Goal: Information Seeking & Learning: Find specific fact

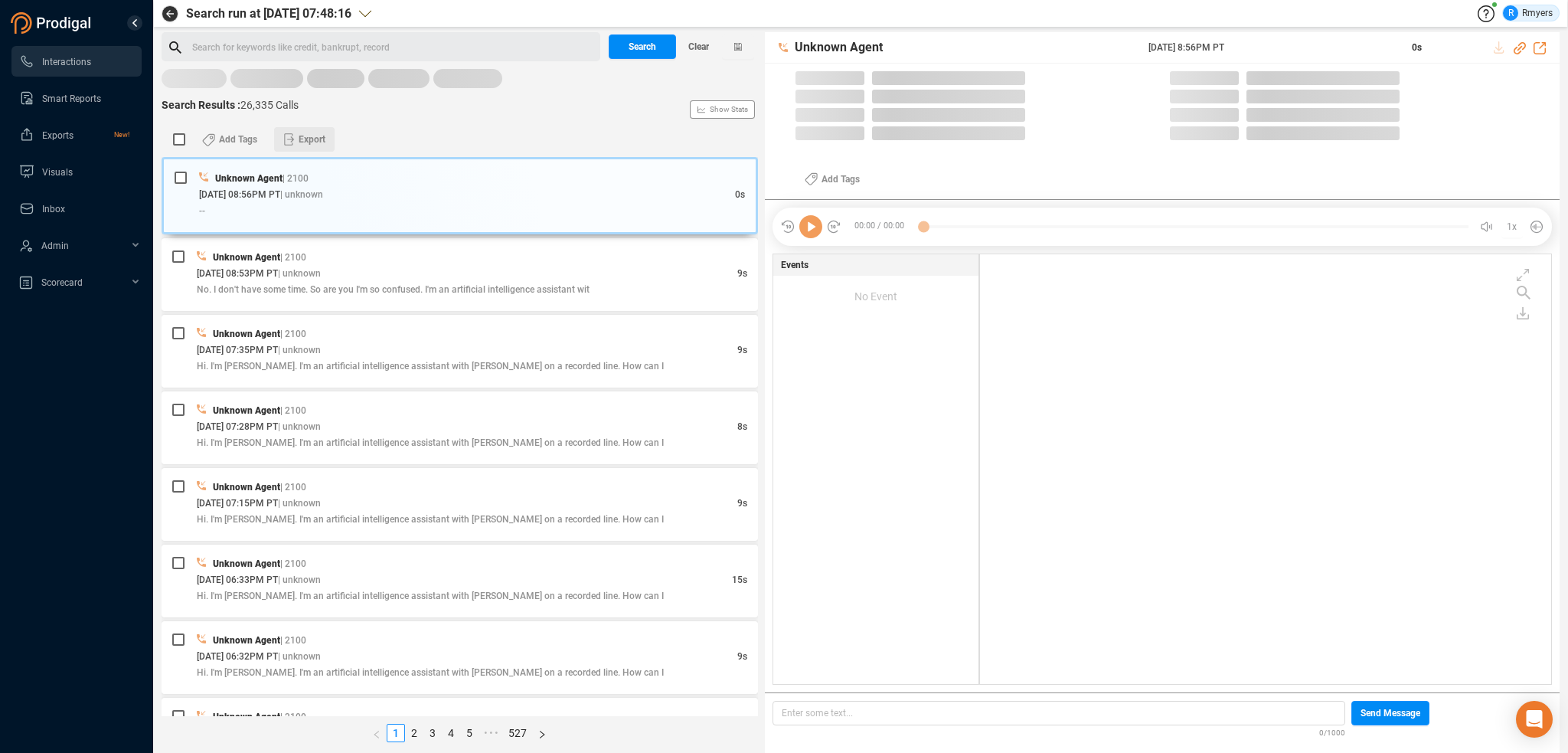
scroll to position [427, 563]
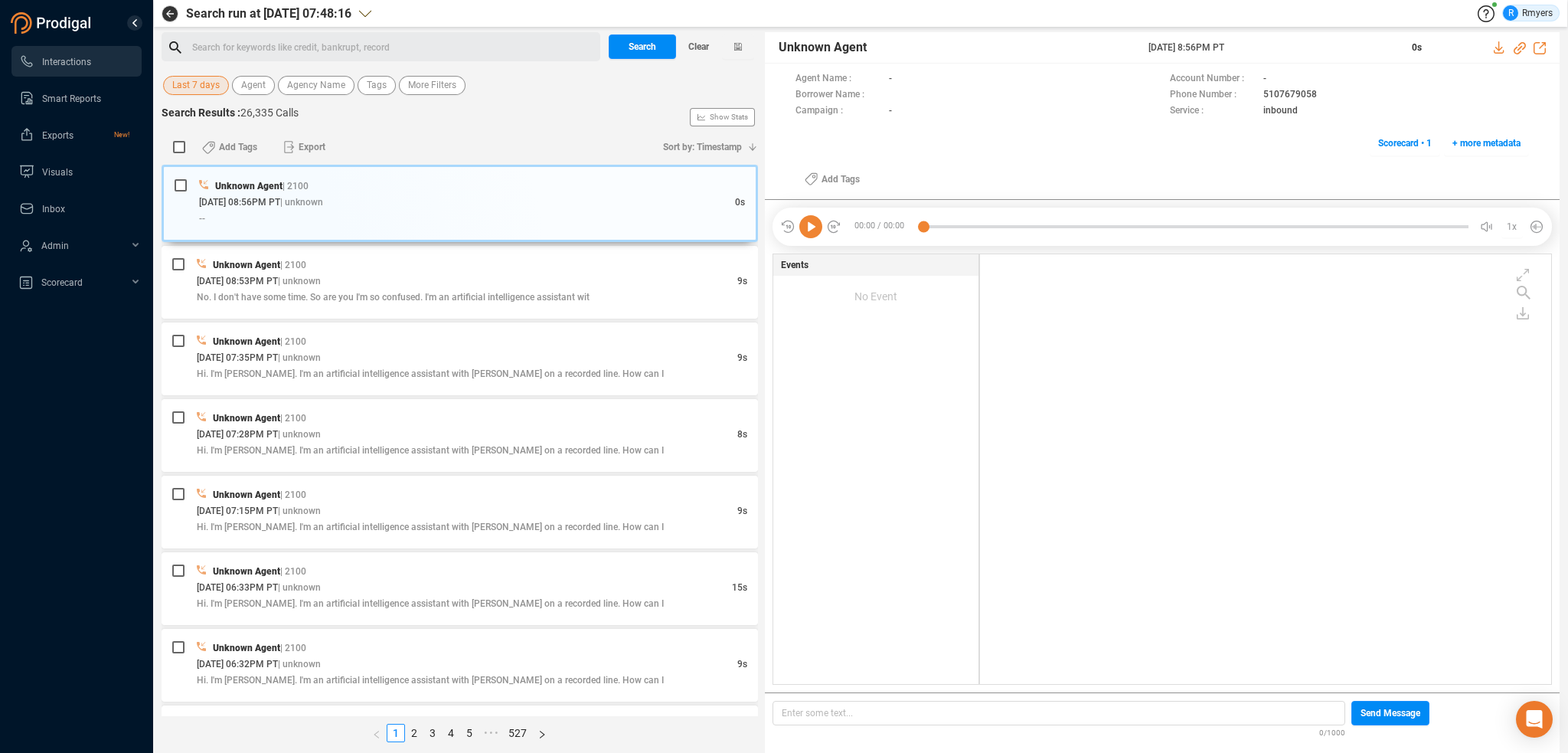
click at [199, 90] on span "Last 7 days" at bounding box center [196, 86] width 48 height 19
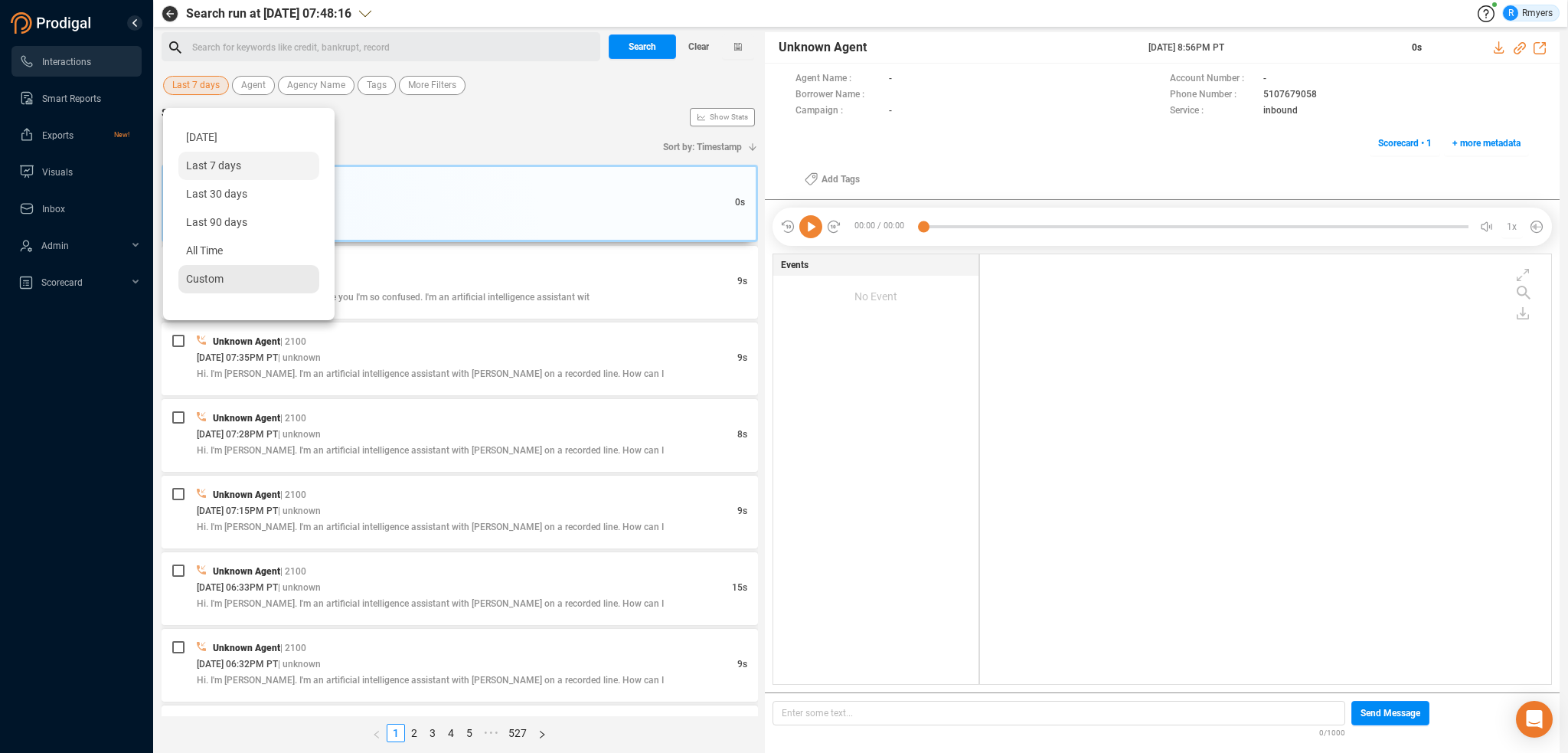
click at [202, 277] on span "Custom" at bounding box center [204, 279] width 37 height 12
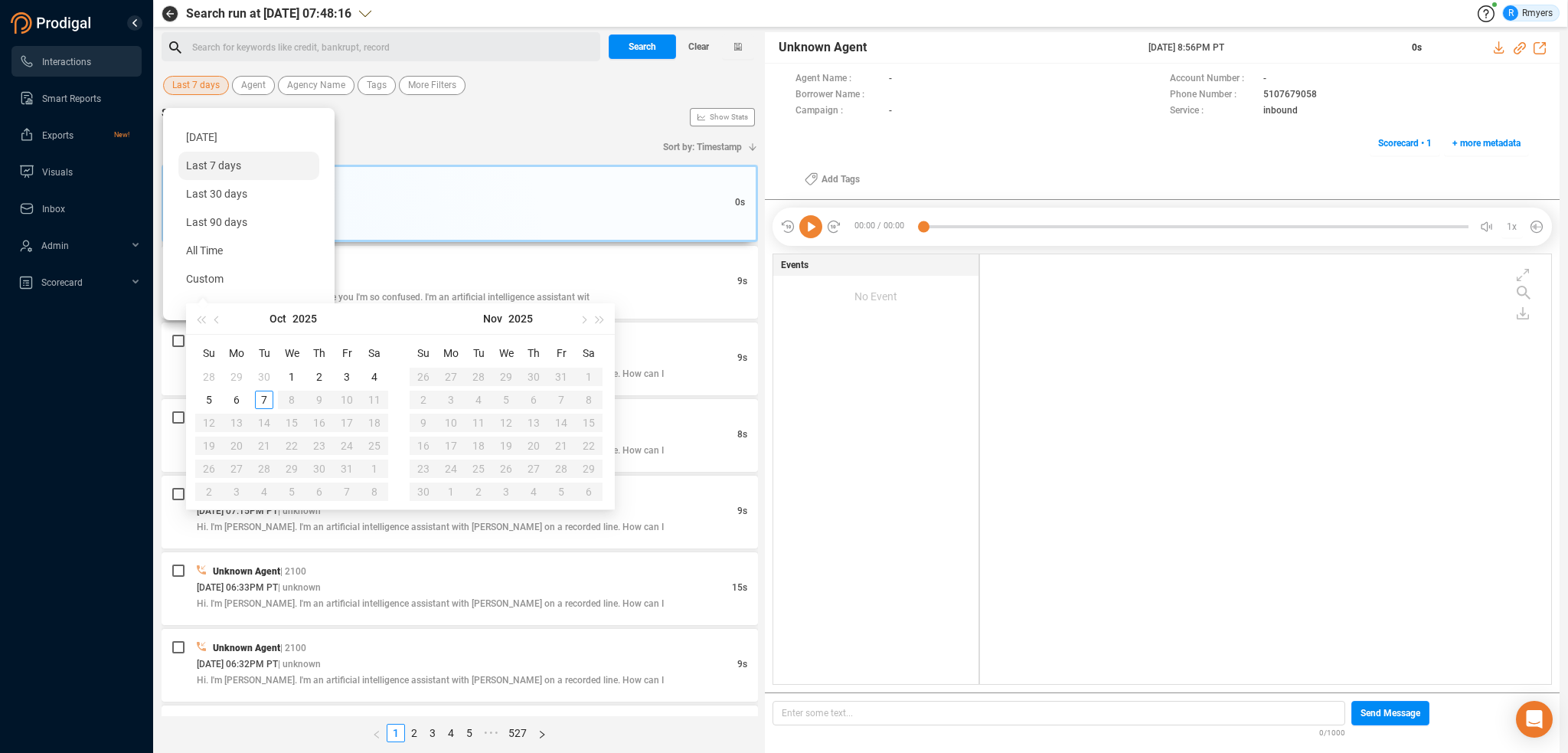
type input "2025-10-01"
type input "2025-10-03"
click at [349, 372] on div "3" at bounding box center [346, 376] width 18 height 18
type input "2025-10-06"
click at [233, 396] on div "6" at bounding box center [236, 399] width 18 height 18
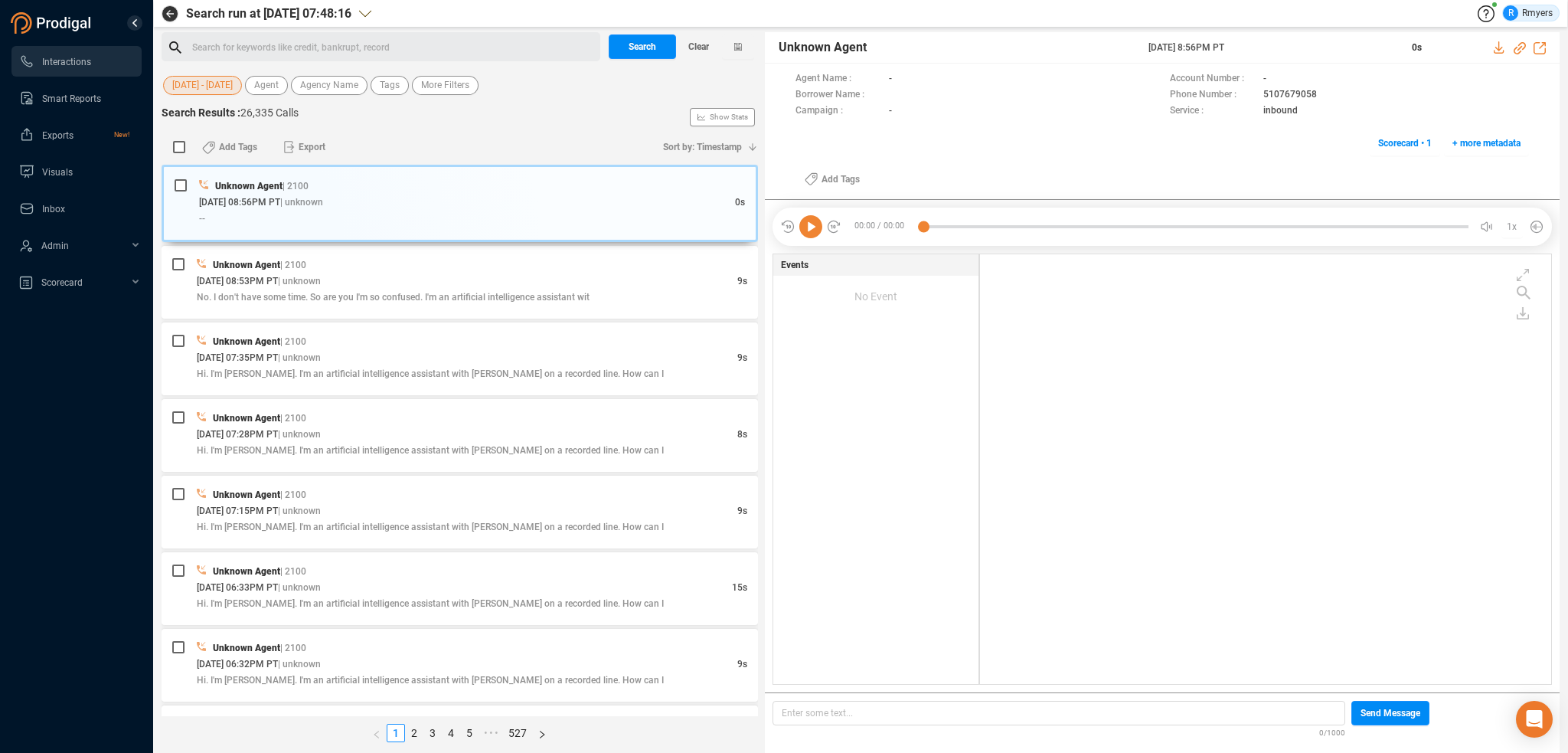
click at [195, 90] on span "03 Oct - 06 Oct" at bounding box center [202, 86] width 61 height 19
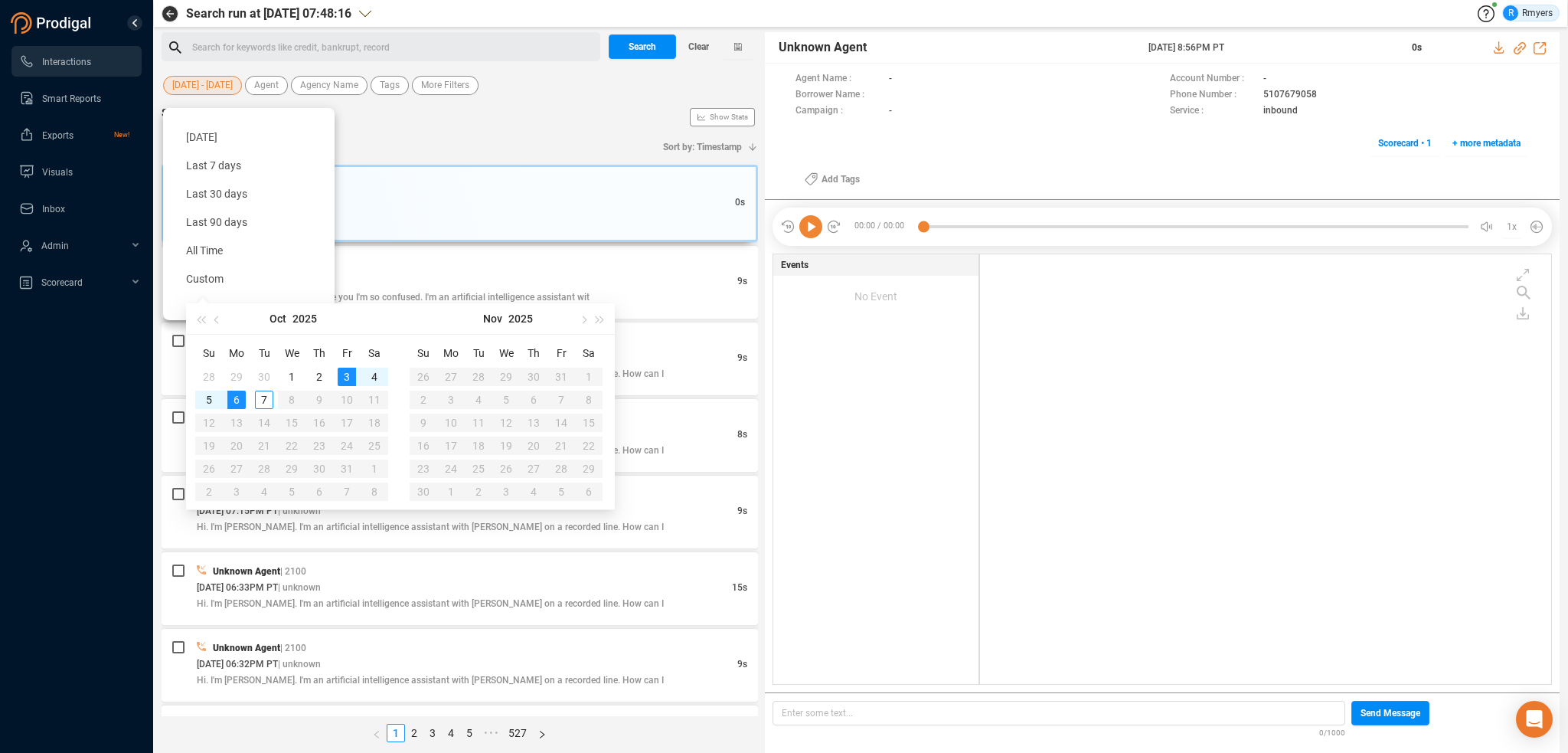
type input "2025-10-06"
click at [233, 402] on div "6" at bounding box center [236, 399] width 18 height 18
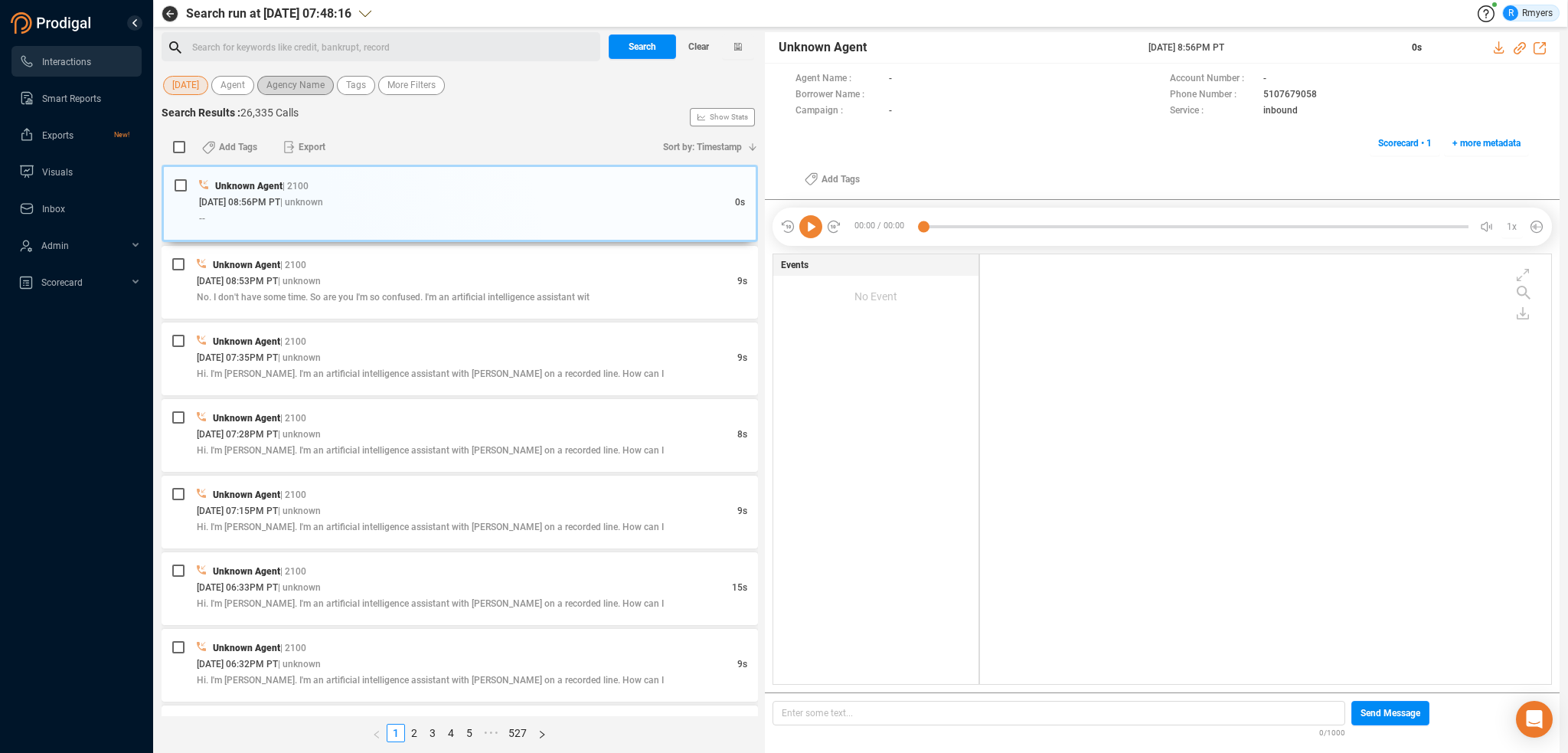
click at [285, 85] on span "Agency Name" at bounding box center [295, 86] width 58 height 19
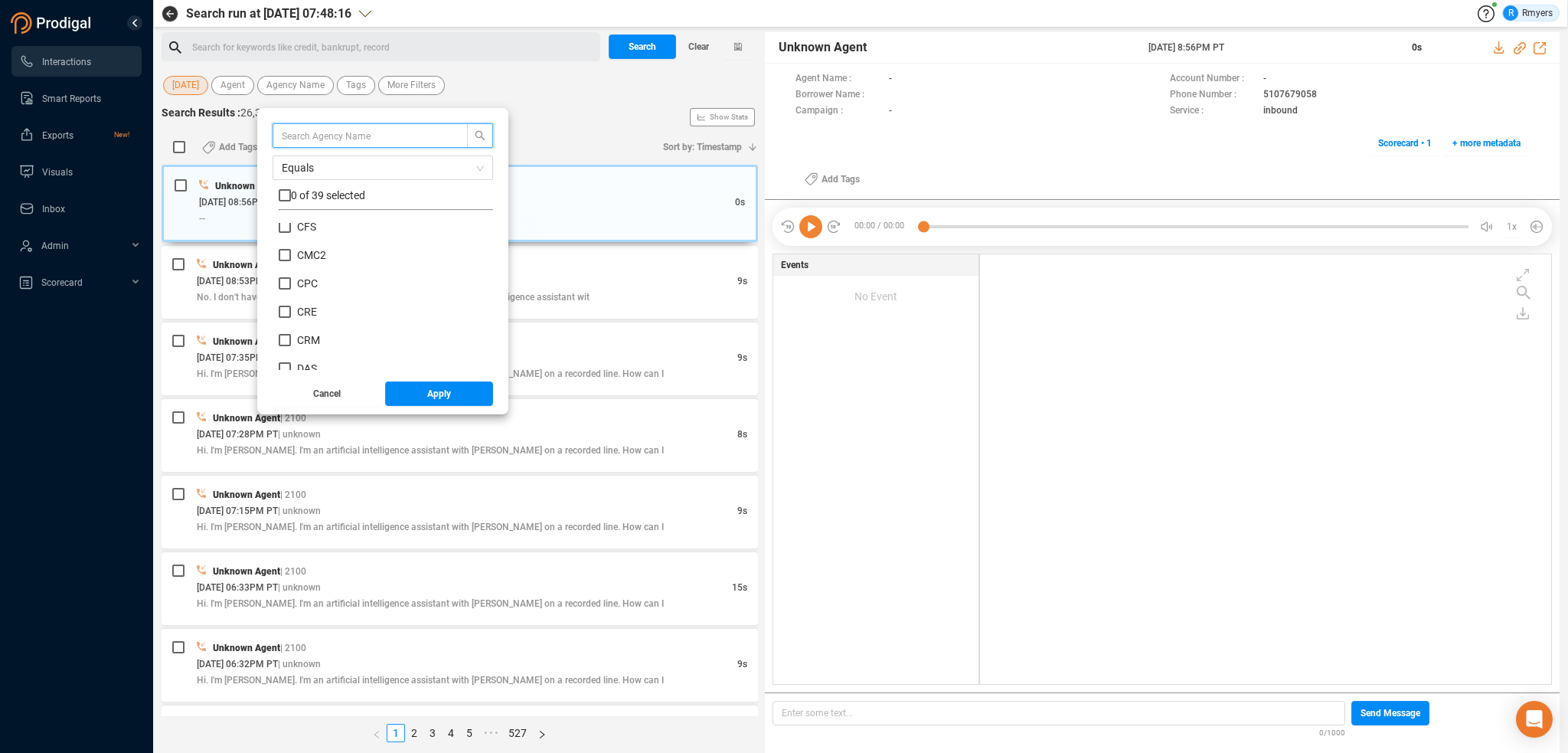
scroll to position [229, 0]
click at [303, 316] on span "CRM" at bounding box center [308, 312] width 23 height 12
click at [291, 316] on input "CRM" at bounding box center [285, 312] width 12 height 12
checkbox input "true"
click at [410, 389] on button "Apply" at bounding box center [440, 394] width 109 height 24
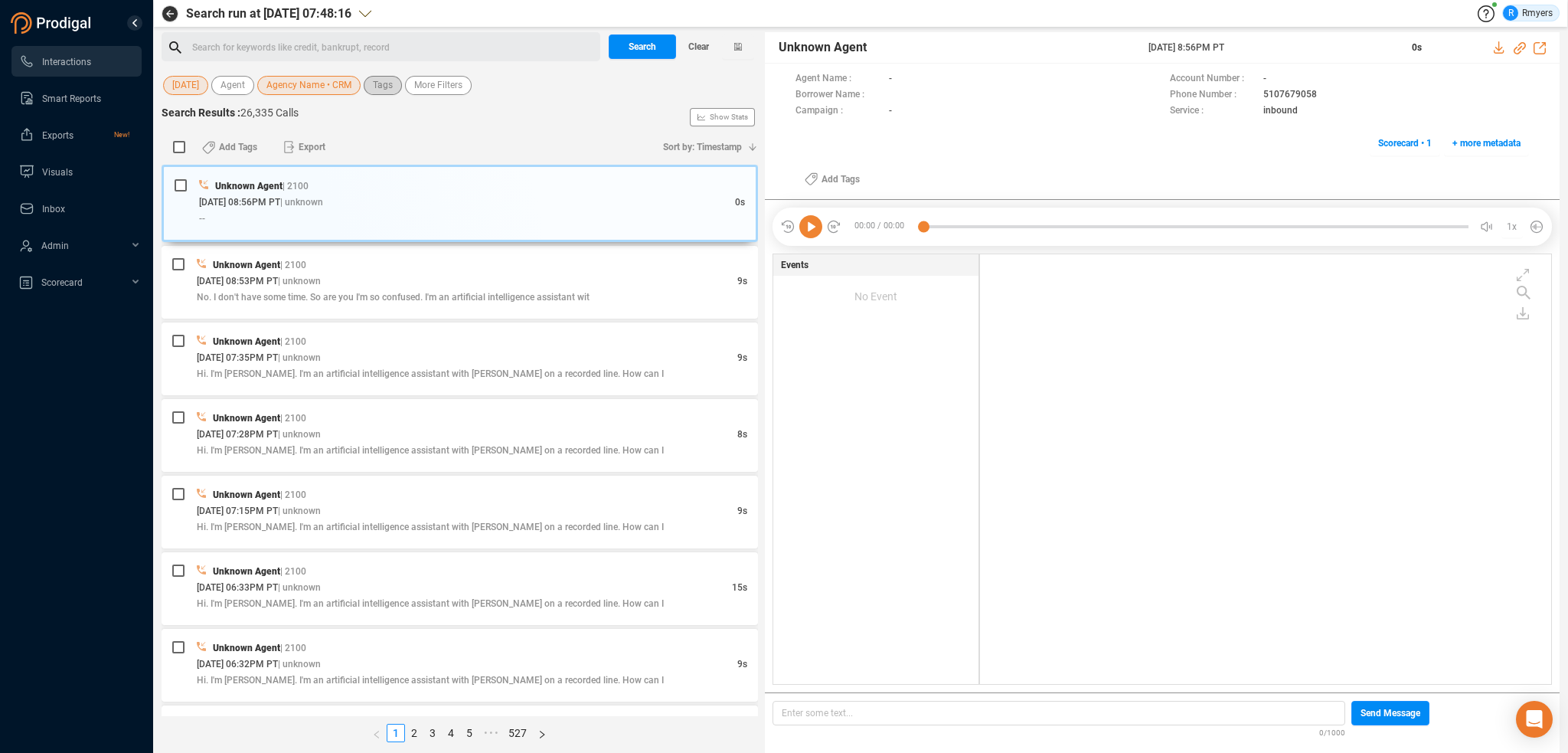
click at [389, 83] on span "Tags" at bounding box center [382, 86] width 20 height 19
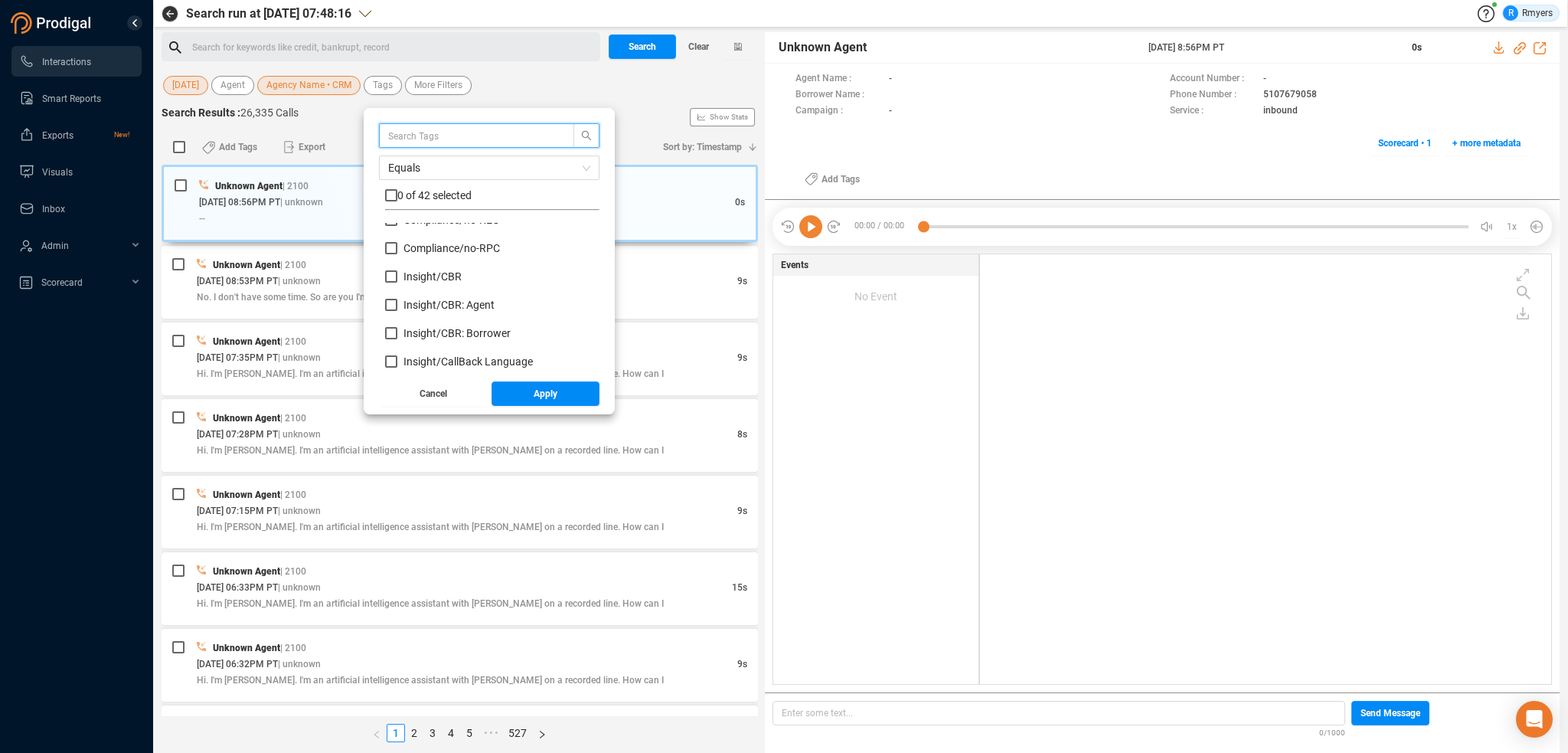
scroll to position [153, 0]
click at [439, 272] on span "Insight/ CBR" at bounding box center [432, 275] width 58 height 12
click at [397, 272] on input "Insight/ CBR" at bounding box center [391, 275] width 12 height 12
checkbox input "true"
click at [438, 301] on span "Insight/ CBR: Agent" at bounding box center [448, 304] width 91 height 12
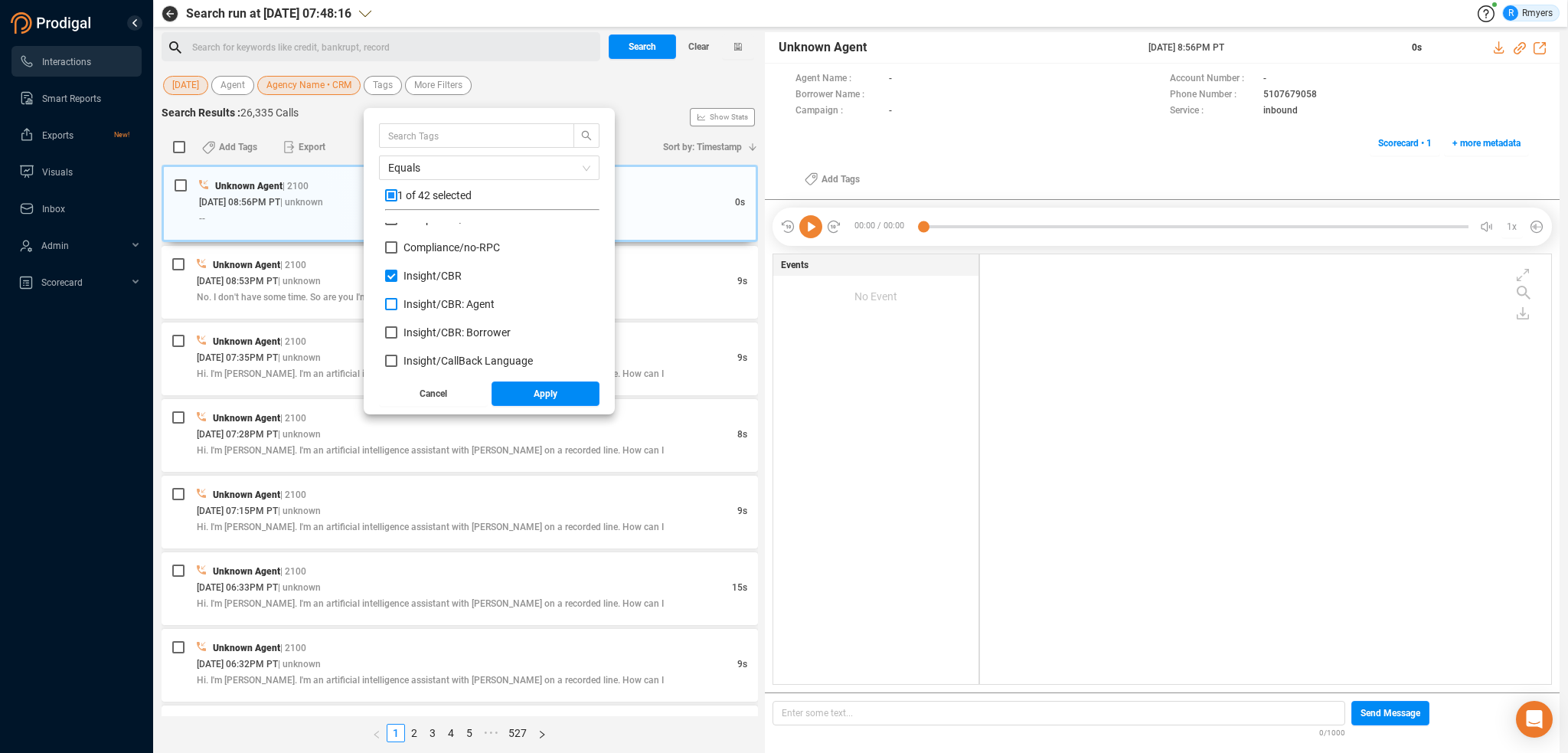
click at [397, 301] on input "Insight/ CBR: Agent" at bounding box center [391, 304] width 12 height 12
checkbox input "true"
click at [435, 330] on span "Insight/ CBR: Borrower" at bounding box center [457, 332] width 107 height 12
click at [397, 330] on input "Insight/ CBR: Borrower" at bounding box center [391, 332] width 12 height 12
checkbox input "true"
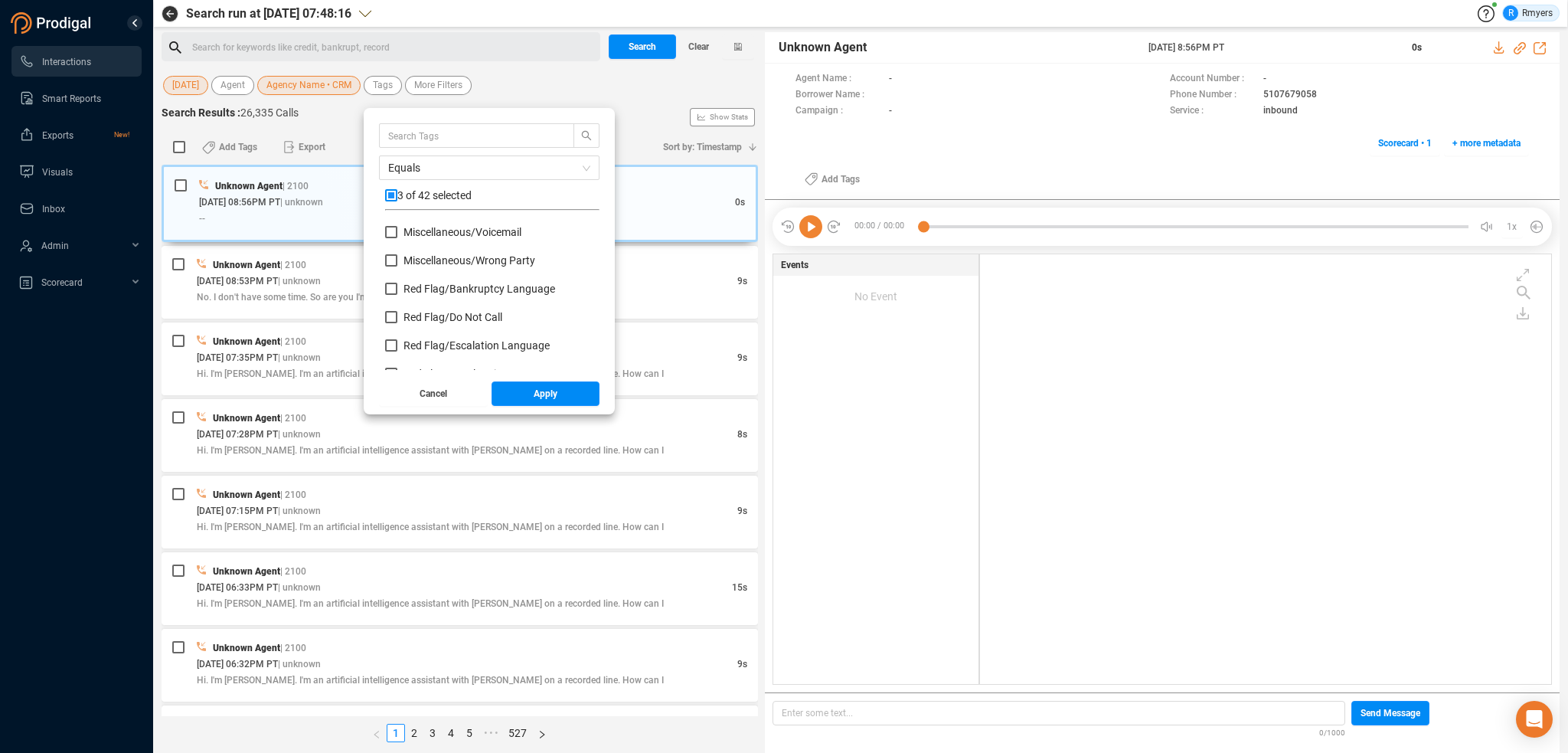
scroll to position [689, 0]
drag, startPoint x: 436, startPoint y: 270, endPoint x: 436, endPoint y: 292, distance: 22.0
click at [436, 272] on span "Red Flag/ Bankruptcy Language" at bounding box center [479, 278] width 151 height 12
click at [397, 272] on input "Red Flag/ Bankruptcy Language" at bounding box center [391, 278] width 12 height 12
checkbox input "true"
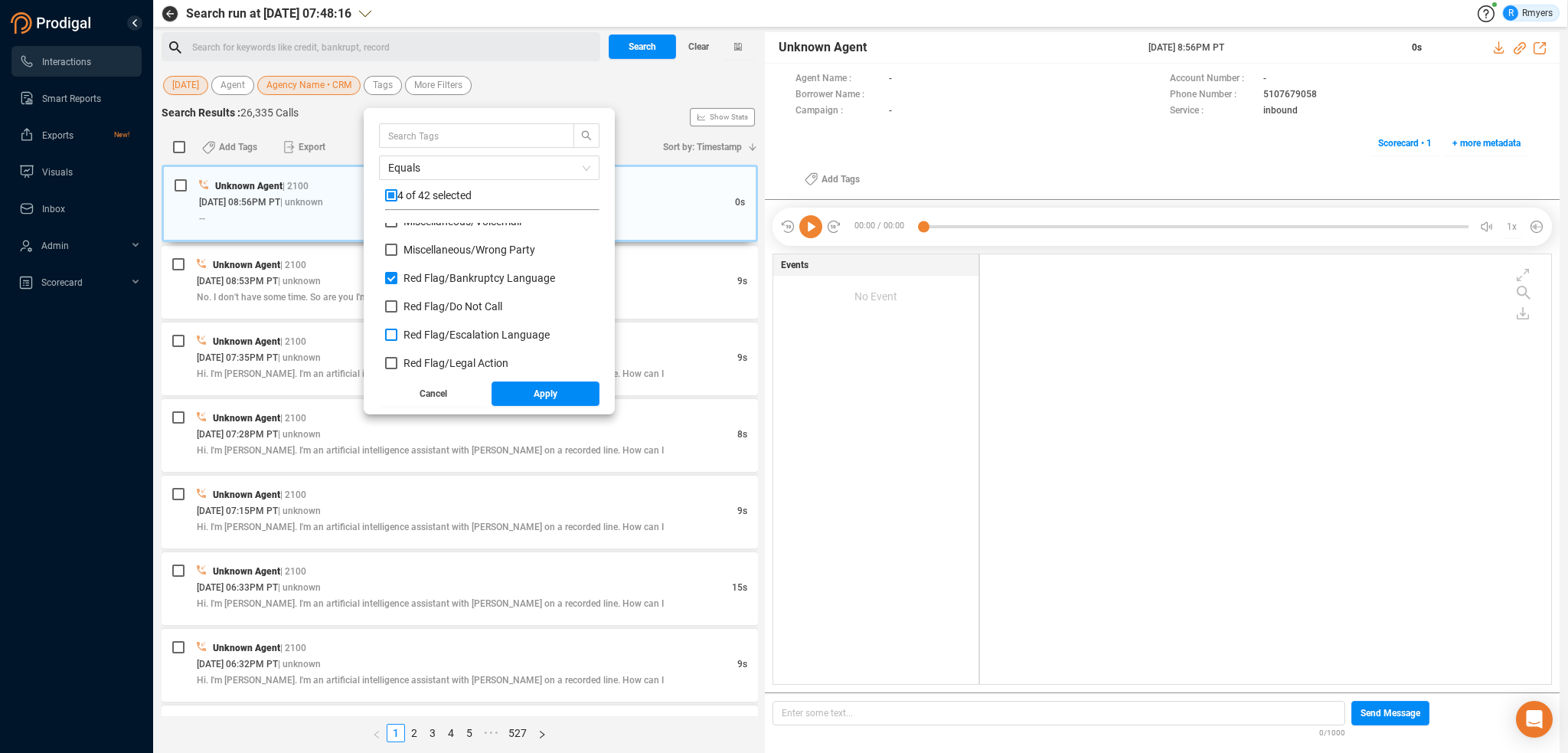
click at [427, 338] on span "Red Flag/ Escalation Language" at bounding box center [476, 335] width 146 height 12
click at [397, 338] on input "Red Flag/ Escalation Language" at bounding box center [391, 335] width 12 height 12
checkbox input "true"
click at [426, 359] on span "Red Flag/ Legal Action" at bounding box center [455, 363] width 105 height 12
click at [397, 359] on input "Red Flag/ Legal Action" at bounding box center [391, 363] width 12 height 12
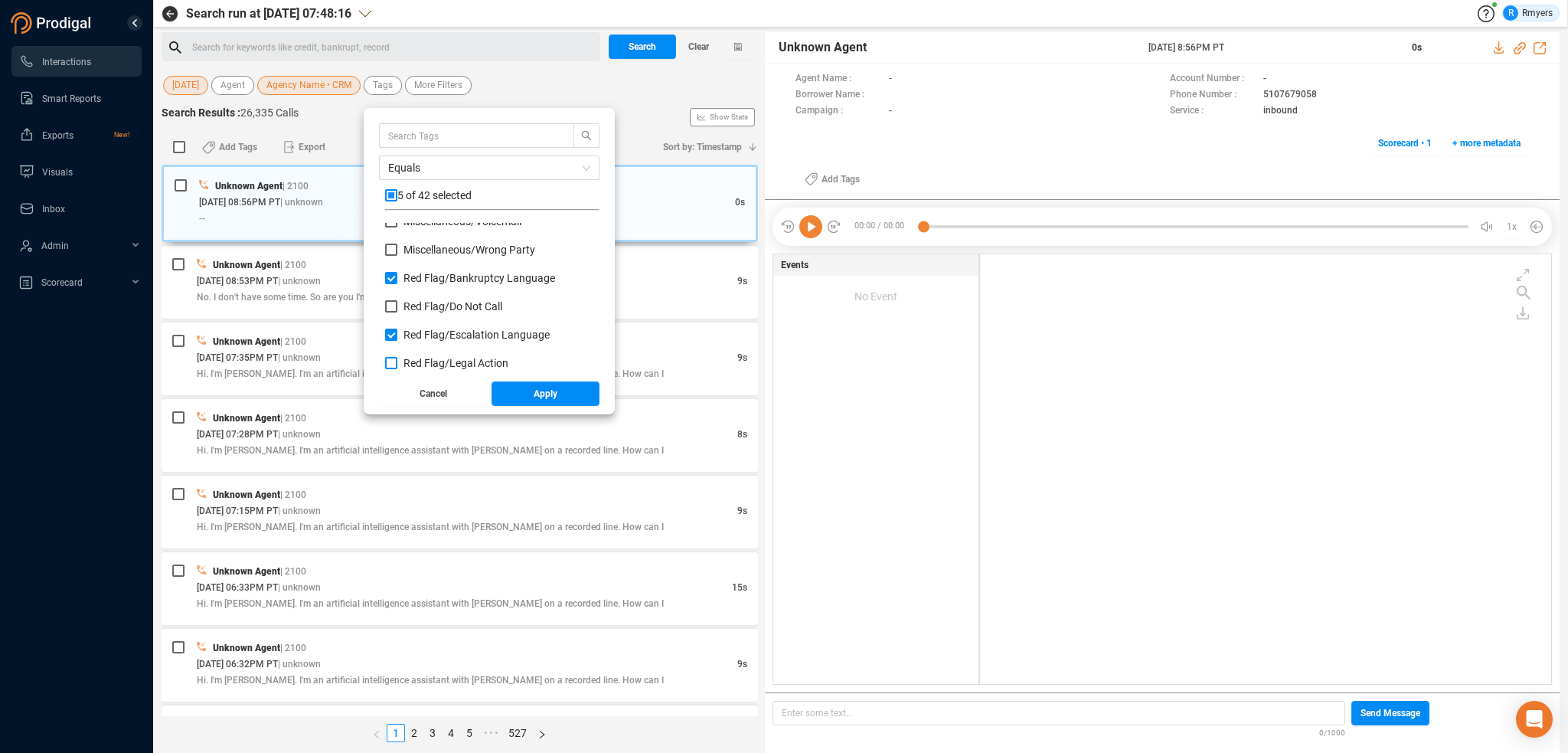
checkbox input "true"
click at [419, 318] on span "Red Flag/ Legal Action: Agent" at bounding box center [472, 315] width 138 height 12
click at [397, 318] on input "Red Flag/ Legal Action: Agent" at bounding box center [391, 315] width 12 height 12
checkbox input "true"
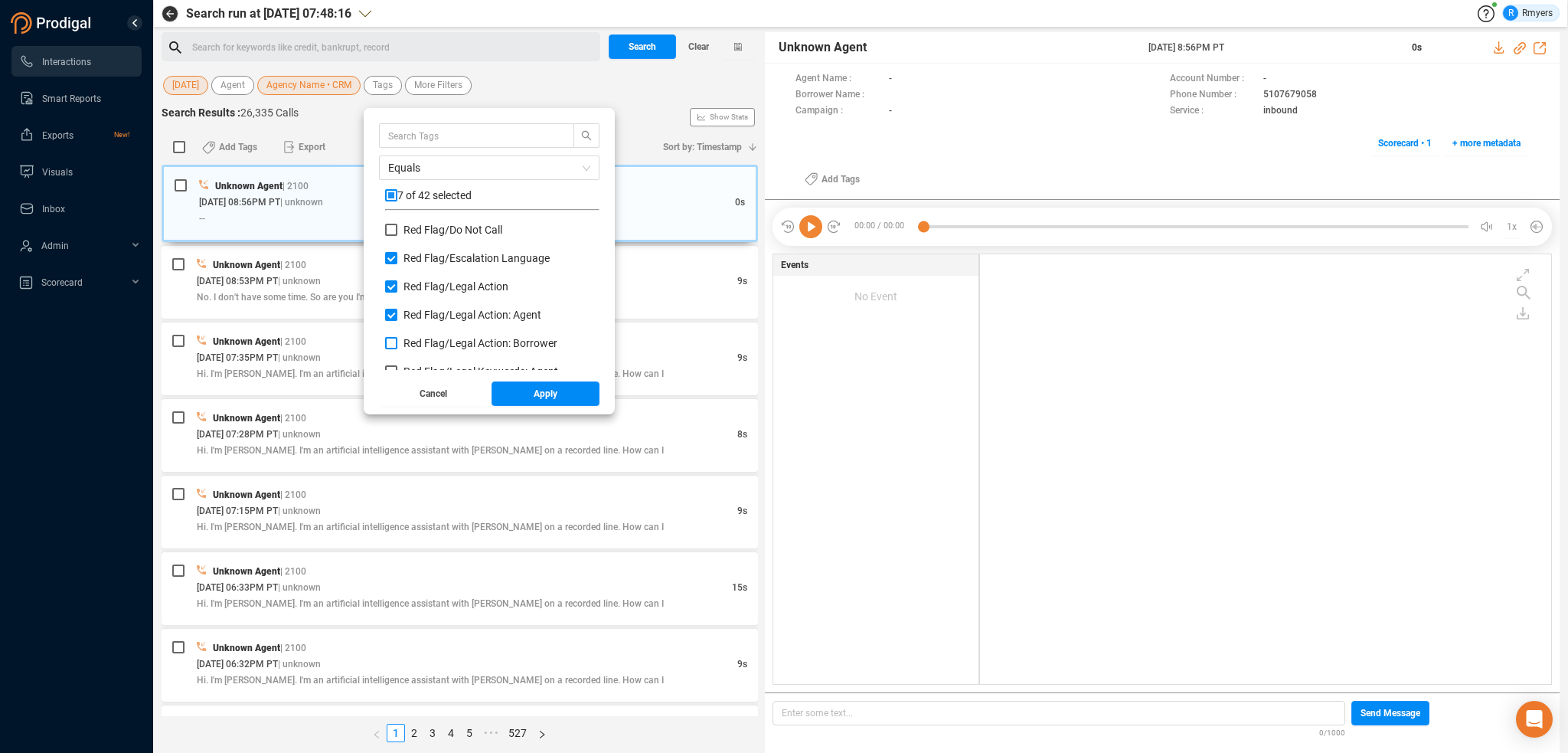
click at [422, 339] on span "Red Flag/ Legal Action: Borrower" at bounding box center [480, 343] width 154 height 12
click at [397, 339] on input "Red Flag/ Legal Action: Borrower" at bounding box center [391, 343] width 12 height 12
checkbox input "true"
click at [422, 299] on span "Red Flag/ Legal Keywords: Agent" at bounding box center [480, 295] width 155 height 12
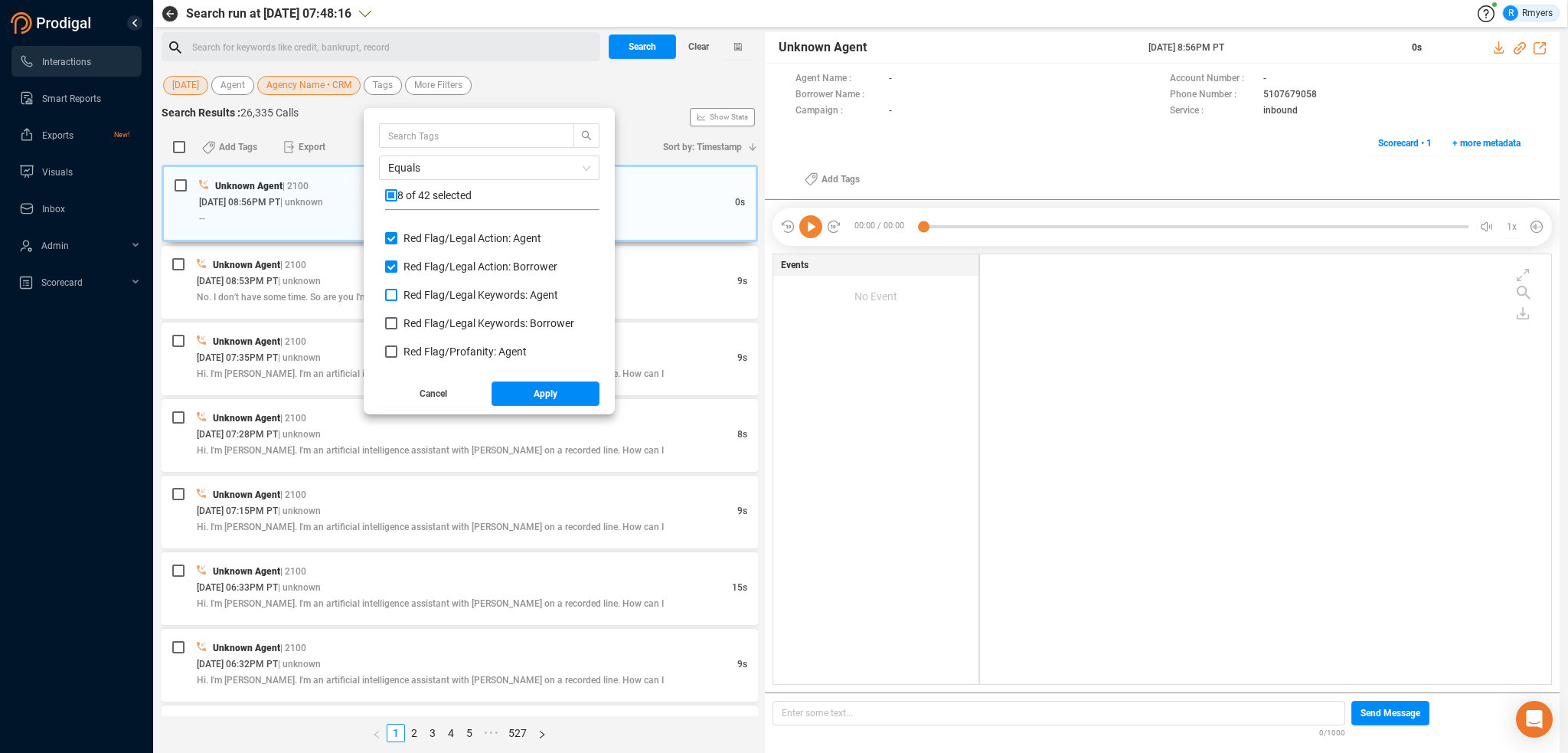
click at [397, 299] on input "Red Flag/ Legal Keywords: Agent" at bounding box center [391, 295] width 12 height 12
checkbox input "true"
click at [428, 325] on span "Red Flag/ Legal Keywords: Borrower" at bounding box center [488, 323] width 170 height 12
click at [397, 325] on input "Red Flag/ Legal Keywords: Borrower" at bounding box center [391, 323] width 12 height 12
checkbox input "true"
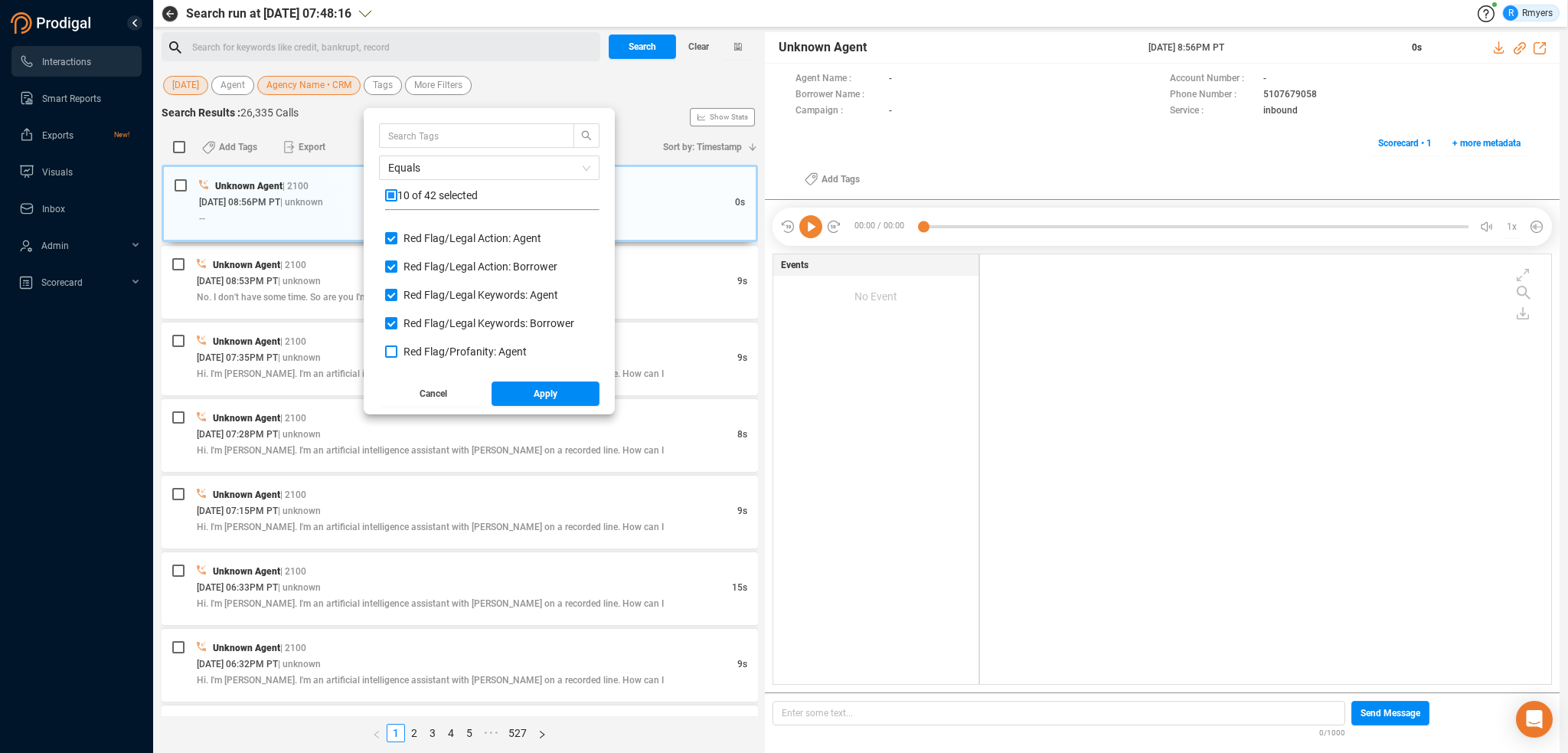
click at [430, 349] on span "Red Flag/ Profanity: Agent" at bounding box center [465, 351] width 123 height 12
click at [397, 349] on input "Red Flag/ Profanity: Agent" at bounding box center [391, 351] width 12 height 12
checkbox input "true"
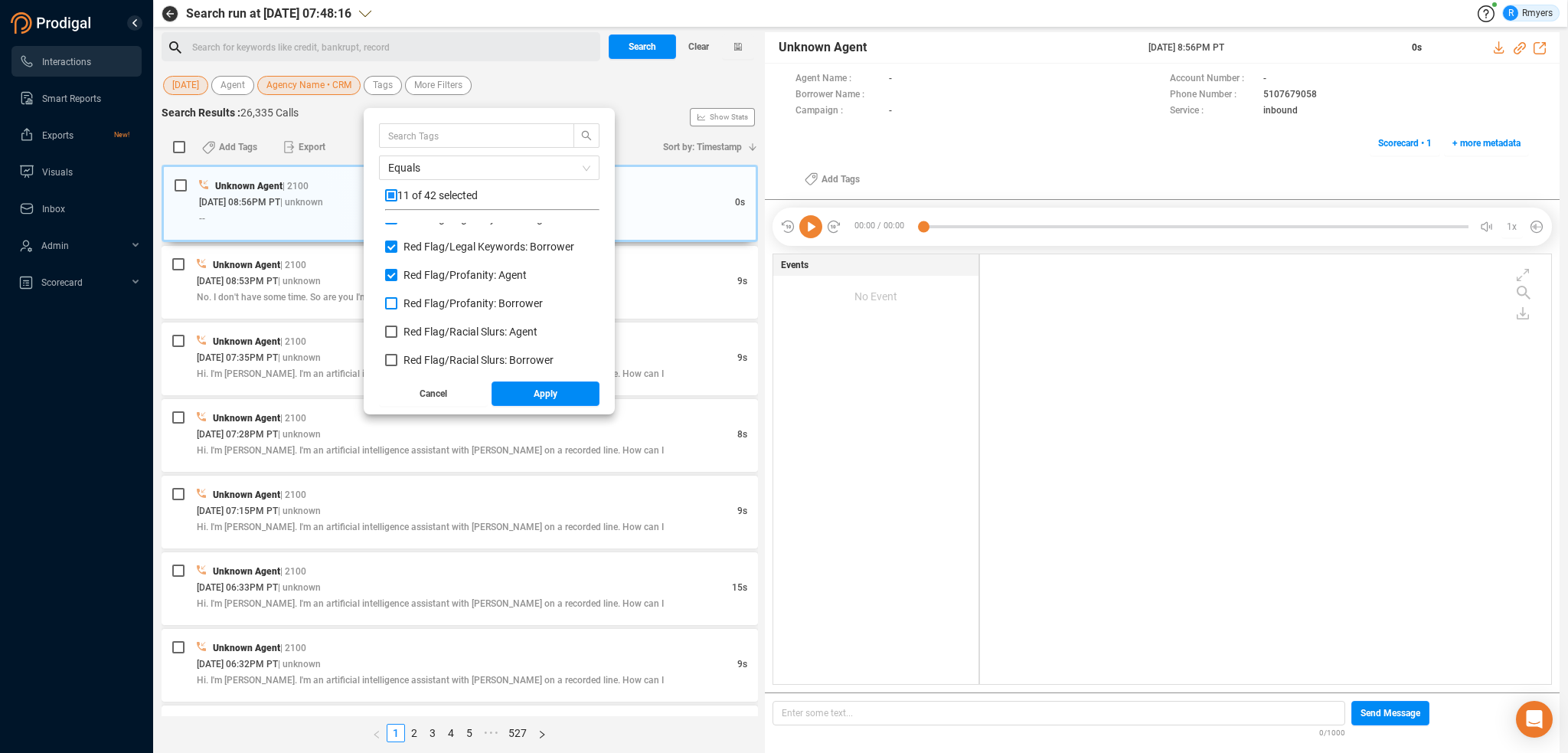
click at [424, 299] on span "Red Flag/ Profanity: Borrower" at bounding box center [472, 303] width 139 height 12
click at [397, 299] on input "Red Flag/ Profanity: Borrower" at bounding box center [391, 303] width 12 height 12
checkbox input "true"
drag, startPoint x: 426, startPoint y: 330, endPoint x: 426, endPoint y: 348, distance: 18.0
click at [426, 331] on span "Red Flag/ Racial Slurs: Agent" at bounding box center [470, 331] width 134 height 12
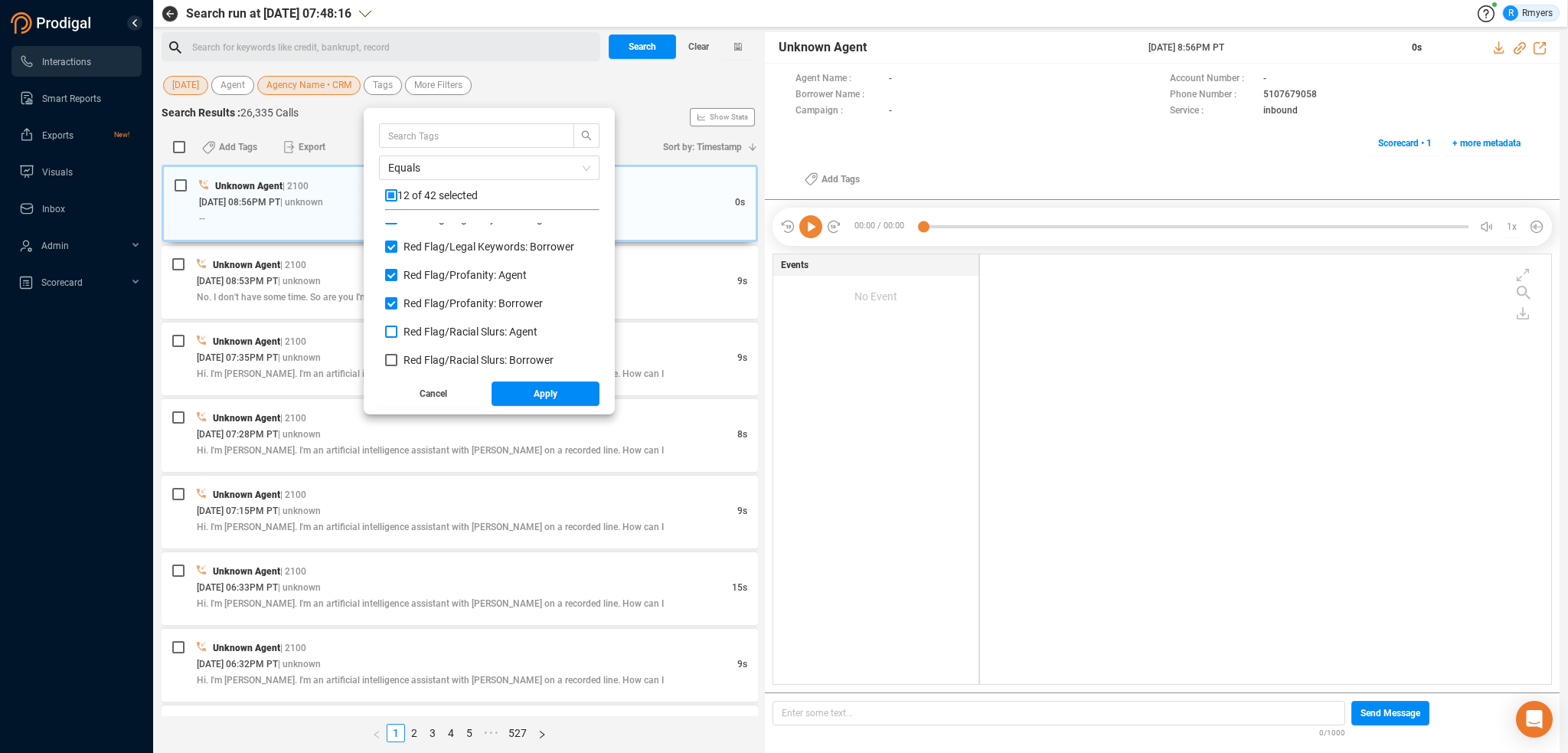
click at [397, 331] on input "Red Flag/ Racial Slurs: Agent" at bounding box center [391, 331] width 12 height 12
checkbox input "true"
click at [427, 361] on span "Red Flag/ Racial Slurs: Borrower" at bounding box center [478, 360] width 150 height 12
click at [397, 361] on input "Red Flag/ Racial Slurs: Borrower" at bounding box center [391, 360] width 12 height 12
checkbox input "true"
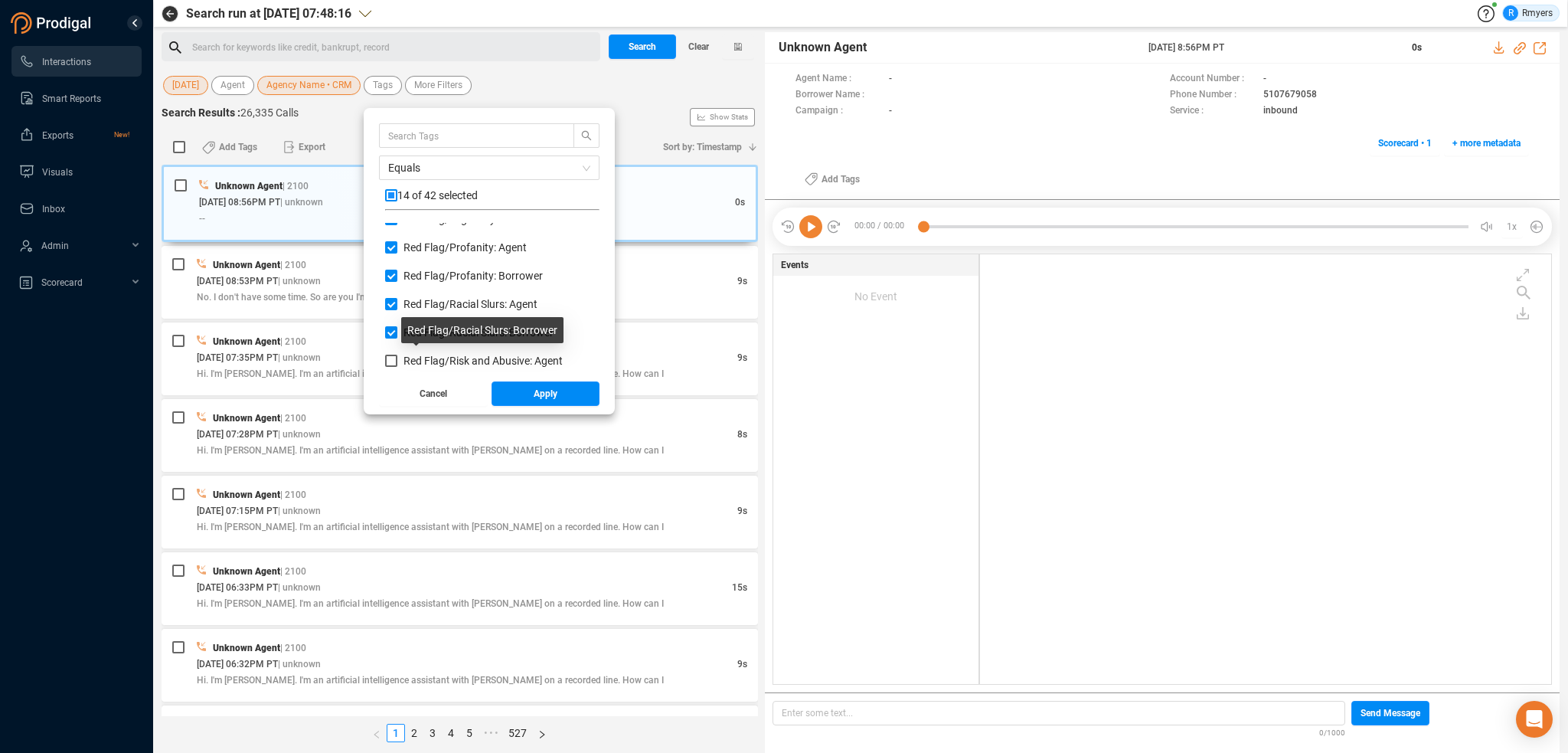
scroll to position [995, 0]
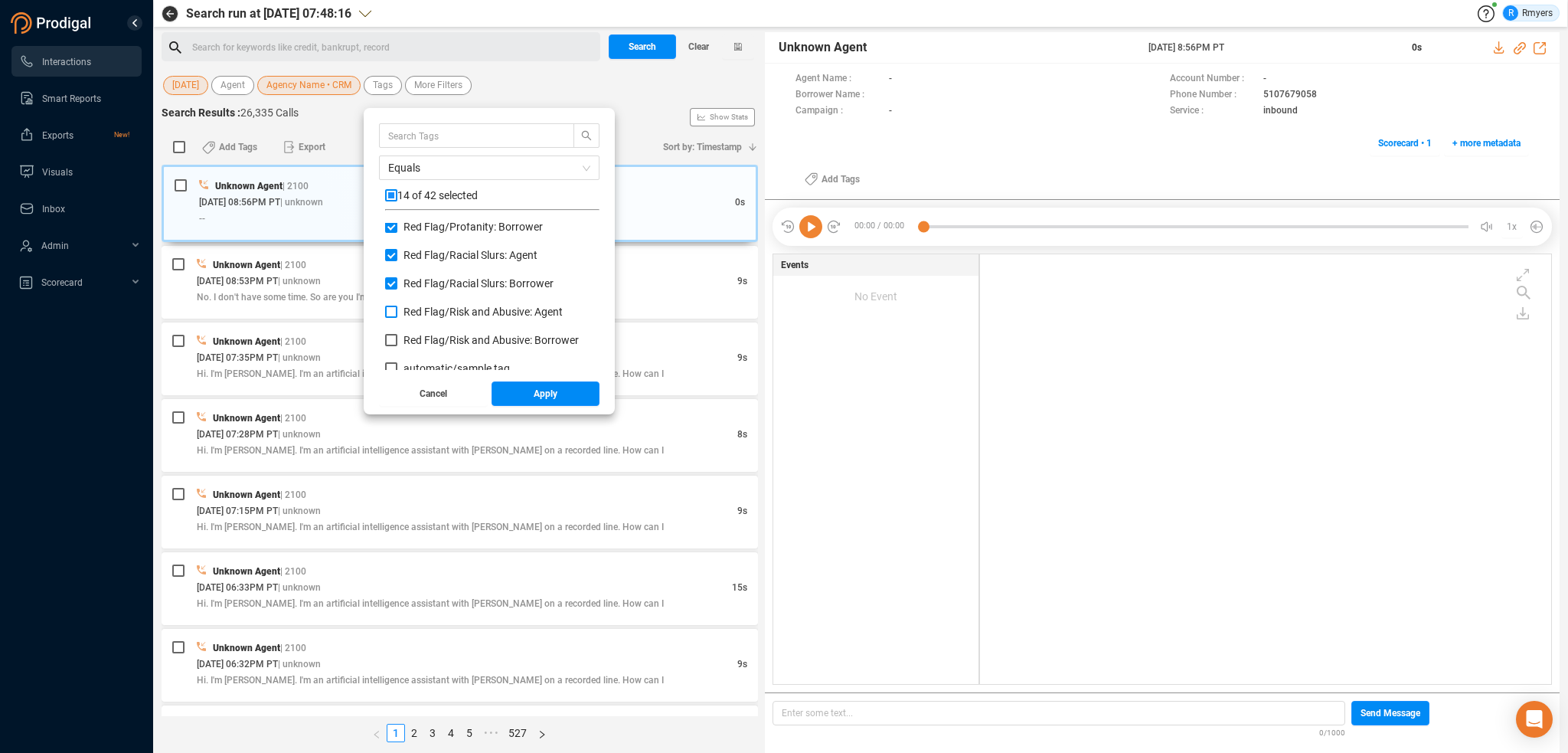
click at [420, 310] on span "Red Flag/ Risk and Abusive: Agent" at bounding box center [483, 312] width 159 height 12
click at [397, 310] on input "Red Flag/ Risk and Abusive: Agent" at bounding box center [391, 312] width 12 height 12
checkbox input "true"
drag, startPoint x: 420, startPoint y: 338, endPoint x: 422, endPoint y: 355, distance: 17.1
click at [420, 339] on span "Red Flag/ Risk and Abusive: Borrower" at bounding box center [491, 340] width 176 height 12
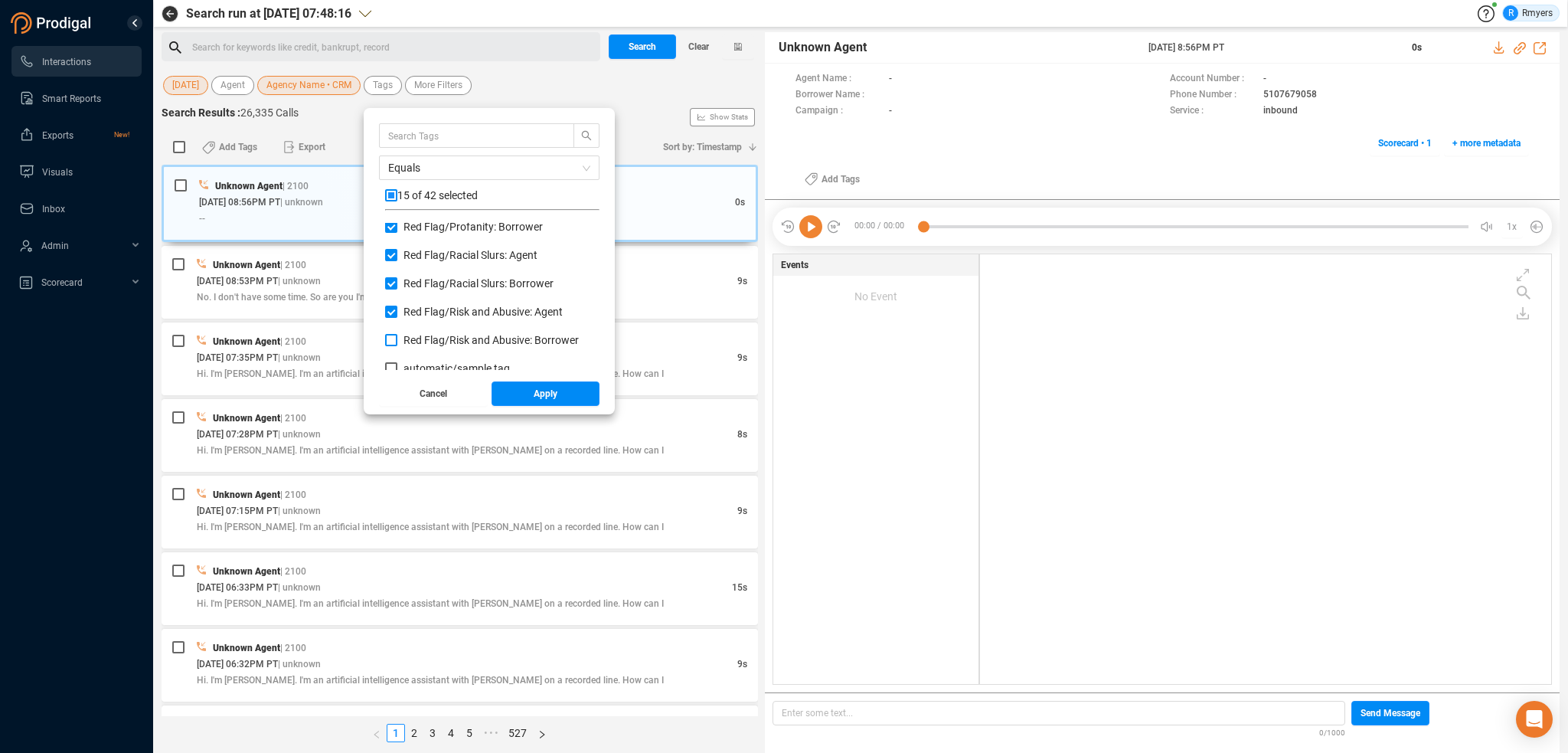
click at [397, 339] on input "Red Flag/ Risk and Abusive: Borrower" at bounding box center [391, 340] width 12 height 12
checkbox input "true"
click at [528, 392] on button "Apply" at bounding box center [546, 394] width 109 height 24
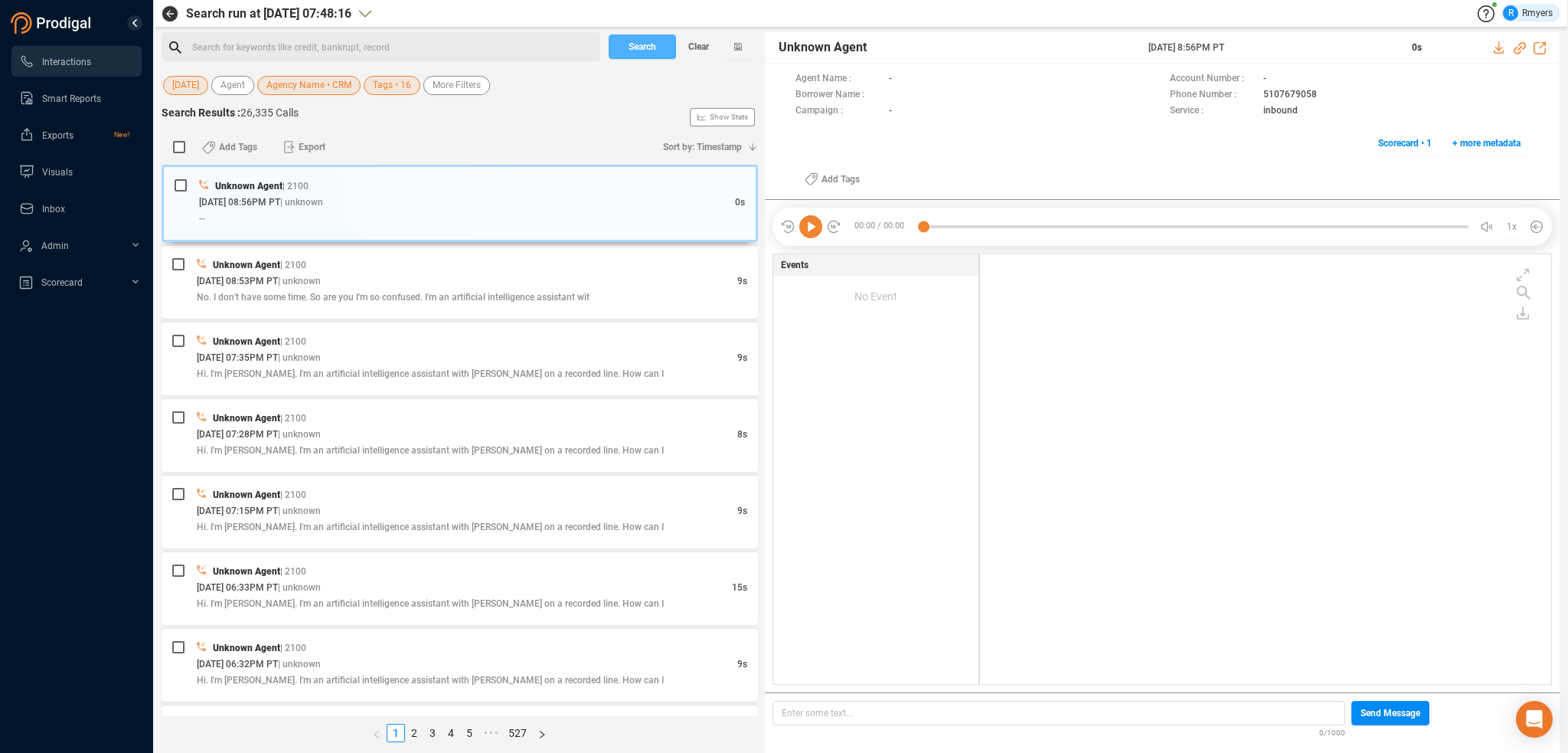
click at [631, 42] on span "Search" at bounding box center [642, 47] width 28 height 24
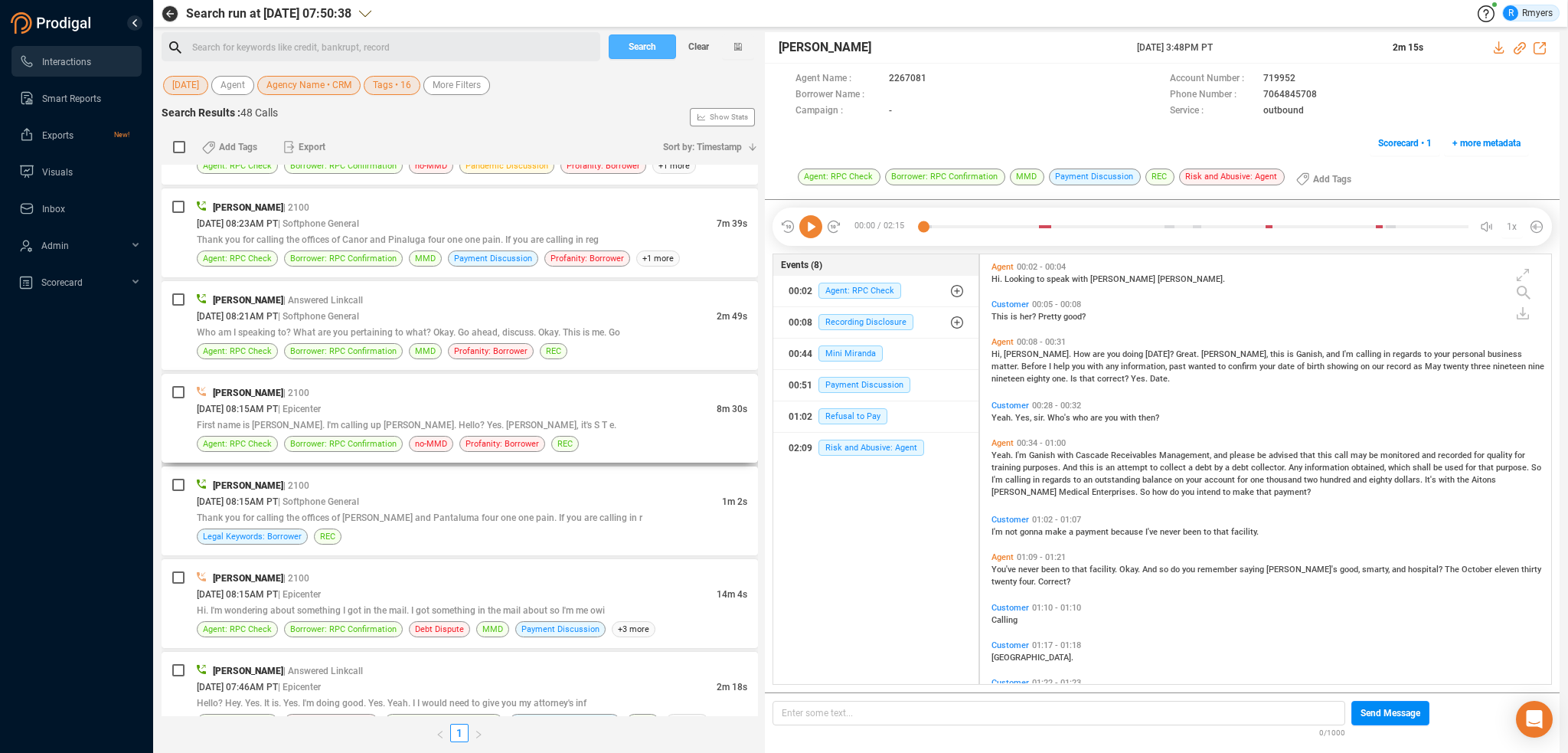
scroll to position [3884, 0]
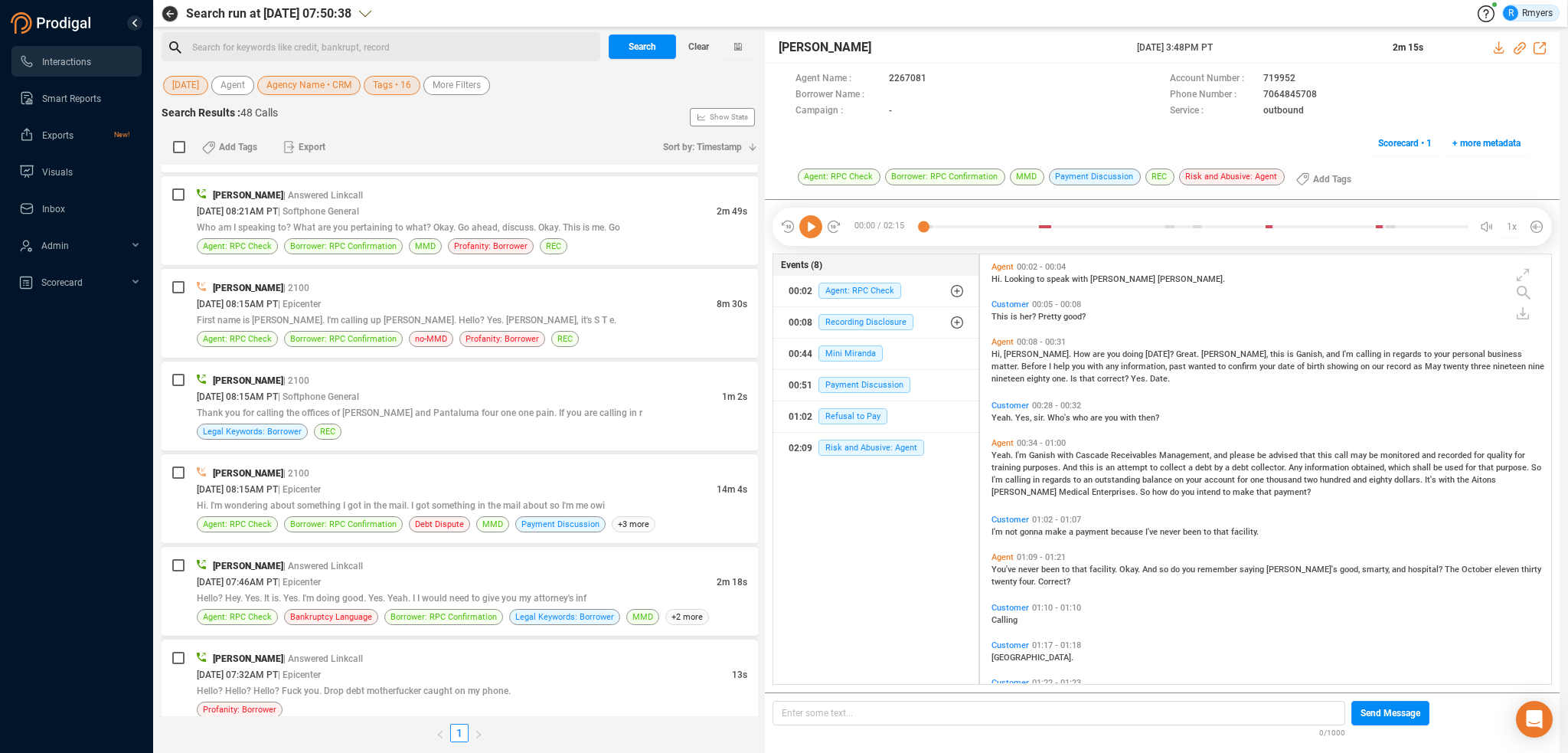
click at [472, 701] on div "Profanity: Borrower" at bounding box center [472, 709] width 550 height 16
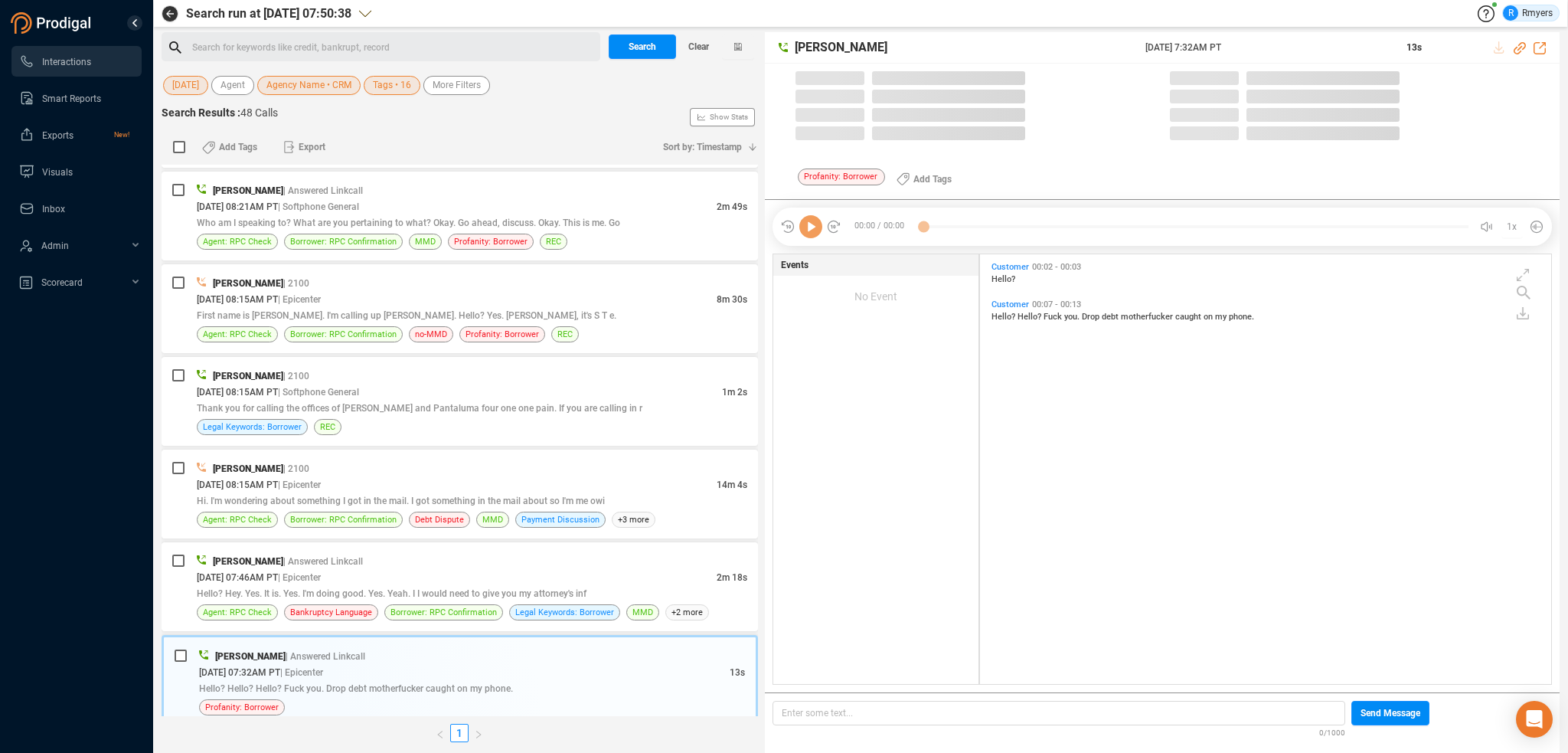
scroll to position [427, 563]
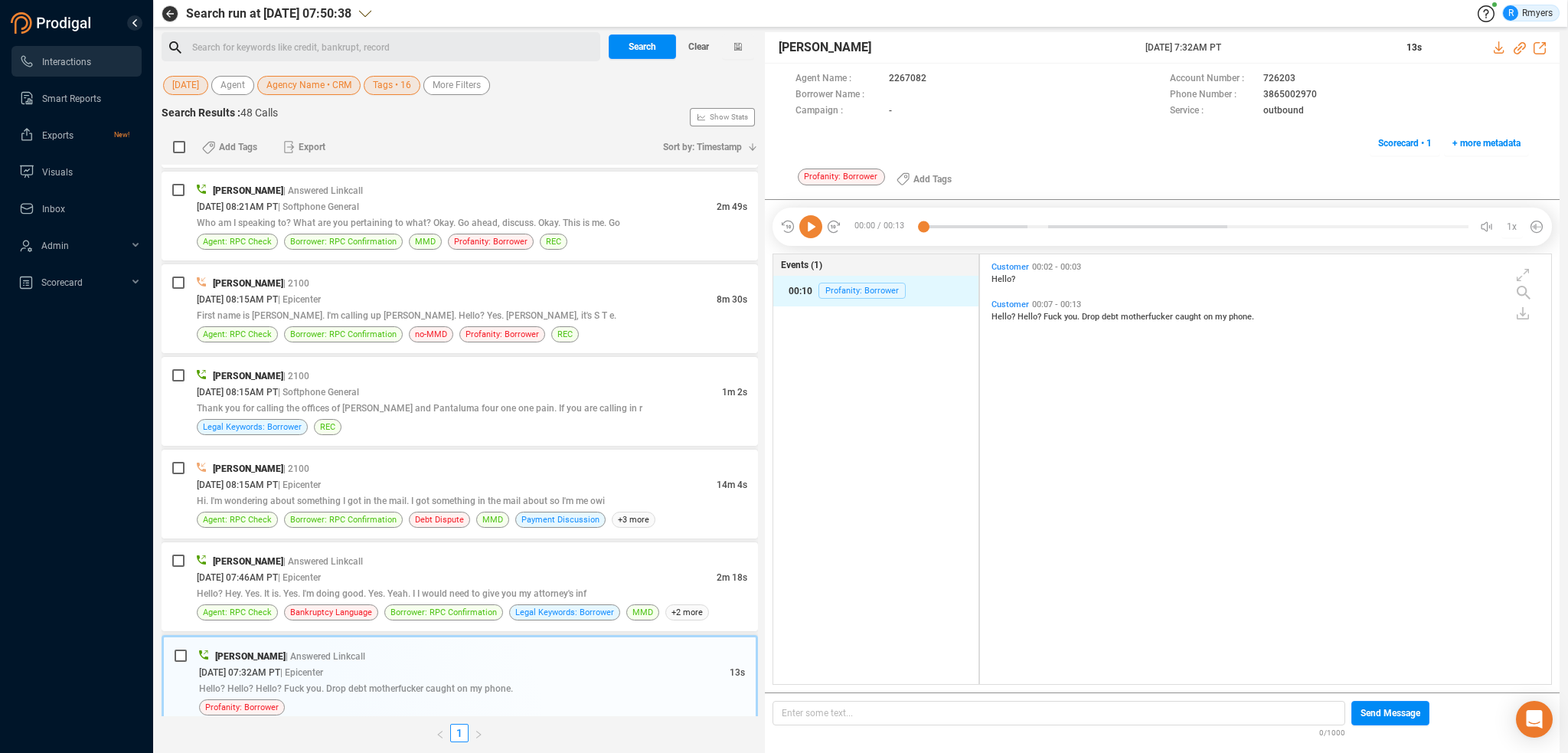
drag, startPoint x: 810, startPoint y: 223, endPoint x: 819, endPoint y: 279, distance: 56.7
click at [810, 224] on icon at bounding box center [811, 227] width 23 height 23
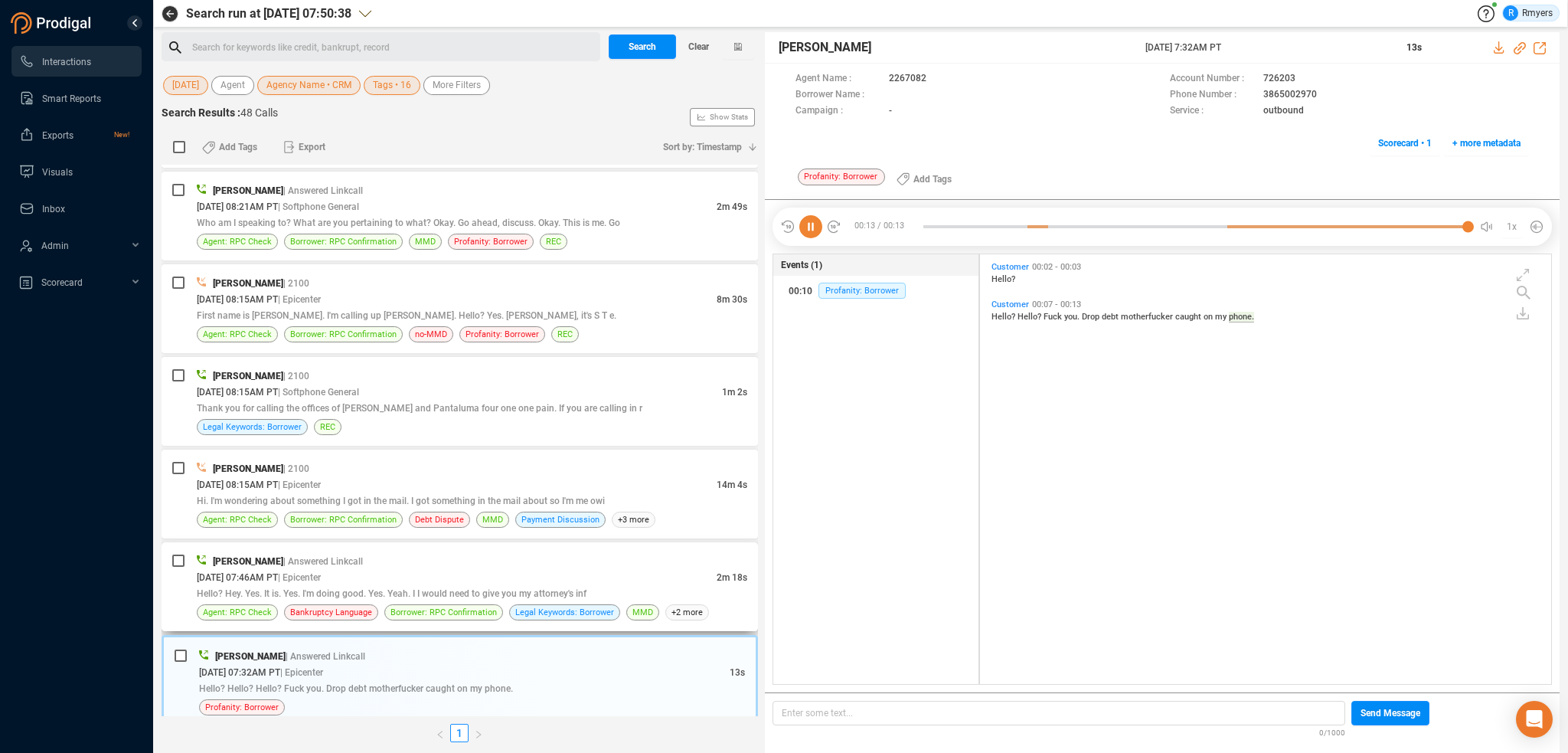
click at [562, 588] on div "Jurgen Rose | Answered Linkcall 10/06/2025 @ 07:46AM PT | Epicenter 2m 18s Hell…" at bounding box center [472, 587] width 550 height 68
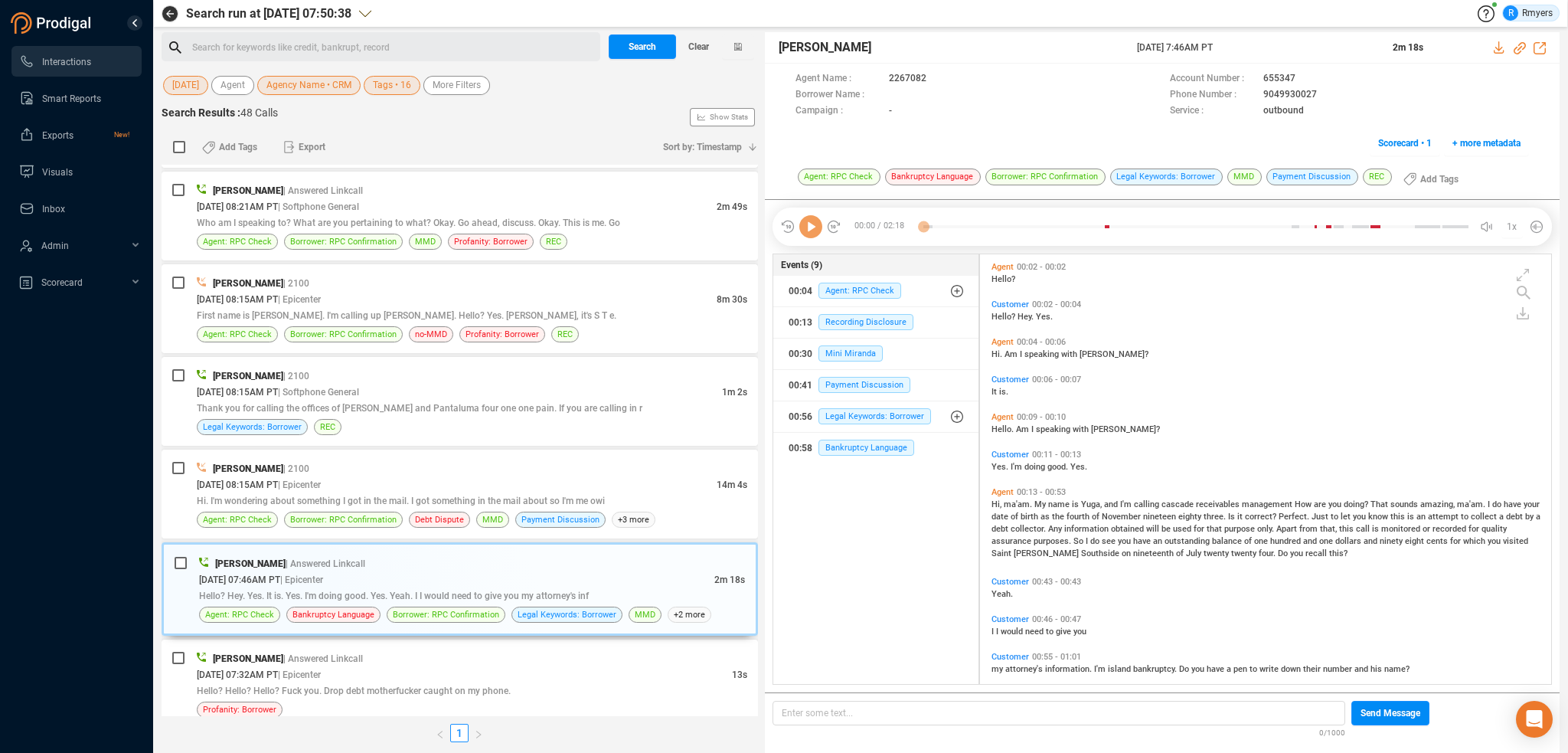
click at [812, 234] on icon at bounding box center [811, 227] width 23 height 23
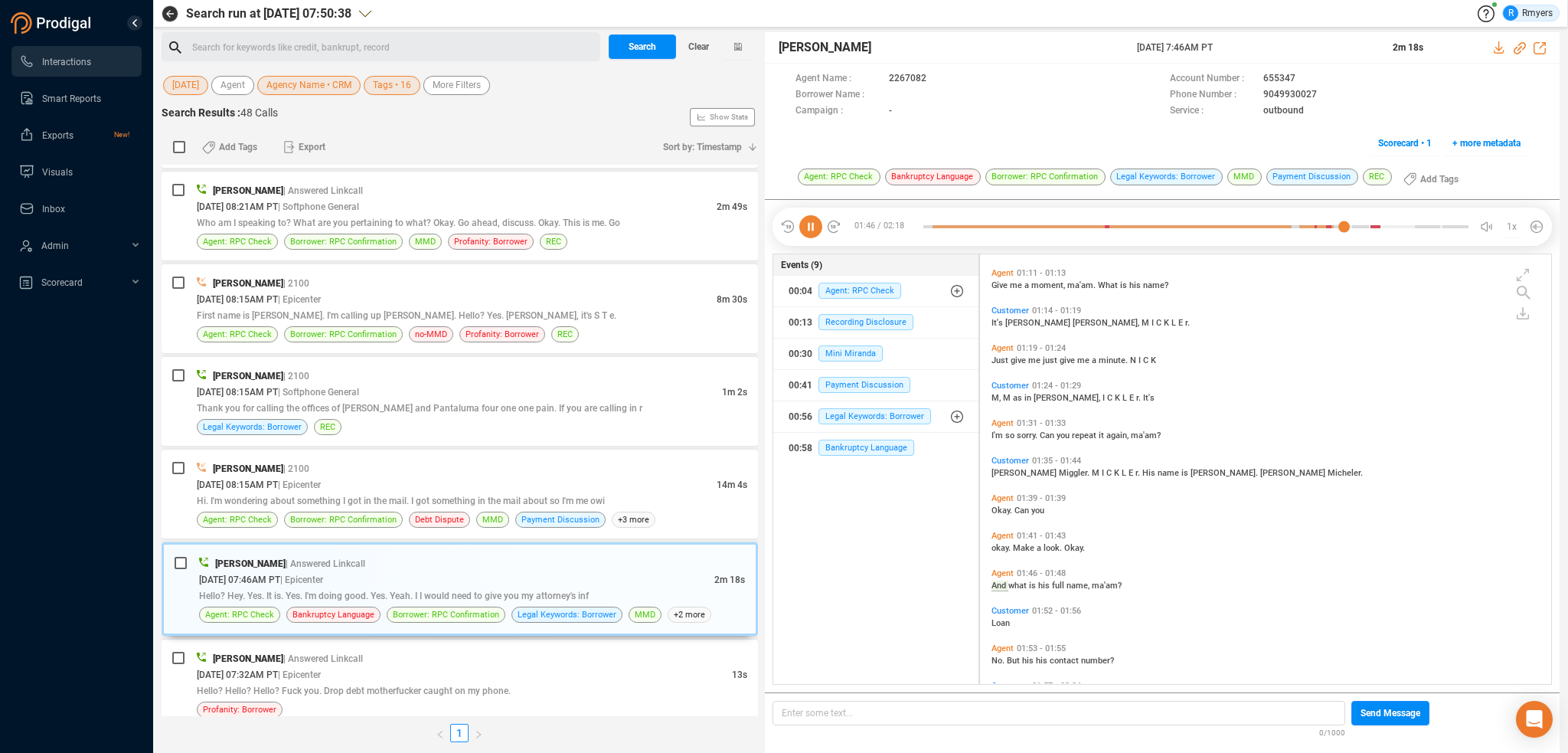
scroll to position [576, 0]
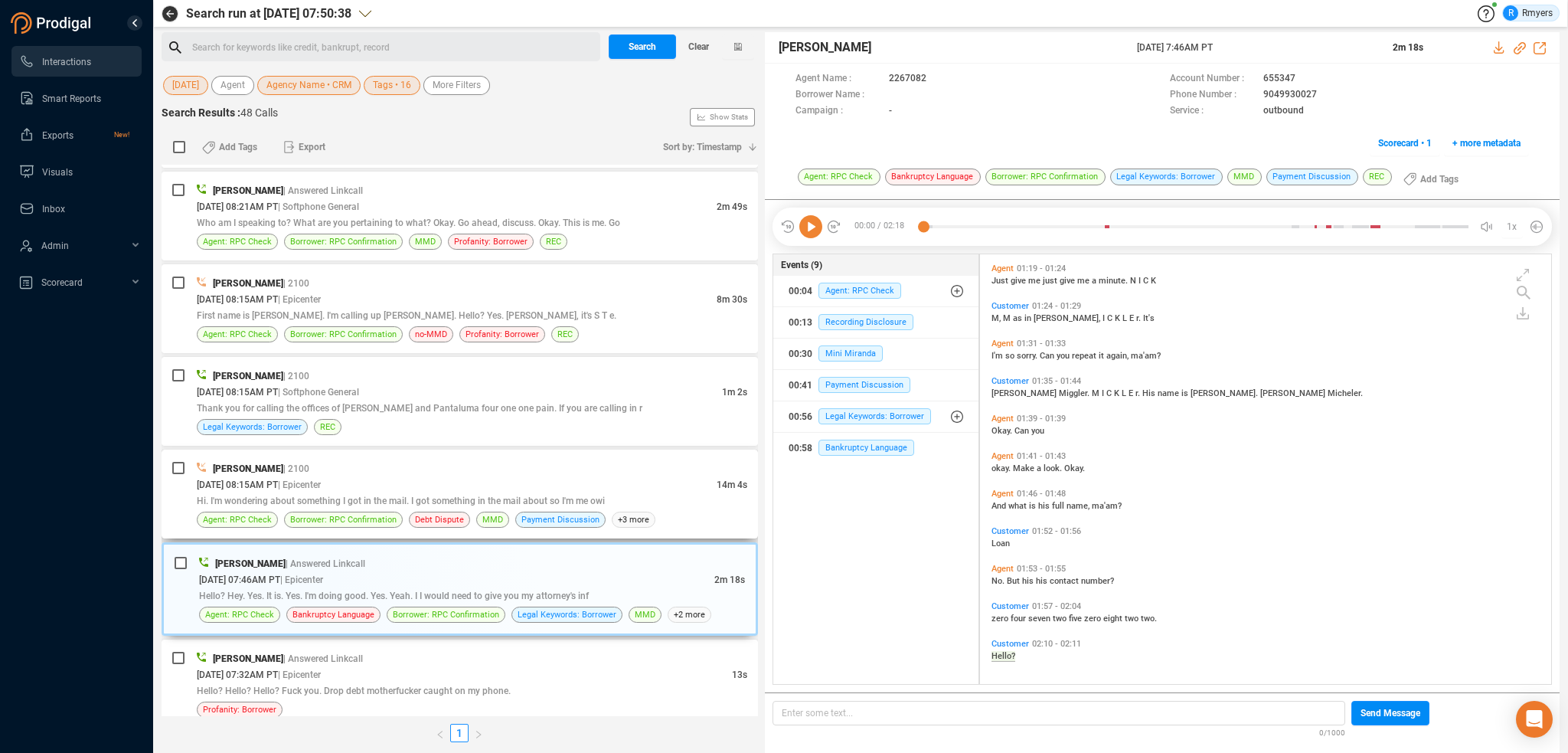
drag, startPoint x: 508, startPoint y: 471, endPoint x: 601, endPoint y: 352, distance: 151.0
click at [508, 476] on div "10/06/2025 @ 08:15AM PT | Epicenter" at bounding box center [456, 484] width 520 height 16
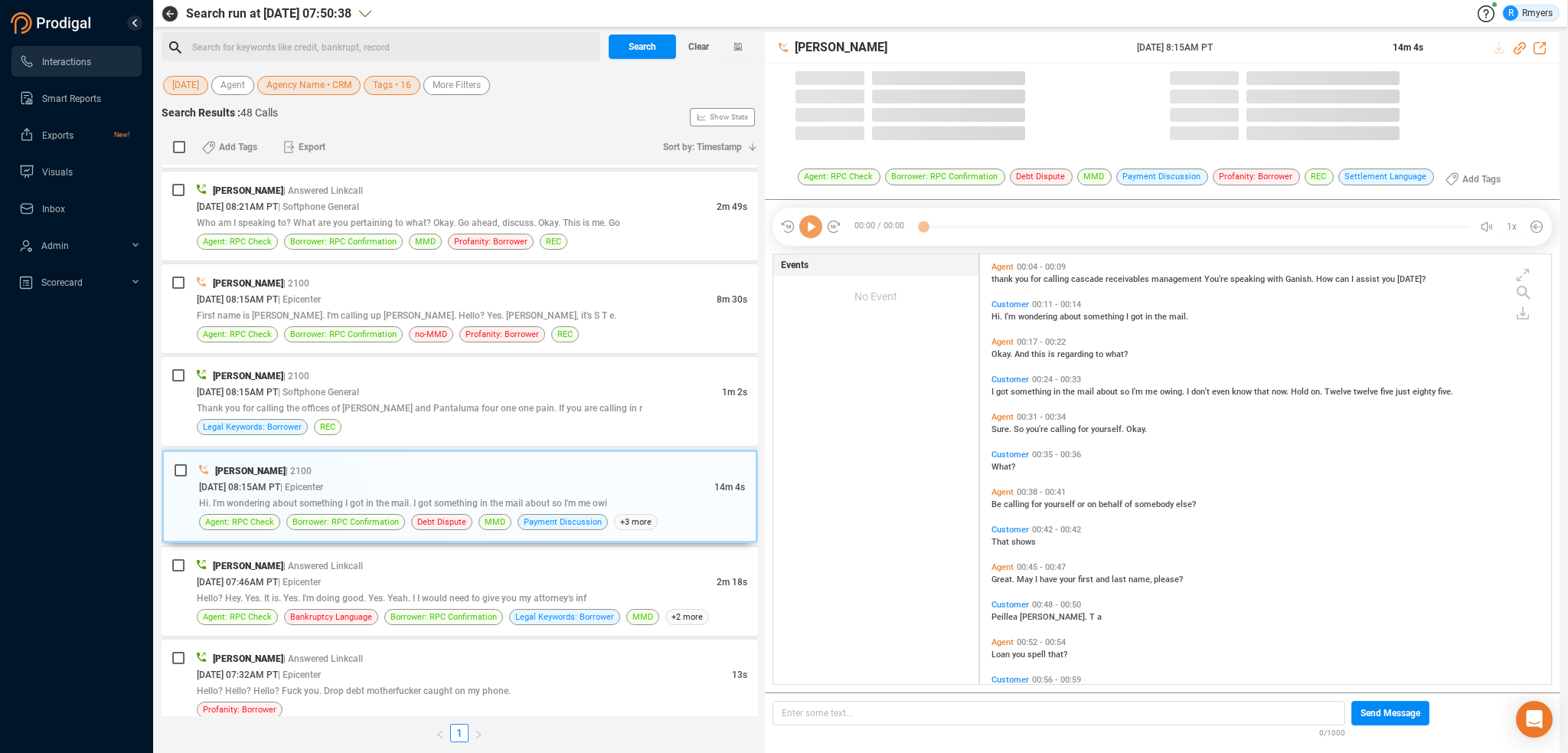
scroll to position [427, 563]
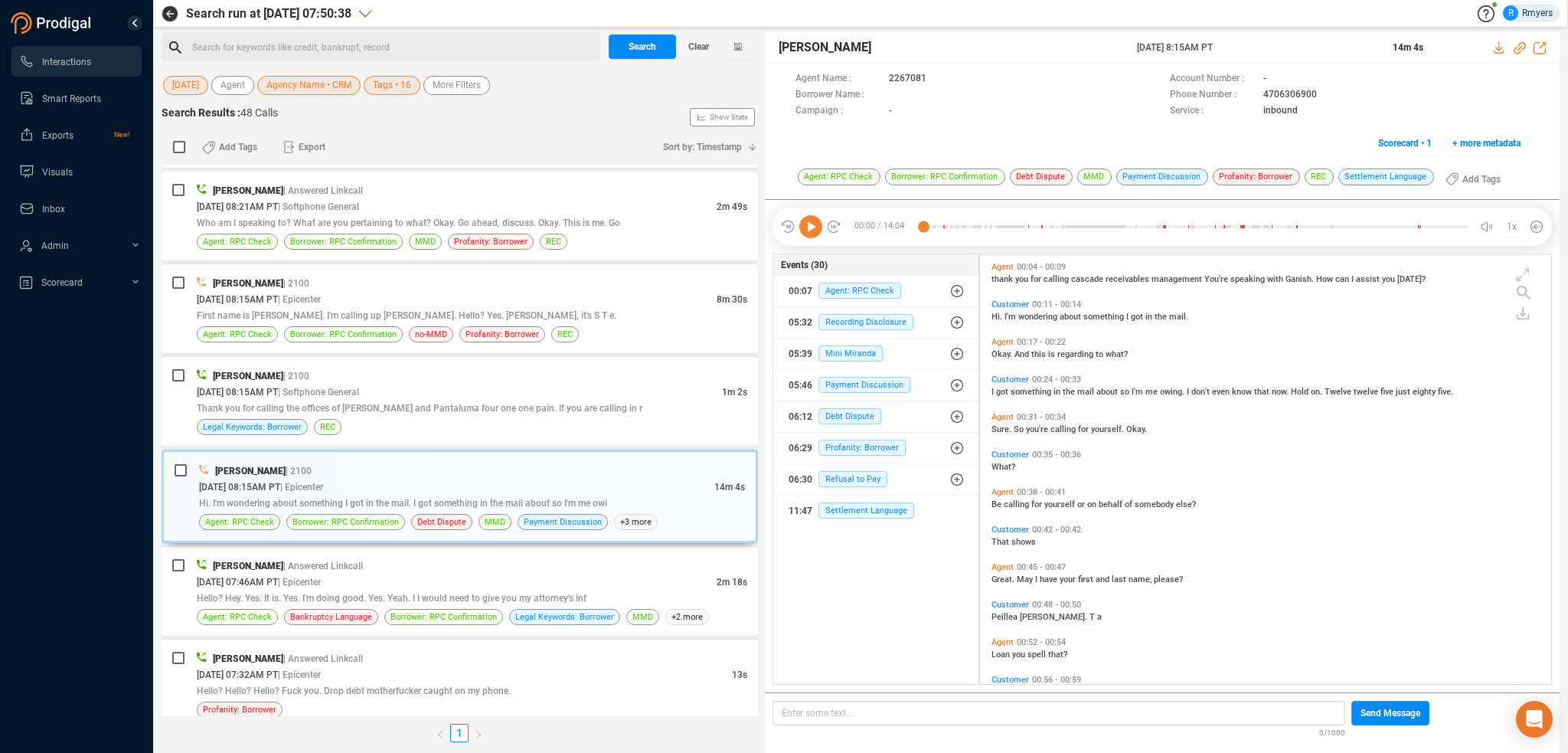
click at [807, 232] on icon at bounding box center [811, 227] width 23 height 23
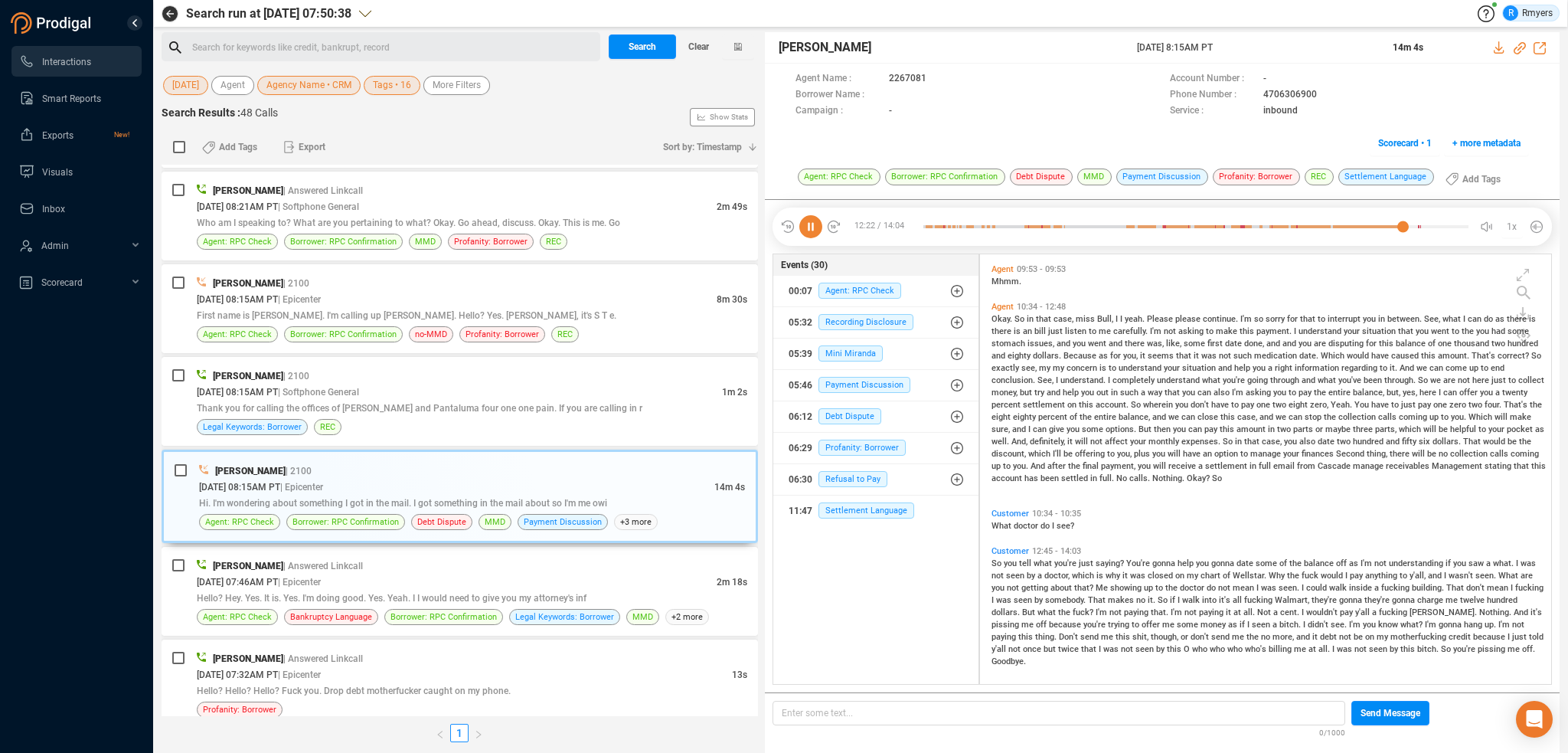
scroll to position [2583, 0]
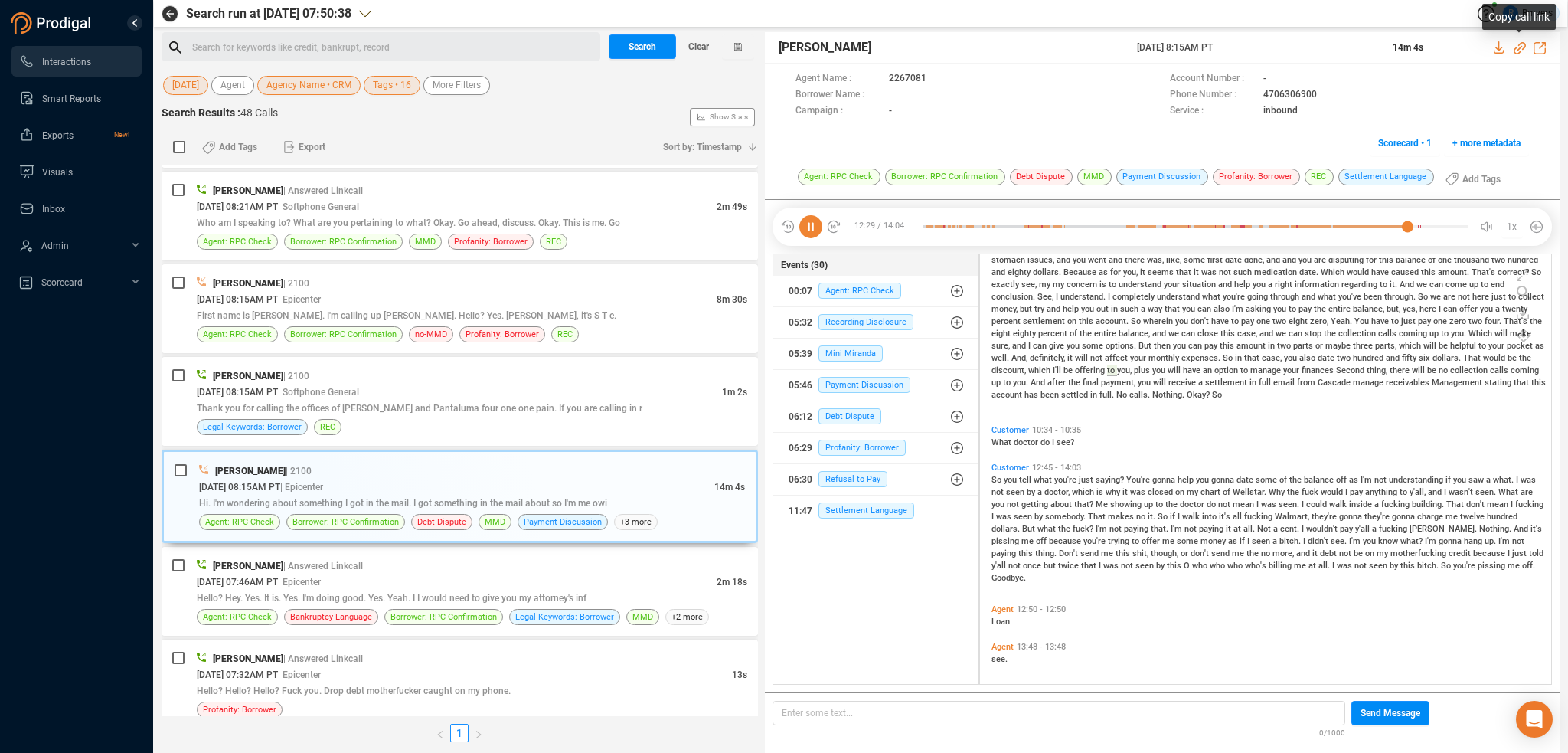
click at [1521, 50] on icon at bounding box center [1520, 48] width 12 height 12
click at [1519, 49] on icon at bounding box center [1520, 48] width 12 height 12
drag, startPoint x: 1256, startPoint y: 93, endPoint x: 1317, endPoint y: 94, distance: 61.0
click at [1317, 94] on div "Phone Number : 4706306900" at bounding box center [1349, 95] width 359 height 16
copy div "4706306900"
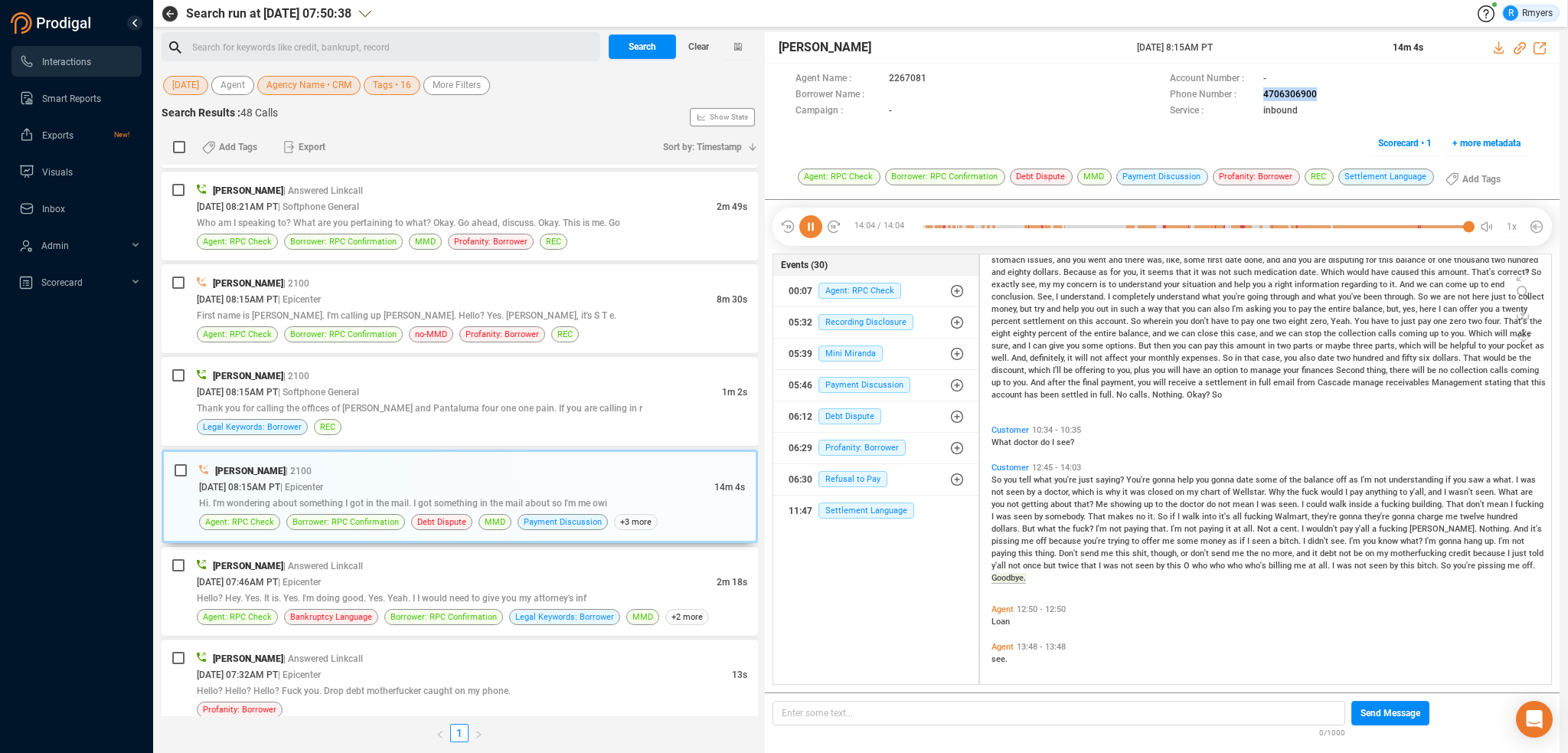
drag, startPoint x: 1134, startPoint y: 48, endPoint x: 1277, endPoint y: 55, distance: 143.2
click at [1277, 55] on div "Ganesh Shirodkar 06 Oct 2025 @ 8:15AM PT 14m 4s" at bounding box center [1162, 48] width 794 height 31
copy div "06 Oct 2025 @ 8:15AM PT"
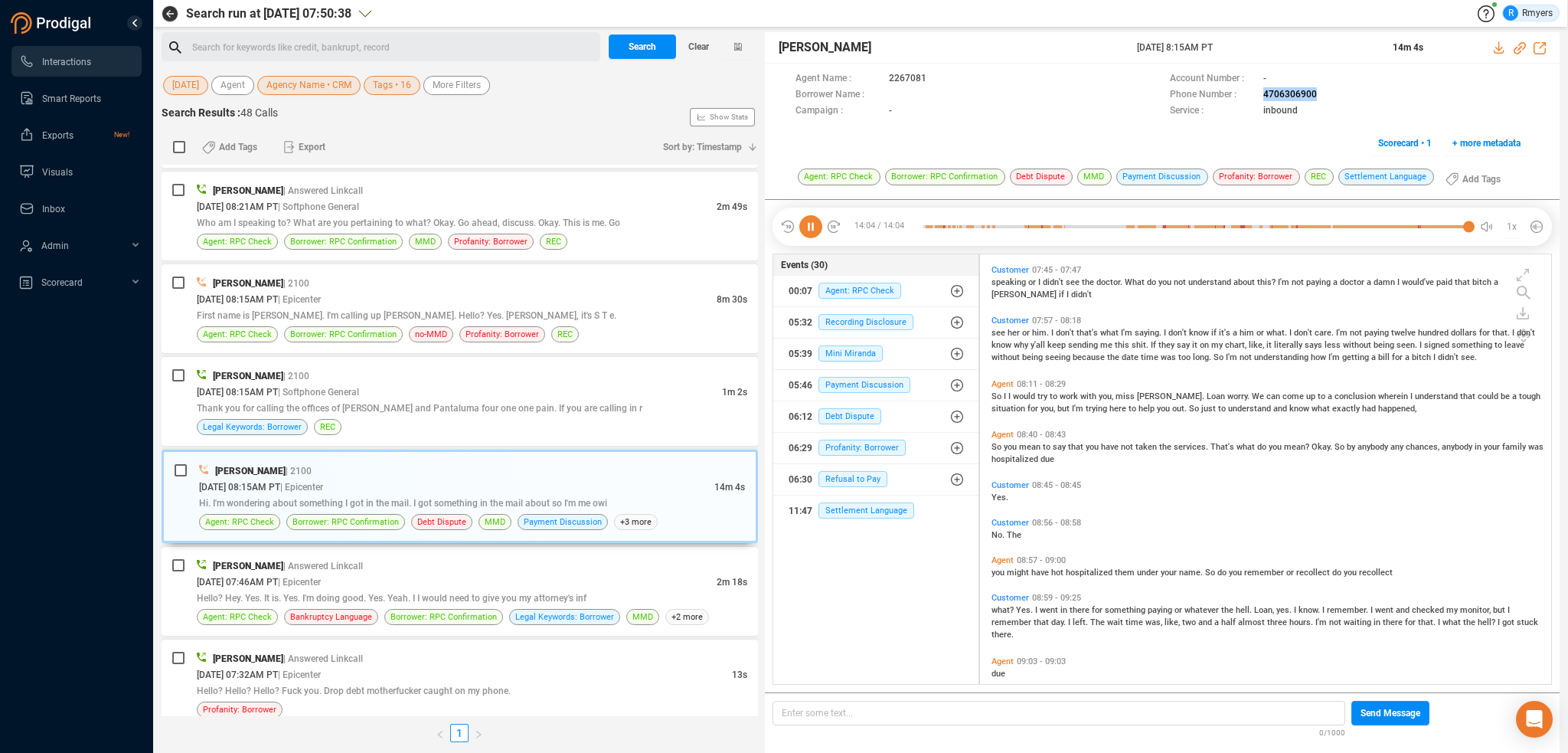
scroll to position [1915, 0]
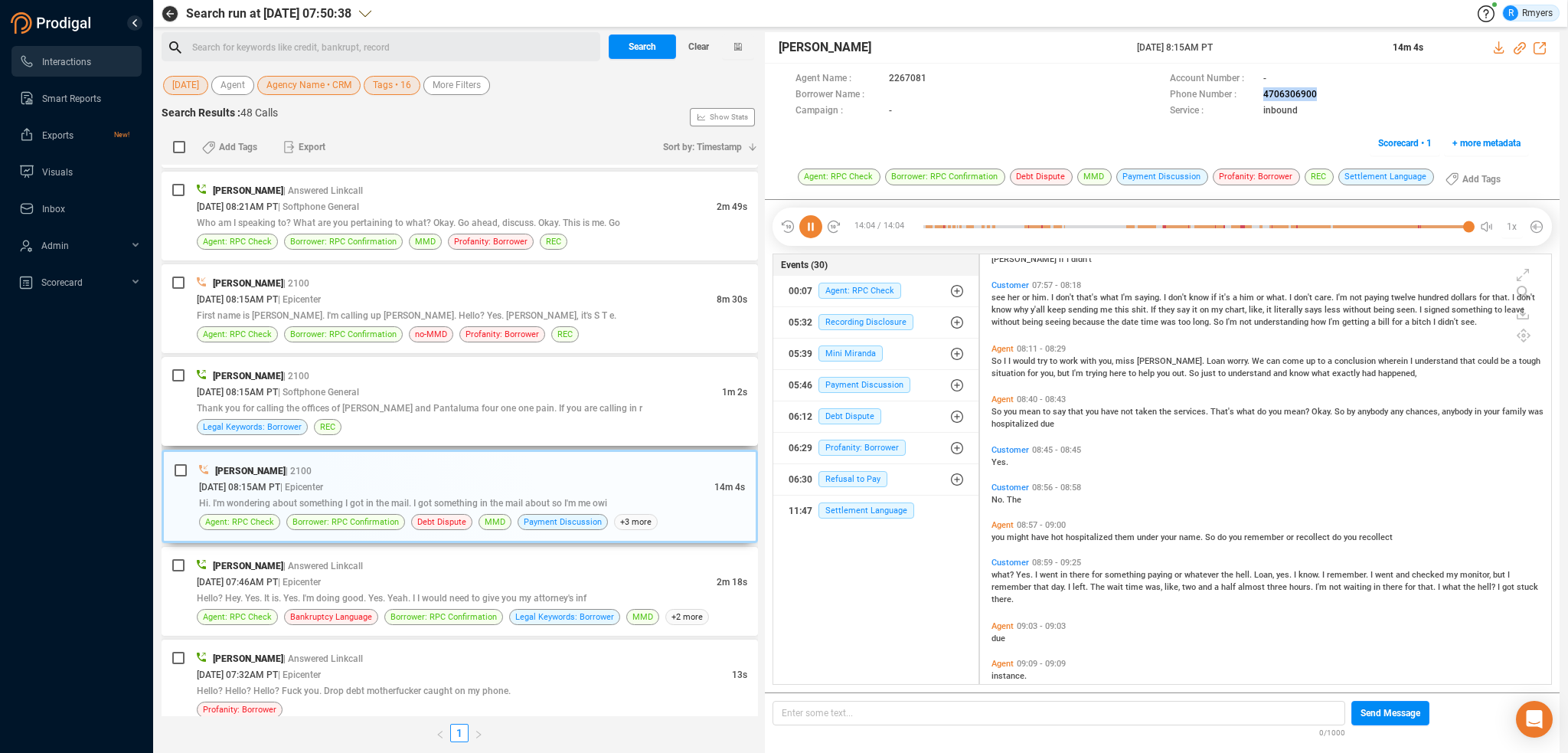
drag, startPoint x: 272, startPoint y: 393, endPoint x: 262, endPoint y: 391, distance: 10.2
click at [272, 402] on span "Thank you for calling the offices of [PERSON_NAME] and Pantaluma four one one p…" at bounding box center [419, 408] width 446 height 10
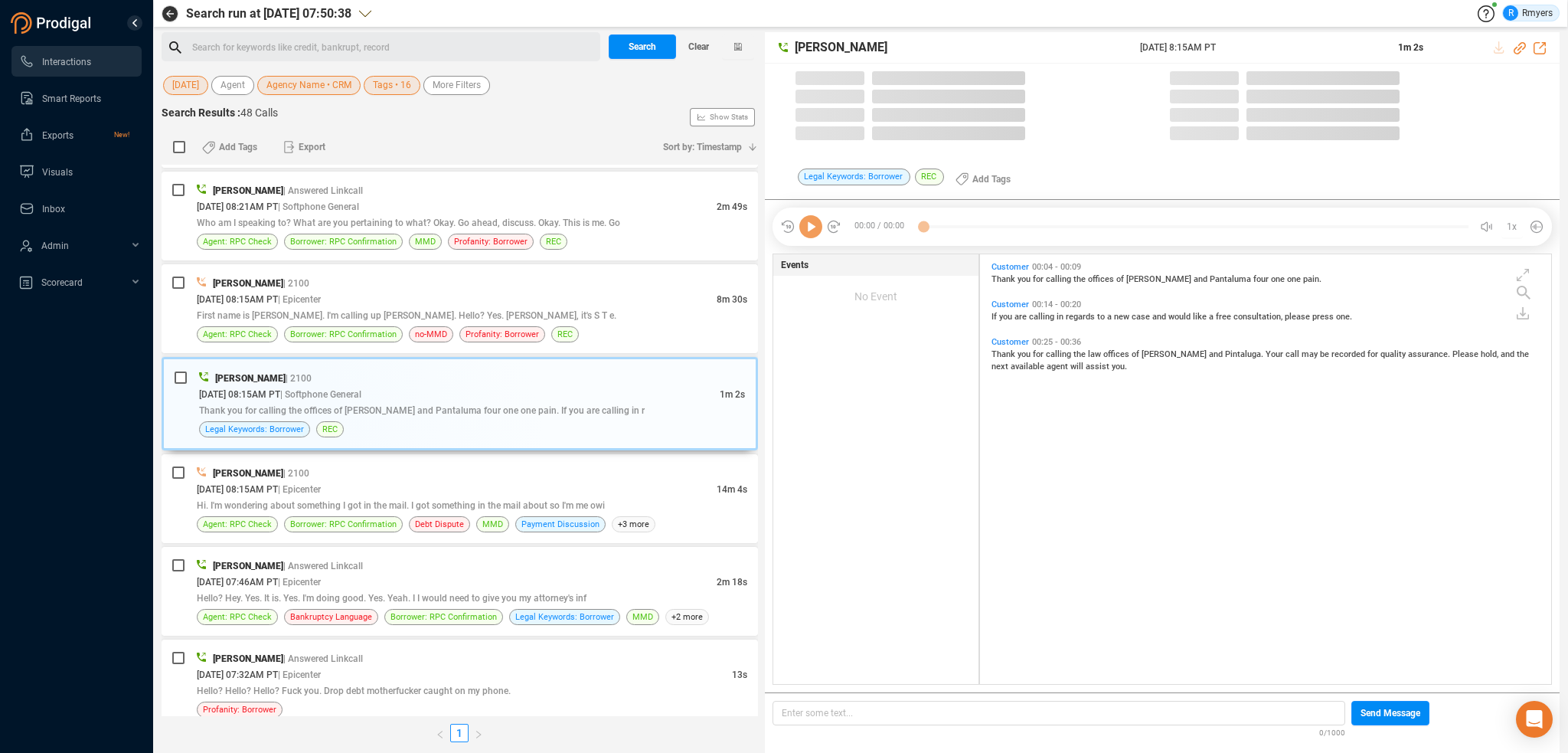
scroll to position [427, 563]
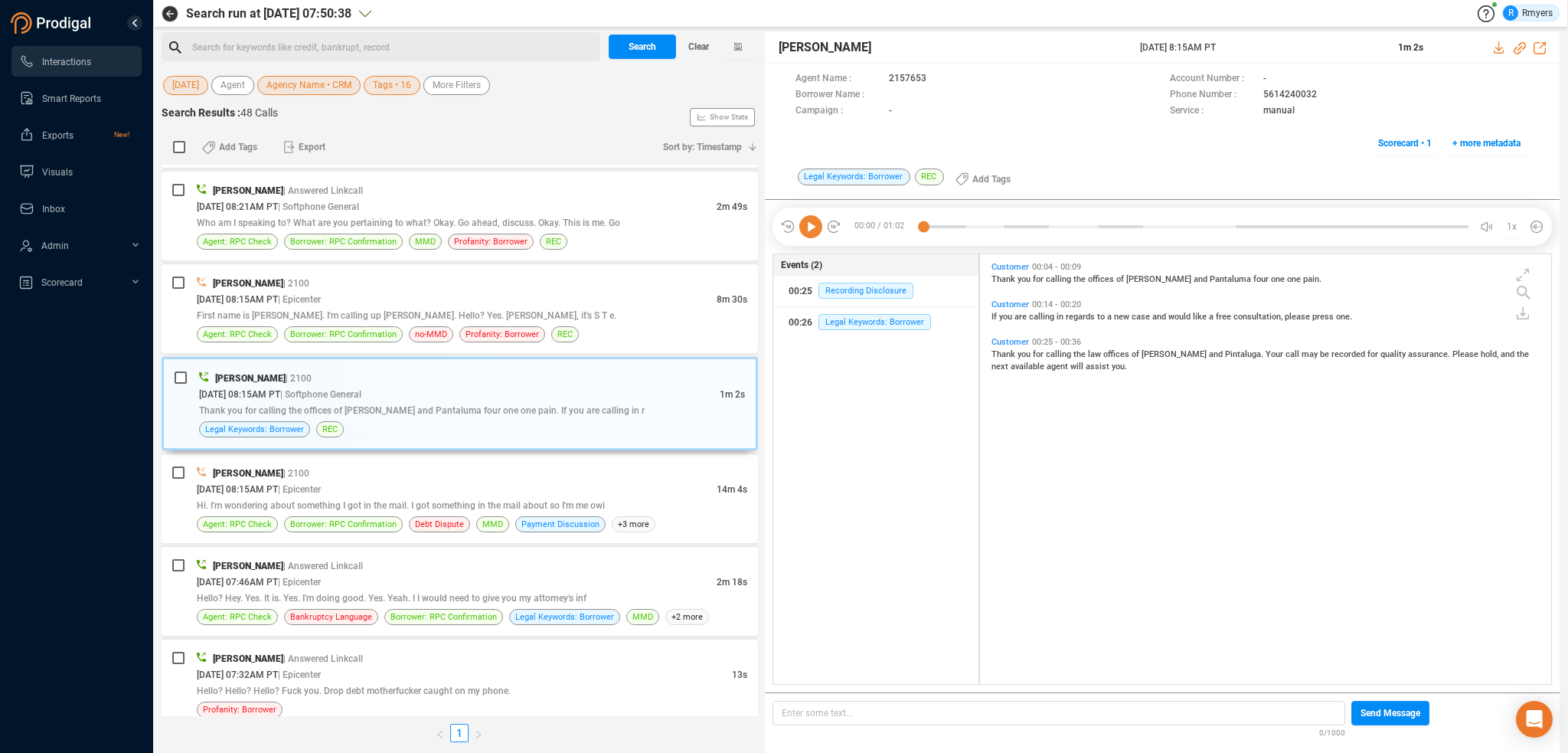
click at [807, 224] on icon at bounding box center [811, 227] width 23 height 23
click at [285, 405] on span "Thank you for calling the offices of [PERSON_NAME] and Pantaluma four one one p…" at bounding box center [421, 410] width 446 height 10
click at [814, 227] on icon at bounding box center [811, 227] width 23 height 23
click at [813, 227] on icon at bounding box center [811, 227] width 23 height 23
click at [477, 291] on div "10/06/2025 @ 08:15AM PT | Epicenter" at bounding box center [456, 299] width 520 height 16
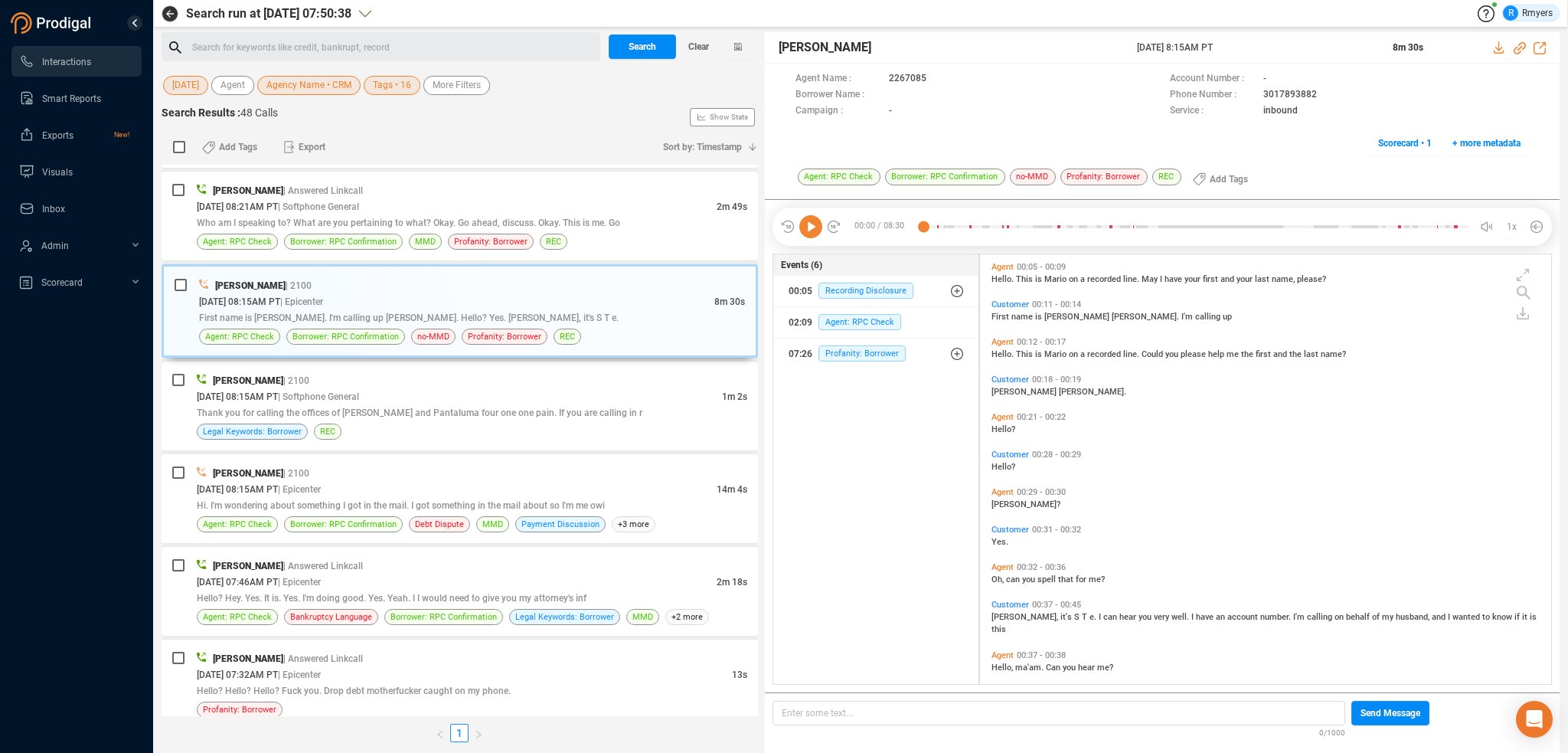
click at [809, 228] on icon at bounding box center [811, 227] width 23 height 23
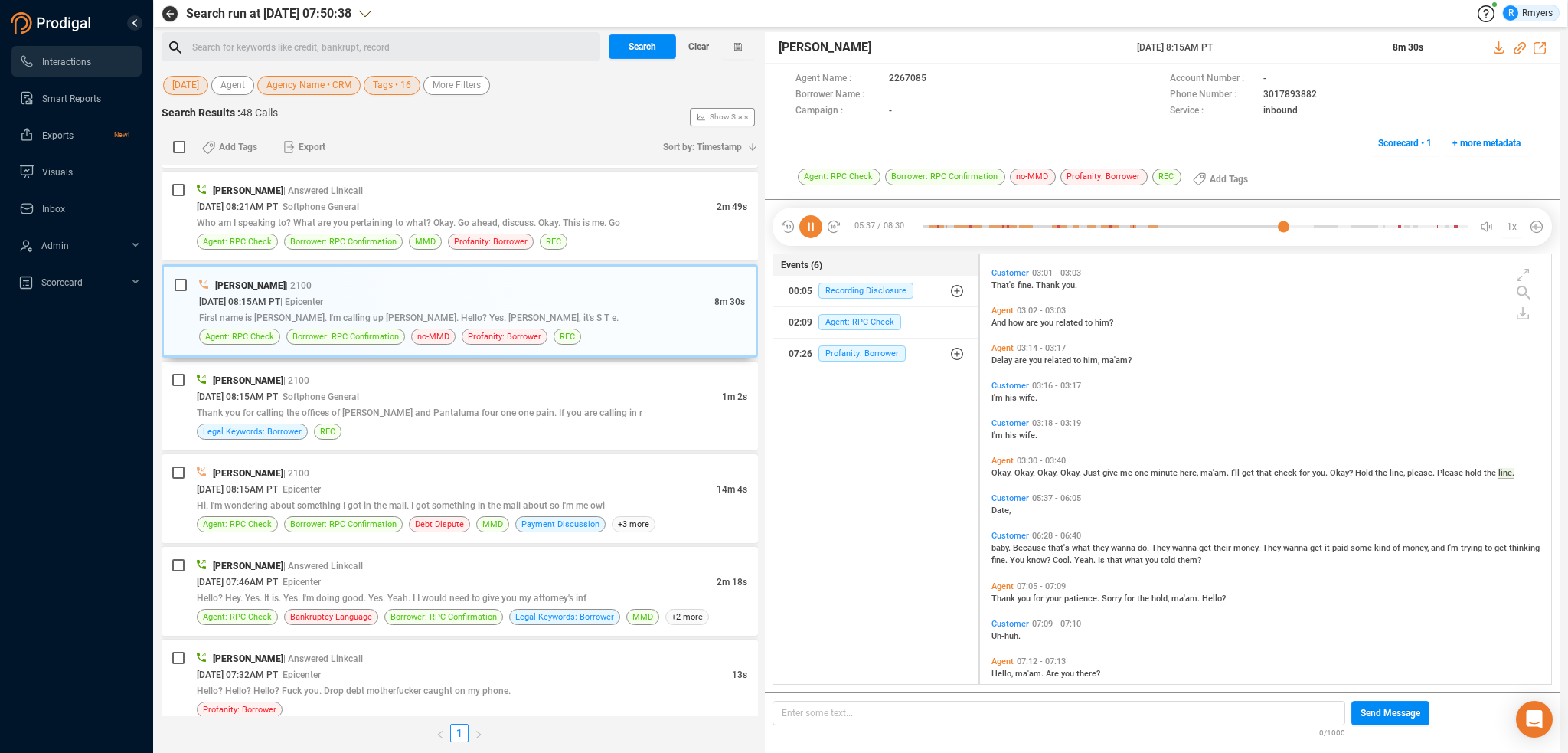
scroll to position [1296, 0]
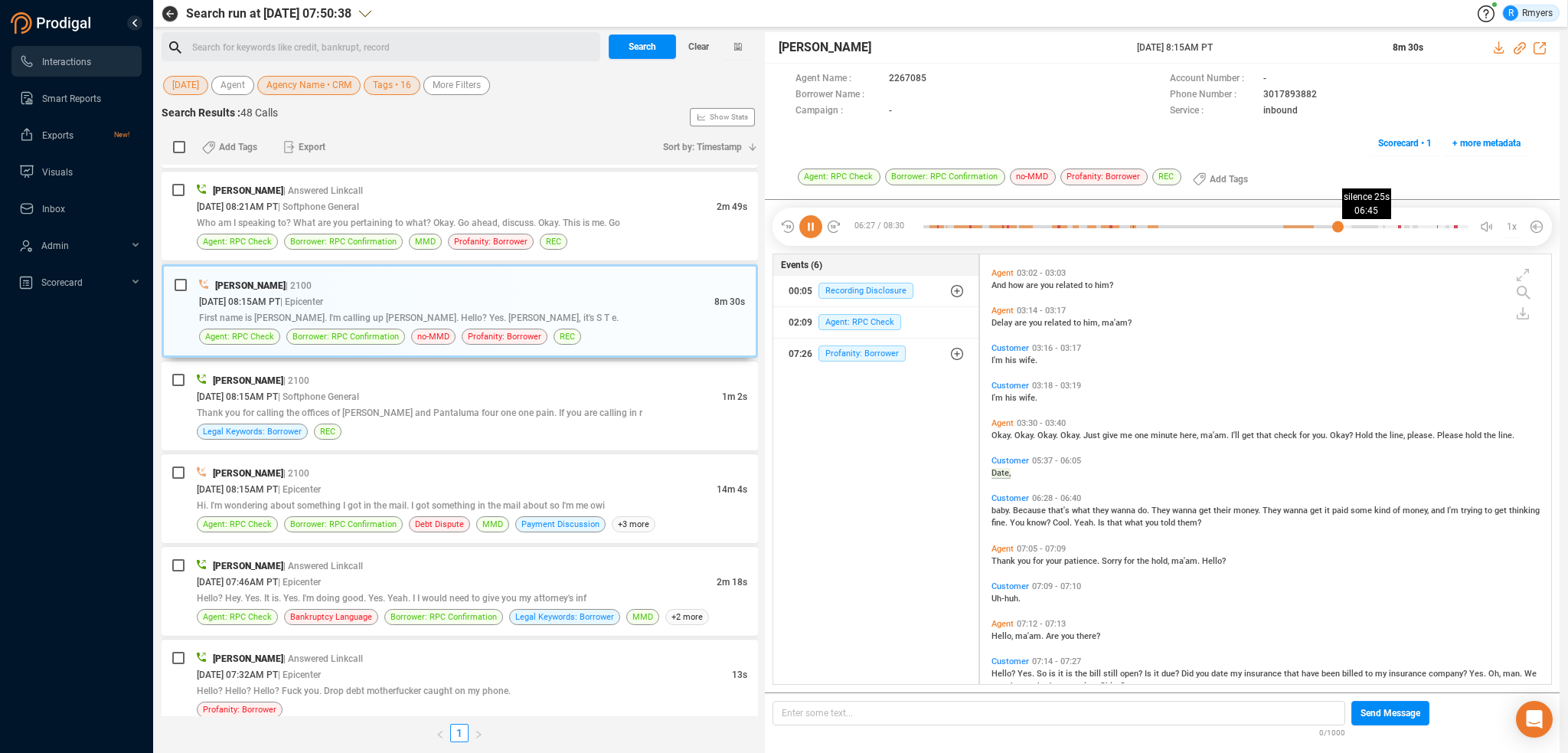
click at [1353, 226] on div at bounding box center [1196, 227] width 545 height 23
click at [1372, 227] on div at bounding box center [1196, 227] width 545 height 23
click at [1387, 225] on div at bounding box center [1196, 227] width 545 height 23
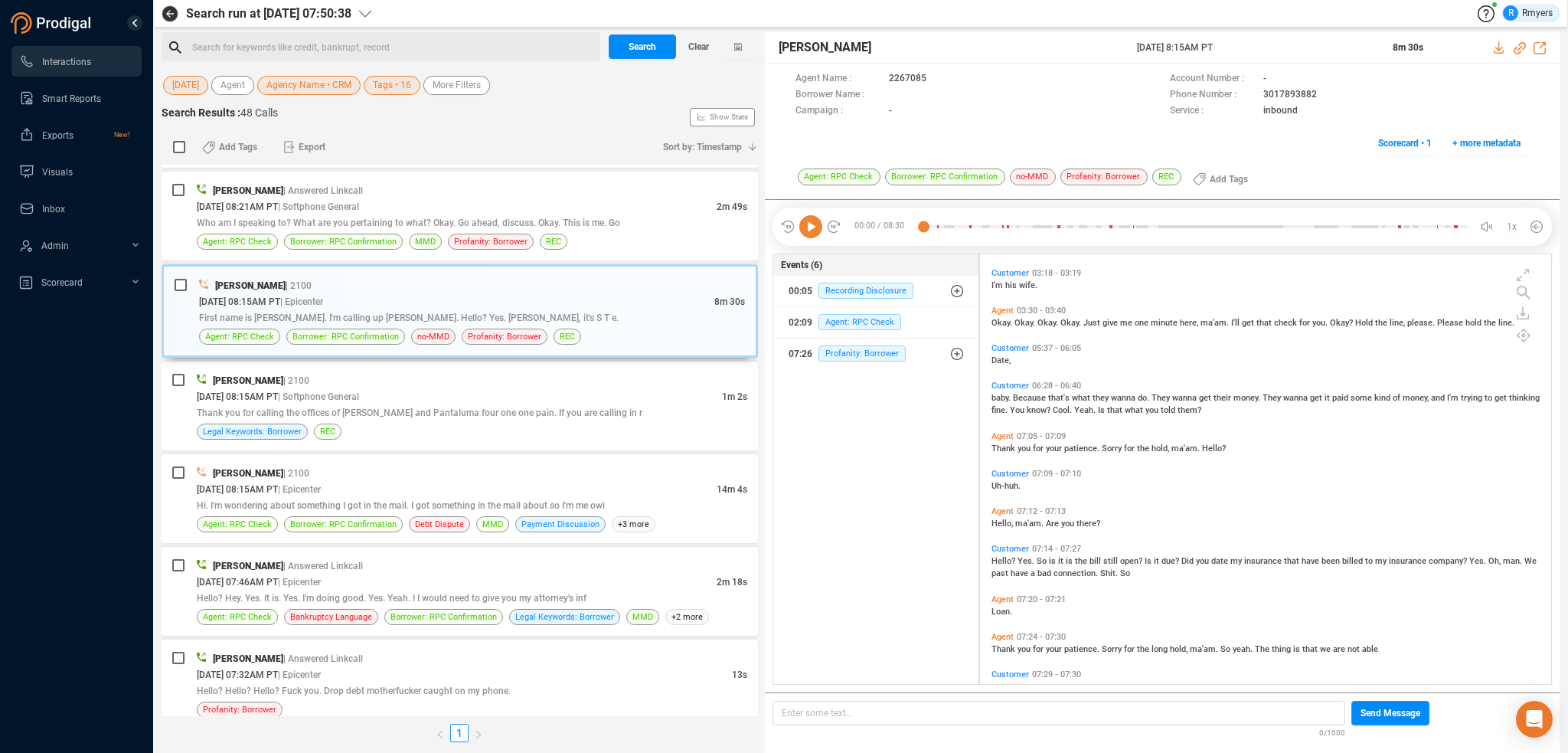
scroll to position [1332, 0]
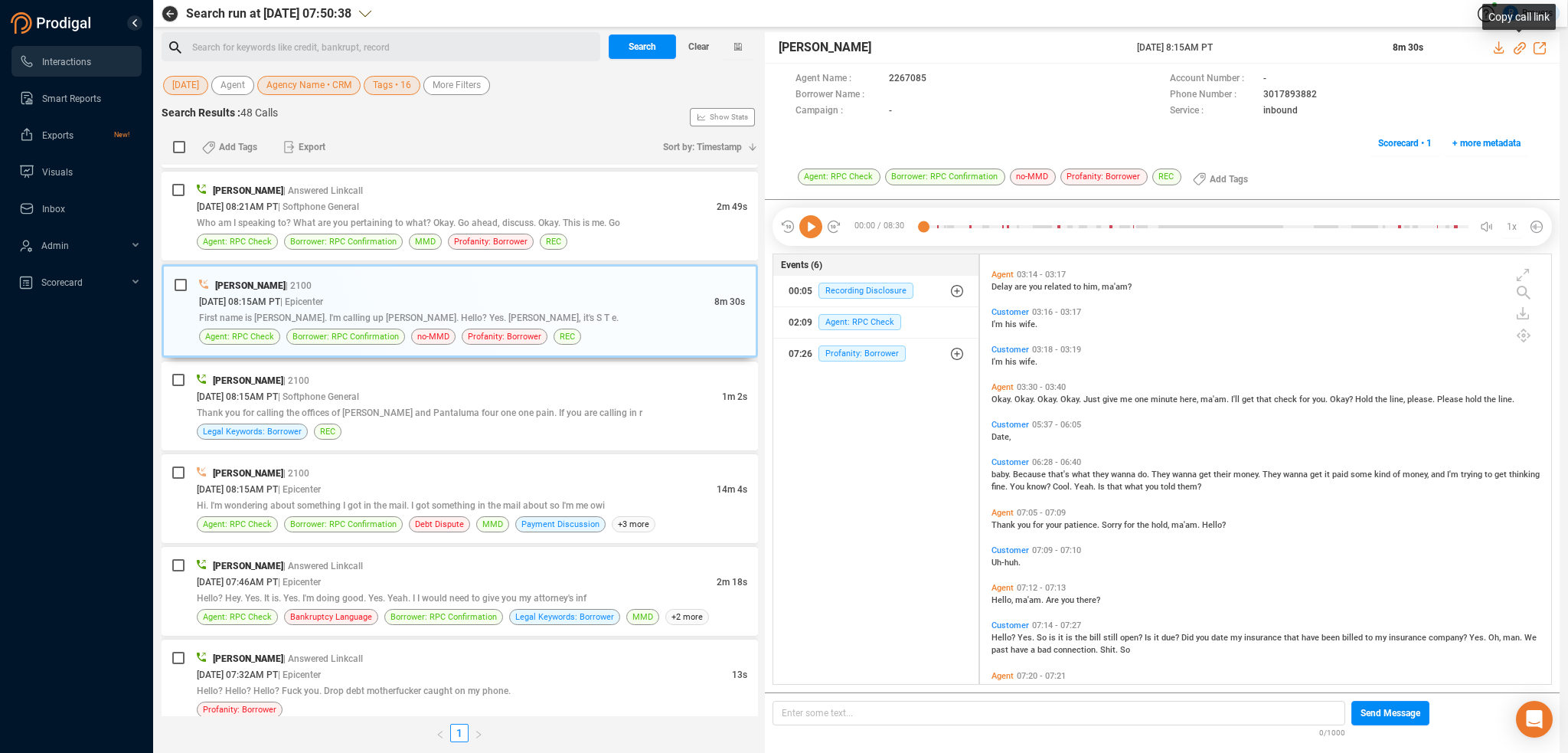
drag, startPoint x: 1519, startPoint y: 48, endPoint x: 1492, endPoint y: 56, distance: 28.2
click at [1519, 48] on icon at bounding box center [1520, 48] width 12 height 12
drag, startPoint x: 1142, startPoint y: 49, endPoint x: 1250, endPoint y: 50, distance: 108.0
click at [1250, 50] on div "Mario Borges 06 Oct 2025 @ 8:15AM PT 8m 30s" at bounding box center [1162, 48] width 794 height 31
copy span "06 Oct 2025 @ 8:15AM PT"
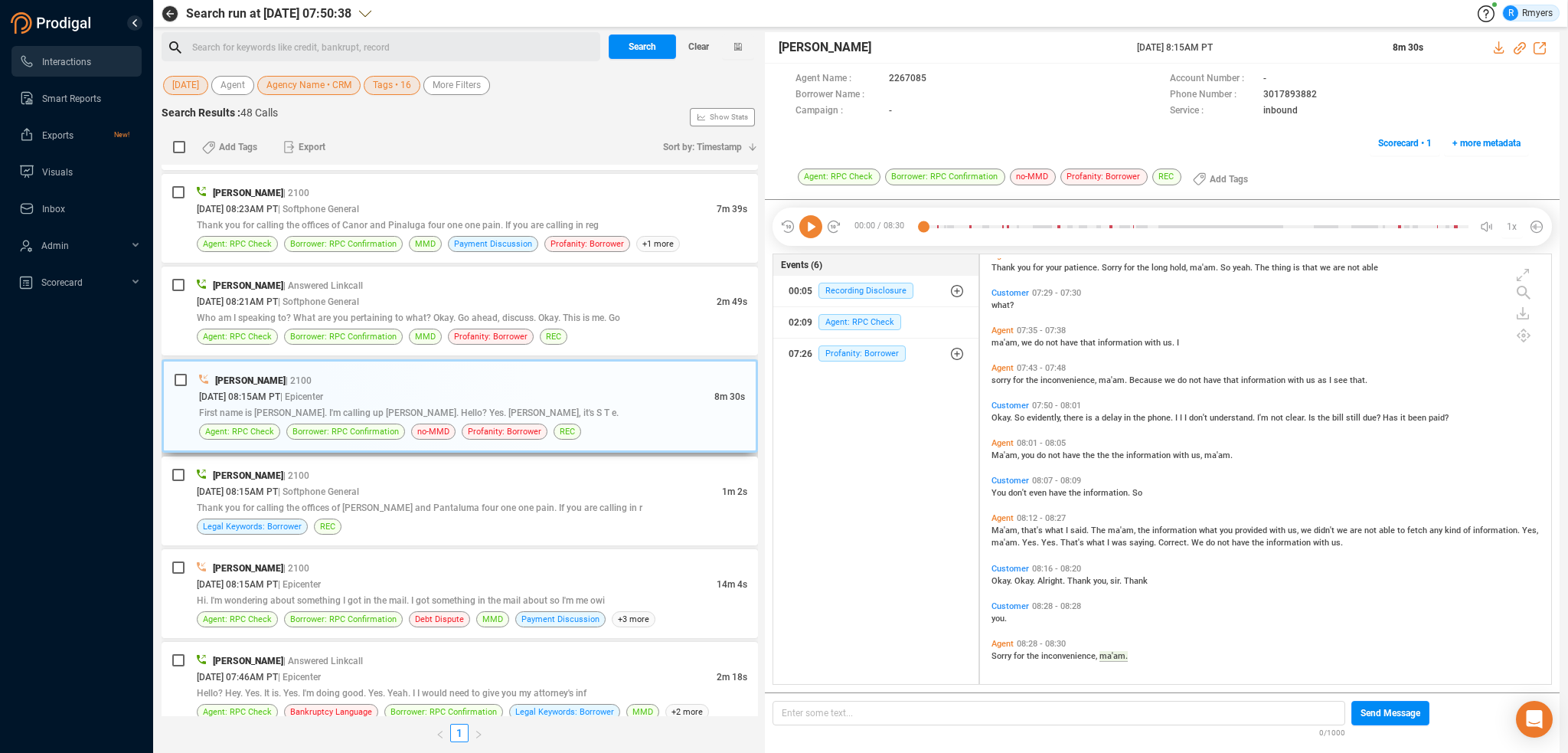
scroll to position [3655, 0]
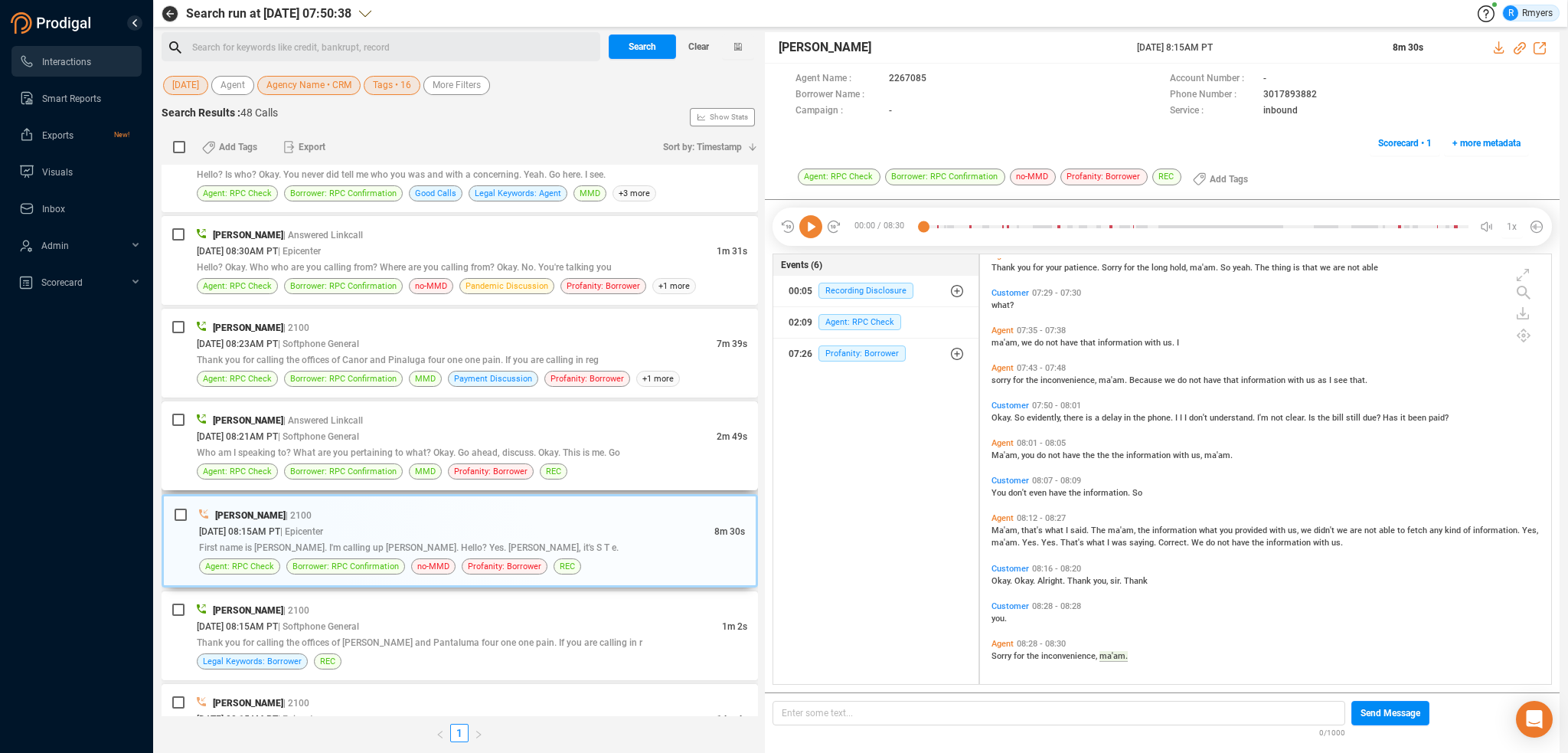
click at [426, 447] on span "Who am I speaking to? What are you pertaining to what? Okay. Go ahead, discuss.…" at bounding box center [408, 453] width 423 height 10
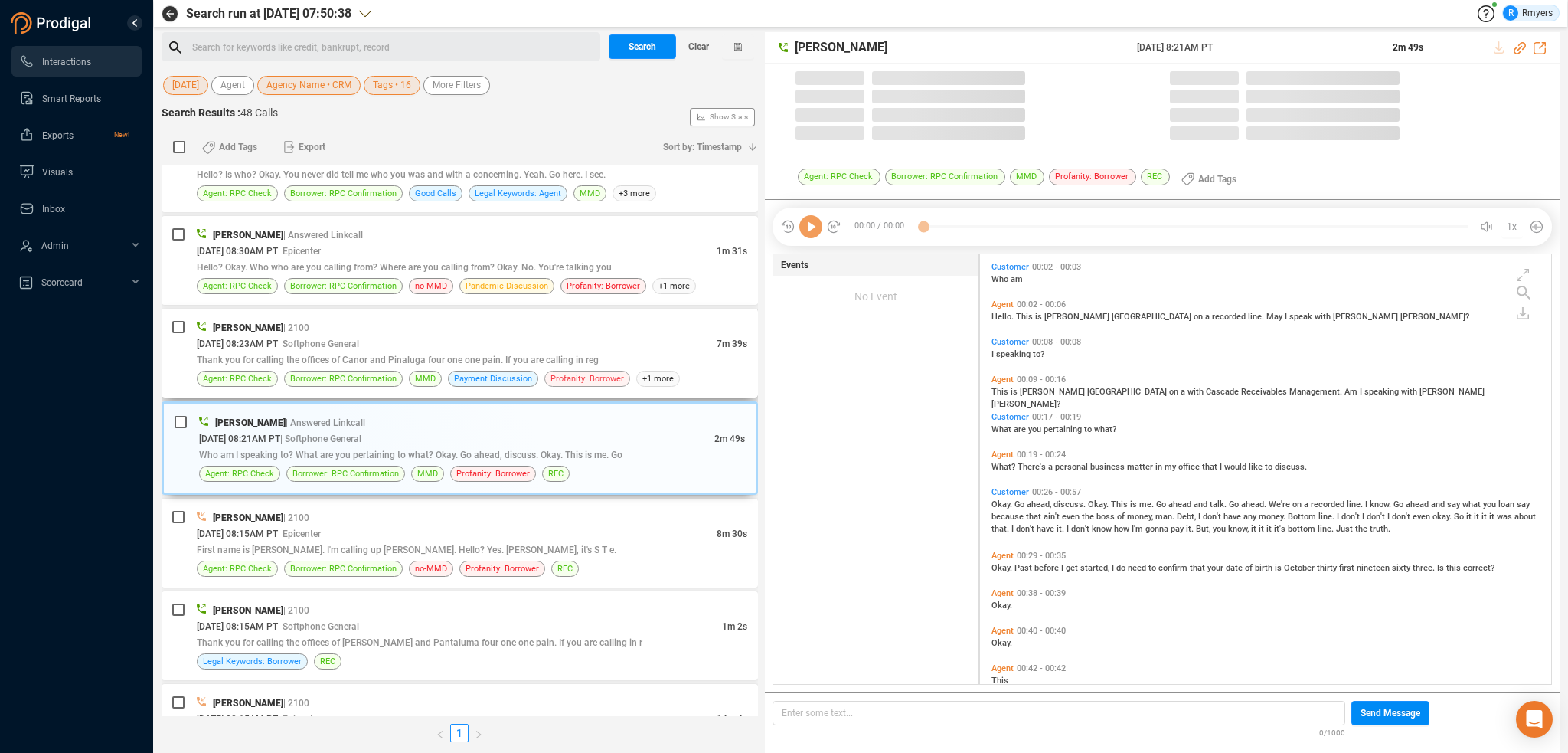
scroll to position [427, 563]
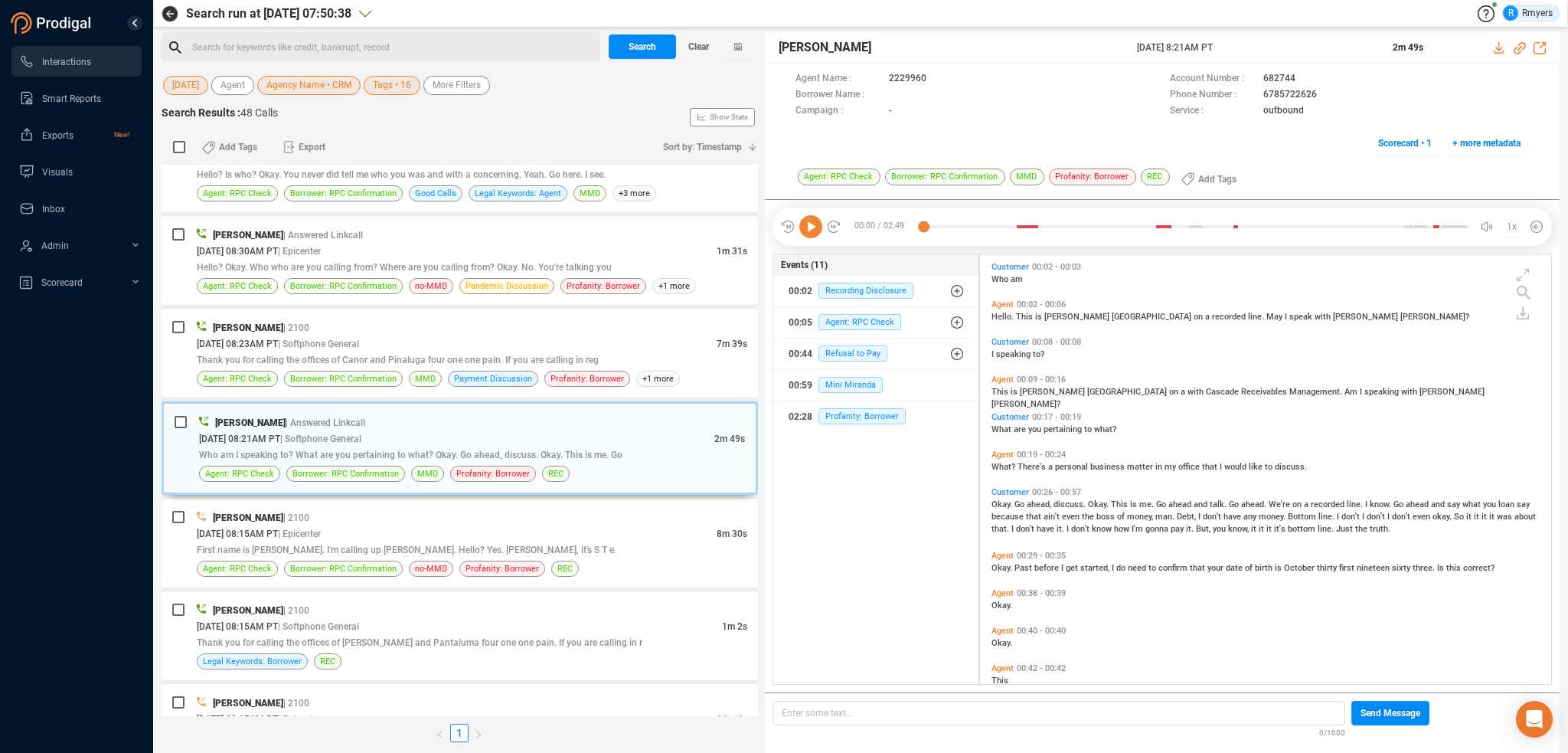
click at [811, 229] on icon at bounding box center [811, 227] width 23 height 23
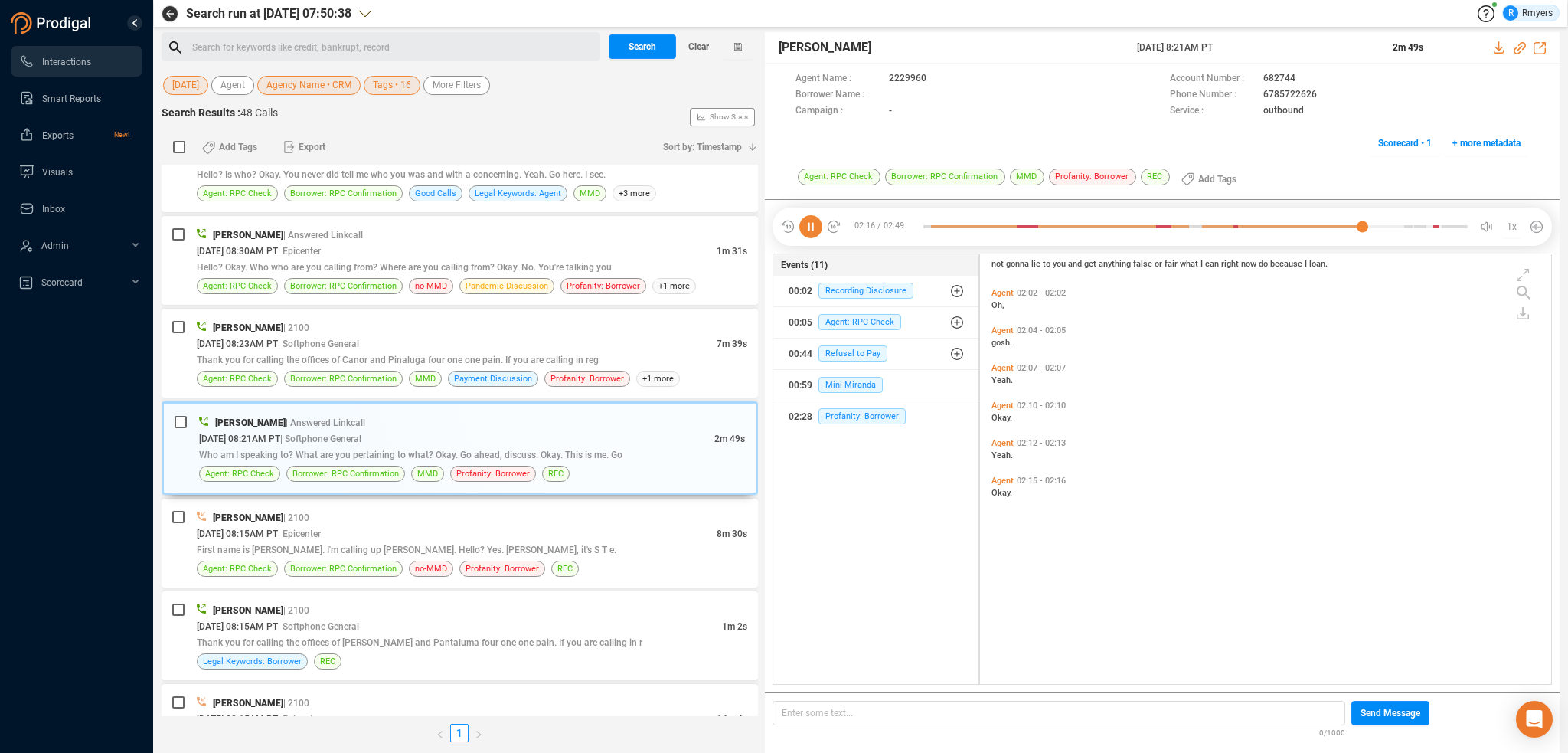
scroll to position [755, 0]
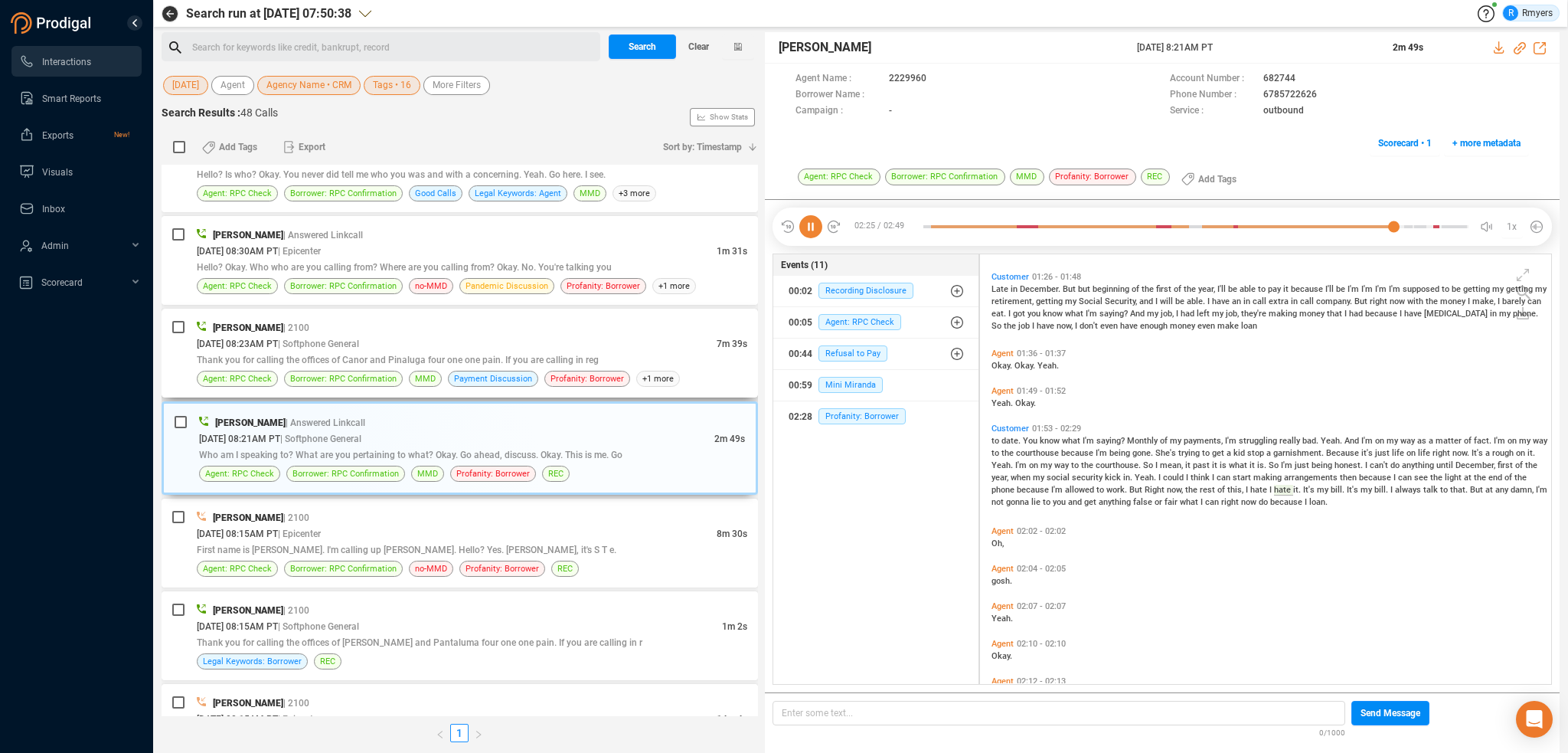
click at [422, 355] on span "Thank you for calling the offices of Canor and Pinaluga four one one pain. If y…" at bounding box center [397, 360] width 402 height 10
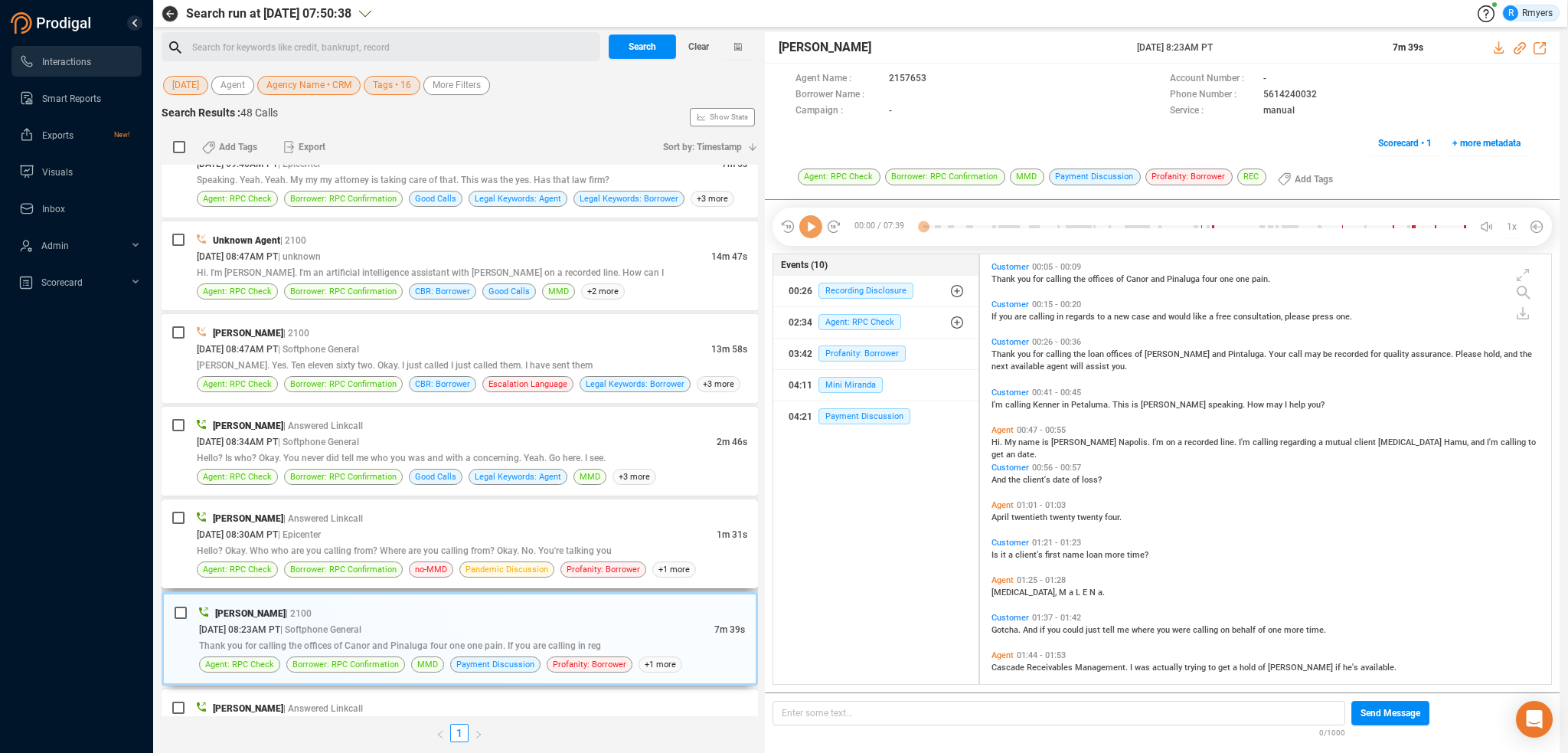
scroll to position [3349, 0]
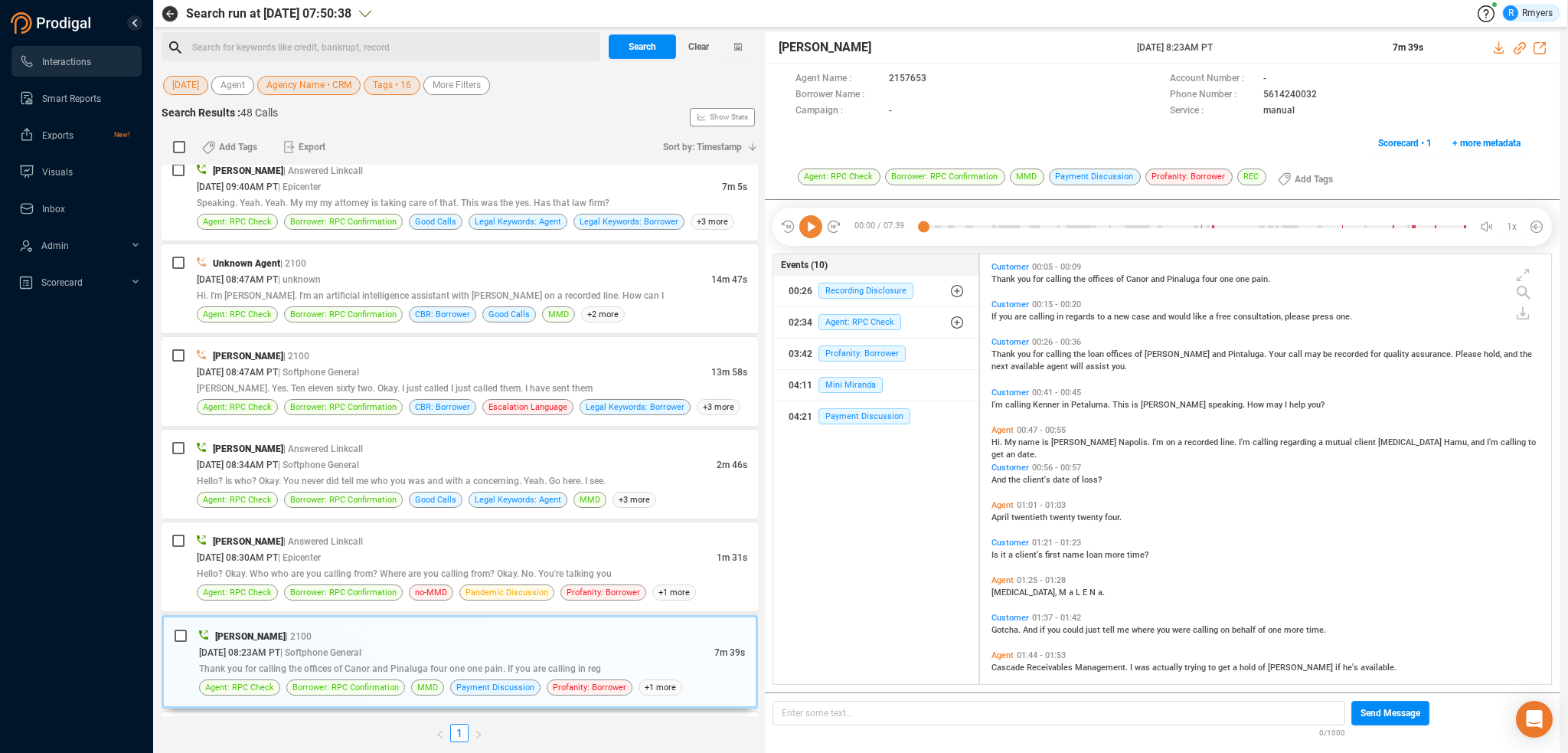
click at [794, 221] on icon at bounding box center [788, 227] width 16 height 16
click at [814, 222] on icon at bounding box center [811, 227] width 23 height 23
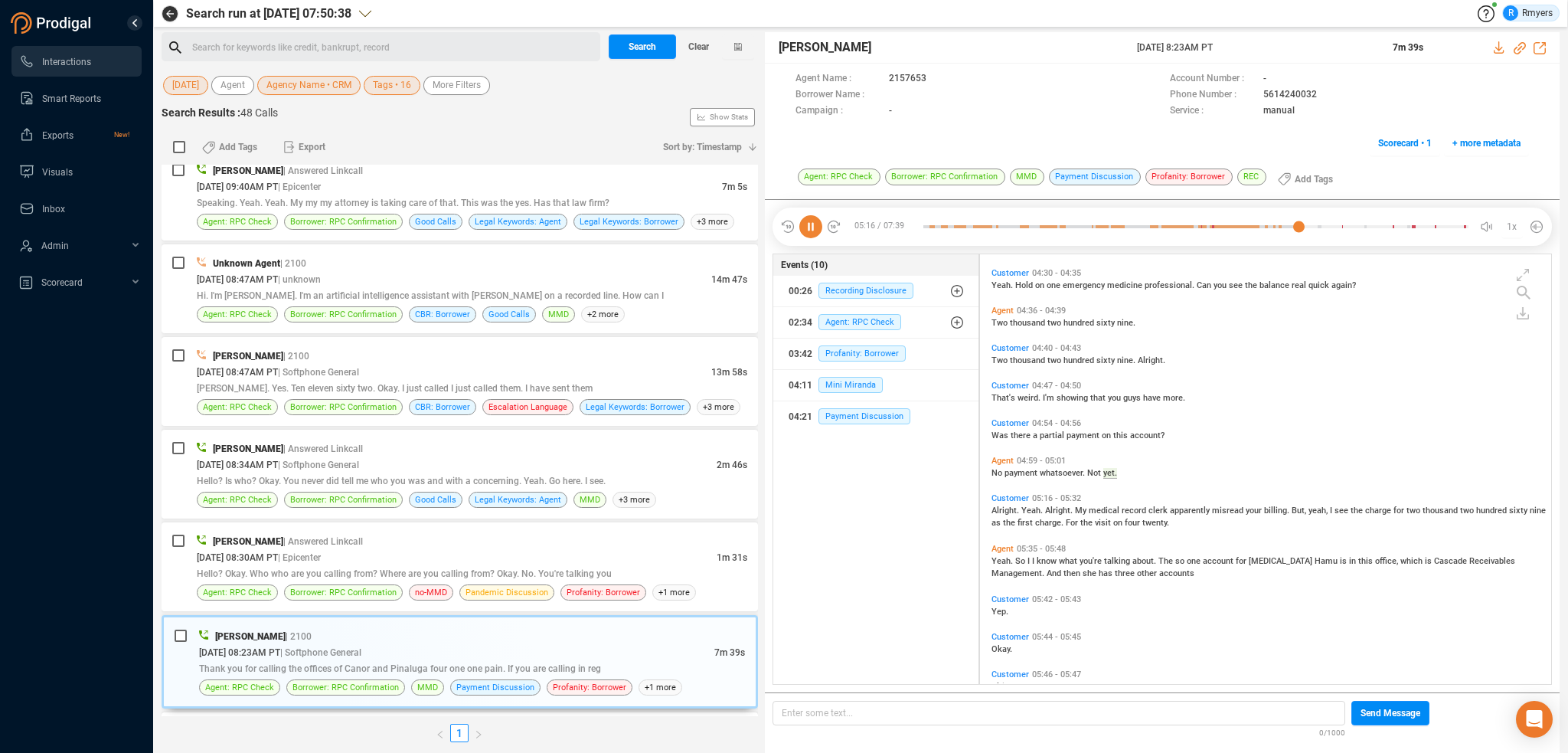
scroll to position [1117, 0]
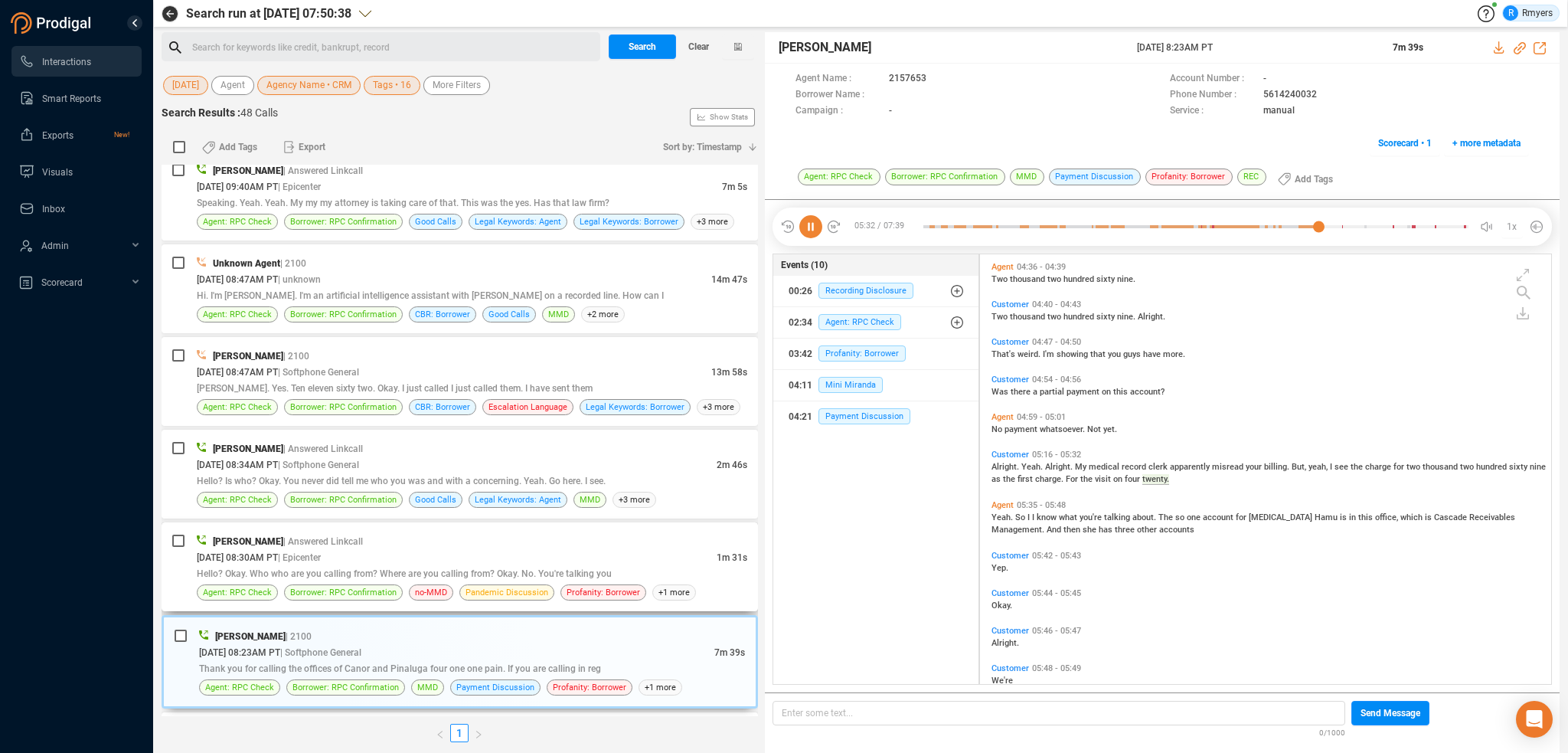
click at [484, 549] on div "10/06/2025 @ 08:30AM PT | Epicenter" at bounding box center [456, 557] width 520 height 16
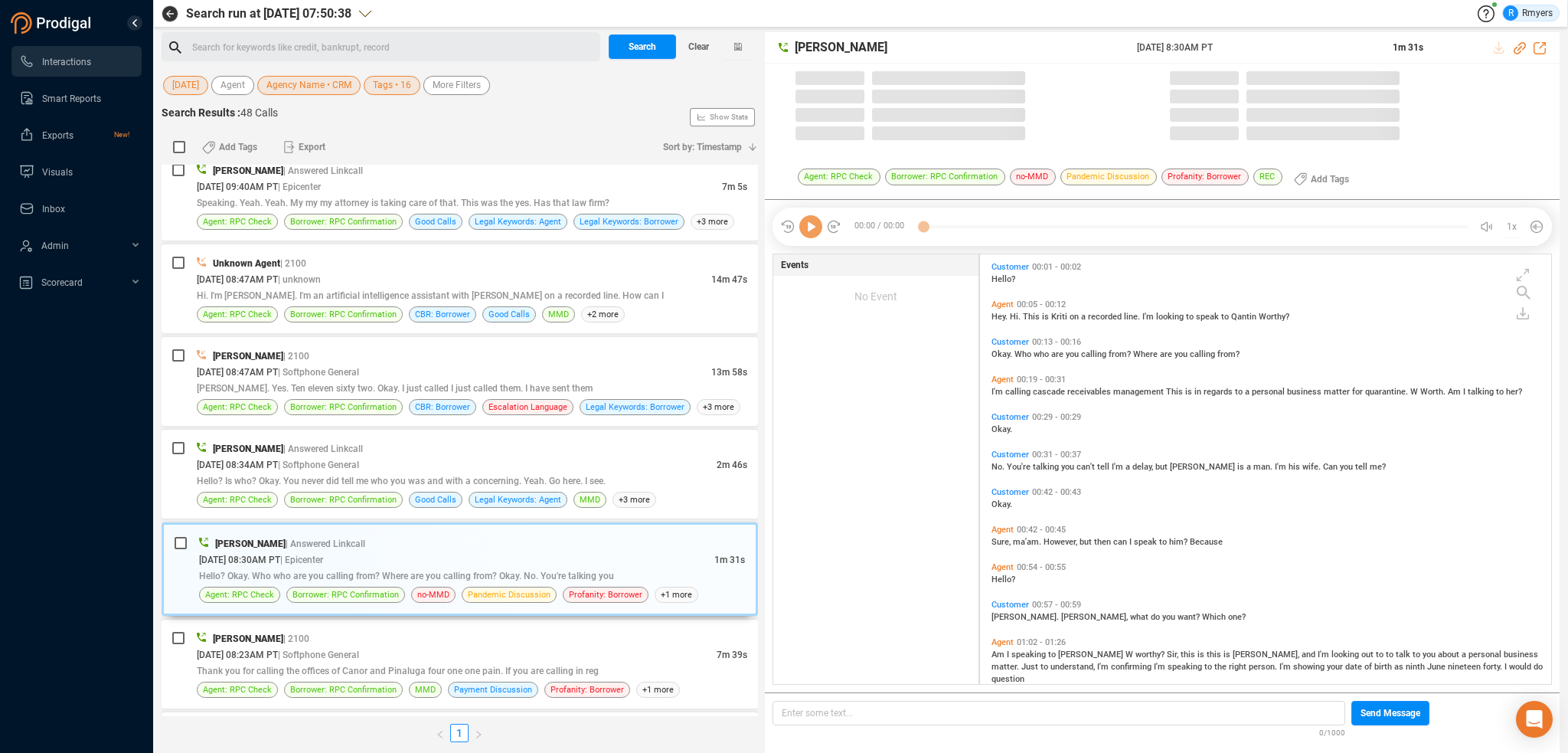
scroll to position [427, 563]
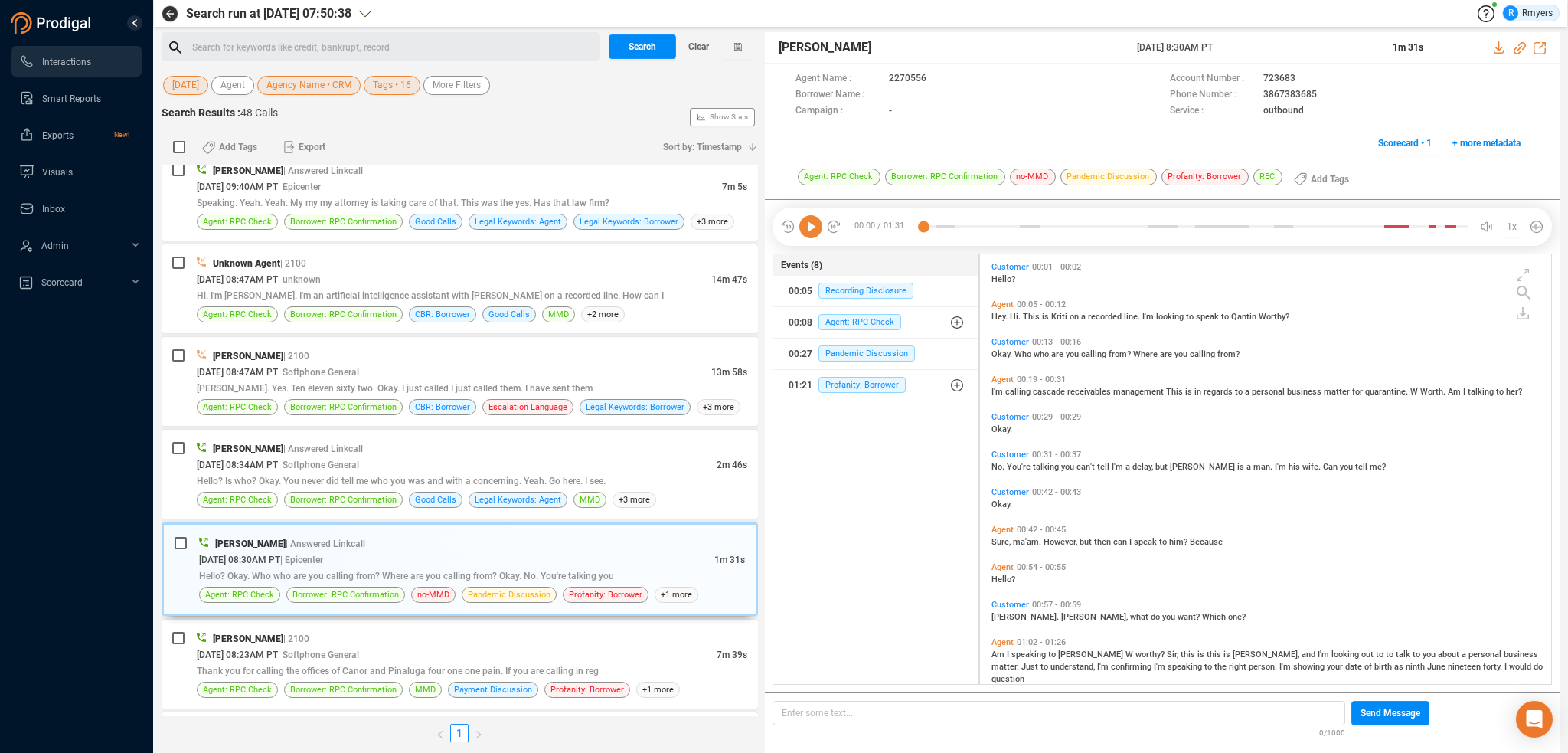
click at [813, 229] on icon at bounding box center [811, 227] width 23 height 23
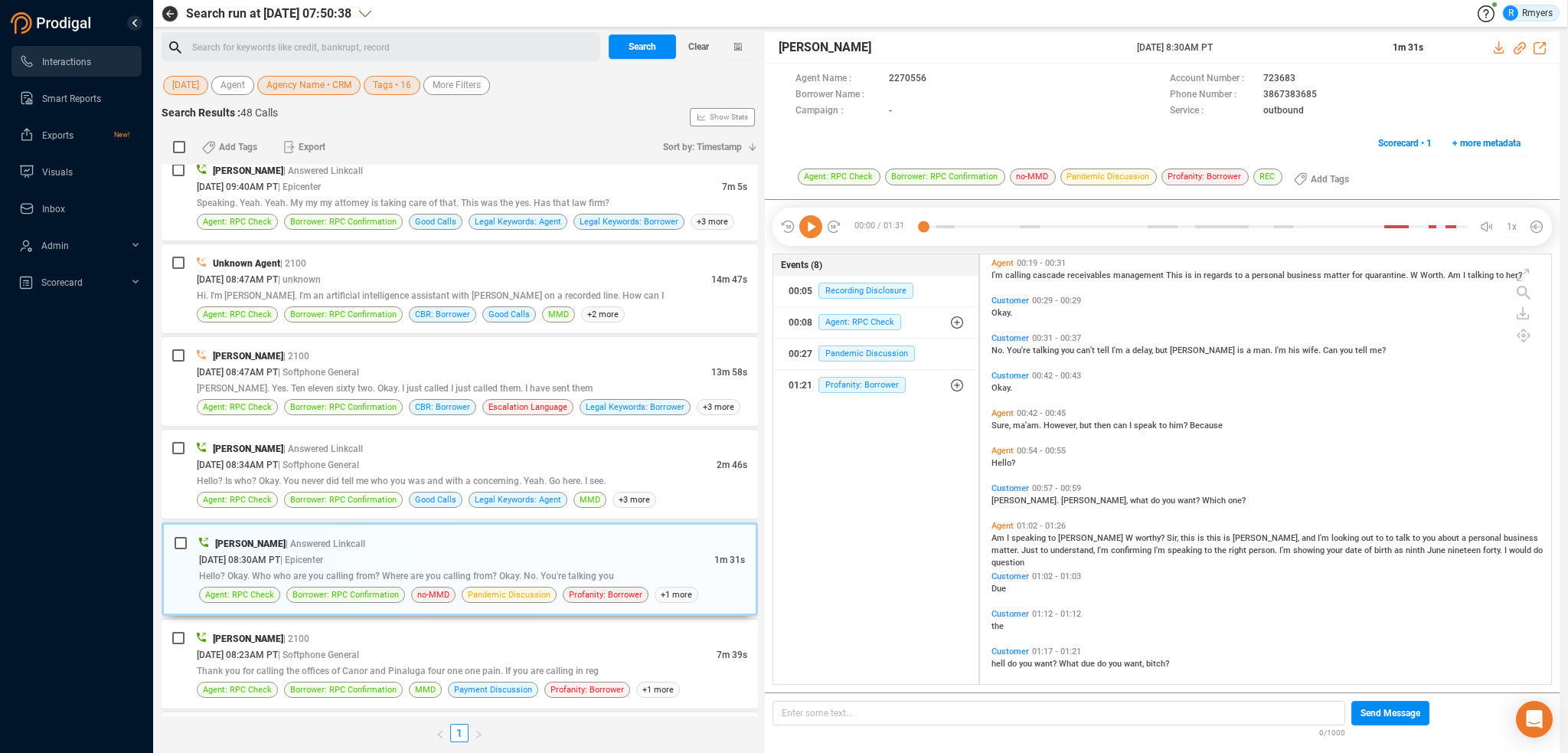
scroll to position [199, 0]
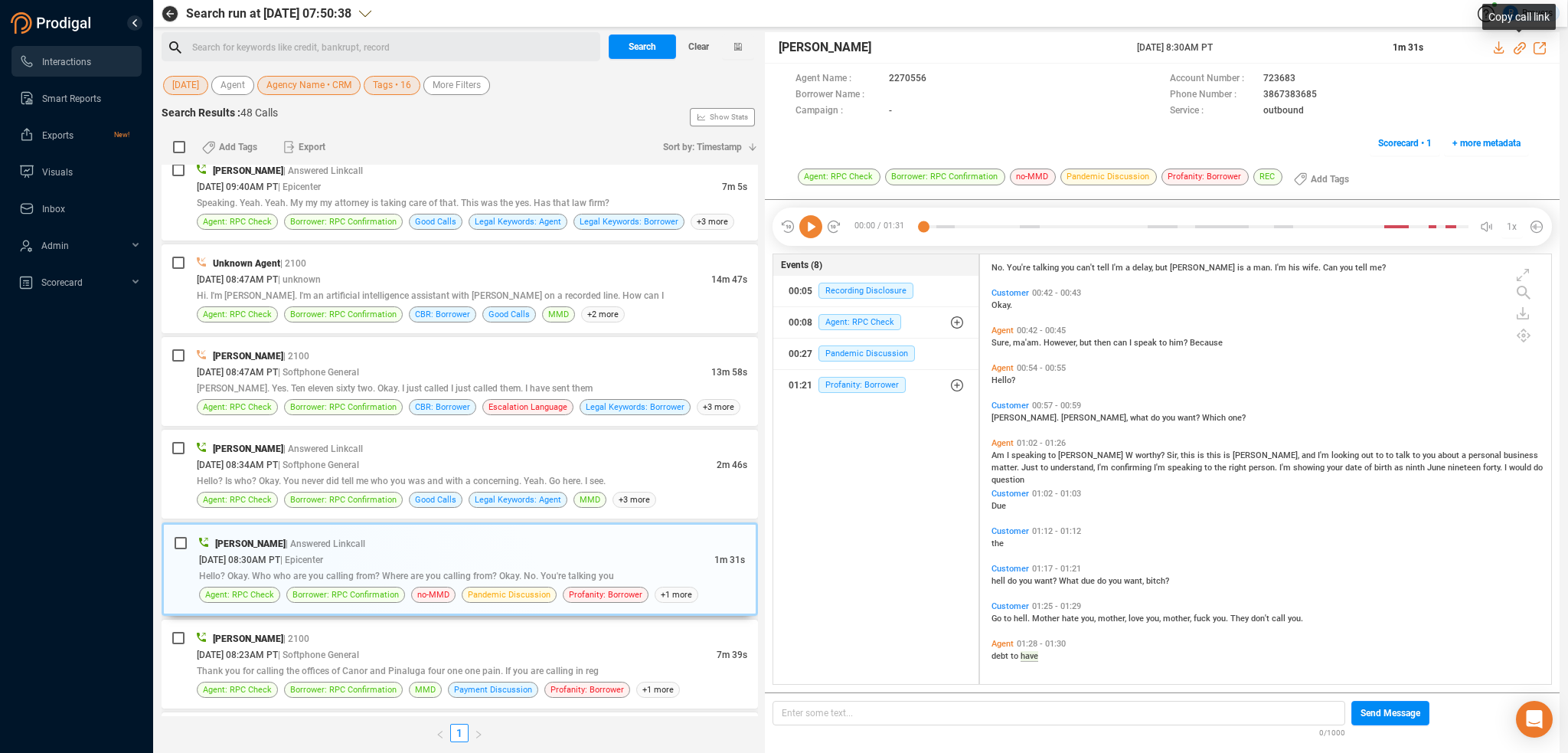
drag, startPoint x: 1519, startPoint y: 43, endPoint x: 1498, endPoint y: 60, distance: 27.0
click at [1519, 48] on icon at bounding box center [1520, 48] width 12 height 12
drag, startPoint x: 1129, startPoint y: 46, endPoint x: 1274, endPoint y: 51, distance: 145.1
click at [1274, 51] on div "Kriti Sharma 06 Oct 2025 @ 8:30AM PT 1m 31s" at bounding box center [1162, 48] width 794 height 31
copy div "06 Oct 2025 @ 8:30AM PT"
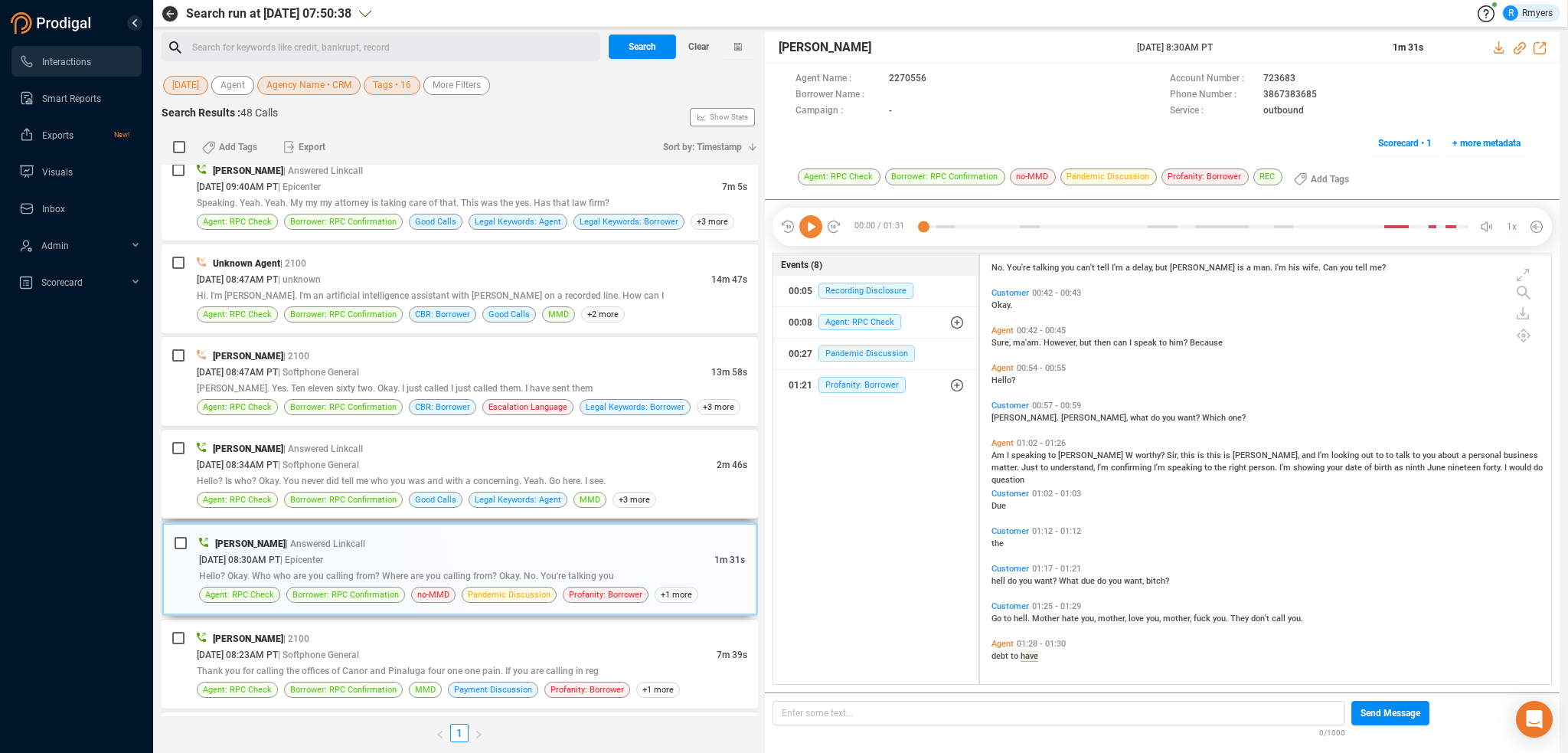
click at [356, 475] on span "Hello? Is who? Okay. You never did tell me who you was and with a concerning. Y…" at bounding box center [401, 480] width 408 height 10
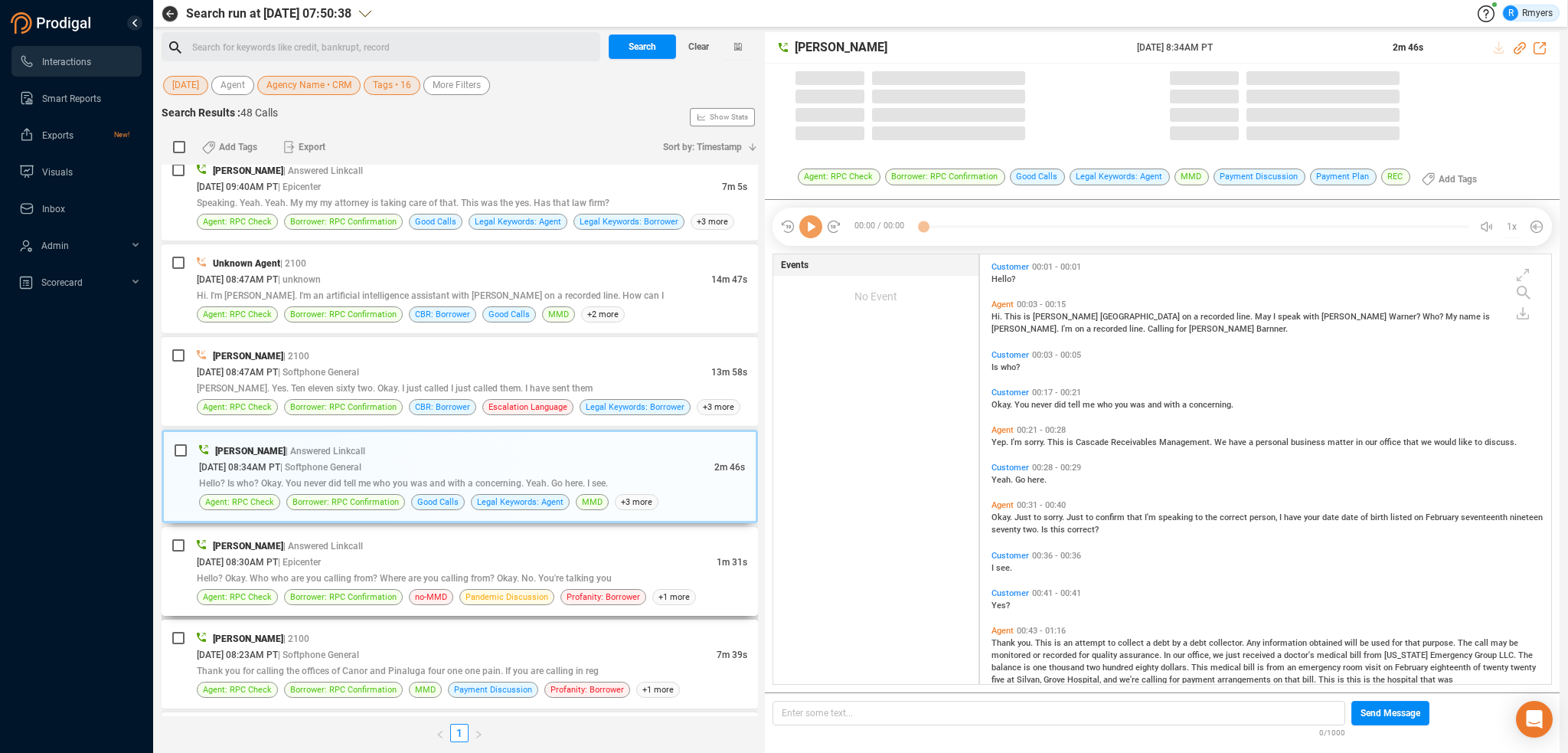
scroll to position [427, 563]
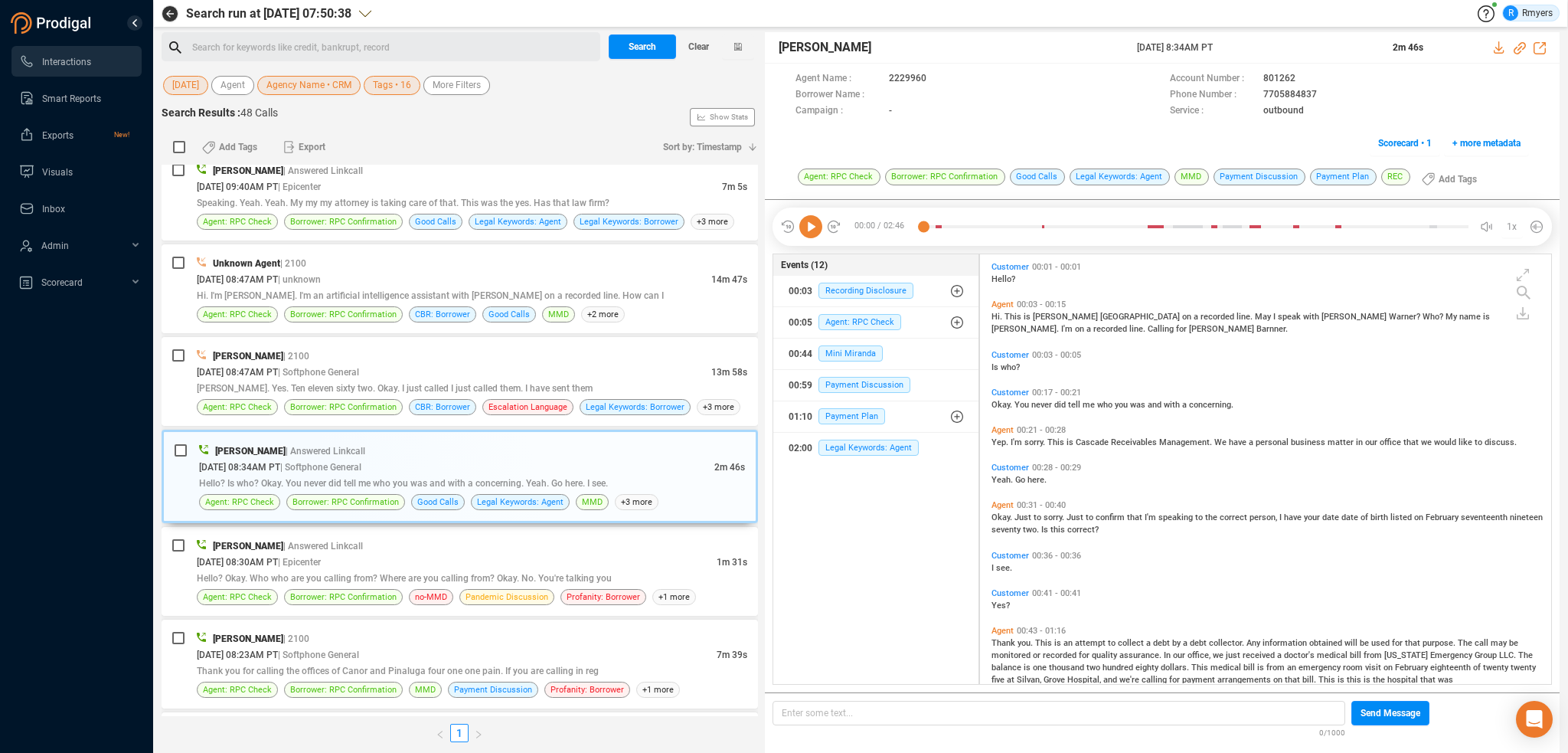
drag, startPoint x: 808, startPoint y: 226, endPoint x: 795, endPoint y: 232, distance: 14.3
click at [807, 226] on icon at bounding box center [811, 227] width 23 height 23
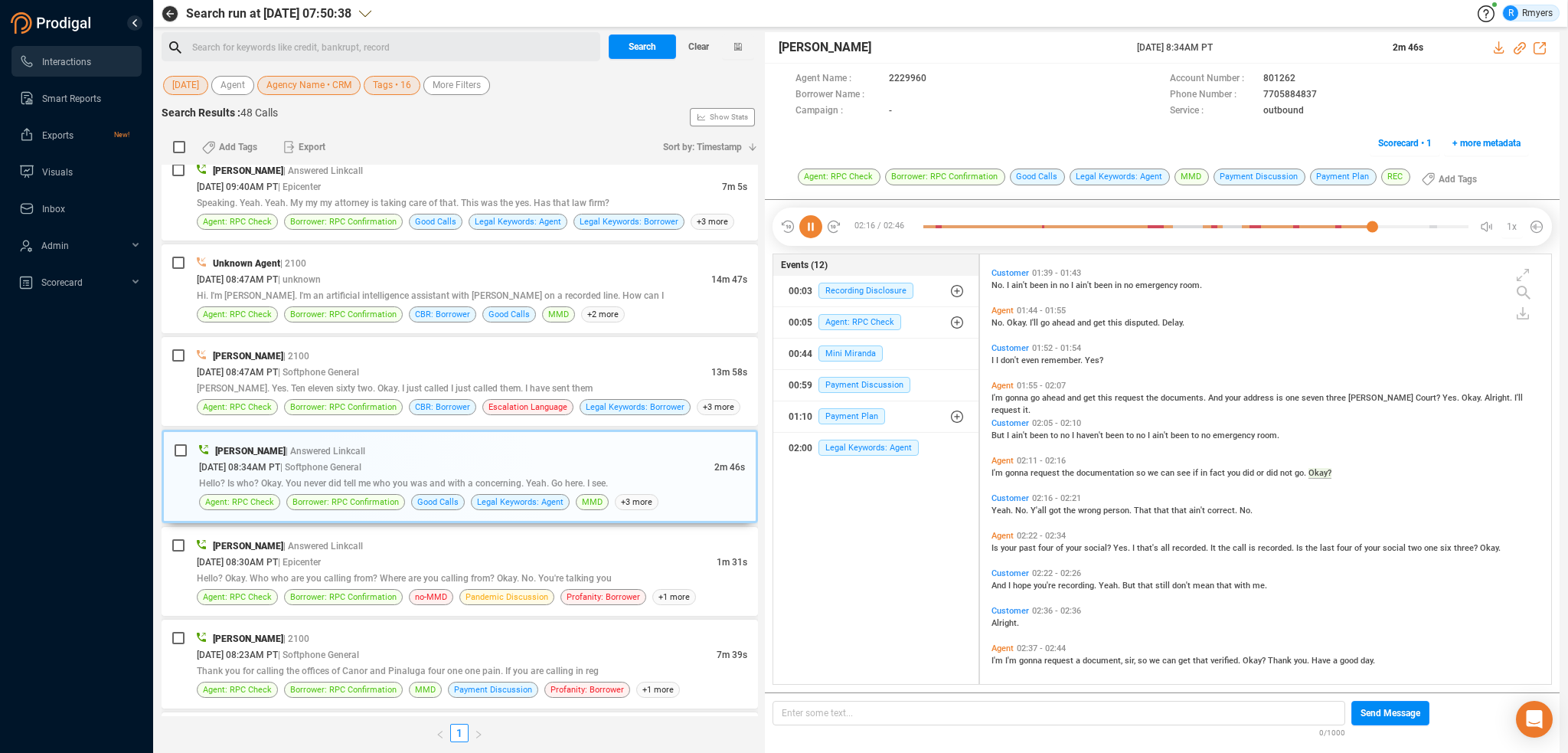
scroll to position [589, 0]
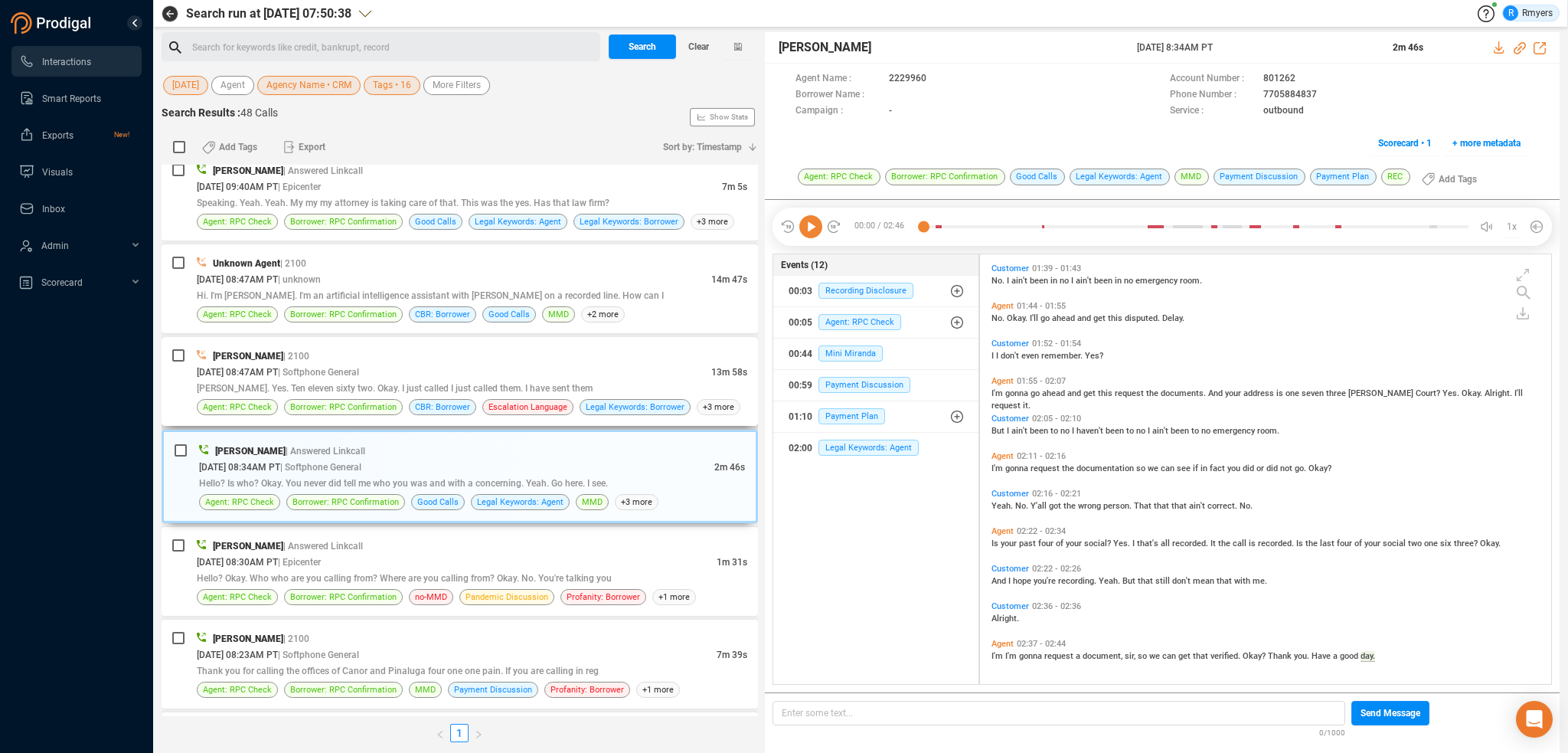
click at [401, 364] on div "10/06/2025 @ 08:47AM PT | Softphone General" at bounding box center [453, 371] width 515 height 16
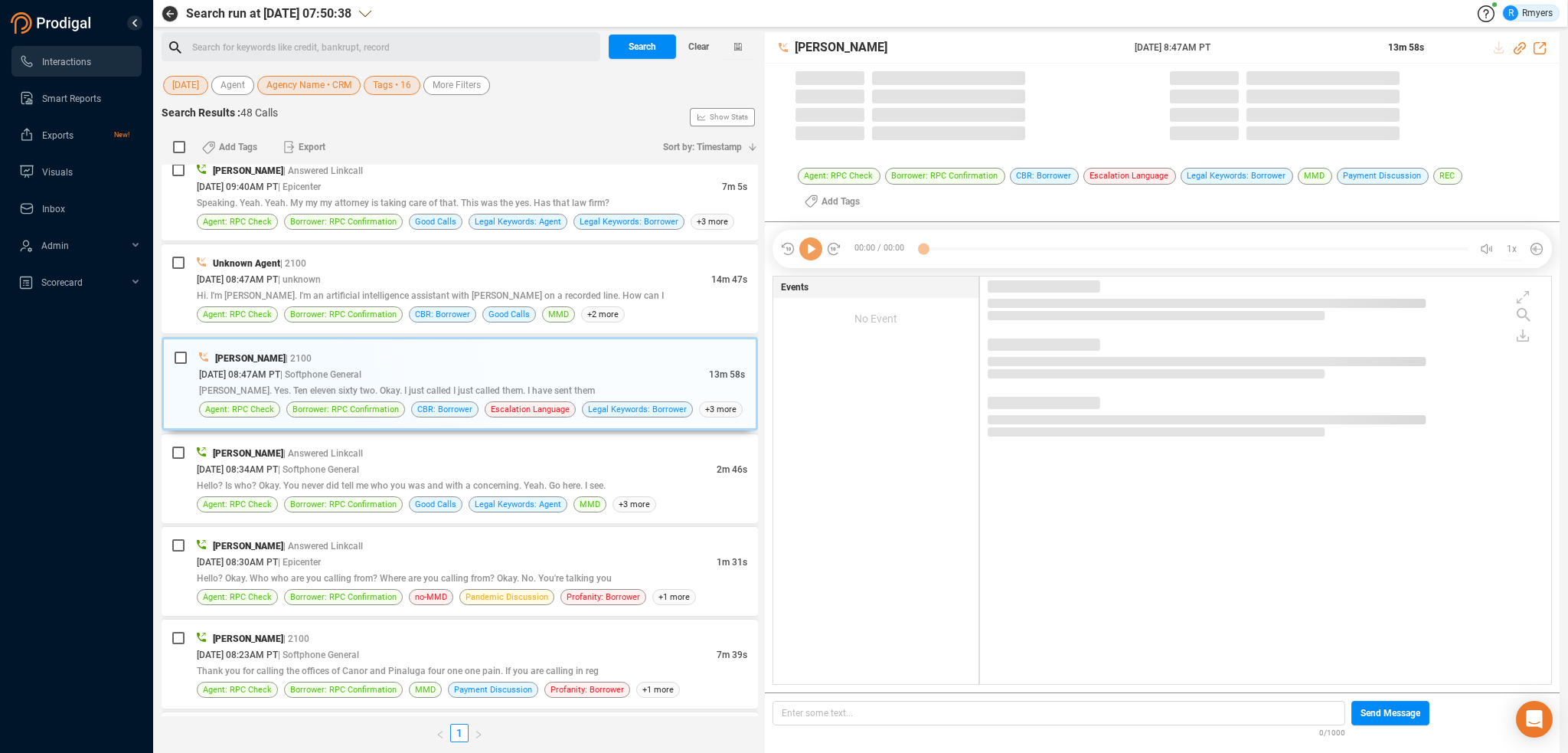
click at [811, 252] on icon at bounding box center [811, 248] width 23 height 23
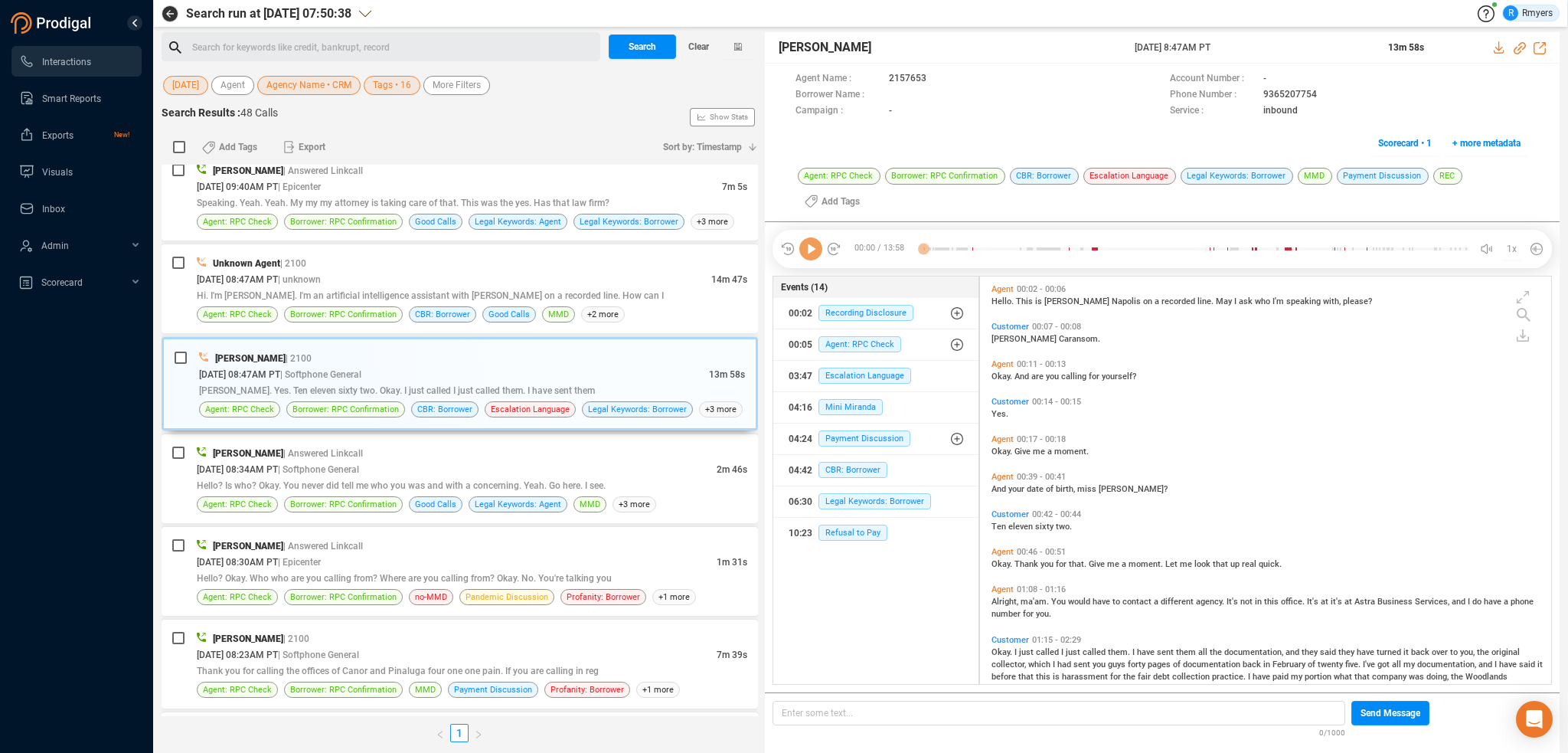
scroll to position [405, 563]
click at [815, 249] on icon at bounding box center [811, 248] width 23 height 23
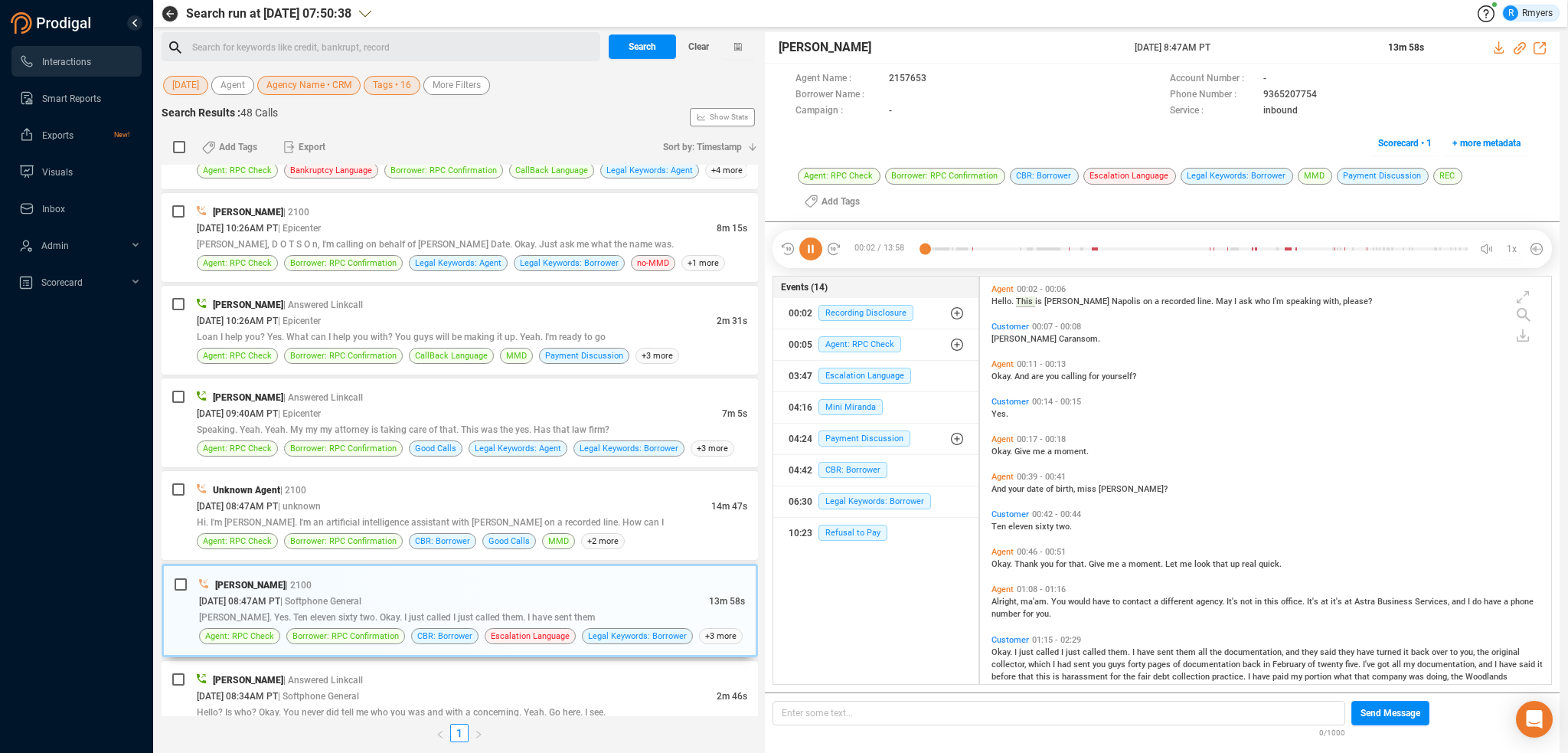
scroll to position [3119, 0]
click at [1519, 48] on icon at bounding box center [1520, 48] width 12 height 12
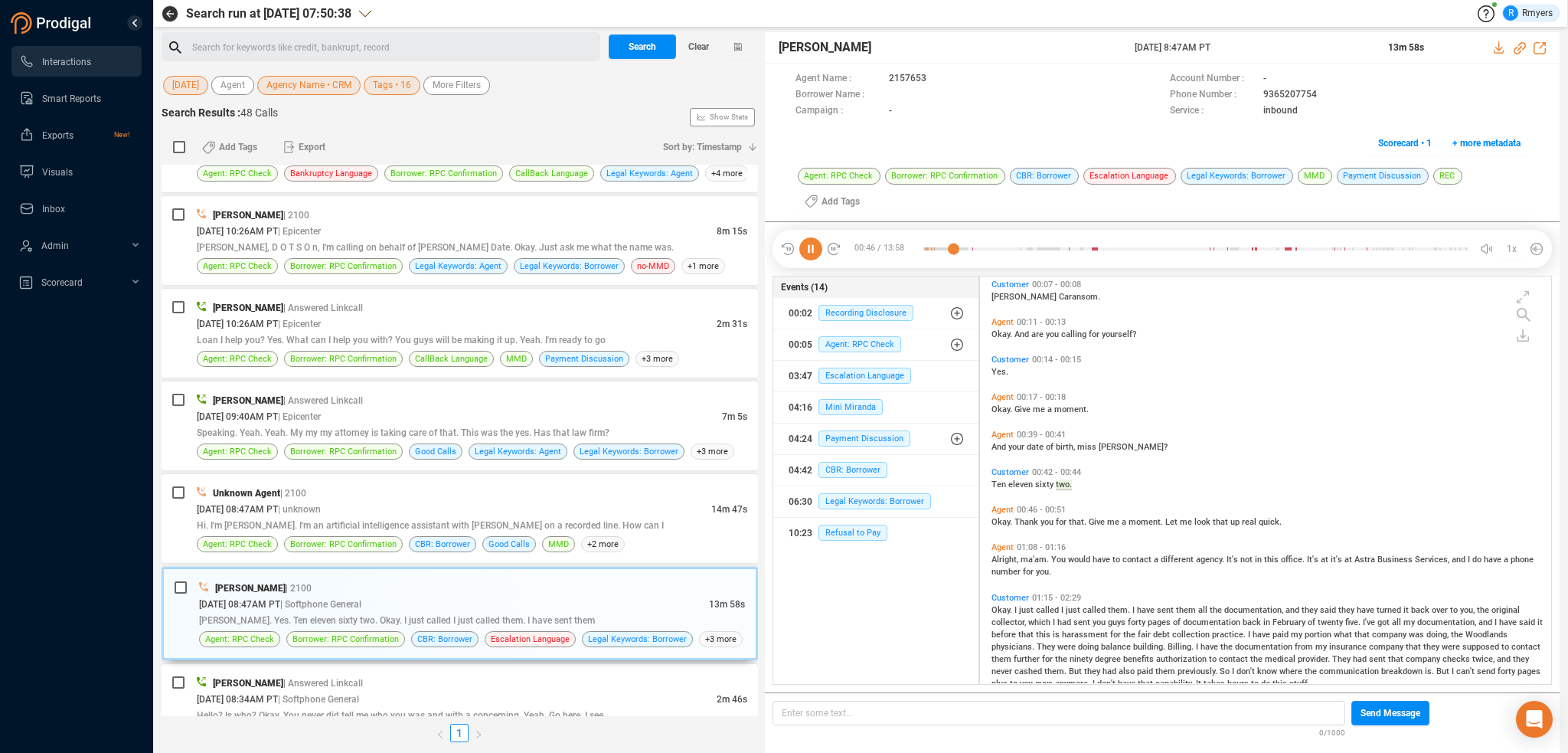
scroll to position [80, 0]
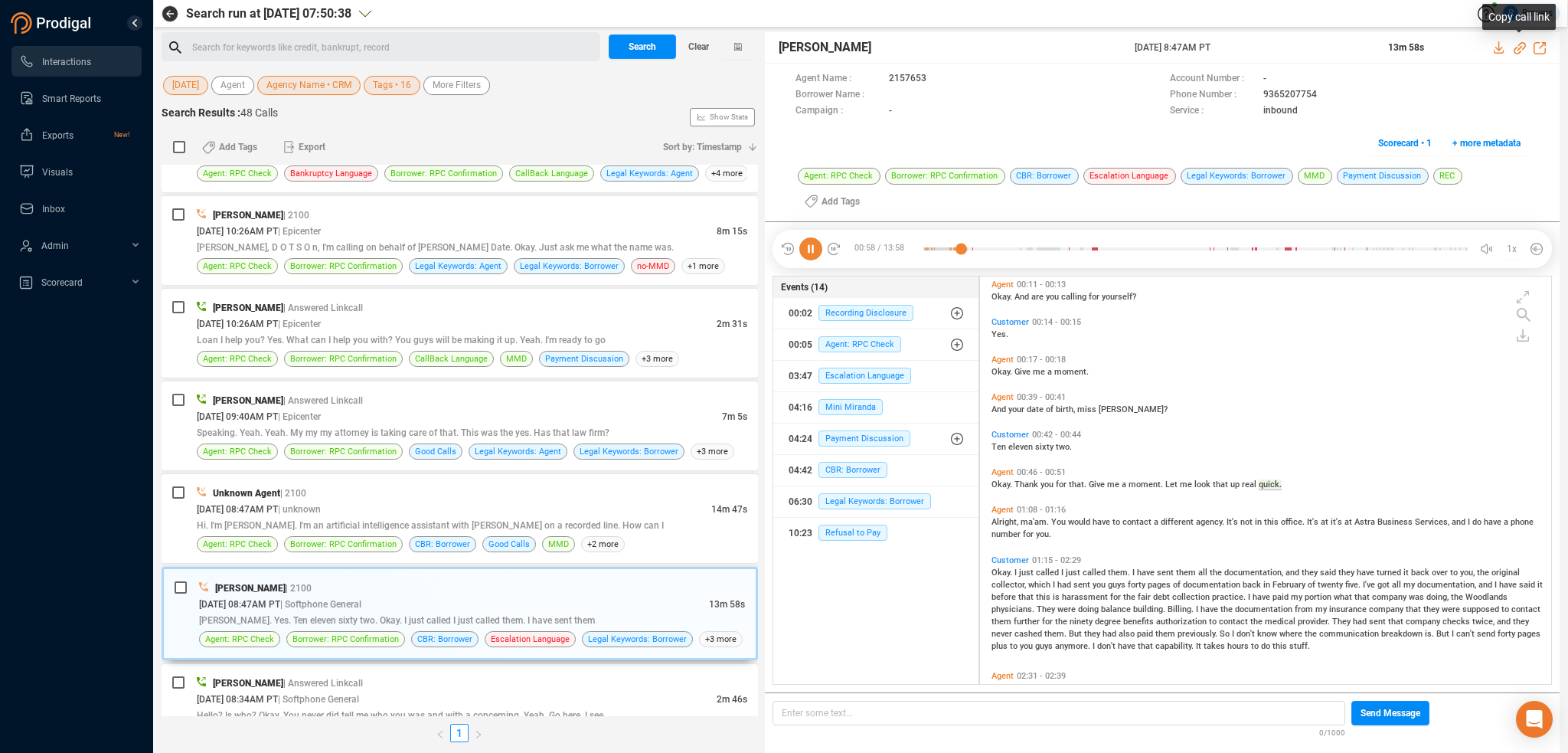
drag, startPoint x: 1519, startPoint y: 47, endPoint x: 1488, endPoint y: 56, distance: 32.3
click at [1519, 47] on icon at bounding box center [1520, 48] width 12 height 12
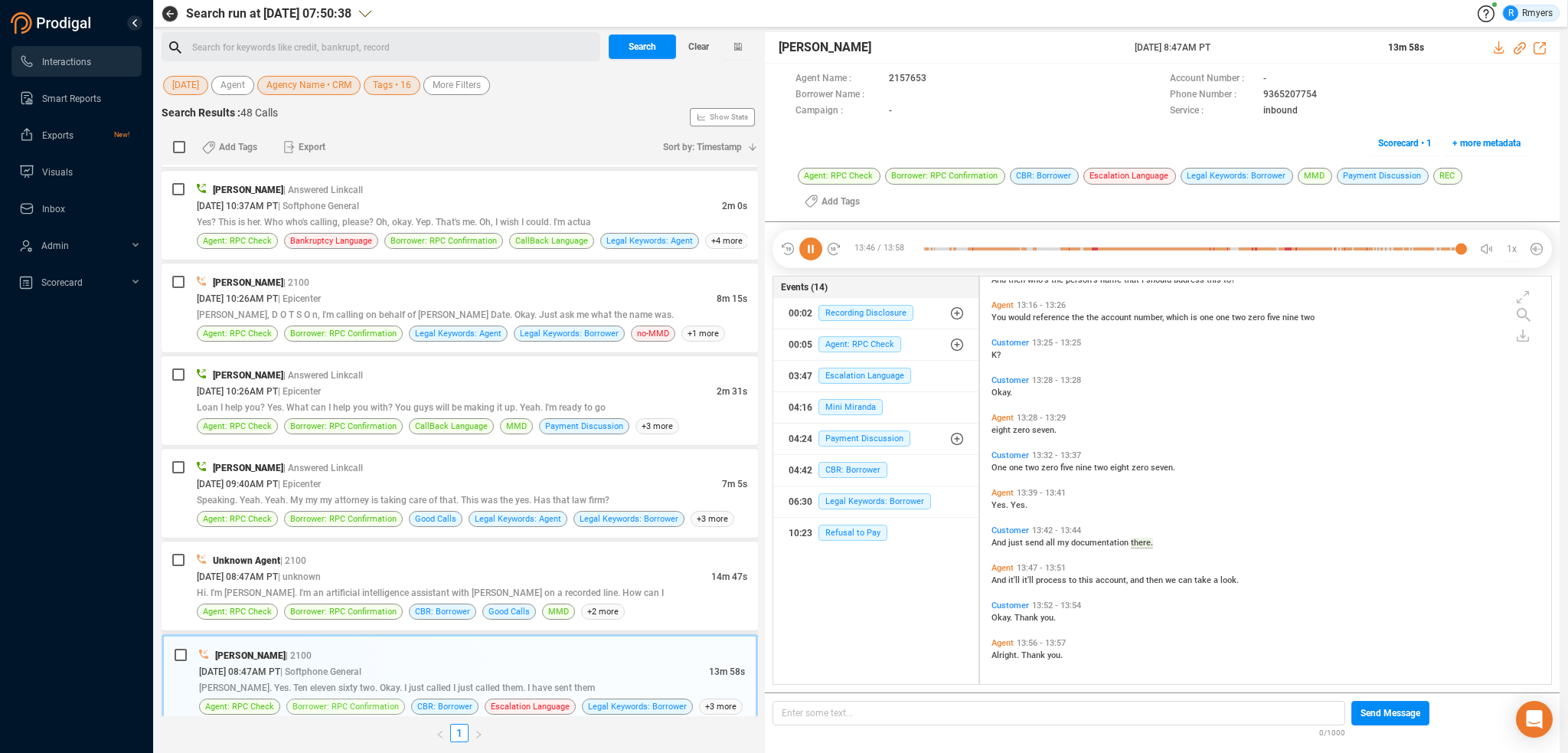
scroll to position [3042, 0]
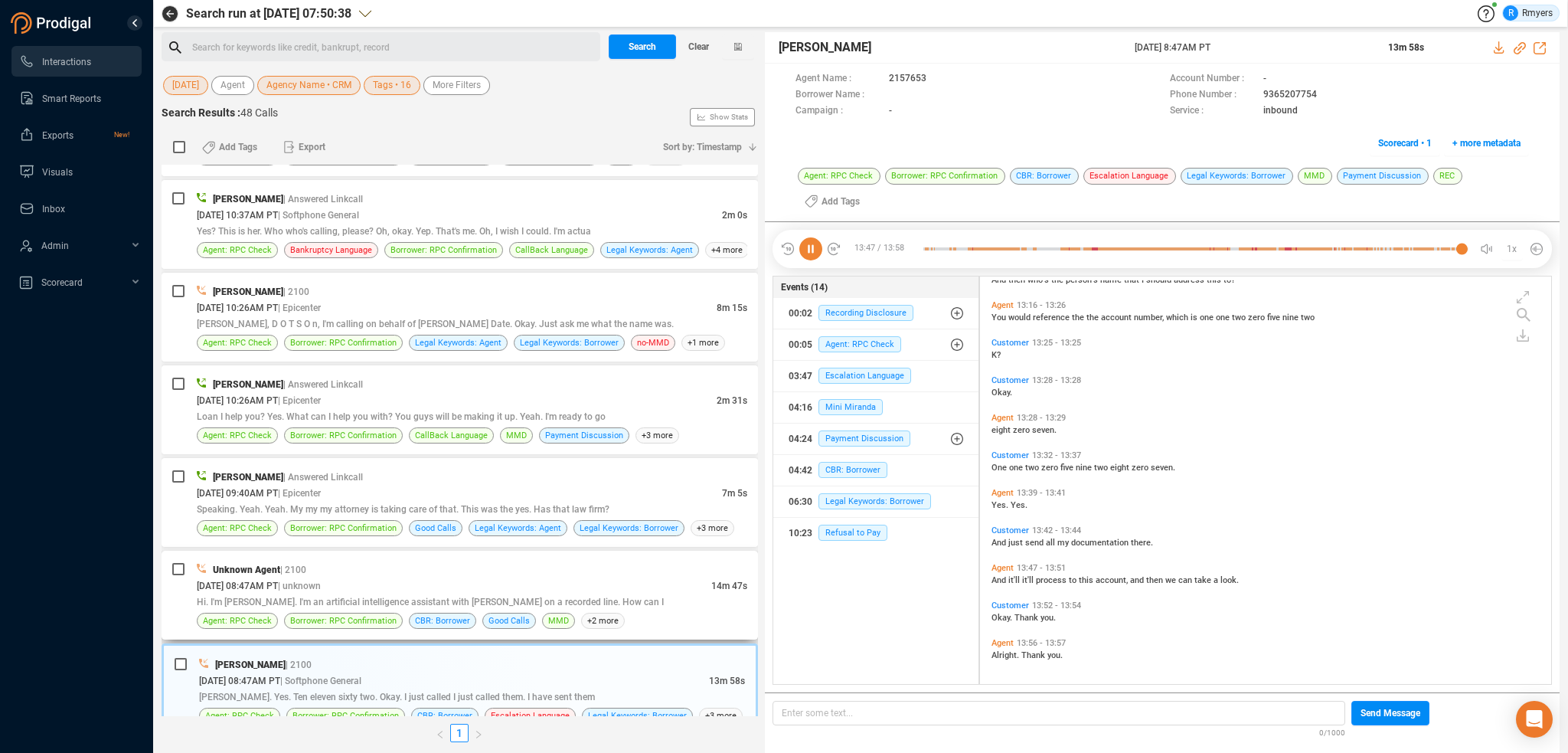
click at [369, 564] on div "Unknown Agent | 2100" at bounding box center [472, 570] width 550 height 16
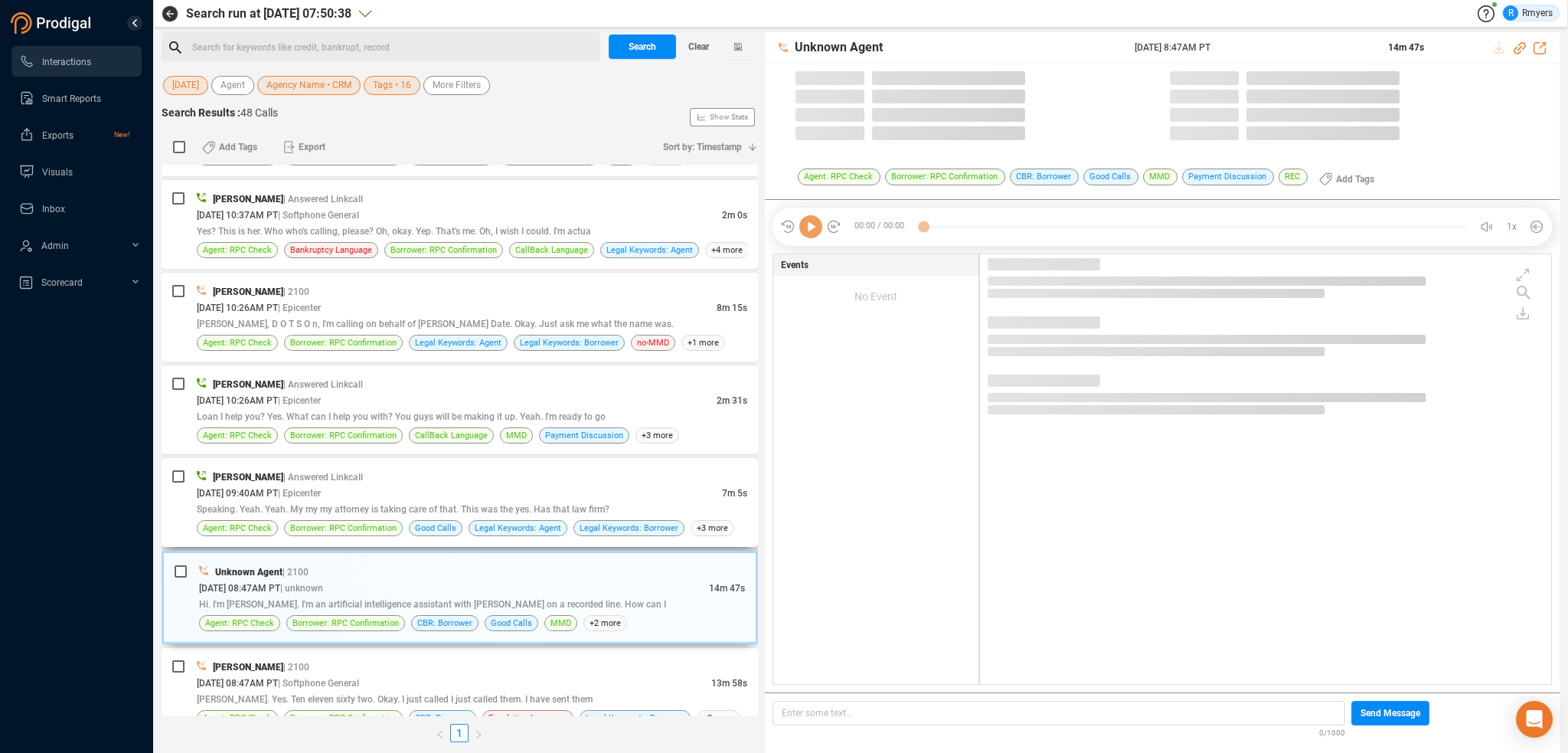
click at [382, 487] on div "10/06/2025 @ 09:40AM PT | Epicenter" at bounding box center [459, 492] width 525 height 16
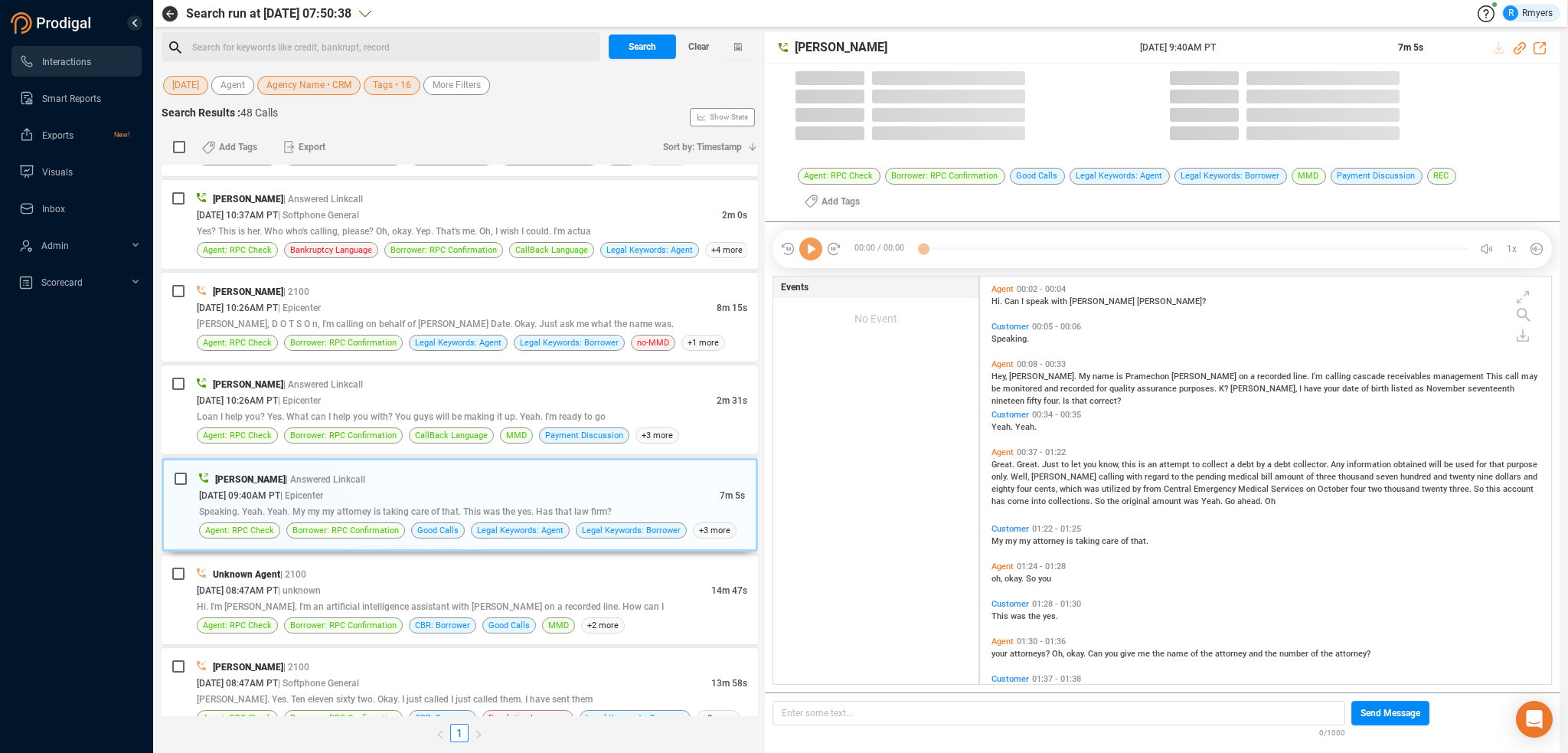
scroll to position [427, 563]
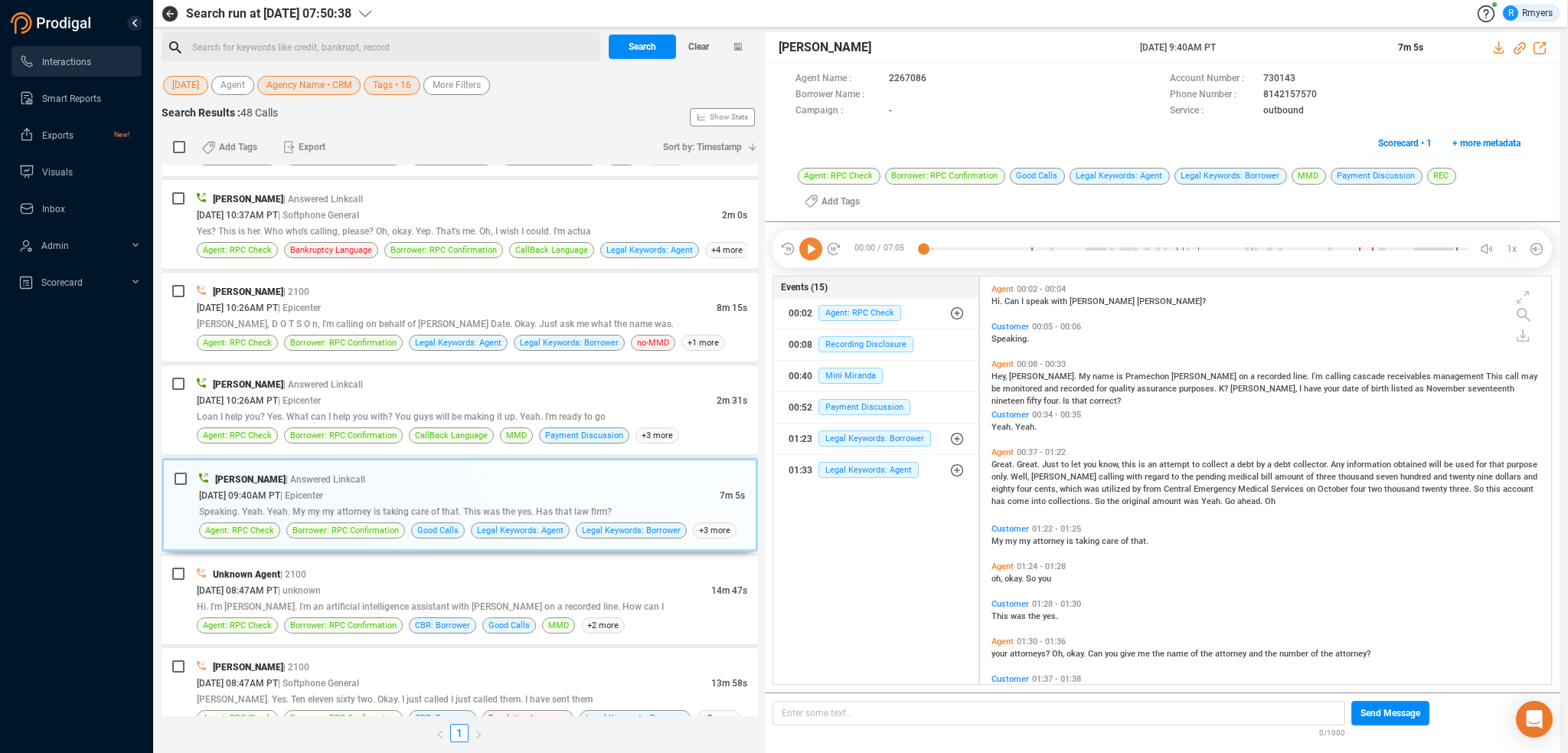
click at [807, 237] on icon at bounding box center [811, 248] width 23 height 23
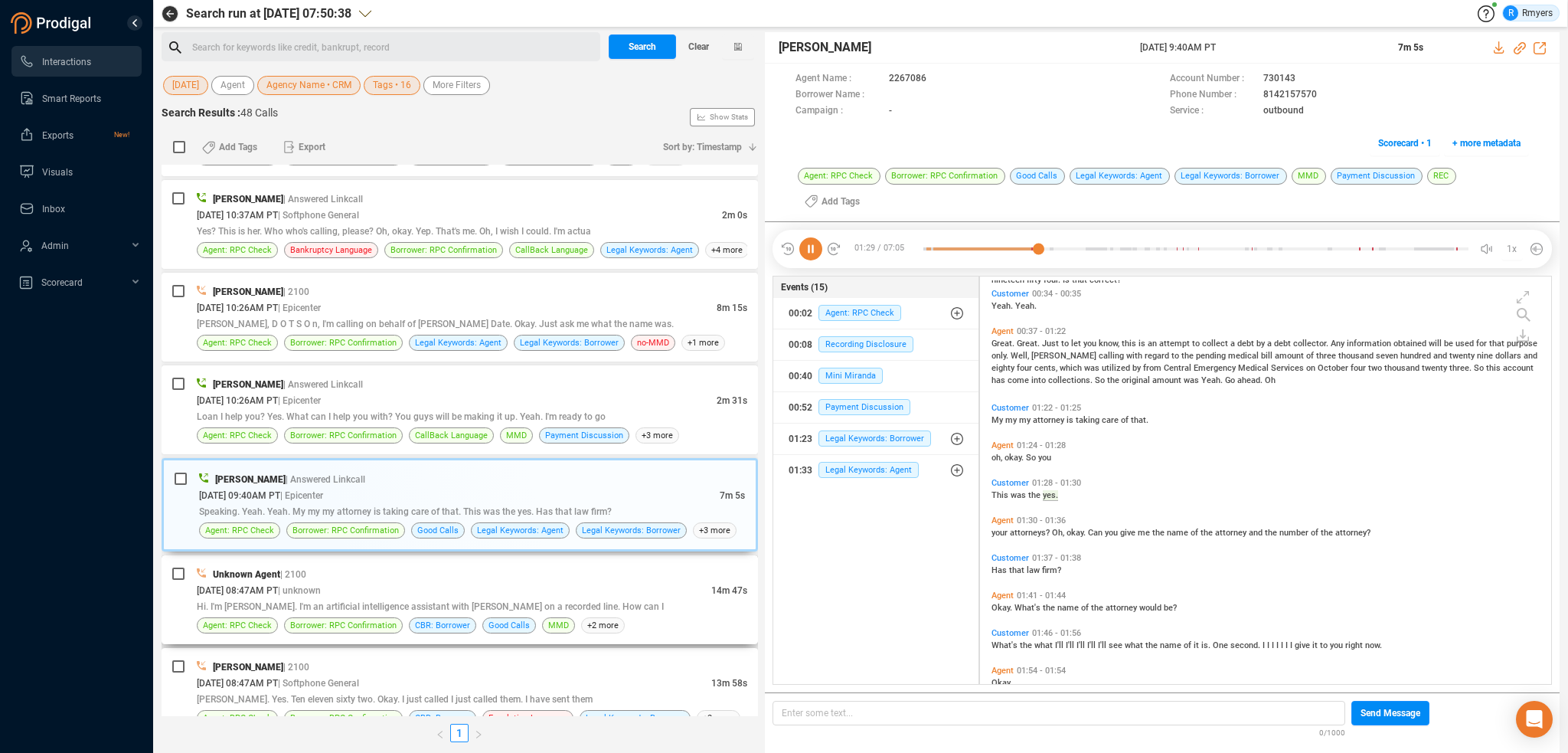
scroll to position [158, 0]
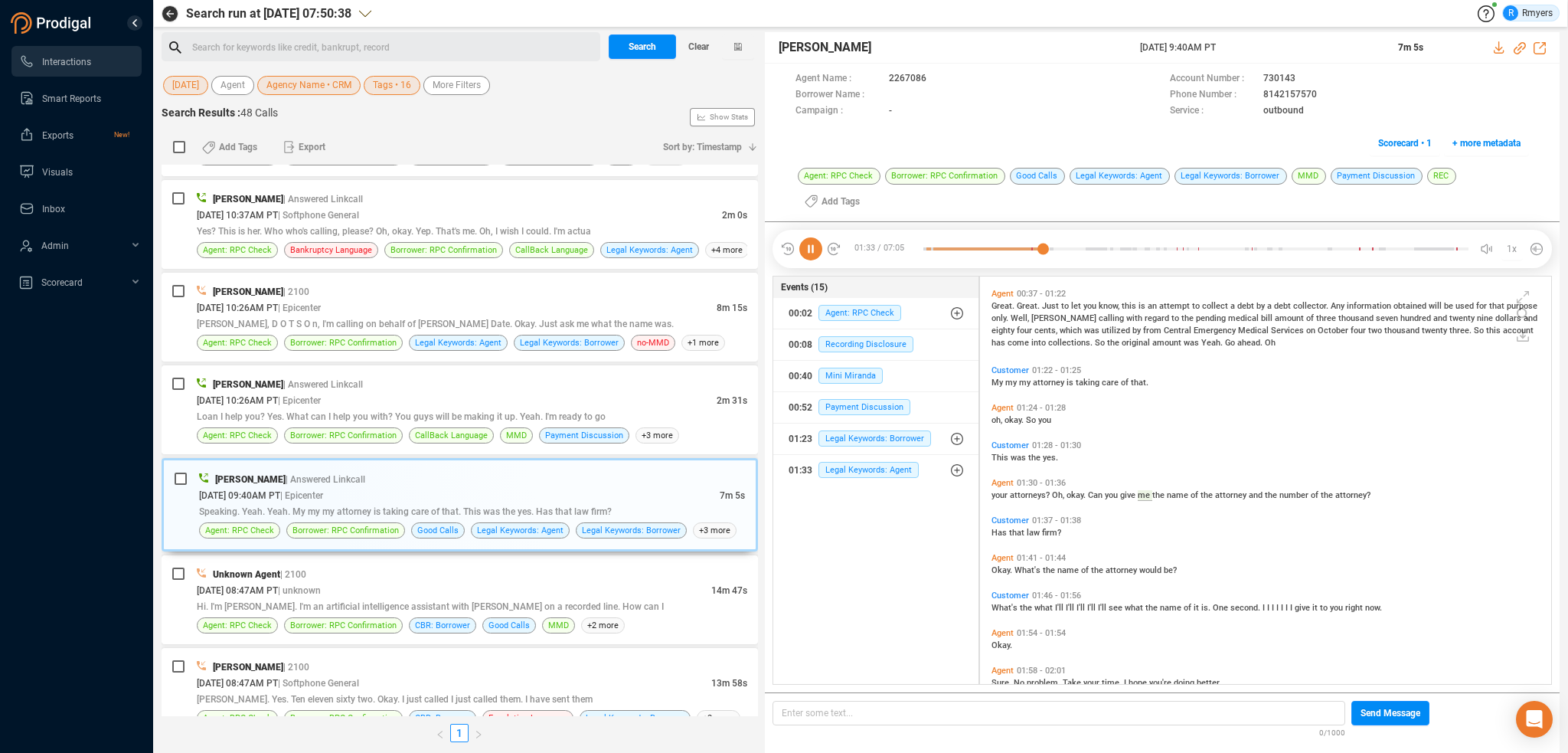
click at [805, 237] on icon at bounding box center [811, 248] width 23 height 23
click at [806, 237] on icon at bounding box center [811, 248] width 23 height 23
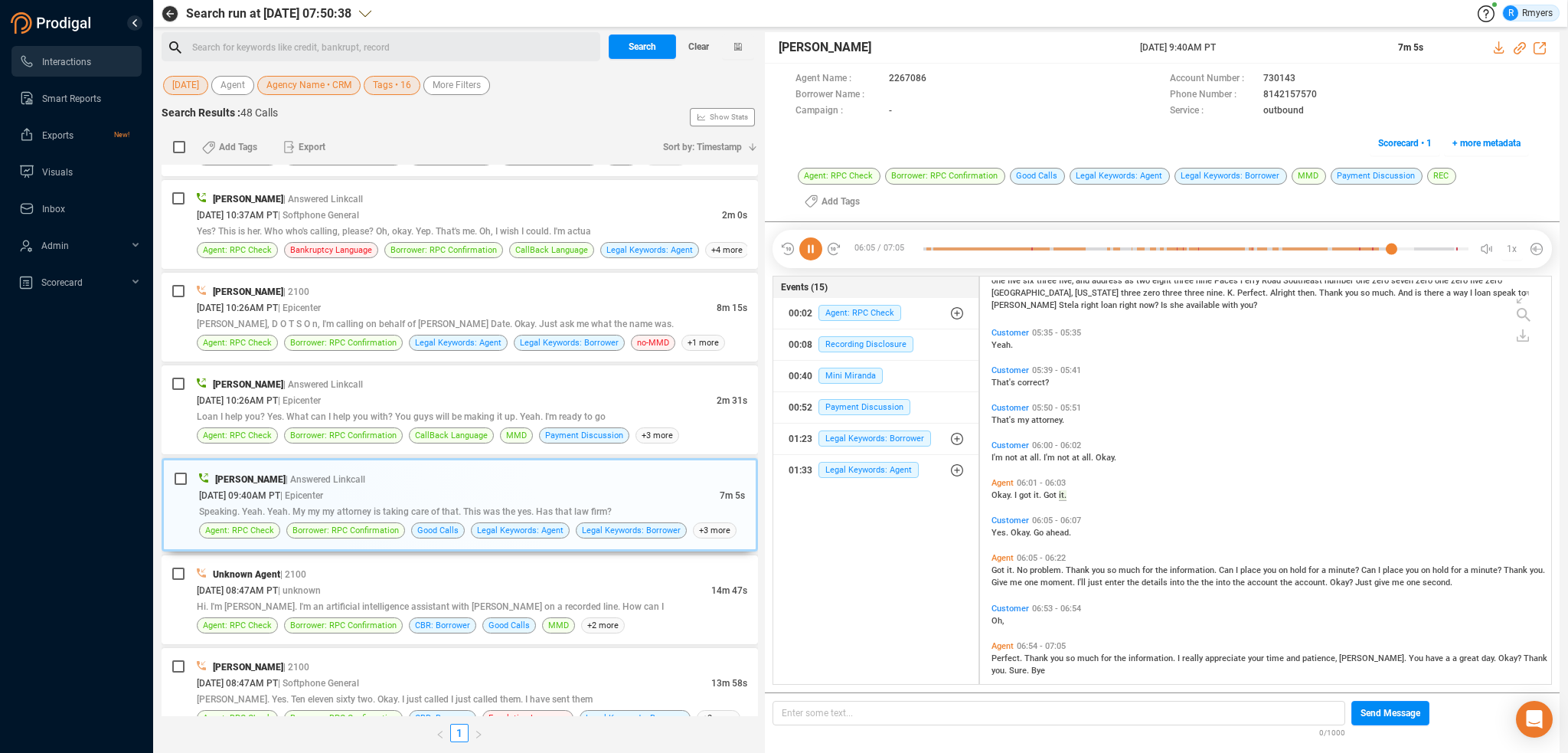
scroll to position [2255, 0]
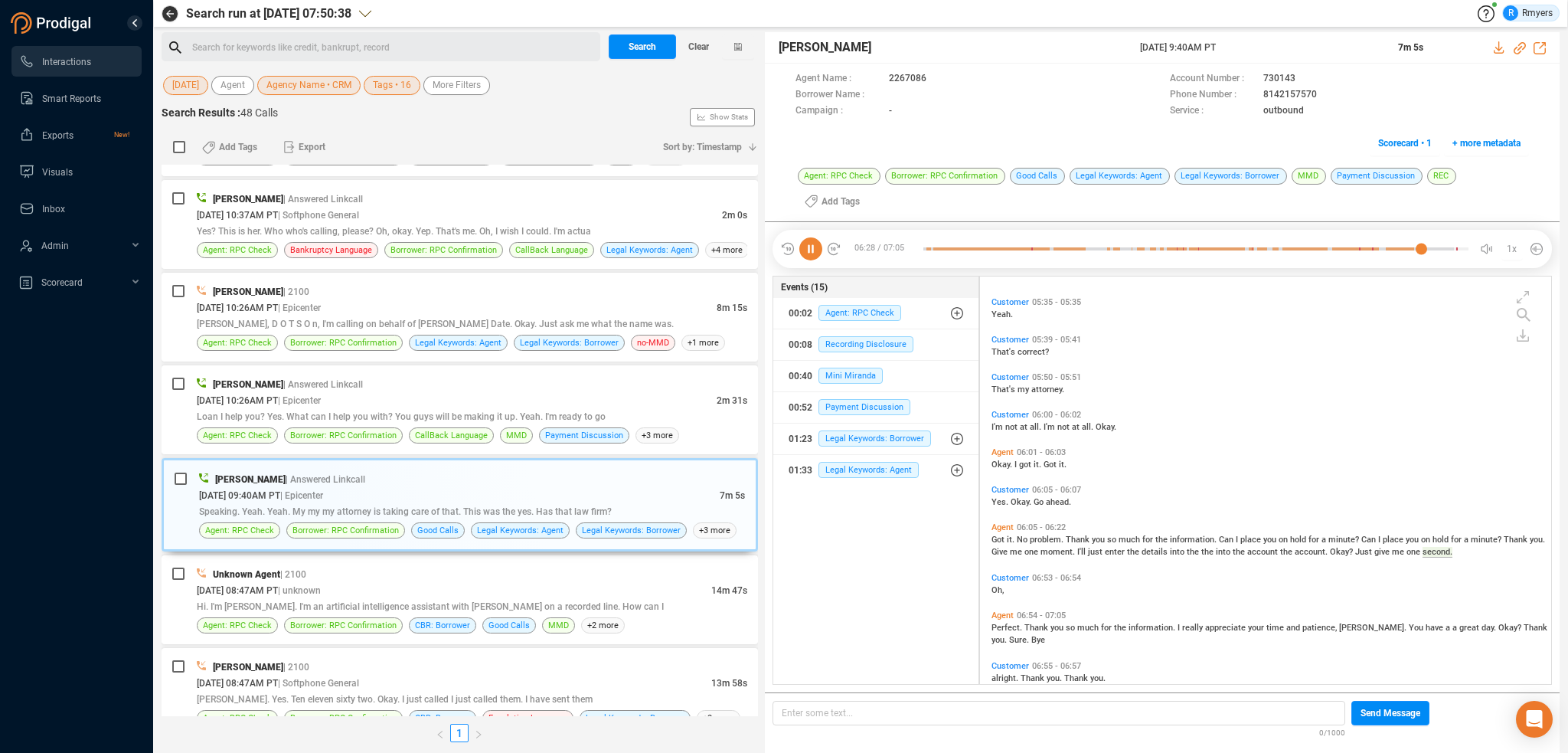
click at [993, 622] on span "Perfect." at bounding box center [1008, 628] width 33 height 10
click at [302, 379] on span "| Answered Linkcall" at bounding box center [323, 384] width 80 height 10
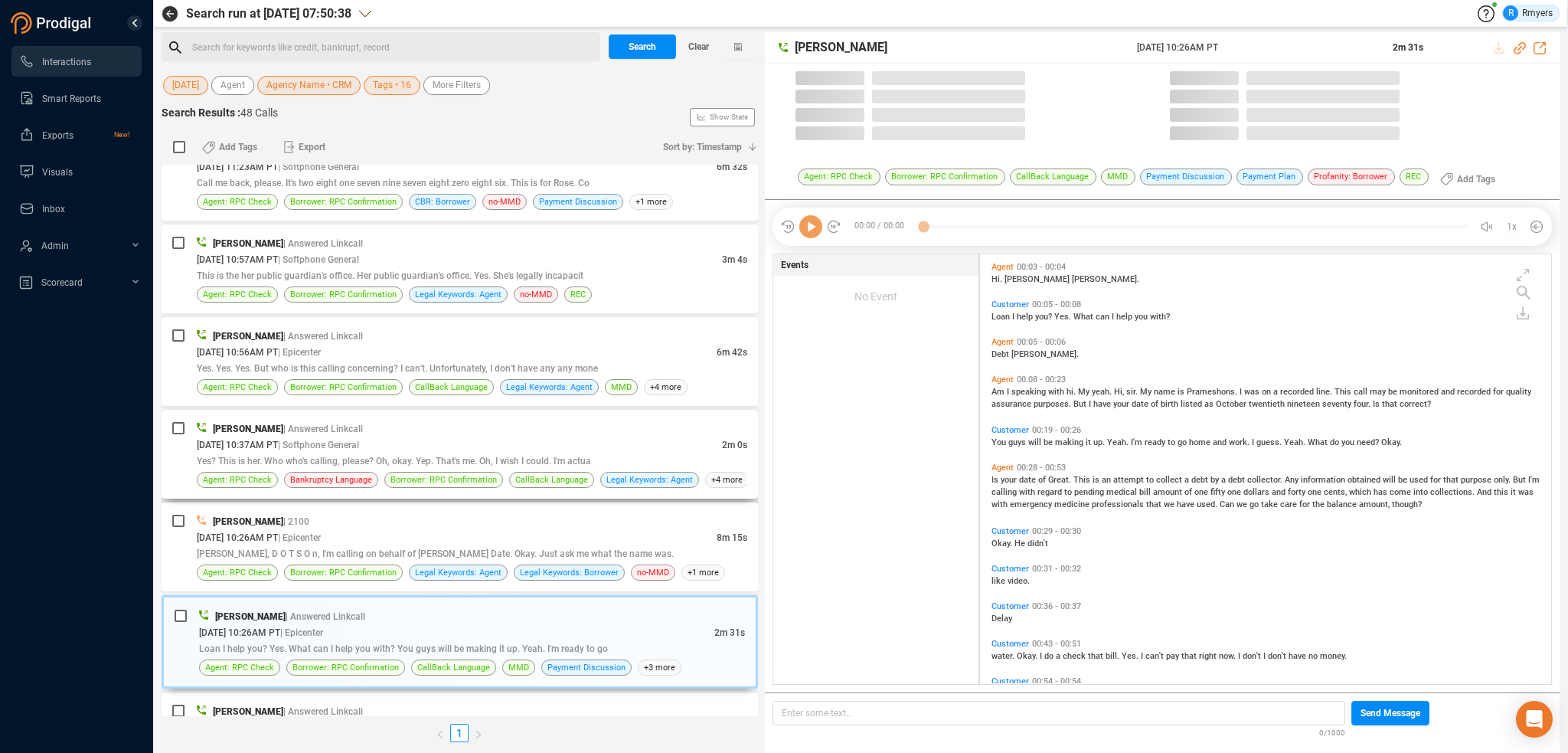
scroll to position [427, 563]
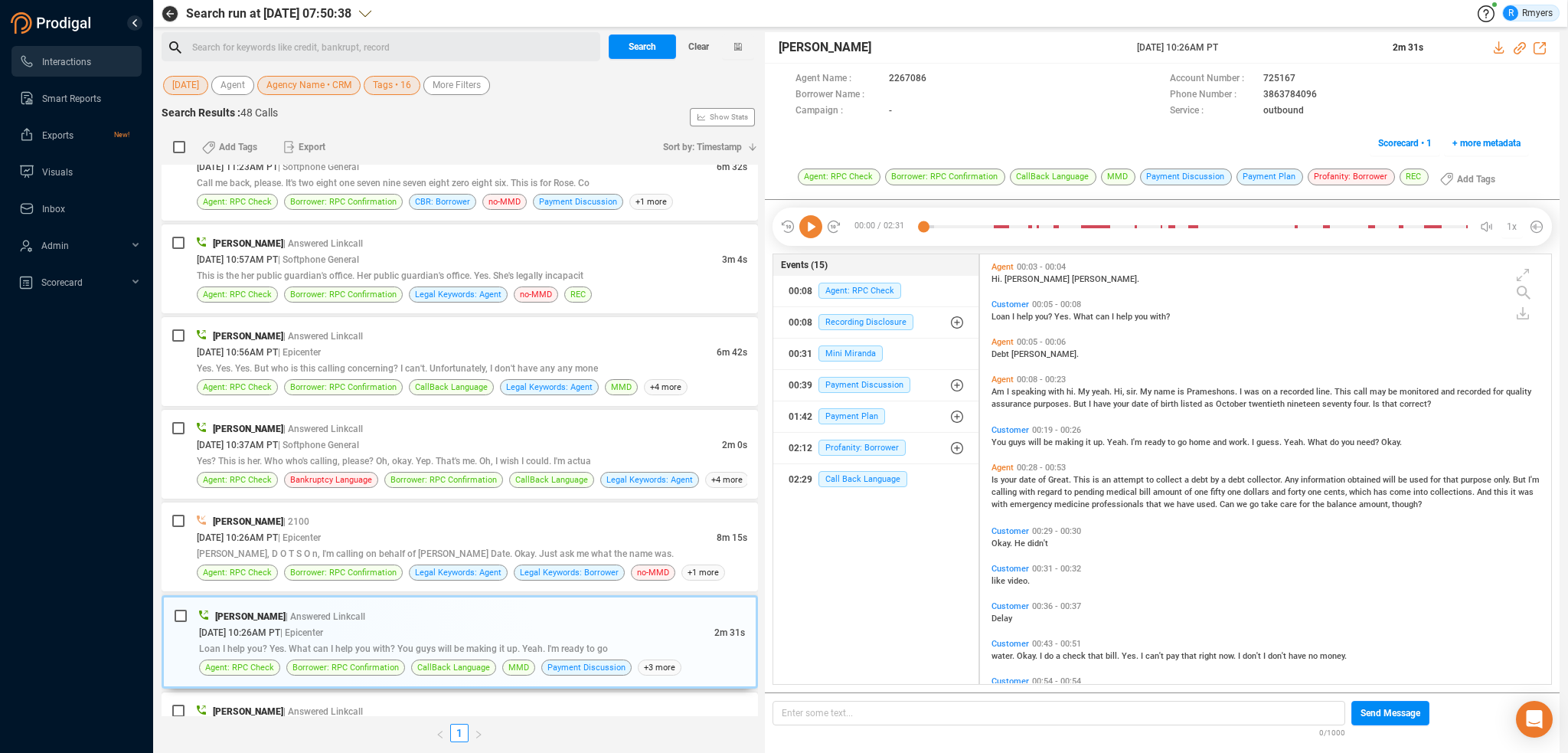
click at [816, 226] on icon at bounding box center [811, 227] width 23 height 23
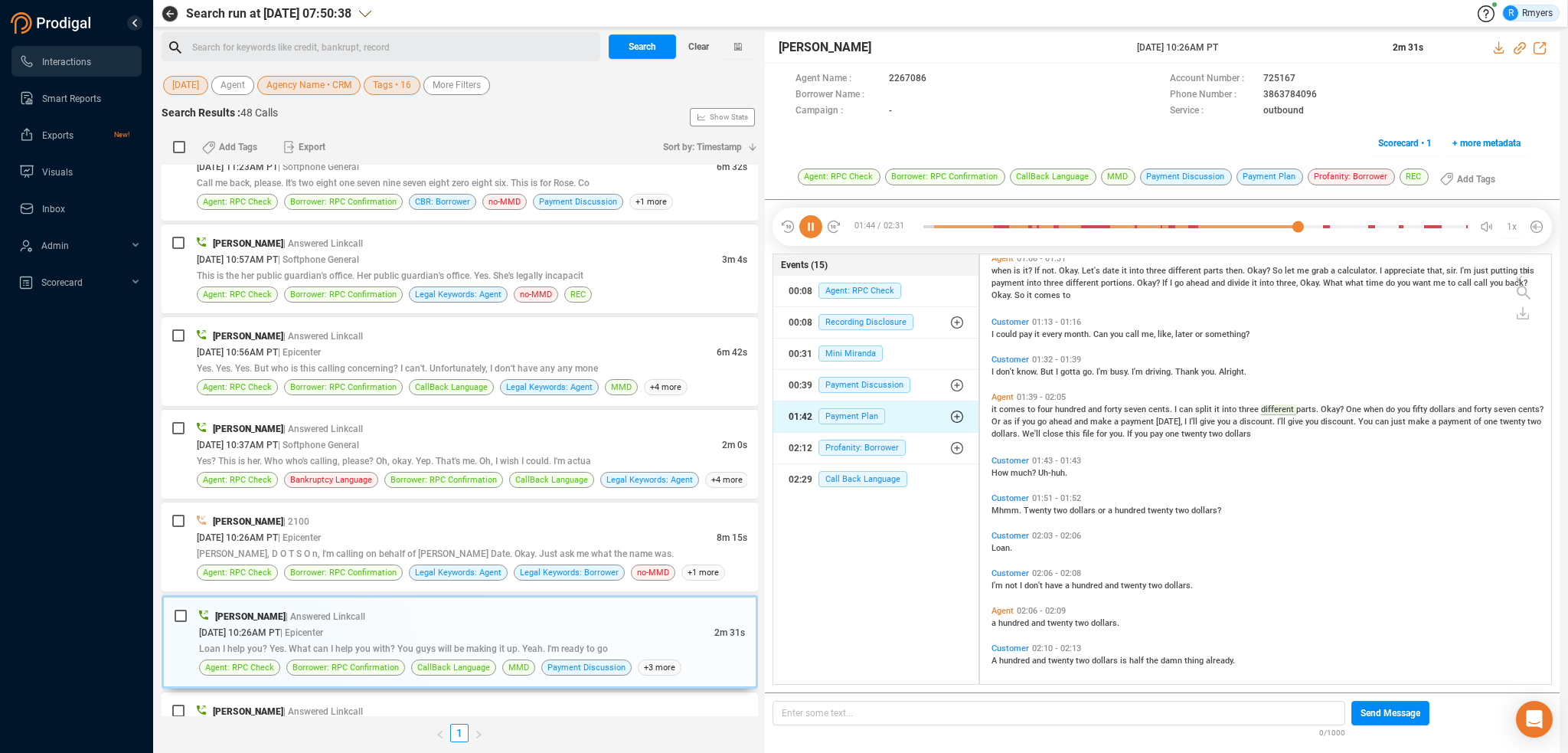
scroll to position [573, 0]
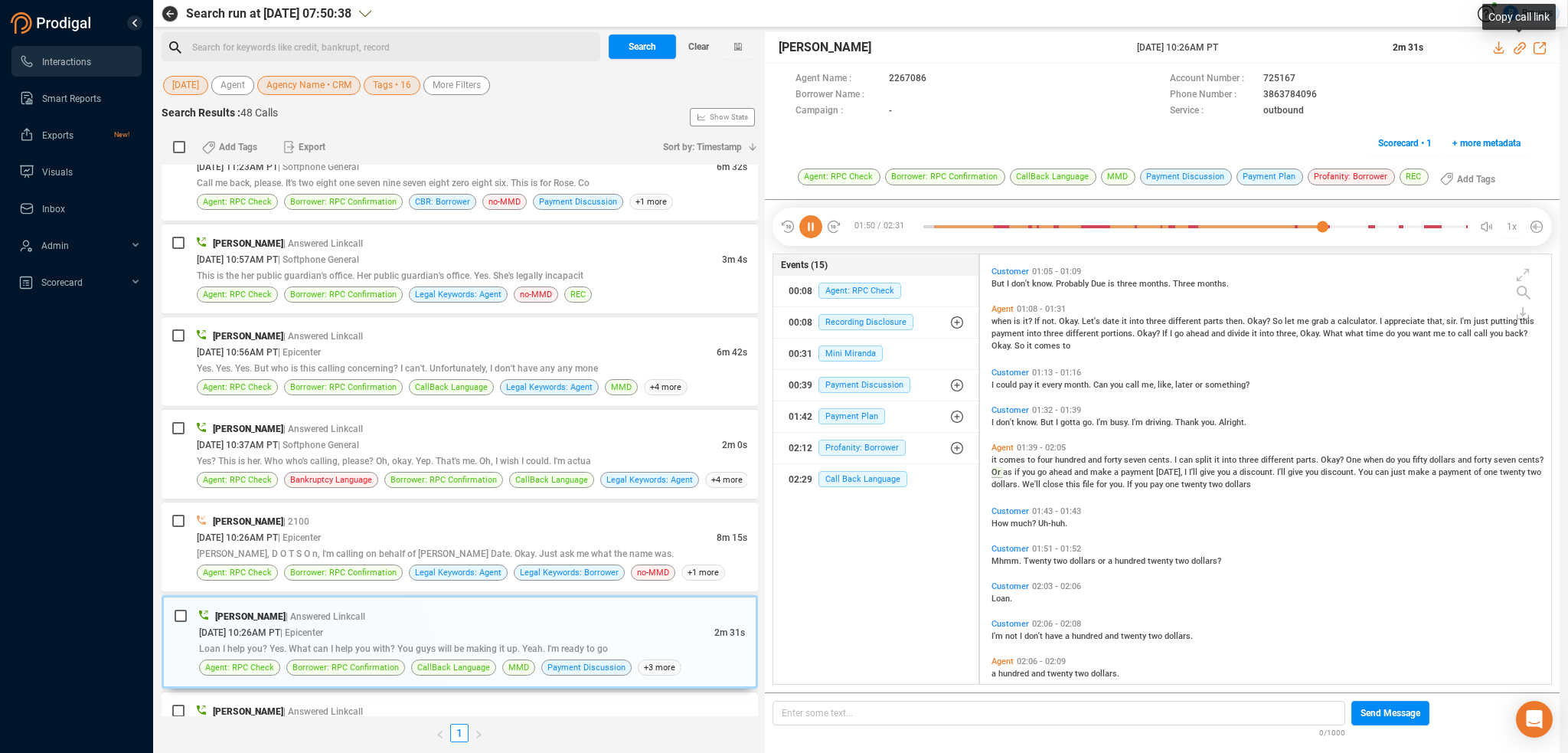
click at [1522, 46] on icon at bounding box center [1520, 48] width 12 height 12
drag, startPoint x: 1226, startPoint y: 49, endPoint x: 1273, endPoint y: 48, distance: 47.0
click at [1273, 48] on div "Premchand Rawat 06 Oct 2025 @ 10:26AM PT 2m 31s" at bounding box center [1162, 48] width 794 height 31
copy span "06 Oct 2025 @ 10:26AM PT"
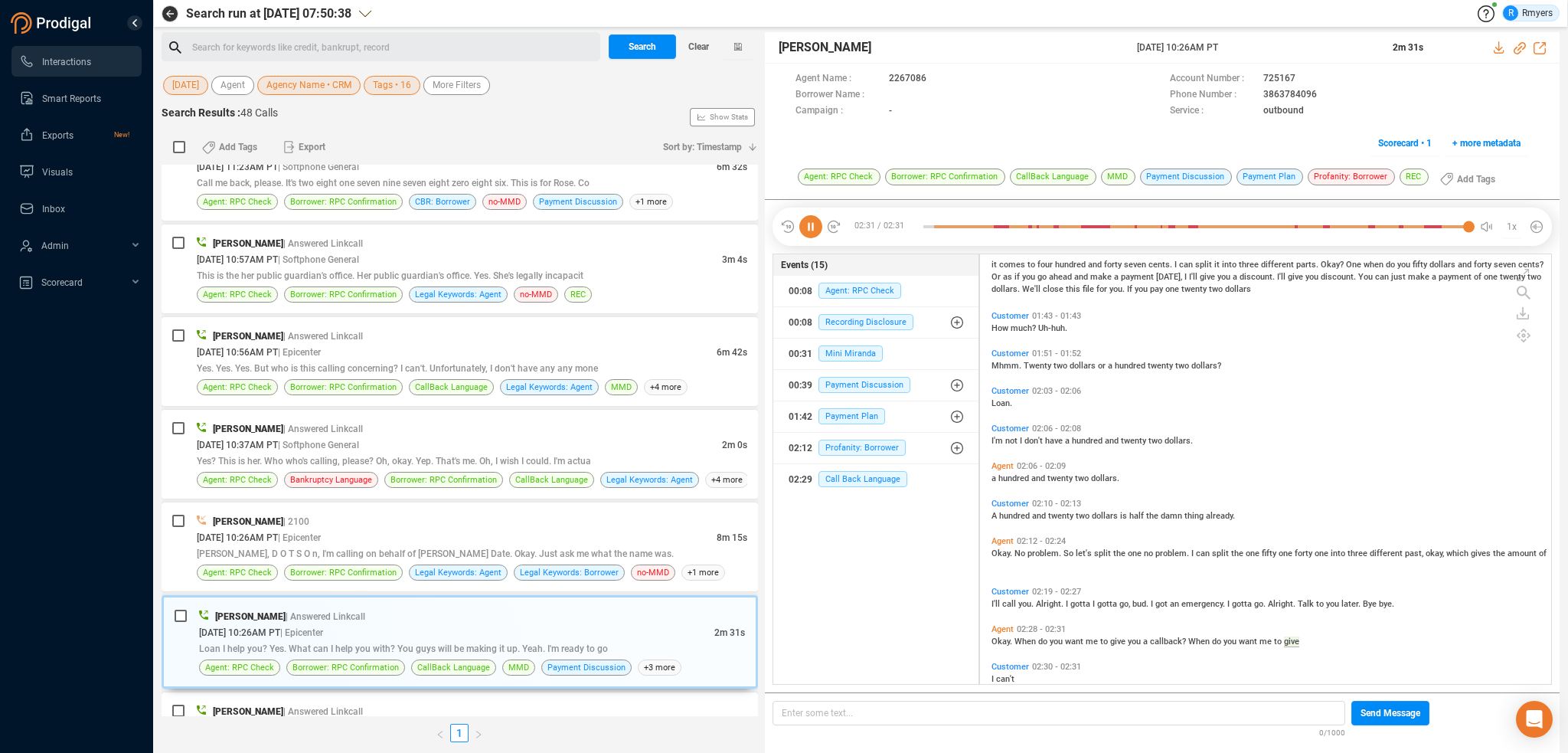
scroll to position [791, 0]
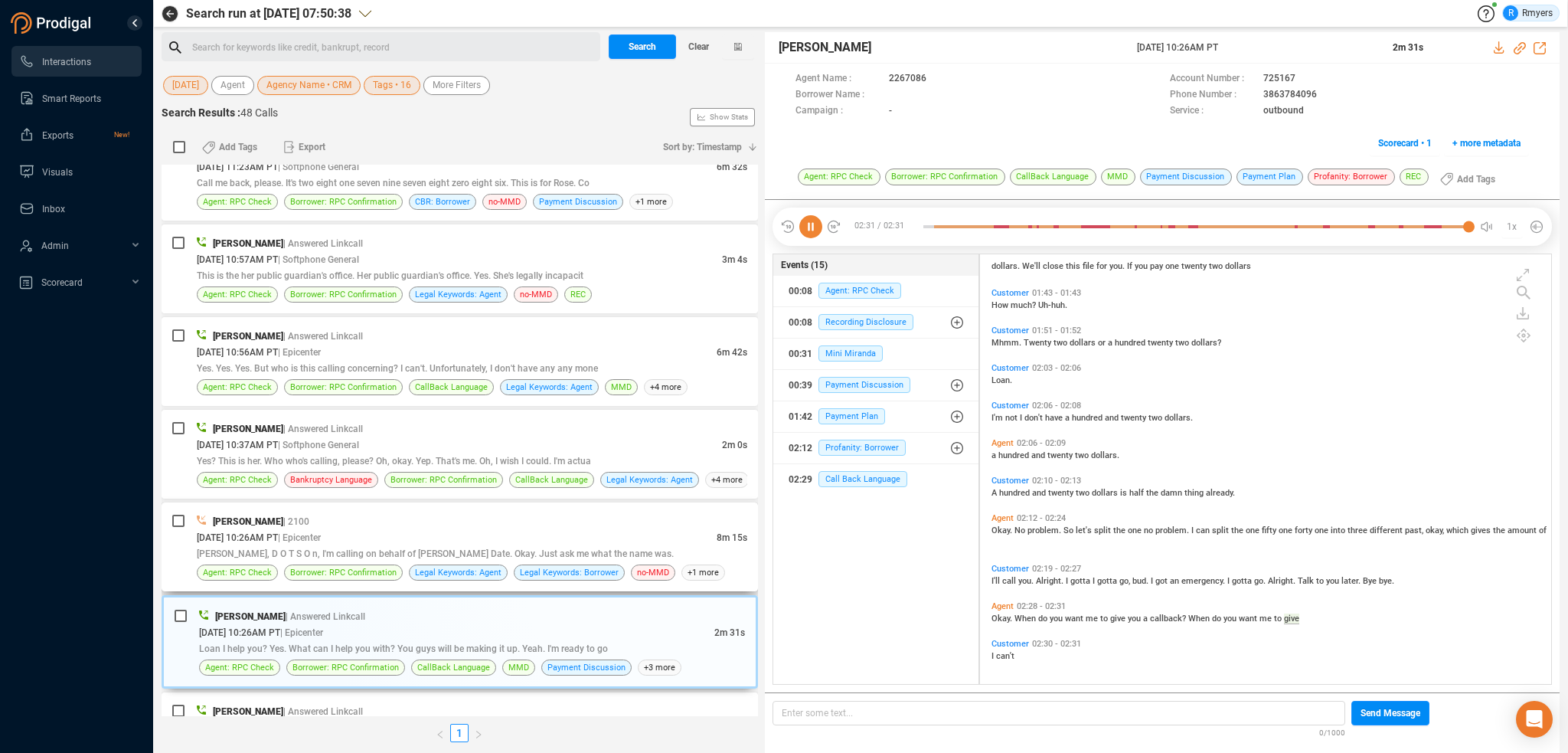
drag, startPoint x: 394, startPoint y: 531, endPoint x: 402, endPoint y: 525, distance: 10.0
click at [395, 531] on div "10/06/2025 @ 10:26AM PT | Epicenter" at bounding box center [456, 537] width 520 height 16
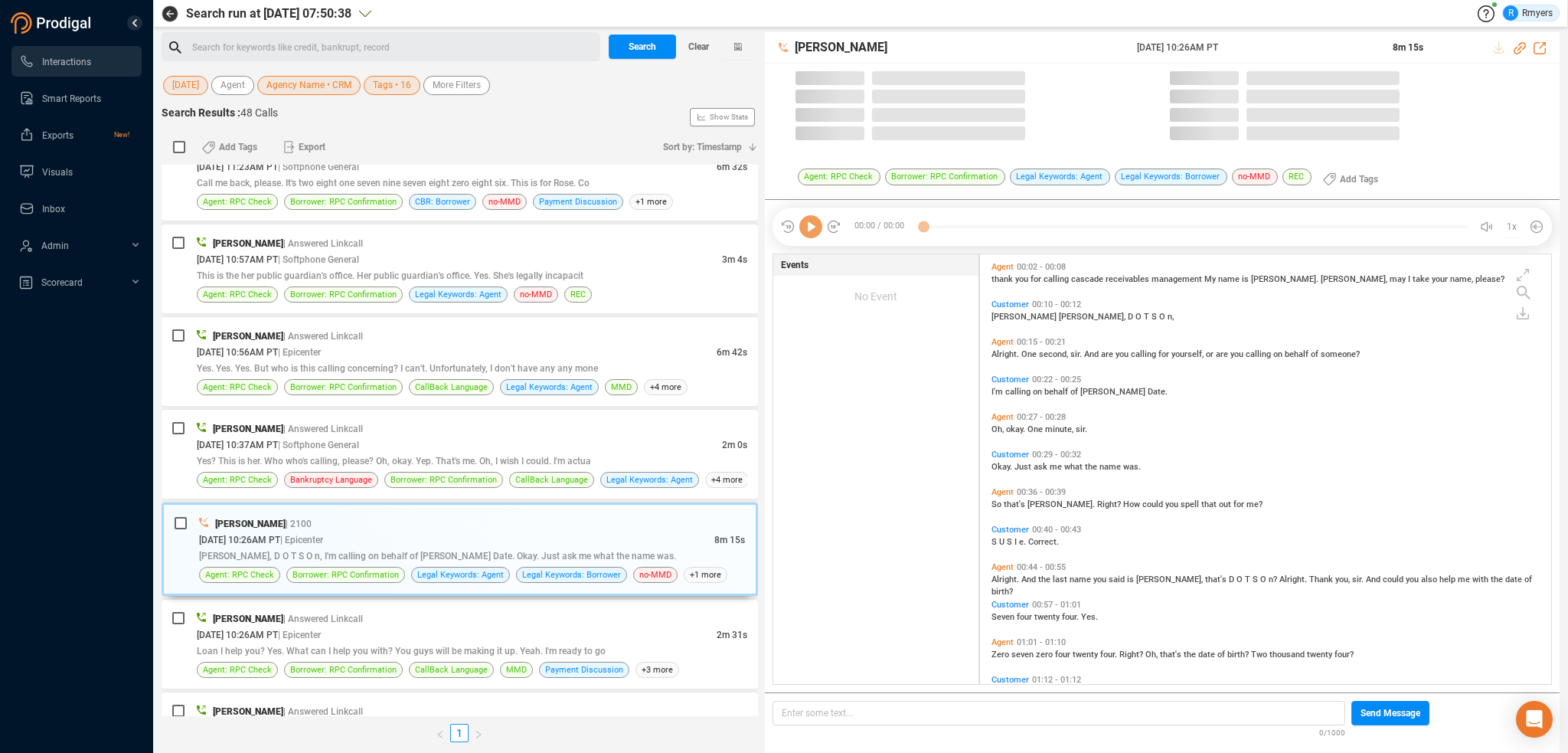
scroll to position [427, 563]
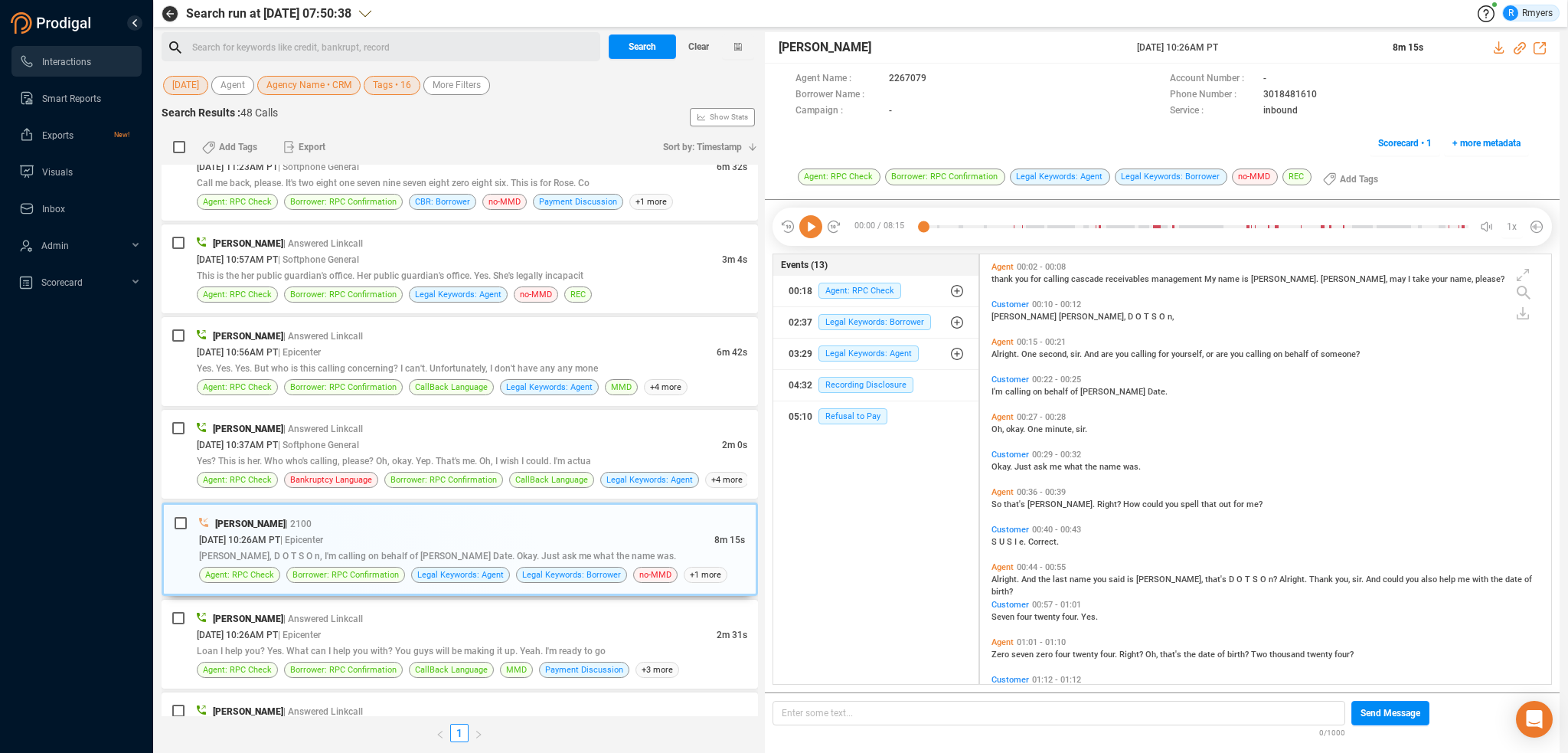
click at [806, 224] on icon at bounding box center [811, 227] width 23 height 23
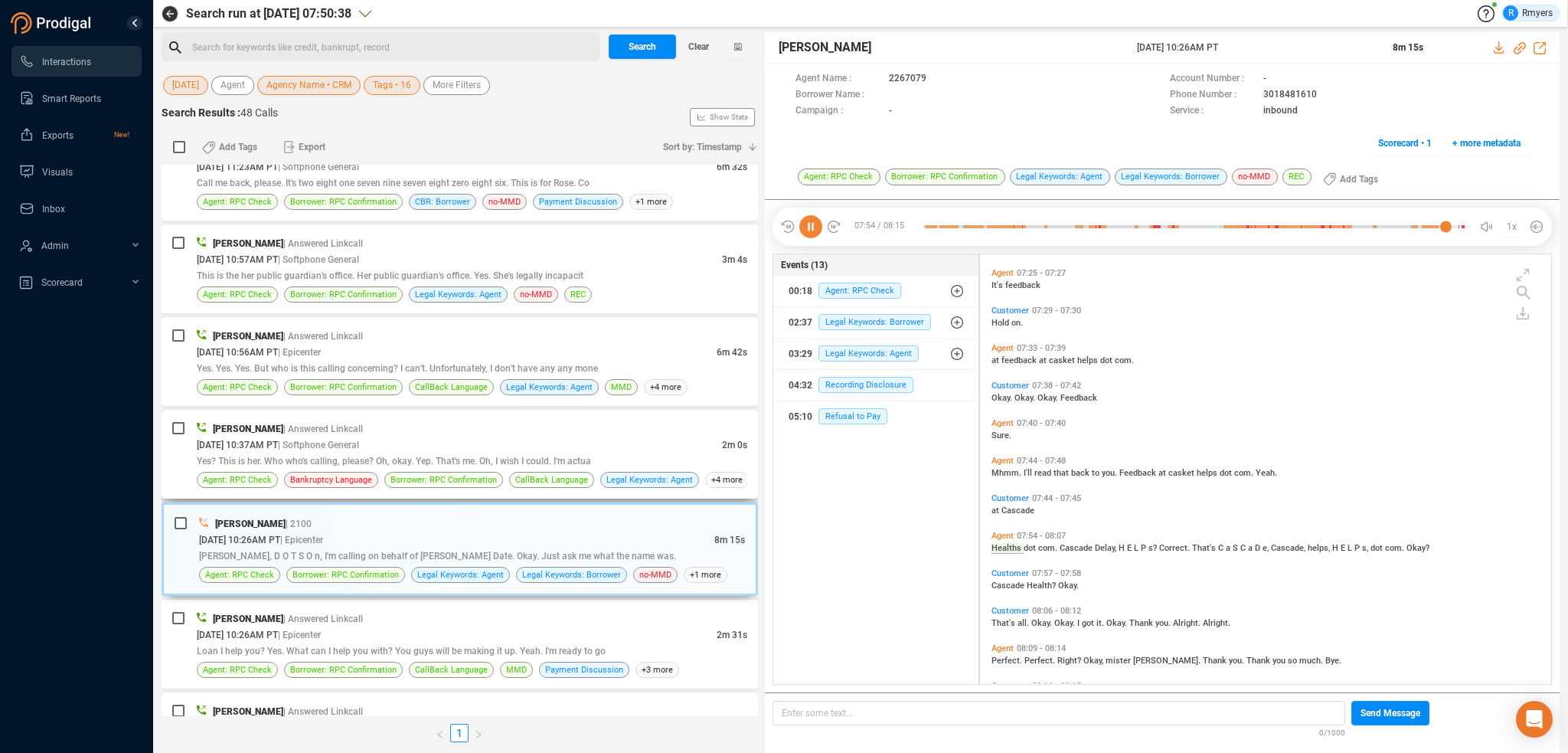
scroll to position [2117, 0]
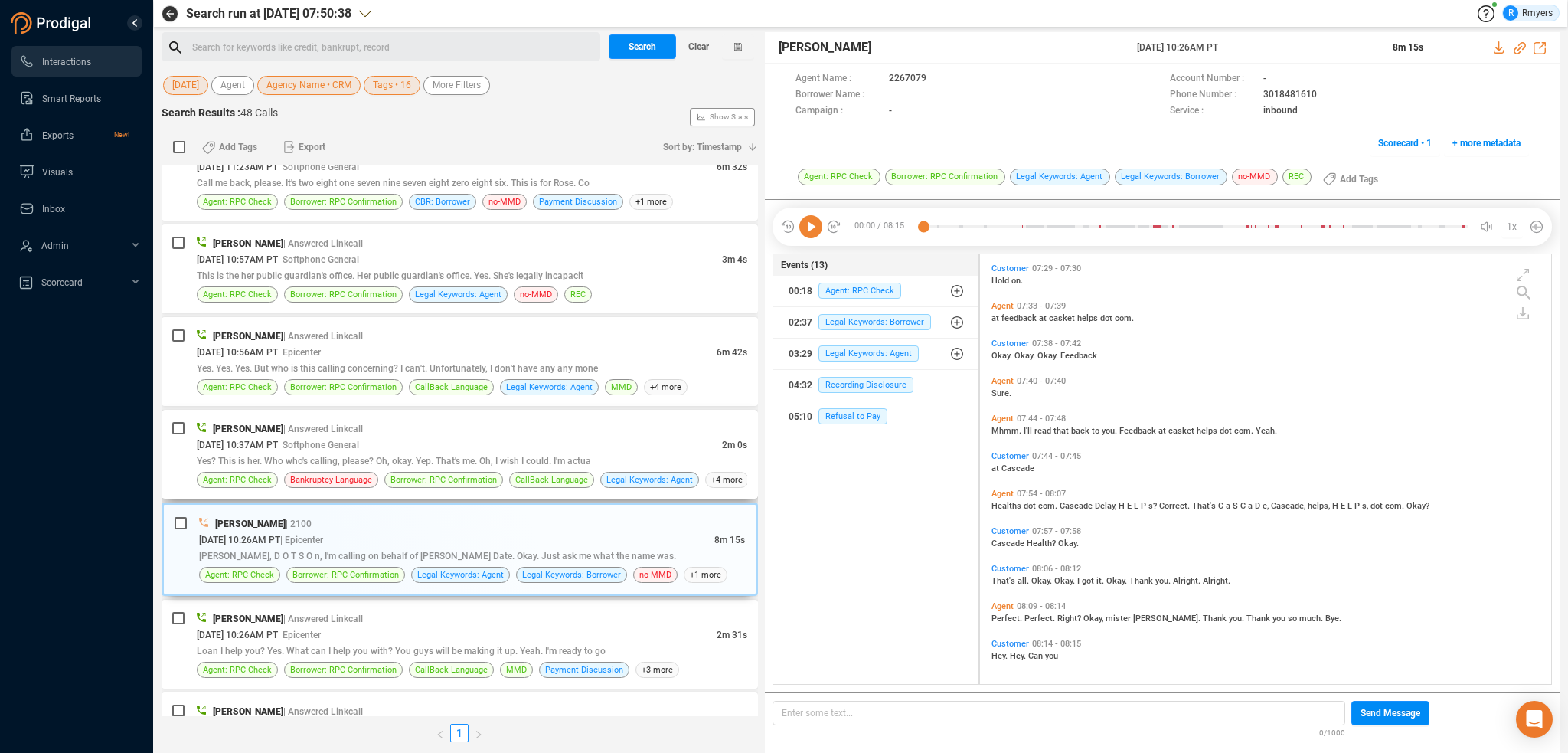
click at [395, 453] on div "Yes? This is her. Who who's calling, please? Oh, okay. Yep. That's me. Oh, I wi…" at bounding box center [472, 460] width 550 height 16
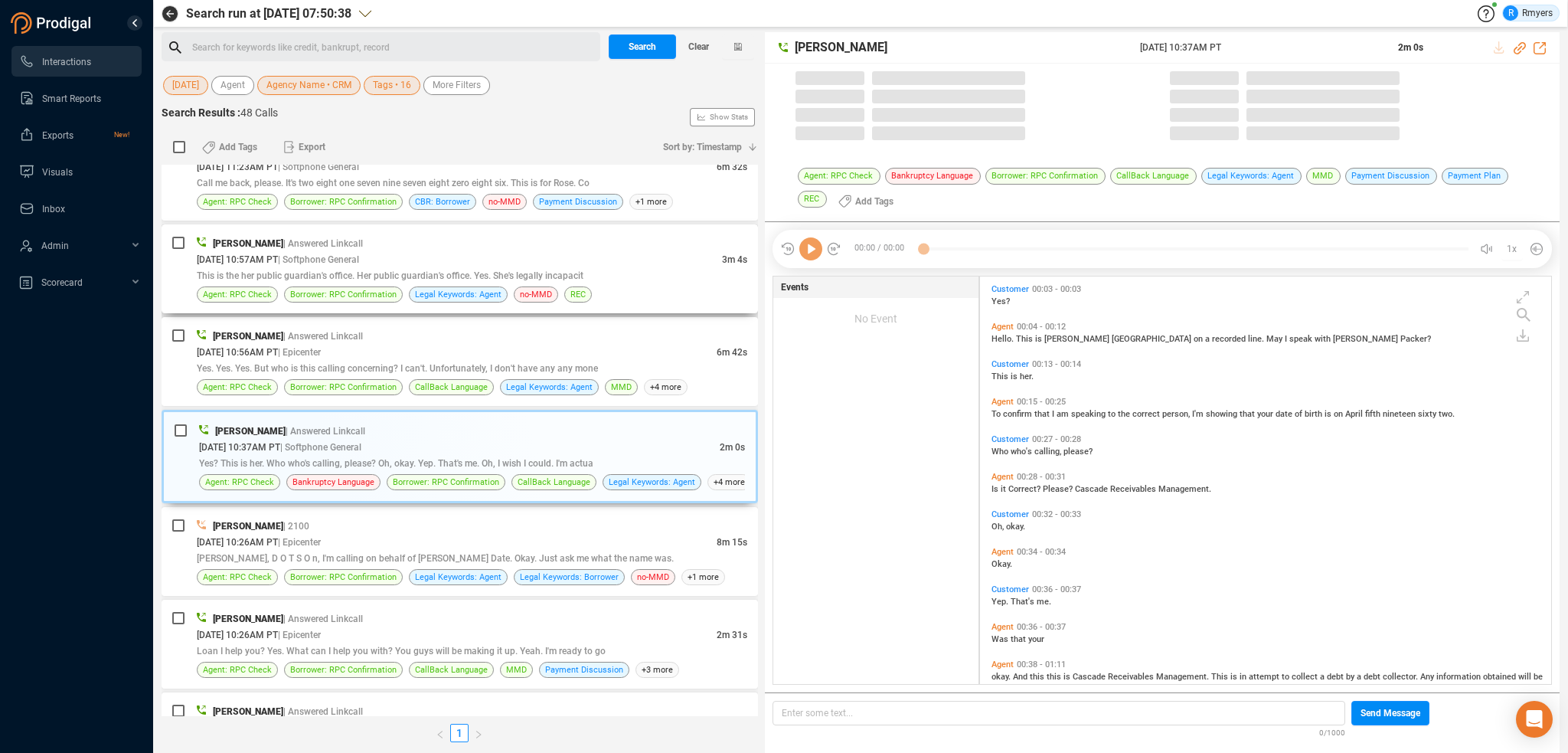
scroll to position [405, 563]
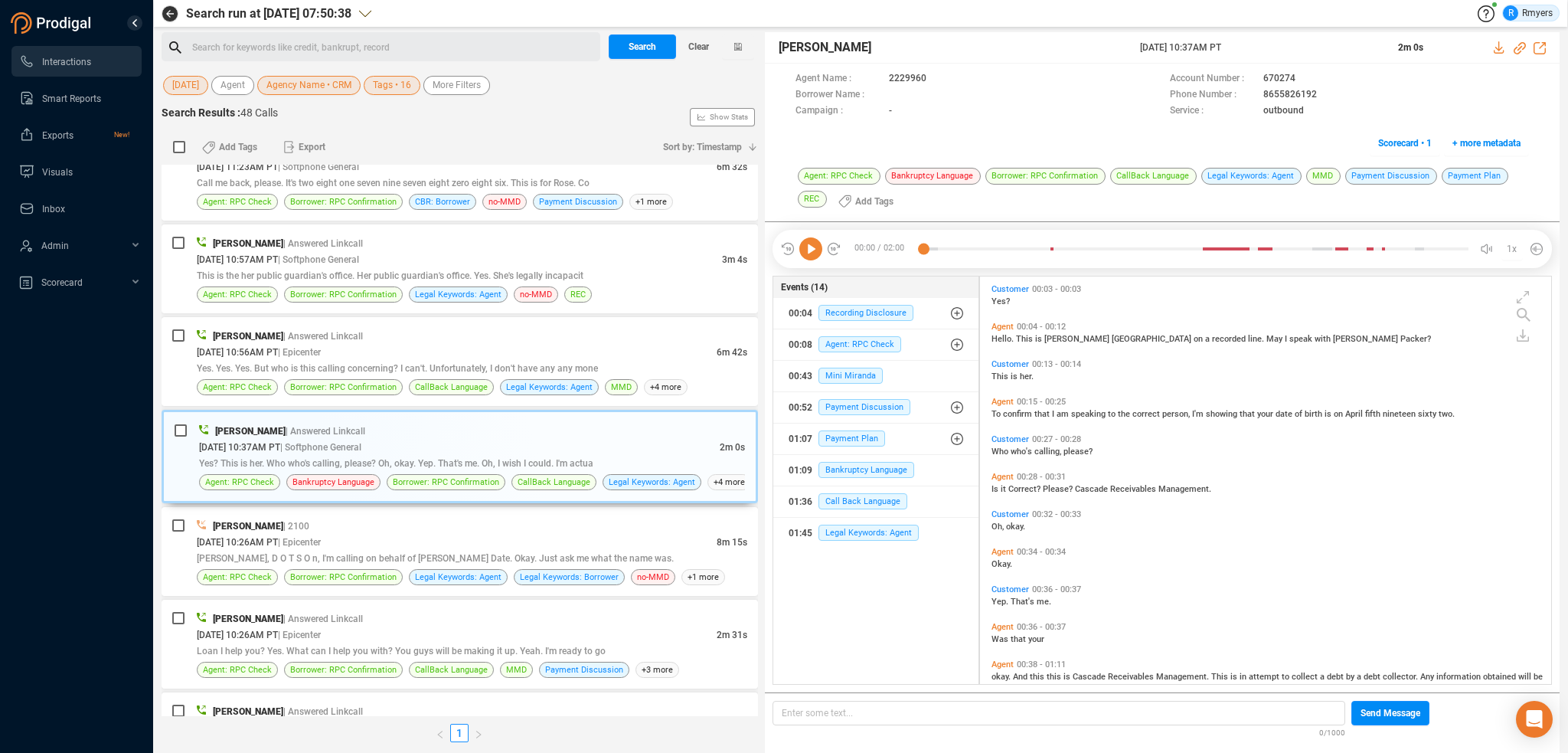
click at [806, 249] on icon at bounding box center [811, 248] width 23 height 23
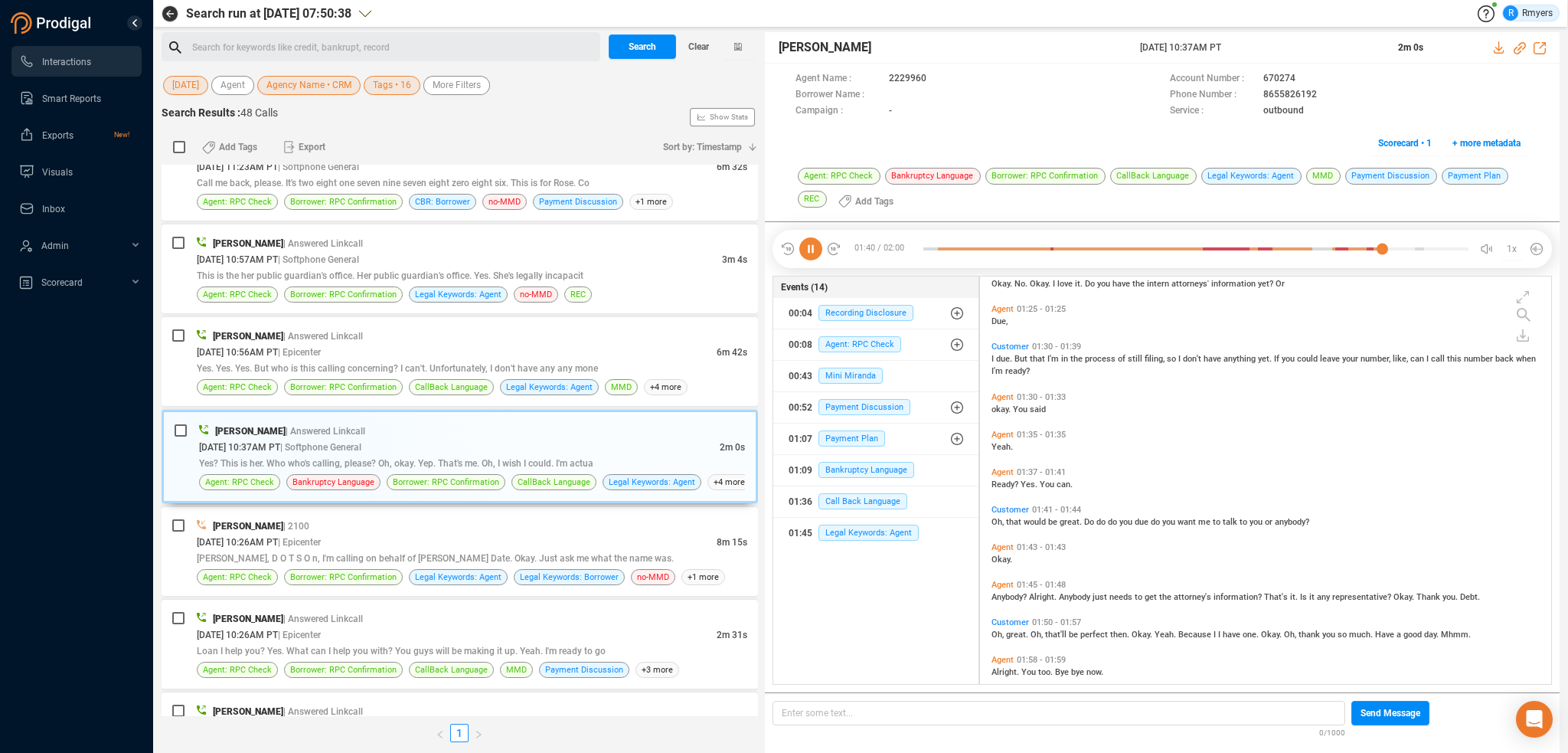
scroll to position [536, 0]
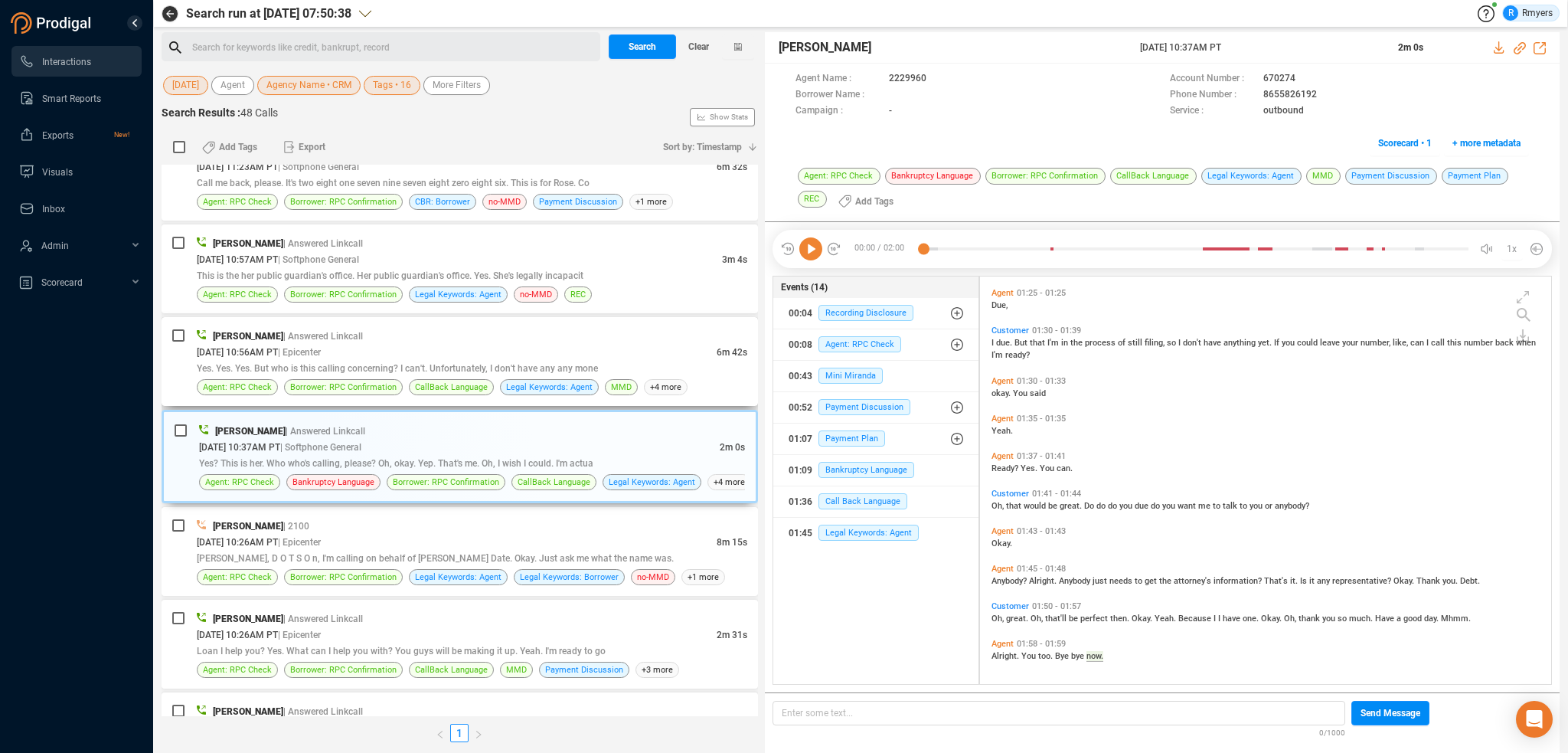
click at [322, 349] on div "10/06/2025 @ 10:56AM PT | Epicenter" at bounding box center [456, 351] width 520 height 16
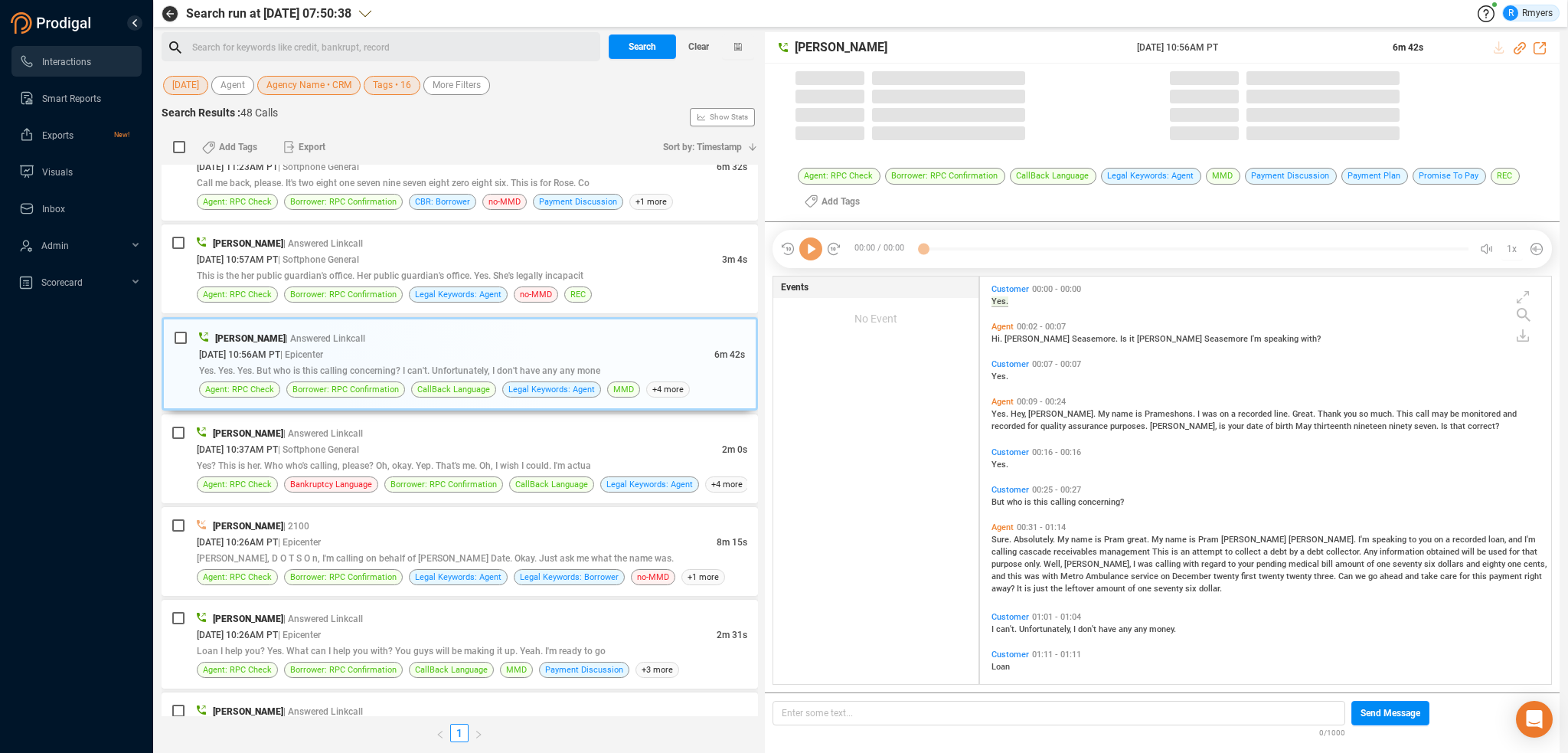
scroll to position [405, 563]
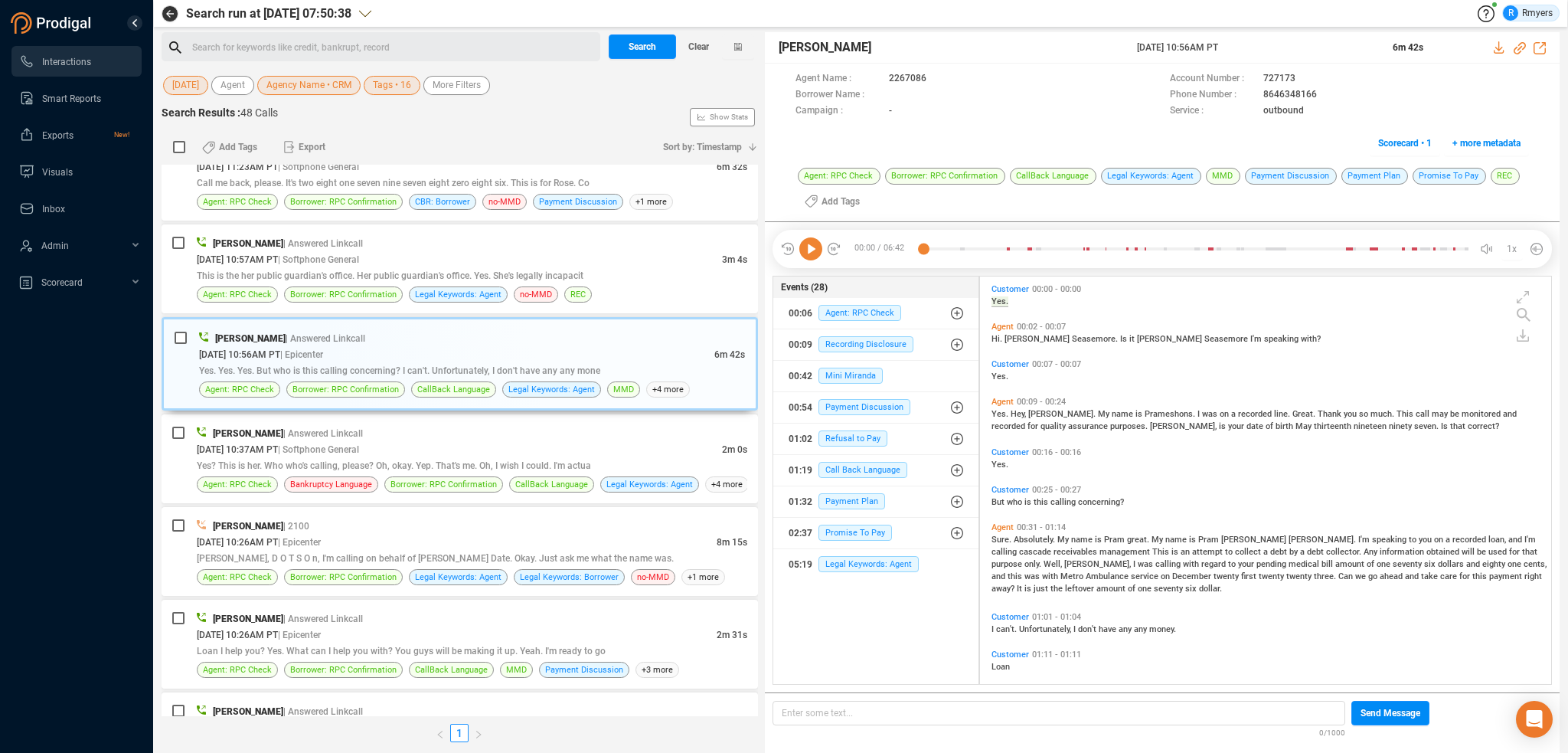
click at [807, 251] on icon at bounding box center [811, 248] width 23 height 23
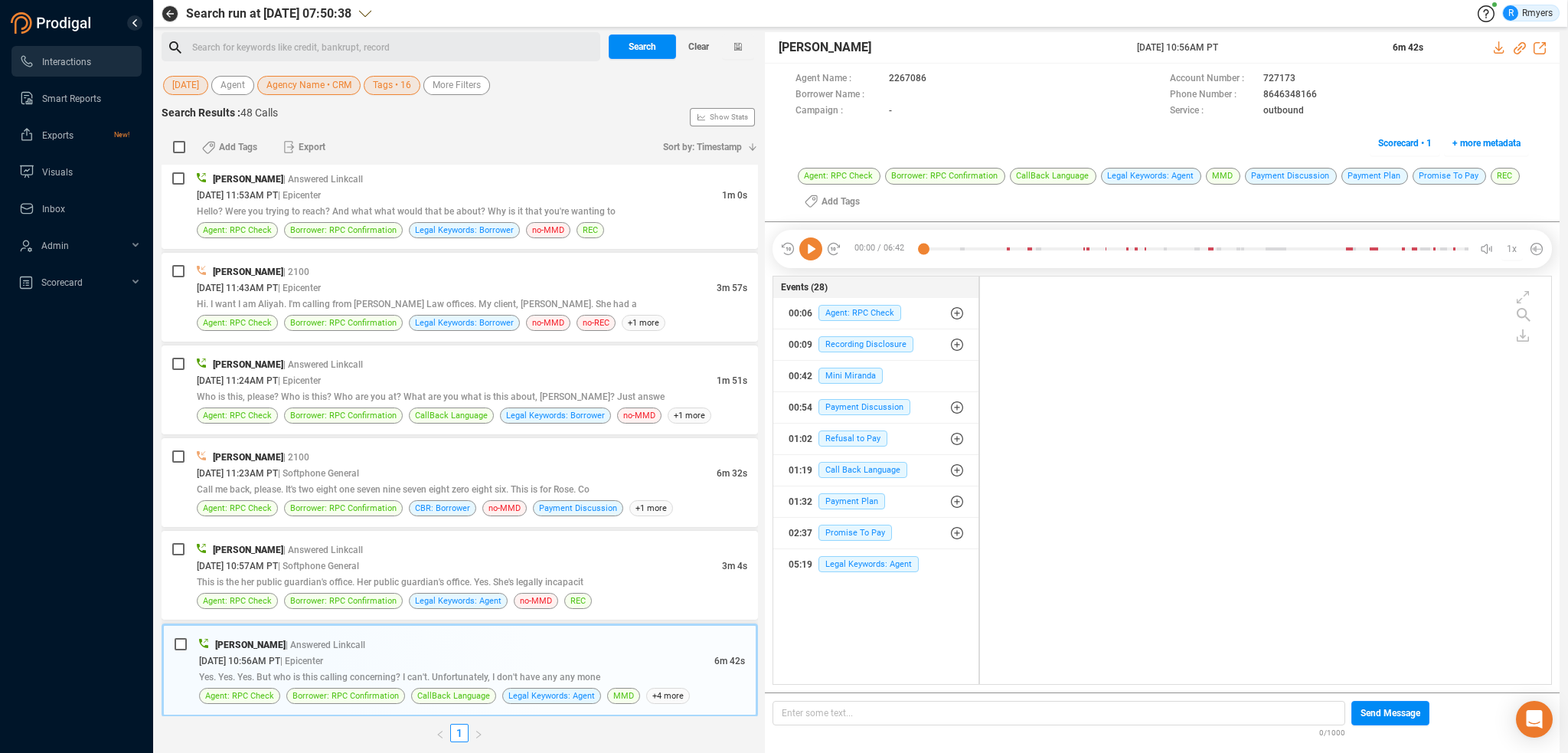
scroll to position [0, 0]
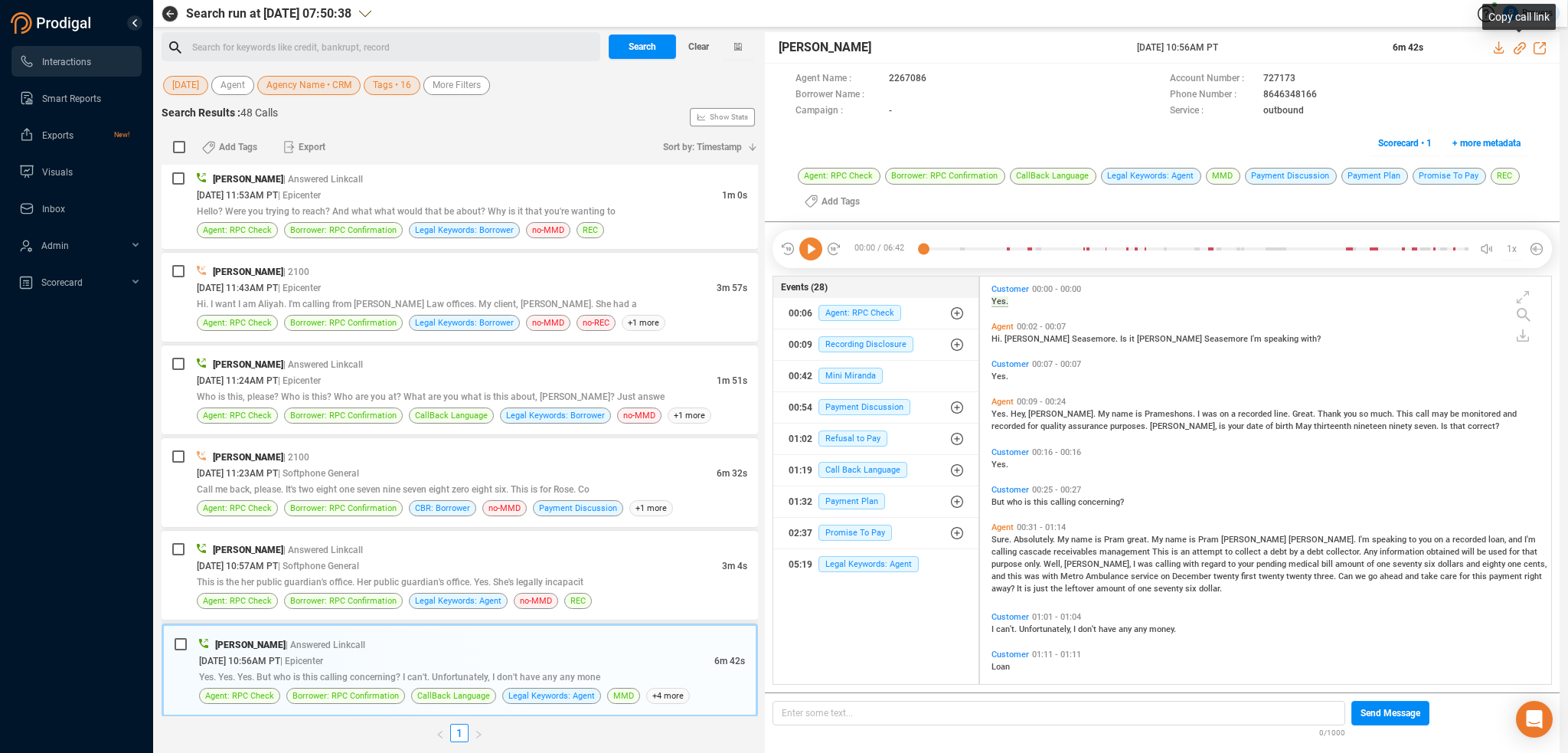
click at [1517, 46] on icon at bounding box center [1520, 48] width 12 height 12
click at [377, 574] on div "This is the her public guardian's office. Her public guardian's office. Yes. Sh…" at bounding box center [472, 582] width 550 height 16
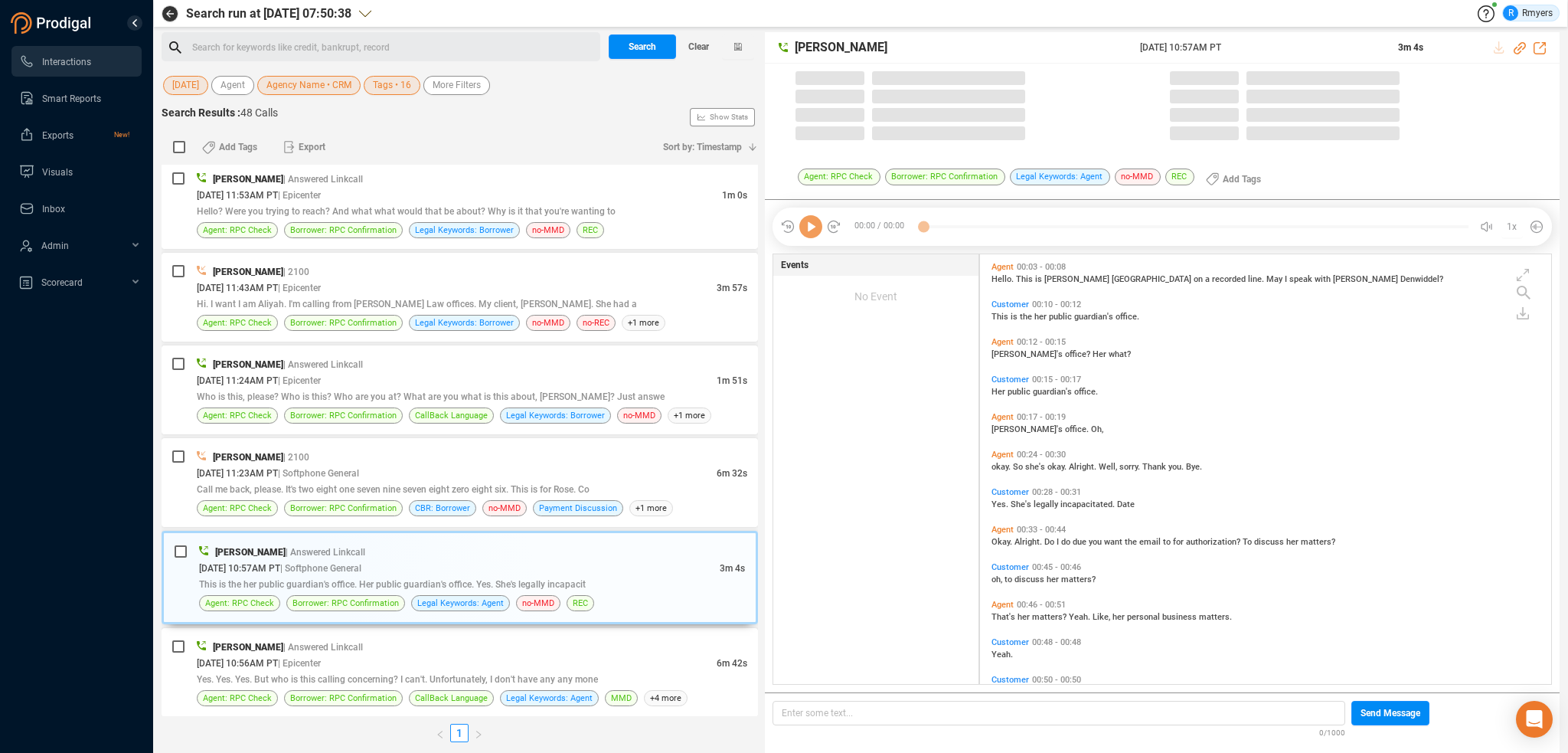
scroll to position [427, 563]
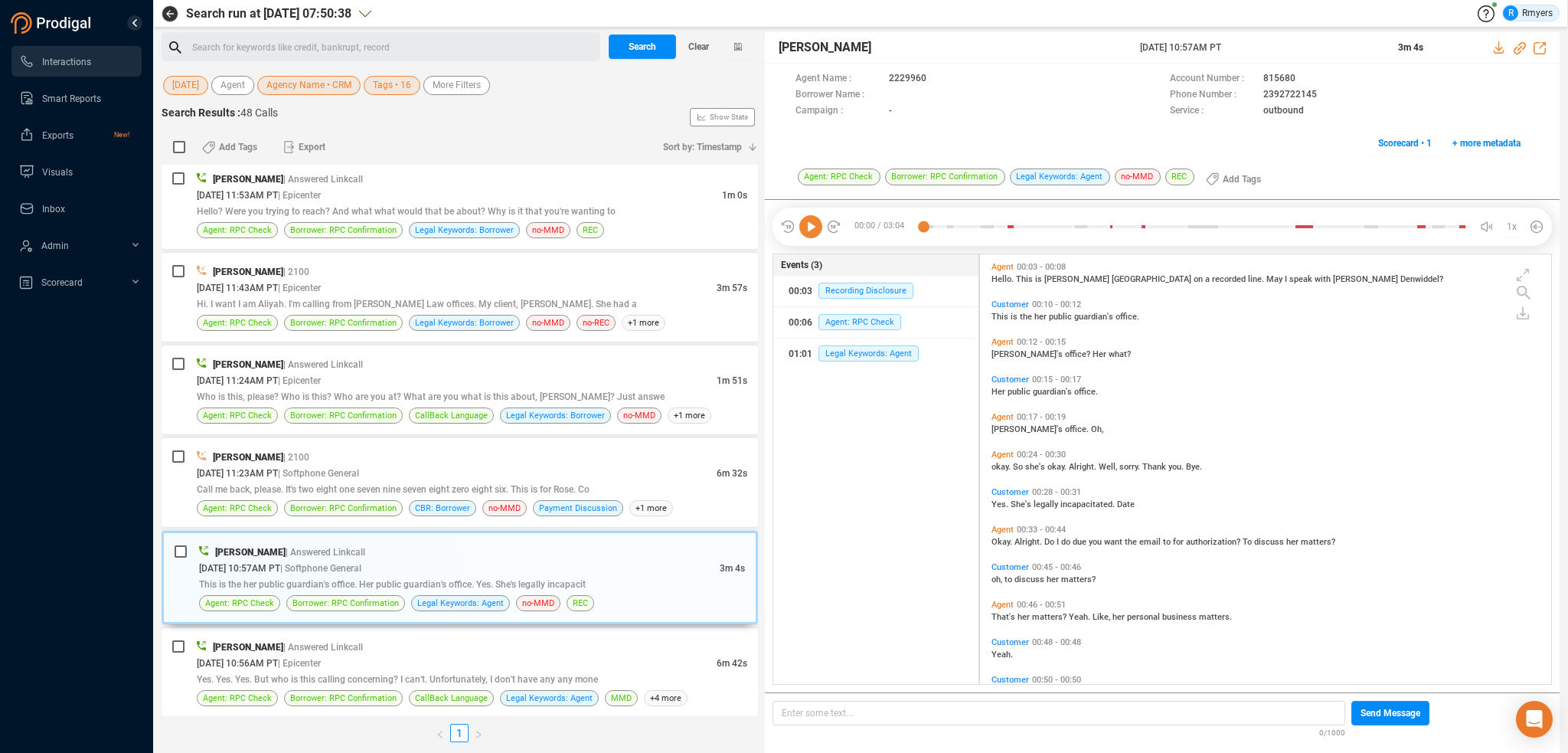
click at [814, 229] on icon at bounding box center [811, 227] width 23 height 23
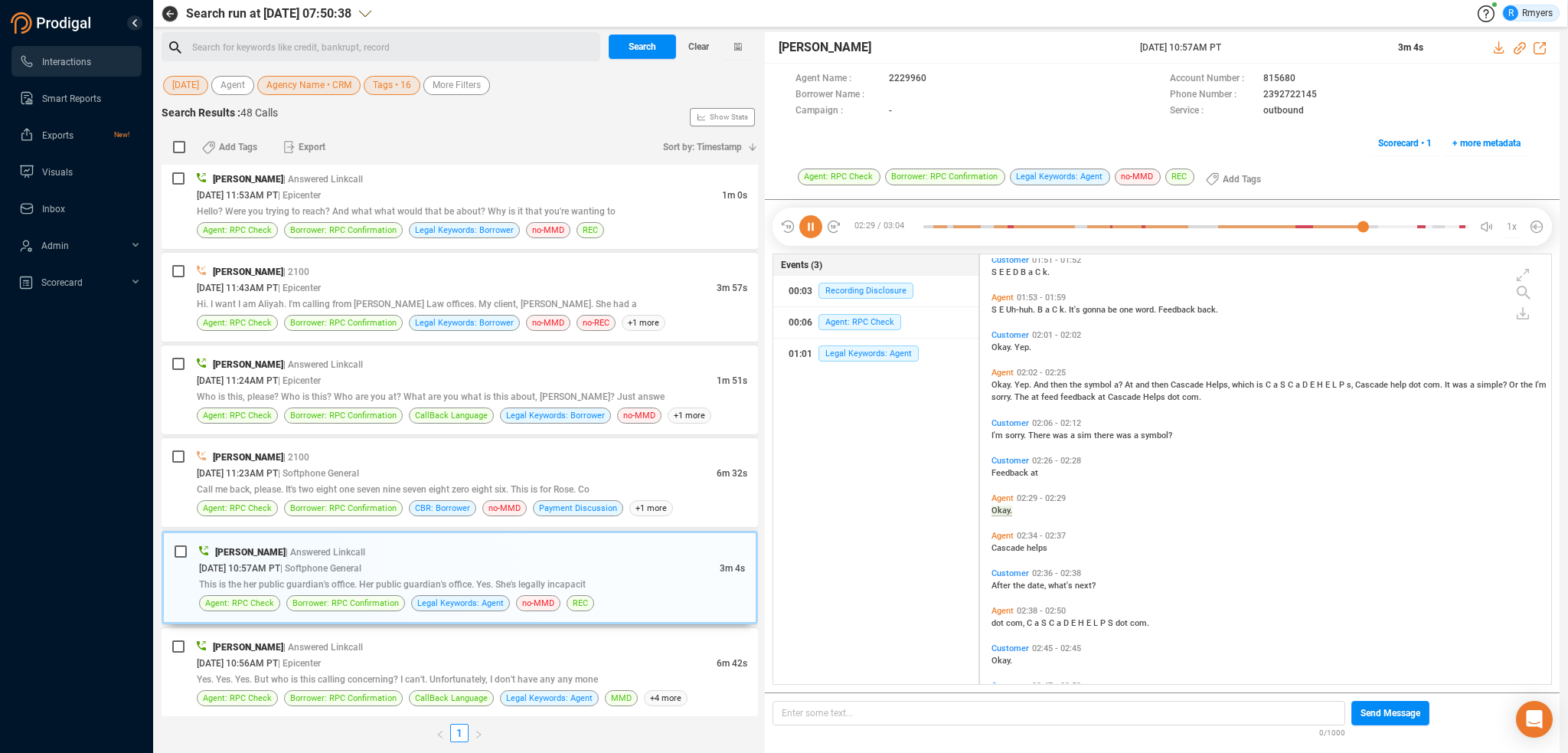
scroll to position [982, 0]
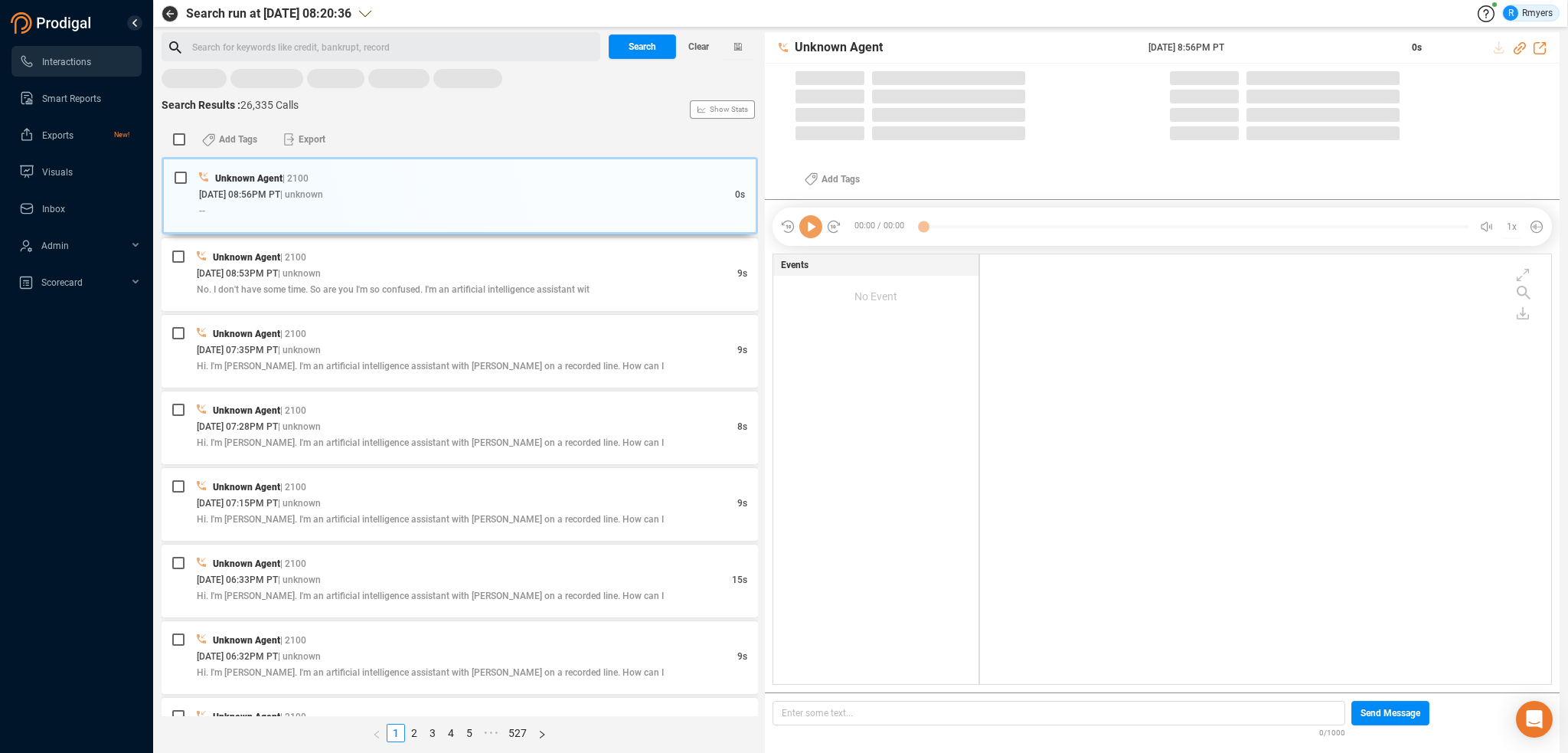
scroll to position [427, 563]
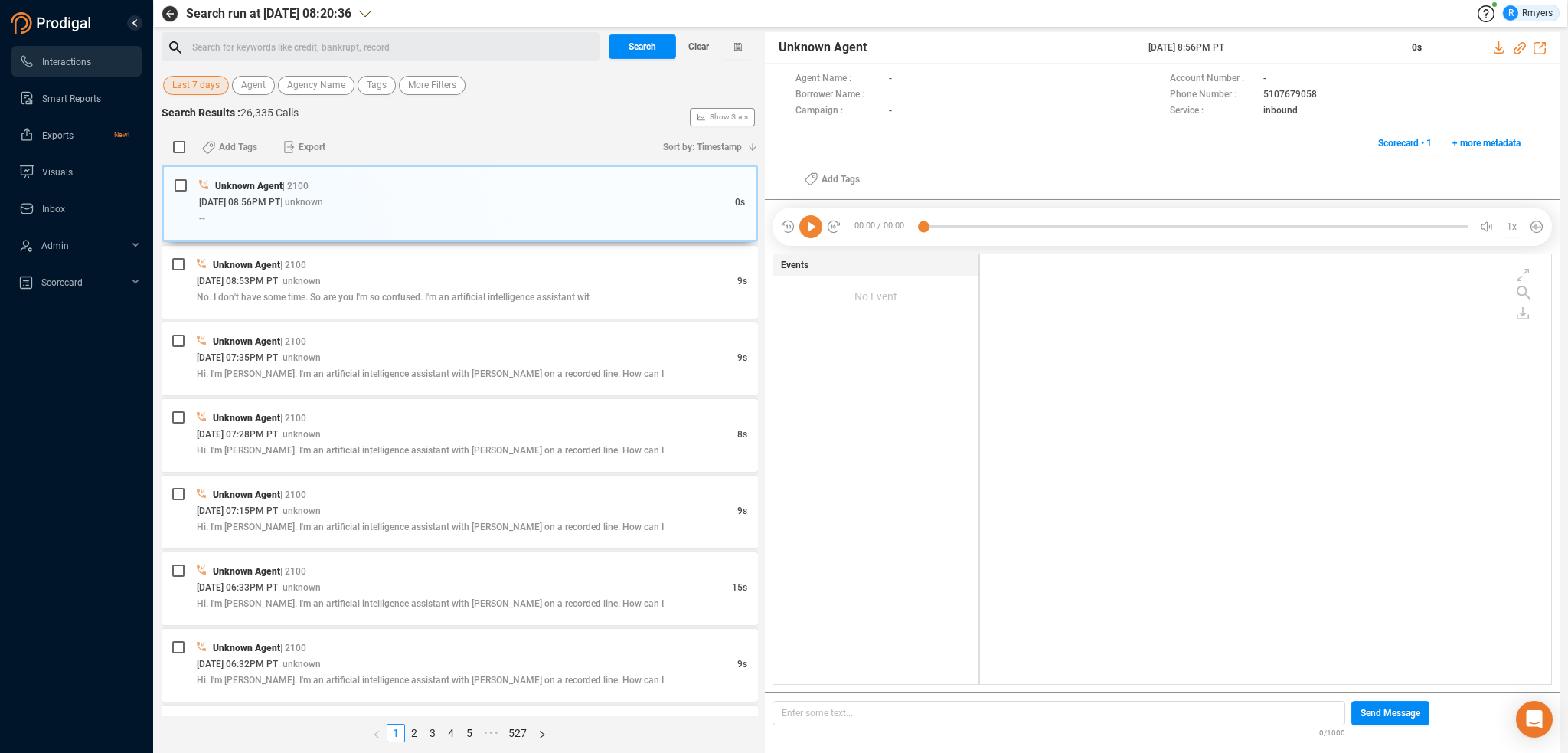
click at [199, 79] on span "Last 7 days" at bounding box center [196, 86] width 48 height 19
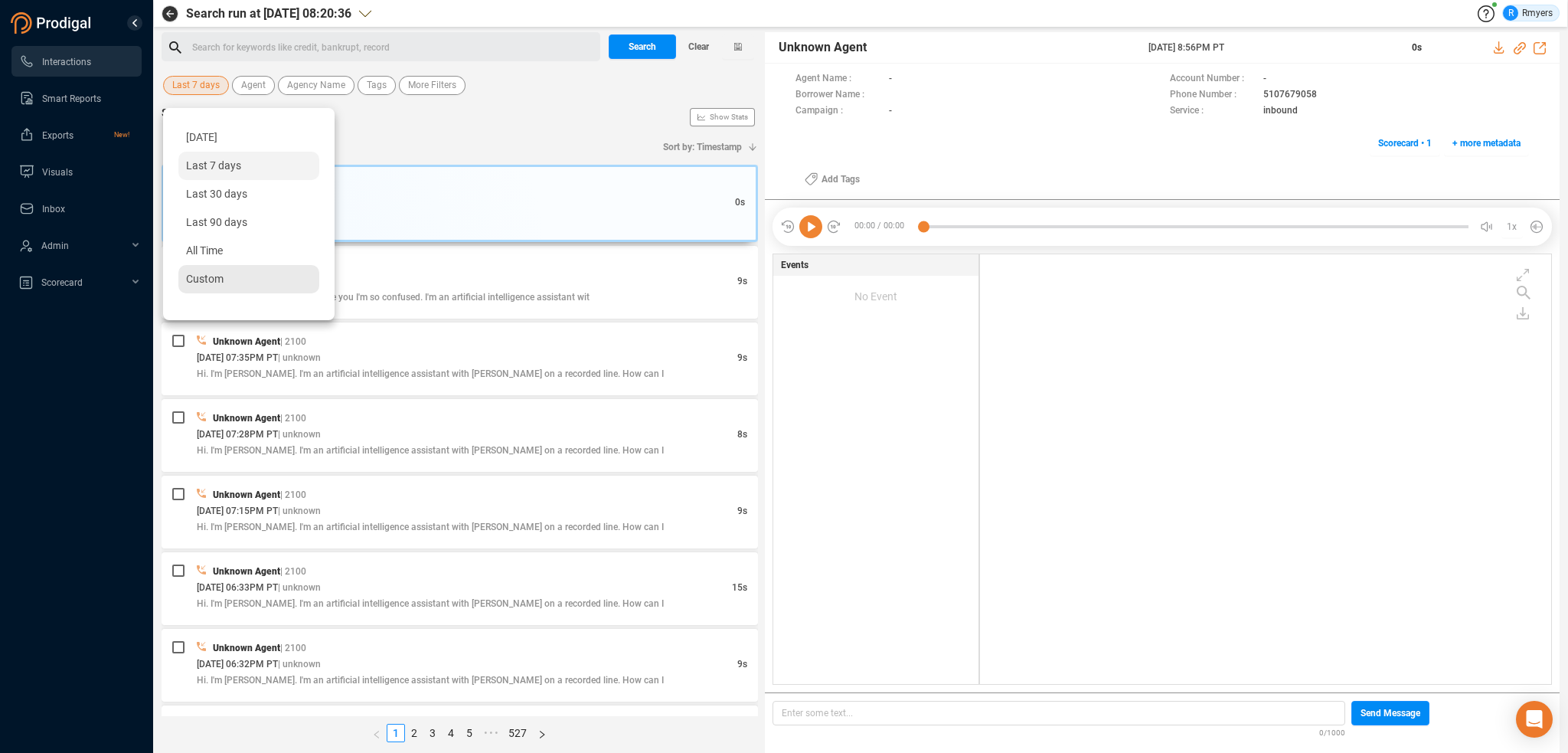
click at [223, 281] on div "Custom" at bounding box center [248, 279] width 141 height 29
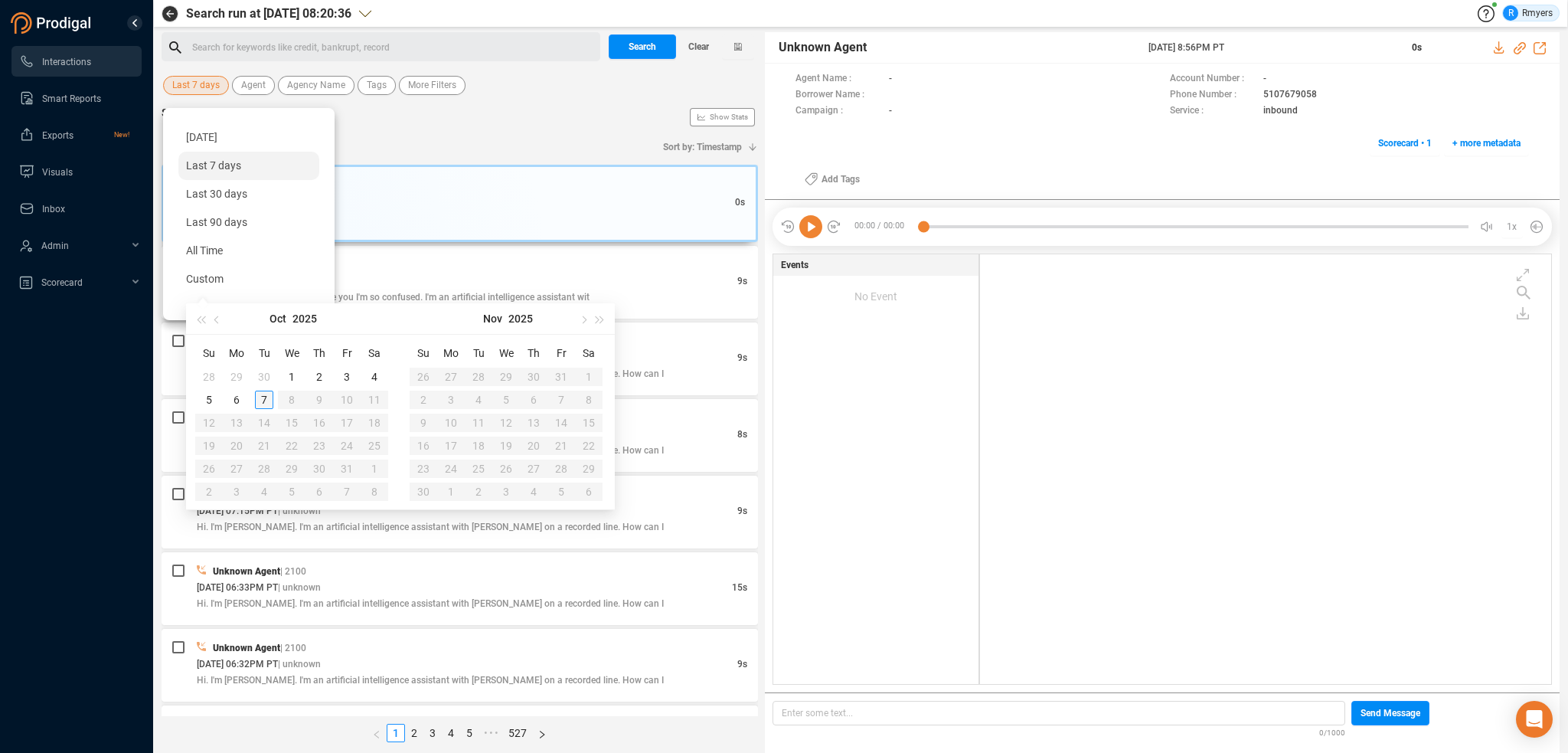
type input "2025-10-07"
type input "2025-10-06"
click at [236, 396] on div "6" at bounding box center [236, 399] width 18 height 18
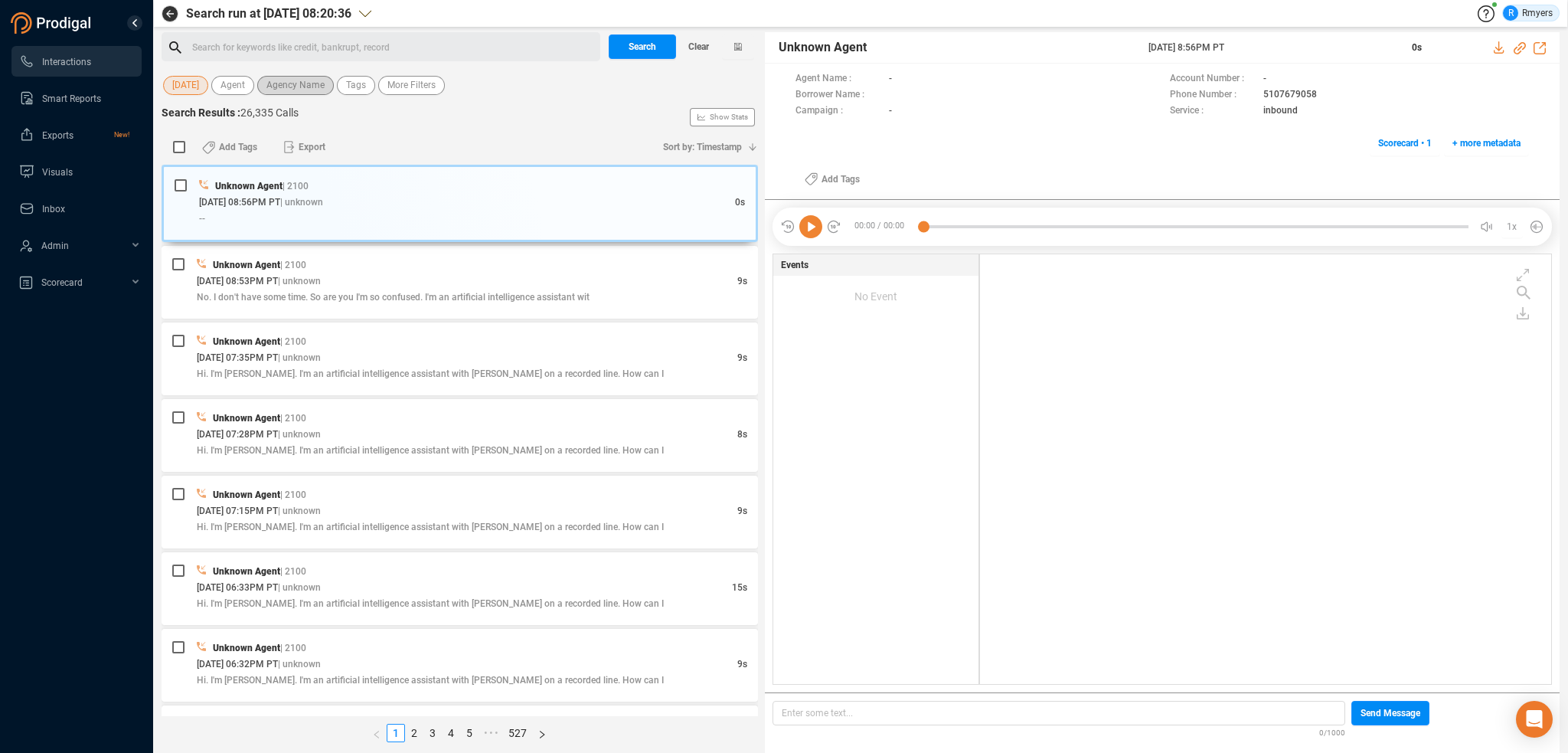
click at [273, 82] on span "Agency Name" at bounding box center [295, 86] width 58 height 19
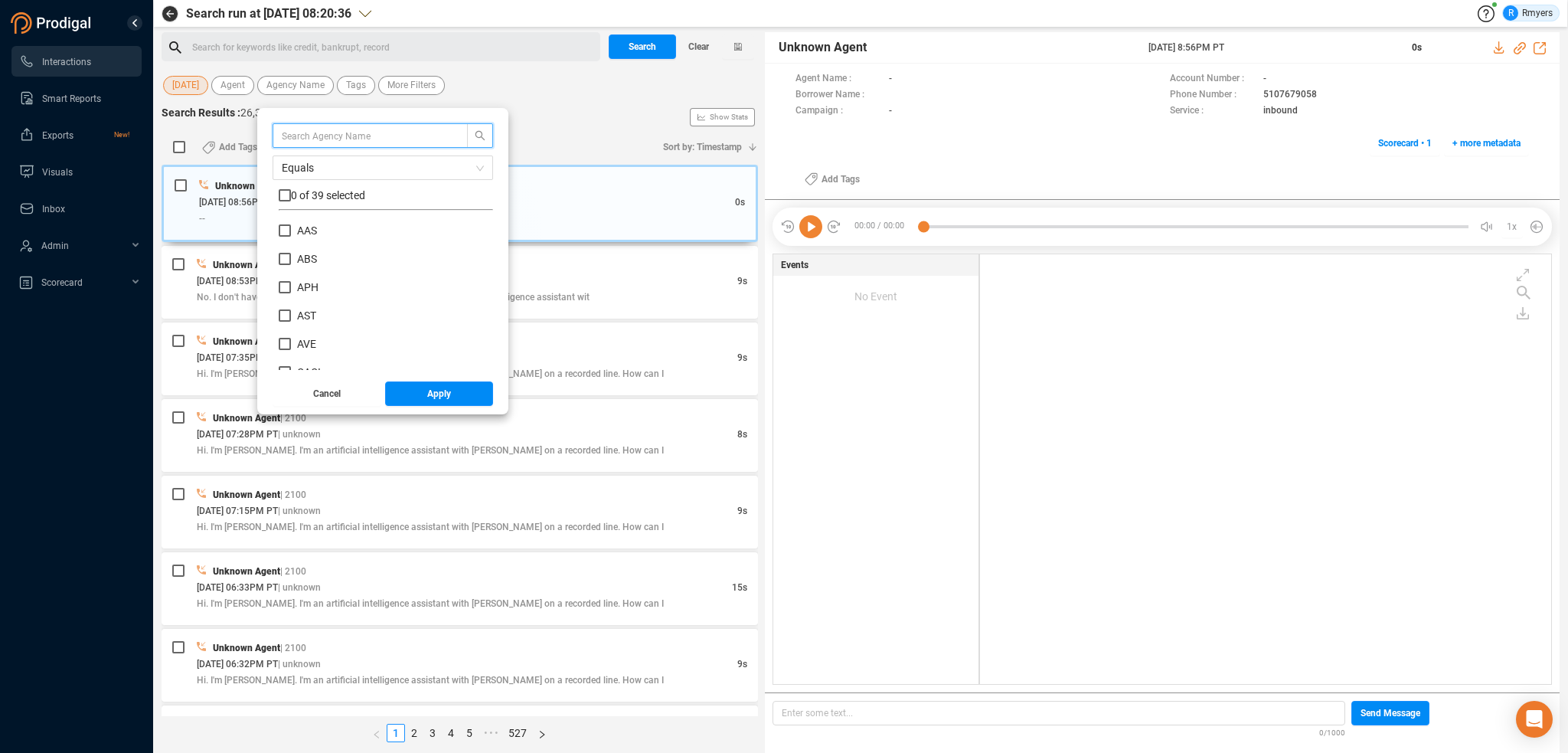
scroll to position [229, 0]
click at [299, 312] on span "CRM" at bounding box center [308, 312] width 23 height 12
click at [291, 312] on input "CRM" at bounding box center [285, 312] width 12 height 12
checkbox input "true"
click at [418, 396] on button "Apply" at bounding box center [440, 394] width 109 height 24
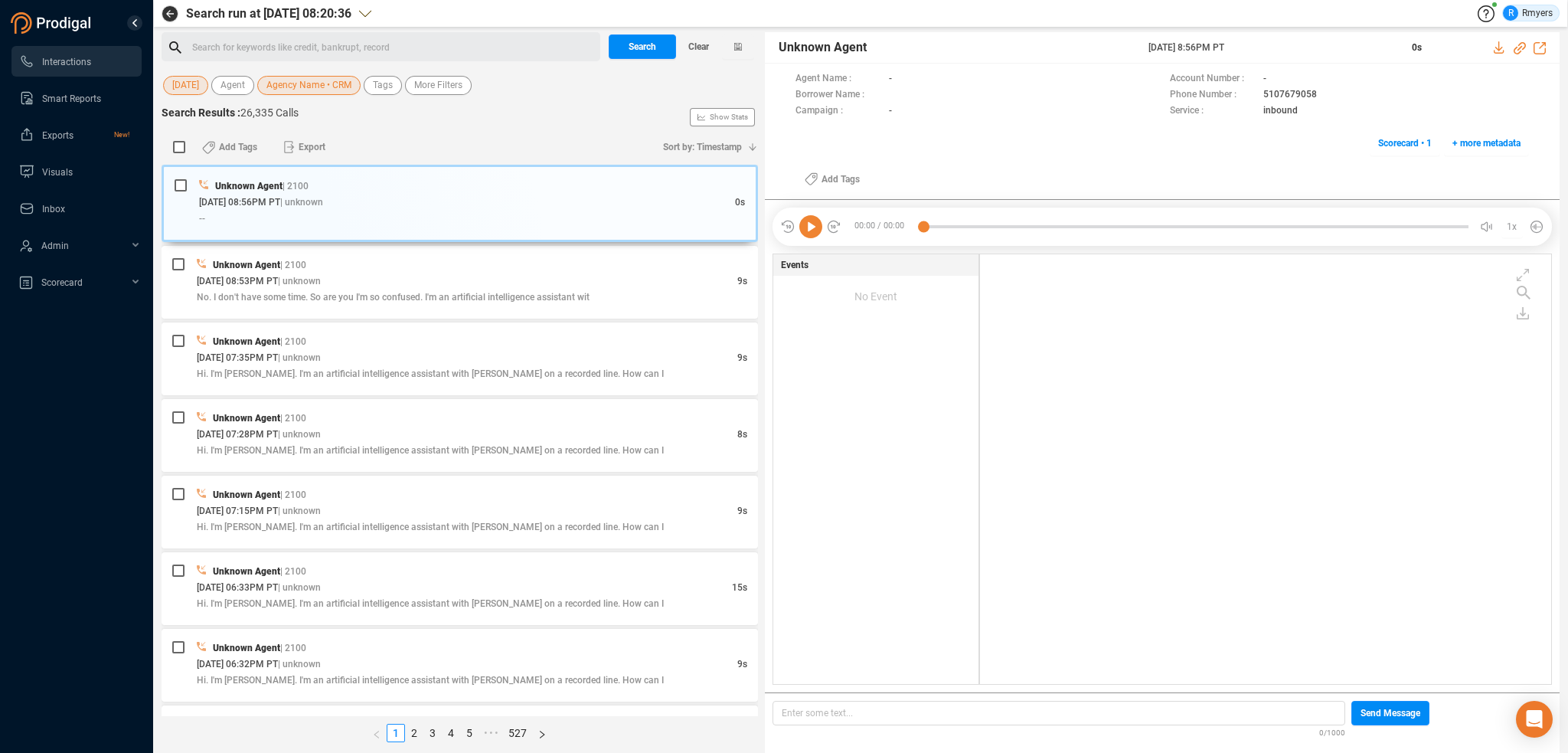
click at [196, 51] on div "Search for keywords like credit, bankrupt, record ﻿" at bounding box center [394, 48] width 403 height 23
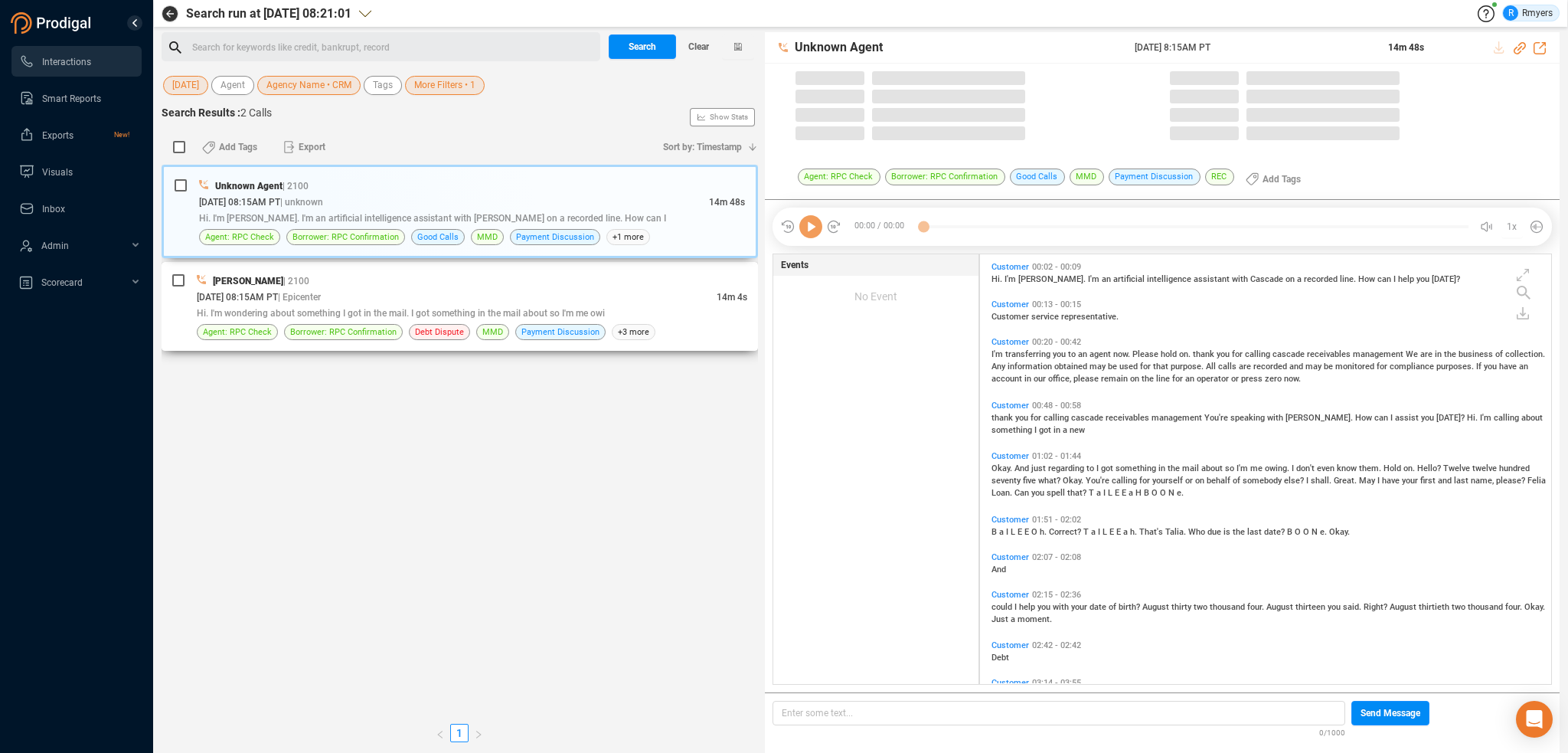
scroll to position [427, 563]
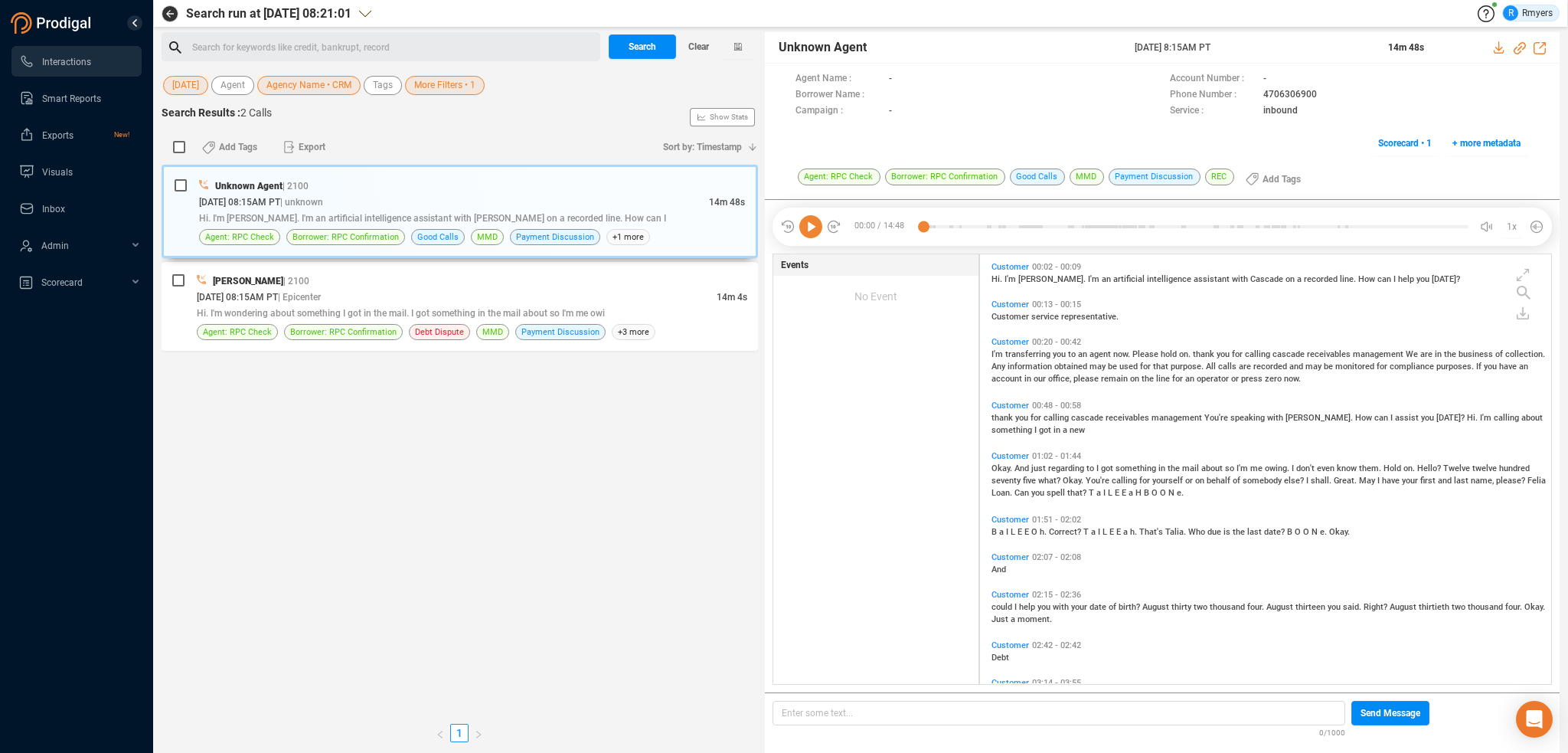
click at [258, 45] on div "Search for keywords like credit, bankrupt, record ﻿" at bounding box center [394, 48] width 403 height 23
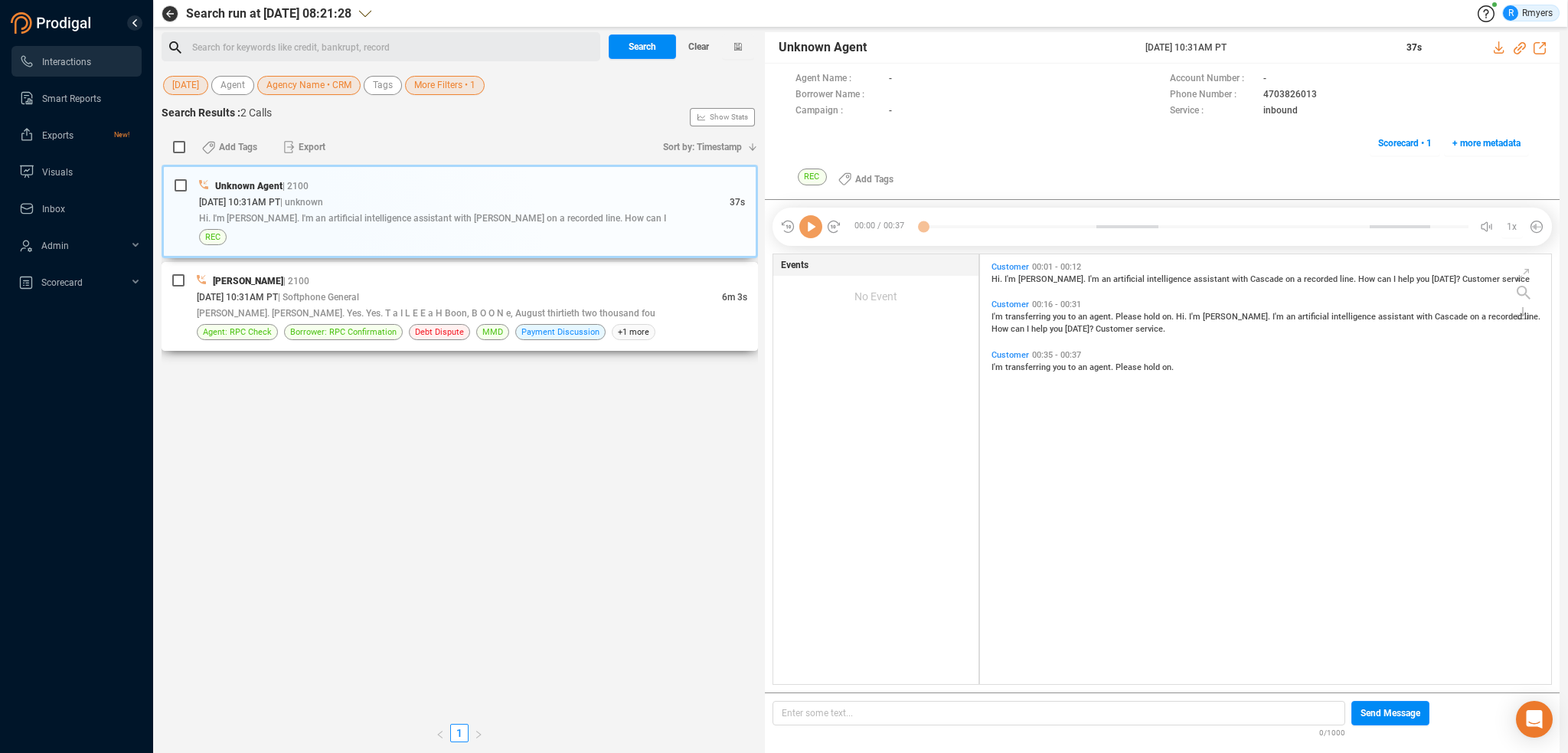
click at [444, 305] on div "Kalia Boon. Kalia Boon. Yes. Yes. T a I L E E a H Boon, B O O N e, August thirt…" at bounding box center [472, 312] width 550 height 16
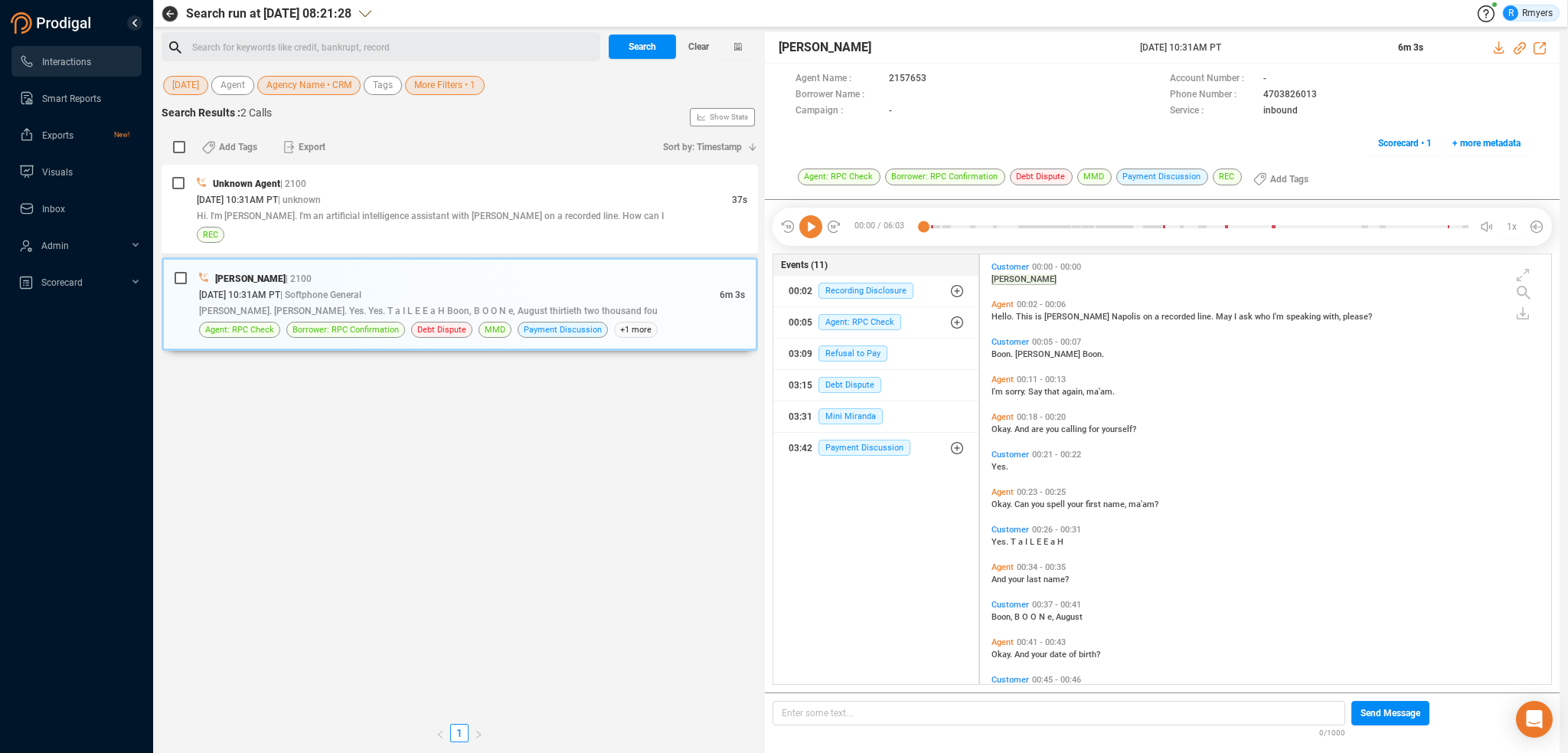
click at [811, 227] on icon at bounding box center [811, 227] width 23 height 23
click at [1521, 48] on icon at bounding box center [1520, 48] width 12 height 12
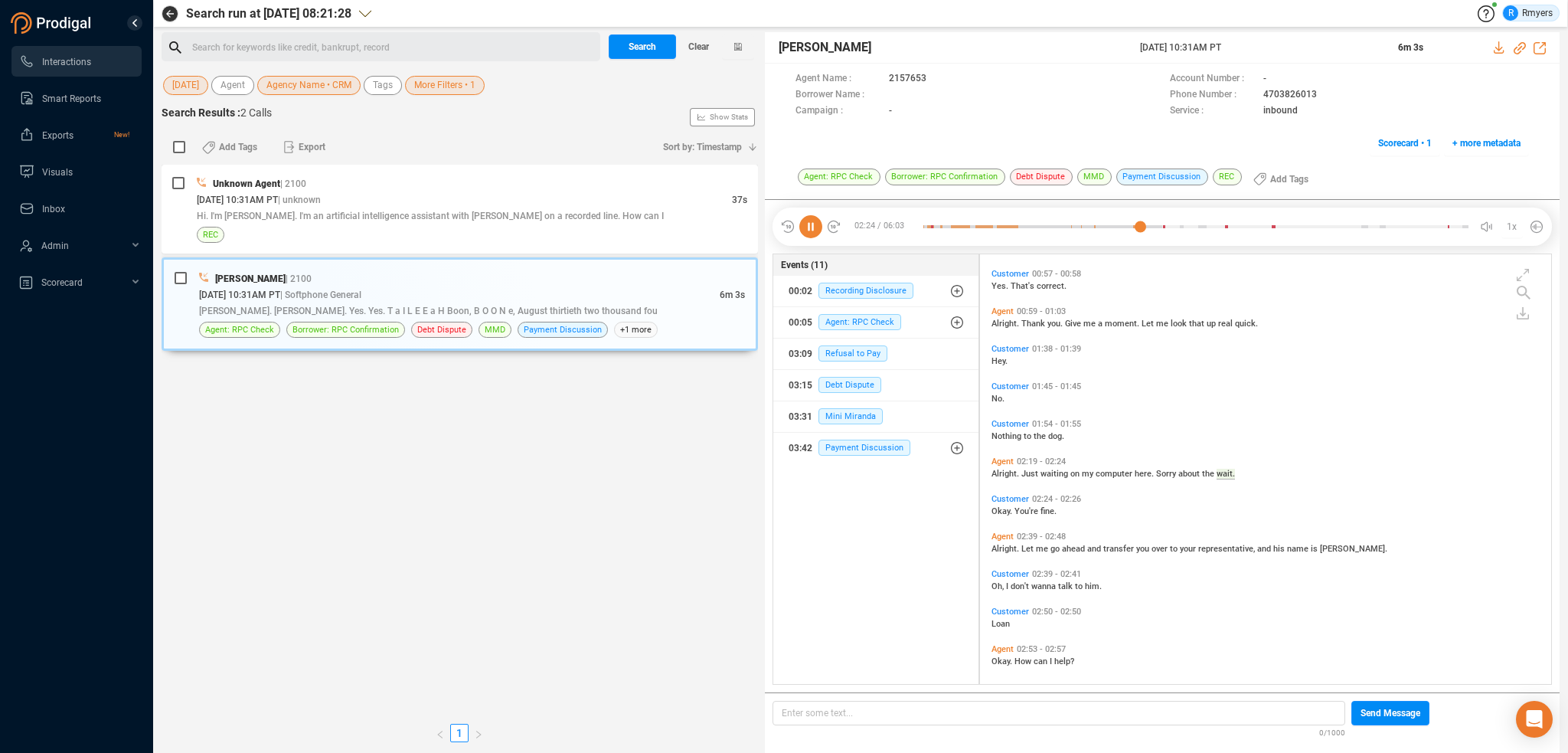
scroll to position [519, 0]
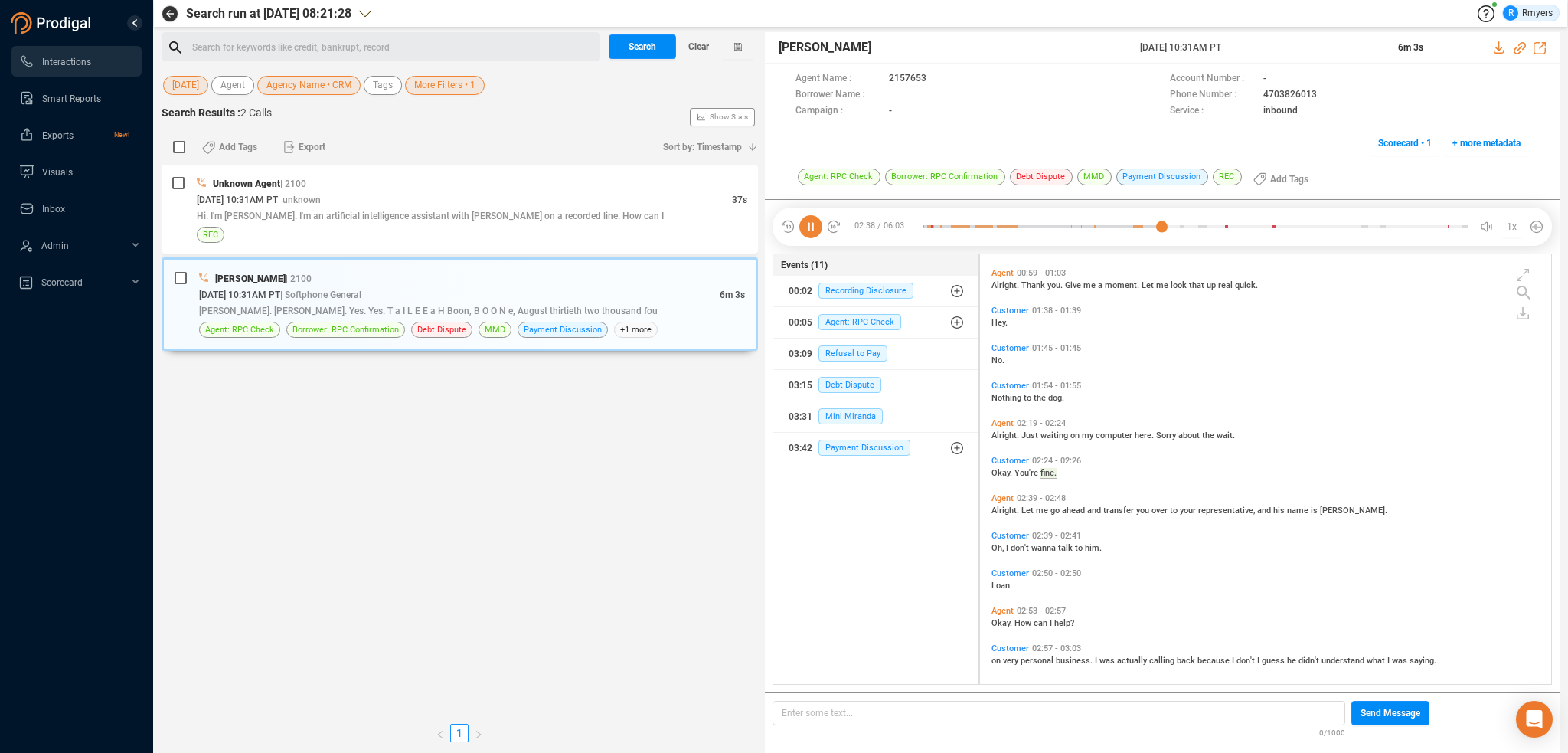
click at [813, 229] on icon at bounding box center [811, 227] width 23 height 23
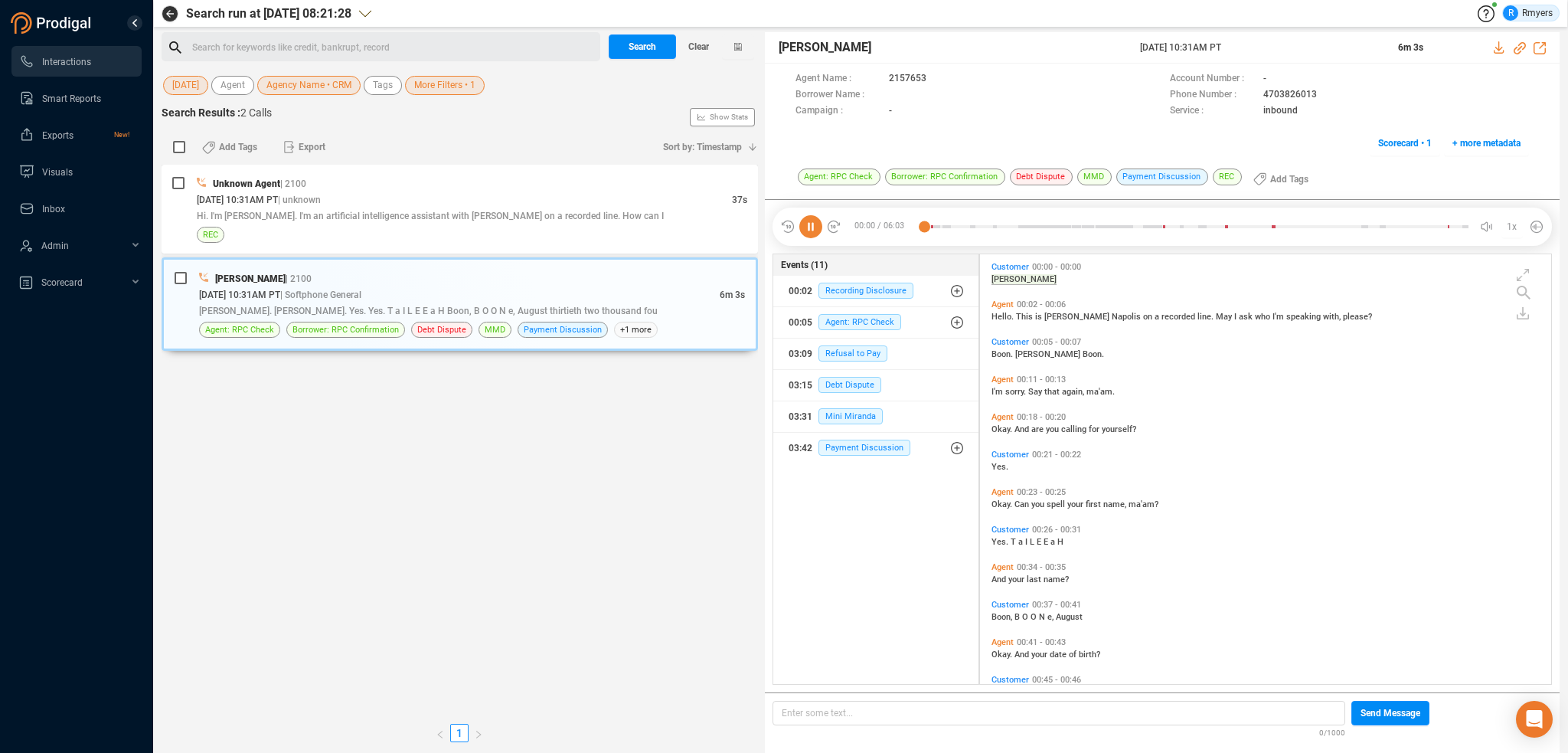
click at [813, 229] on icon at bounding box center [811, 227] width 23 height 23
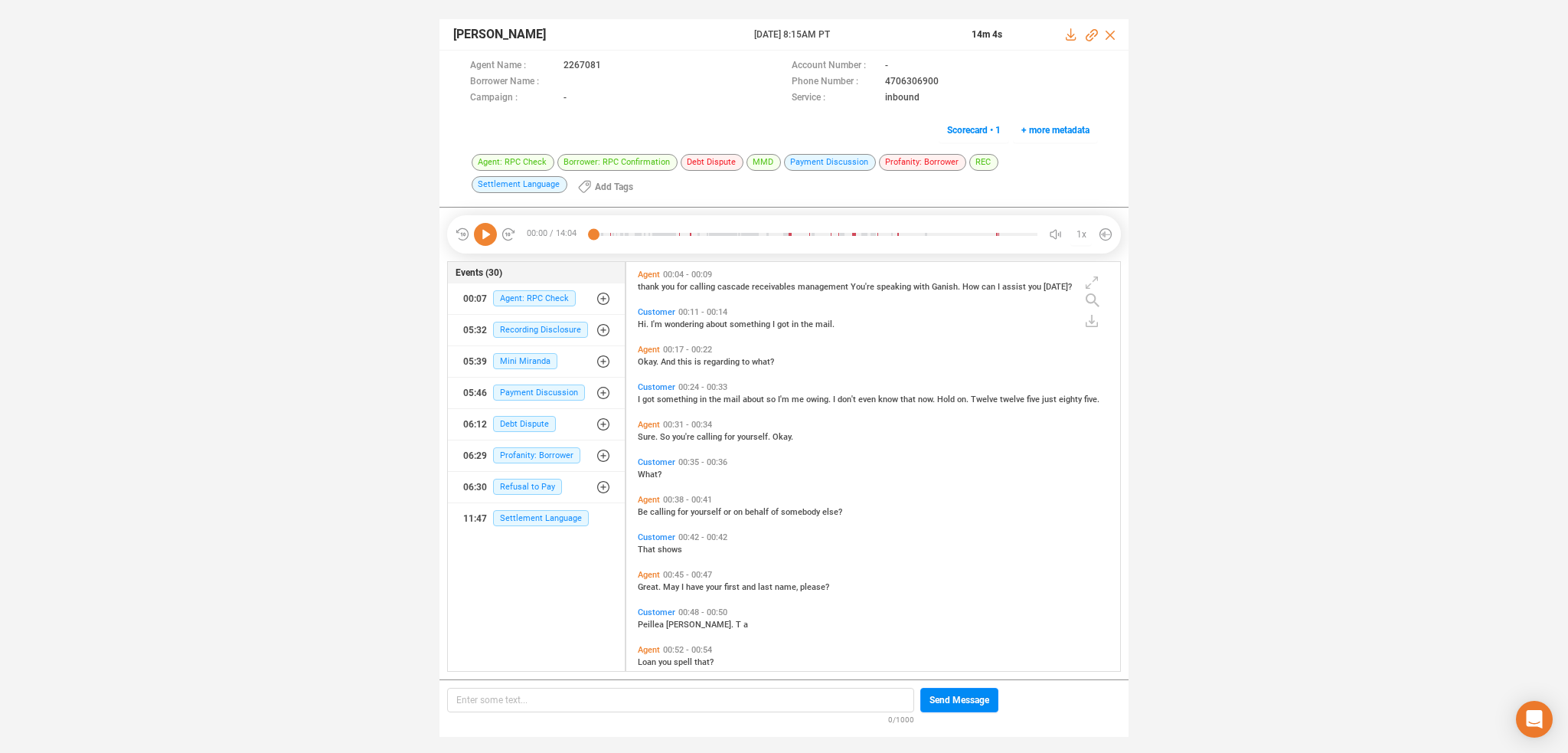
scroll to position [3, 8]
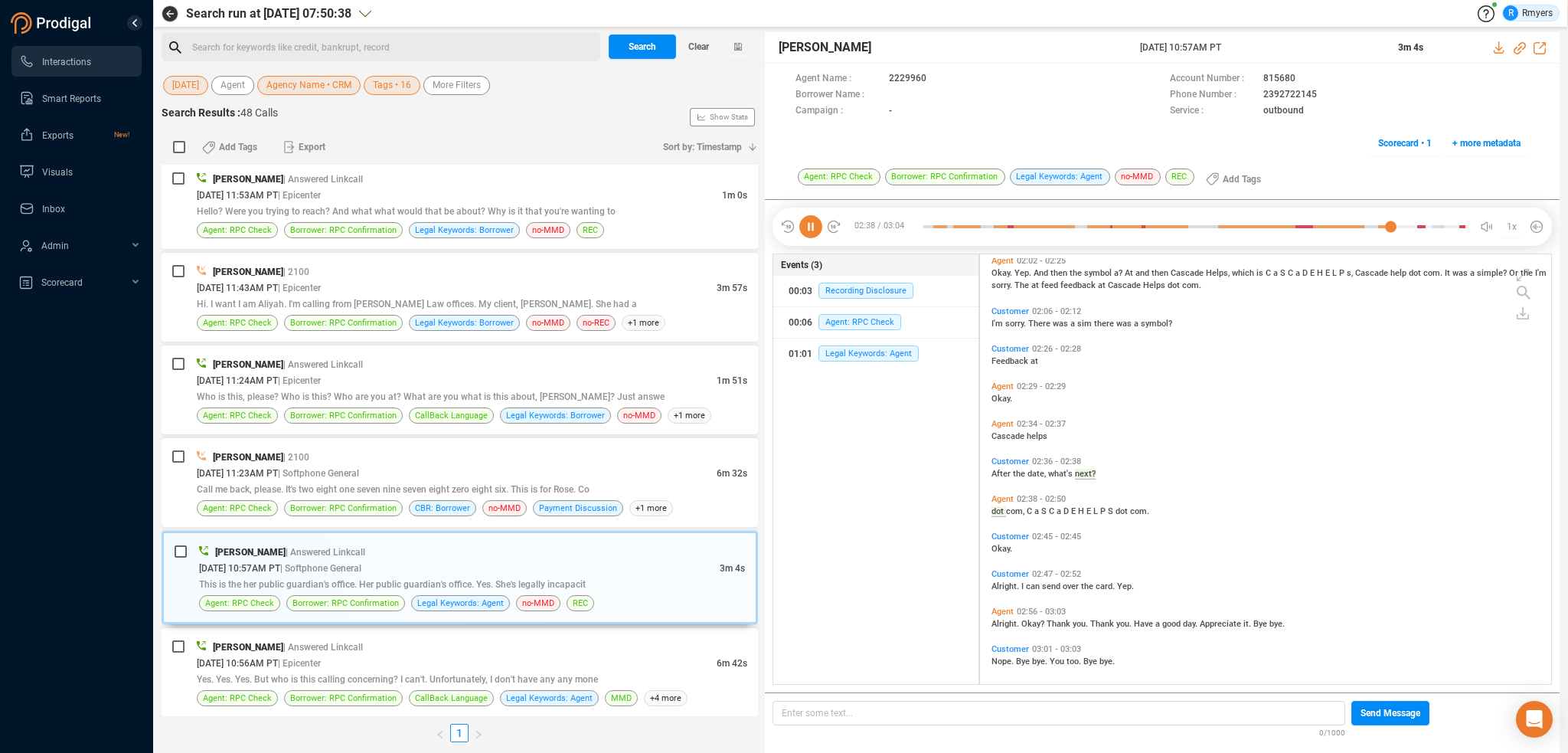
scroll to position [1063, 0]
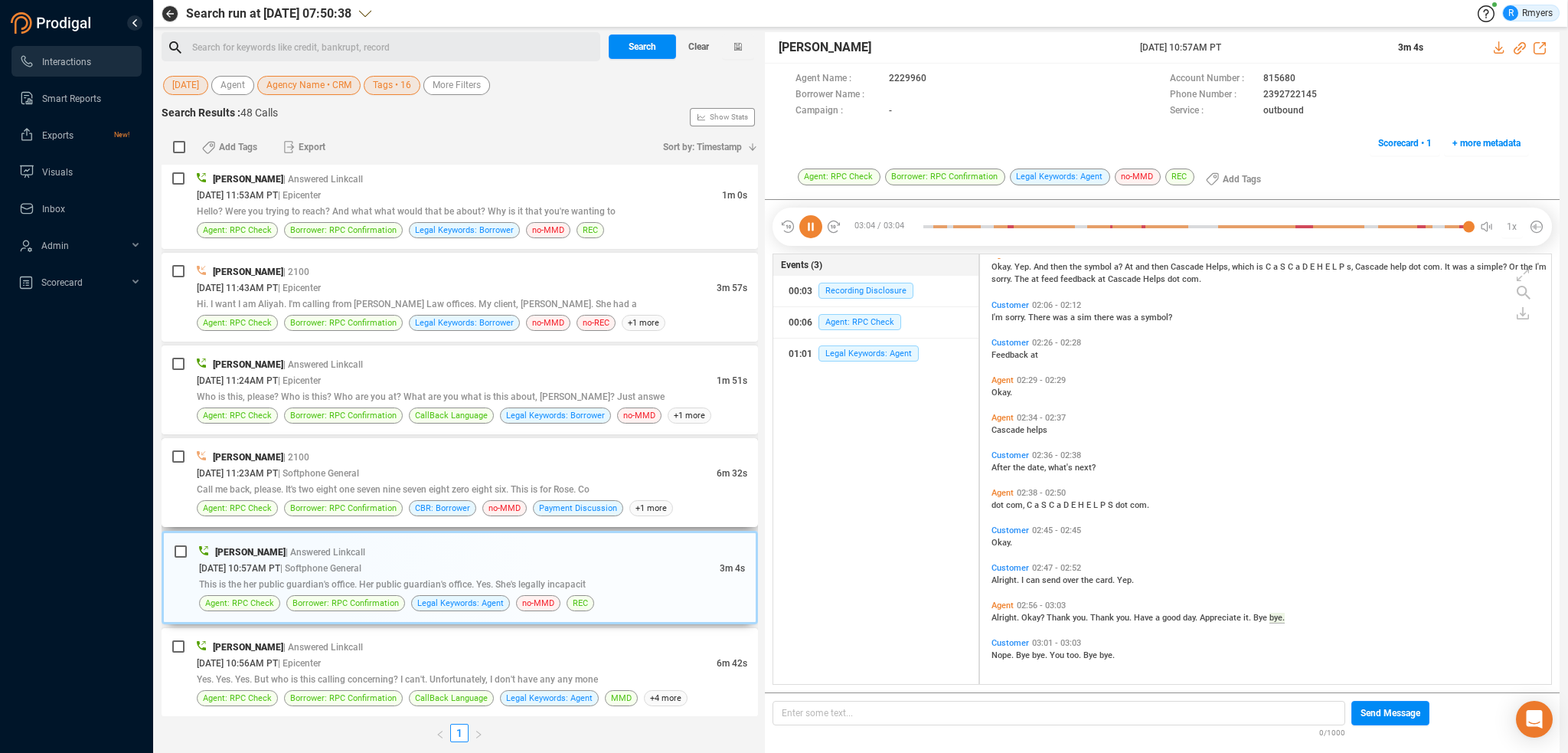
click at [368, 484] on span "Call me back, please. It's two eight one seven nine seven eight zero eight six.…" at bounding box center [393, 489] width 393 height 10
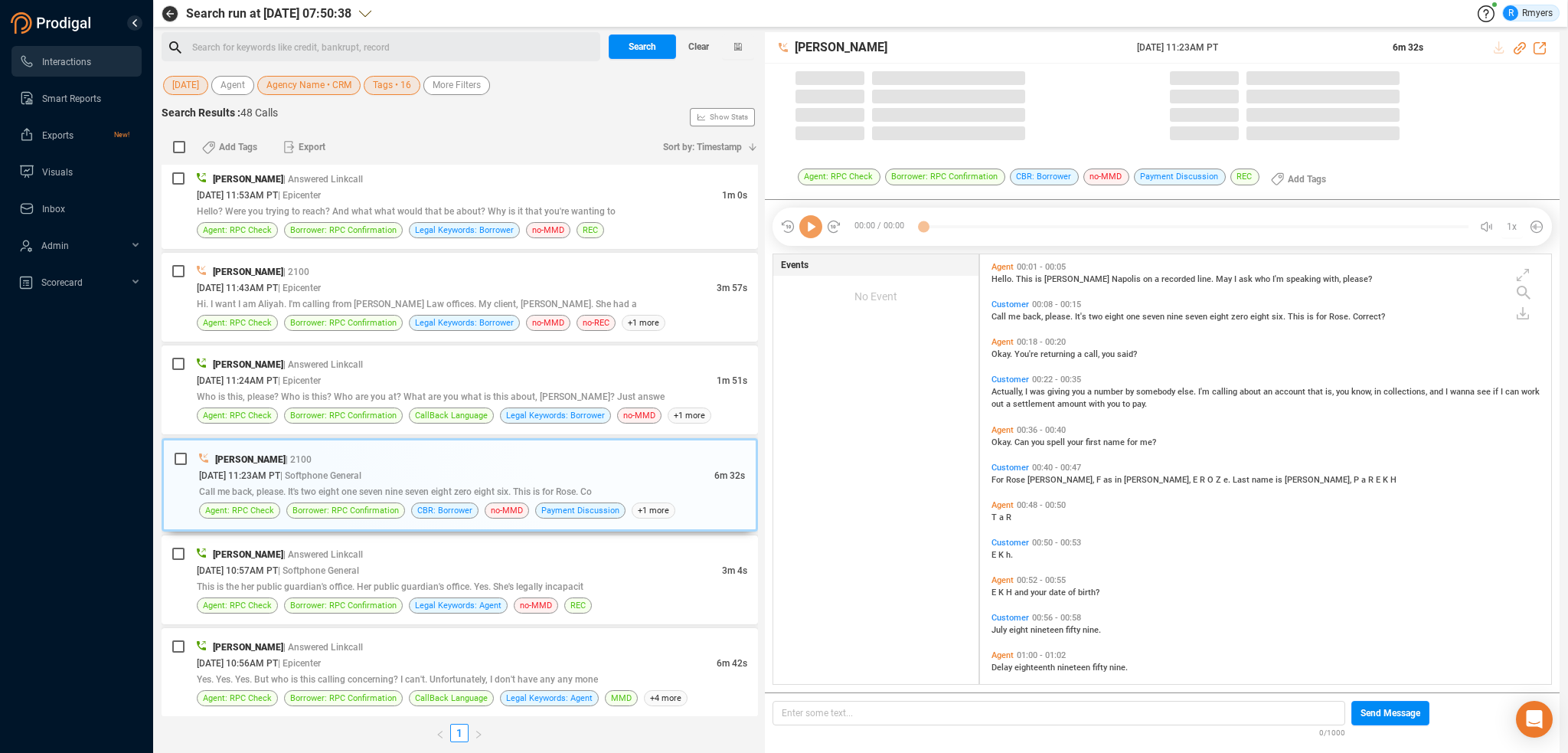
scroll to position [427, 563]
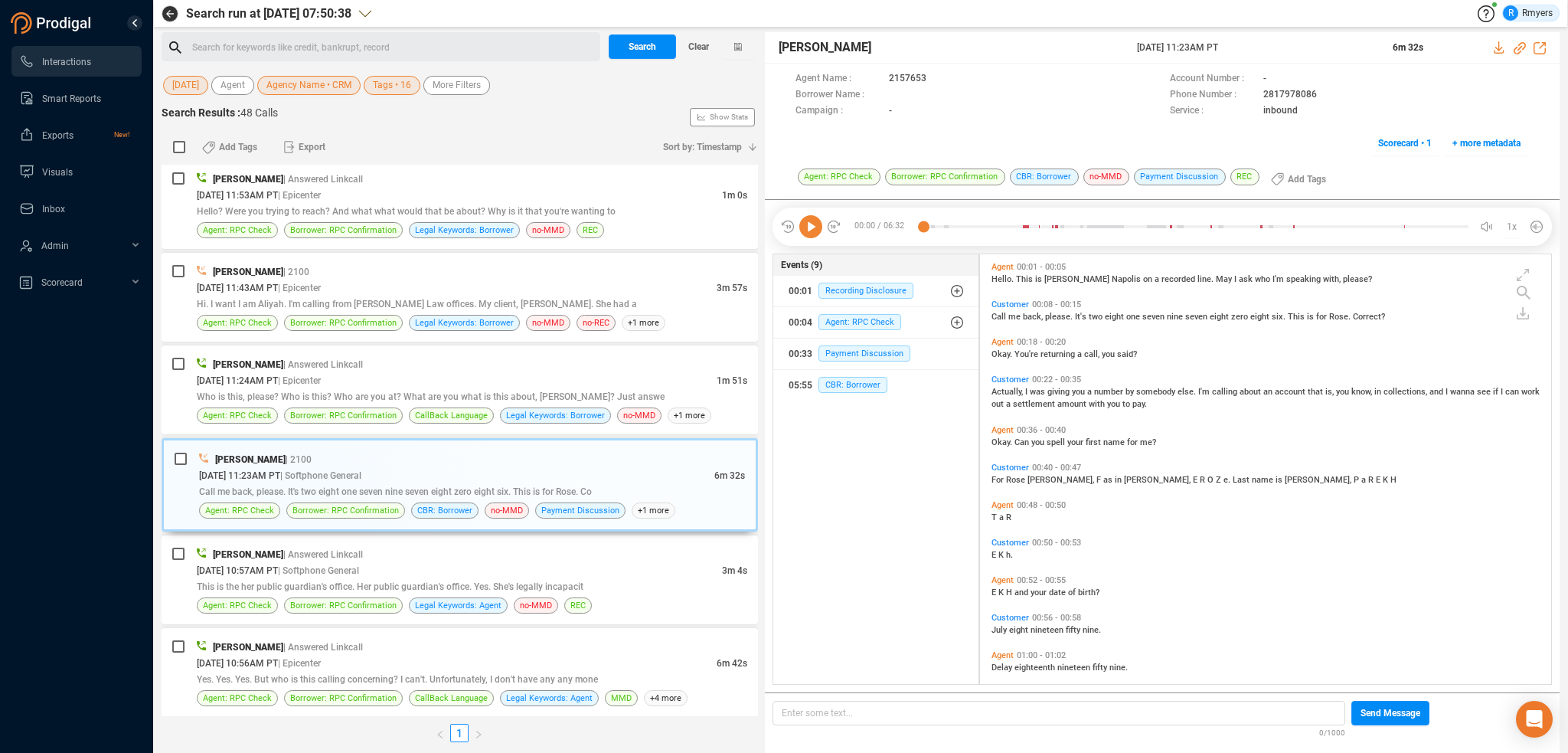
click at [808, 229] on icon at bounding box center [811, 227] width 23 height 23
click at [811, 233] on icon at bounding box center [811, 227] width 23 height 23
click at [809, 226] on icon at bounding box center [811, 227] width 23 height 23
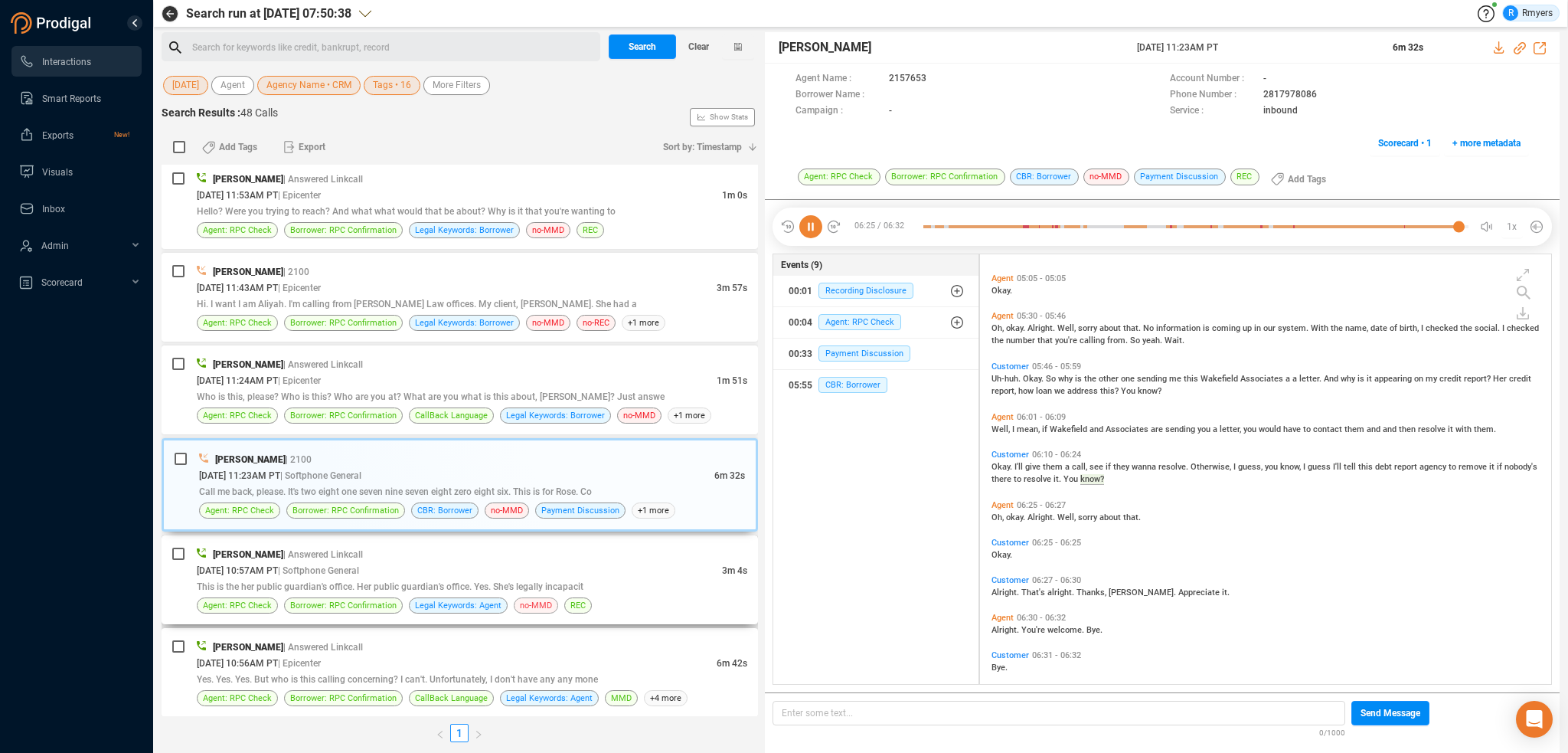
scroll to position [1857, 0]
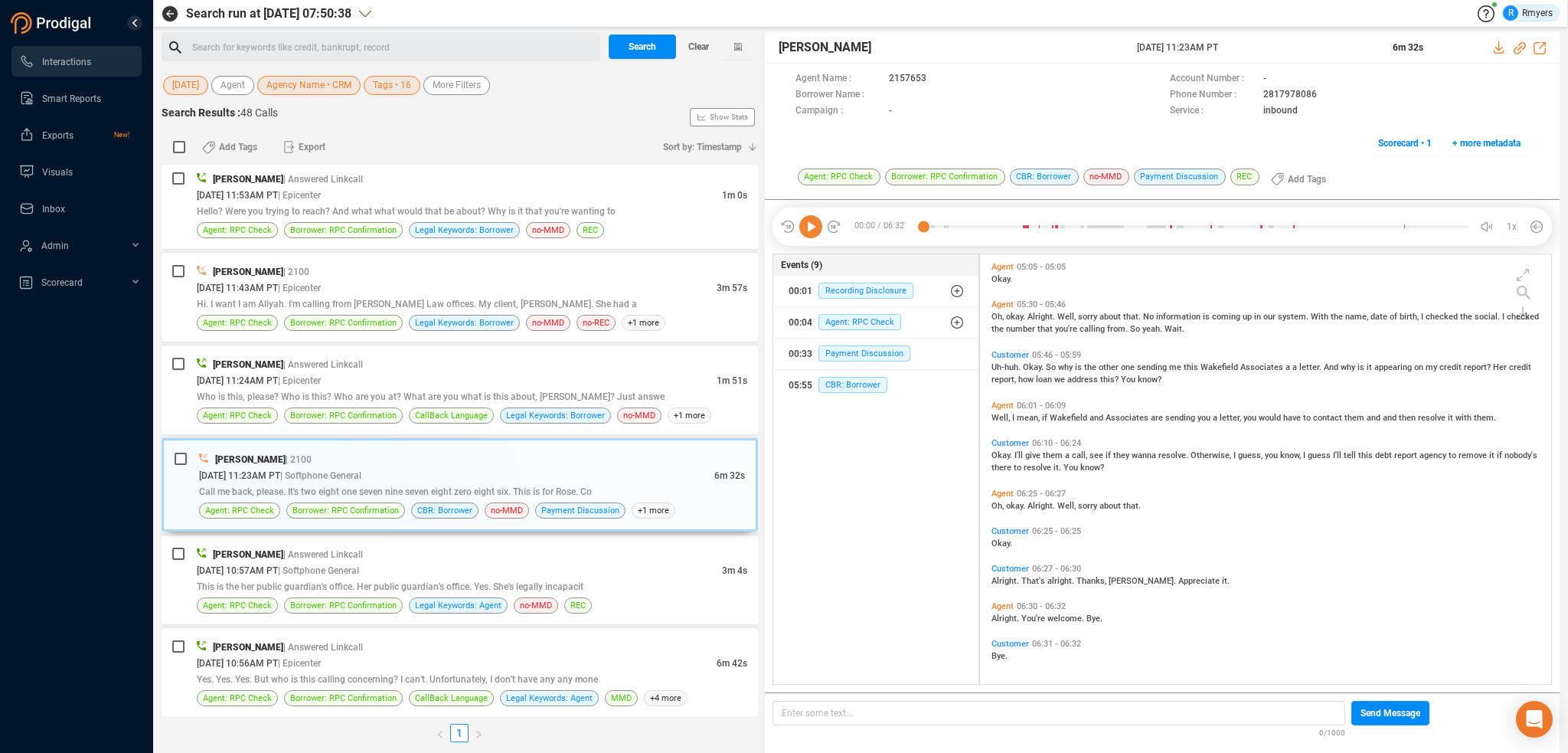
click at [318, 428] on div "[PERSON_NAME] | Answered Linkcall [DATE] 03:48PM PT | Epicenter 2m 15s This is …" at bounding box center [459, 440] width 596 height 551
click at [328, 409] on span "Borrower: RPC Confirmation" at bounding box center [343, 415] width 106 height 15
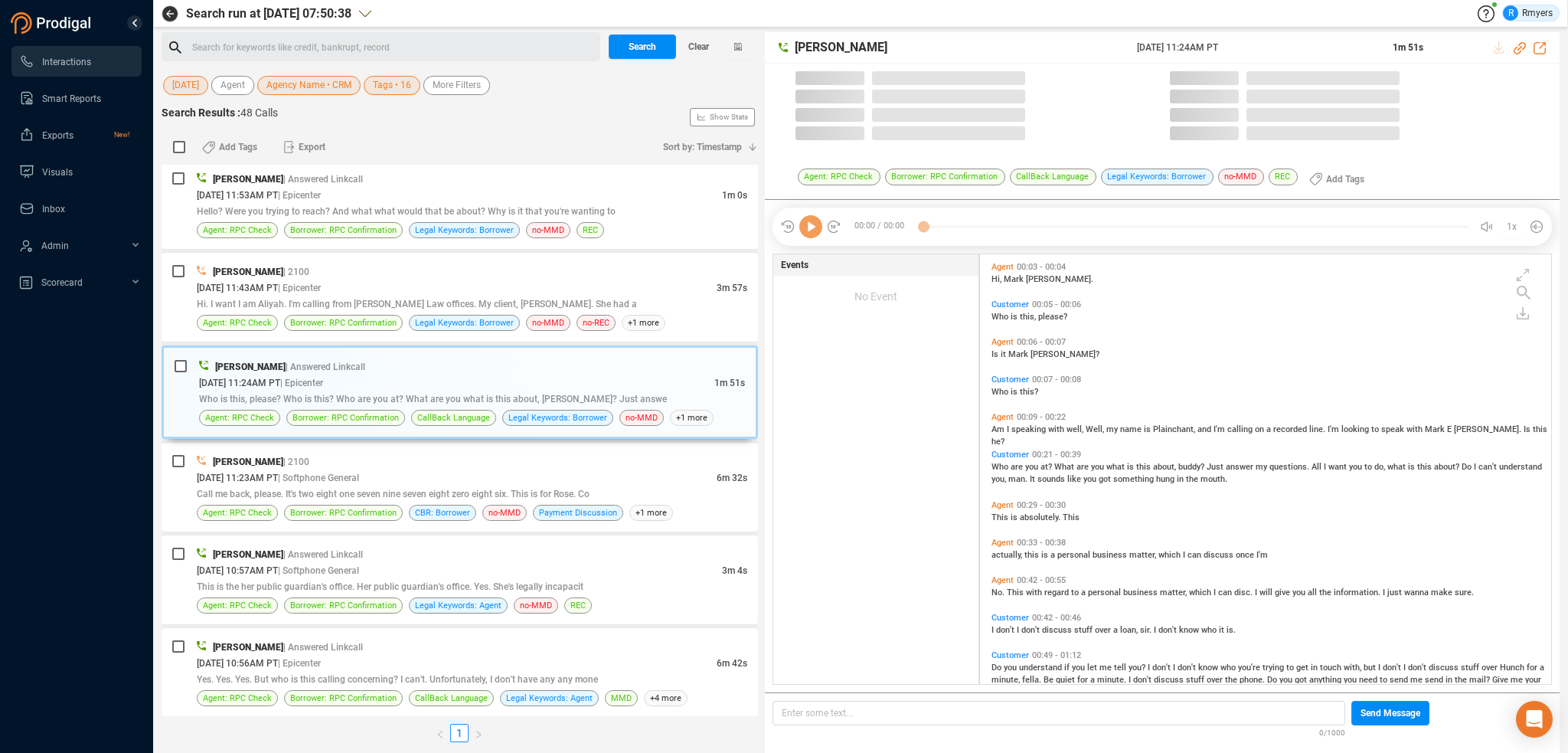
scroll to position [427, 563]
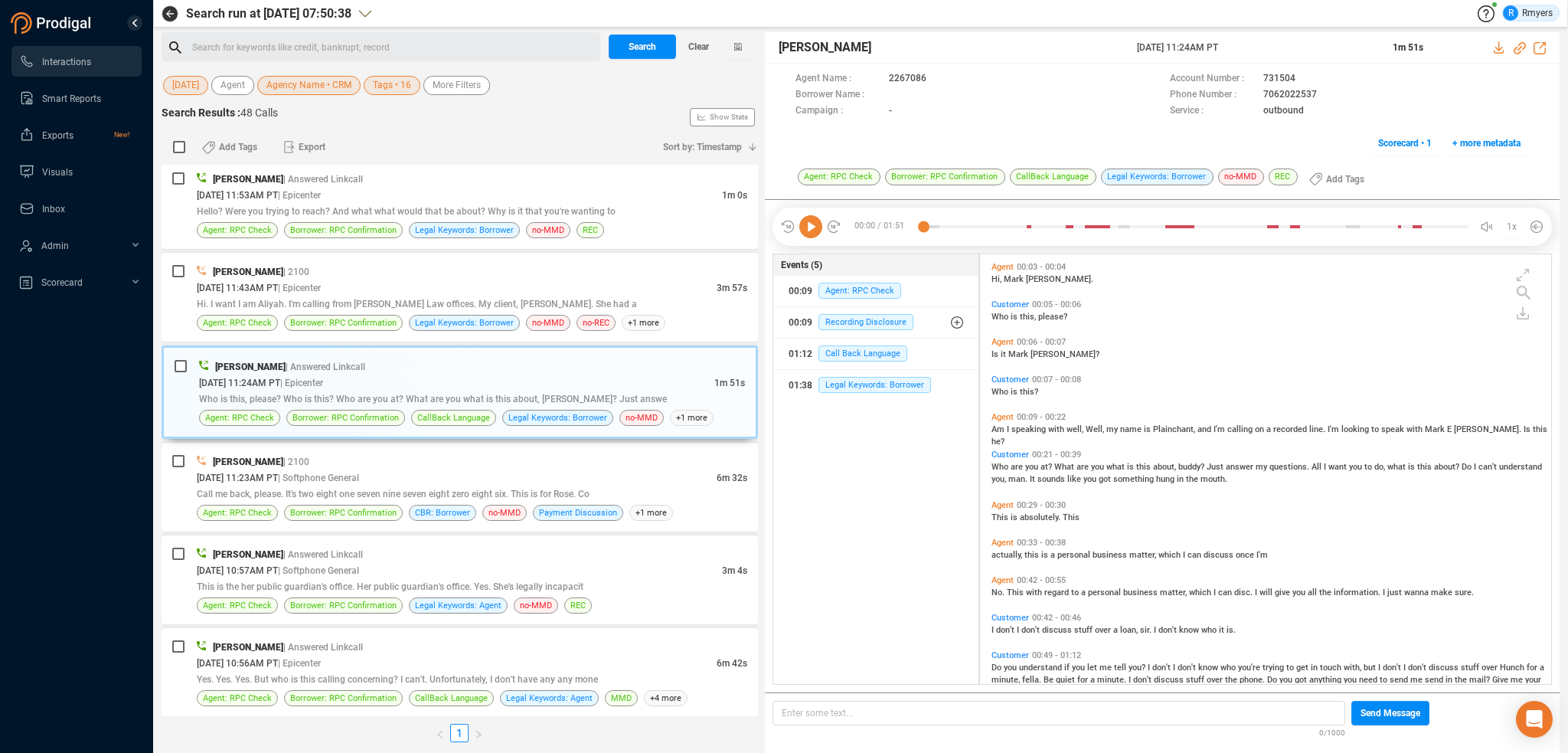
click at [807, 235] on icon at bounding box center [811, 227] width 23 height 23
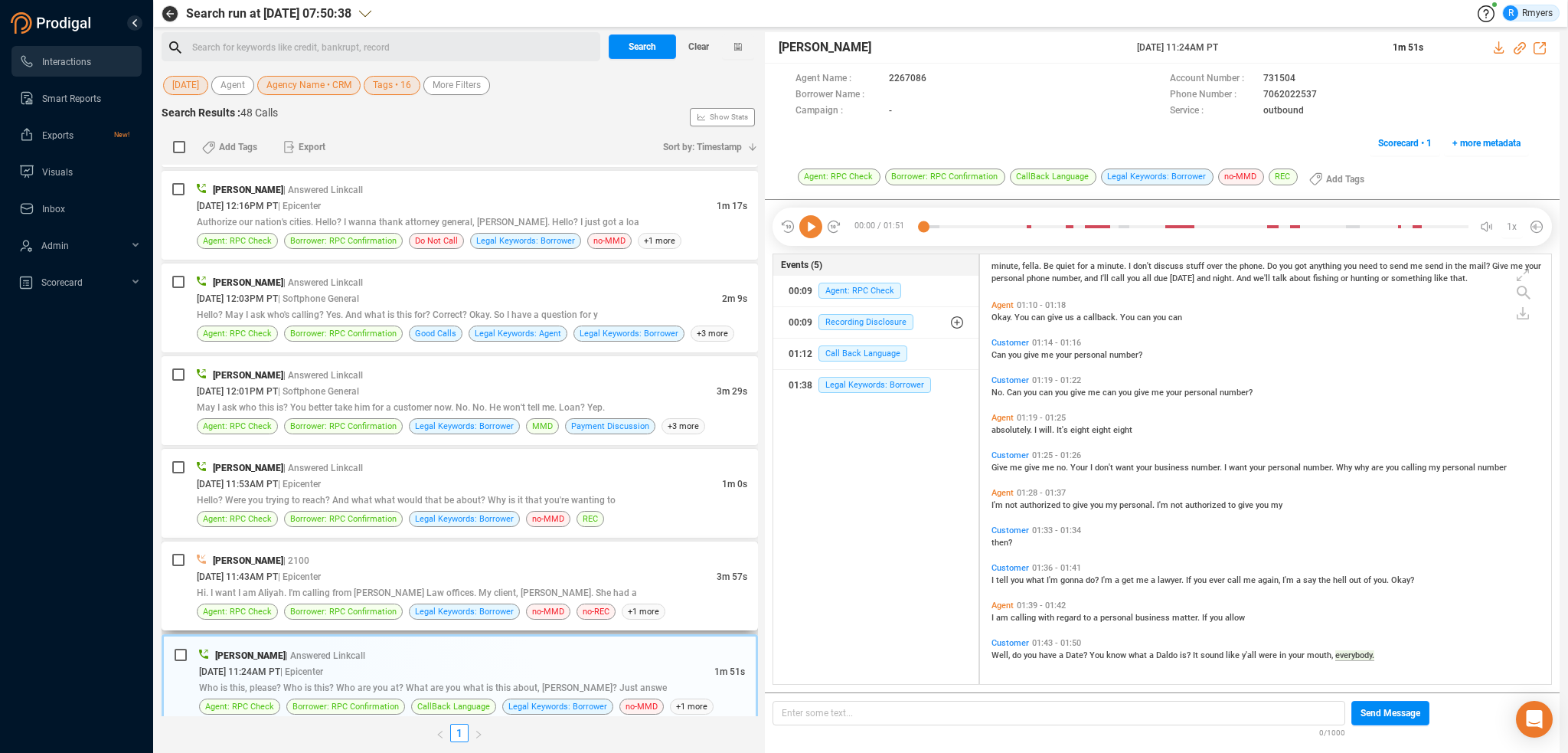
scroll to position [2200, 0]
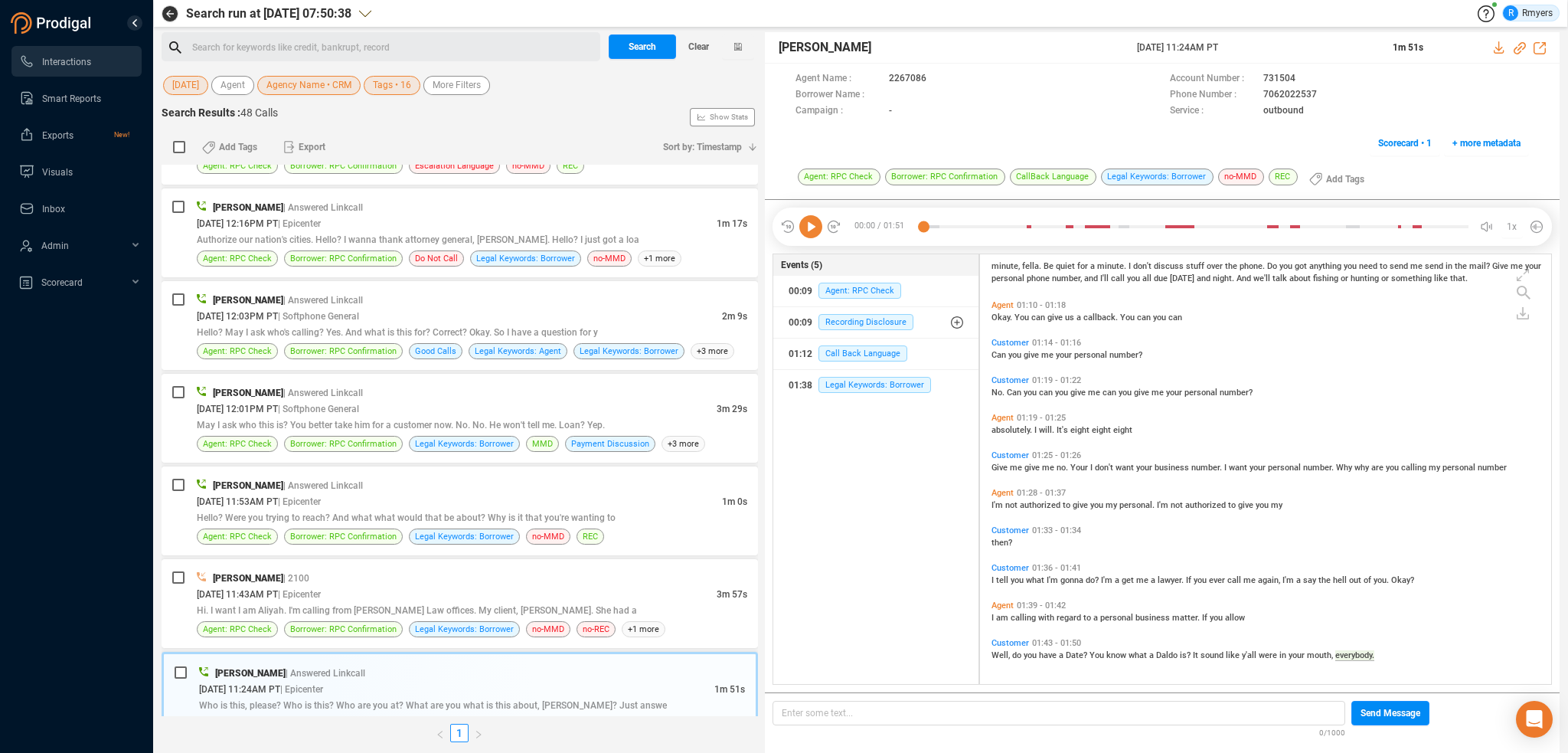
click at [819, 227] on icon at bounding box center [811, 227] width 23 height 23
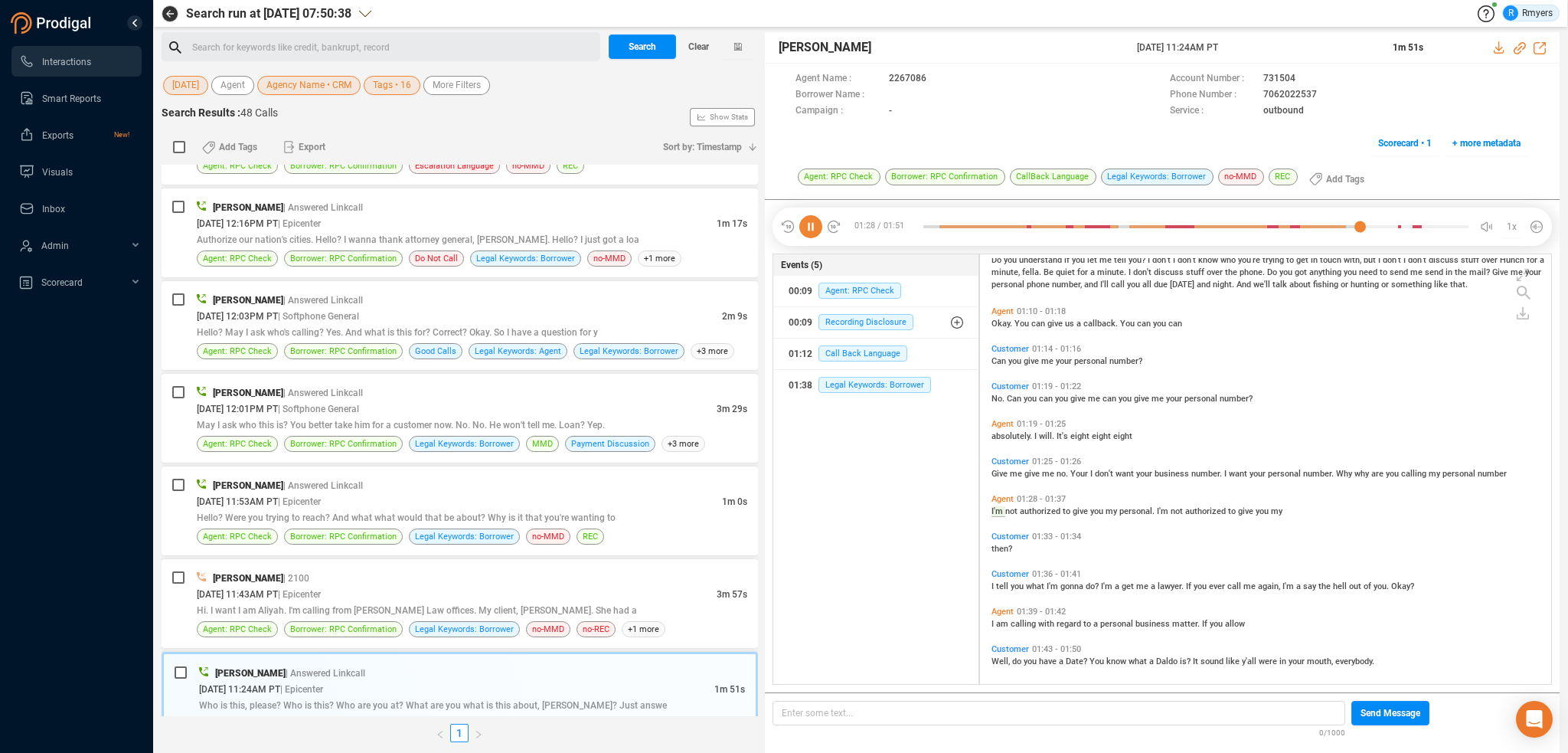
scroll to position [414, 0]
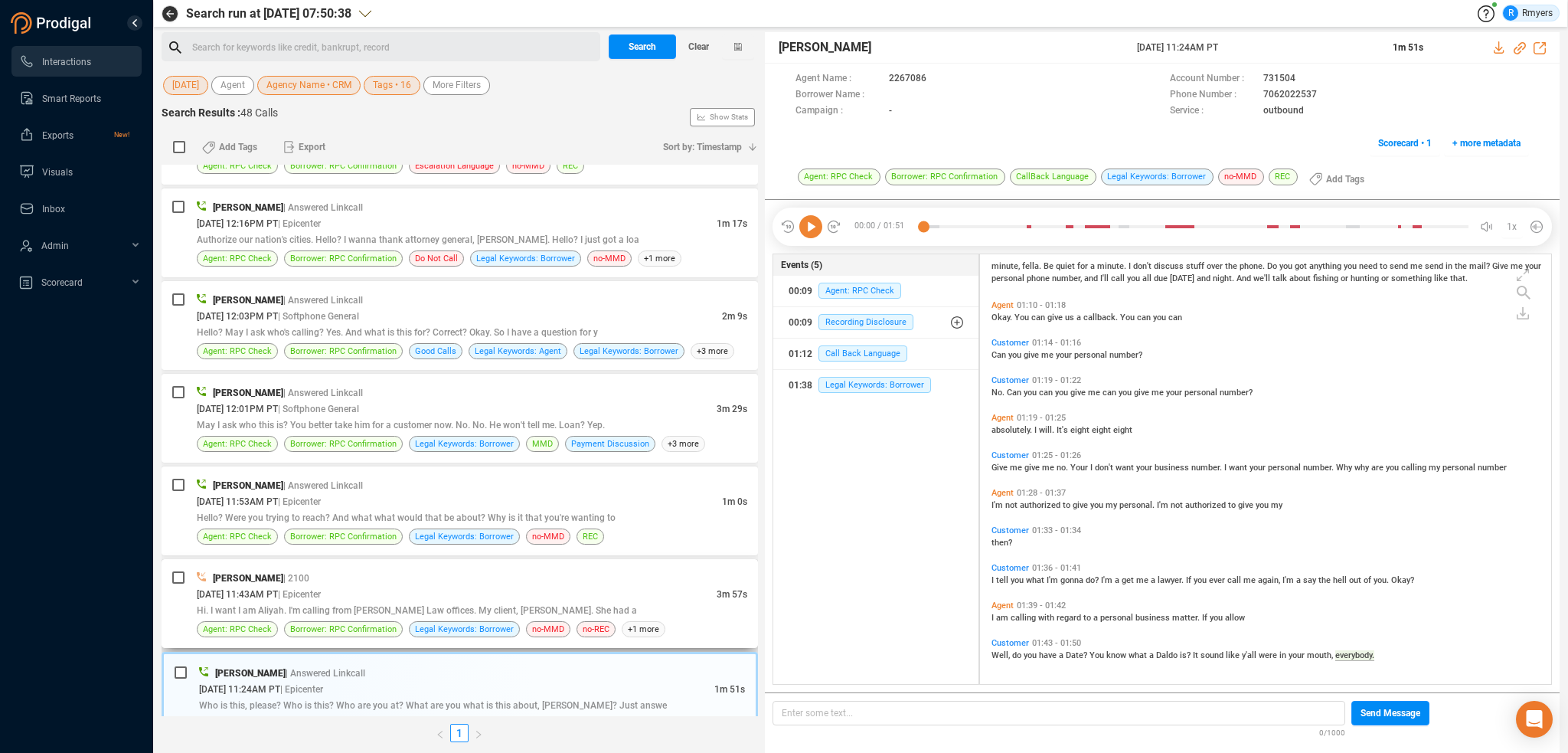
click at [554, 591] on div "[DATE] 11:43AM PT | Epicenter" at bounding box center [456, 594] width 520 height 16
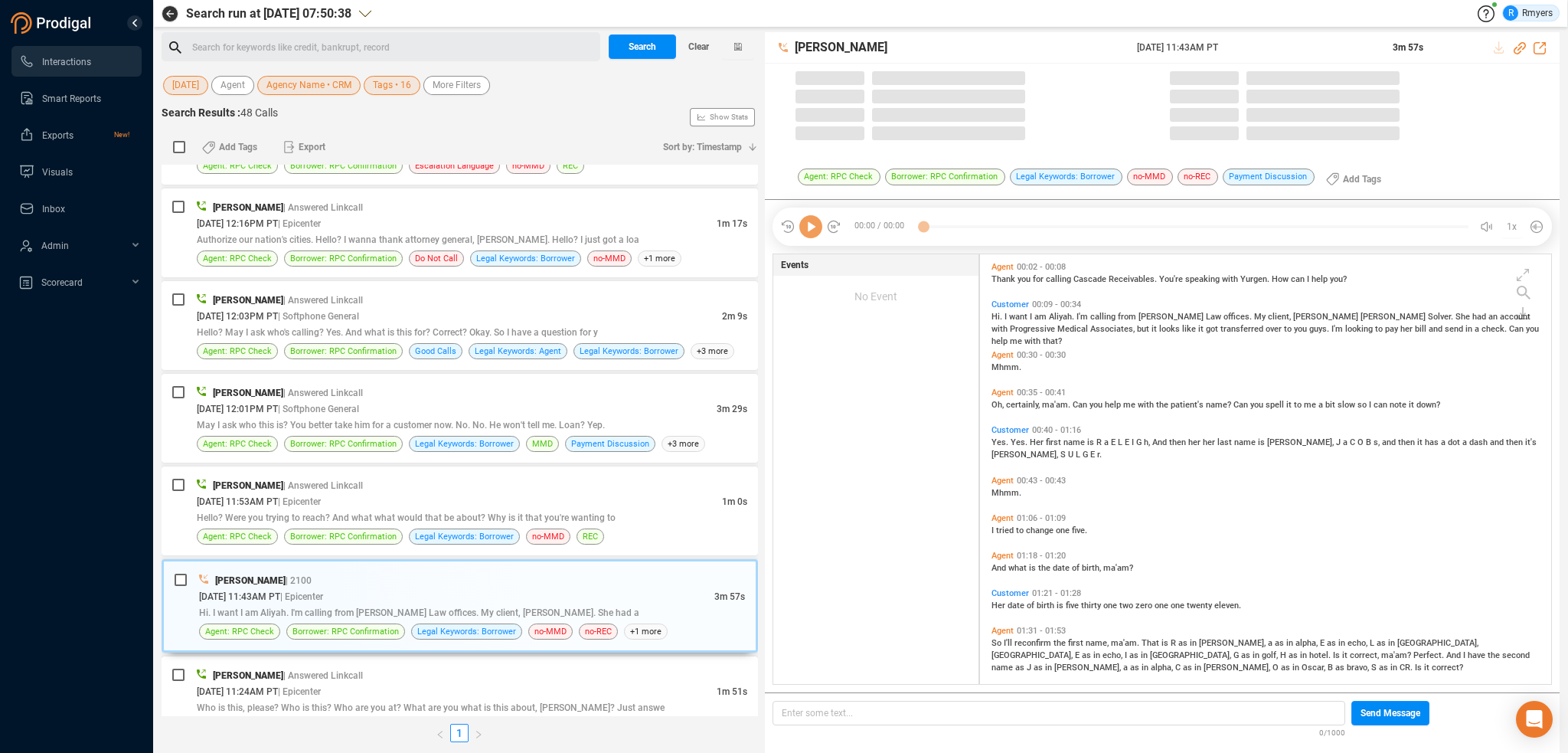
scroll to position [427, 563]
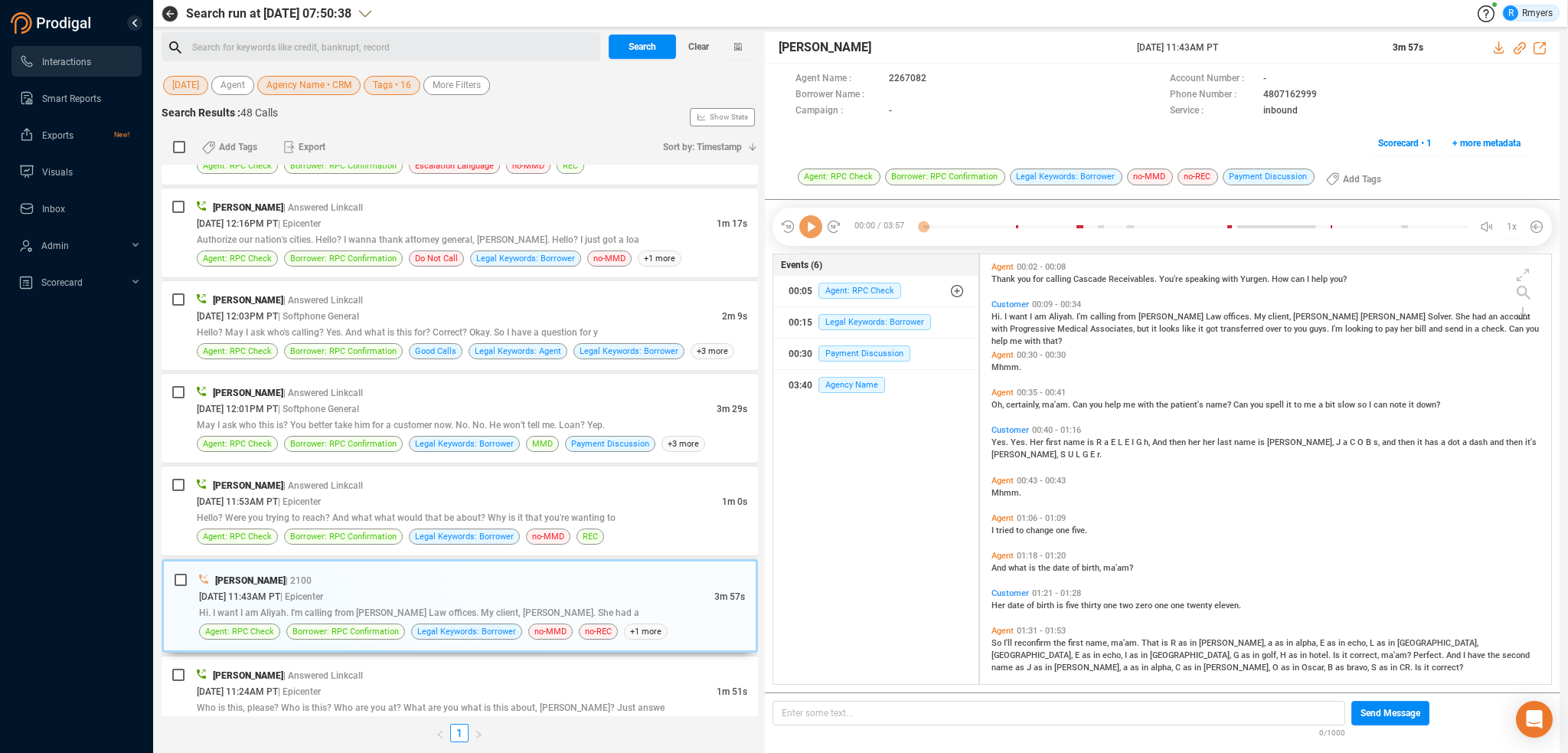
click at [811, 226] on icon at bounding box center [811, 227] width 23 height 23
click at [812, 229] on icon at bounding box center [811, 227] width 23 height 23
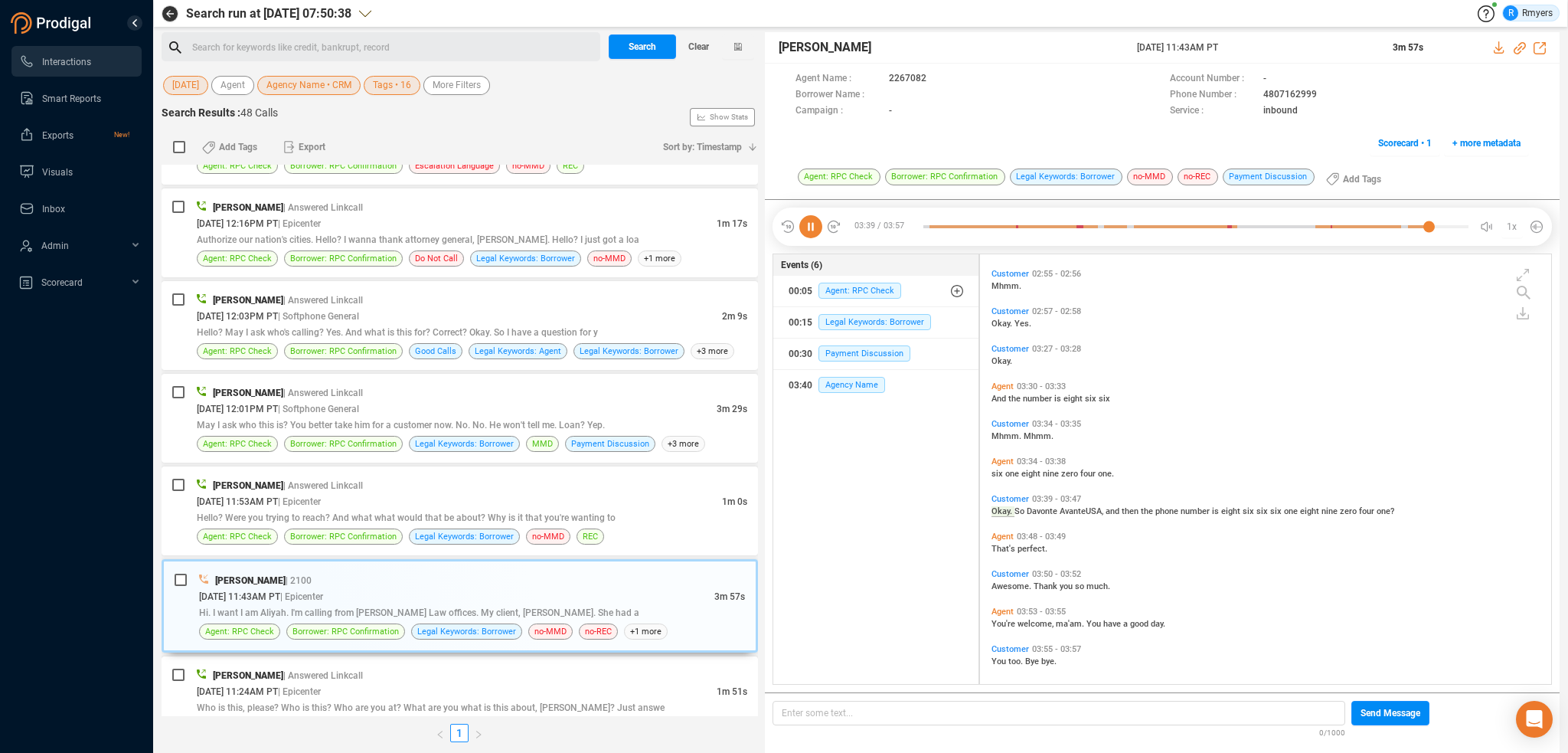
scroll to position [717, 0]
click at [459, 549] on div "[PERSON_NAME] | Answered Linkcall [DATE] 03:48PM PT | Epicenter 2m 15s This is …" at bounding box center [459, 440] width 596 height 551
click at [447, 512] on span "Hello? Were you trying to reach? And what what would that be about? Why is it t…" at bounding box center [406, 518] width 419 height 10
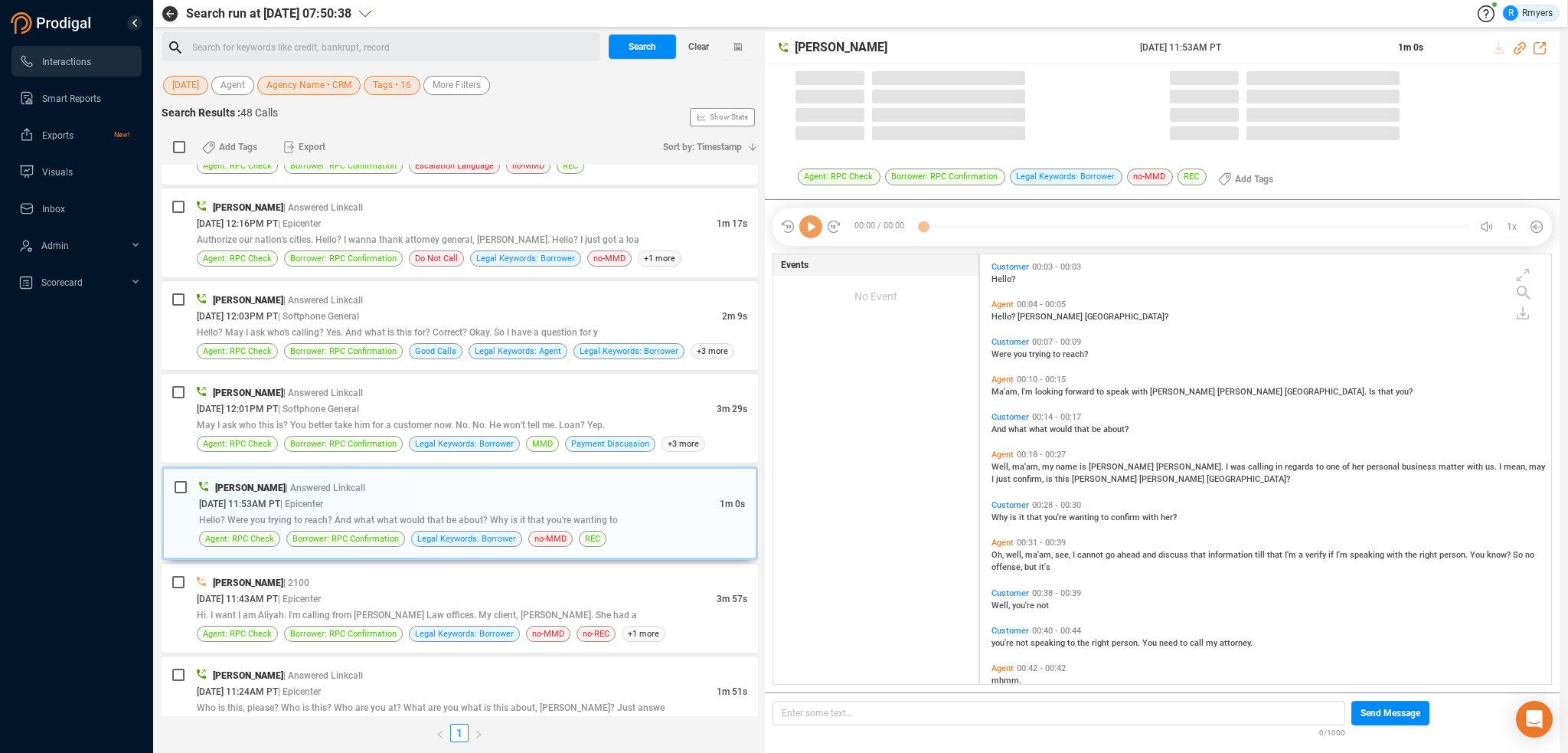
scroll to position [427, 563]
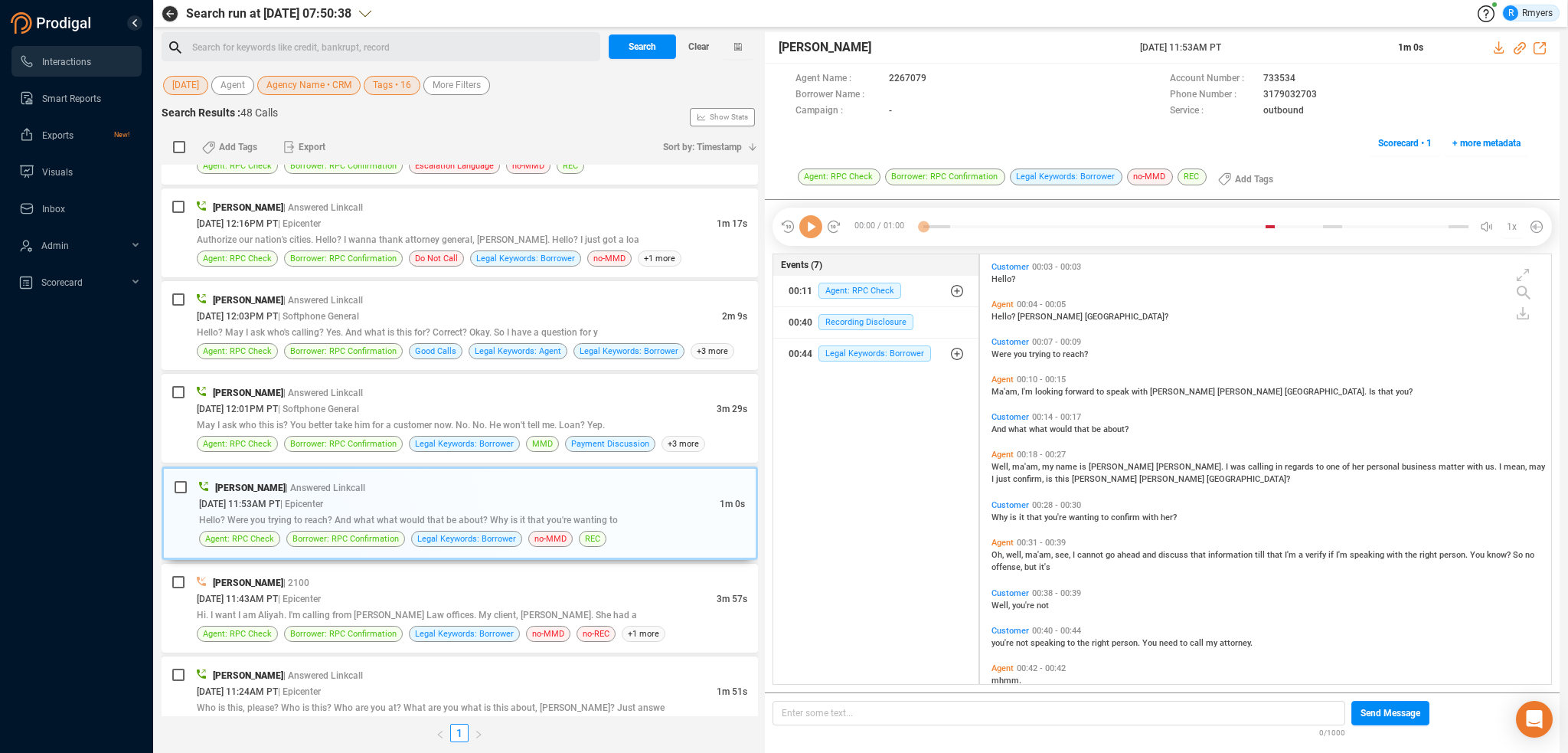
click at [817, 229] on icon at bounding box center [811, 227] width 23 height 23
click at [814, 229] on icon at bounding box center [811, 227] width 23 height 23
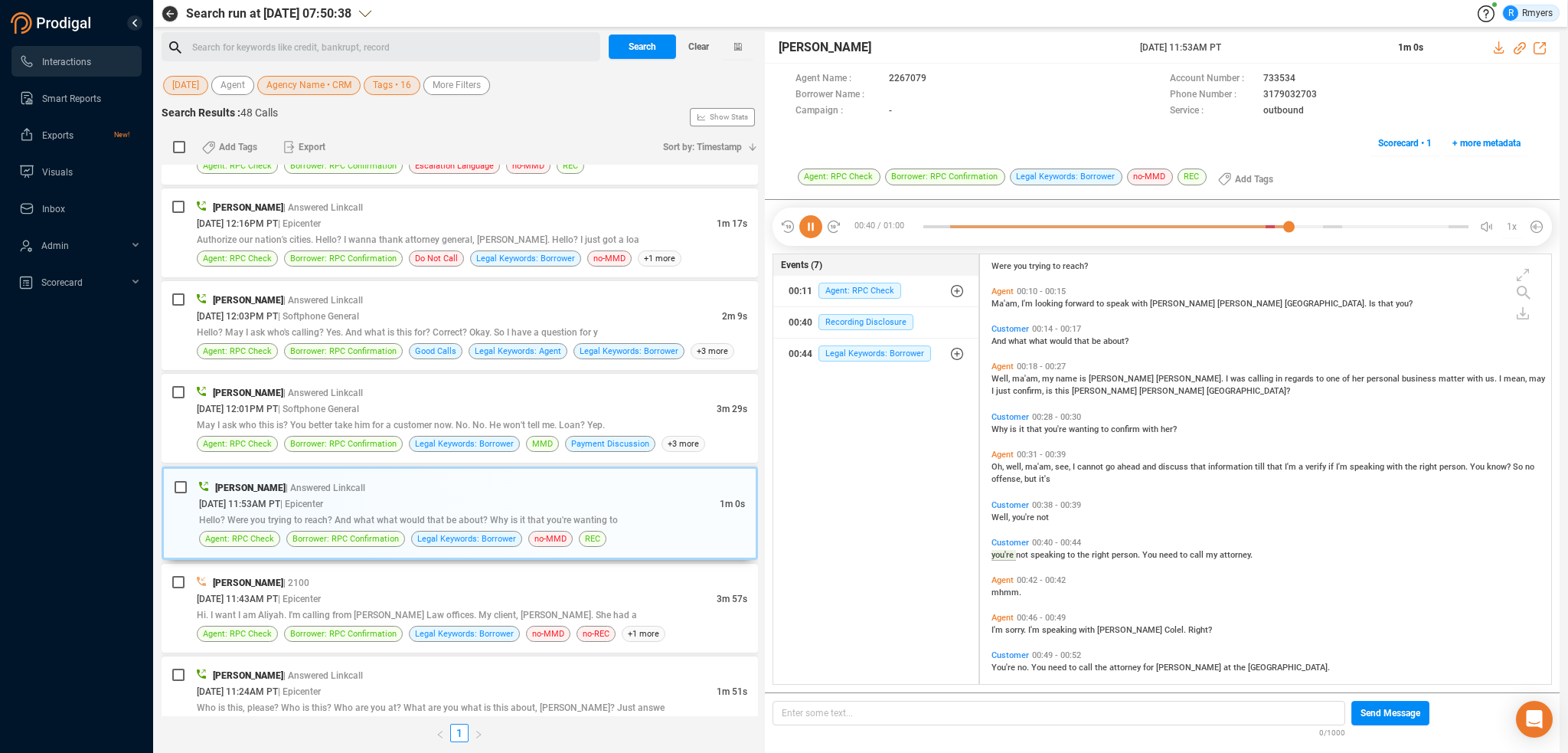
scroll to position [138, 0]
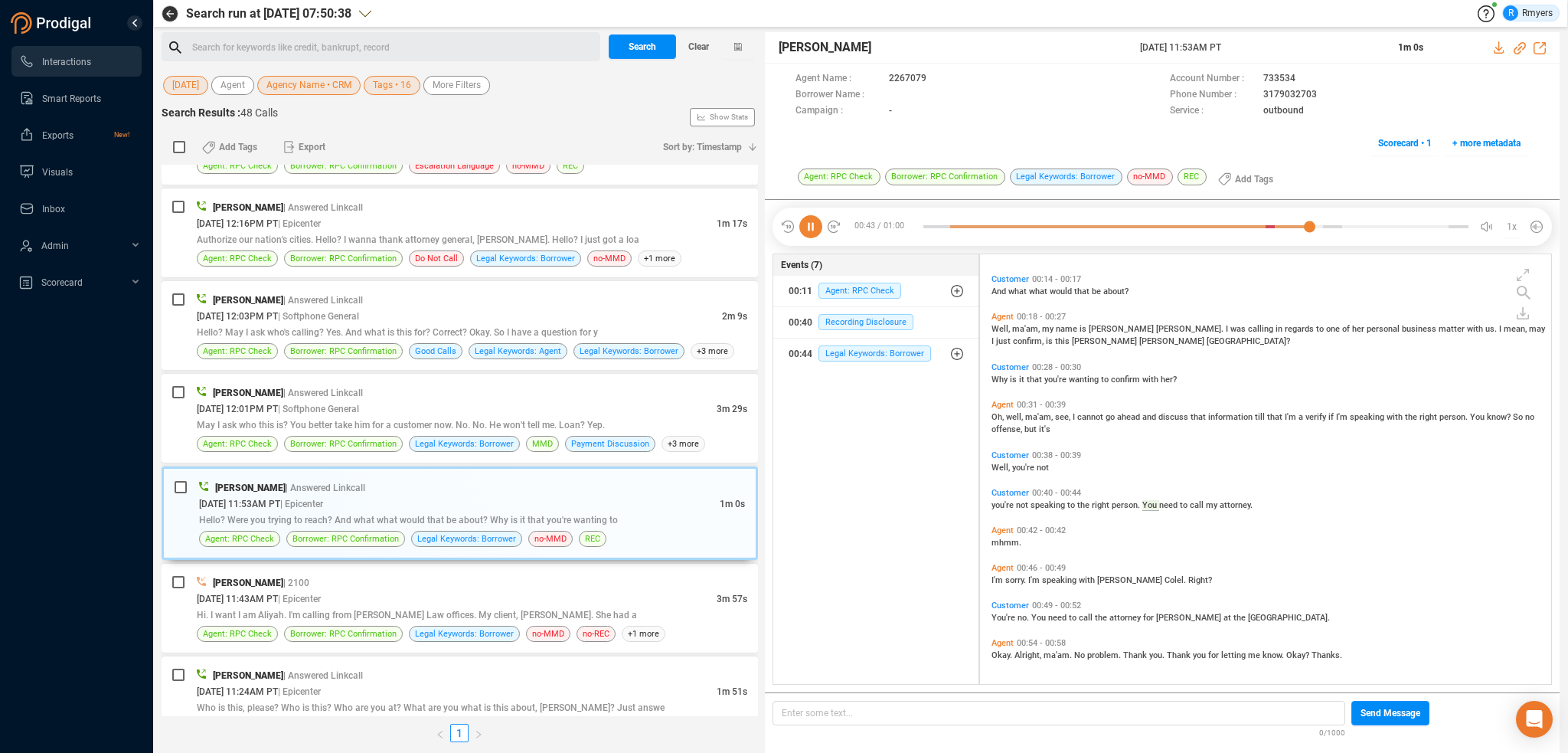
click at [802, 228] on icon at bounding box center [811, 227] width 23 height 23
click at [811, 226] on icon at bounding box center [811, 227] width 23 height 23
drag, startPoint x: 1519, startPoint y: 48, endPoint x: 1398, endPoint y: 97, distance: 130.5
click at [1519, 48] on icon at bounding box center [1520, 48] width 12 height 12
drag, startPoint x: 1131, startPoint y: 45, endPoint x: 1278, endPoint y: 43, distance: 147.0
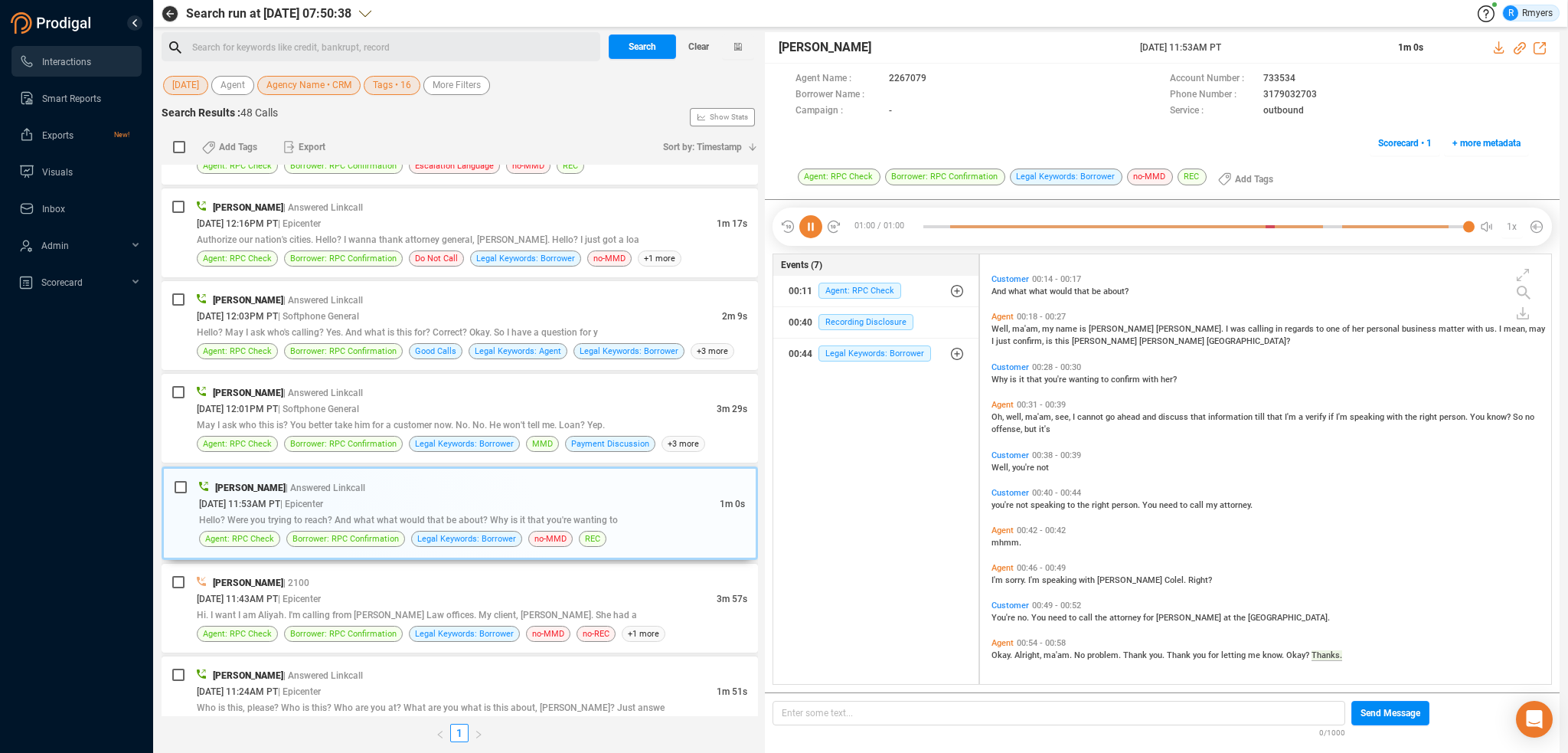
click at [1278, 43] on div "[PERSON_NAME] [DATE] 11:53AM PT 1m 0s" at bounding box center [1162, 48] width 794 height 31
copy div "[DATE] 11:53AM PT"
click at [816, 224] on icon at bounding box center [811, 227] width 23 height 23
drag, startPoint x: 807, startPoint y: 227, endPoint x: 885, endPoint y: 345, distance: 141.4
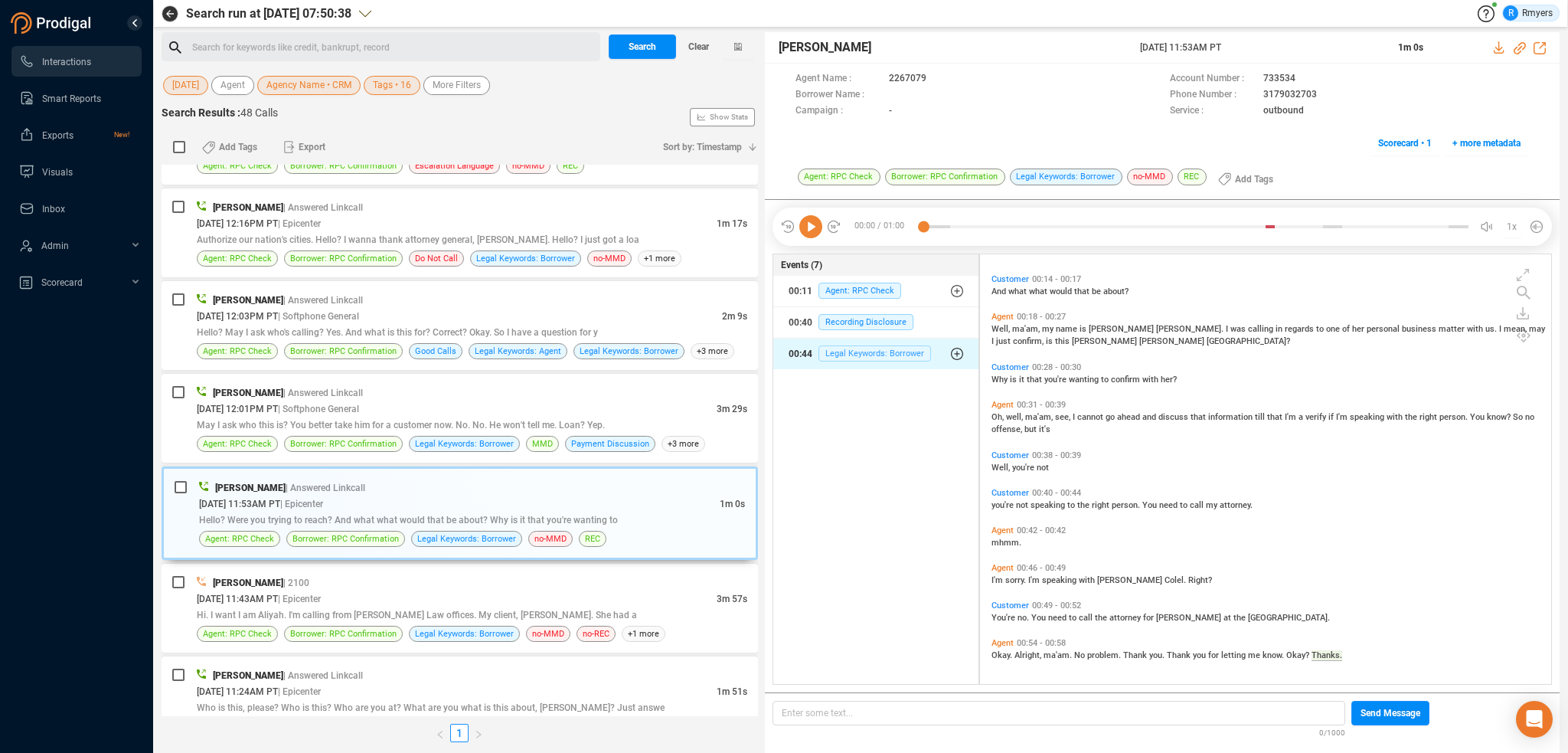
click at [807, 227] on icon at bounding box center [811, 227] width 23 height 23
click at [999, 651] on span "Okay." at bounding box center [1003, 655] width 23 height 10
drag, startPoint x: 366, startPoint y: 368, endPoint x: 376, endPoint y: 376, distance: 12.8
click at [366, 374] on div "Frank Napoles | Answered Linkcall 10/06/2025 @ 12:01PM PT | Softphone General 3…" at bounding box center [459, 418] width 596 height 89
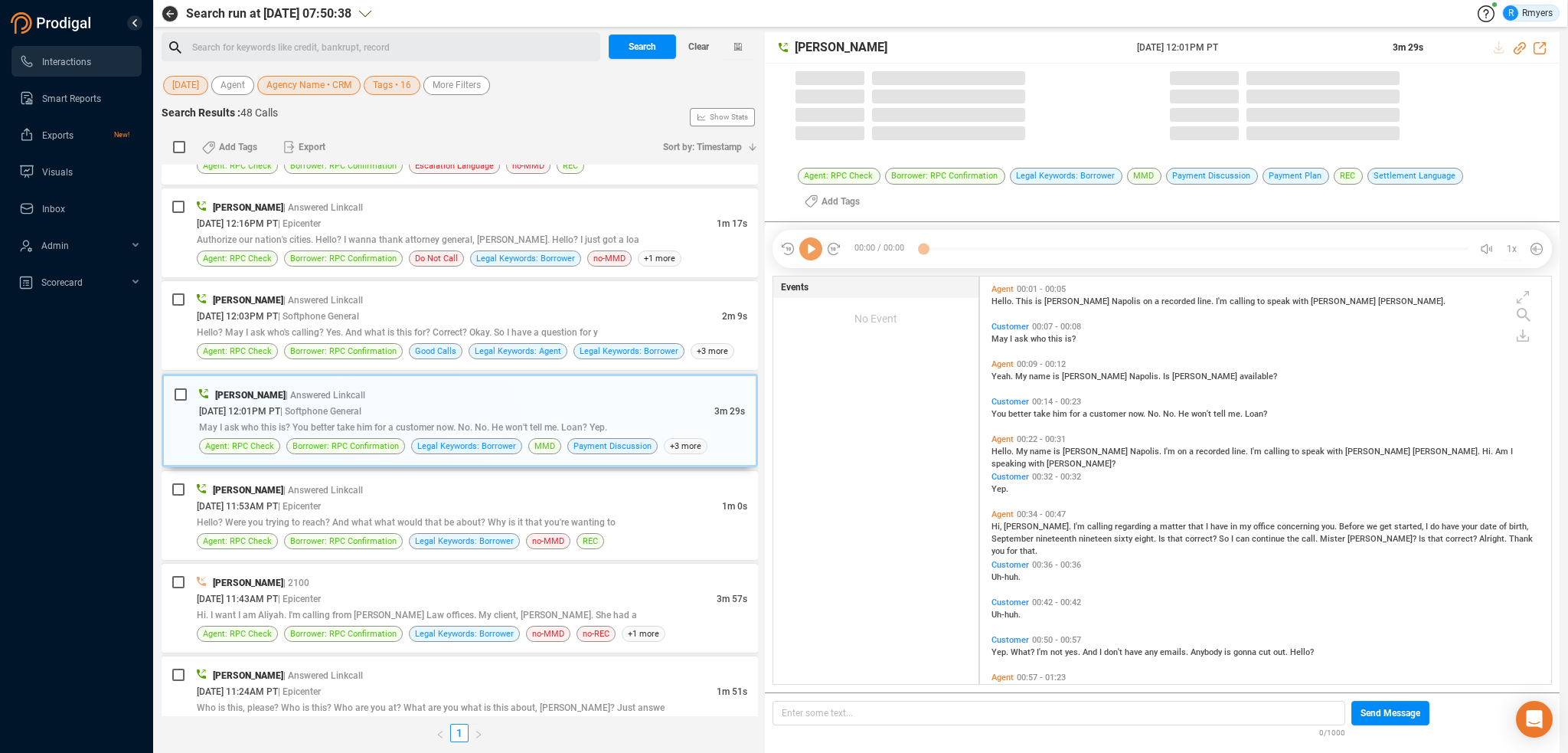
scroll to position [405, 563]
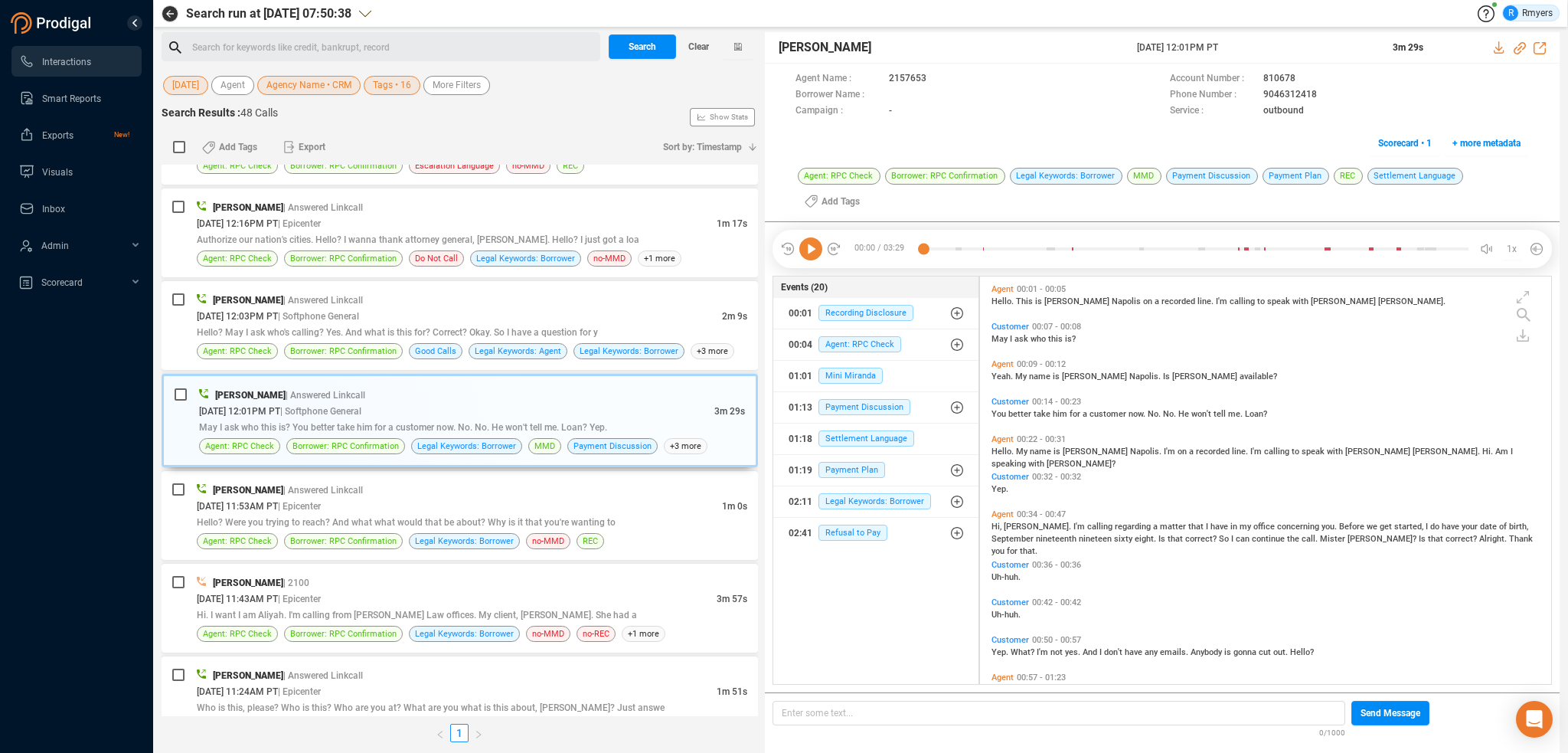
click at [806, 248] on icon at bounding box center [811, 248] width 23 height 23
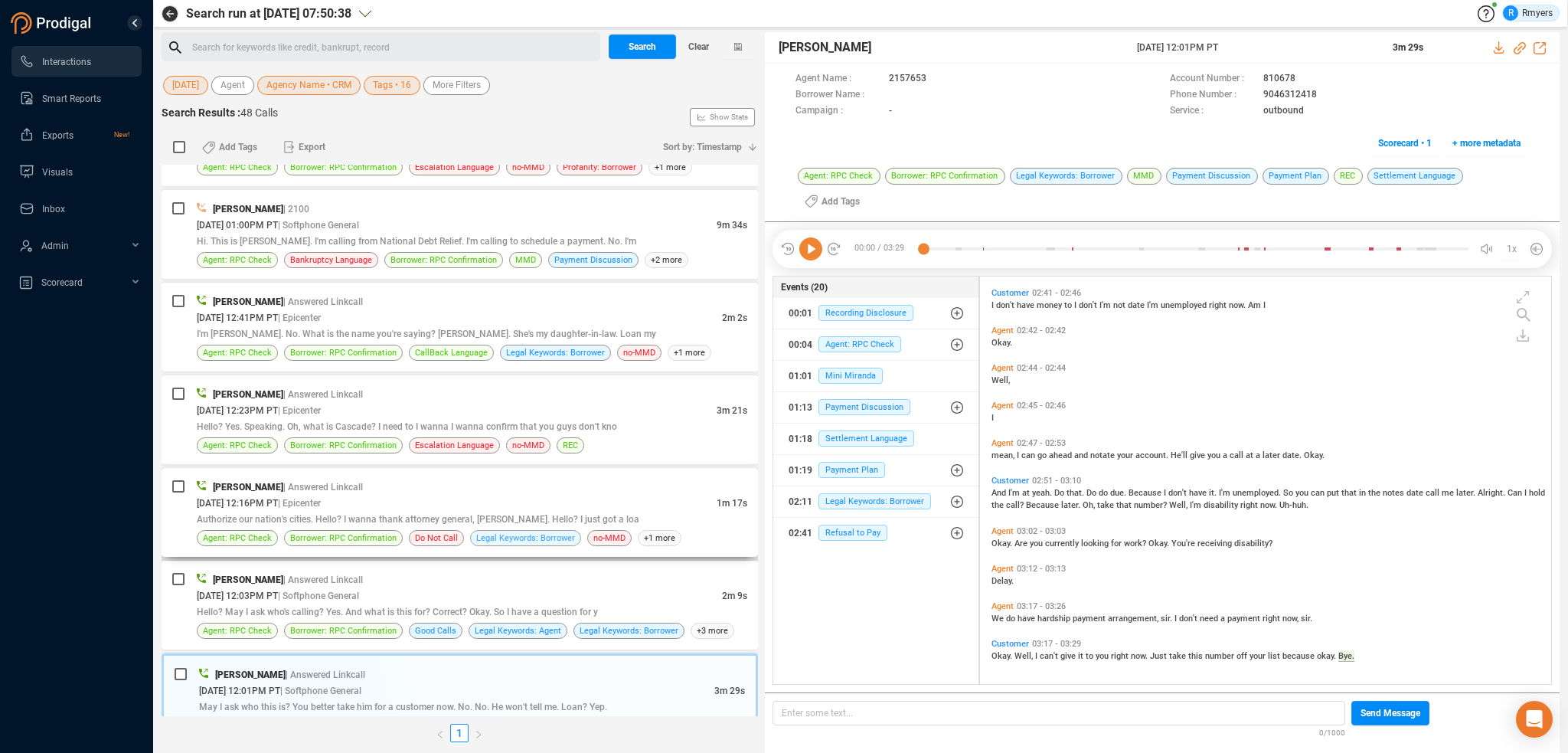
scroll to position [1894, 0]
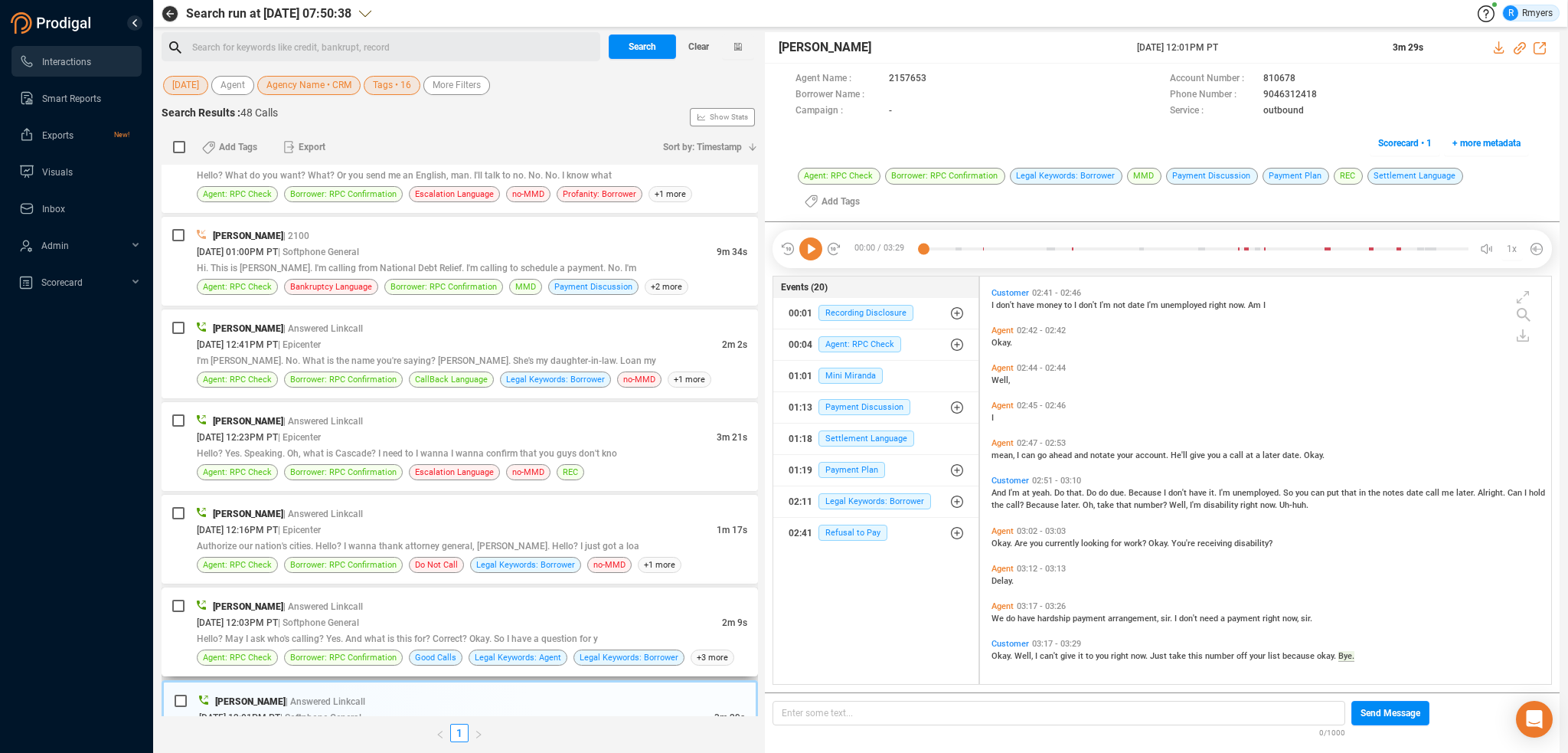
click at [484, 634] on span "Hello? May I ask who's calling? Yes. And what is this for? Correct? Okay. So I …" at bounding box center [397, 639] width 402 height 10
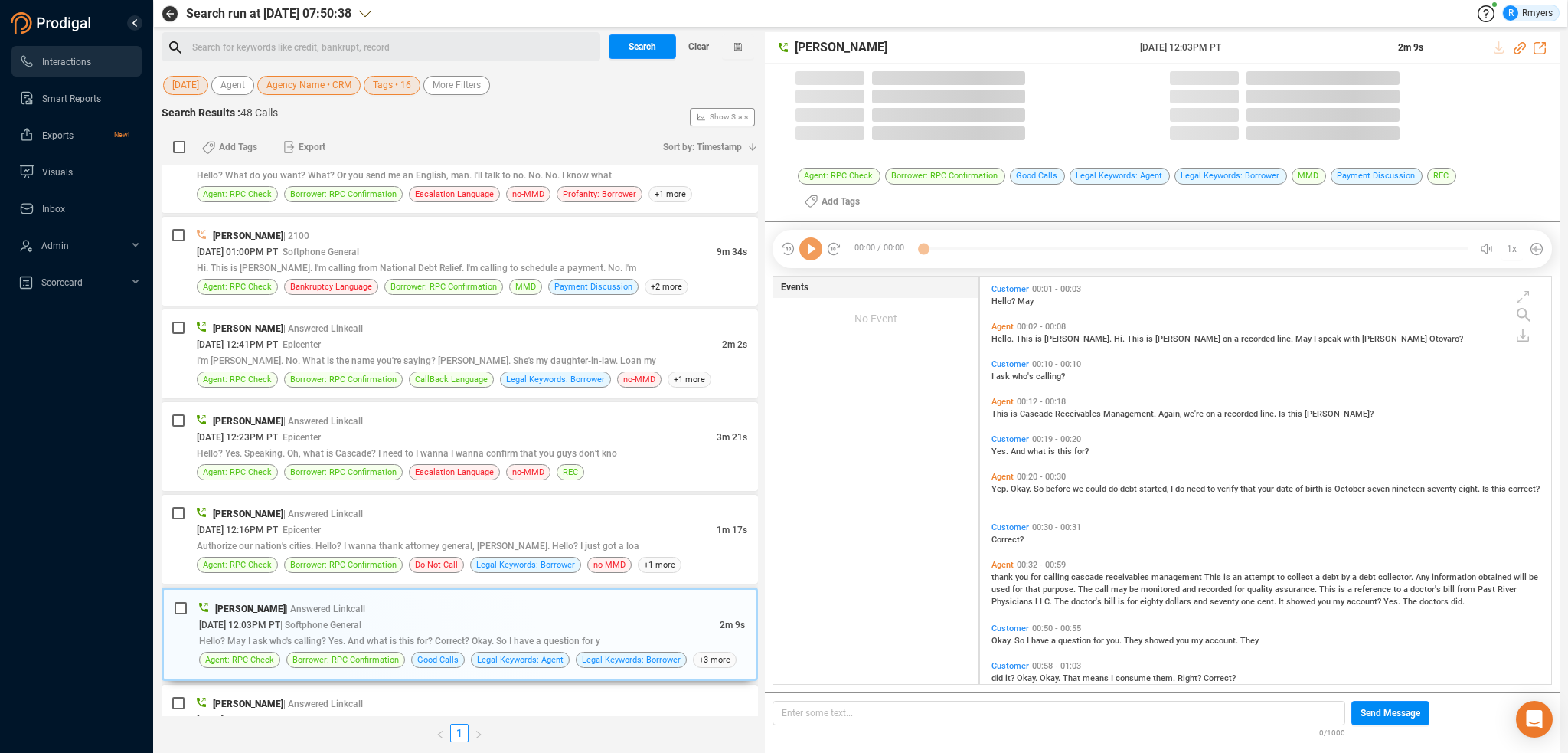
scroll to position [427, 563]
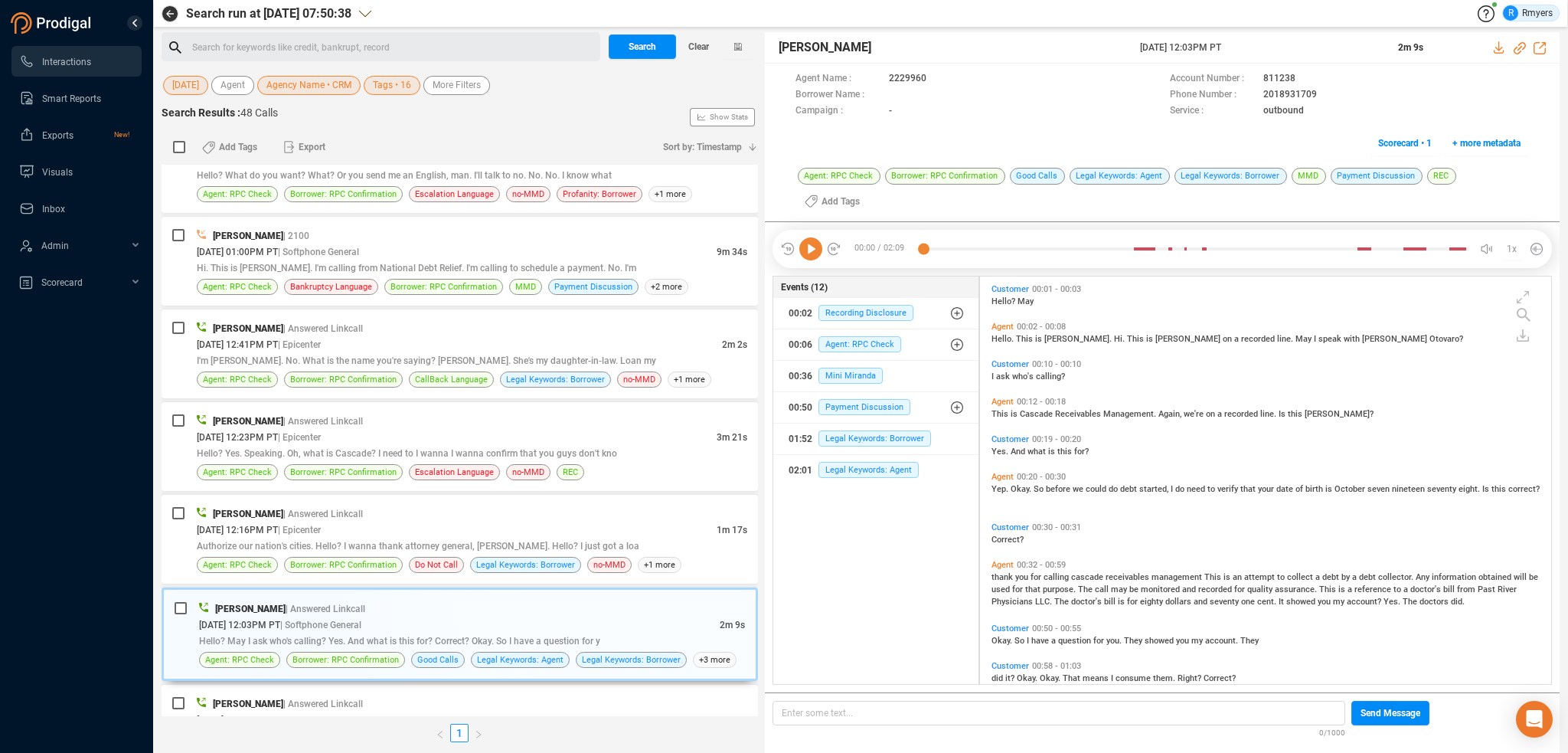
click at [806, 237] on icon at bounding box center [811, 248] width 23 height 23
click at [482, 696] on div "Frank Napoles | Answered Linkcall" at bounding box center [472, 703] width 550 height 16
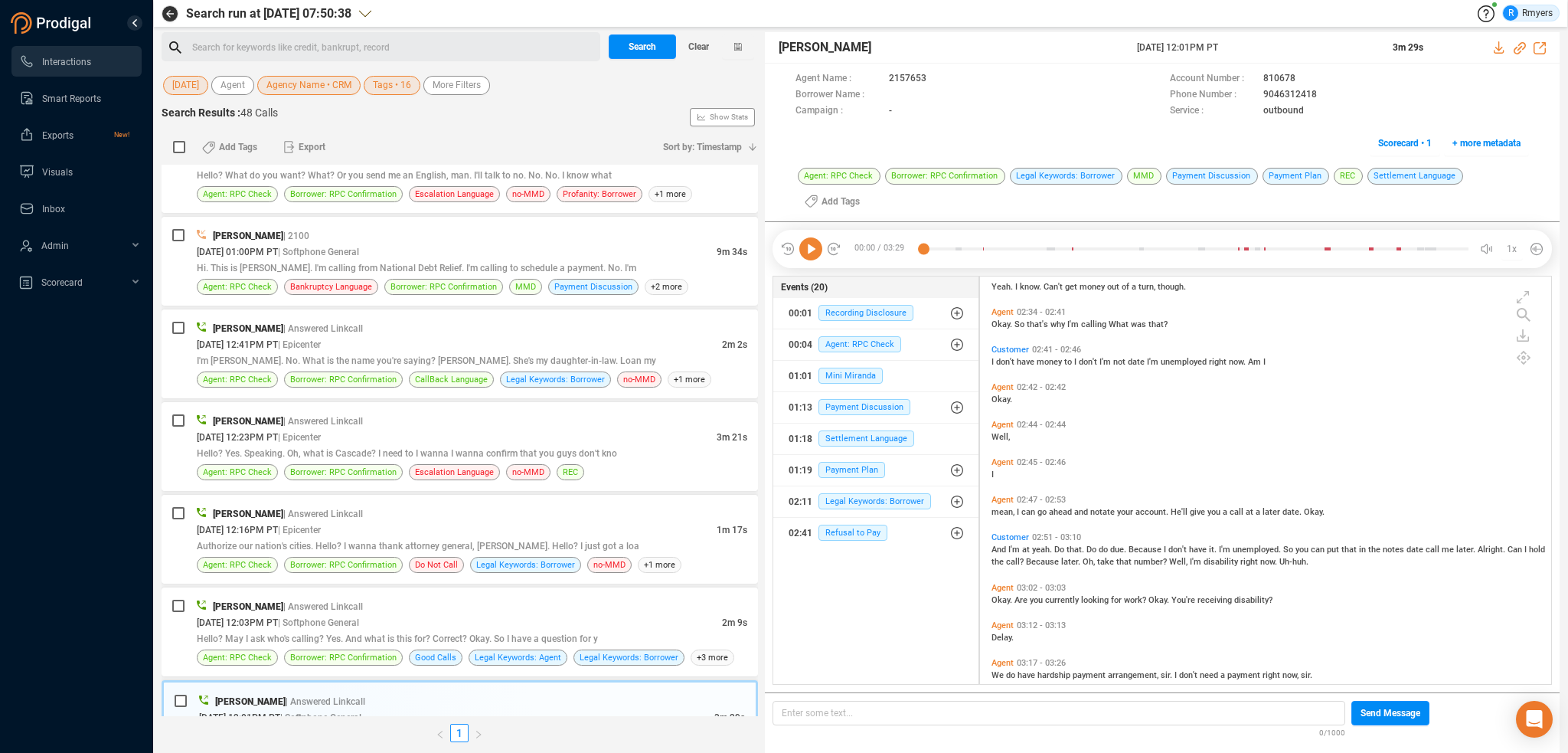
scroll to position [988, 0]
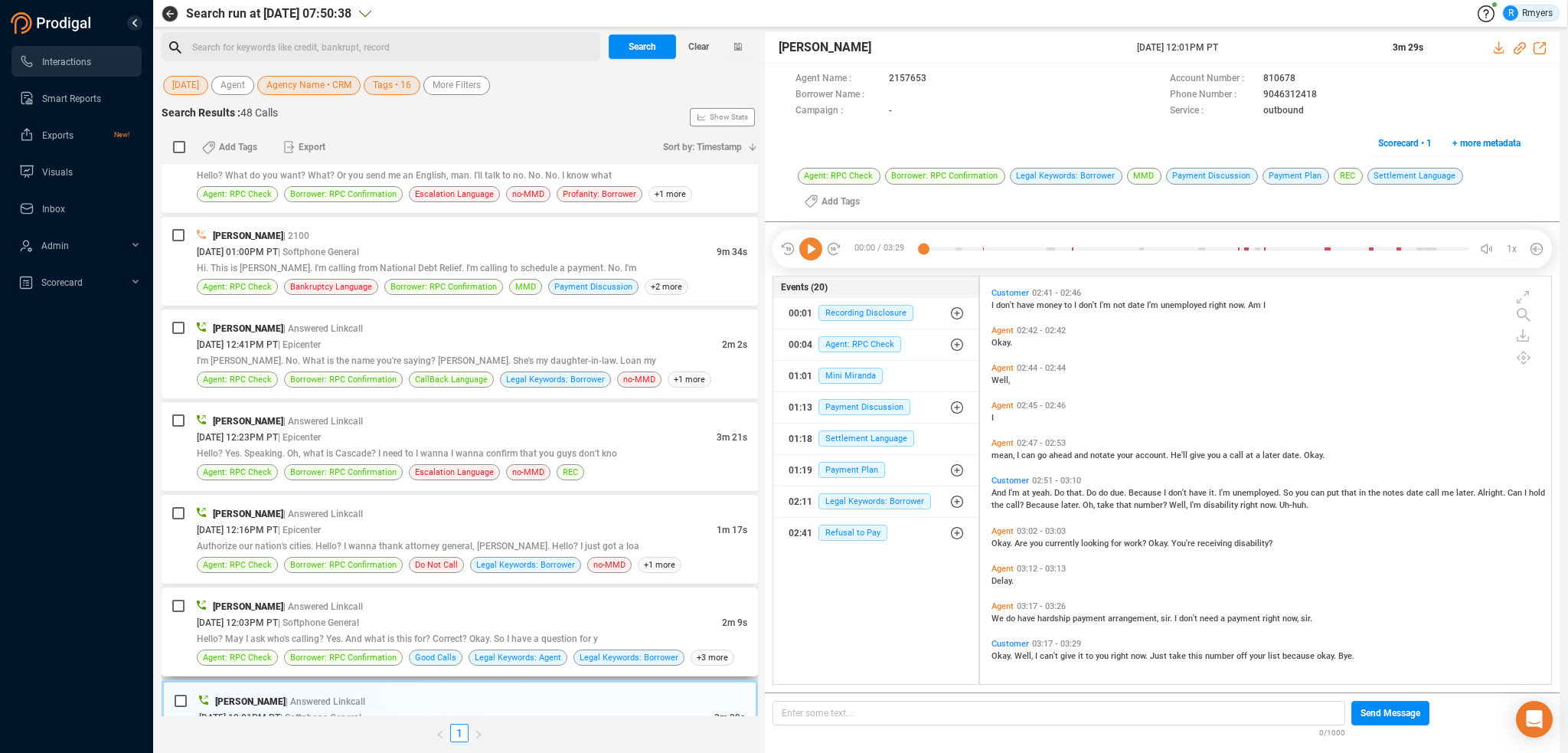
click at [453, 630] on div "Hello? May I ask who's calling? Yes. And what is this for? Correct? Okay. So I …" at bounding box center [472, 638] width 550 height 16
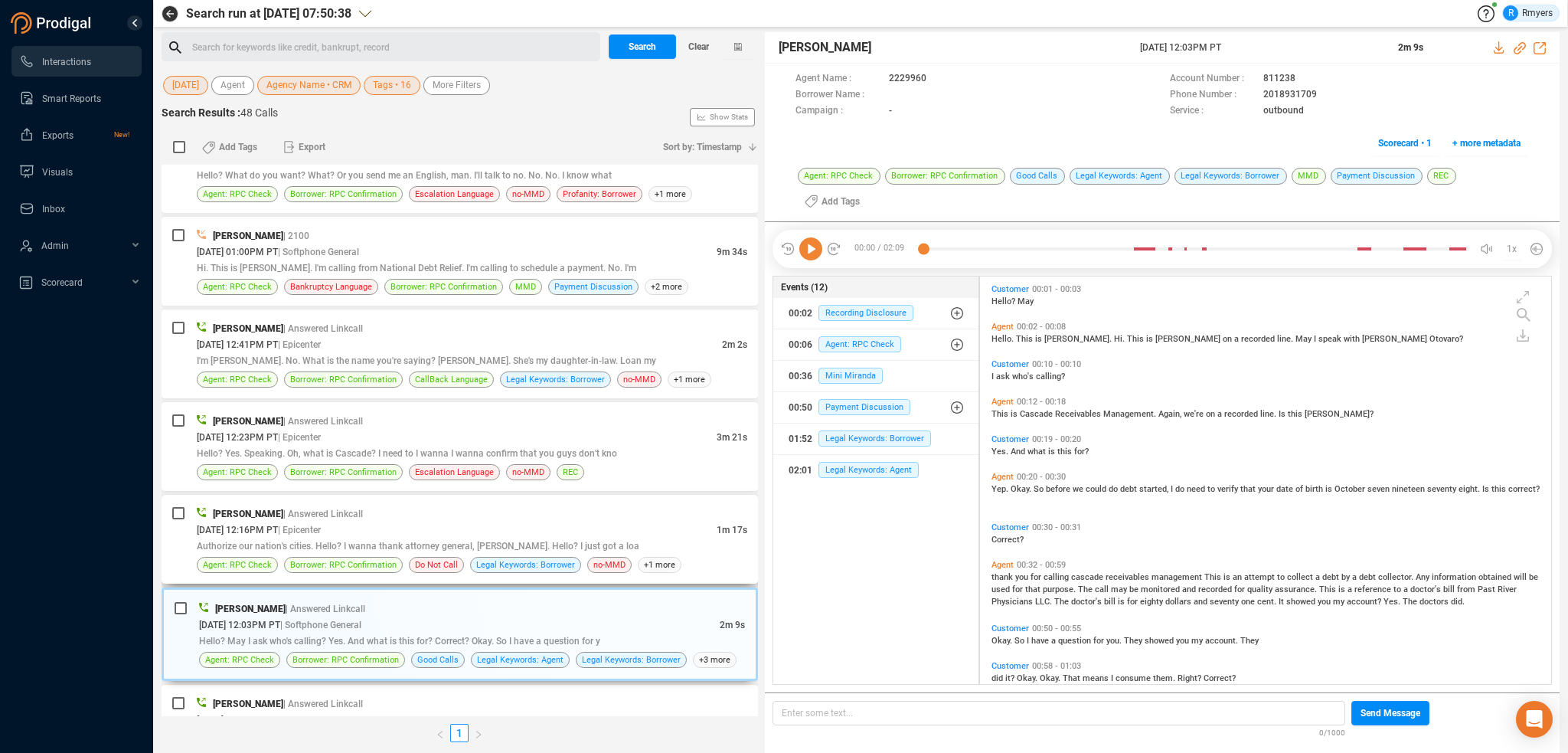
scroll to position [427, 563]
click at [813, 237] on icon at bounding box center [811, 248] width 23 height 23
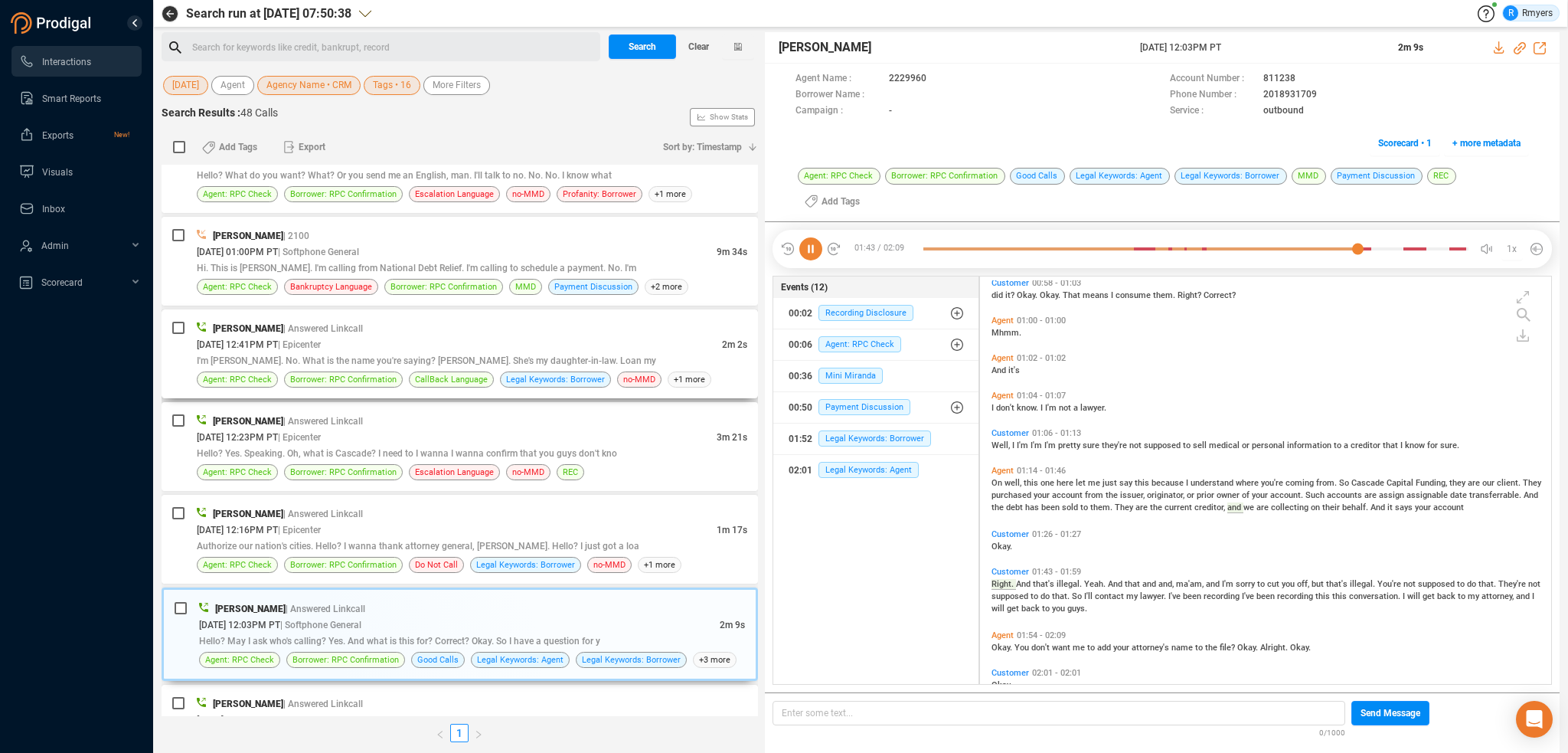
scroll to position [428, 0]
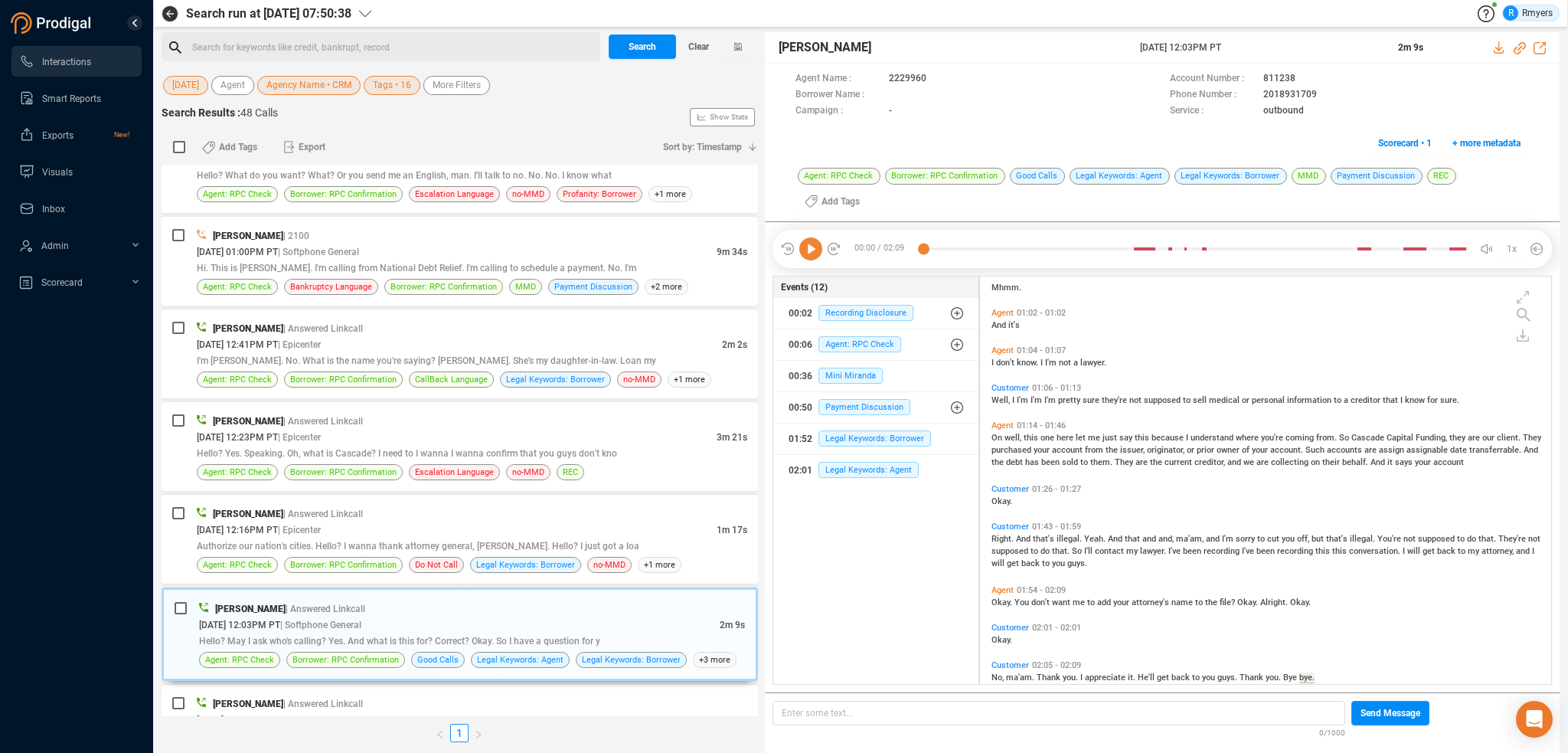
click at [813, 237] on icon at bounding box center [811, 248] width 23 height 23
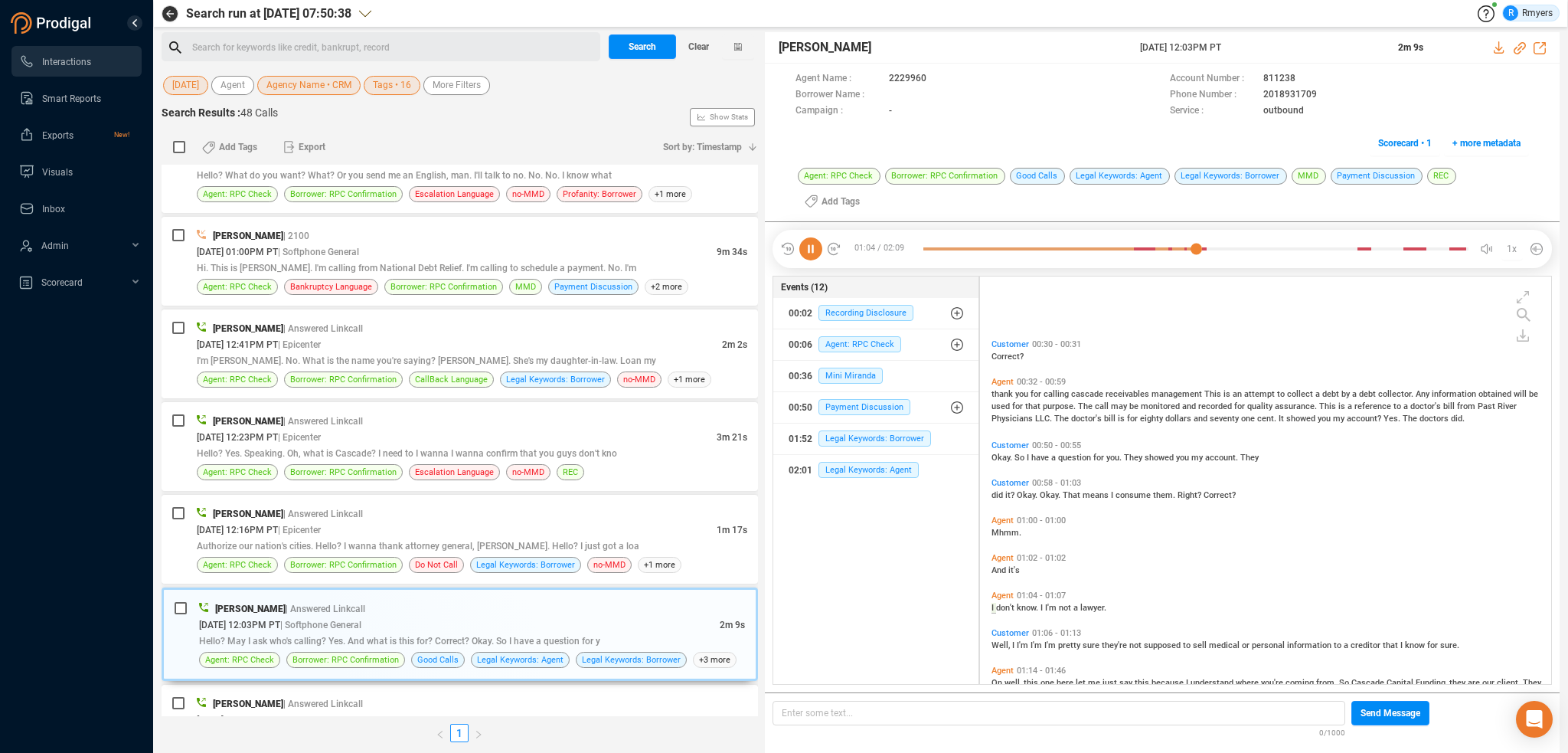
scroll to position [296, 0]
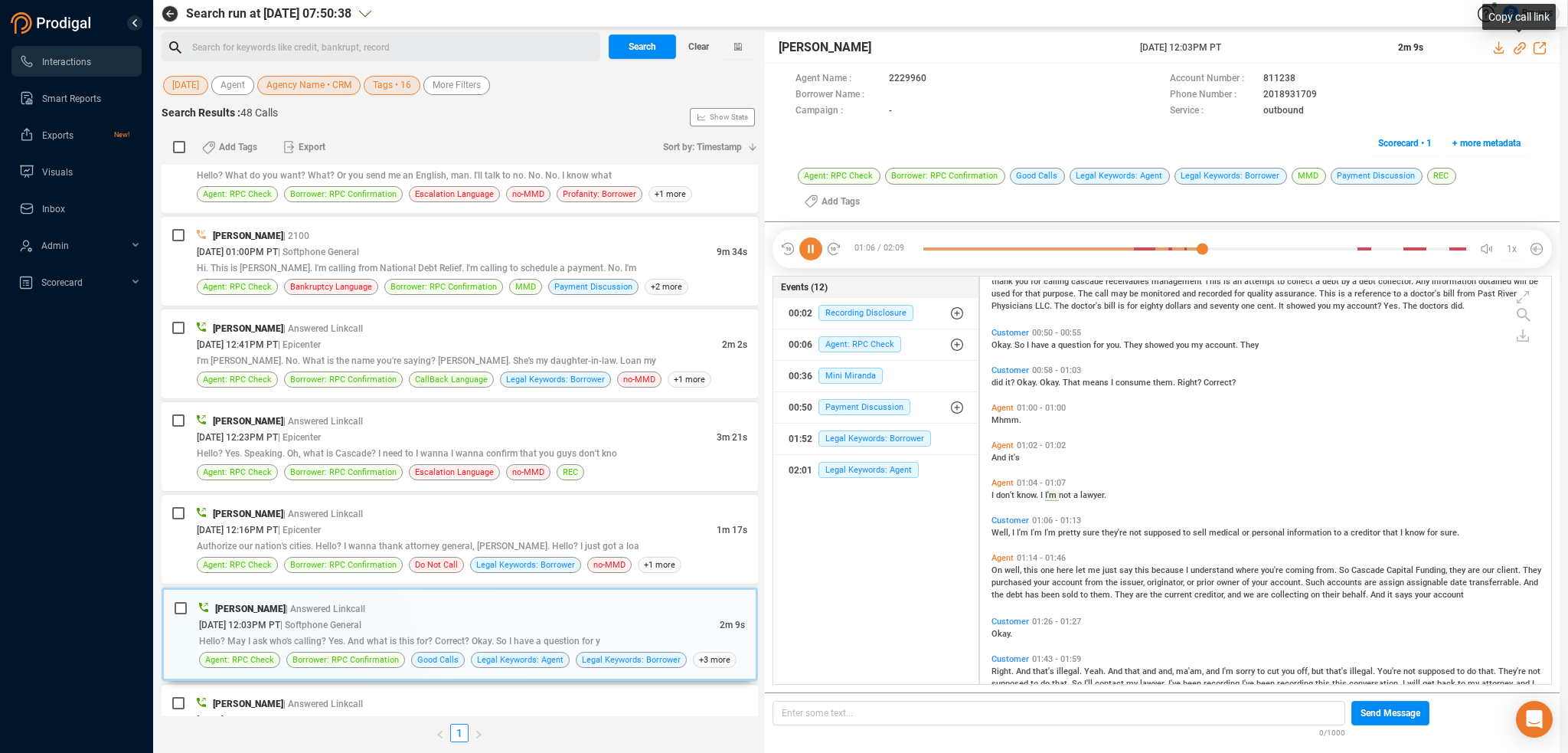
click at [1518, 46] on icon at bounding box center [1520, 48] width 12 height 12
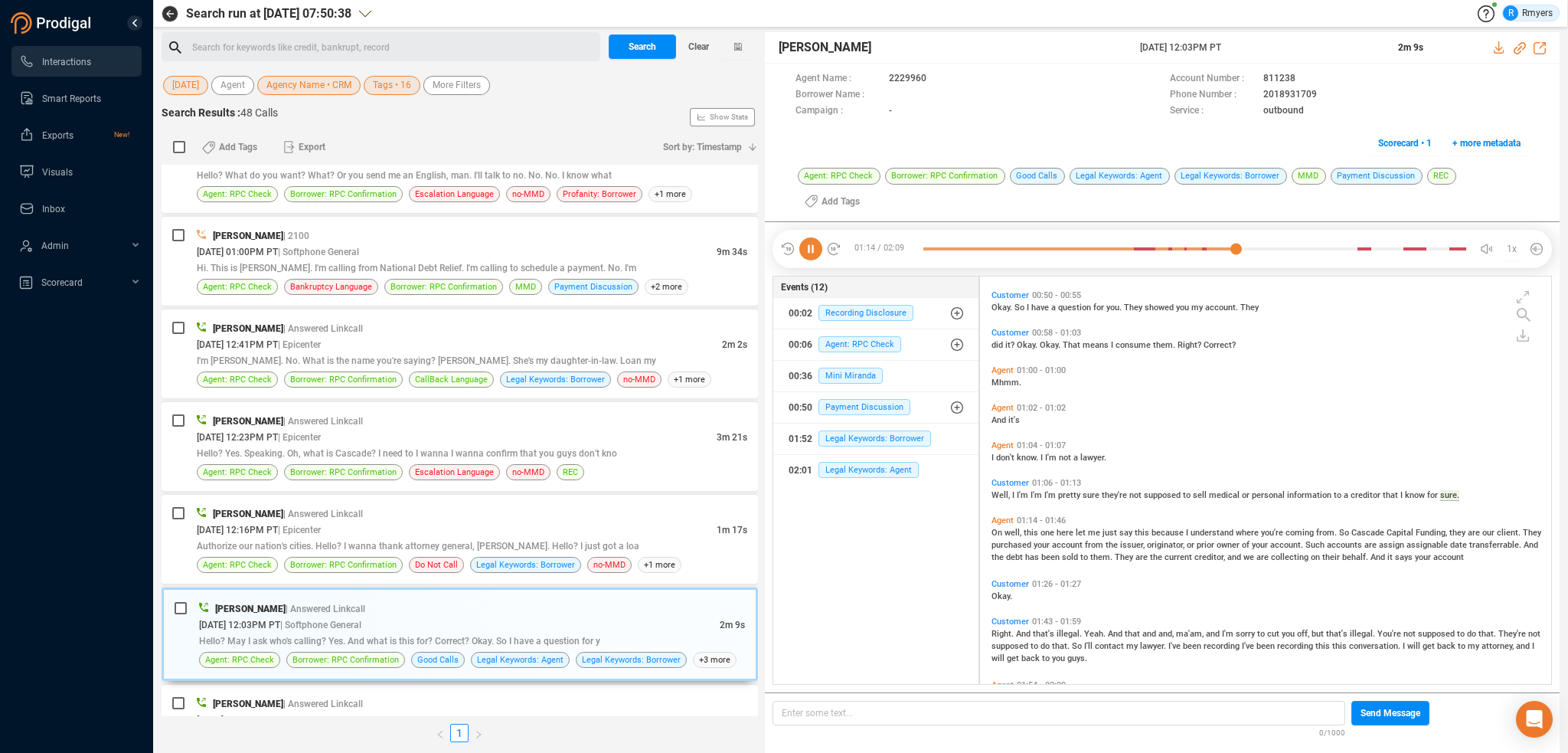
scroll to position [383, 0]
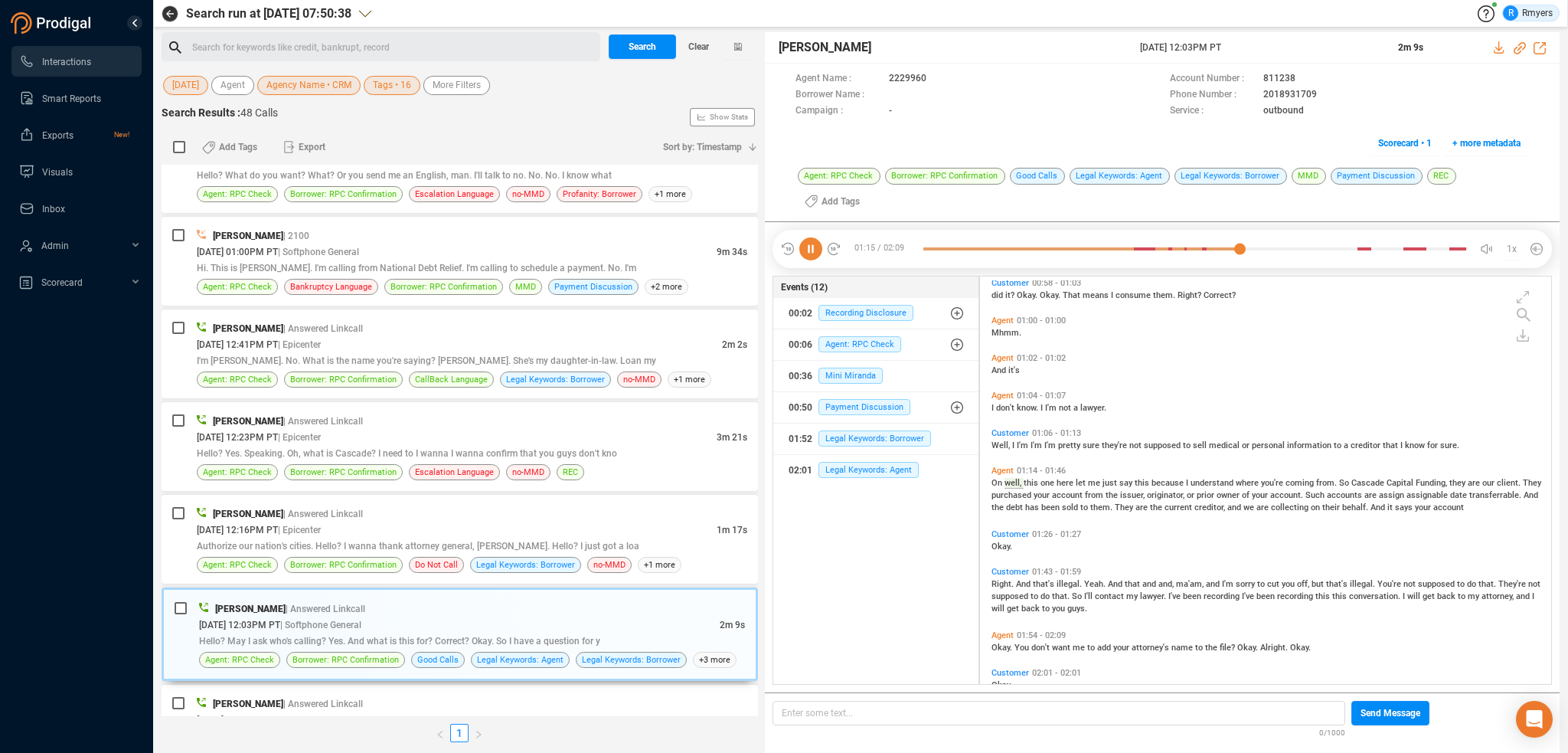
drag, startPoint x: 1132, startPoint y: 49, endPoint x: 1269, endPoint y: 55, distance: 137.1
click at [1269, 55] on div "Elizabeth Napoles 06 Oct 2025 @ 12:03PM PT 2m 9s" at bounding box center [1162, 48] width 794 height 31
copy div "06 Oct 2025 @ 12:03PM PT"
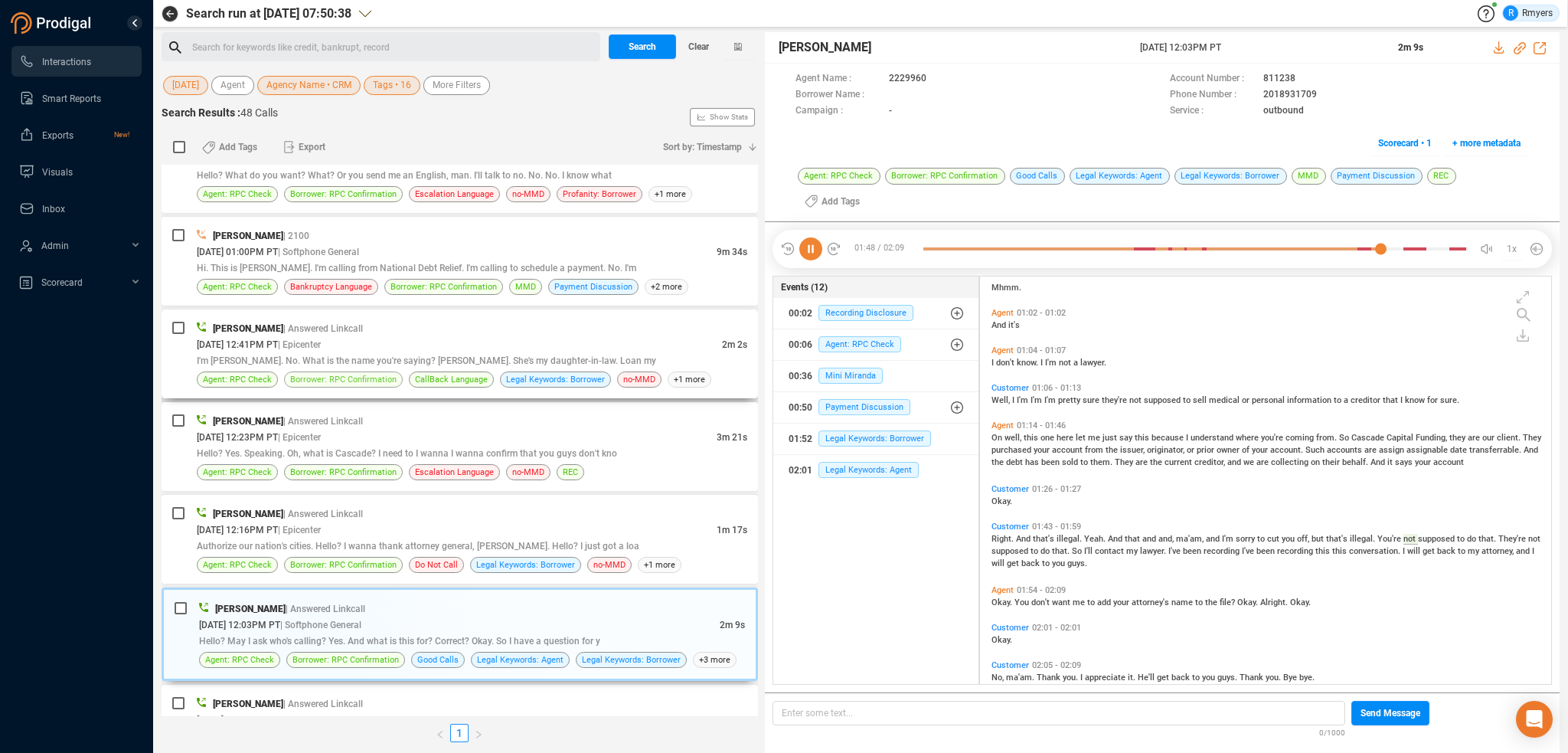
drag, startPoint x: 812, startPoint y: 225, endPoint x: 339, endPoint y: 364, distance: 493.0
click at [812, 237] on icon at bounding box center [811, 248] width 23 height 23
click at [815, 237] on icon at bounding box center [811, 248] width 23 height 23
click at [934, 237] on div at bounding box center [1196, 248] width 545 height 23
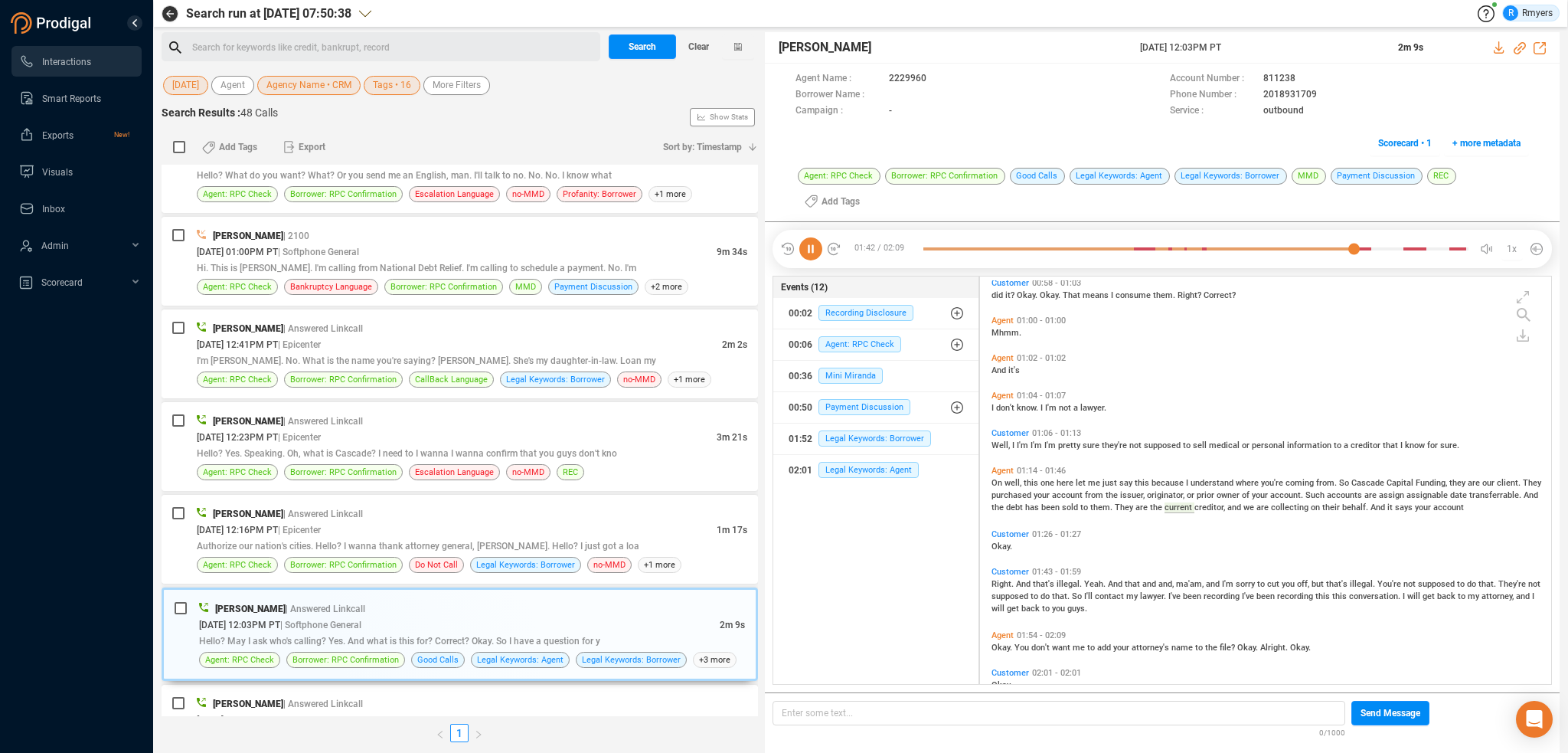
click at [1008, 478] on span "well," at bounding box center [1014, 483] width 19 height 10
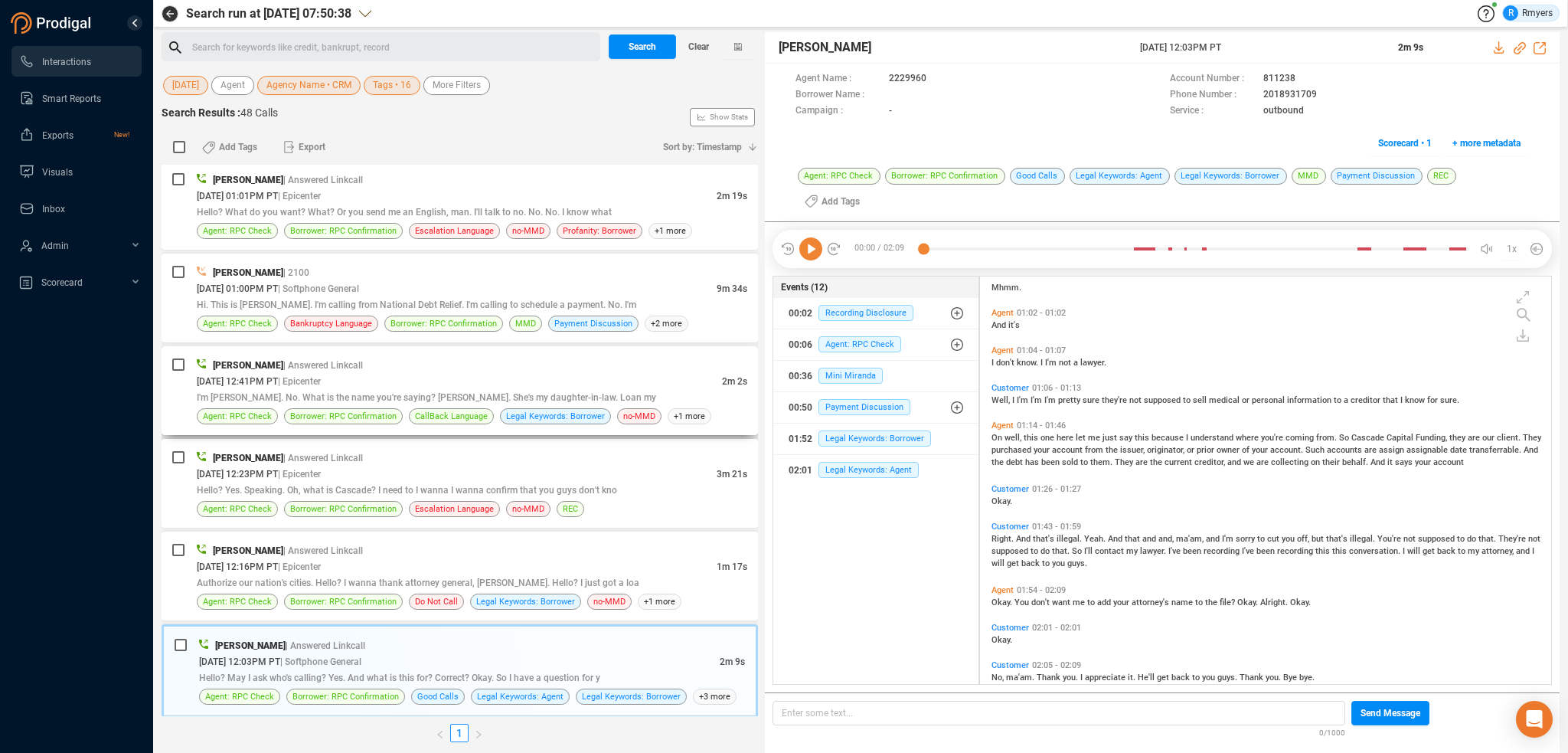
scroll to position [1894, 0]
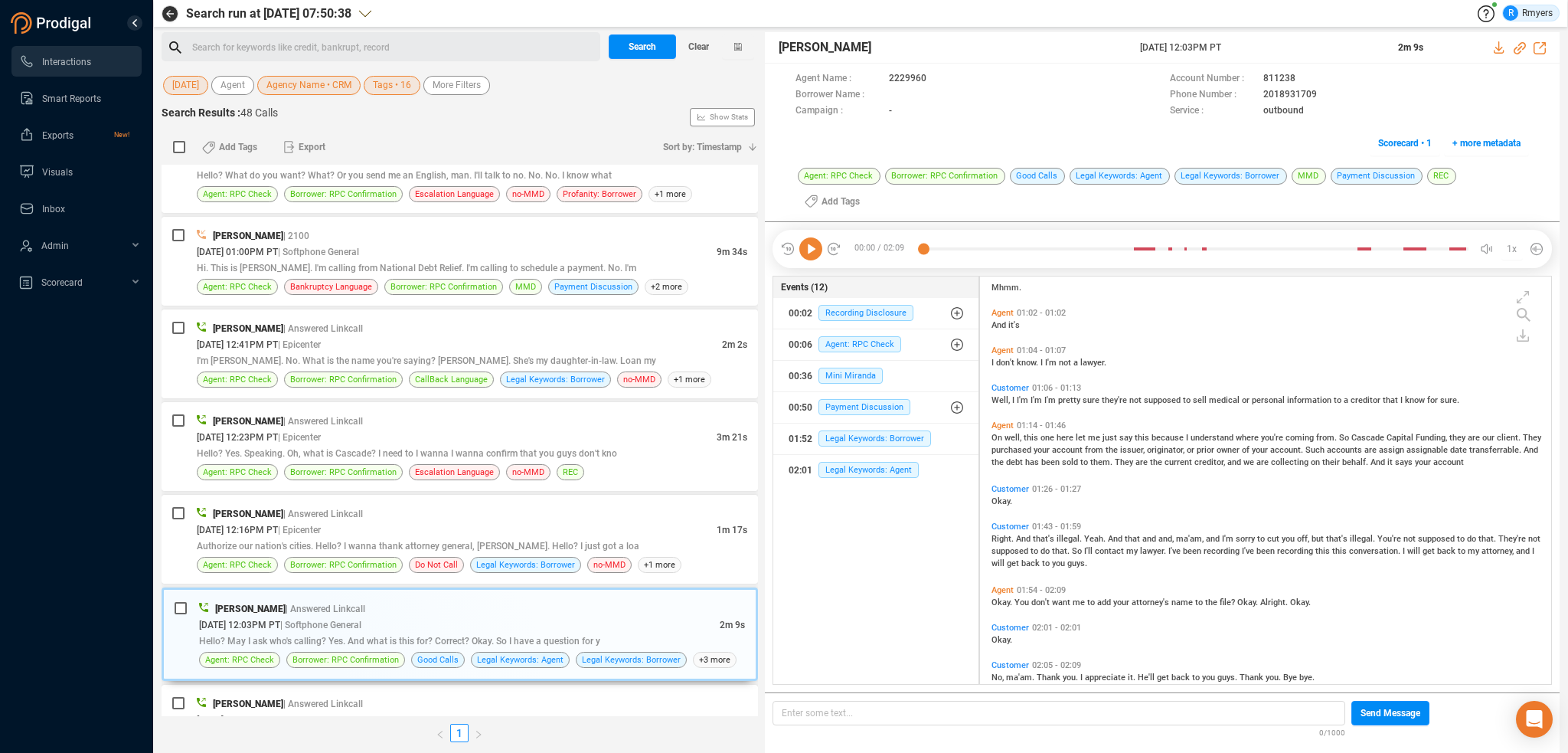
click at [810, 237] on icon at bounding box center [811, 248] width 23 height 23
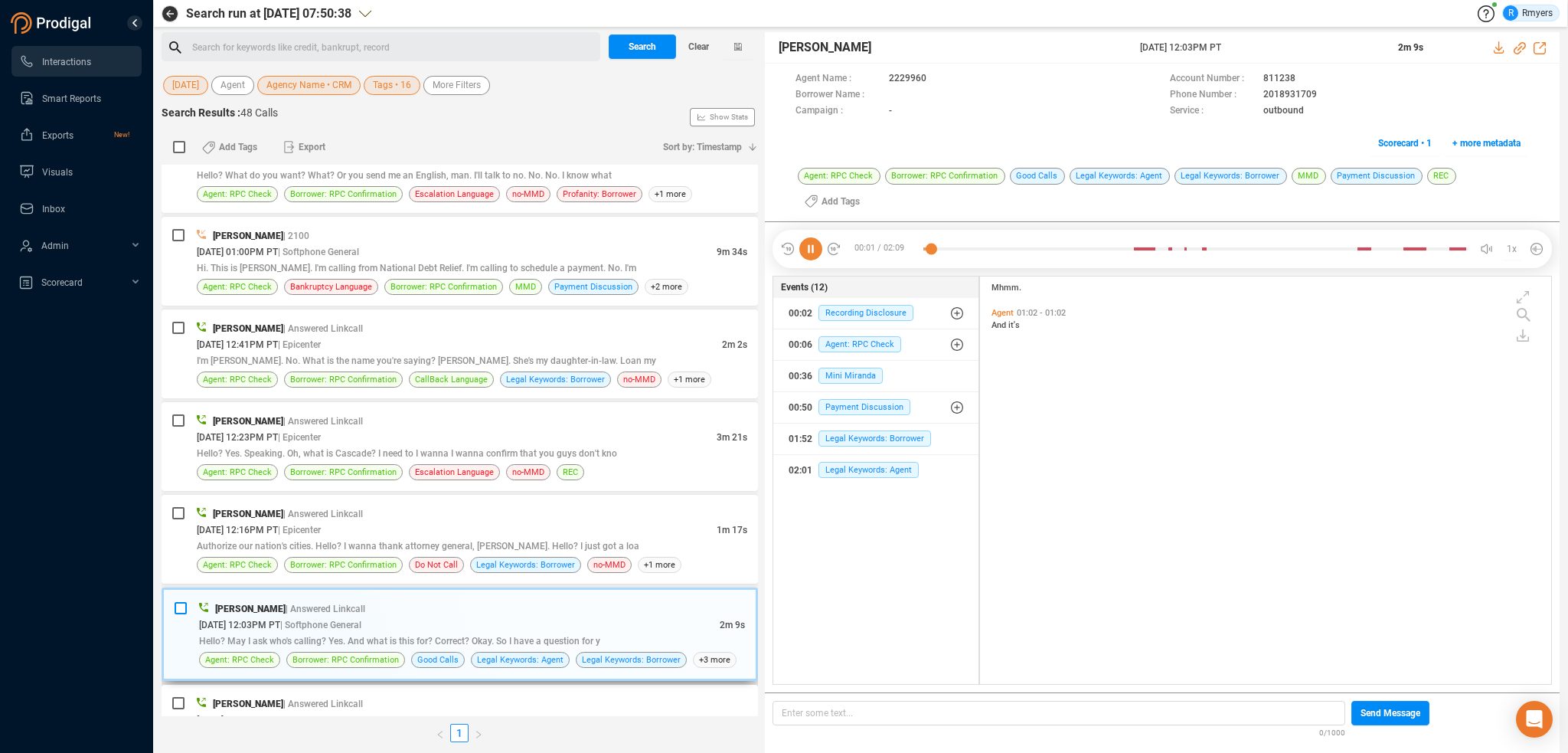
scroll to position [0, 0]
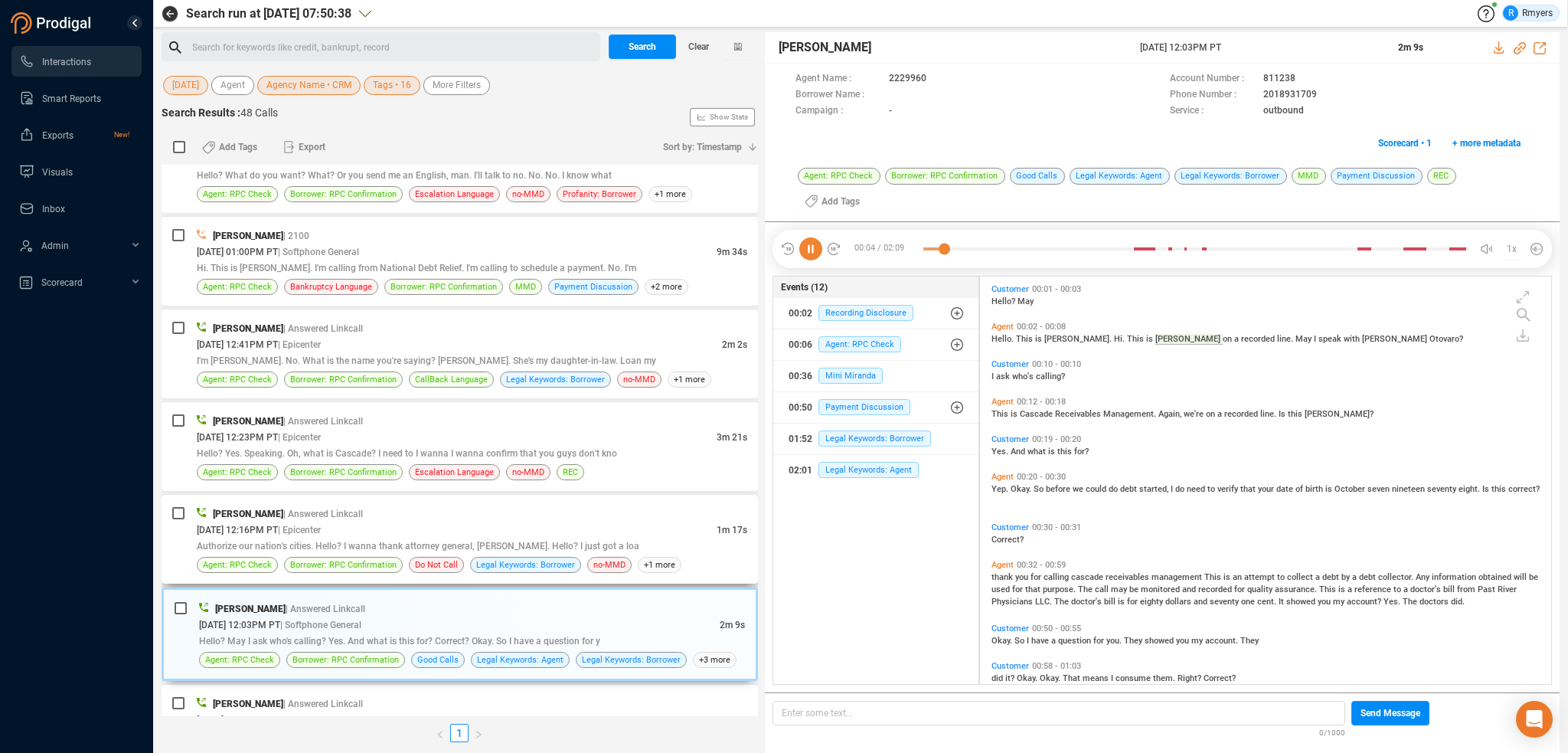
drag, startPoint x: 428, startPoint y: 505, endPoint x: 489, endPoint y: 533, distance: 67.1
click at [428, 505] on div "Mario Borges | Answered Linkcall" at bounding box center [472, 513] width 550 height 16
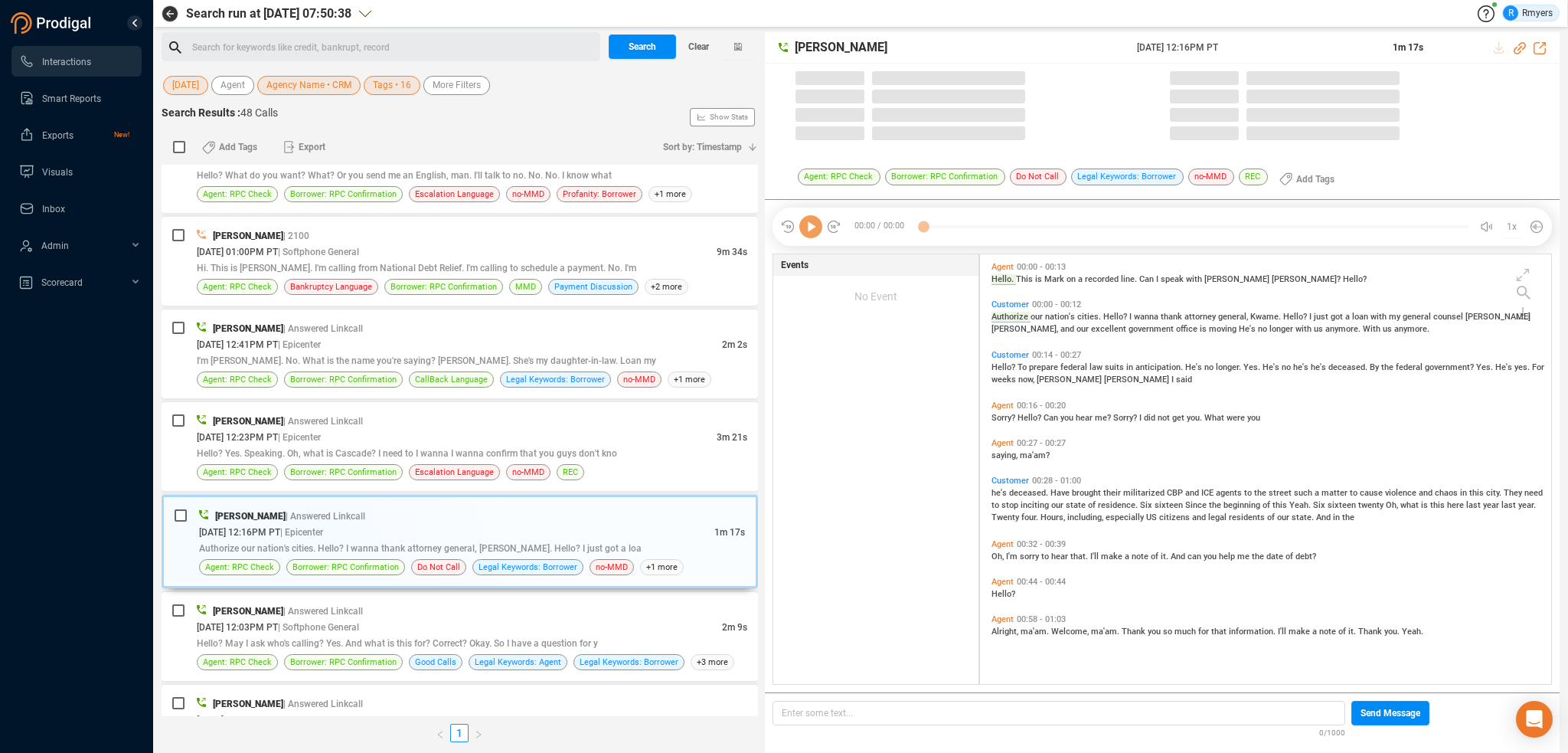
scroll to position [427, 563]
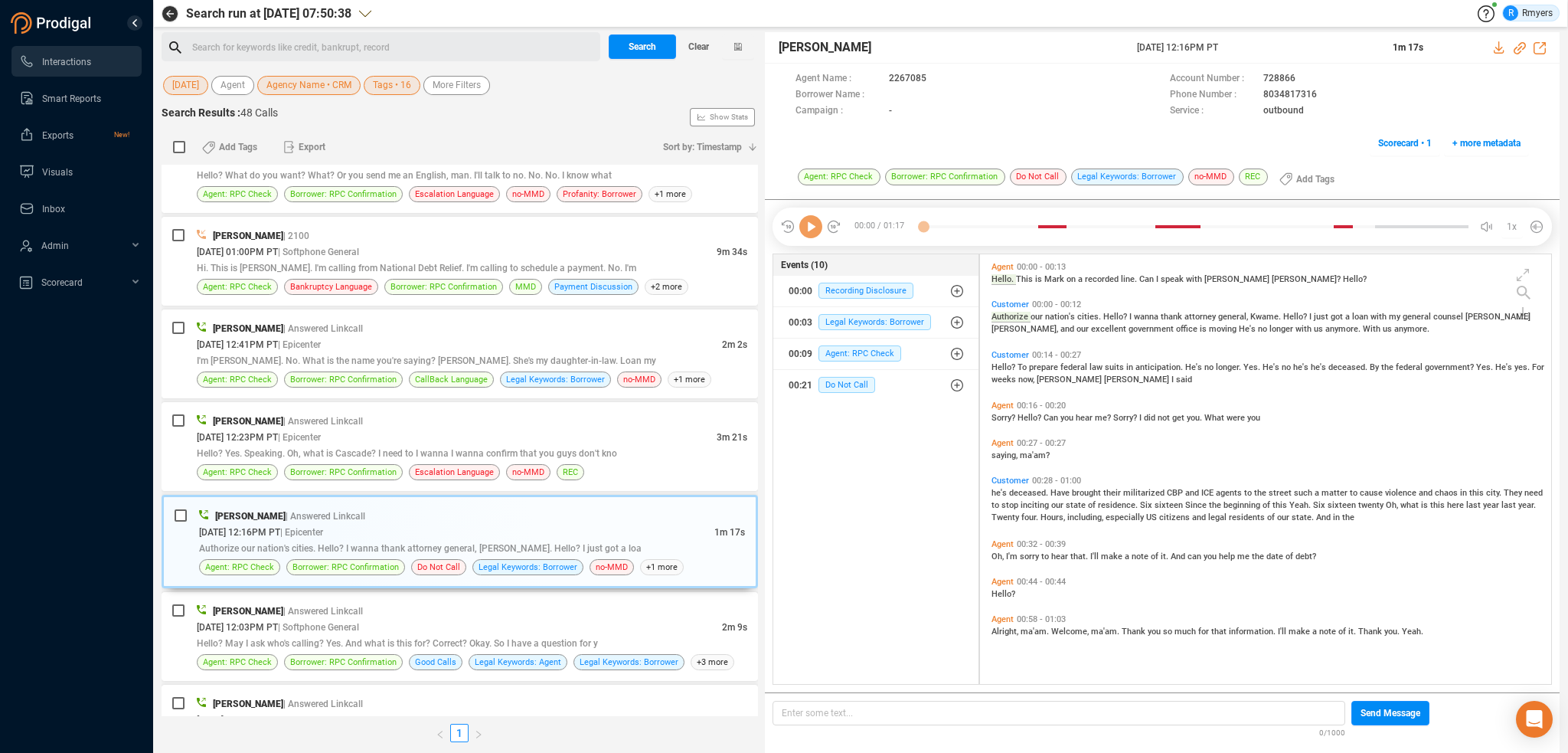
click at [819, 234] on icon at bounding box center [811, 227] width 23 height 23
click at [807, 235] on icon at bounding box center [811, 227] width 23 height 23
click at [428, 430] on div "10/06/2025 @ 12:23PM PT | Epicenter" at bounding box center [456, 436] width 520 height 16
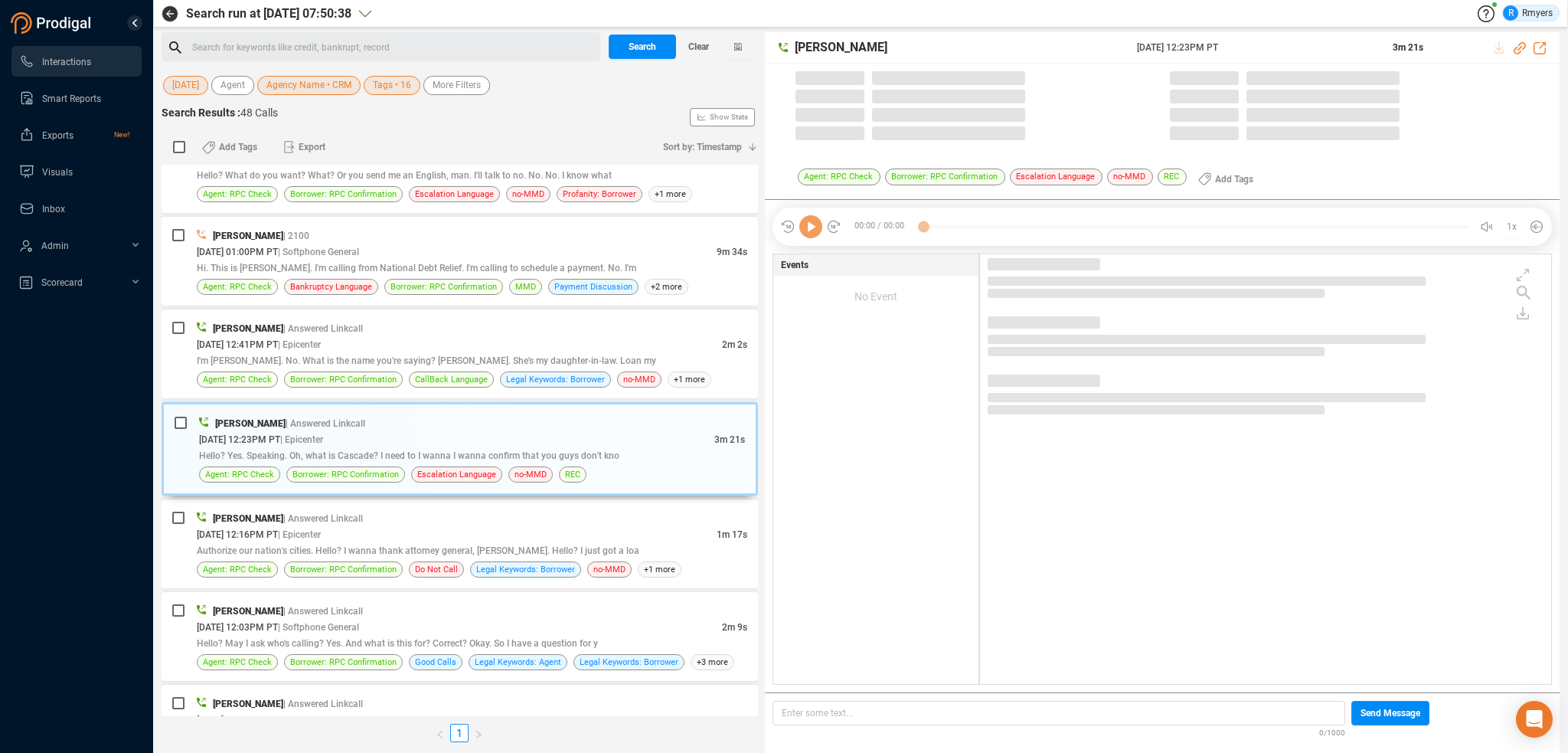
click at [821, 232] on icon at bounding box center [811, 227] width 23 height 23
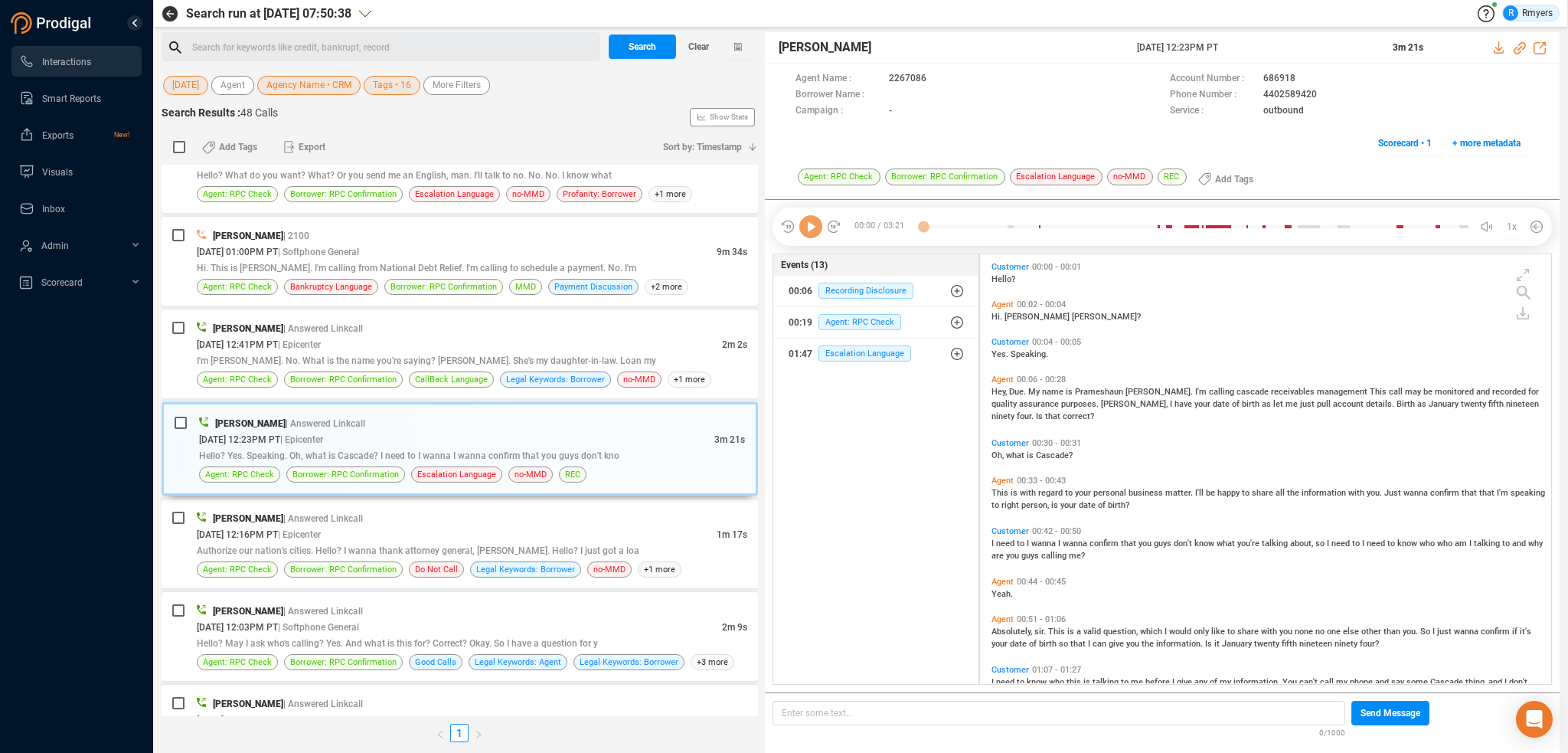
click at [808, 232] on icon at bounding box center [811, 227] width 23 height 23
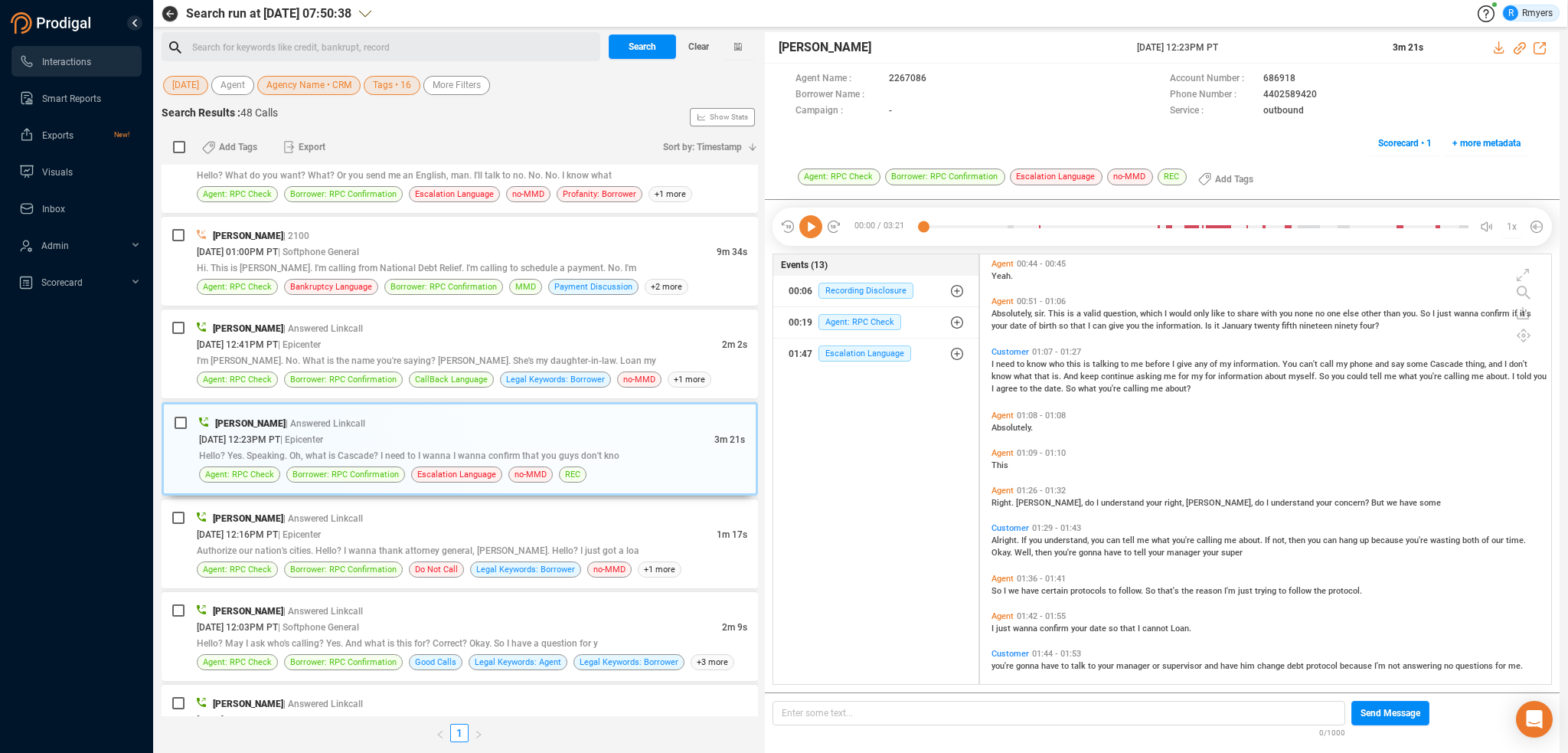
scroll to position [0, 0]
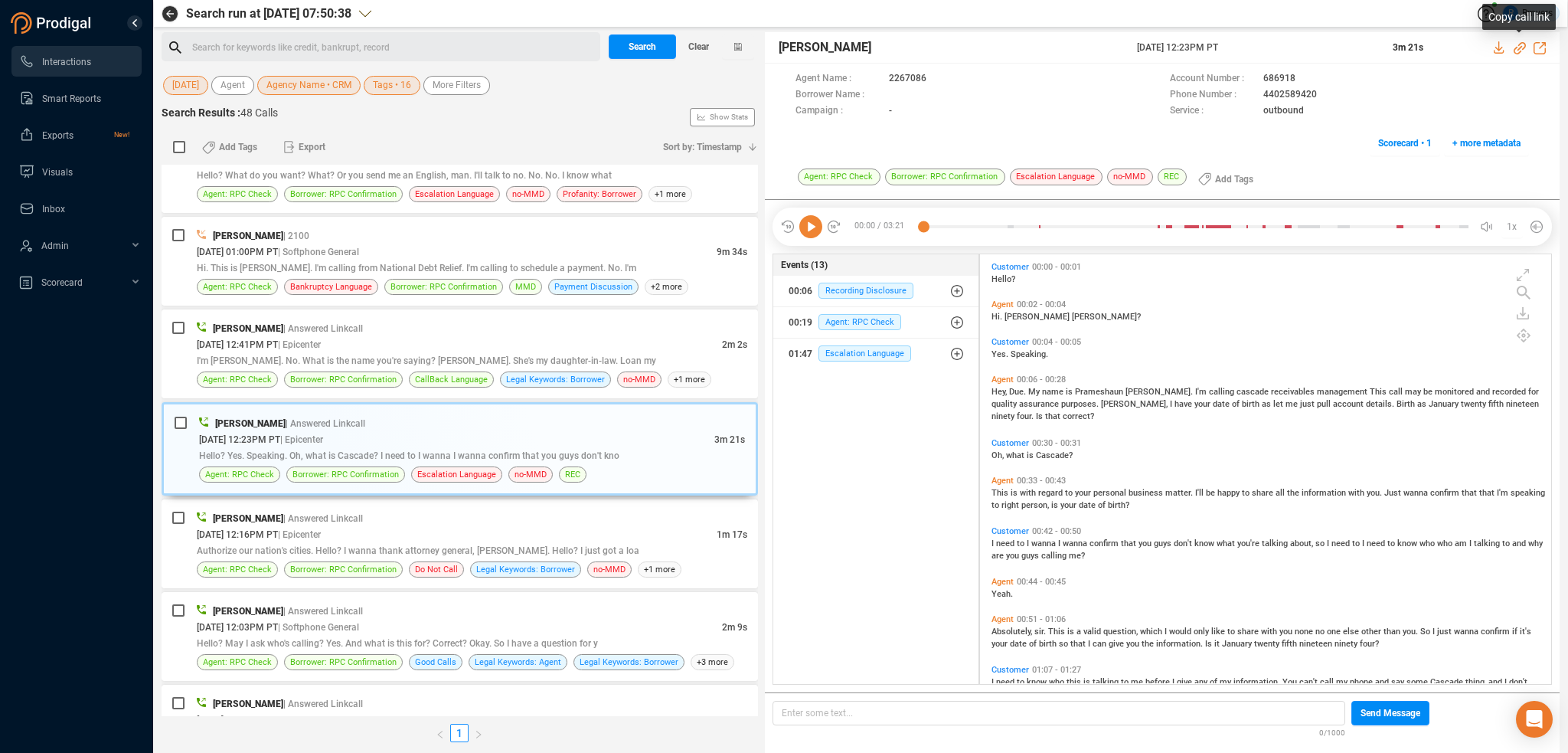
drag, startPoint x: 1516, startPoint y: 46, endPoint x: 1035, endPoint y: 129, distance: 488.1
click at [1516, 46] on icon at bounding box center [1520, 48] width 12 height 12
drag, startPoint x: 1131, startPoint y: 48, endPoint x: 1282, endPoint y: 50, distance: 151.0
click at [1282, 50] on div "Premchand Rawat 06 Oct 2025 @ 12:23PM PT 3m 21s" at bounding box center [1162, 48] width 794 height 31
copy div "06 Oct 2025 @ 12:23PM PT"
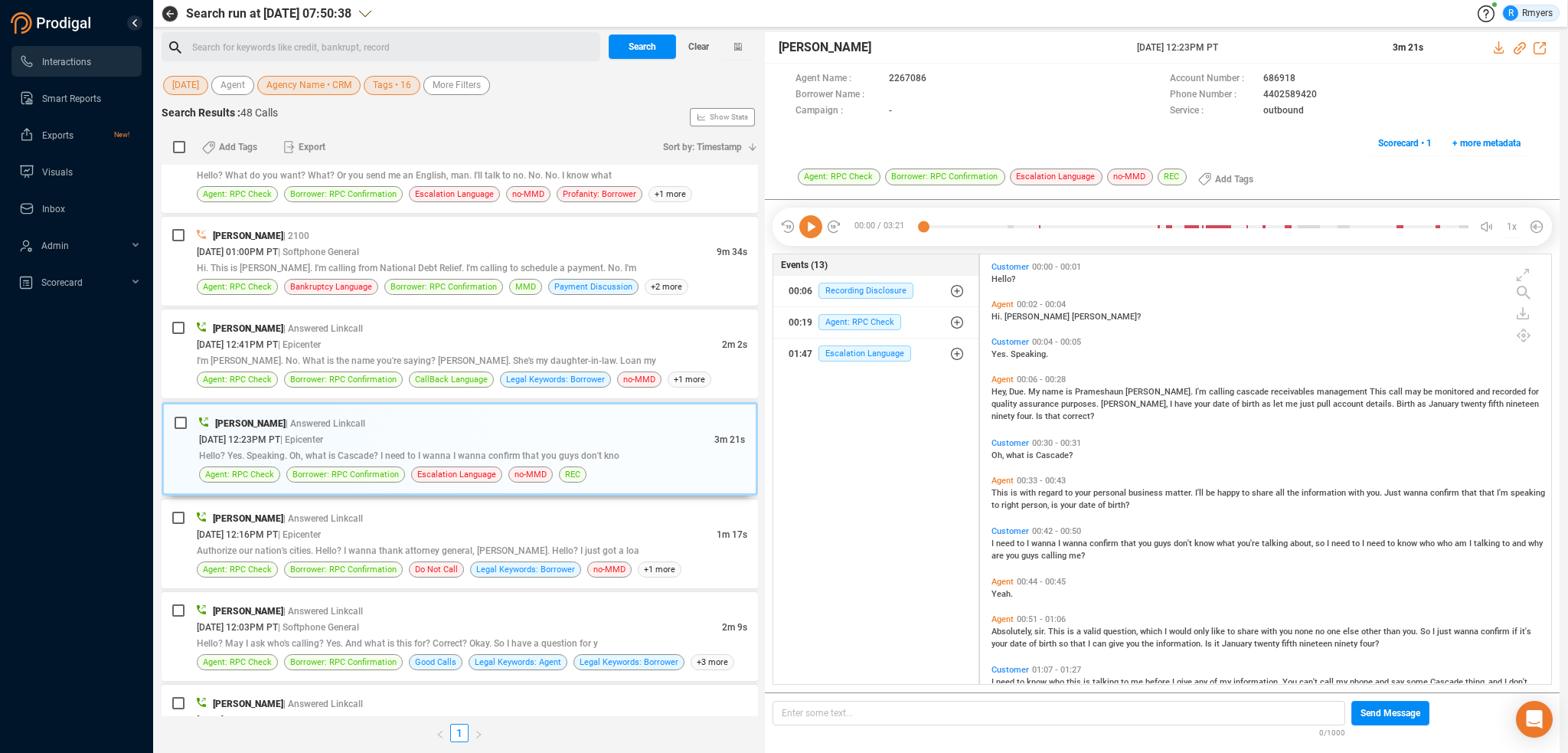
click at [809, 223] on icon at bounding box center [811, 227] width 23 height 23
drag, startPoint x: 324, startPoint y: 335, endPoint x: 329, endPoint y: 329, distance: 7.8
click at [321, 338] on span "| Epicenter" at bounding box center [299, 344] width 43 height 12
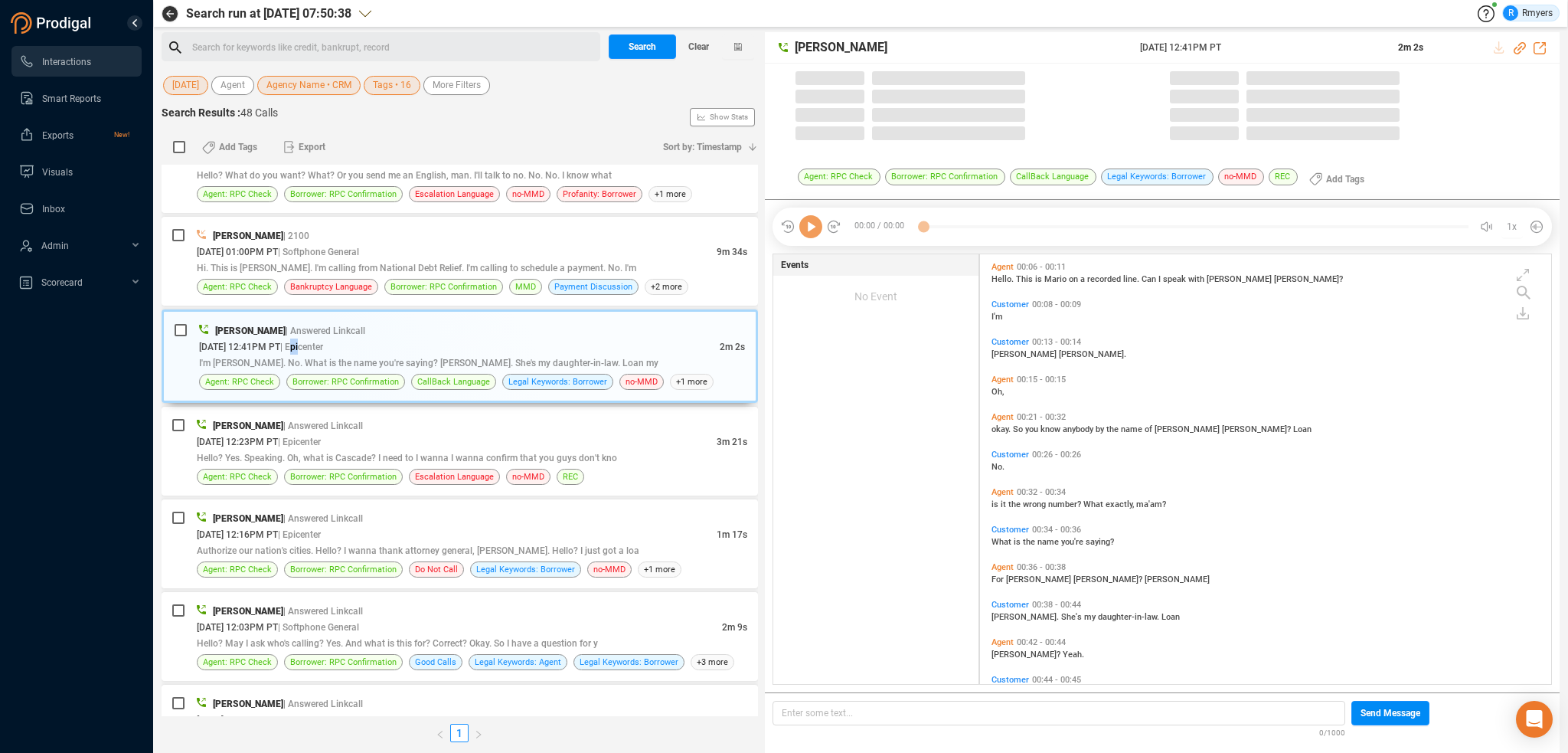
scroll to position [427, 563]
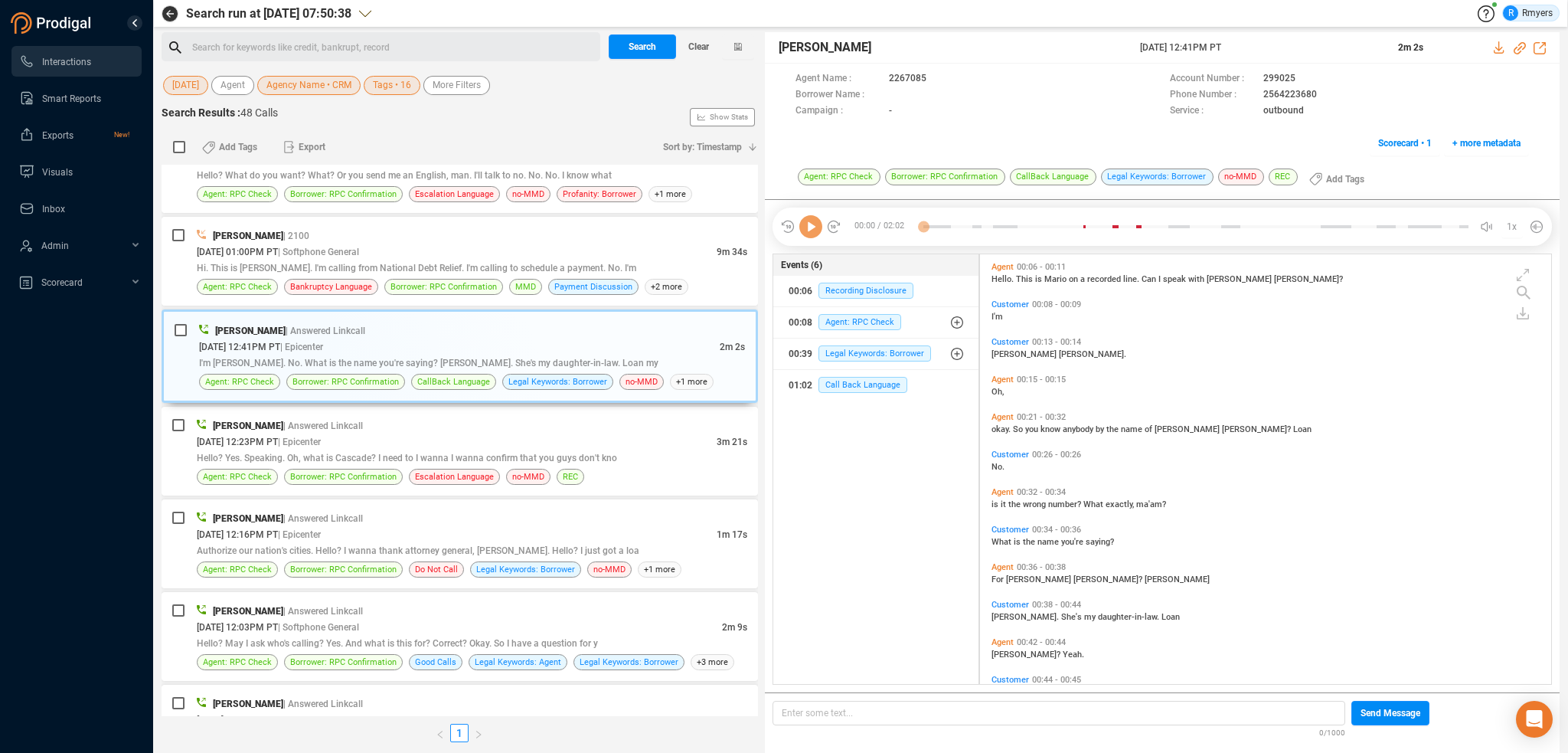
click at [817, 233] on icon at bounding box center [811, 227] width 23 height 23
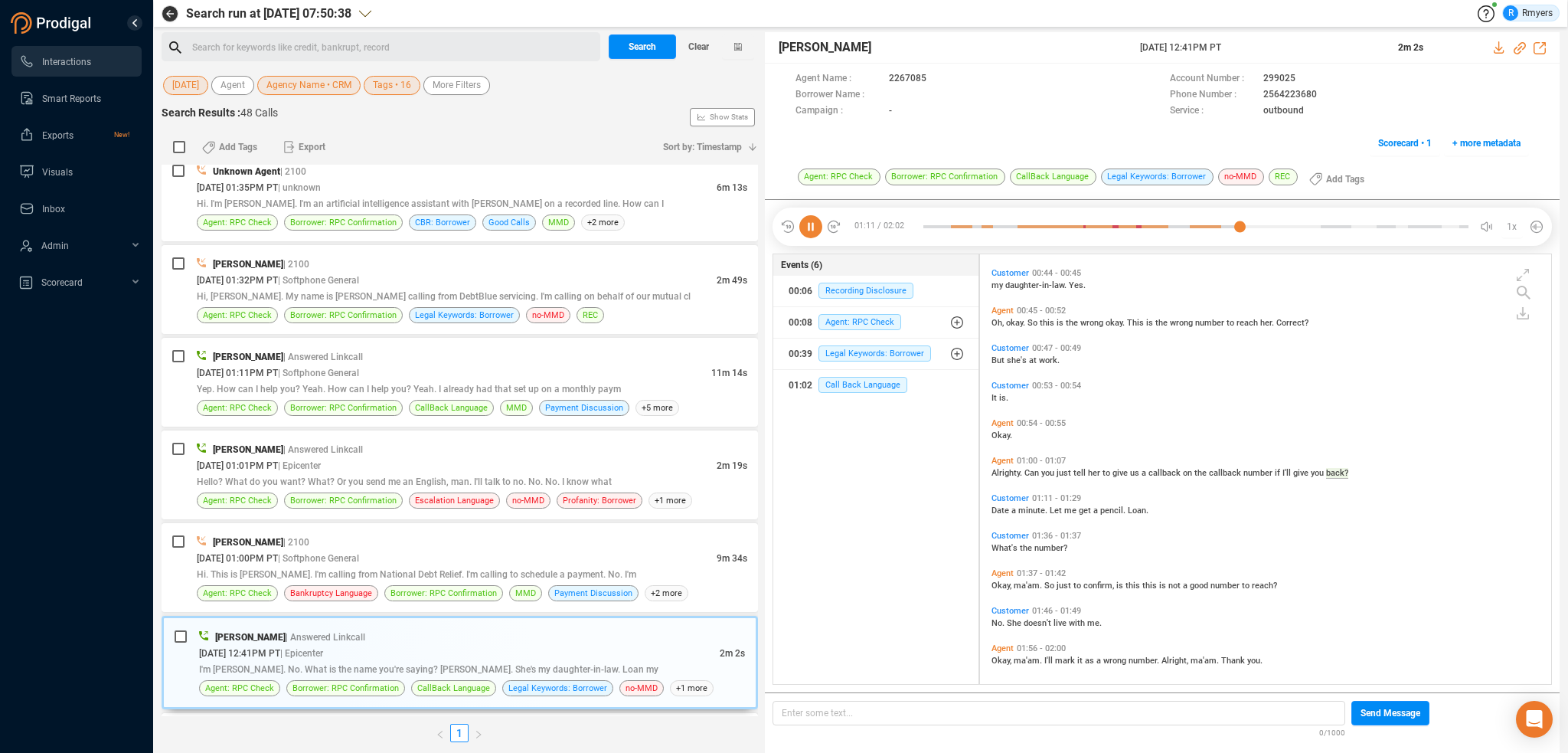
scroll to position [411, 0]
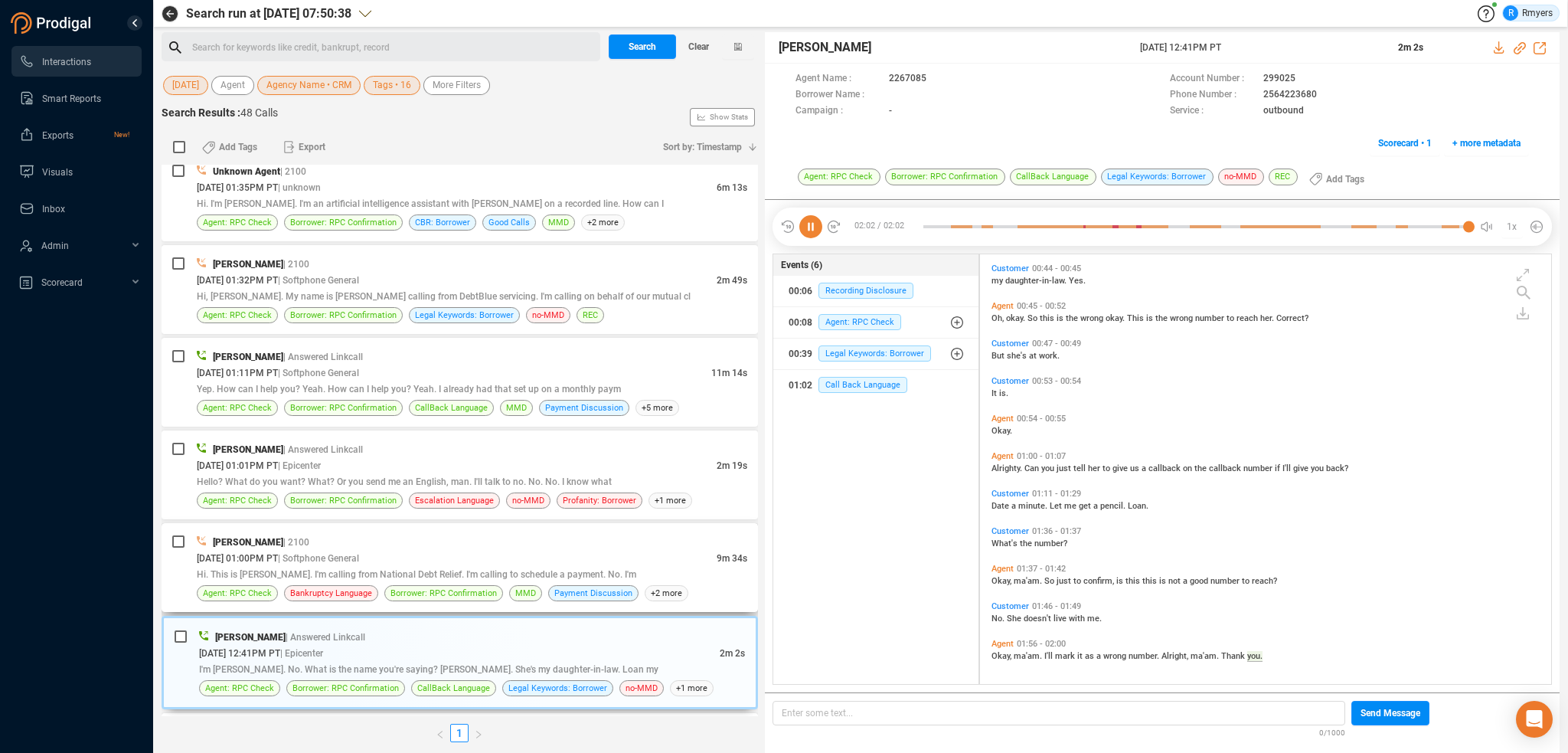
click at [338, 569] on span "Hi. This is [PERSON_NAME]. I'm calling from National Debt Relief. I'm calling t…" at bounding box center [416, 574] width 440 height 10
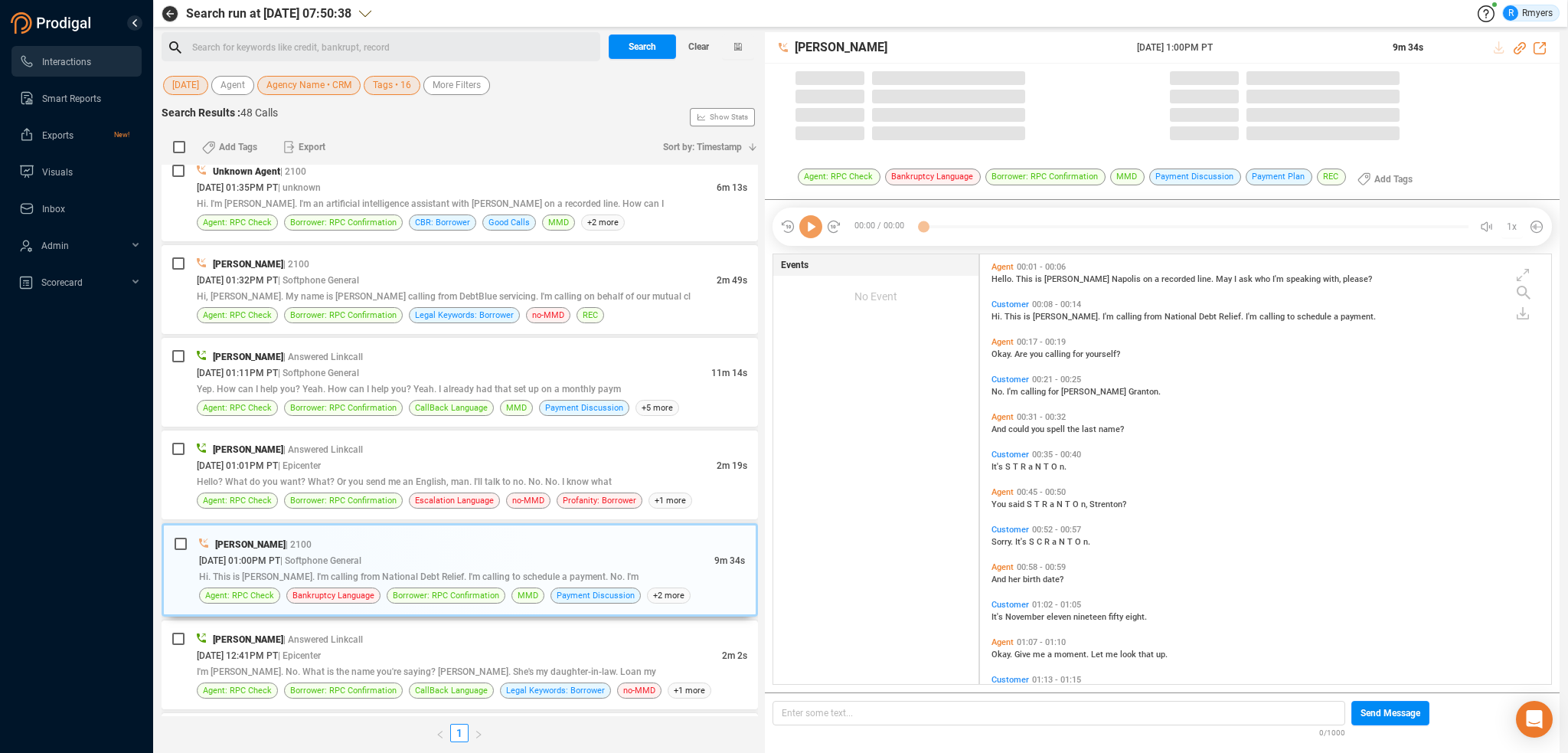
scroll to position [427, 563]
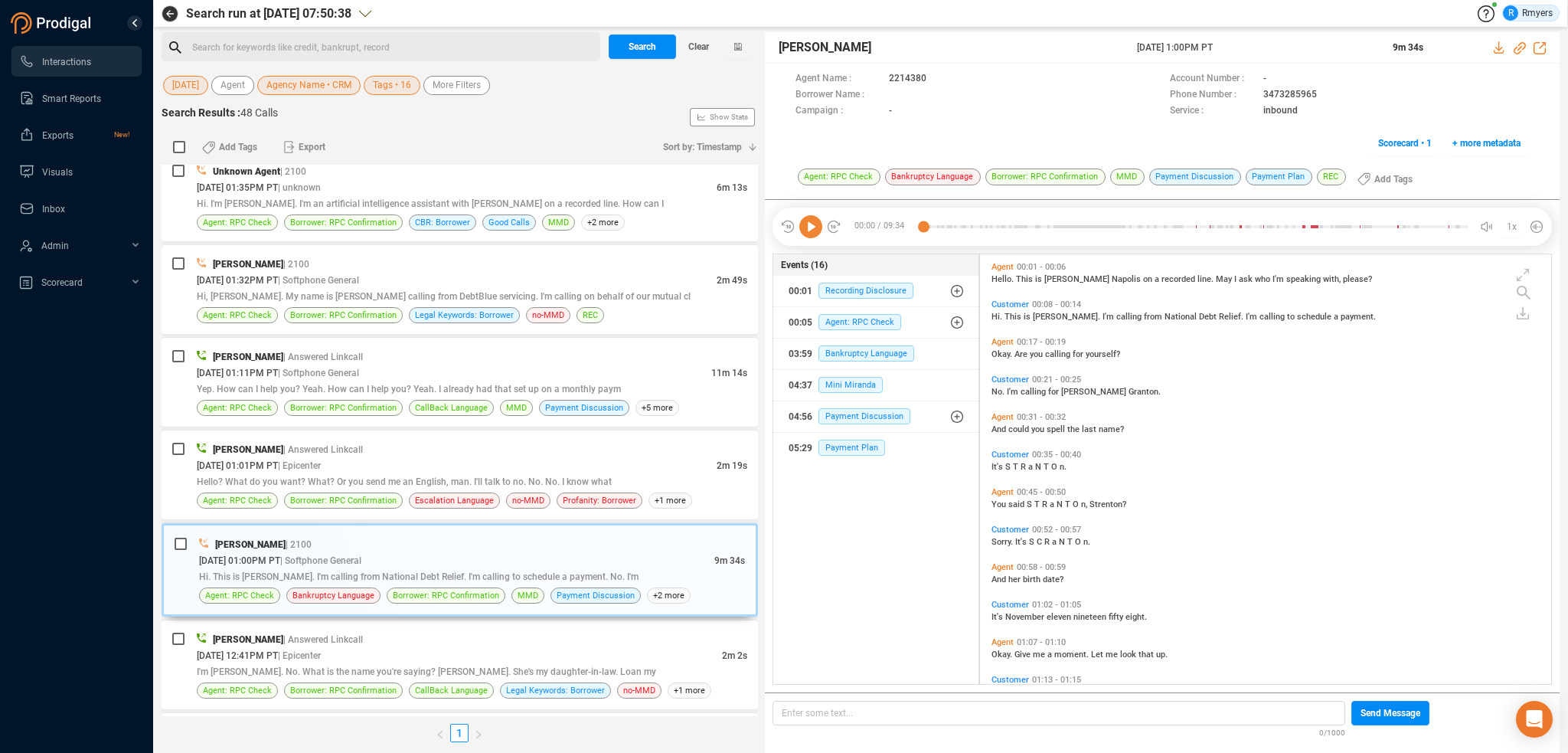
click at [806, 228] on icon at bounding box center [811, 227] width 23 height 23
click at [310, 663] on div "I'm [PERSON_NAME]. No. What is the name you're saying? [PERSON_NAME]. She's my …" at bounding box center [472, 671] width 550 height 16
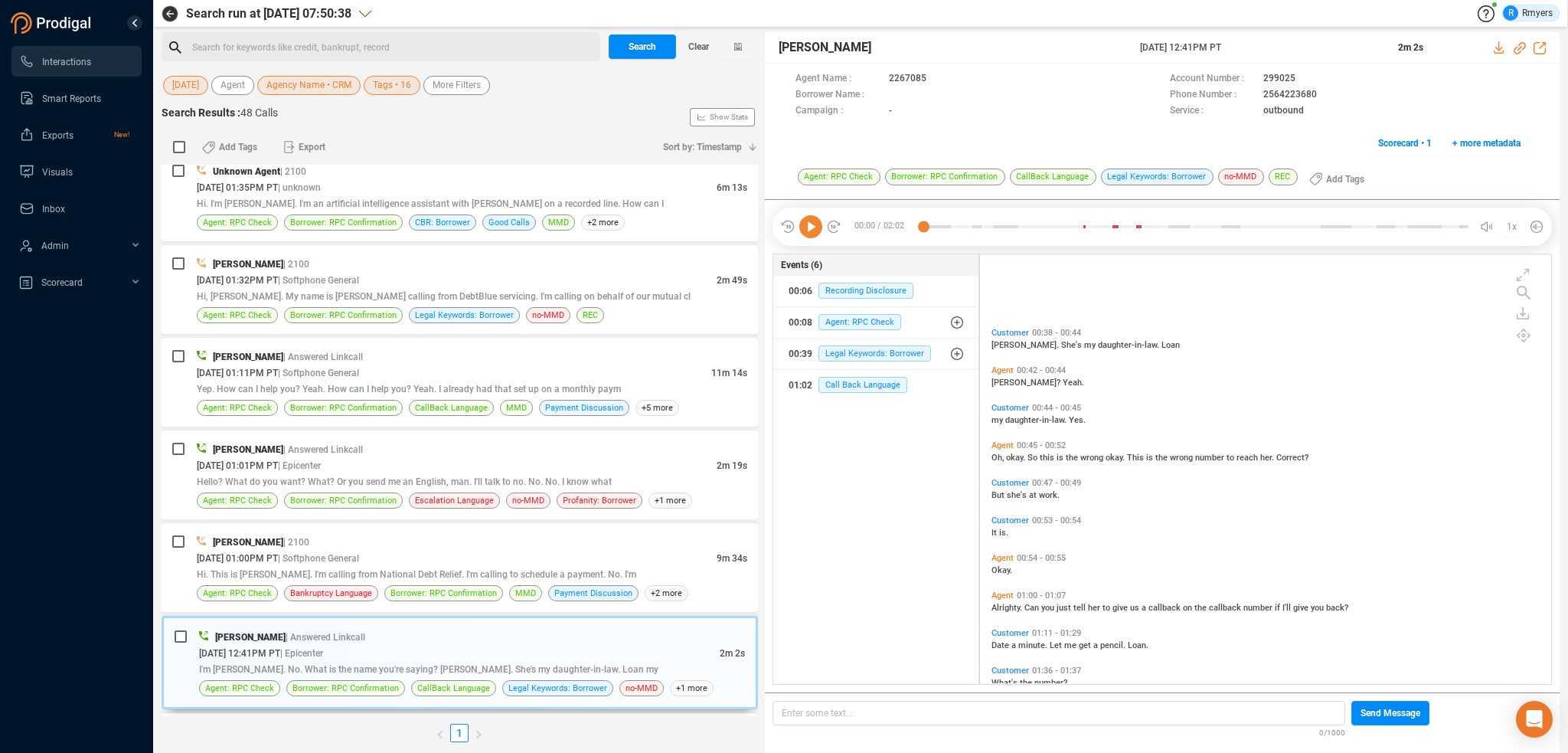
scroll to position [411, 0]
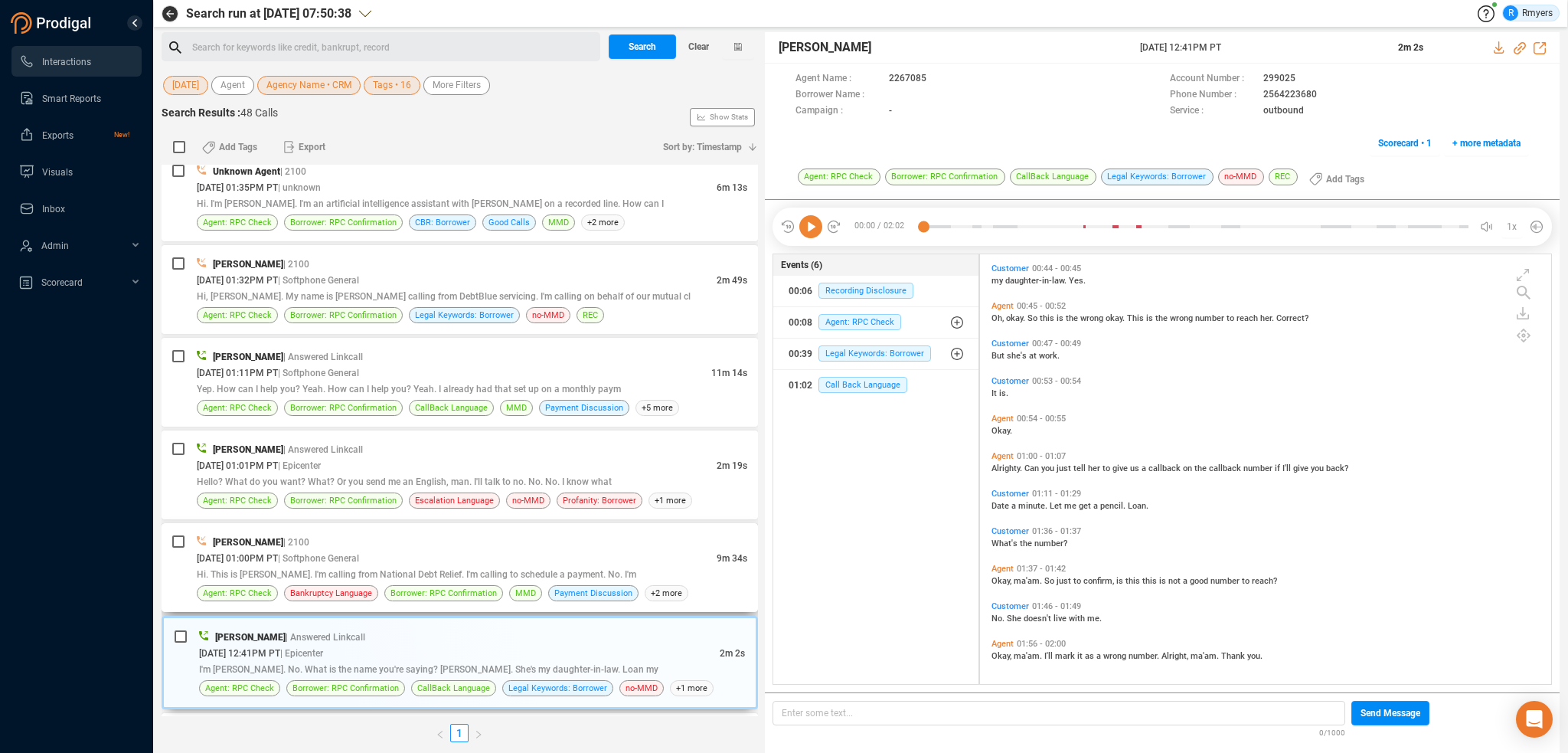
click at [278, 553] on span "[DATE] 01:00PM PT" at bounding box center [237, 558] width 81 height 10
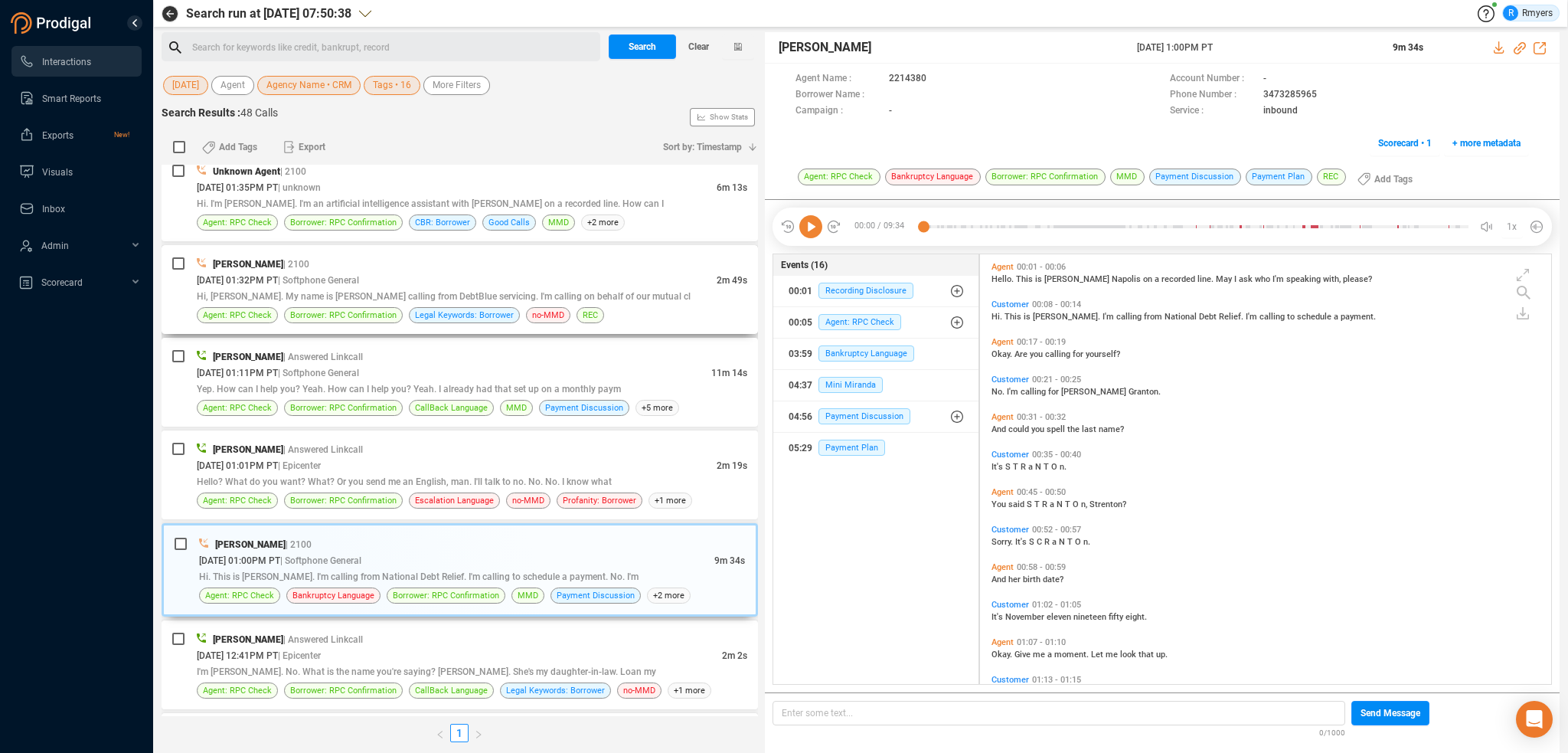
scroll to position [427, 563]
click at [806, 229] on icon at bounding box center [811, 227] width 23 height 23
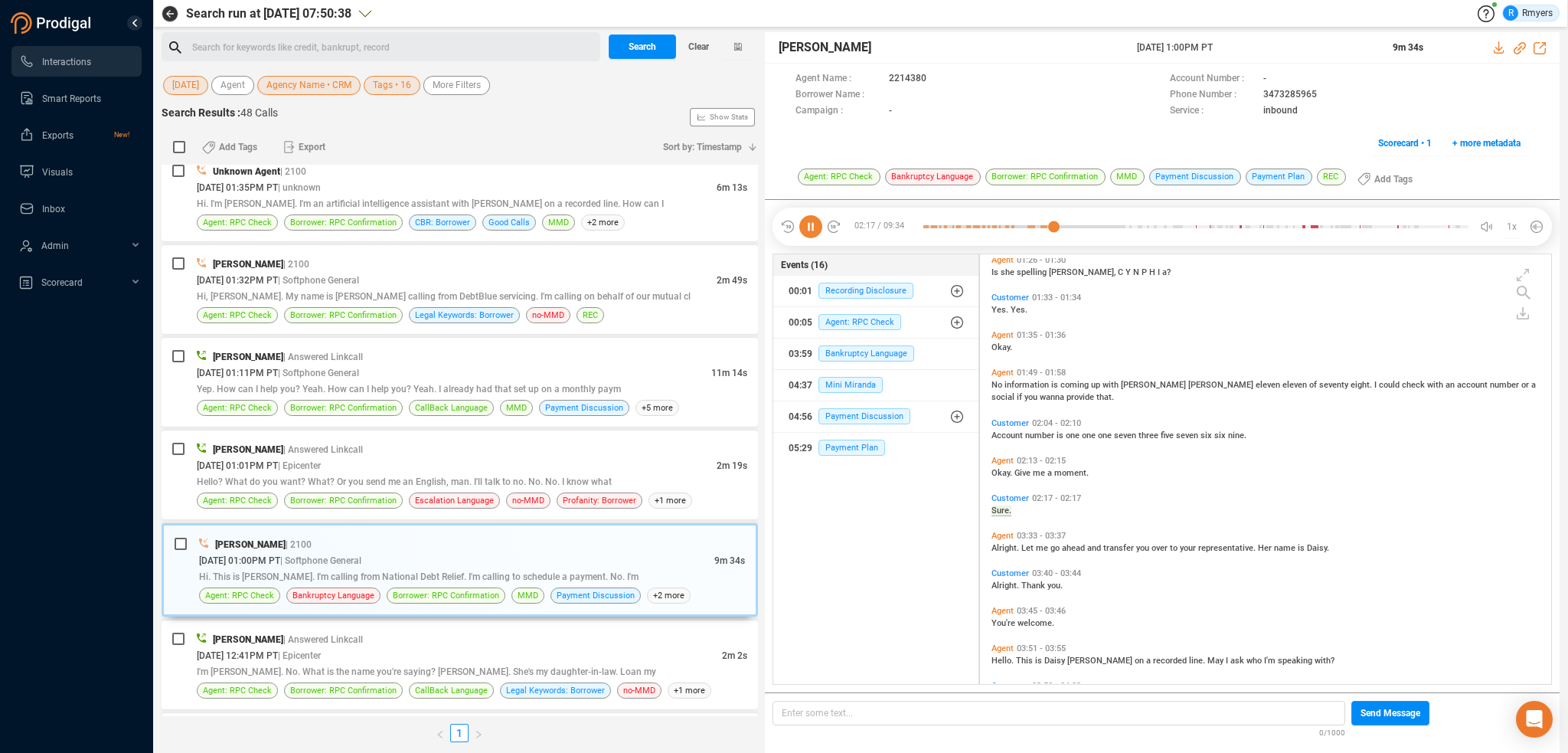
scroll to position [570, 0]
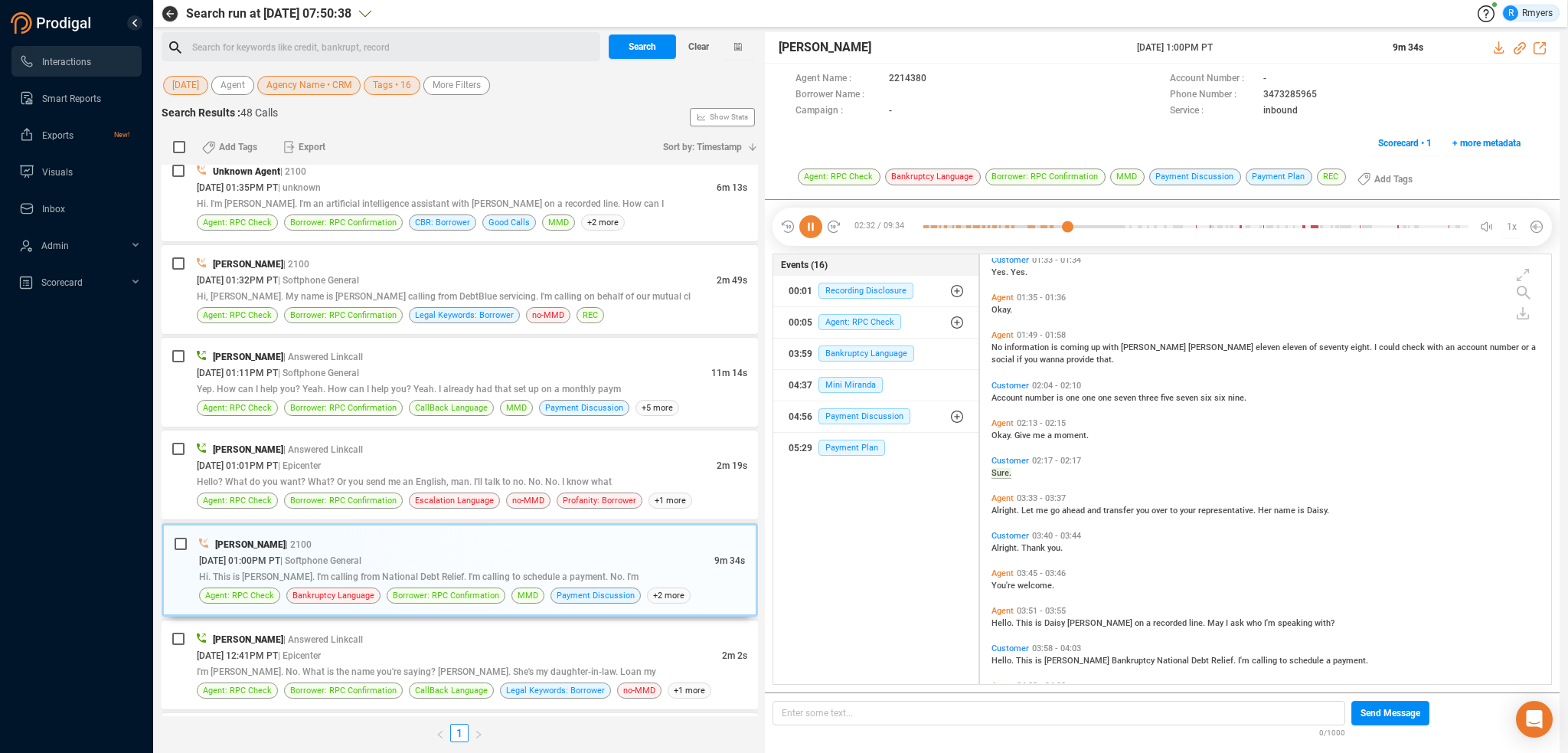
click at [818, 227] on icon at bounding box center [811, 227] width 23 height 23
click at [812, 229] on icon at bounding box center [811, 227] width 23 height 23
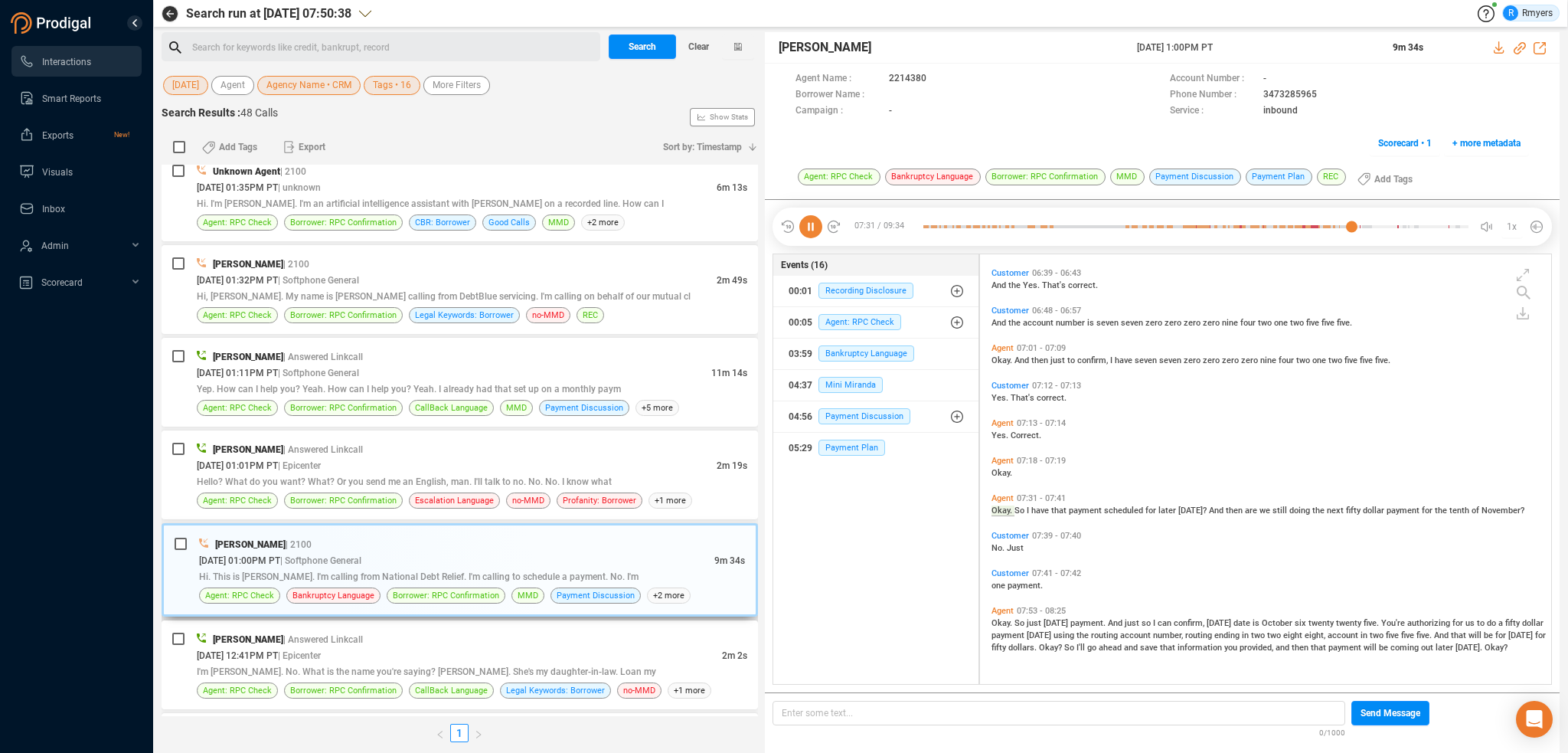
scroll to position [2034, 0]
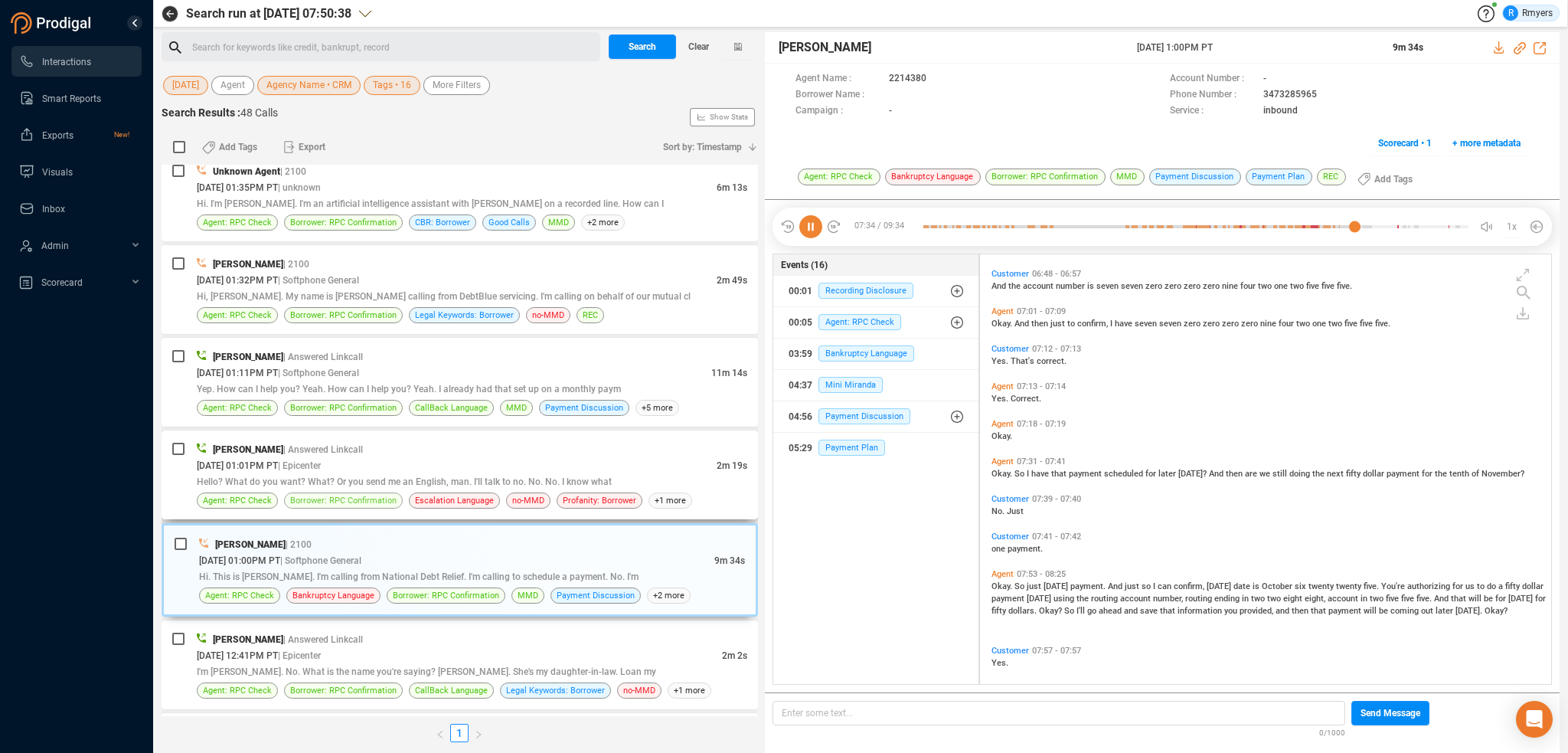
click at [308, 493] on span "Borrower: RPC Confirmation" at bounding box center [343, 500] width 106 height 15
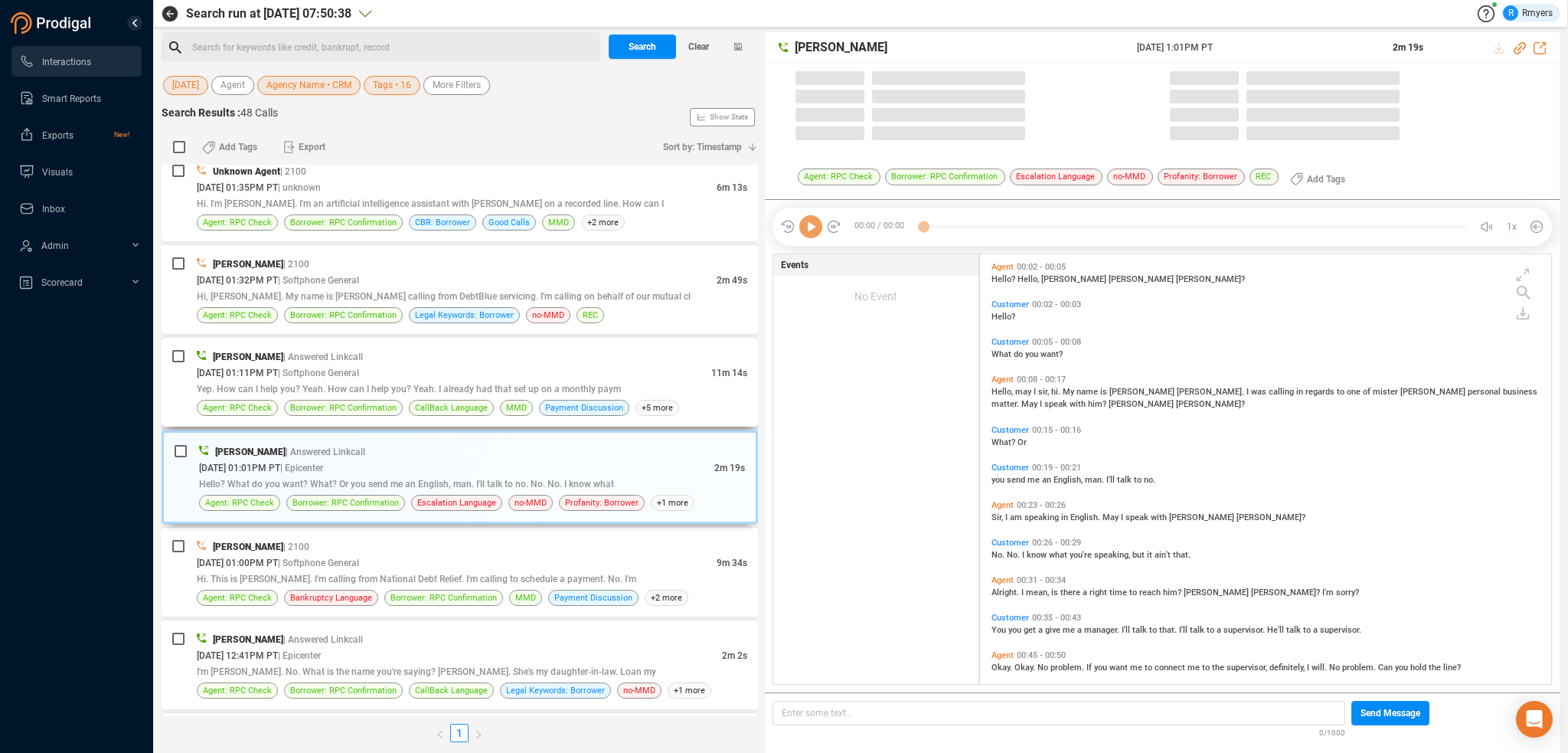
scroll to position [427, 563]
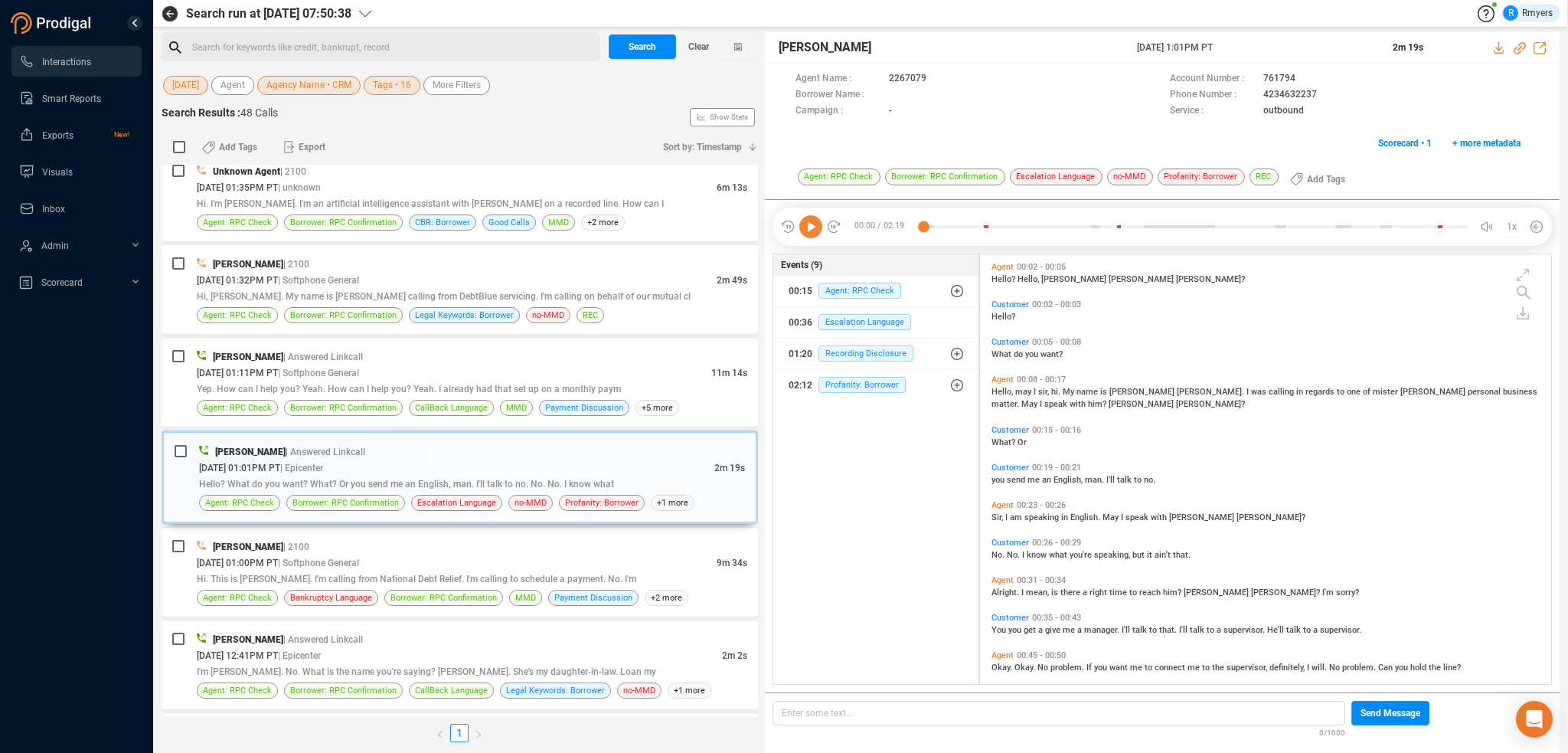
click at [808, 222] on icon at bounding box center [811, 227] width 23 height 23
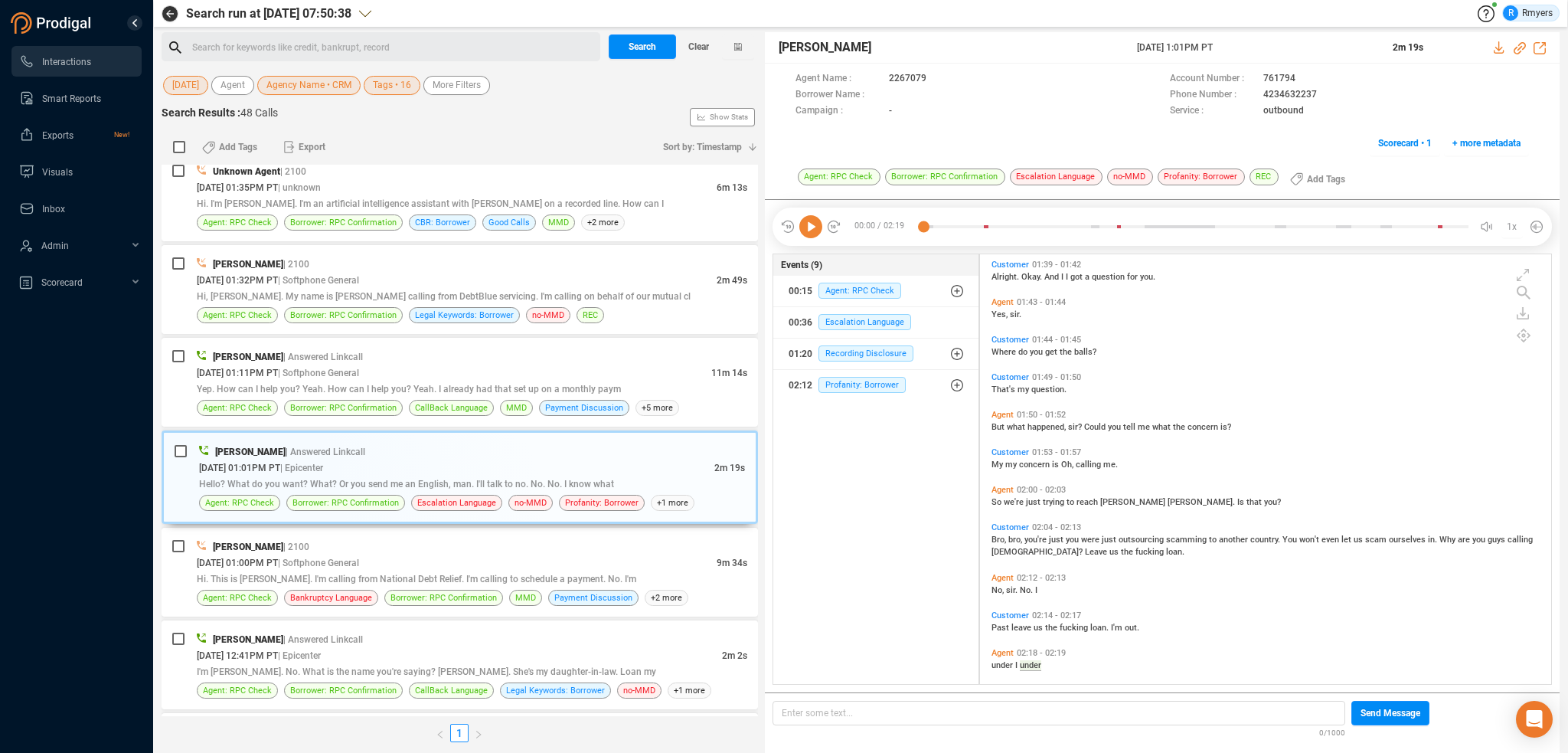
scroll to position [851, 0]
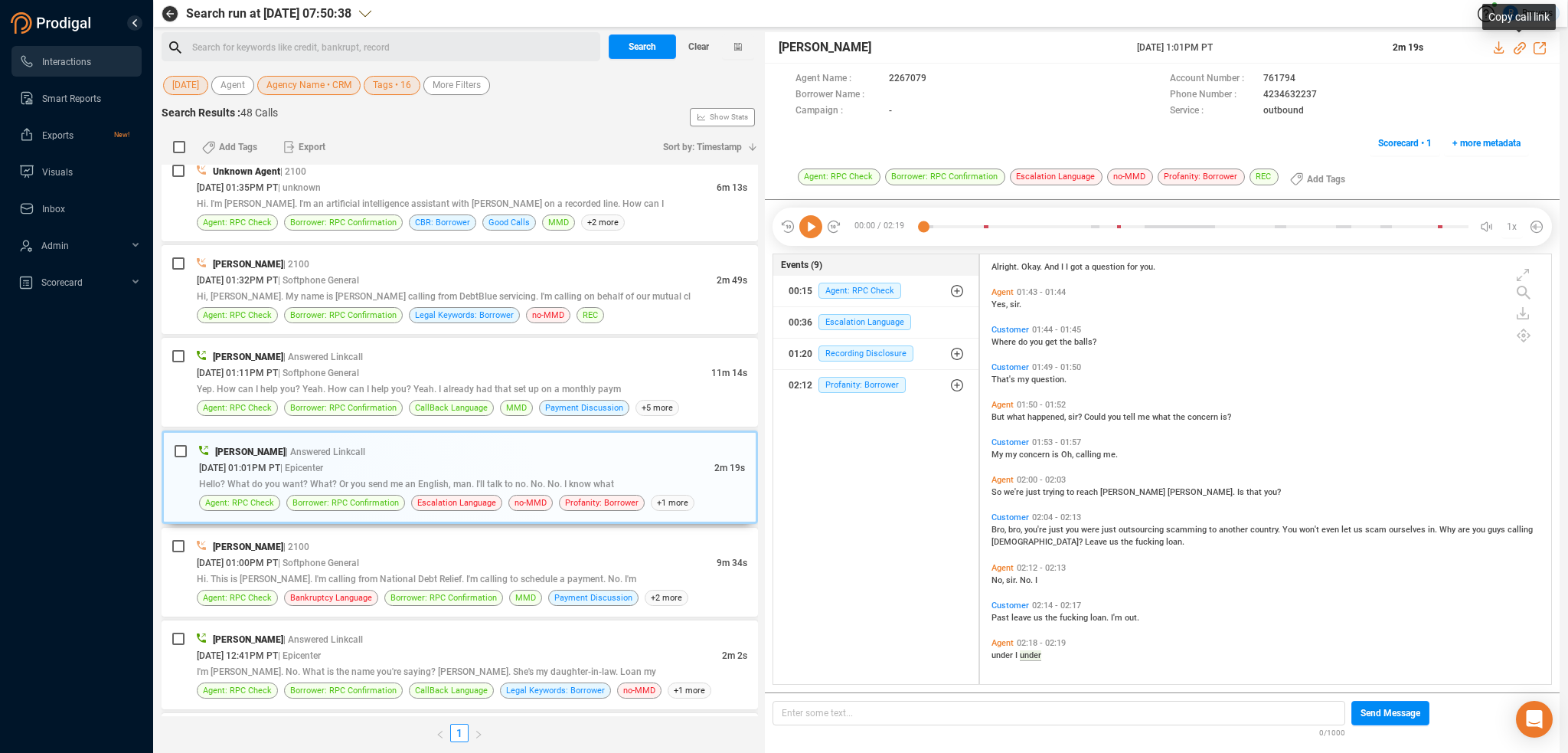
click at [1519, 48] on icon at bounding box center [1520, 48] width 12 height 12
click at [999, 532] on span "Bro," at bounding box center [999, 530] width 16 height 10
click at [807, 227] on icon at bounding box center [811, 227] width 23 height 23
click at [362, 373] on div "10/06/2025 @ 01:11PM PT | Softphone General" at bounding box center [453, 372] width 515 height 16
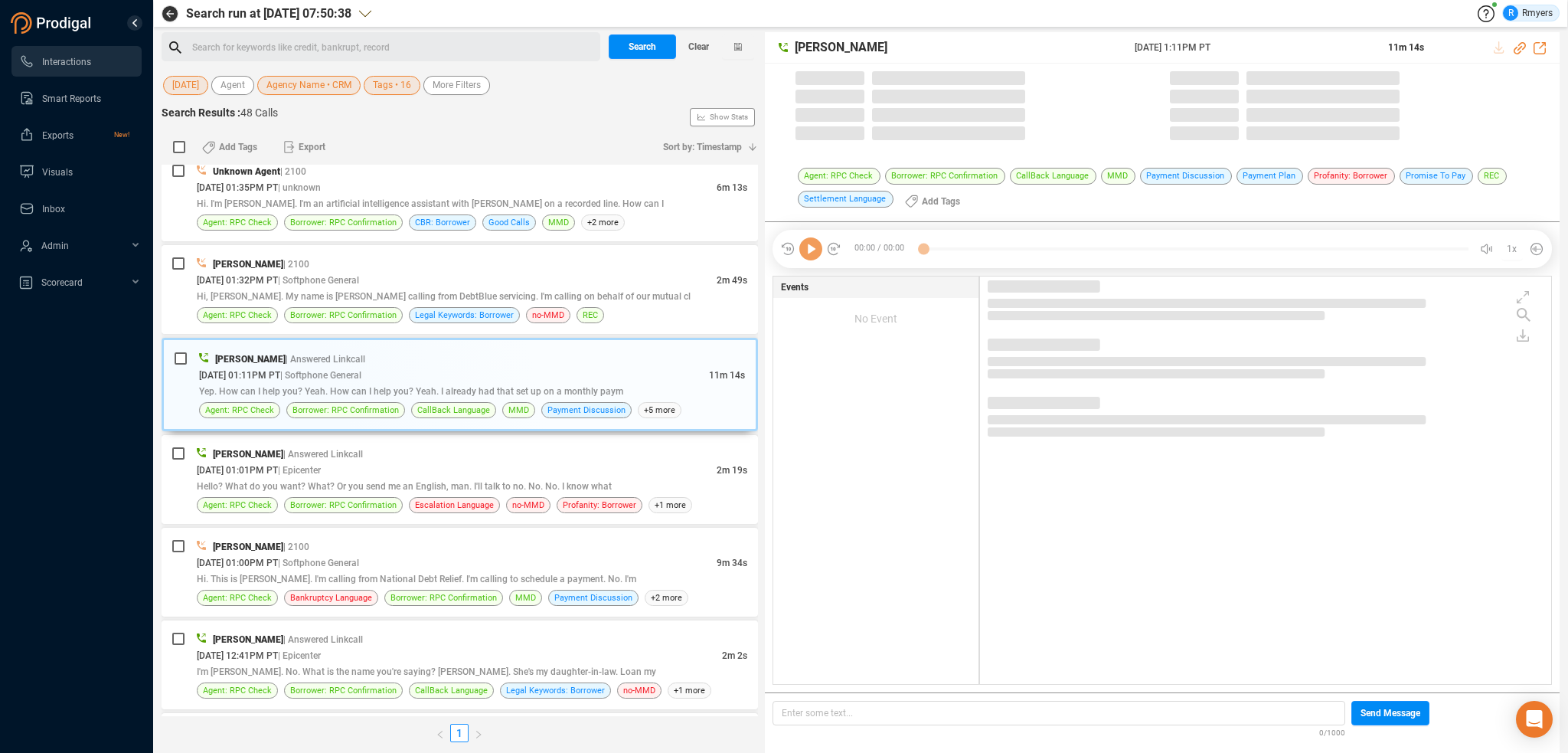
click at [812, 254] on icon at bounding box center [811, 248] width 23 height 23
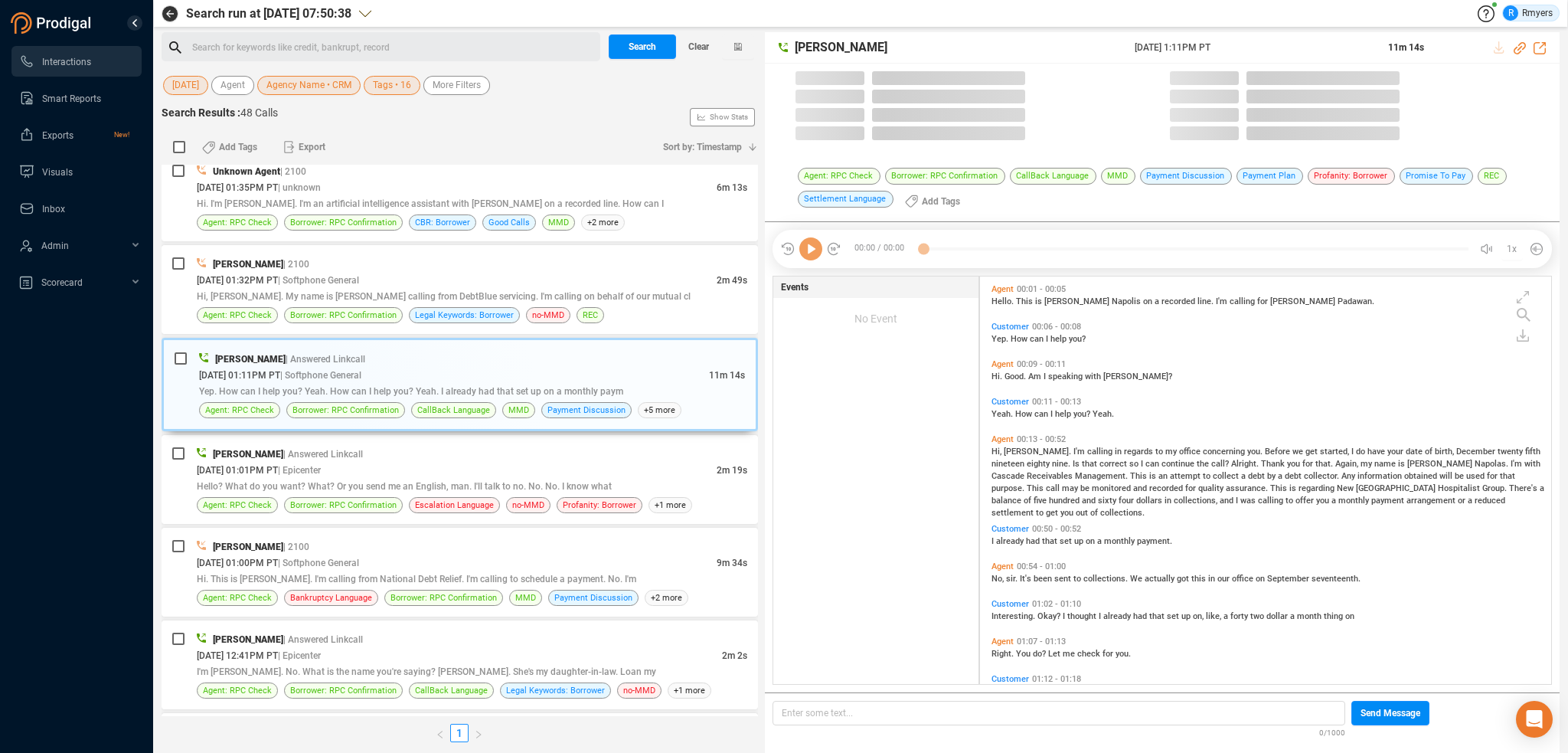
scroll to position [405, 563]
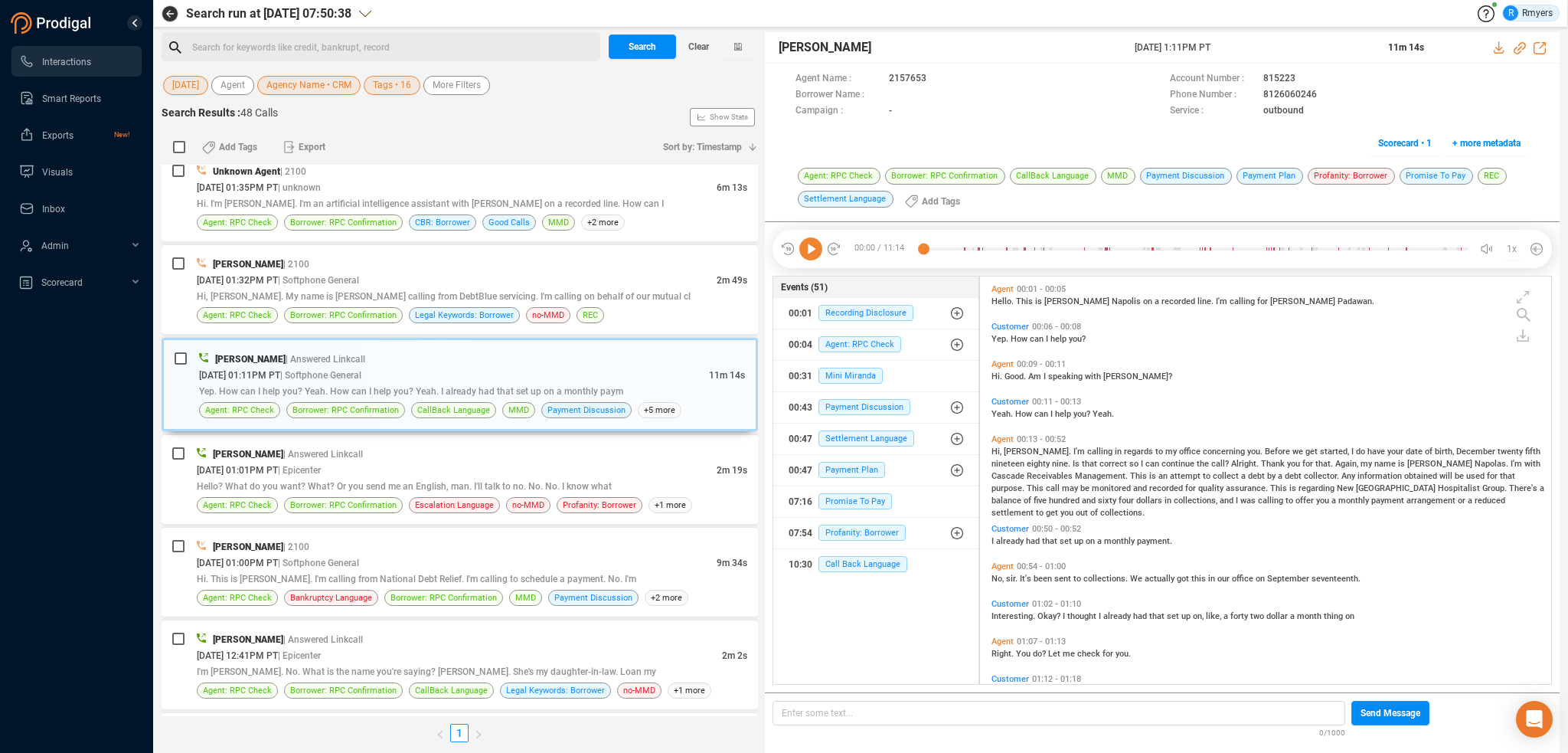
click at [815, 249] on icon at bounding box center [811, 248] width 23 height 23
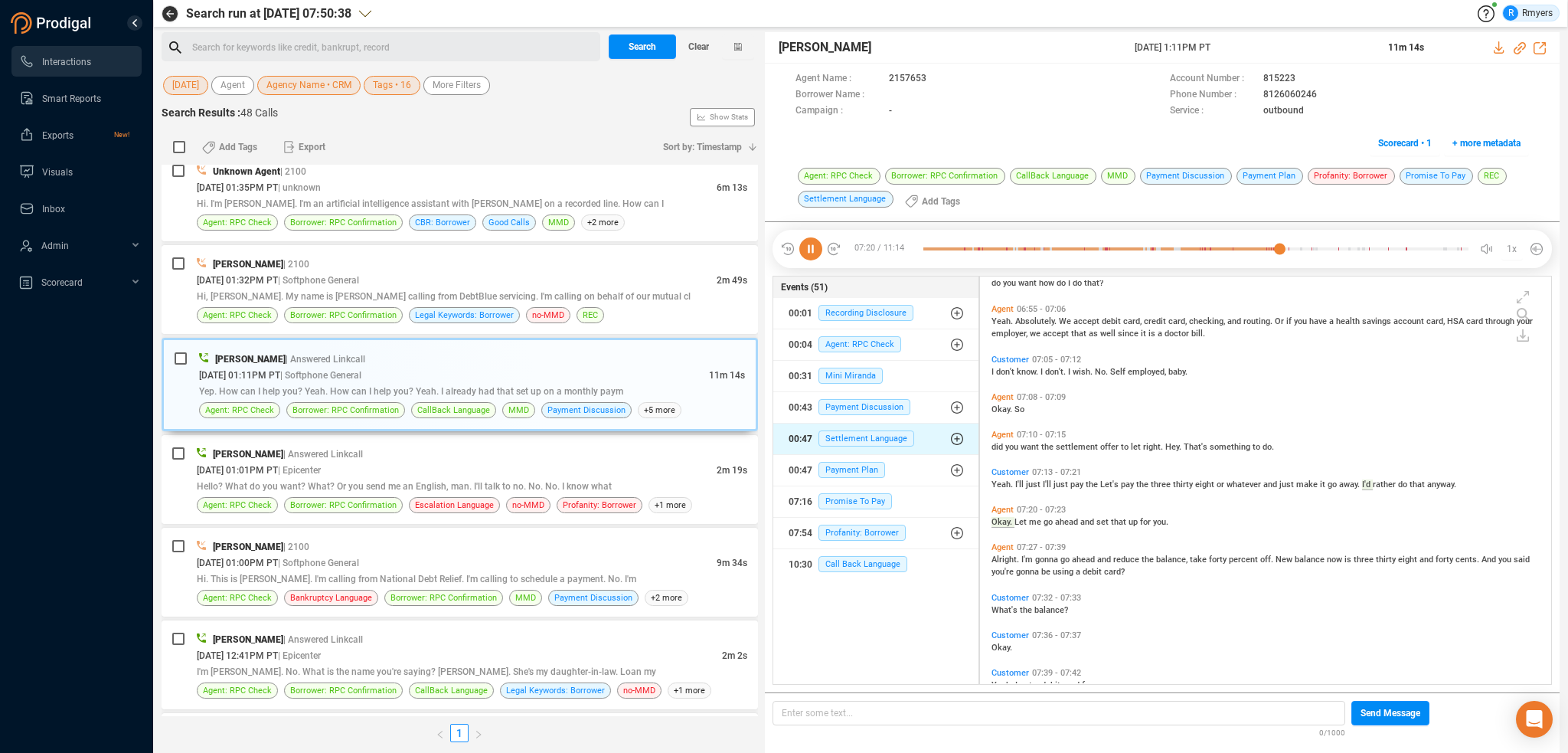
scroll to position [2531, 0]
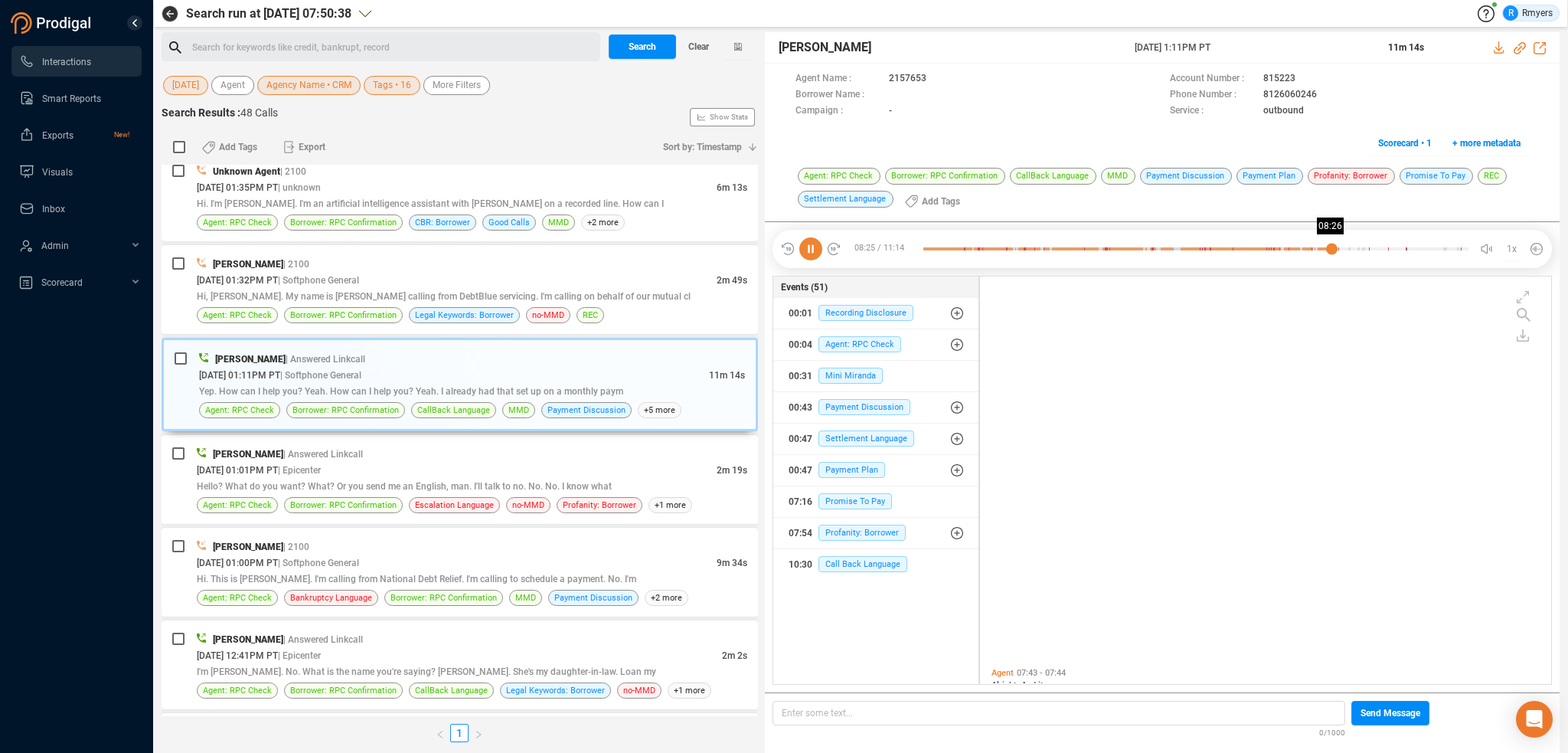
click at [1332, 238] on div at bounding box center [1196, 248] width 545 height 23
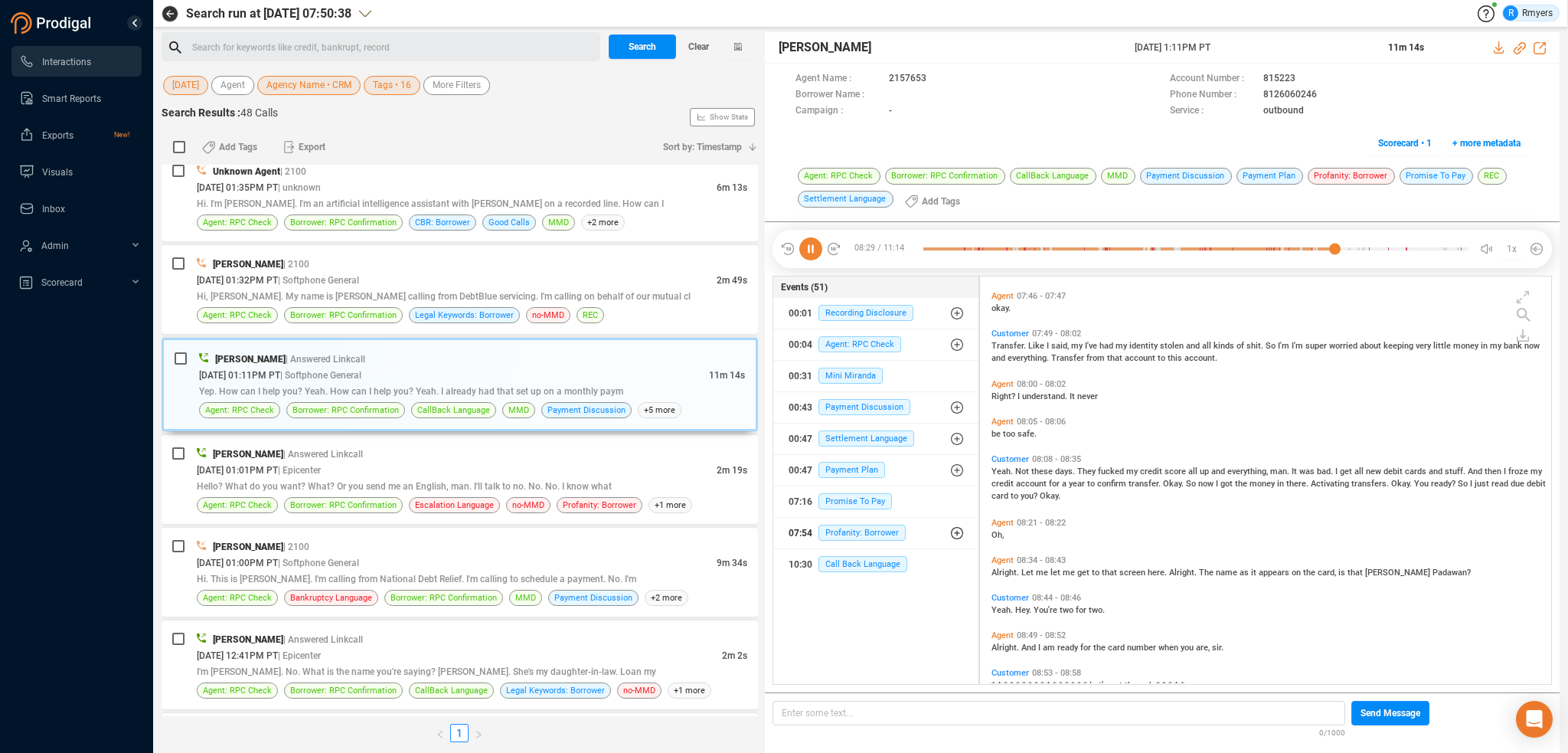
click at [954, 531] on icon "button" at bounding box center [957, 533] width 12 height 12
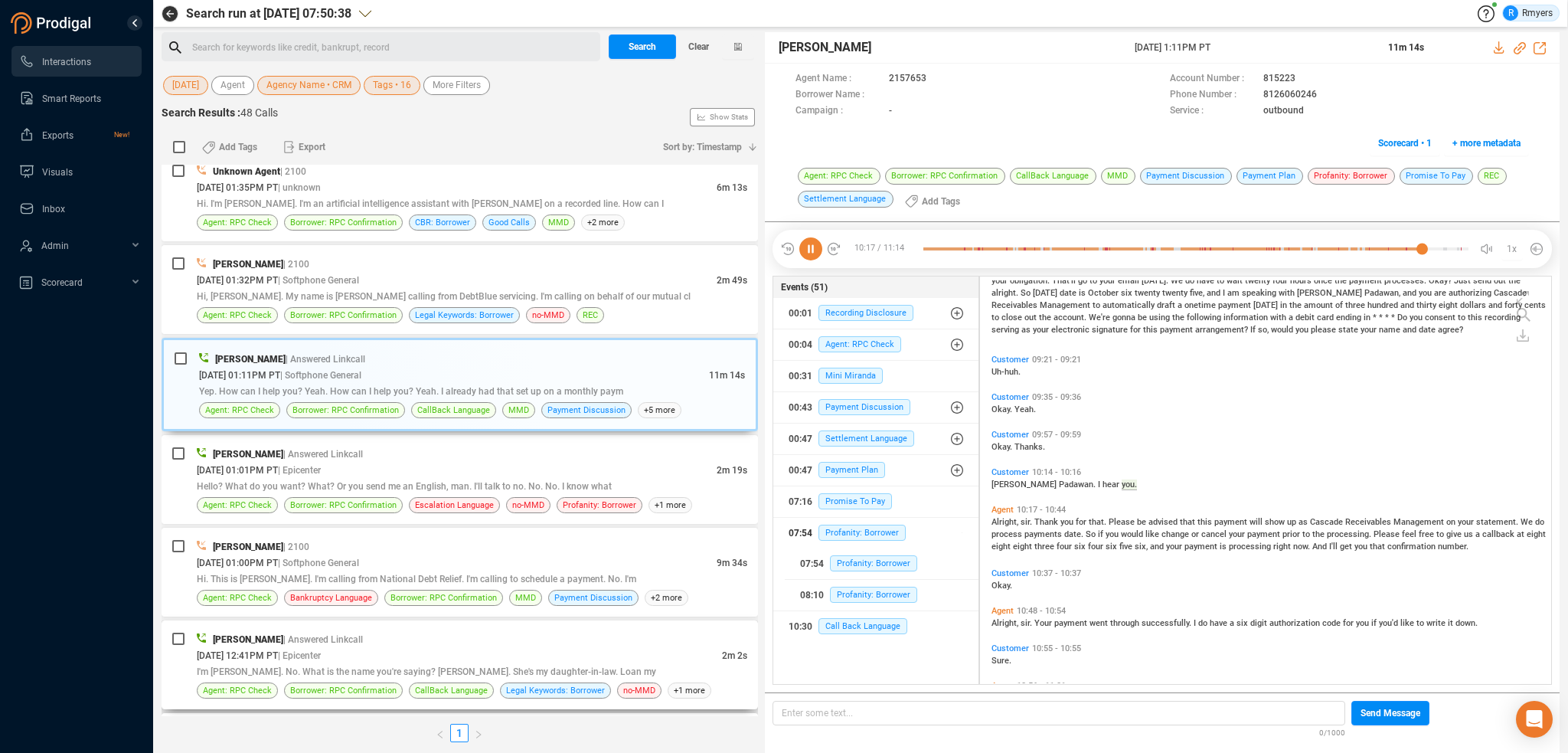
scroll to position [3650, 0]
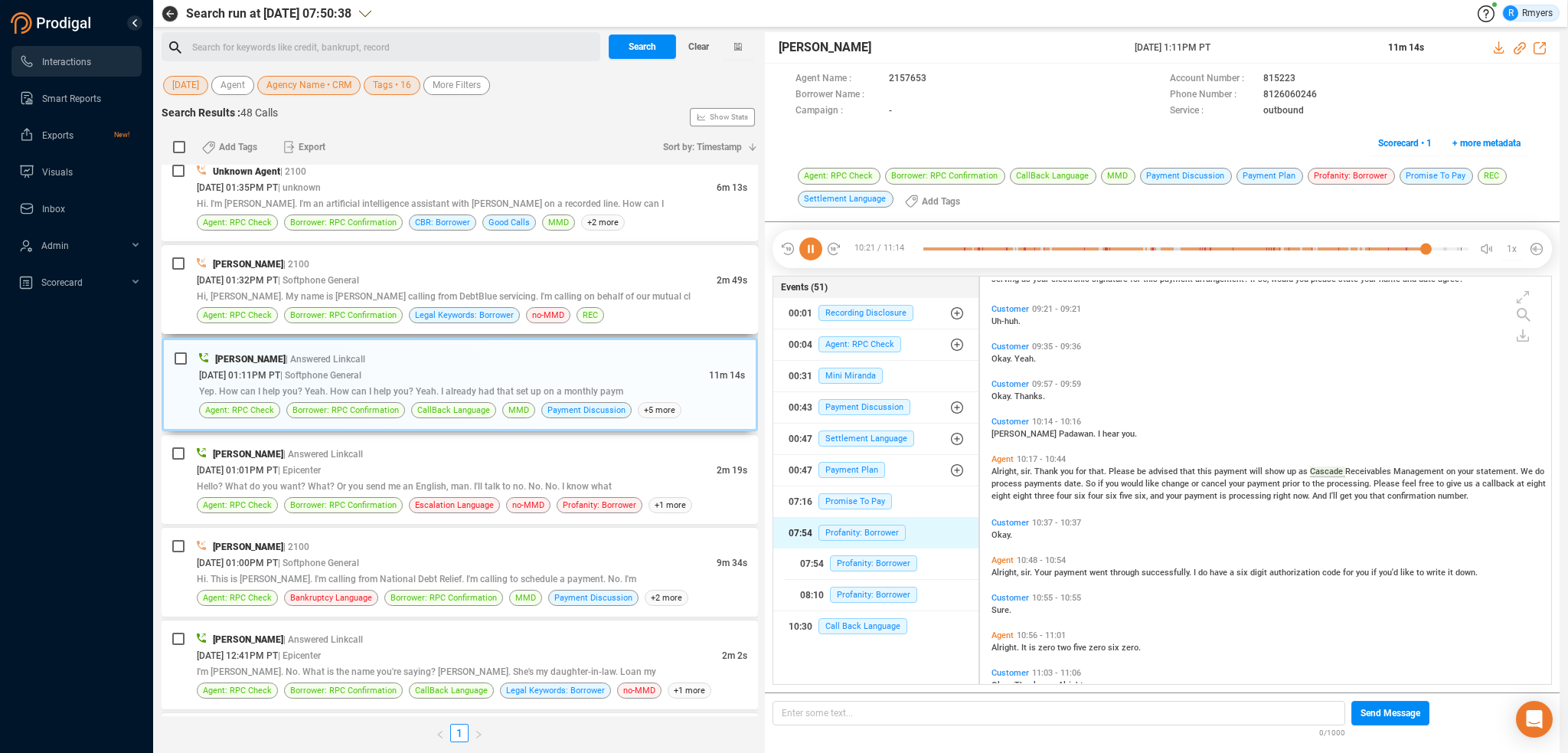
click at [541, 272] on div "10/06/2025 @ 01:32PM PT | Softphone General" at bounding box center [456, 280] width 520 height 16
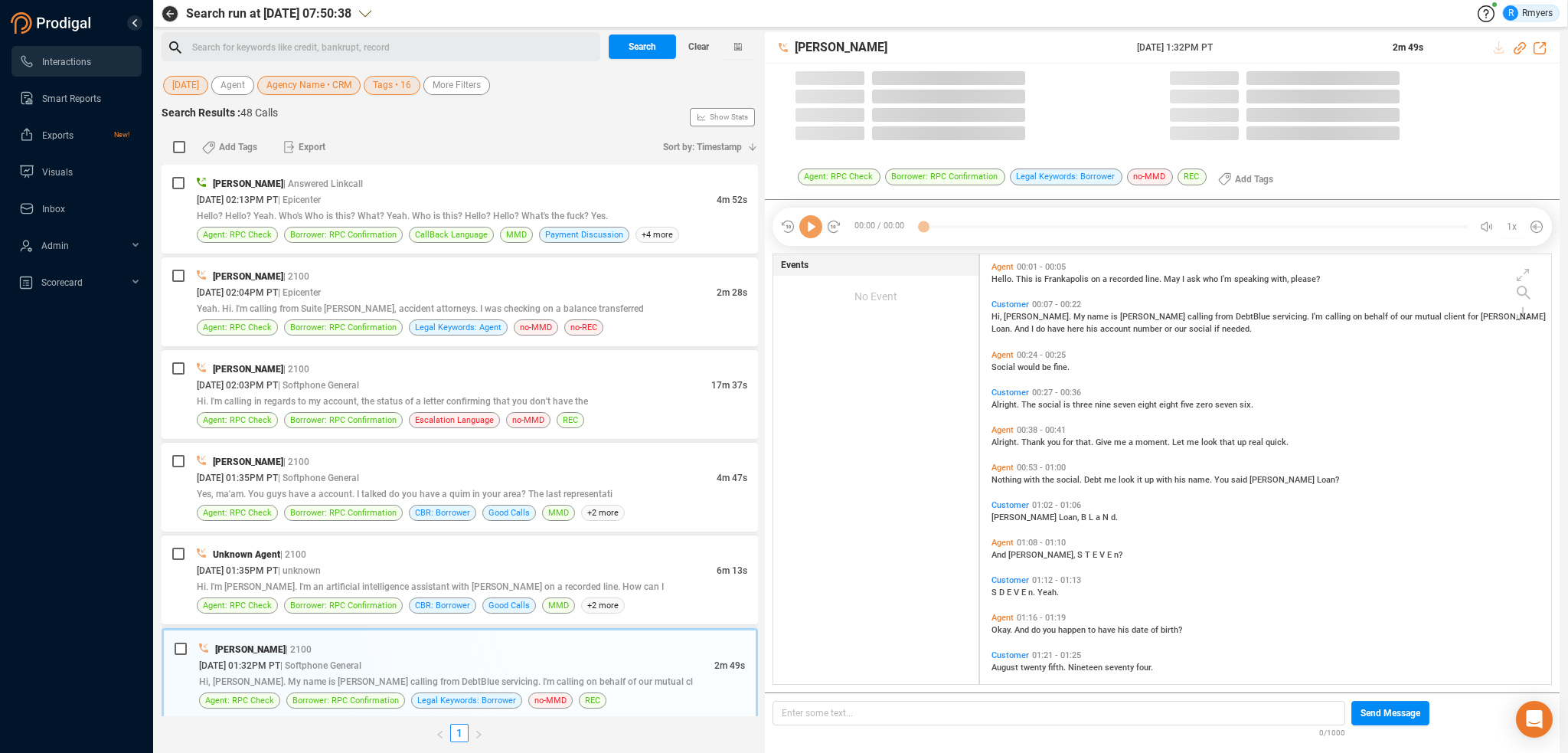
scroll to position [427, 563]
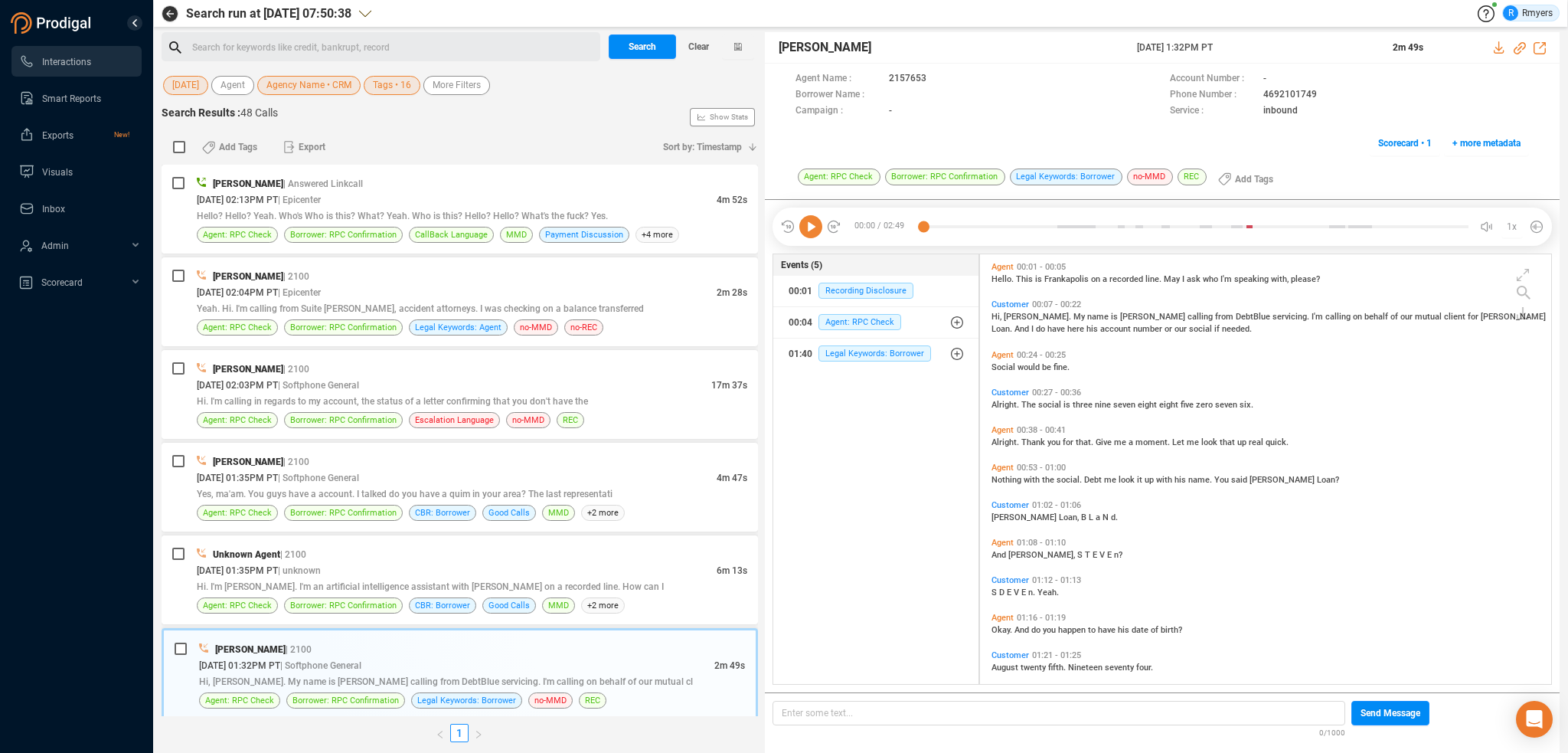
click at [806, 229] on icon at bounding box center [811, 227] width 23 height 23
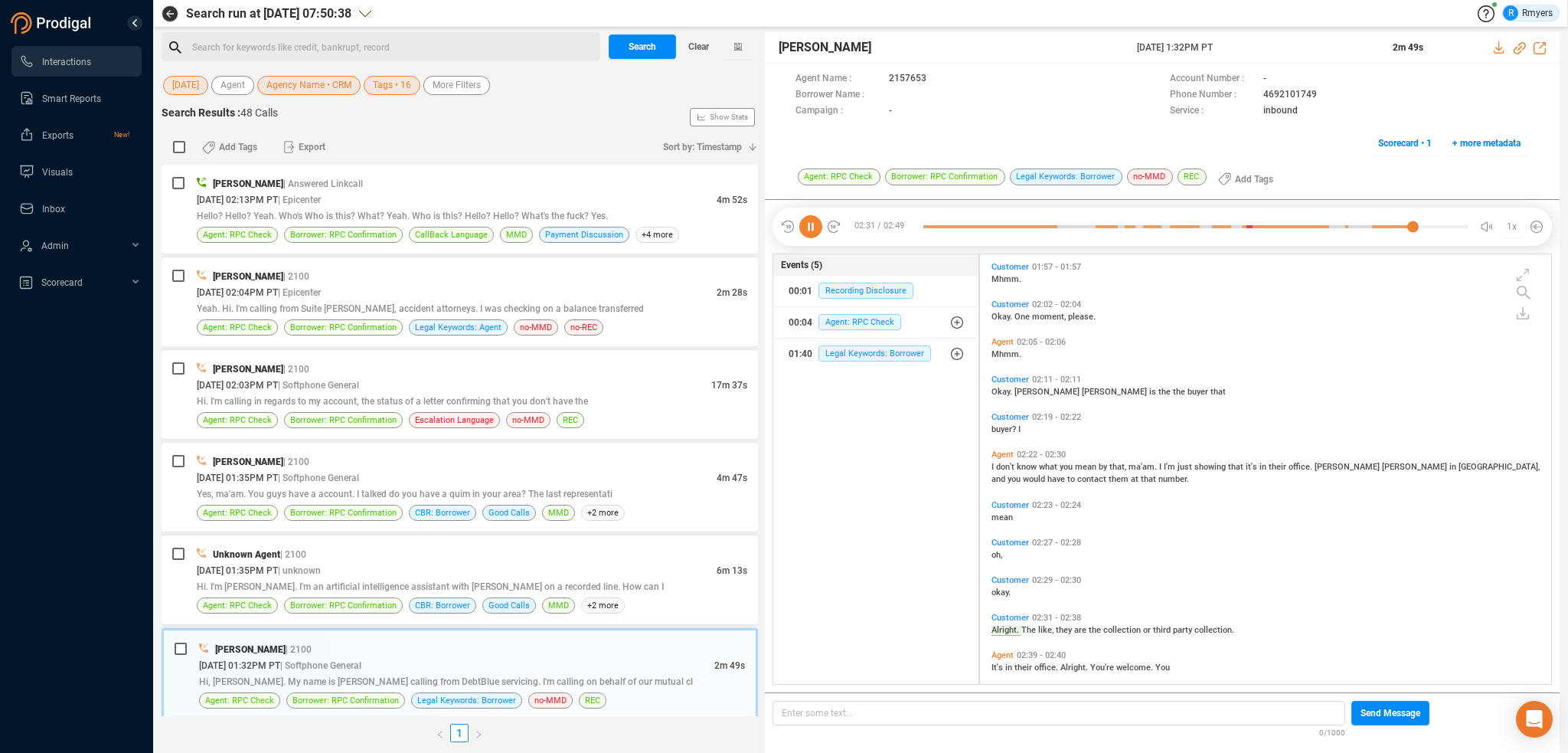
scroll to position [788, 0]
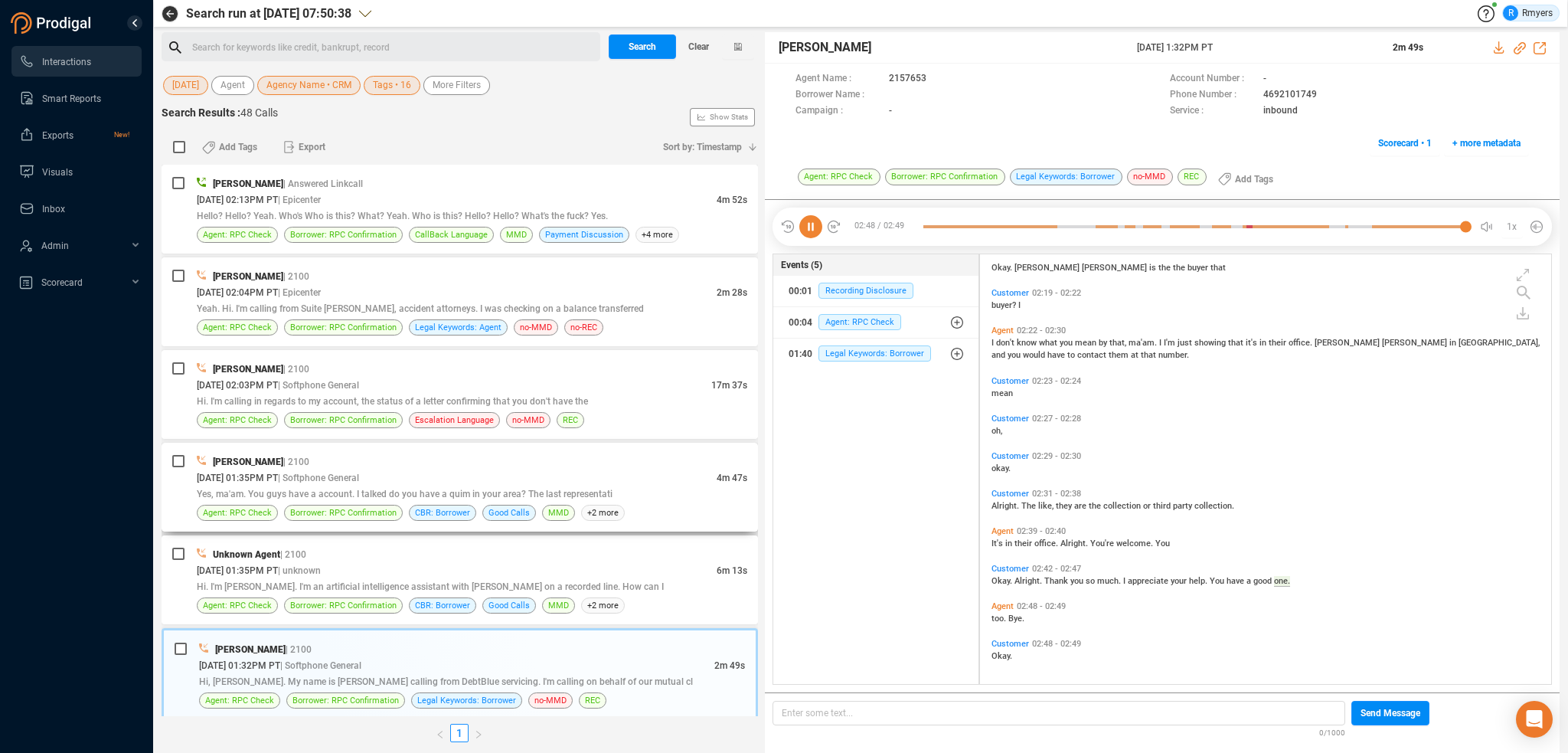
drag, startPoint x: 316, startPoint y: 493, endPoint x: 351, endPoint y: 479, distance: 37.7
click at [316, 491] on span "Yes, ma'am. You guys have a account. I talked do you have a quim in your area? …" at bounding box center [404, 493] width 415 height 10
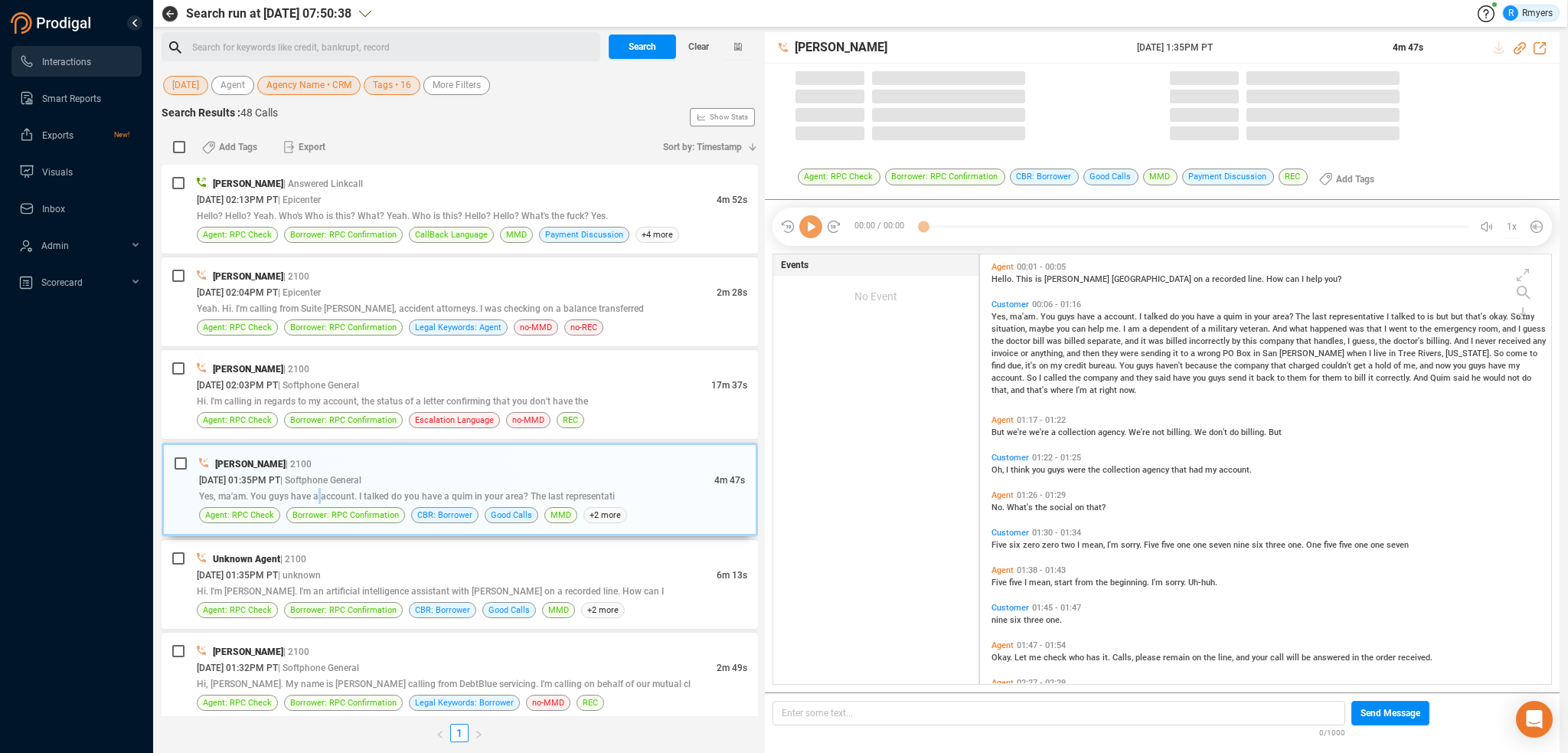
scroll to position [427, 563]
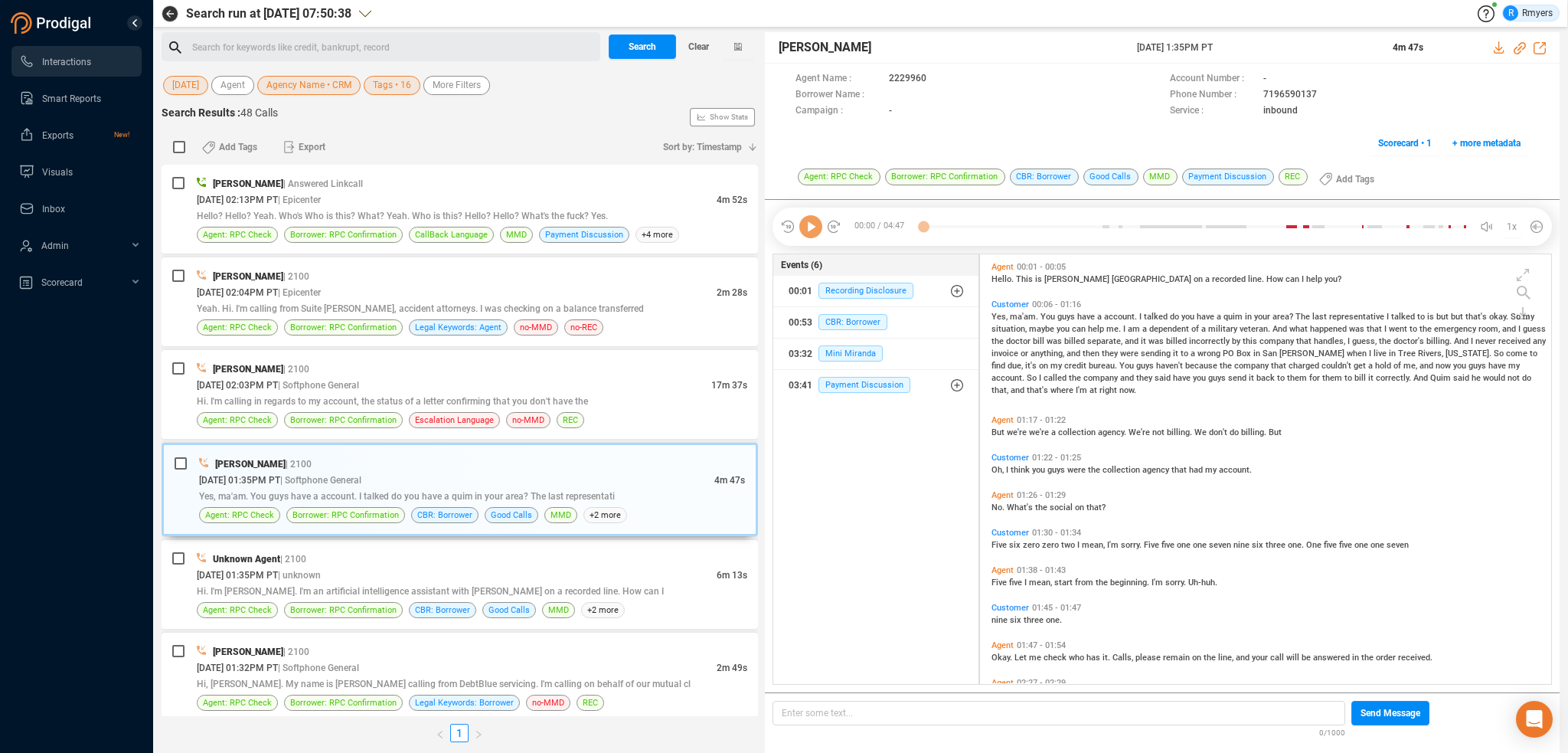
click at [802, 228] on icon at bounding box center [811, 227] width 23 height 23
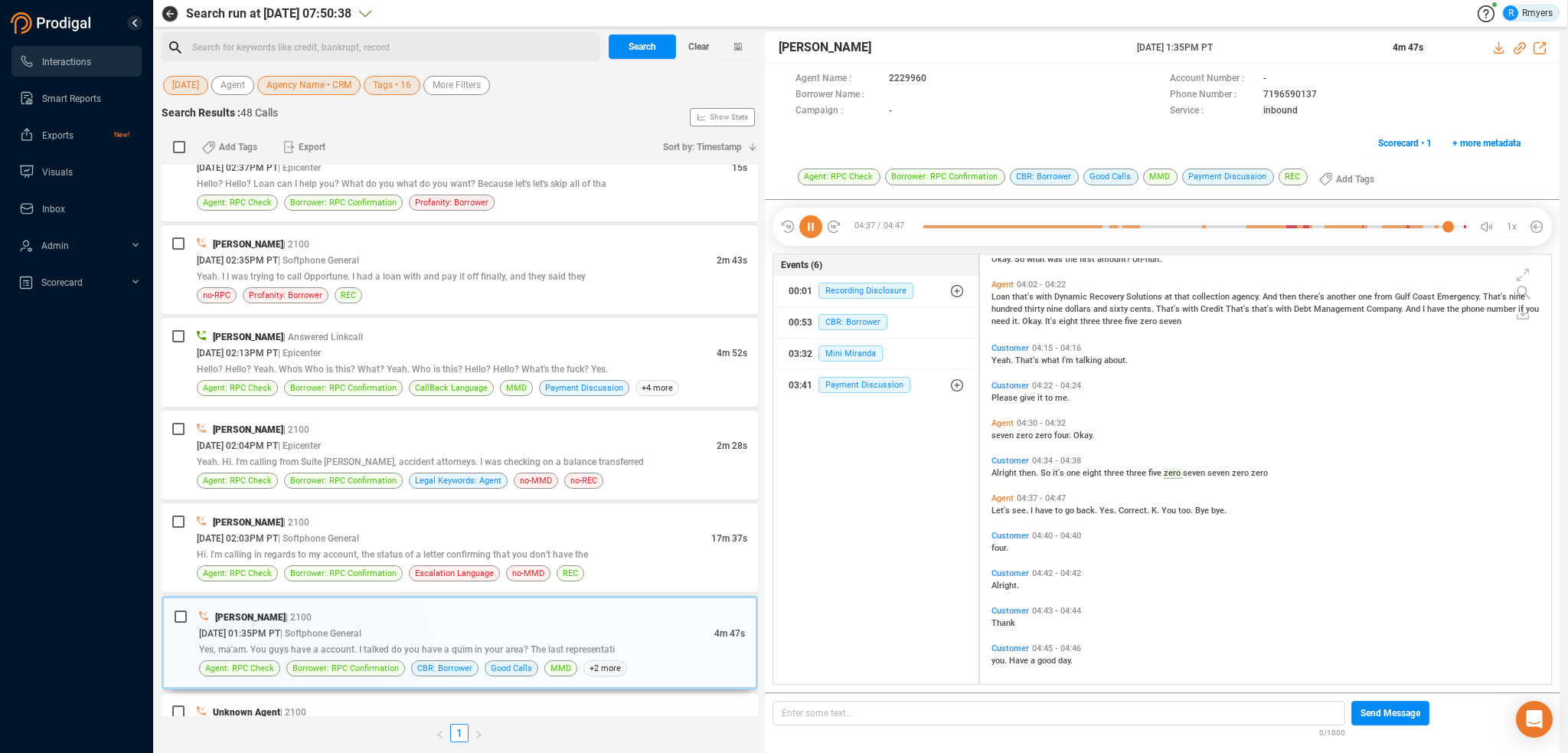
scroll to position [892, 0]
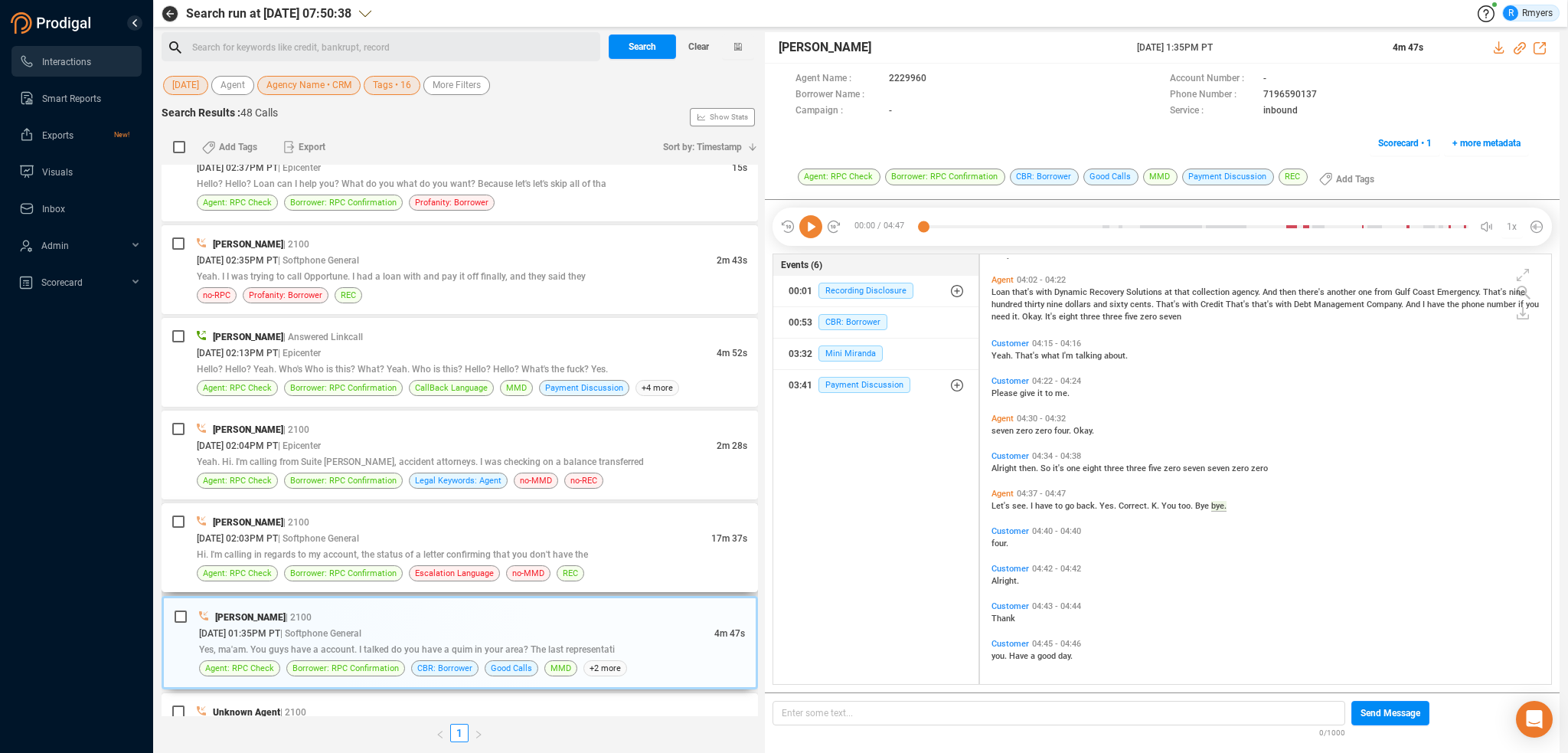
click at [436, 549] on span "Hi. I'm calling in regards to my account, the status of a letter confirming tha…" at bounding box center [392, 554] width 391 height 10
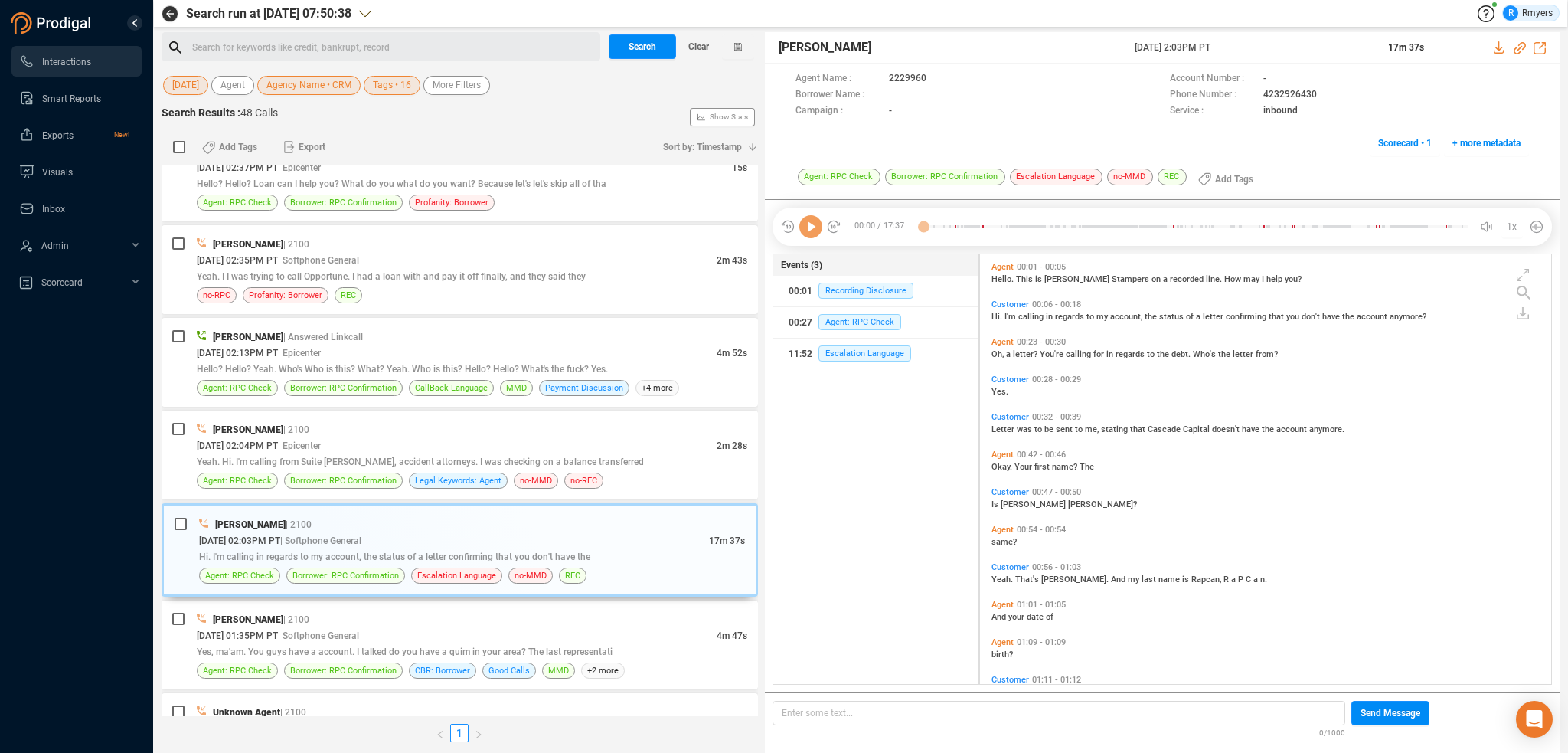
scroll to position [427, 563]
click at [814, 229] on icon at bounding box center [811, 227] width 23 height 23
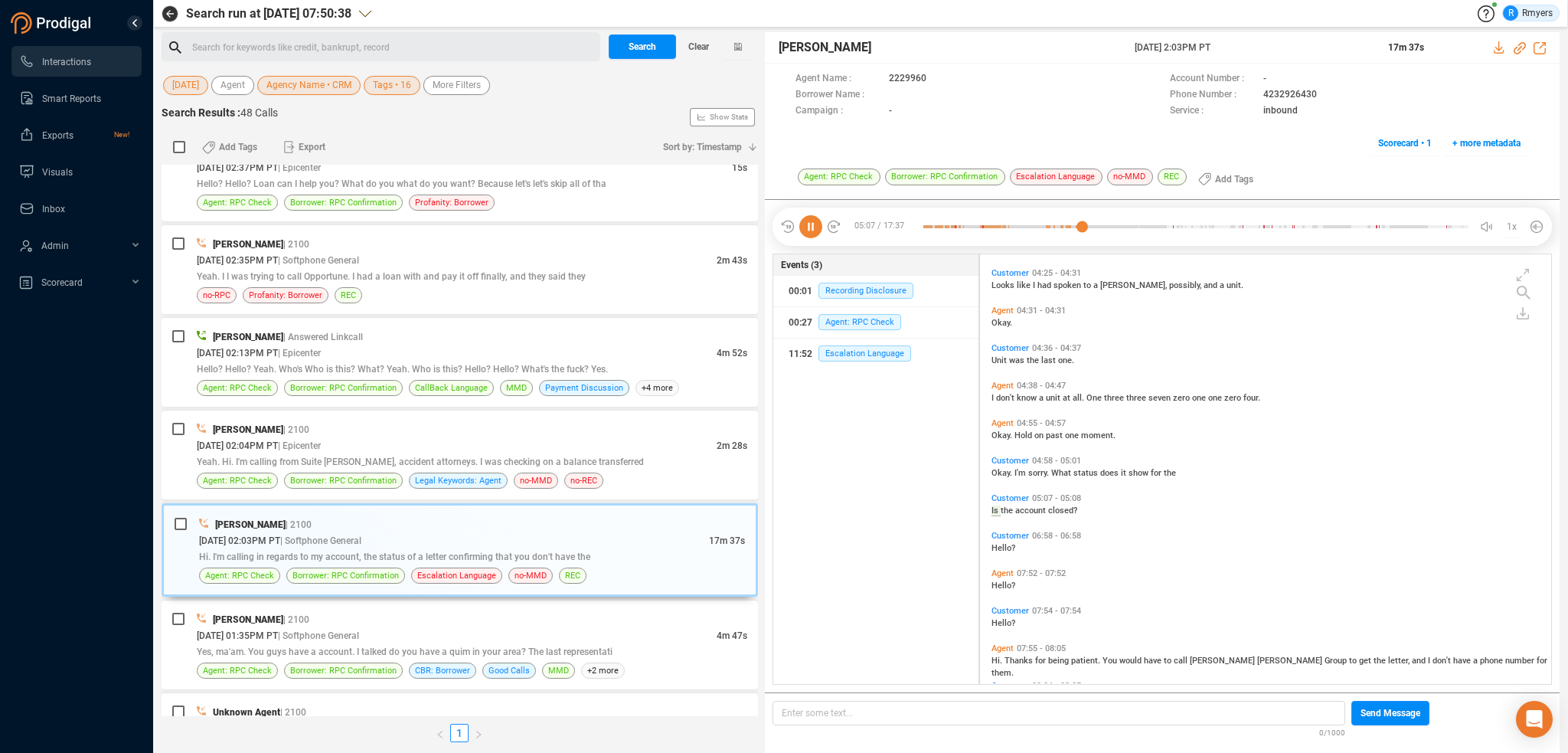
scroll to position [1157, 0]
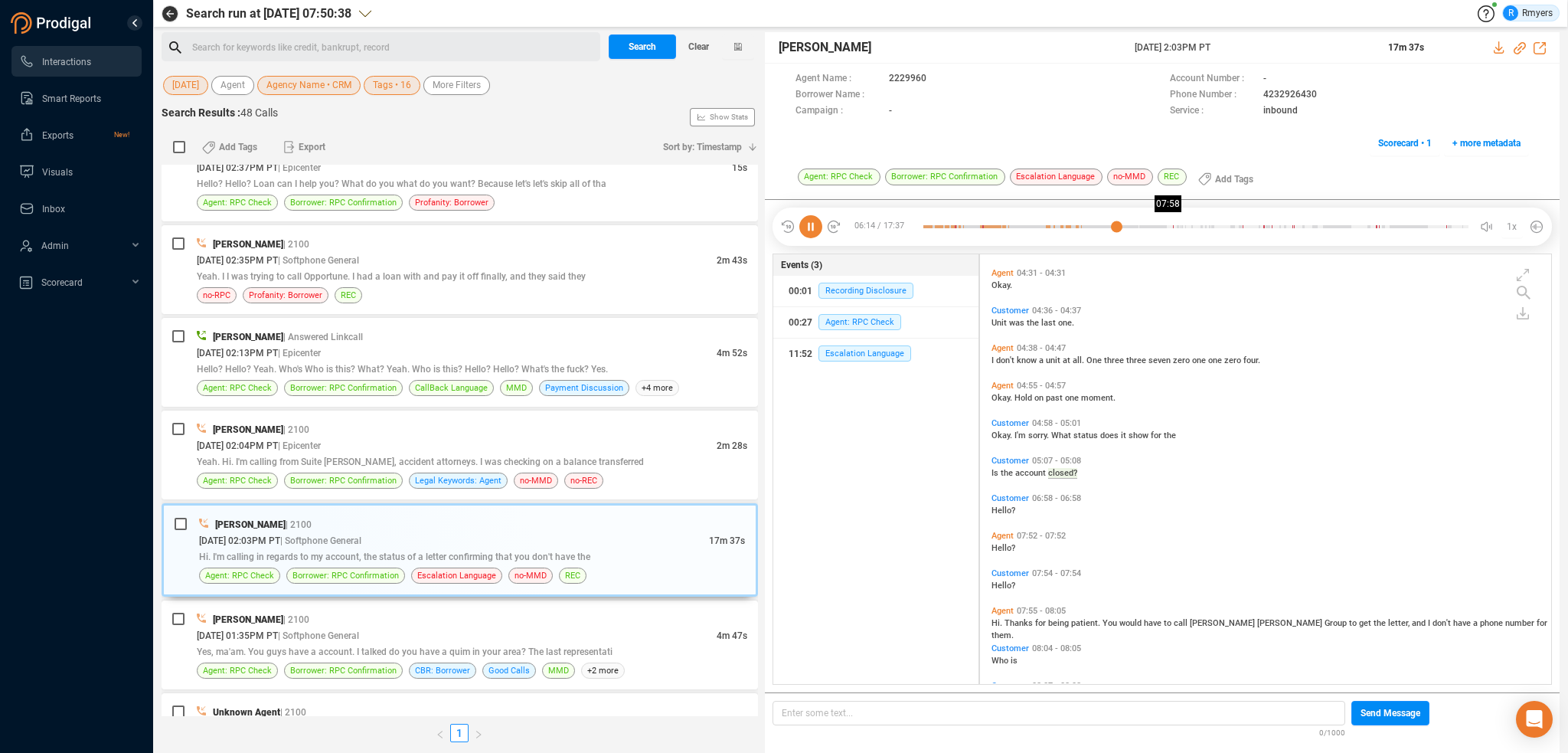
click at [1169, 226] on div at bounding box center [1196, 227] width 545 height 23
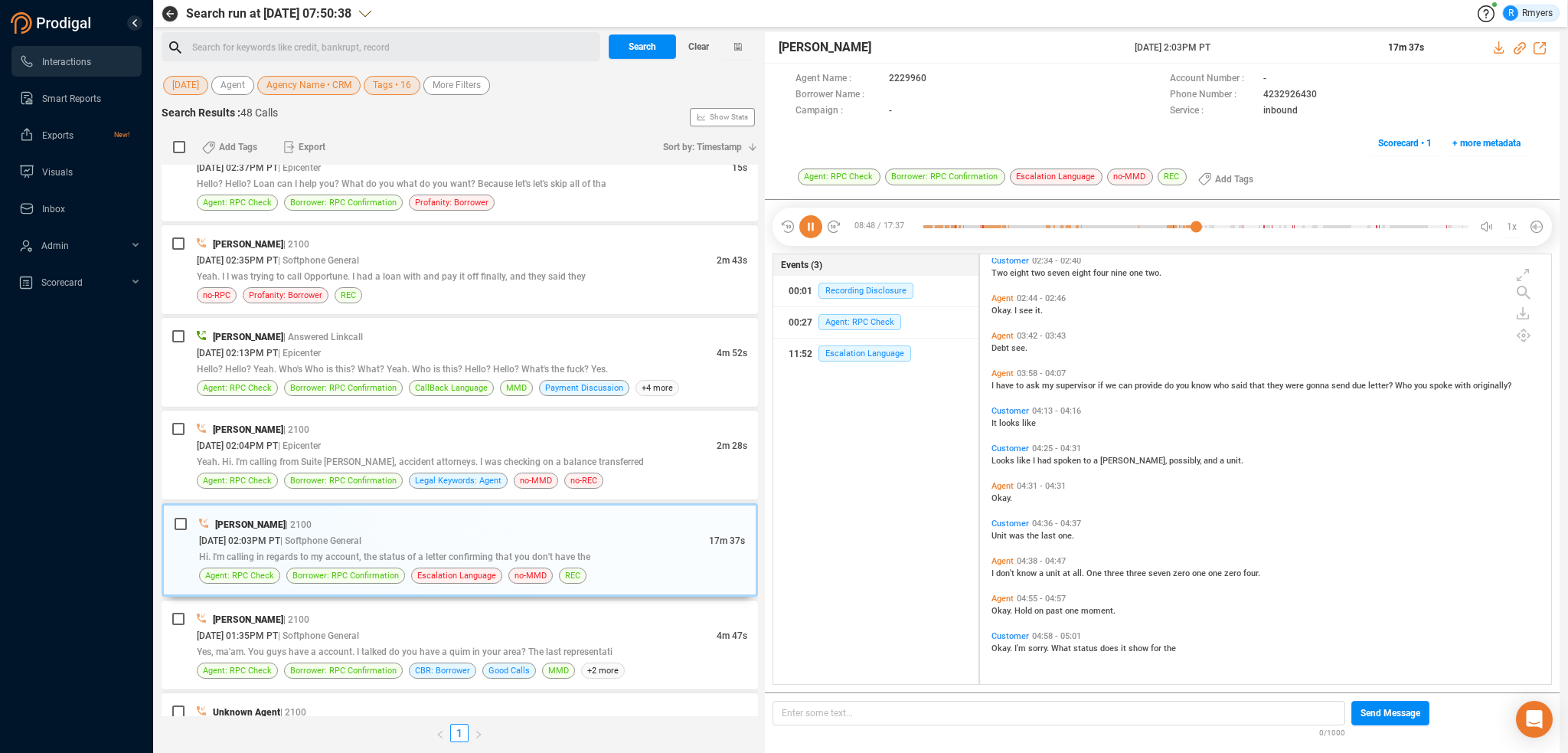
scroll to position [847, 0]
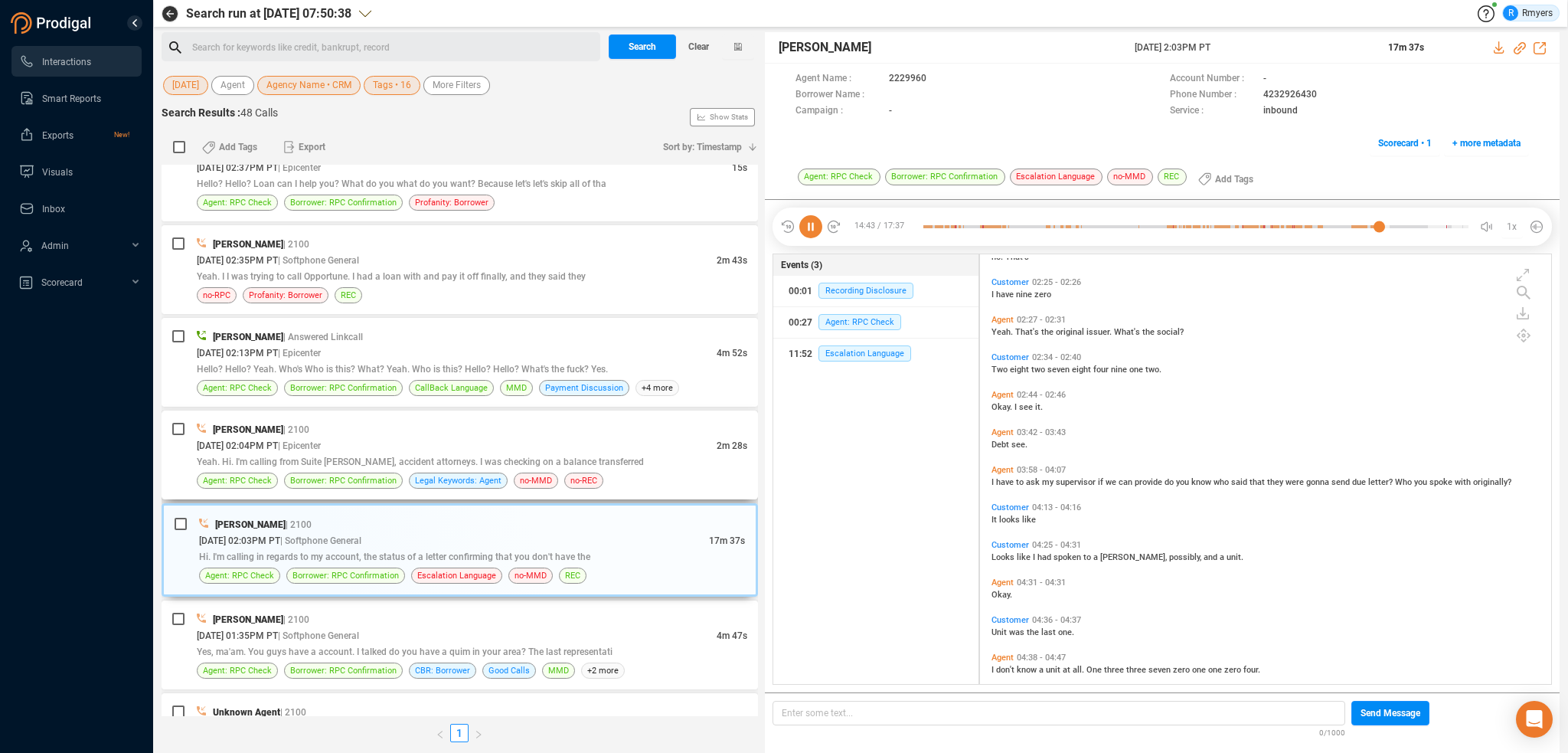
drag, startPoint x: 303, startPoint y: 462, endPoint x: 383, endPoint y: 422, distance: 89.4
click at [304, 462] on span "Yeah. Hi. I'm calling from Suite [PERSON_NAME], accident attorneys. I was check…" at bounding box center [420, 461] width 447 height 10
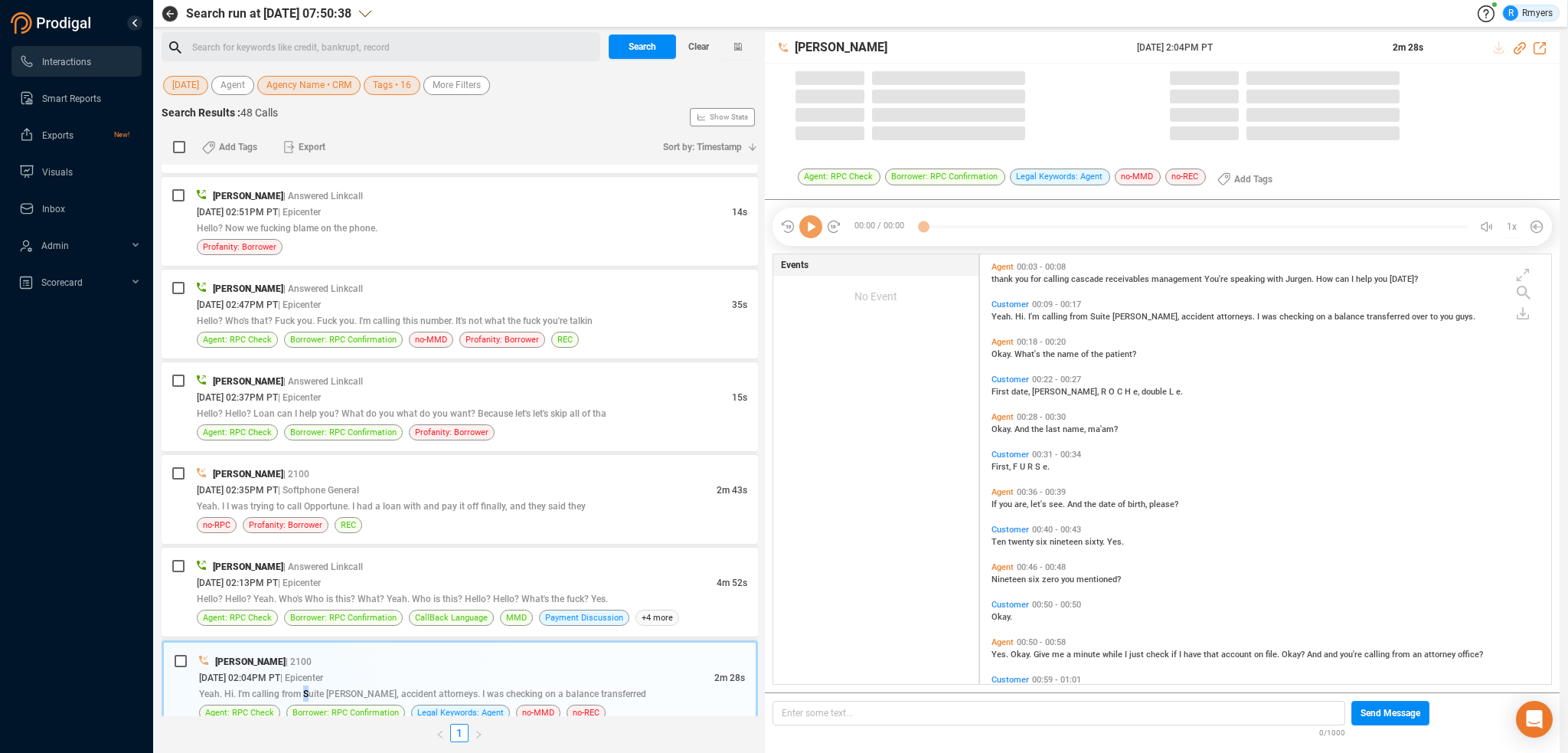
scroll to position [3, 8]
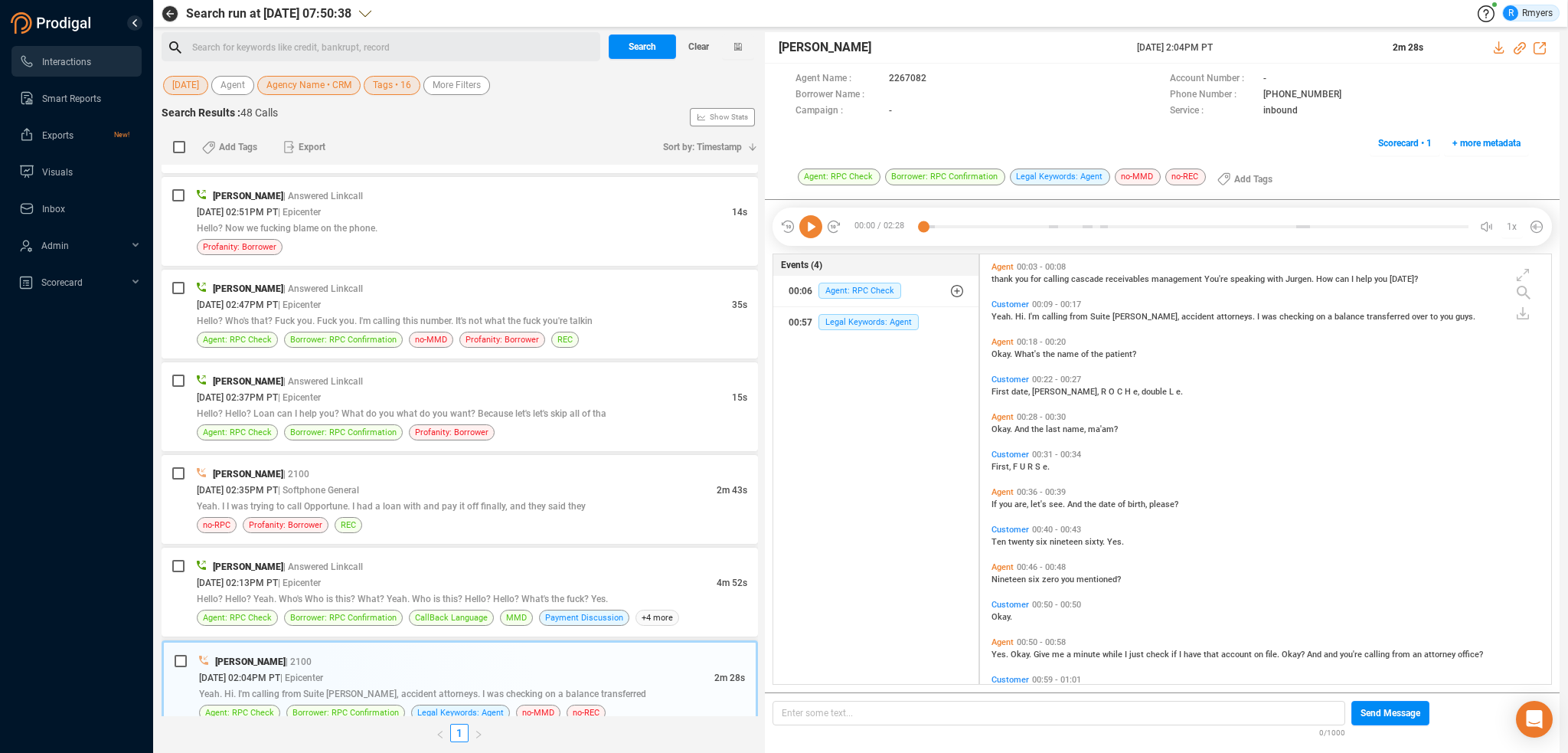
click at [813, 232] on icon at bounding box center [811, 227] width 23 height 23
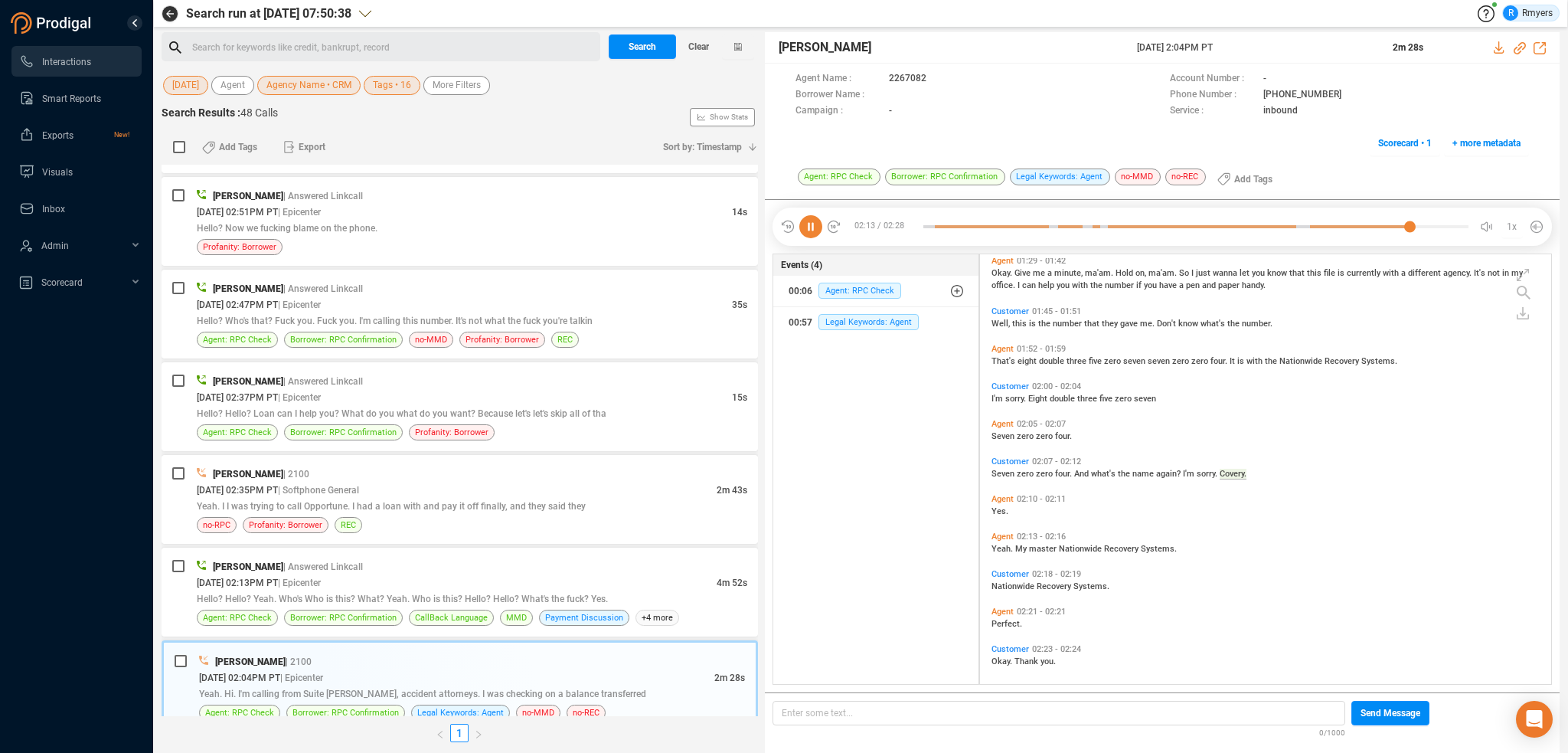
scroll to position [649, 0]
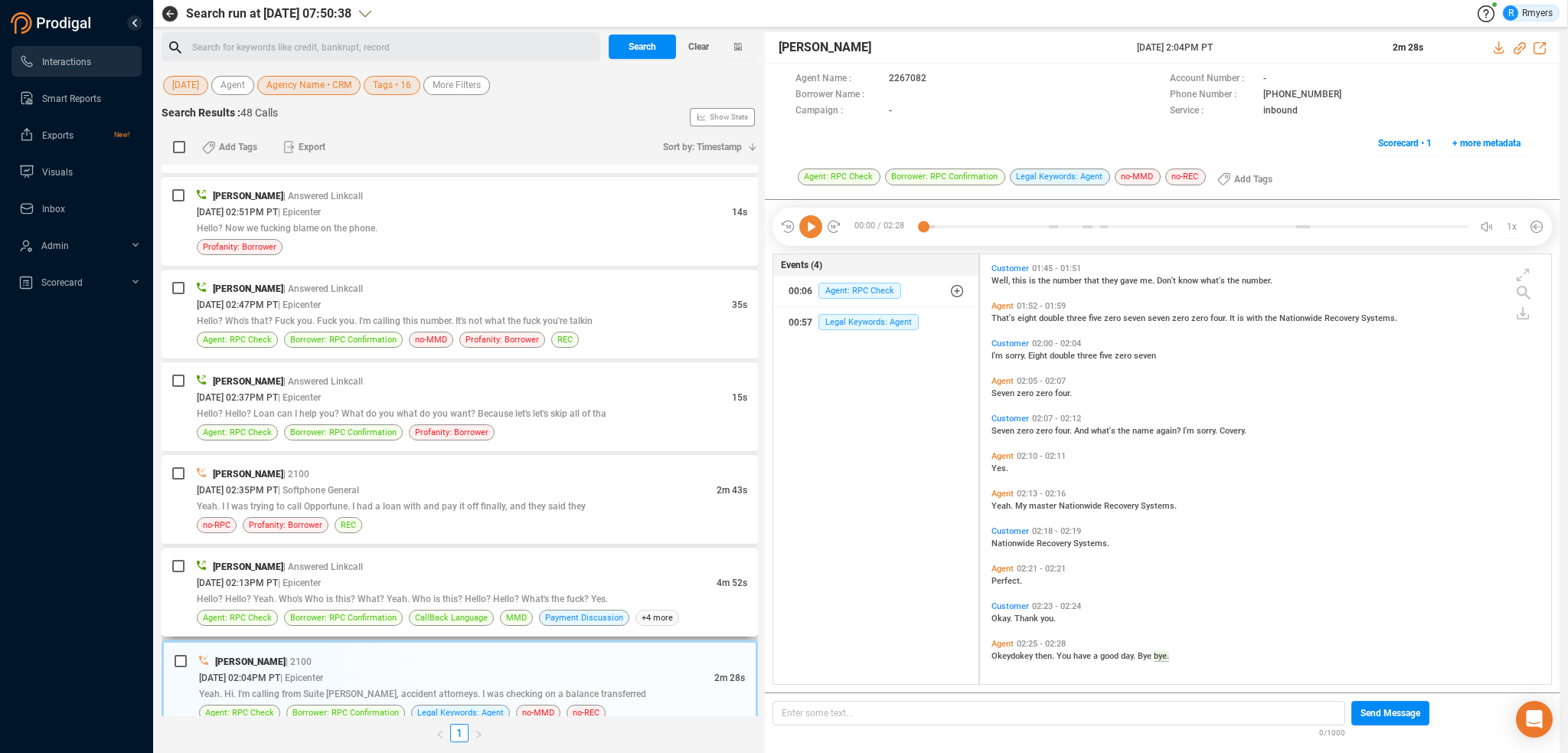
click at [346, 590] on div "Hello? Hello? Yeah. Who's Who is this? What? Yeah. Who is this? Hello? Hello? W…" at bounding box center [472, 598] width 550 height 16
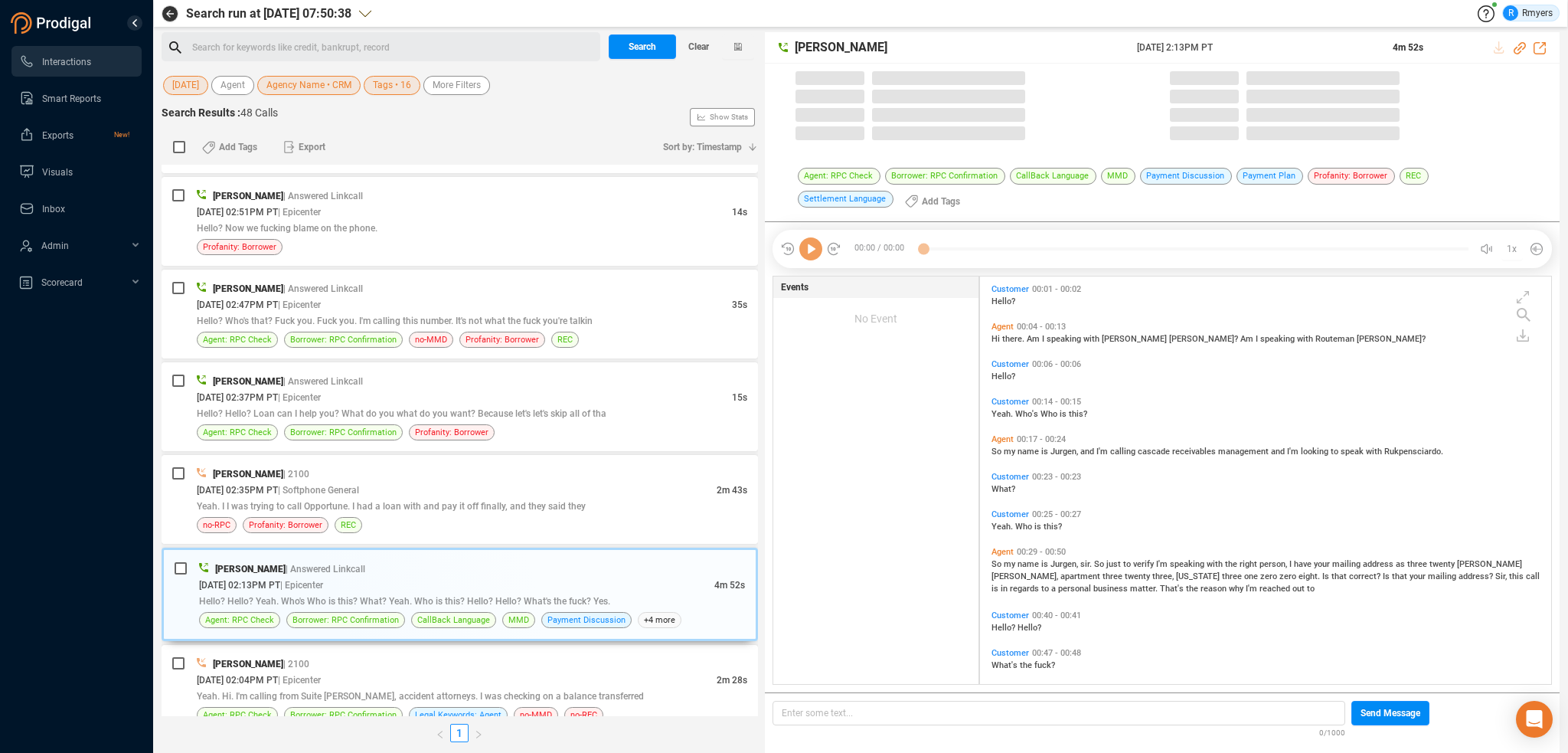
scroll to position [405, 563]
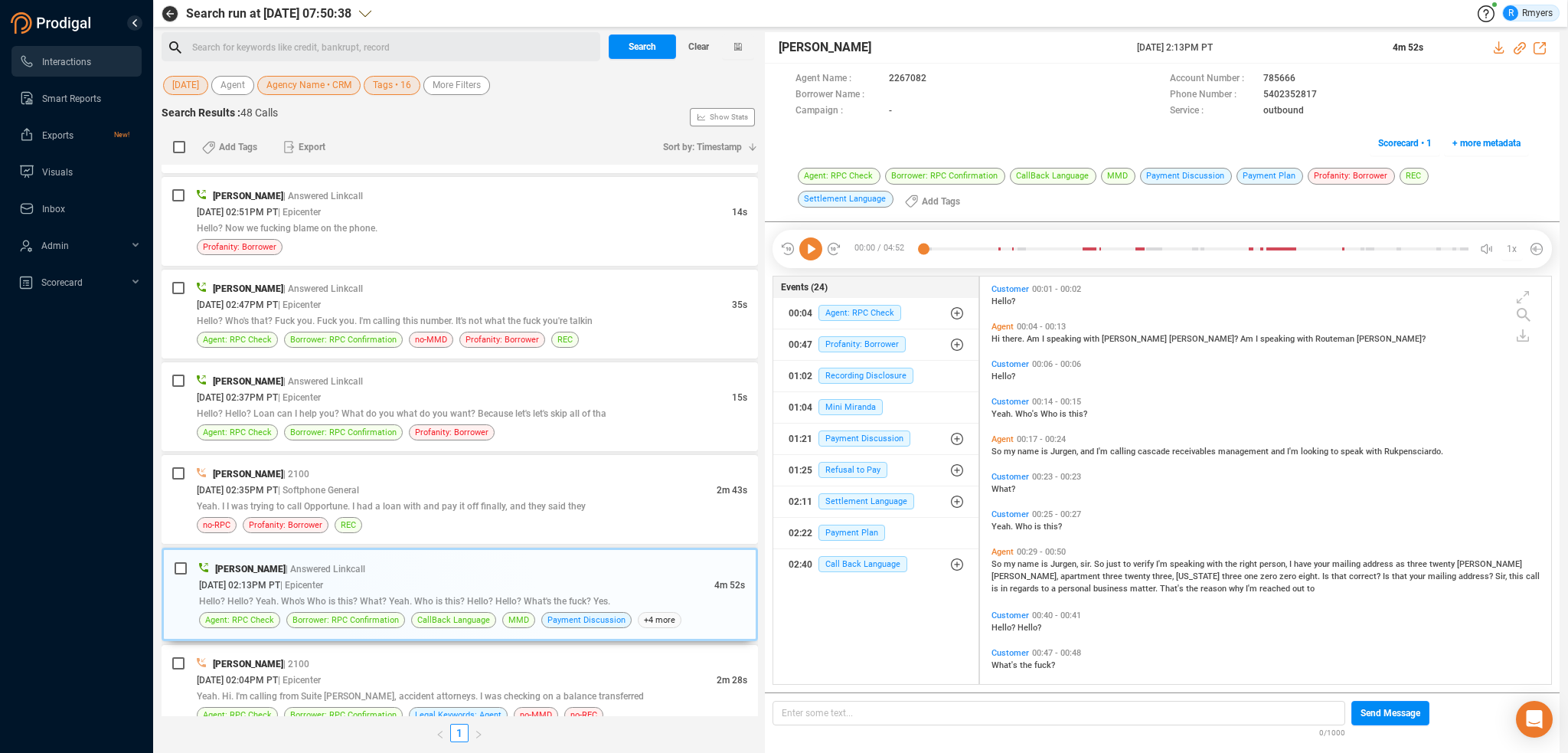
click at [819, 250] on icon at bounding box center [811, 248] width 23 height 23
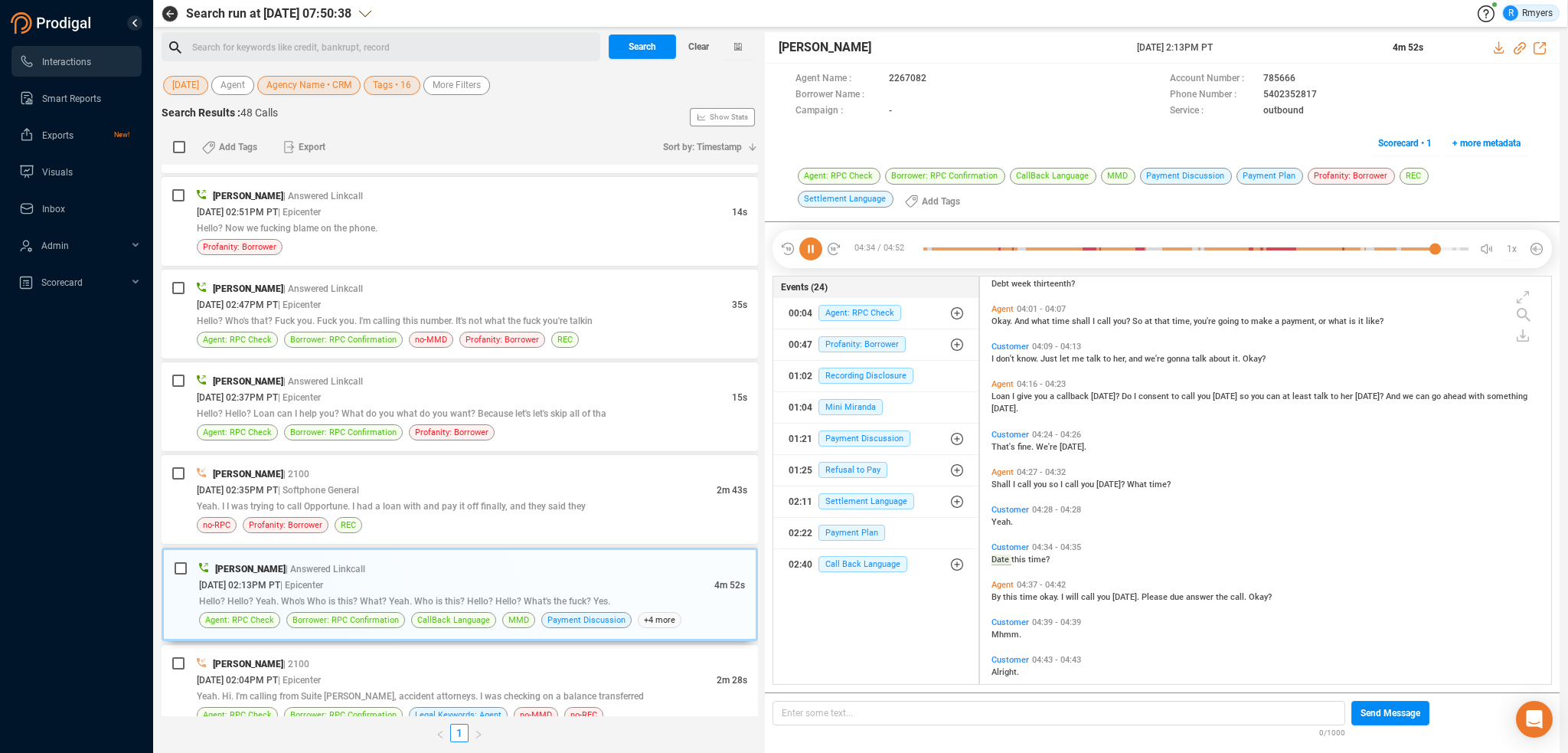
scroll to position [1666, 0]
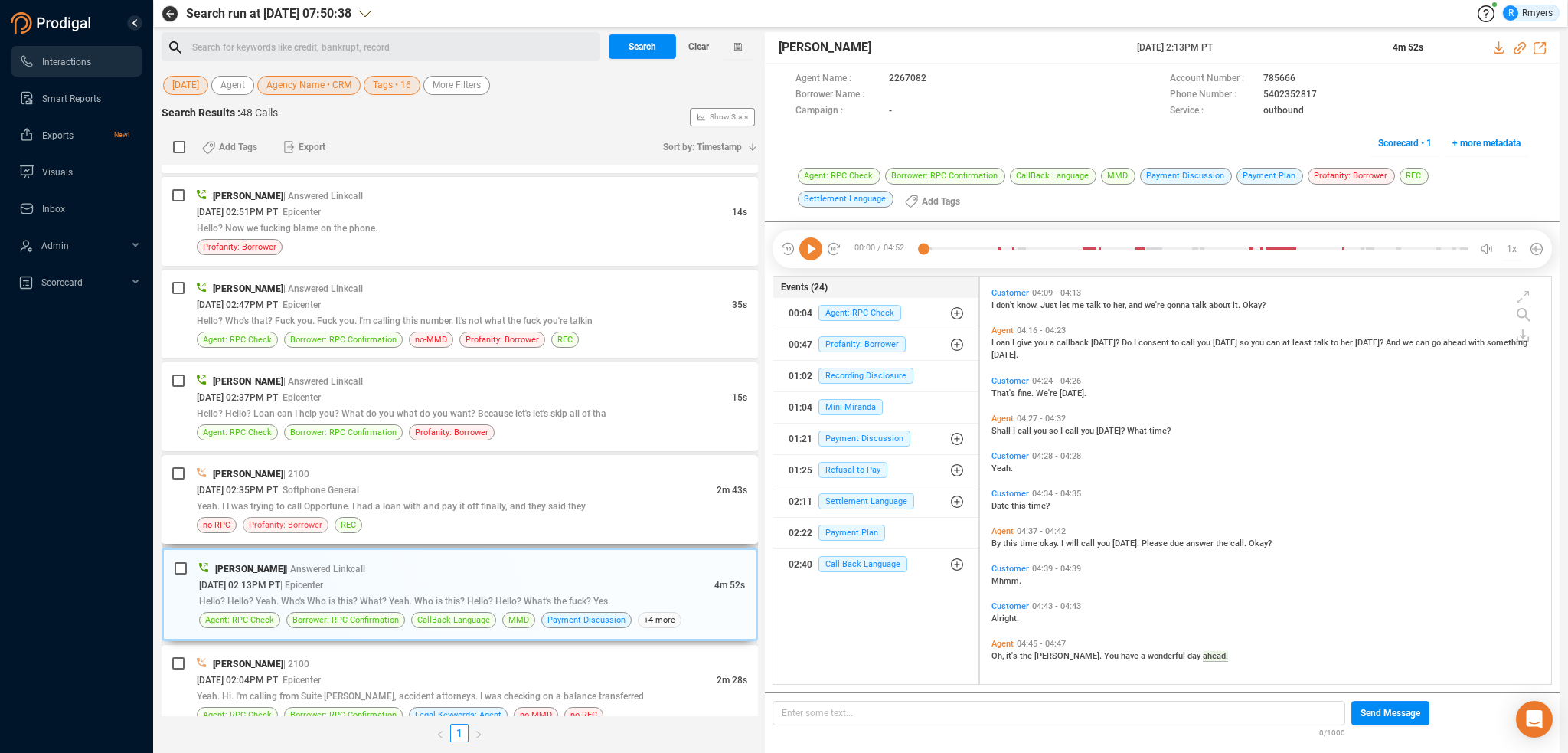
click at [302, 528] on span "Profanity: Borrower" at bounding box center [285, 525] width 86 height 16
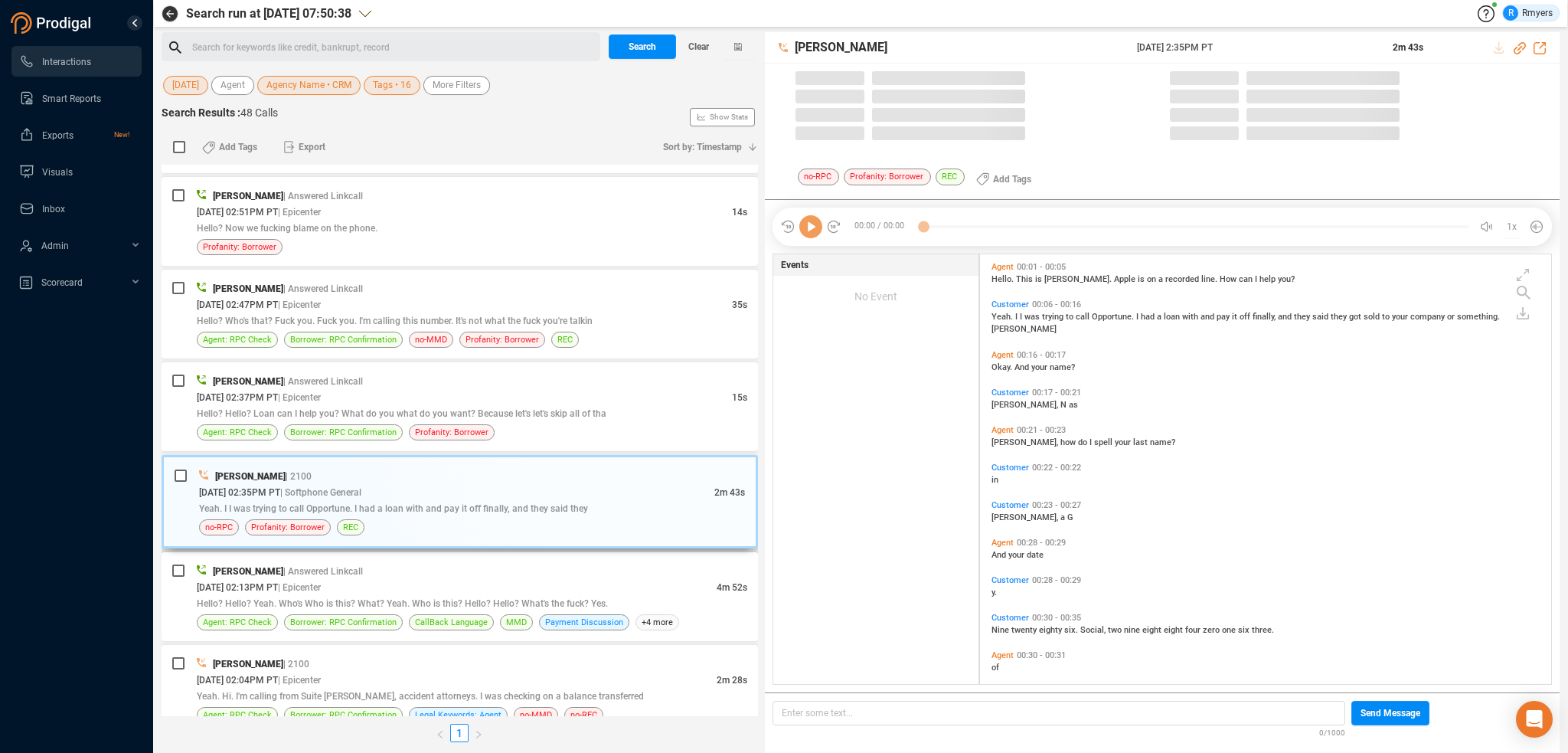
scroll to position [427, 563]
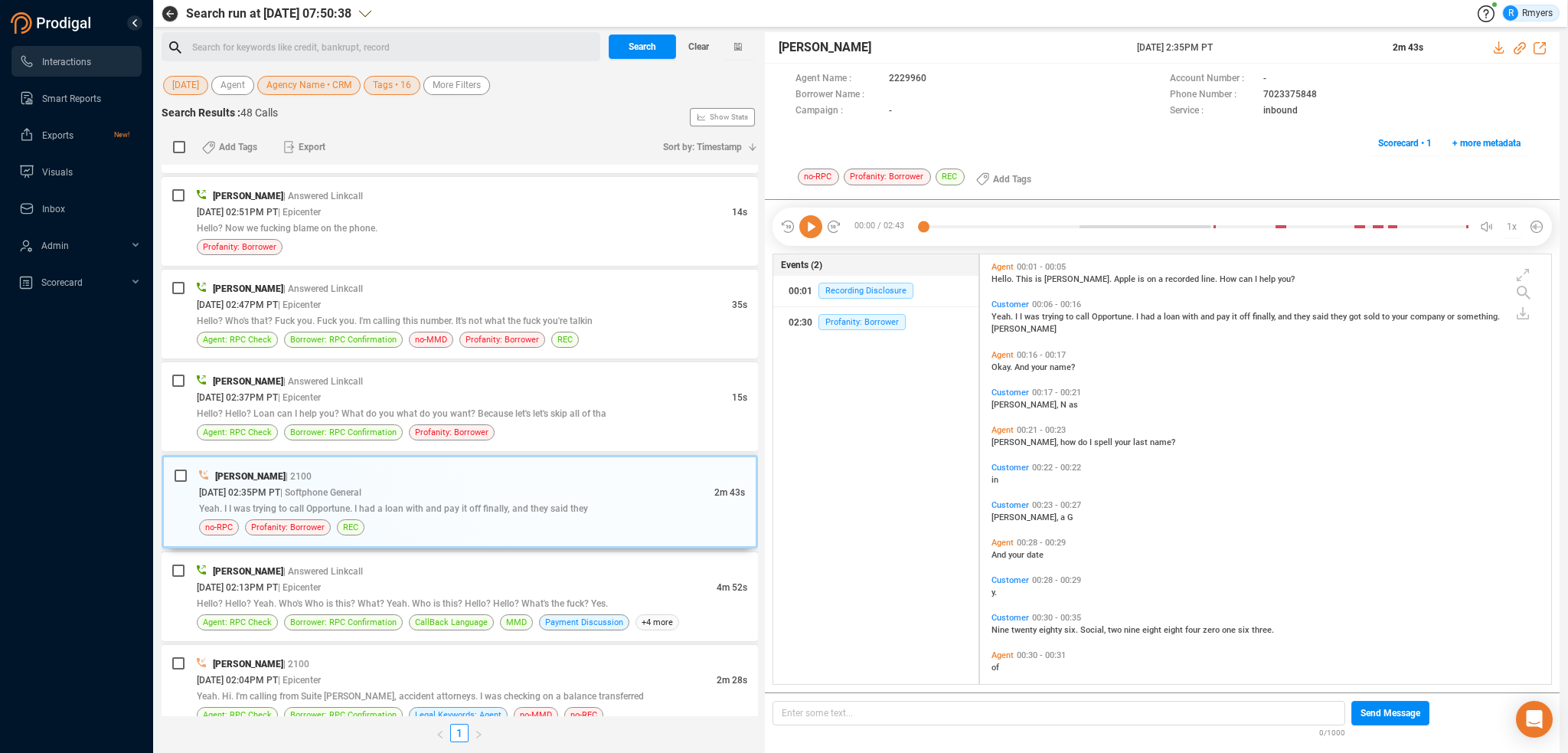
click at [813, 219] on icon at bounding box center [811, 227] width 23 height 23
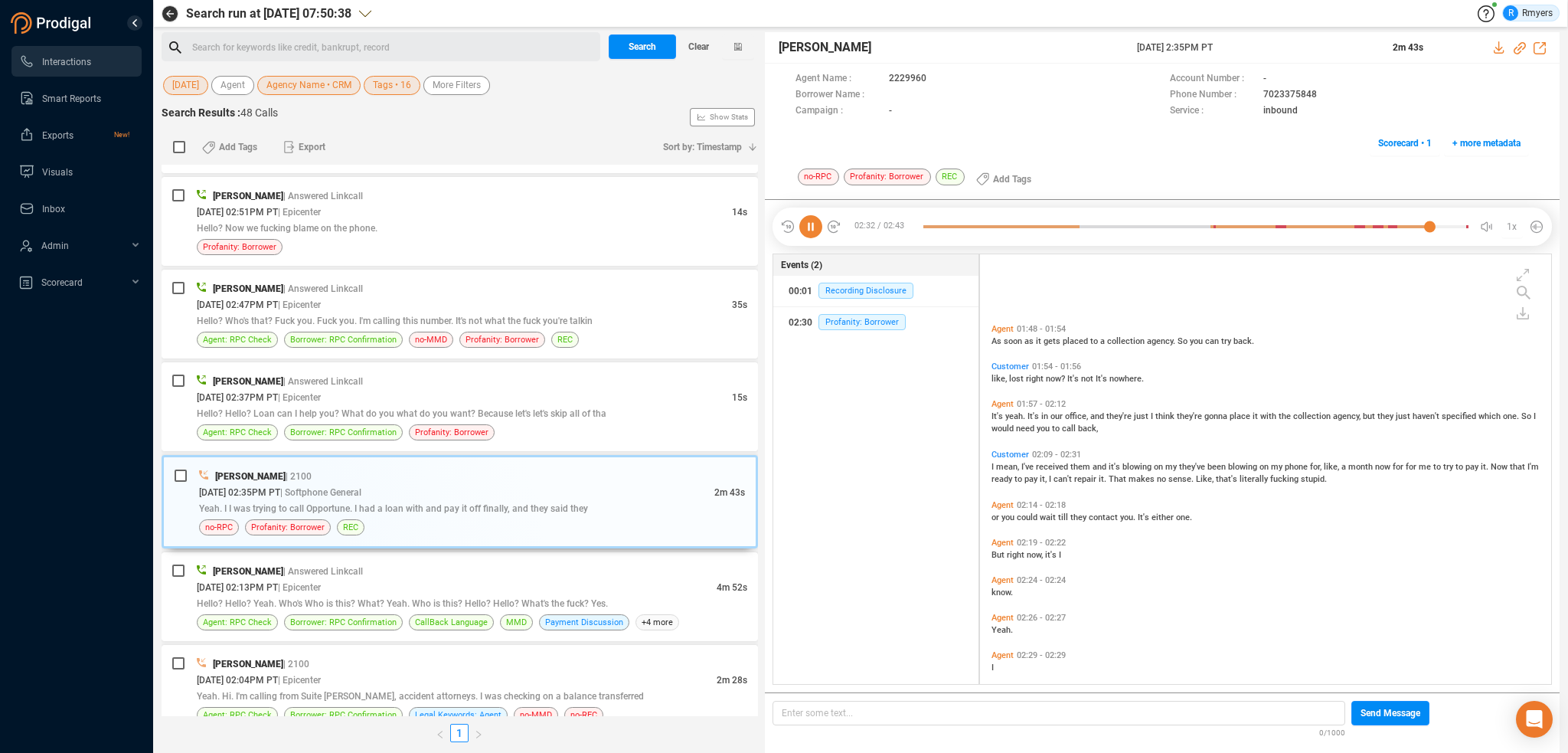
scroll to position [889, 0]
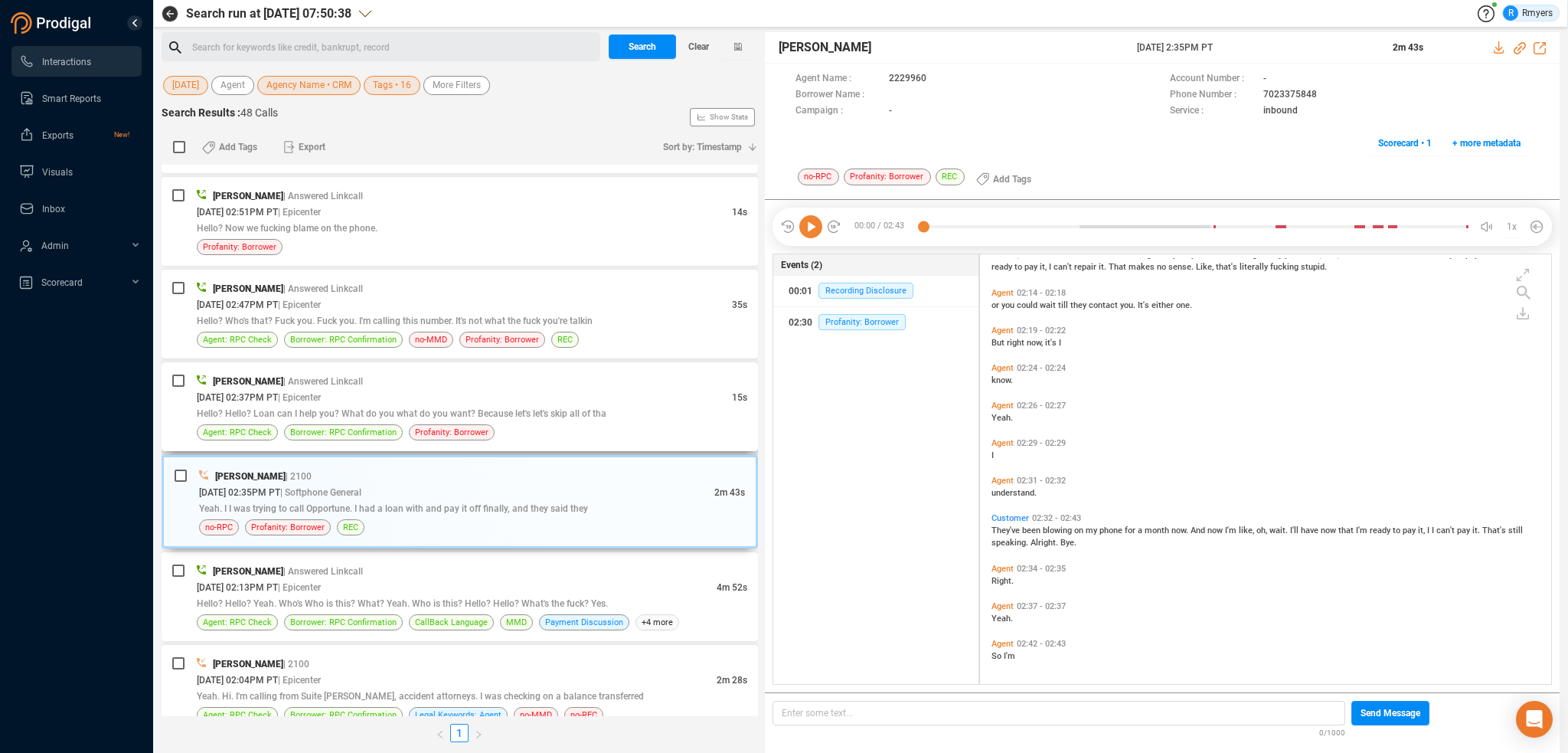
click at [316, 376] on span "| Answered Linkcall" at bounding box center [323, 381] width 80 height 10
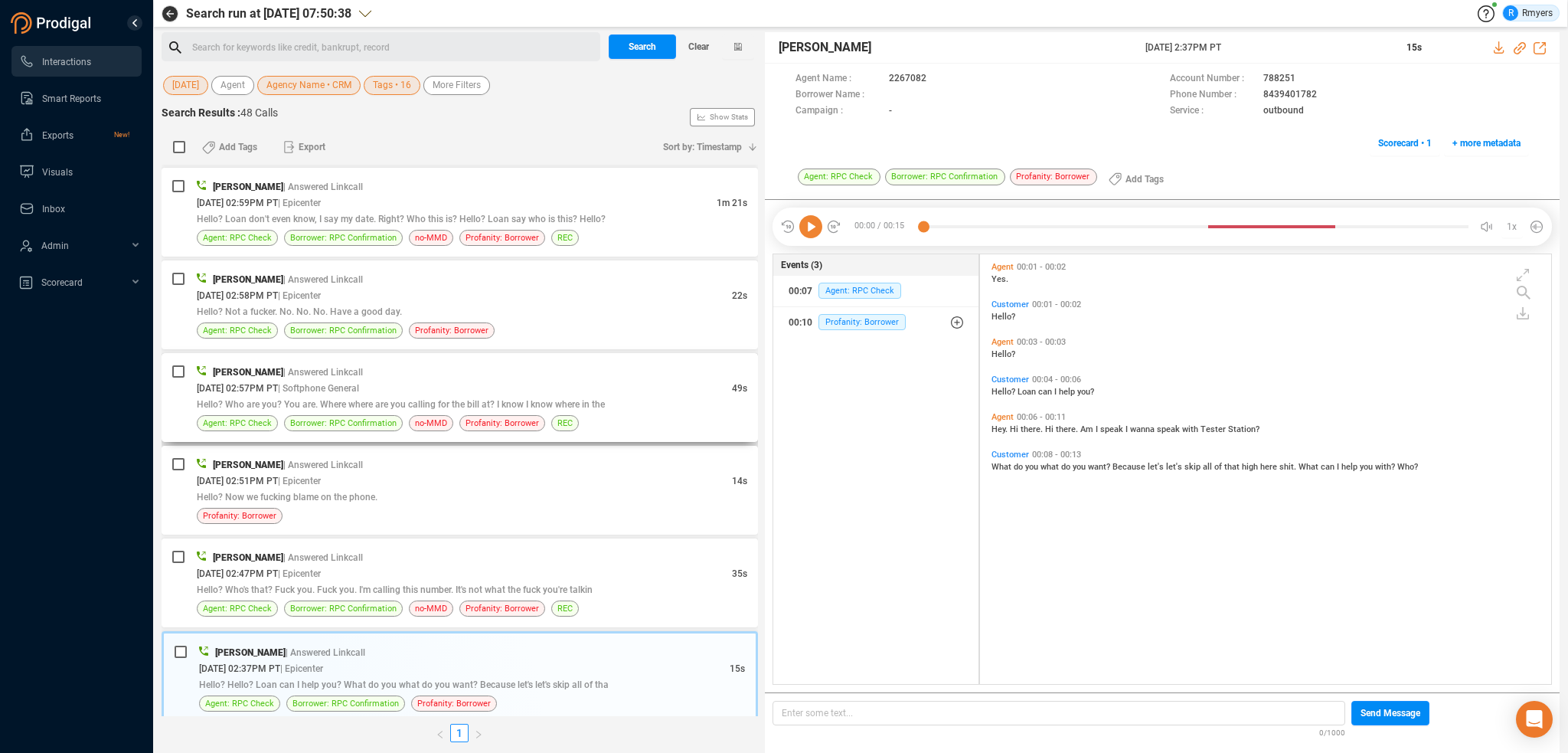
scroll to position [515, 0]
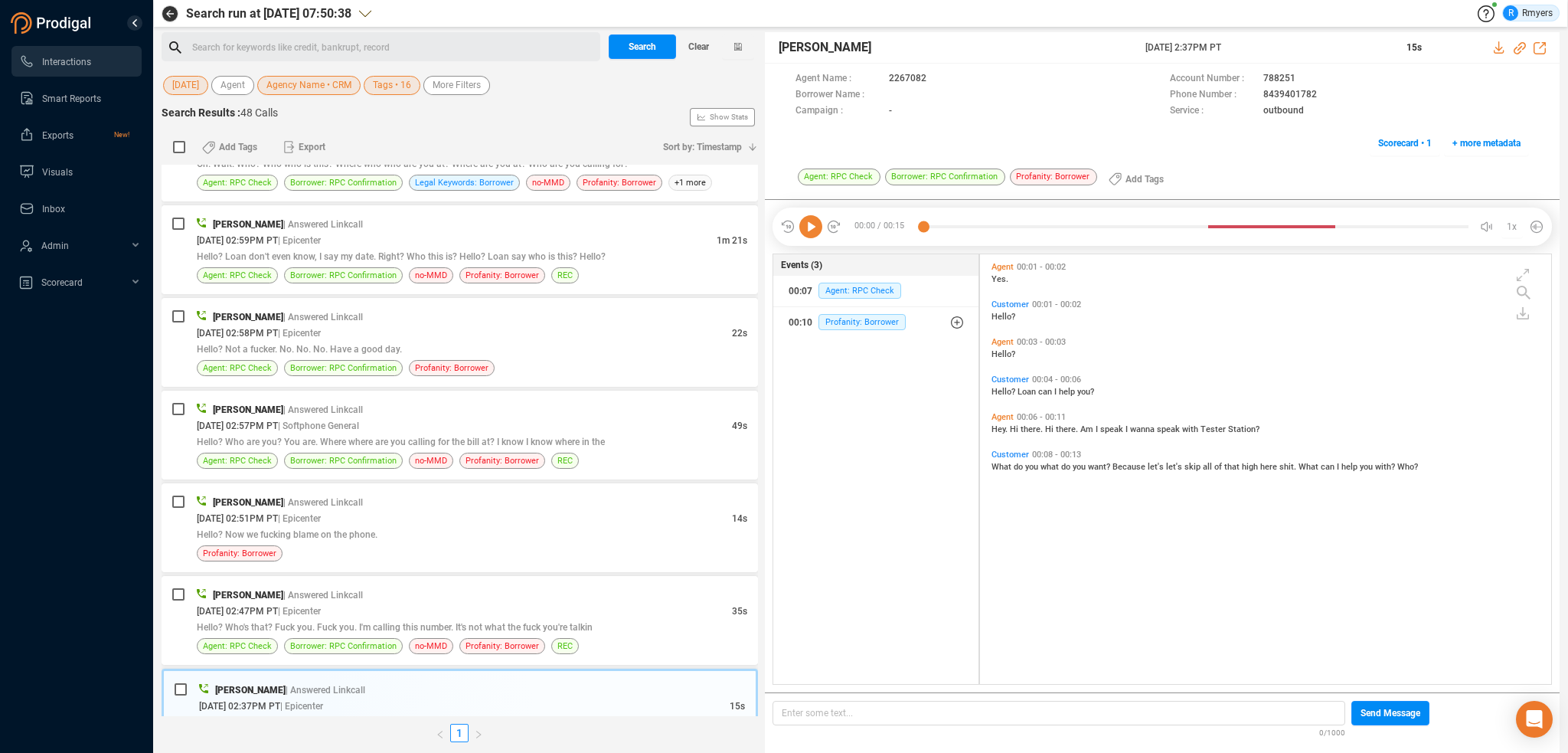
click at [806, 232] on icon at bounding box center [811, 227] width 23 height 23
click at [668, 628] on div "Hello? Who's that? Fuck you. Fuck you. I'm calling this number. It's not what t…" at bounding box center [472, 627] width 550 height 16
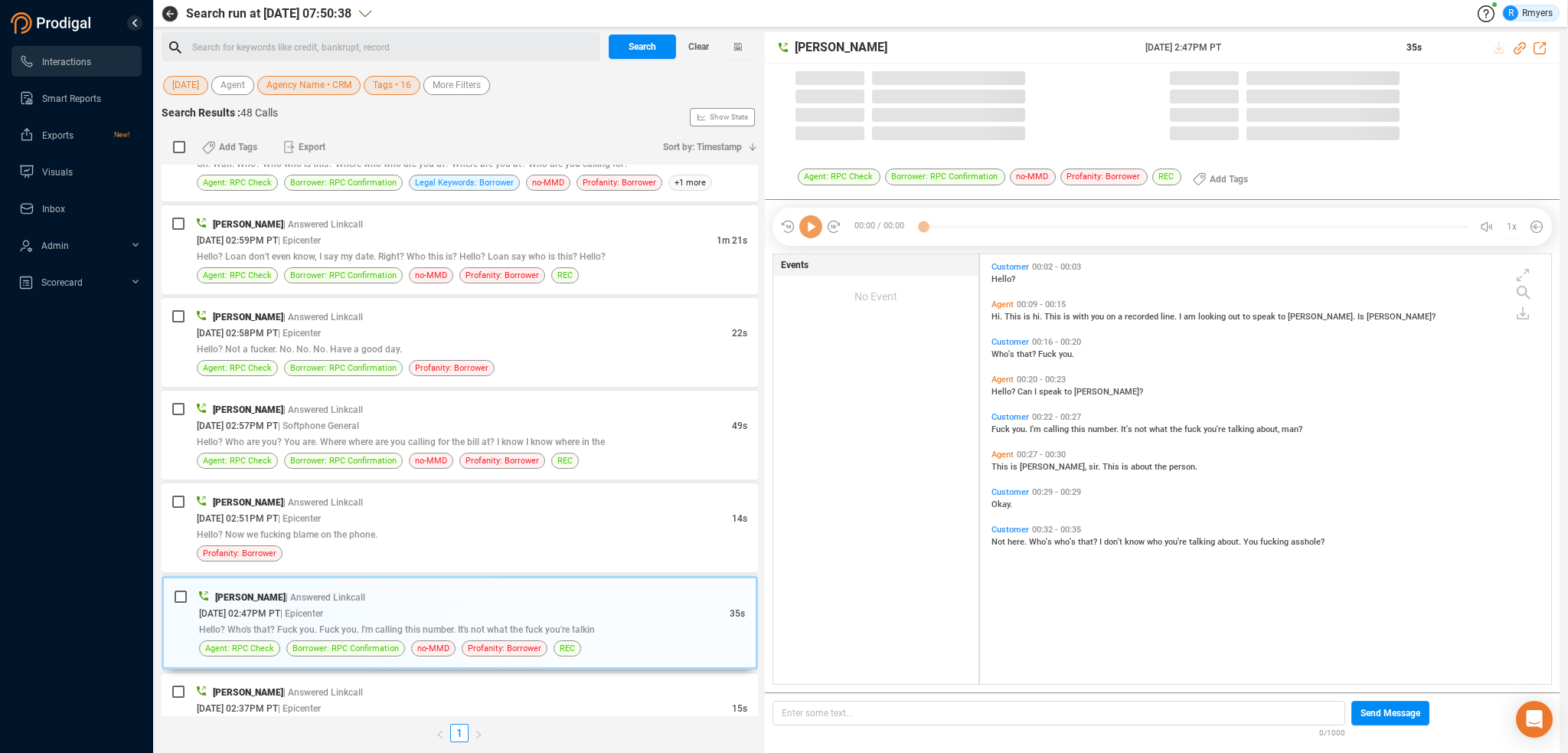
scroll to position [427, 563]
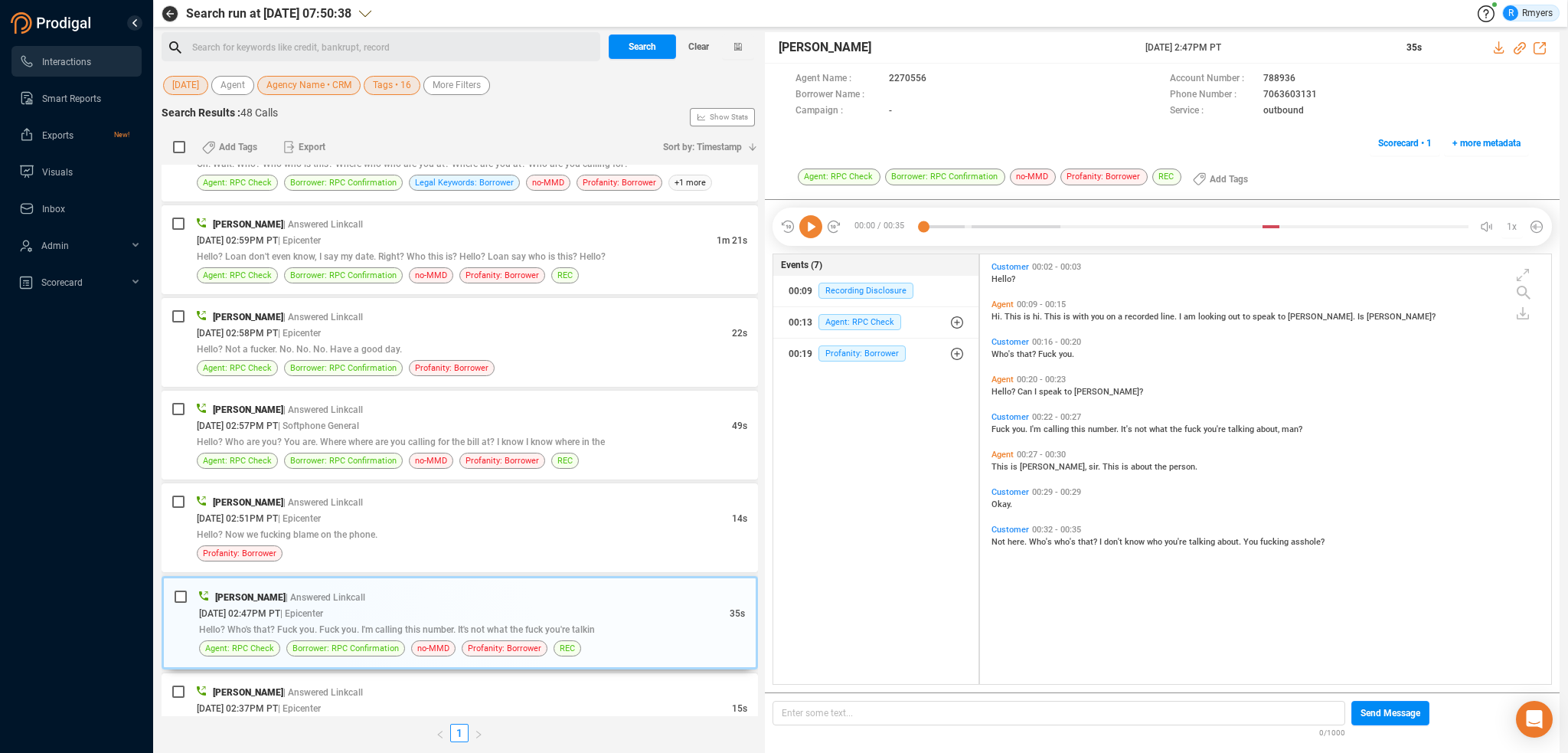
click at [807, 229] on icon at bounding box center [811, 227] width 23 height 23
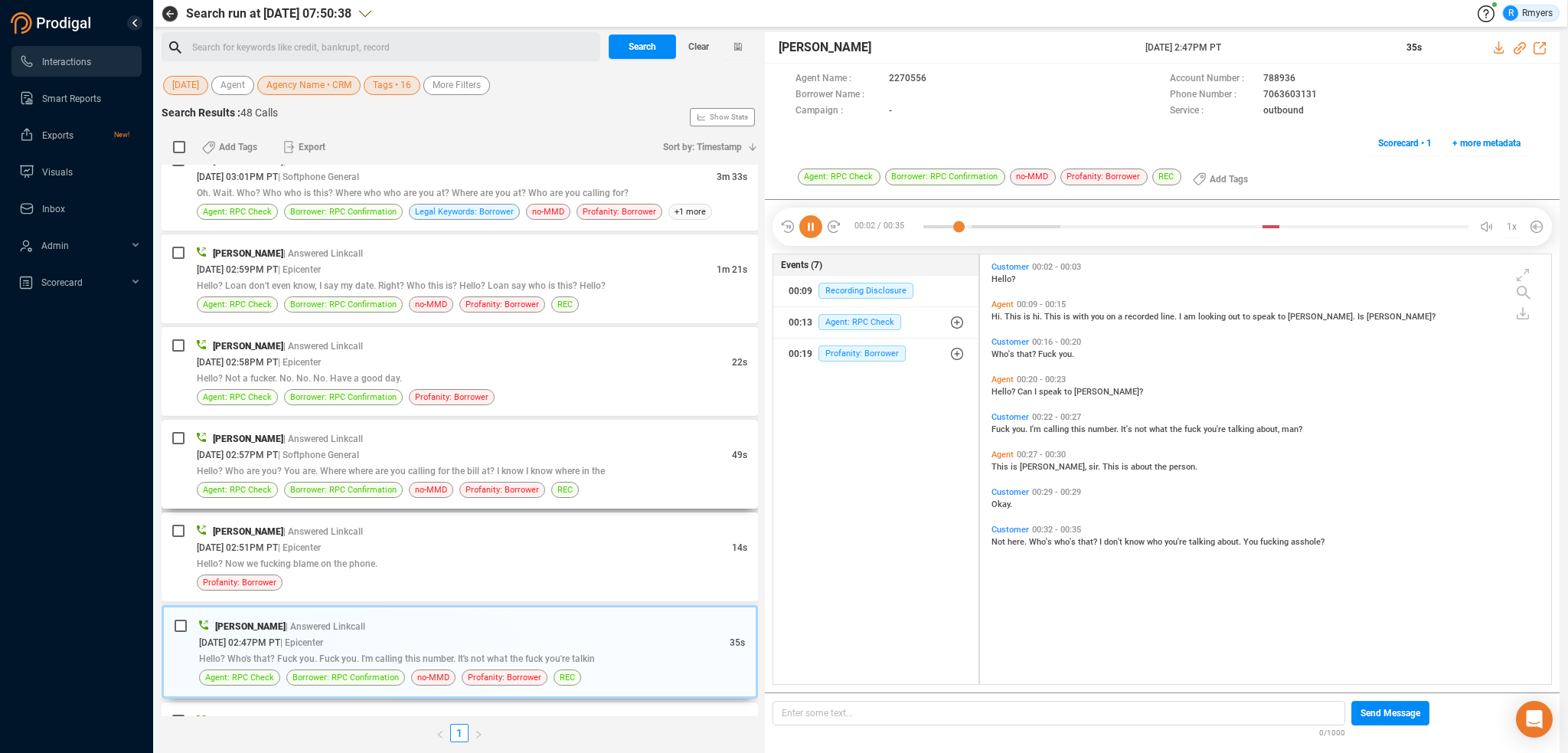
scroll to position [460, 0]
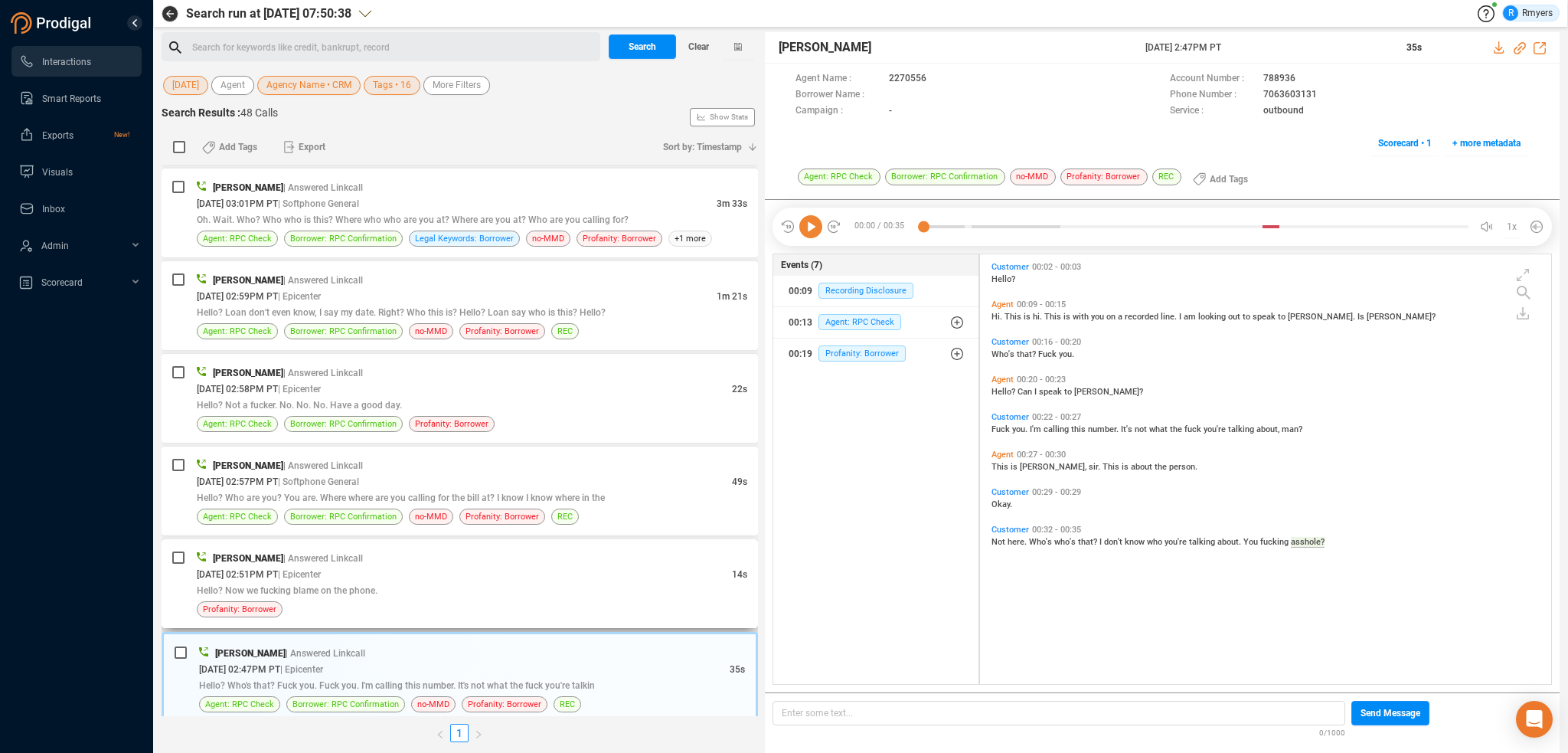
click at [551, 582] on div "Hello? Now we fucking blame on the phone." at bounding box center [472, 589] width 550 height 16
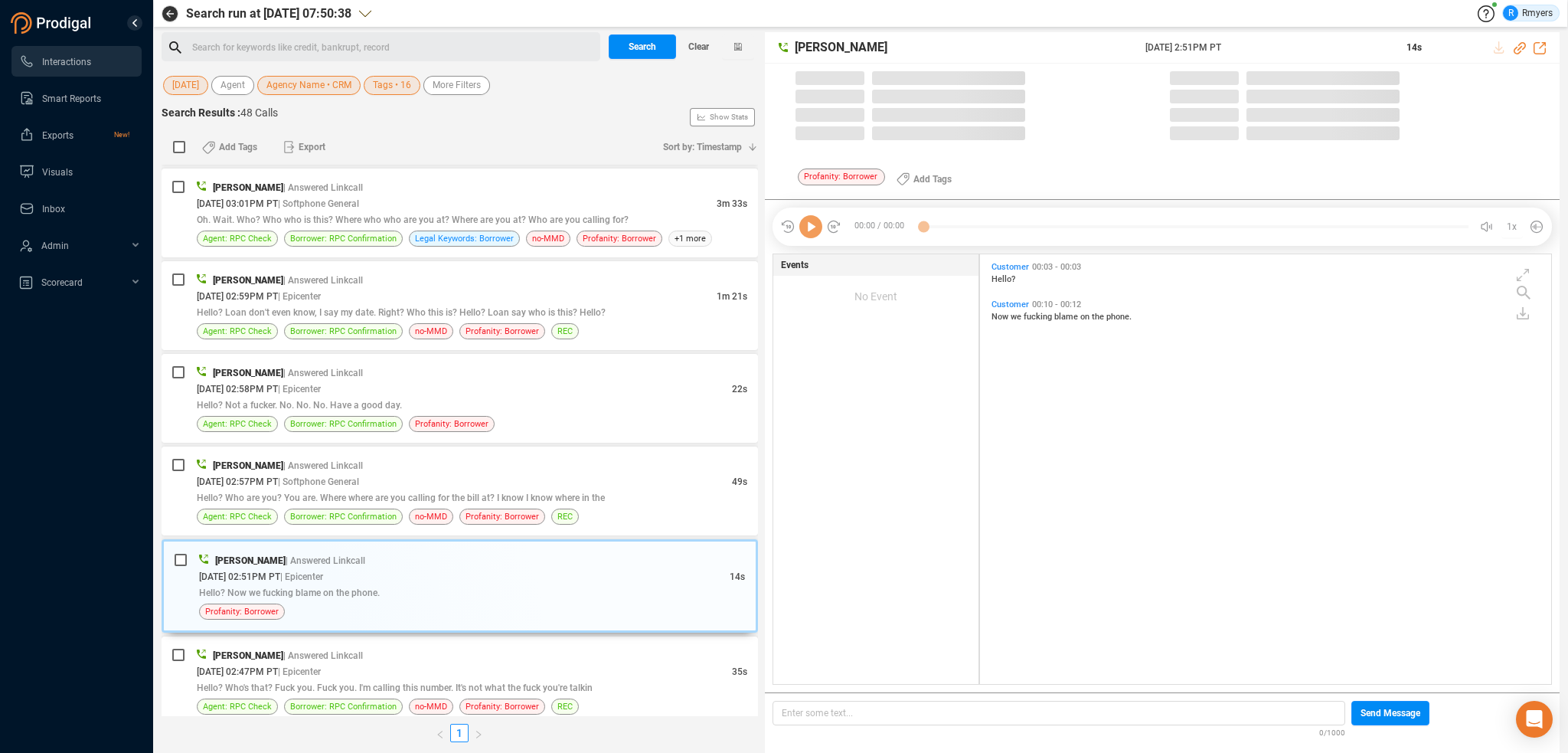
scroll to position [427, 563]
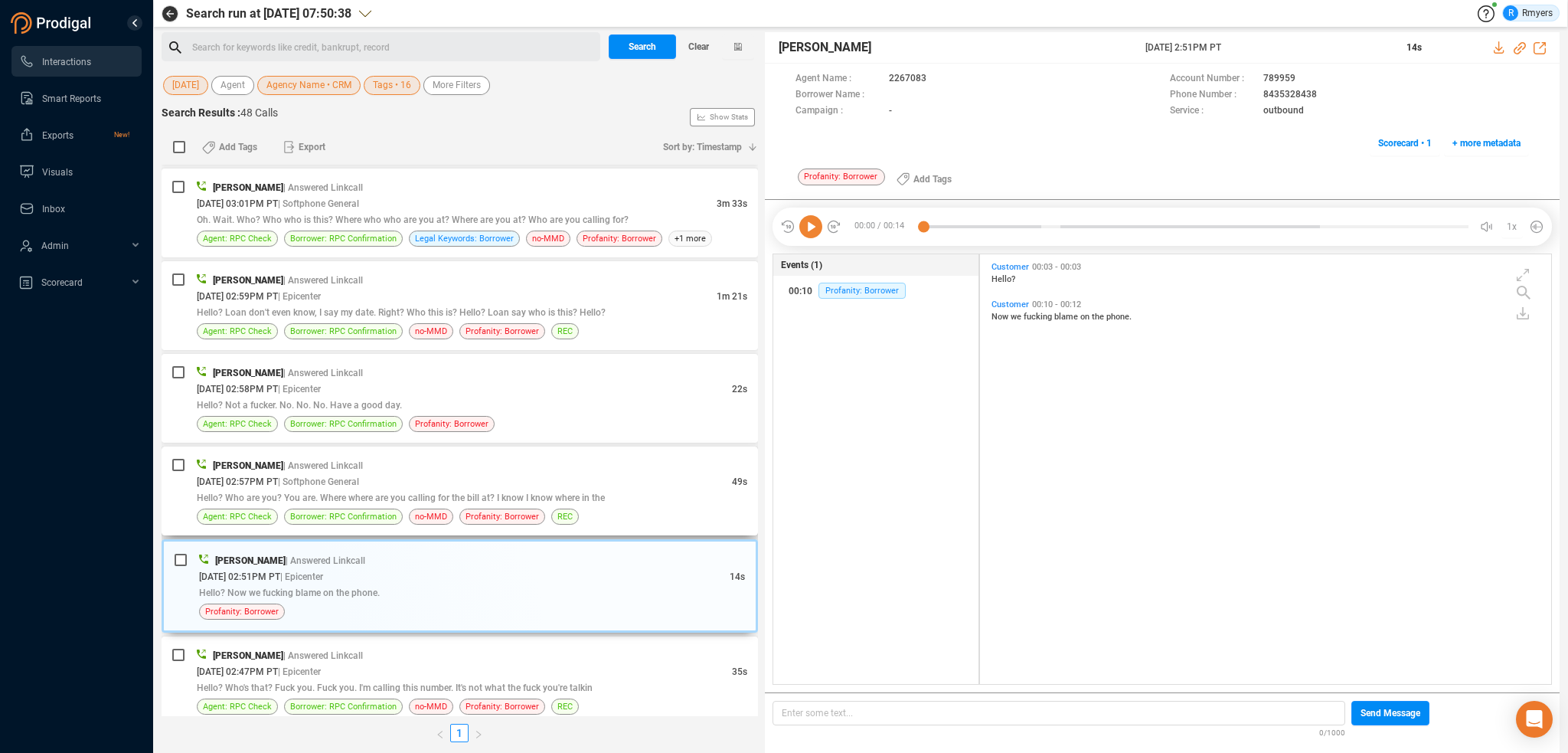
click at [379, 502] on div "Hello? Who are you? You are. Where where are you calling for the bill at? I kno…" at bounding box center [472, 497] width 550 height 16
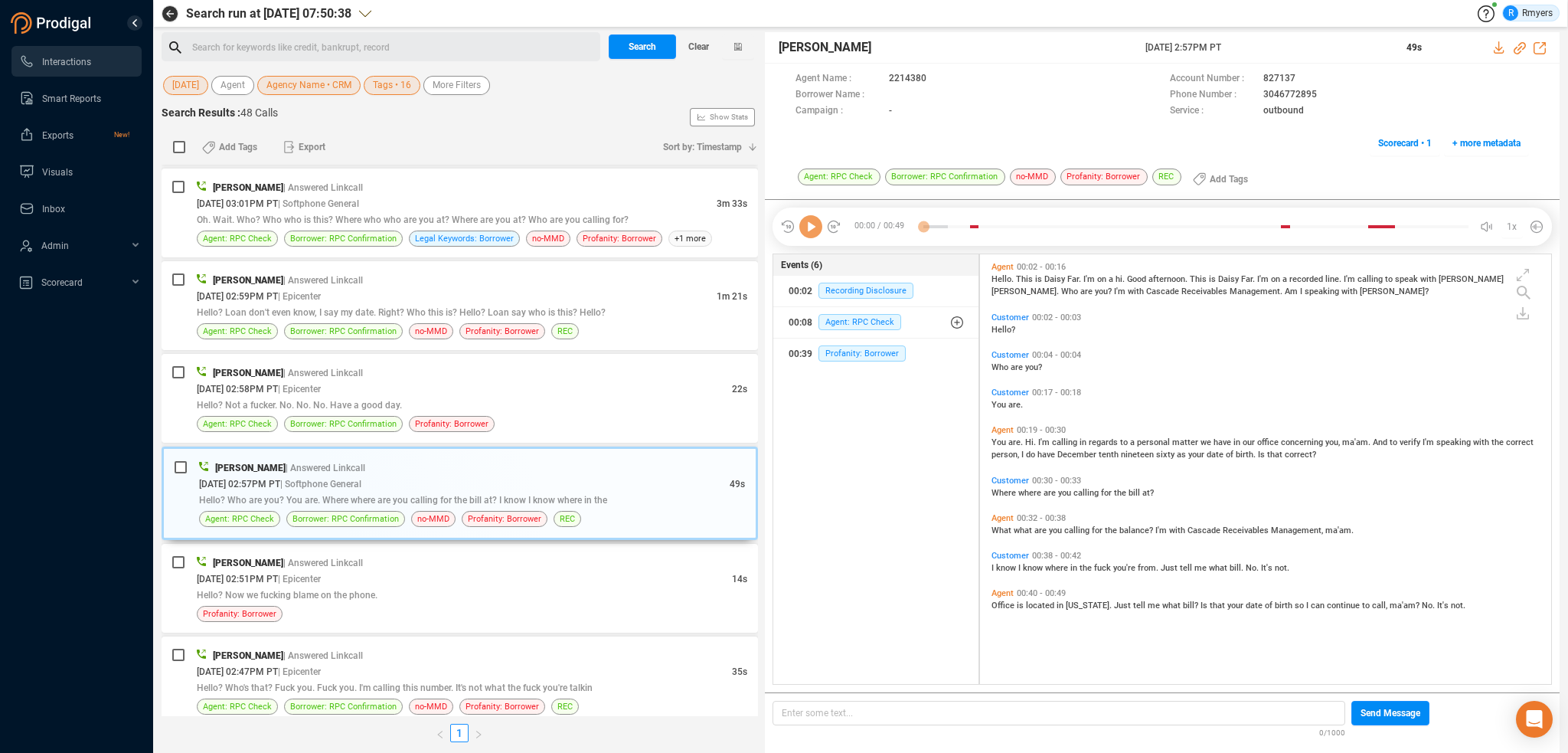
click at [807, 233] on icon at bounding box center [811, 227] width 23 height 23
click at [470, 396] on div "Hello? Not a fucker. No. No. No. Have a good day." at bounding box center [472, 404] width 550 height 16
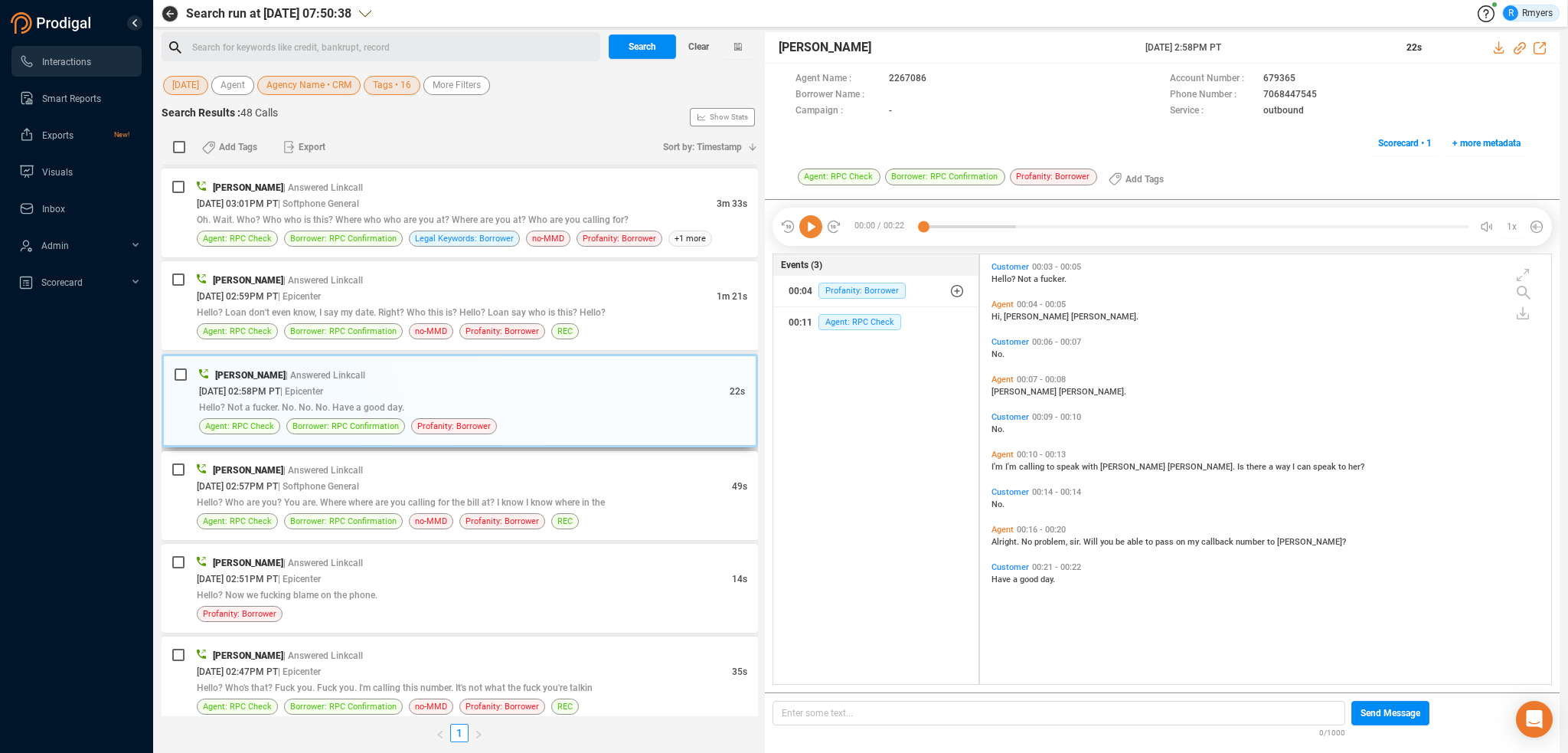
drag, startPoint x: 814, startPoint y: 226, endPoint x: 499, endPoint y: 352, distance: 339.3
click at [814, 228] on icon at bounding box center [811, 227] width 23 height 23
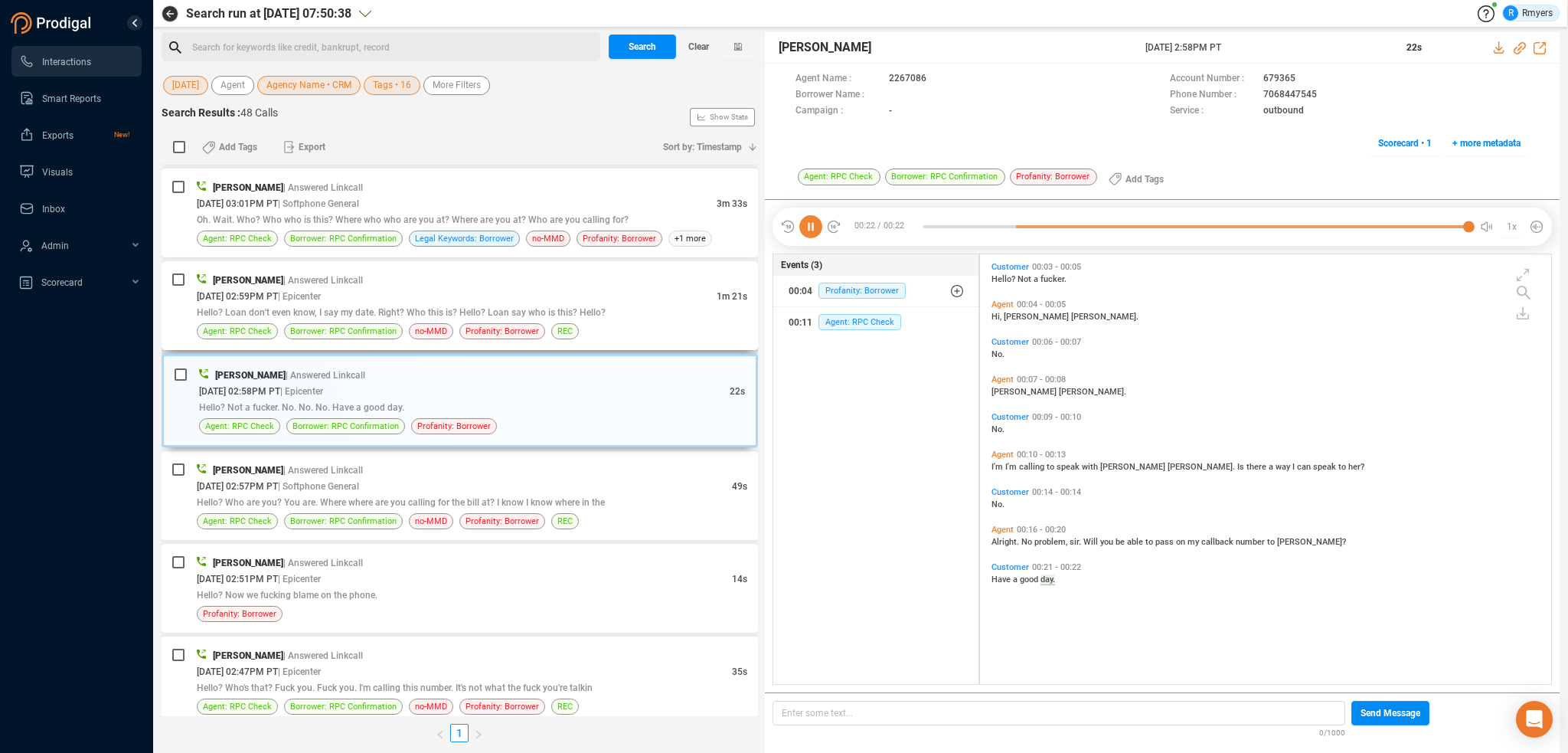
click at [483, 315] on span "Hello? Loan don't even know, I say my date. Right? Who this is? Hello? Loan say…" at bounding box center [401, 312] width 408 height 10
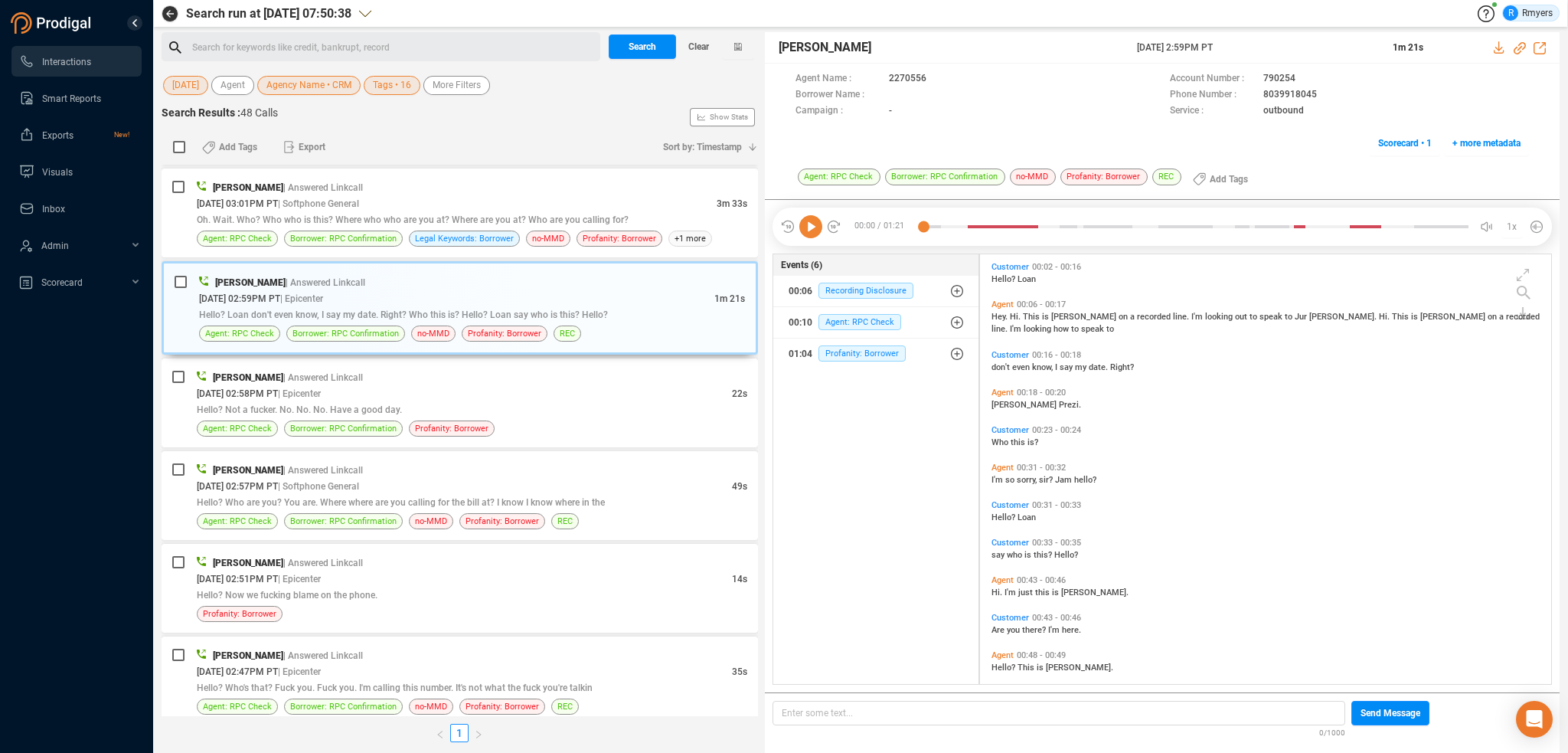
click at [805, 233] on icon at bounding box center [811, 227] width 23 height 23
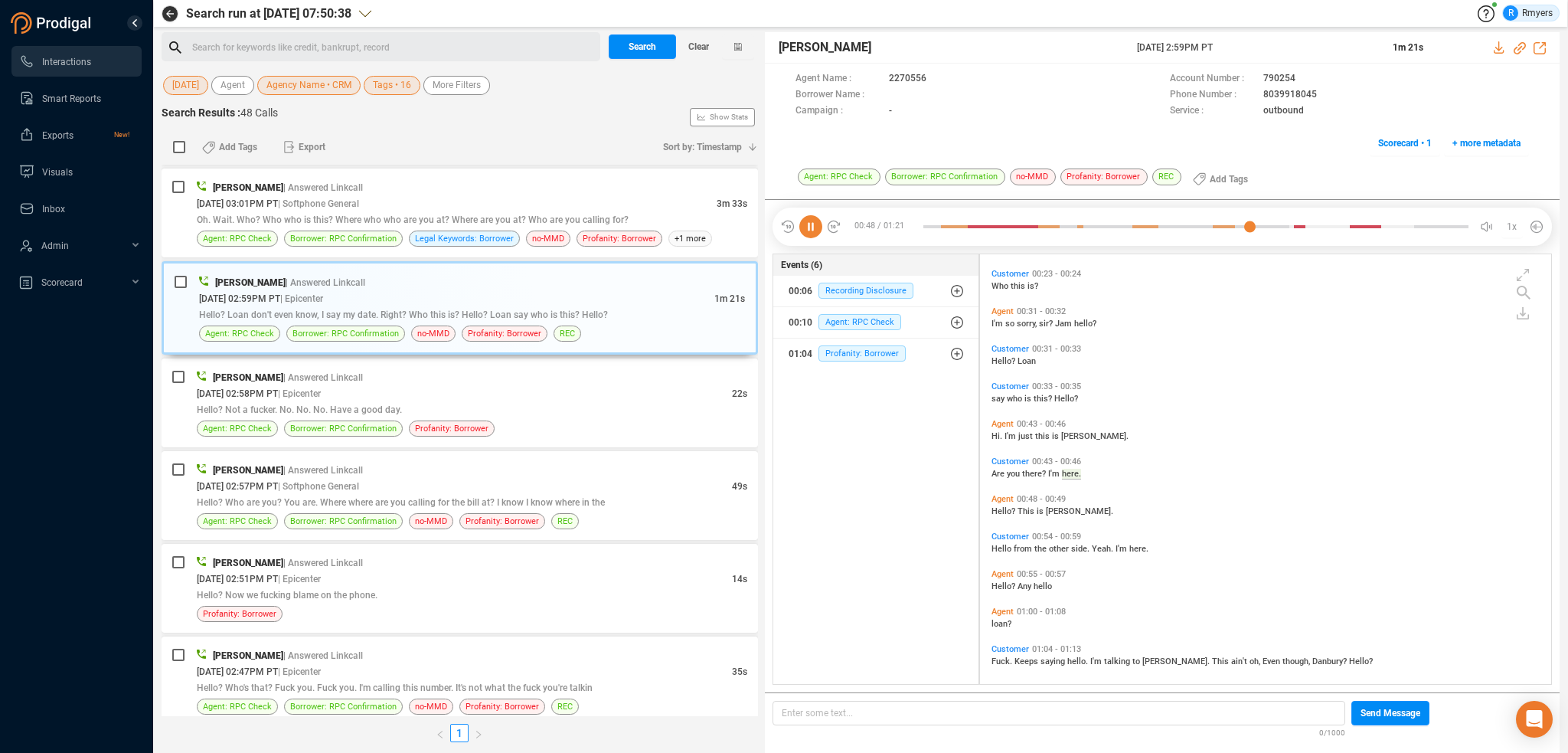
scroll to position [163, 0]
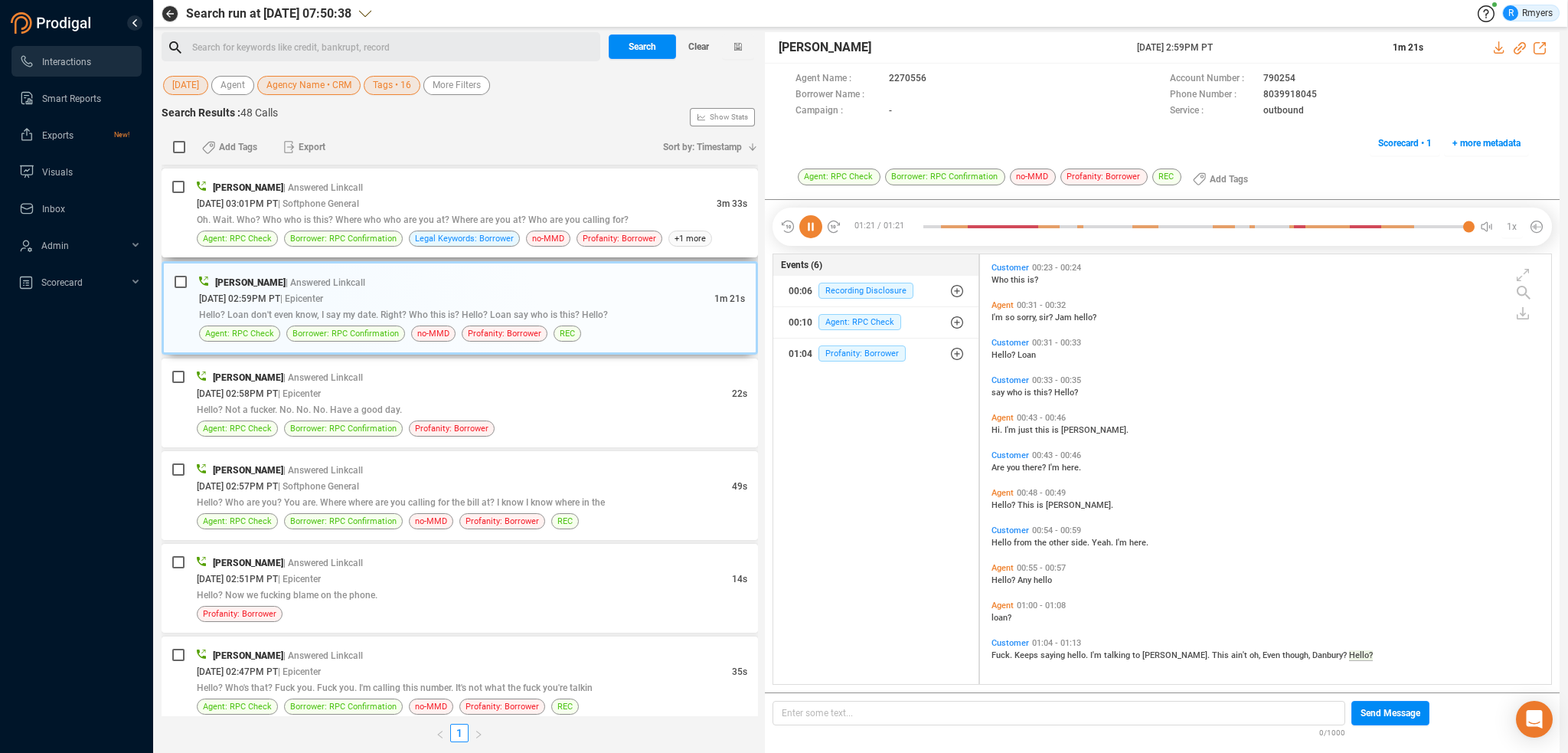
click at [435, 216] on span "Oh. Wait. Who? Who who is this? Where who who are you at? Where are you at? Who…" at bounding box center [412, 220] width 432 height 10
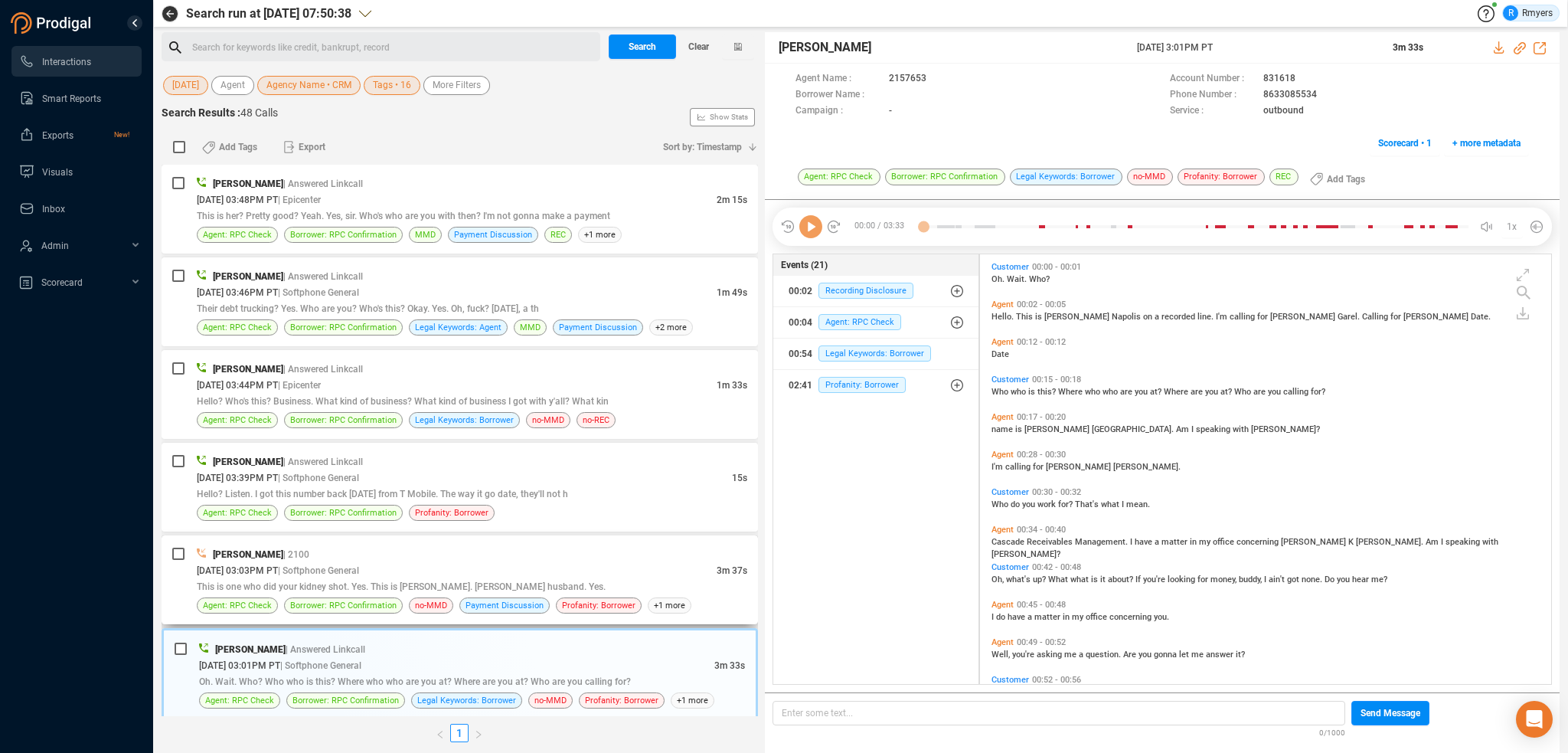
scroll to position [0, 0]
click at [871, 385] on span "Profanity: Borrower" at bounding box center [862, 384] width 87 height 16
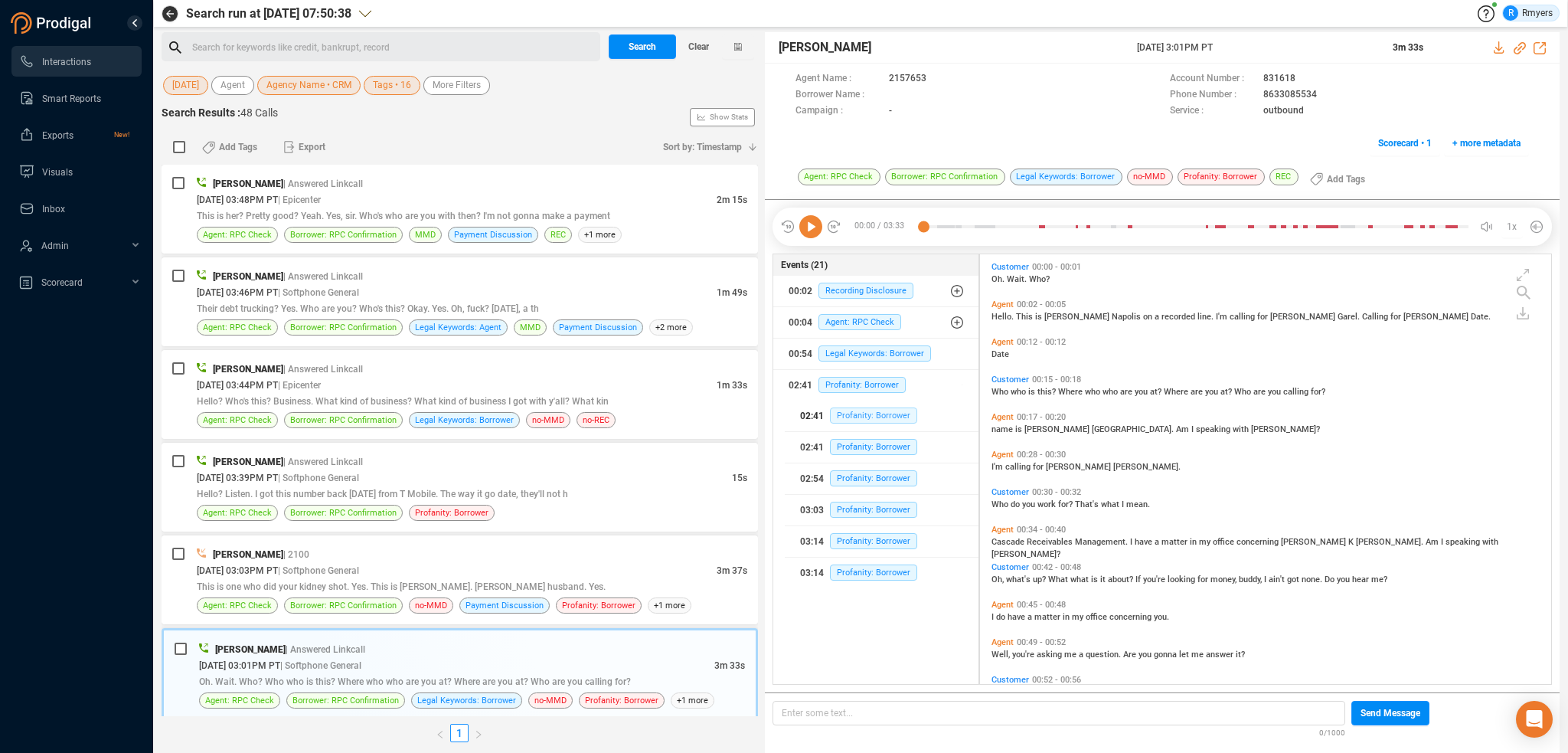
click at [845, 409] on span "Profanity: Borrower" at bounding box center [873, 415] width 87 height 16
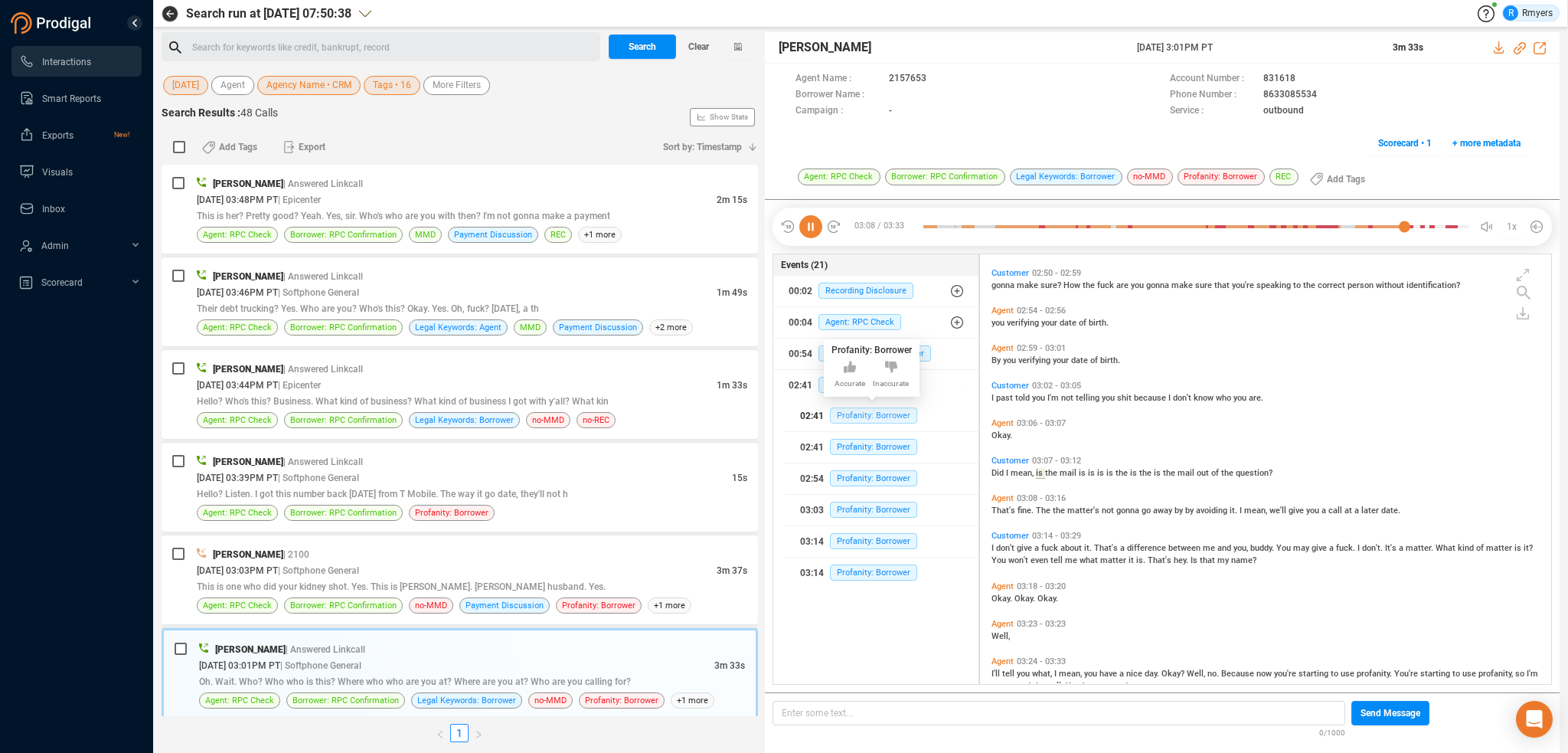
scroll to position [1454, 0]
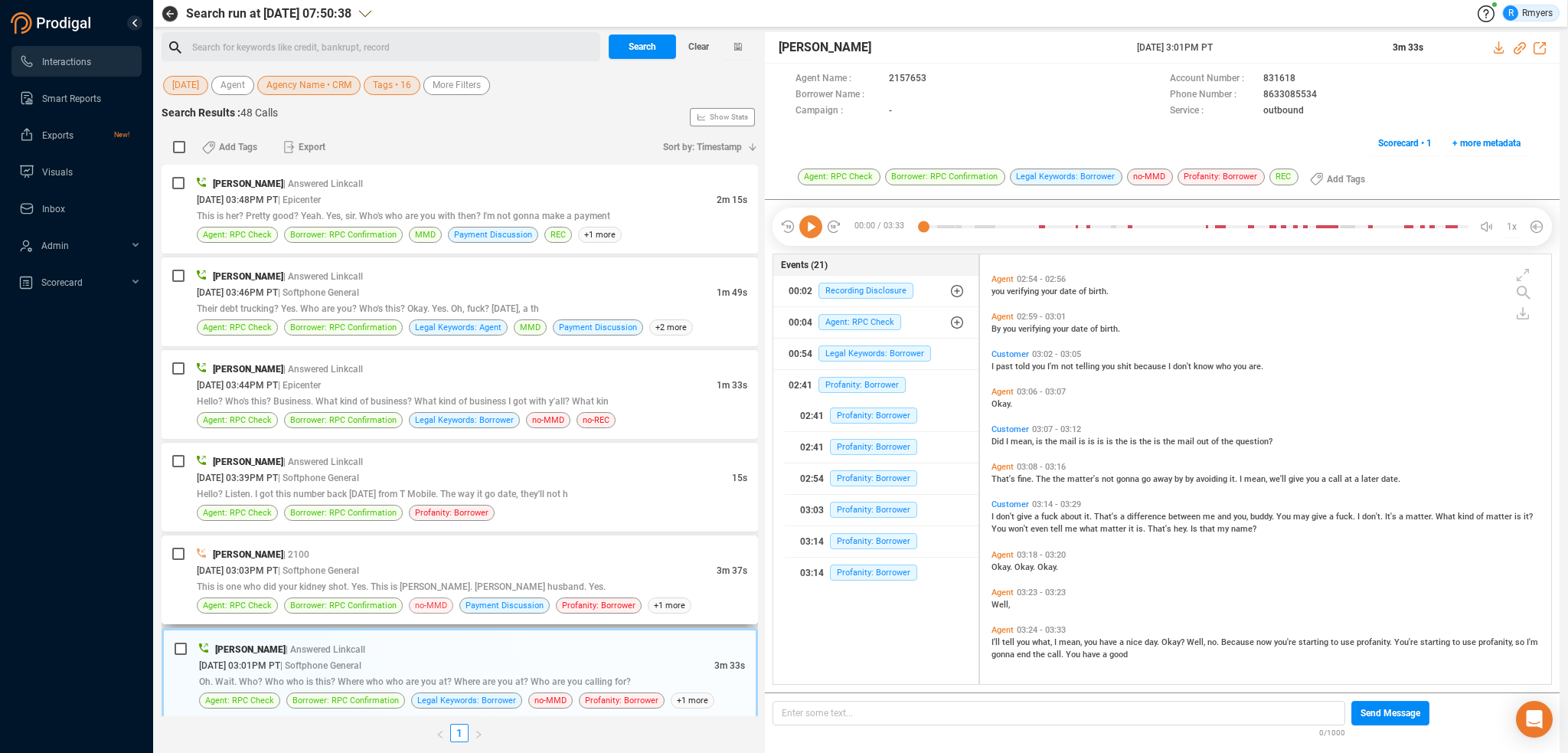
click at [408, 599] on span "no-MMD" at bounding box center [430, 605] width 44 height 16
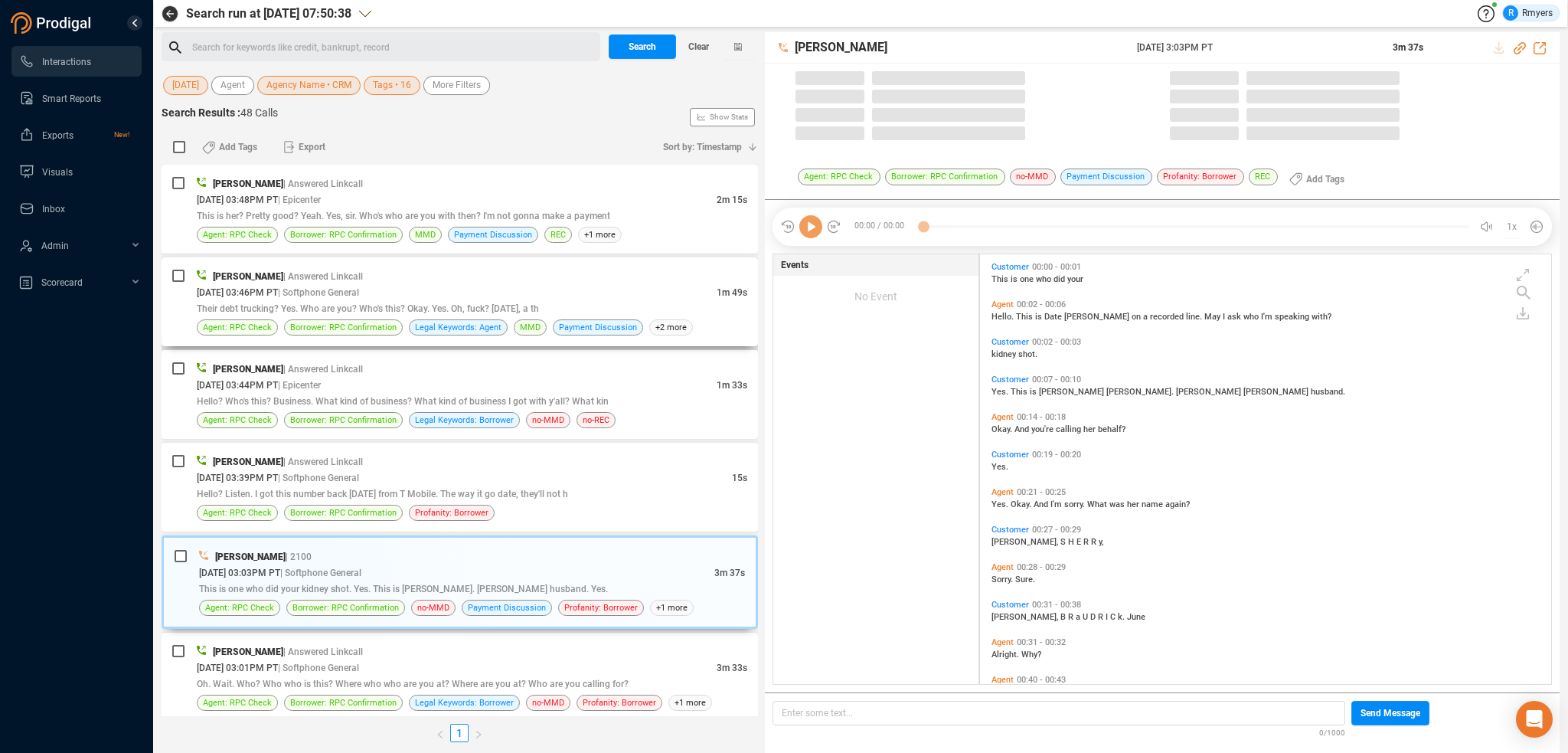
scroll to position [427, 563]
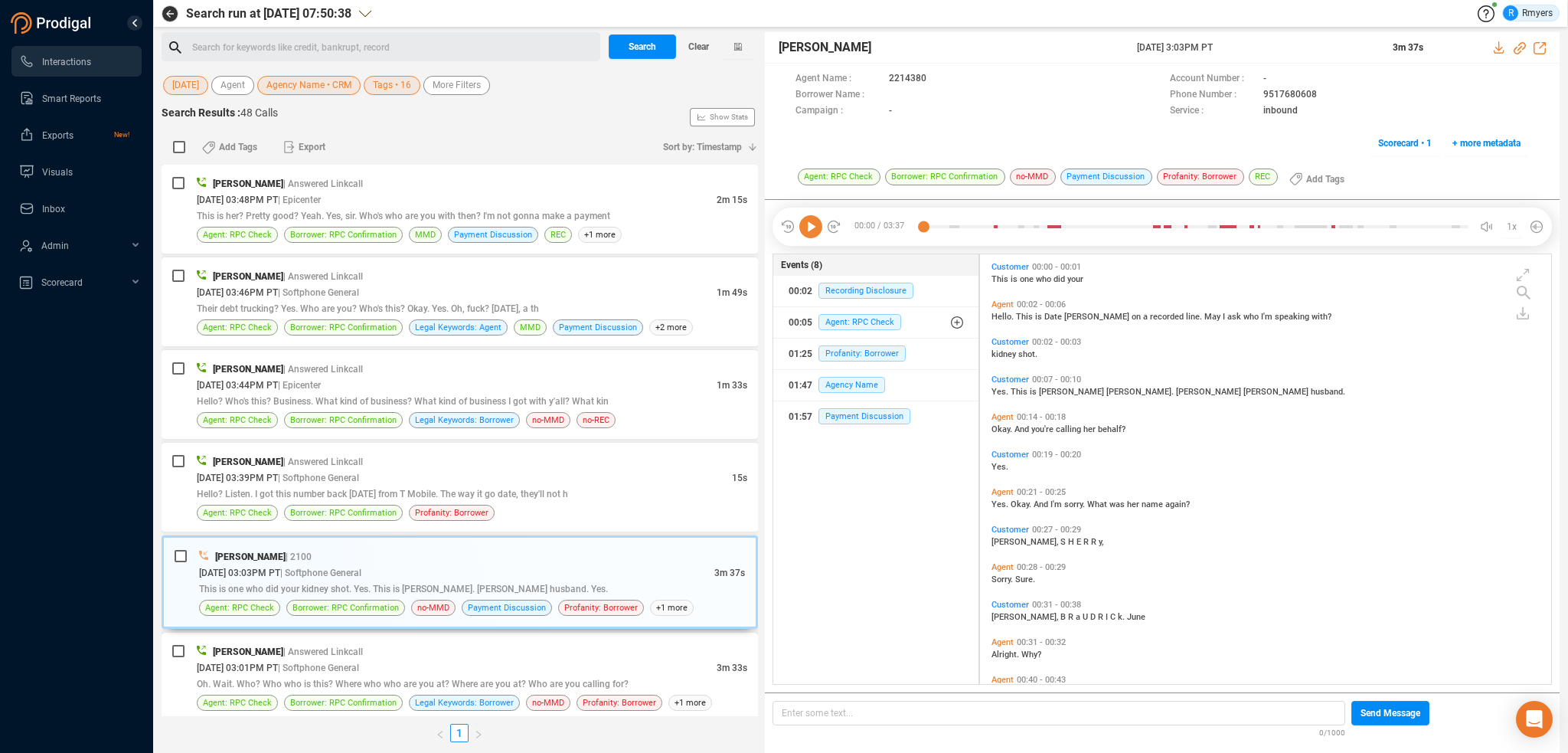
click at [340, 679] on span "Oh. Wait. Who? Who who is this? Where who who are you at? Where are you at? Who…" at bounding box center [412, 684] width 432 height 10
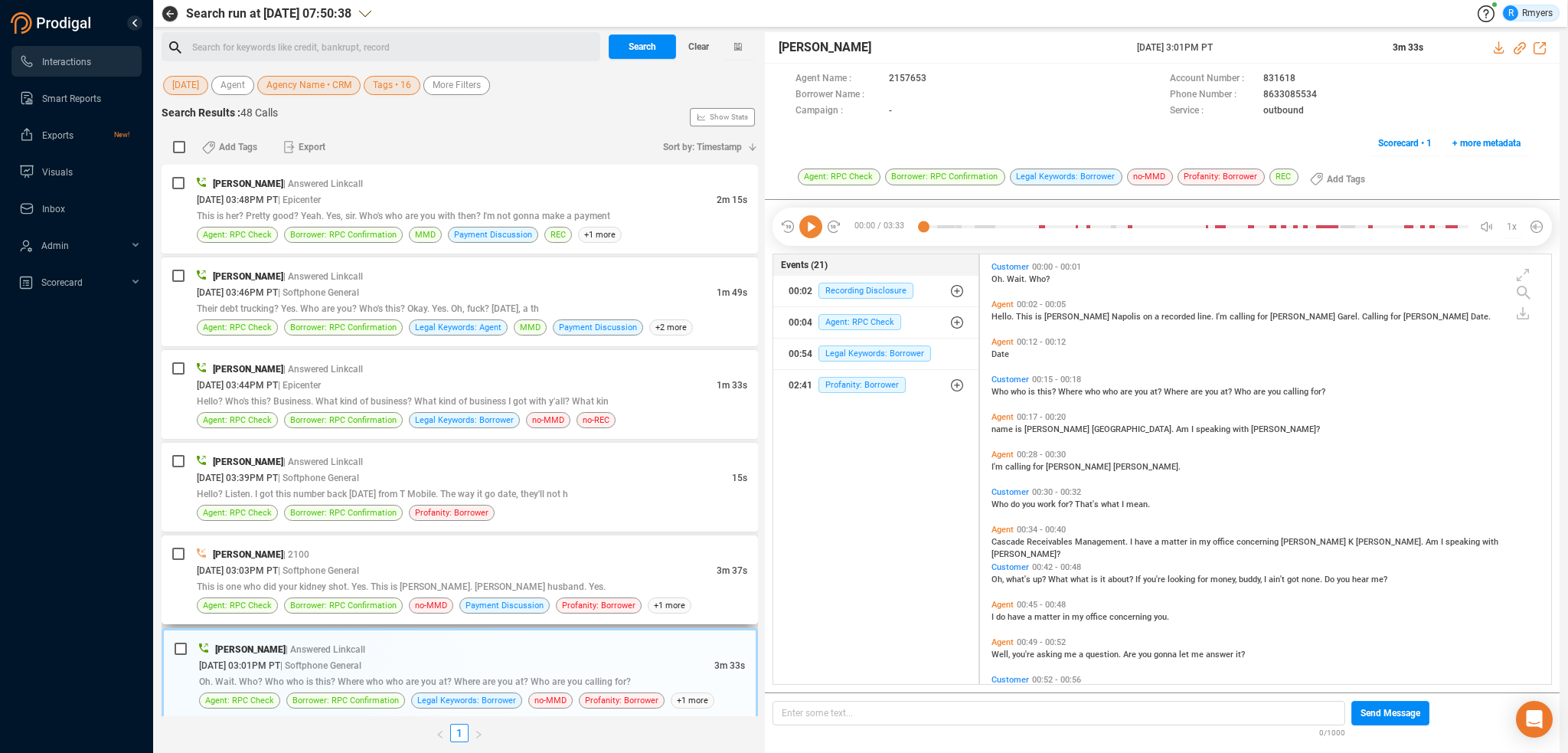
click at [299, 562] on div "10/06/2025 @ 03:03PM PT | Softphone General" at bounding box center [456, 570] width 520 height 16
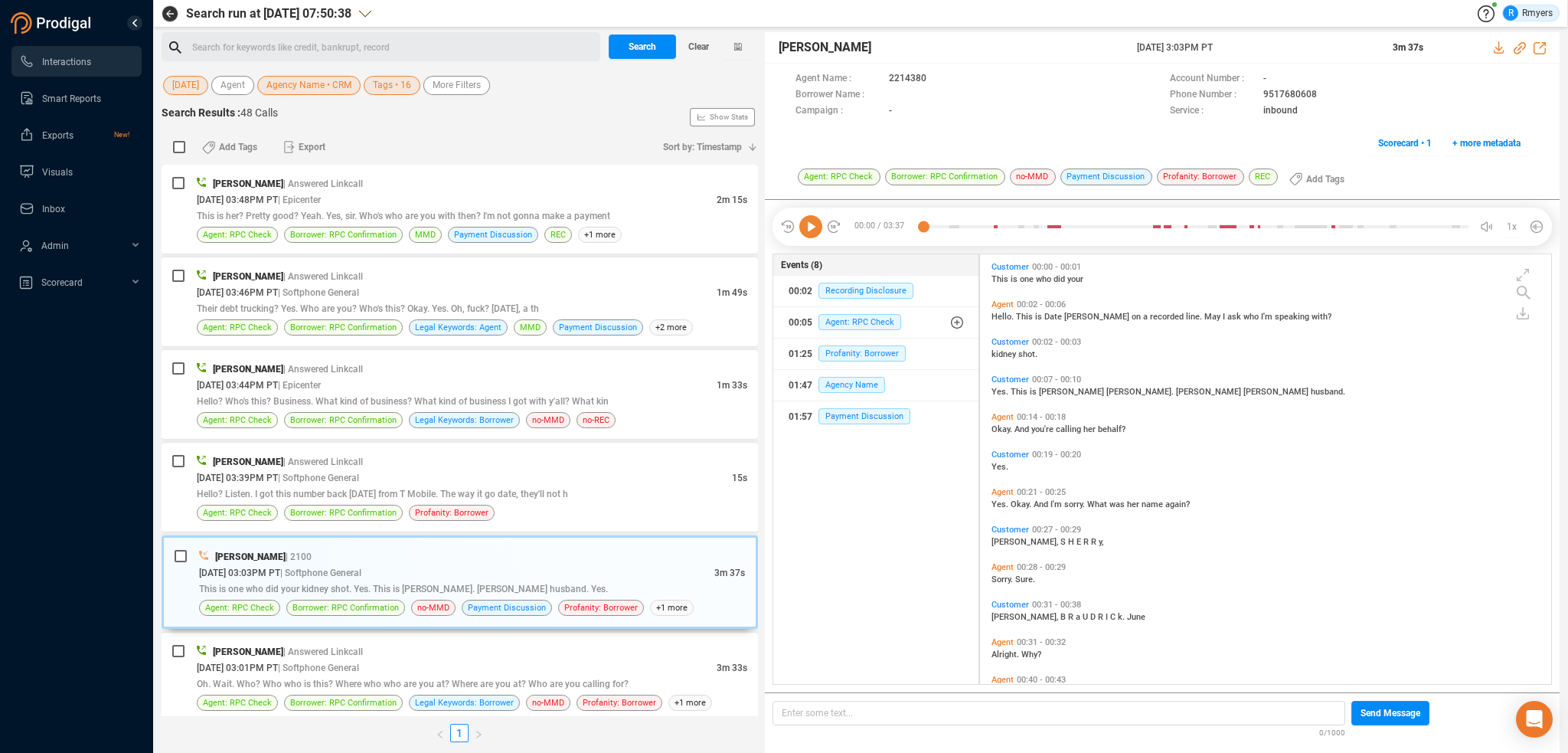
click at [817, 224] on icon at bounding box center [811, 227] width 23 height 23
click at [464, 675] on div "Oh. Wait. Who? Who who is this? Where who who are you at? Where are you at? Who…" at bounding box center [472, 683] width 550 height 16
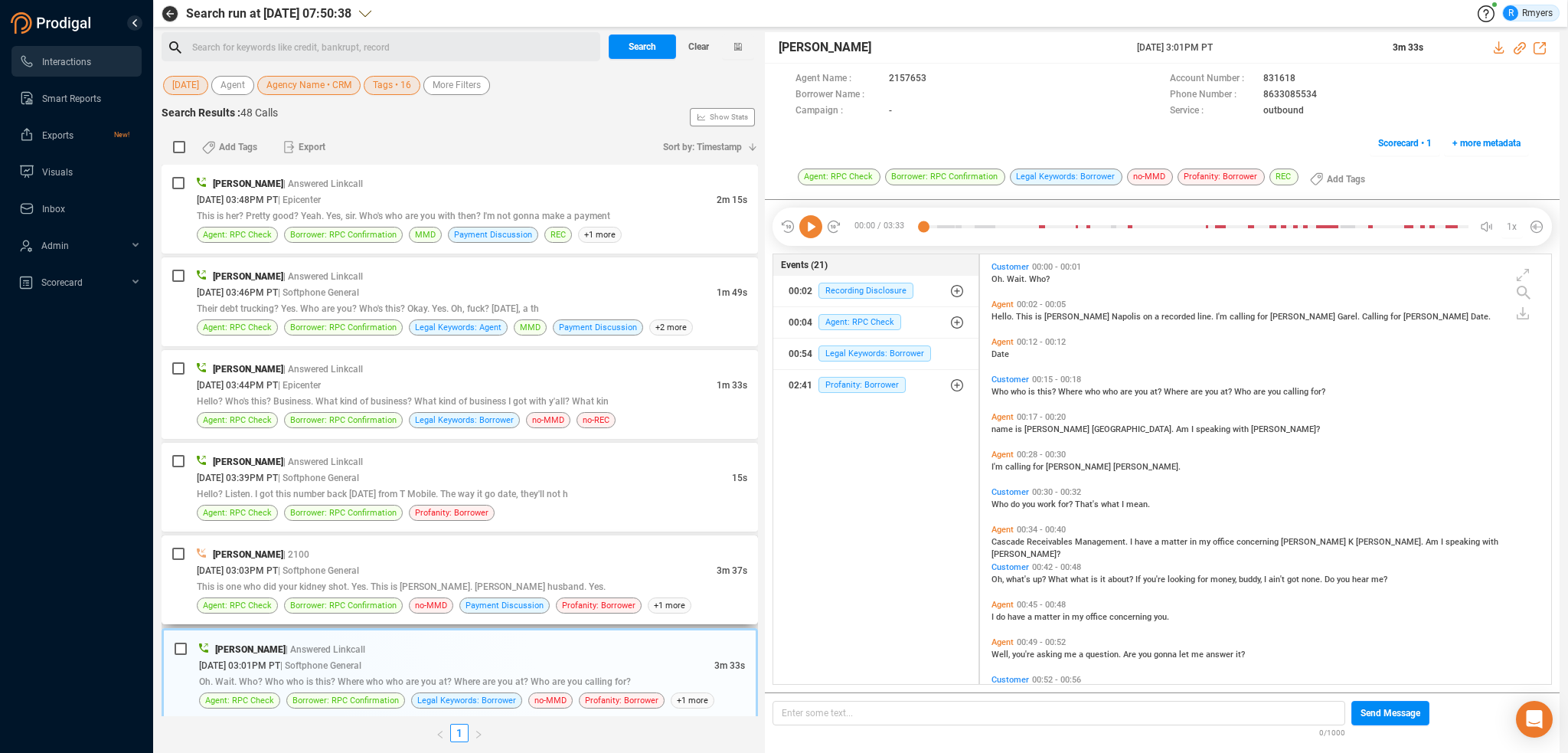
click at [476, 619] on div "Daisy Spahr | 2100 10/06/2025 @ 03:03PM PT | Softphone General 3m 37s This is o…" at bounding box center [459, 579] width 596 height 89
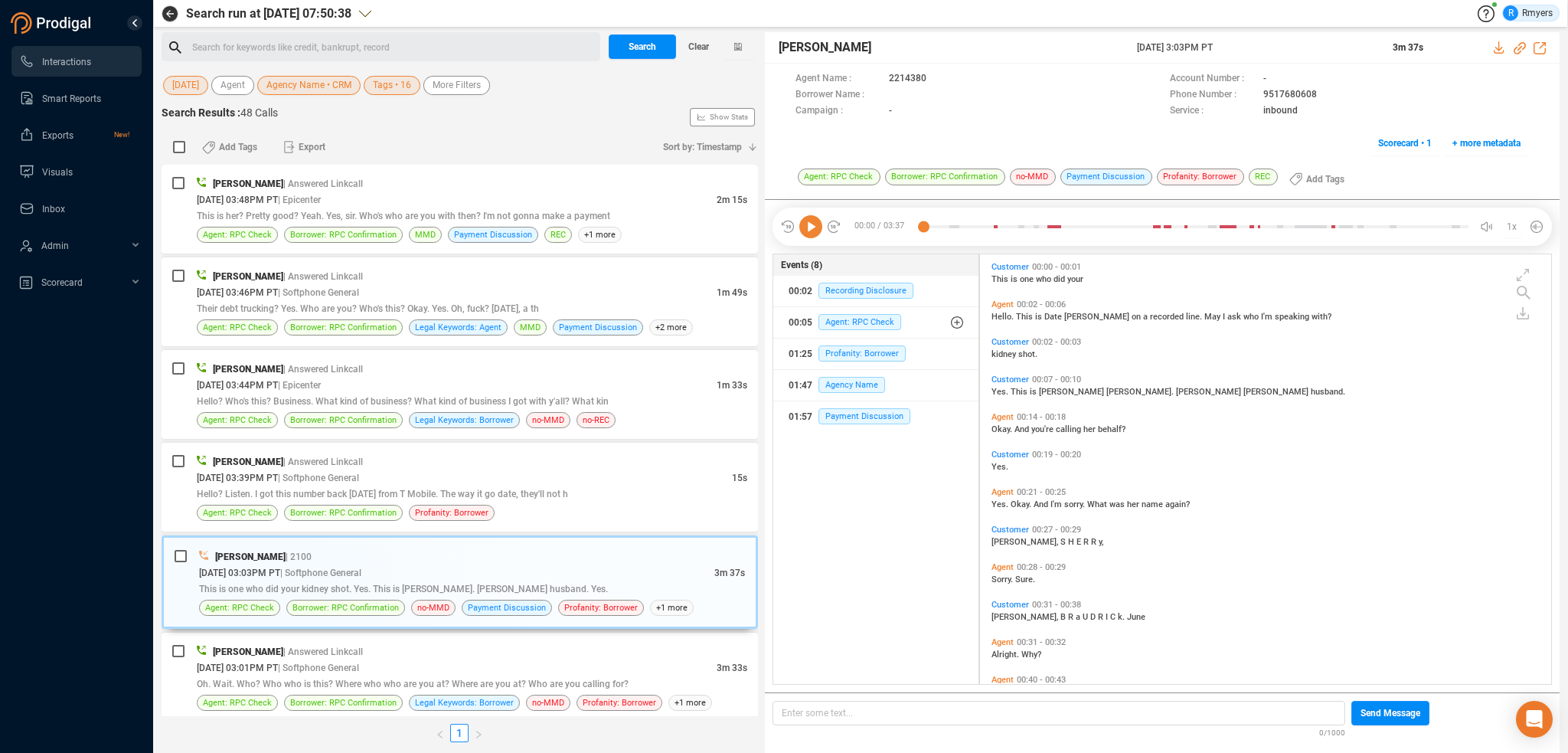
click at [809, 222] on icon at bounding box center [811, 227] width 23 height 23
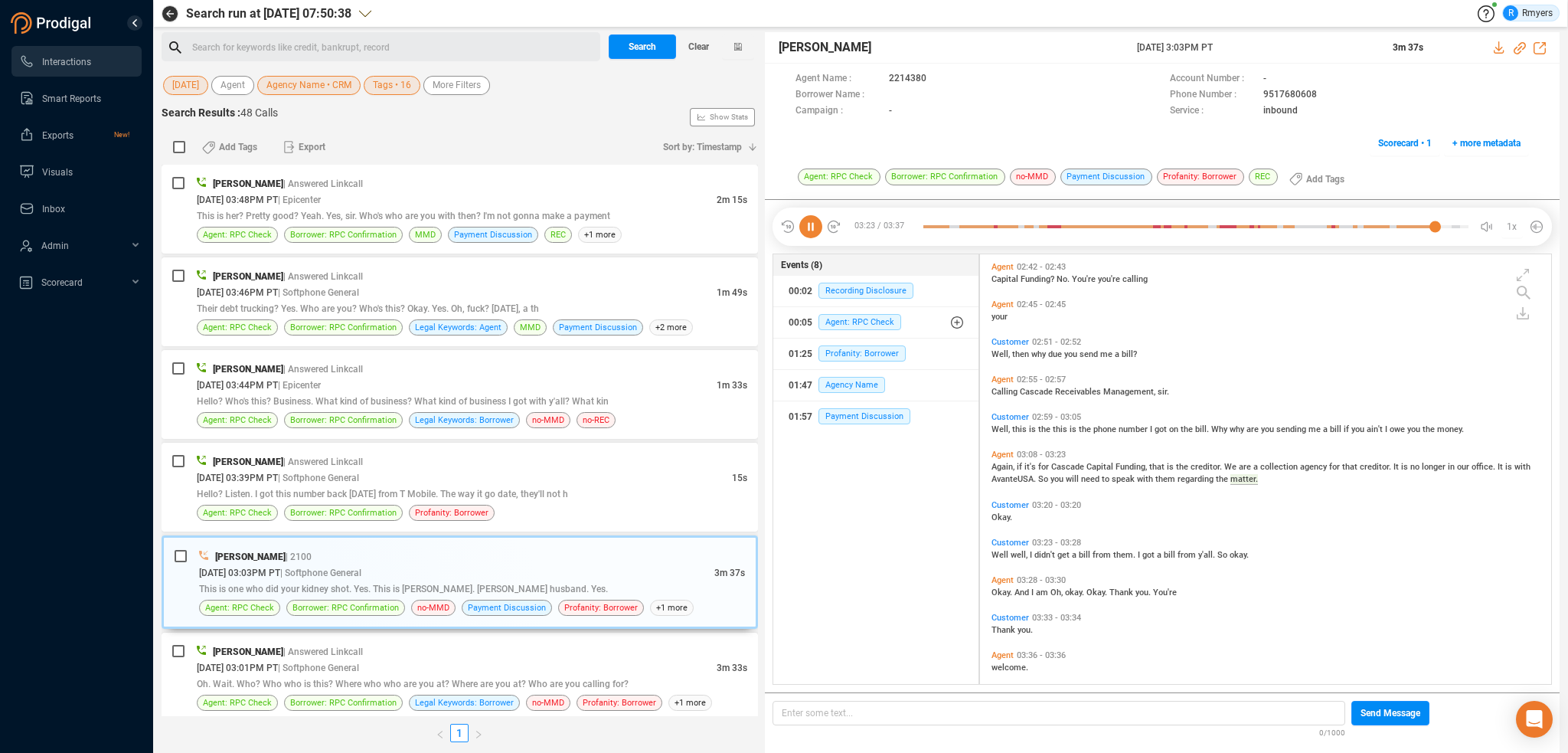
scroll to position [1192, 0]
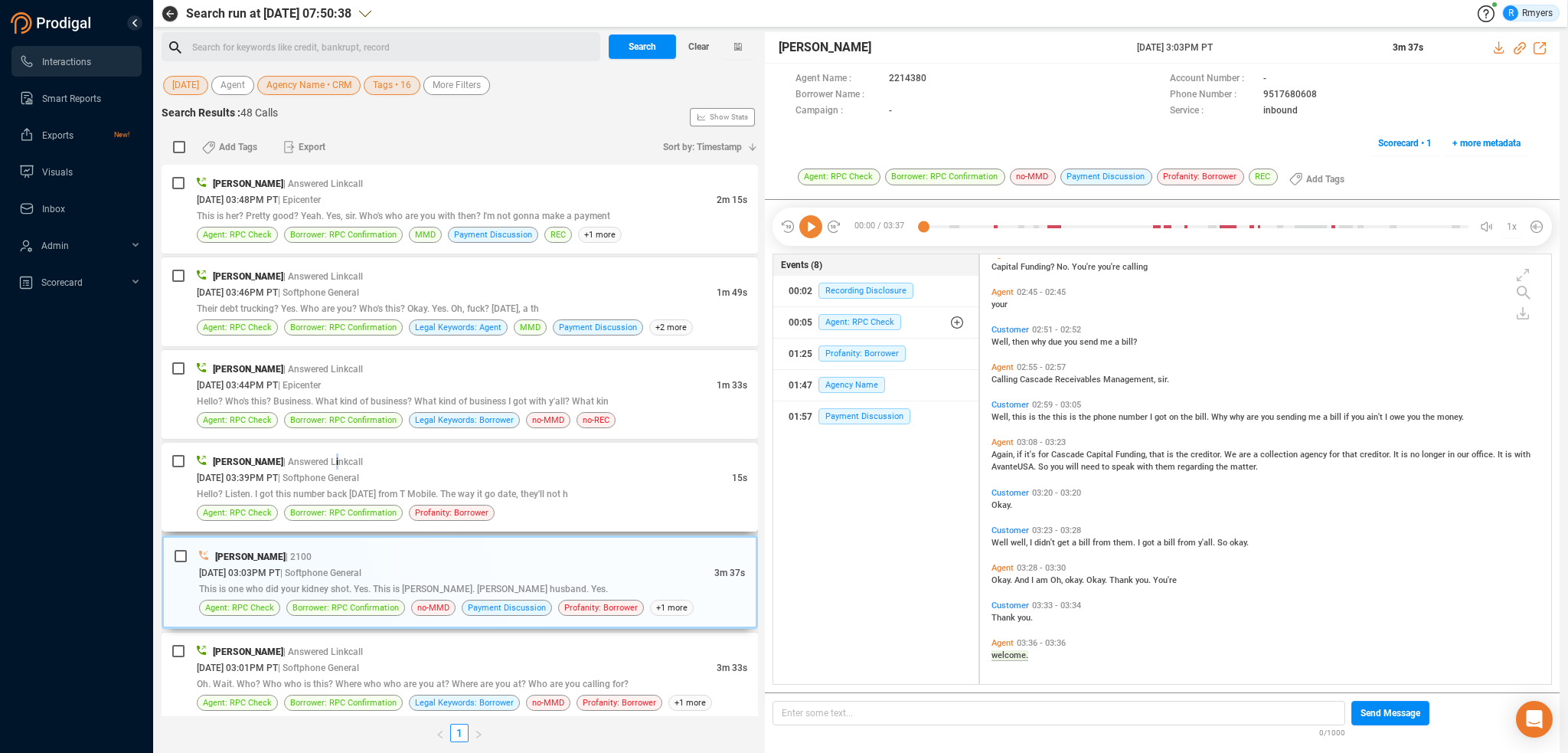
click at [331, 459] on span "| Answered Linkcall" at bounding box center [323, 461] width 80 height 10
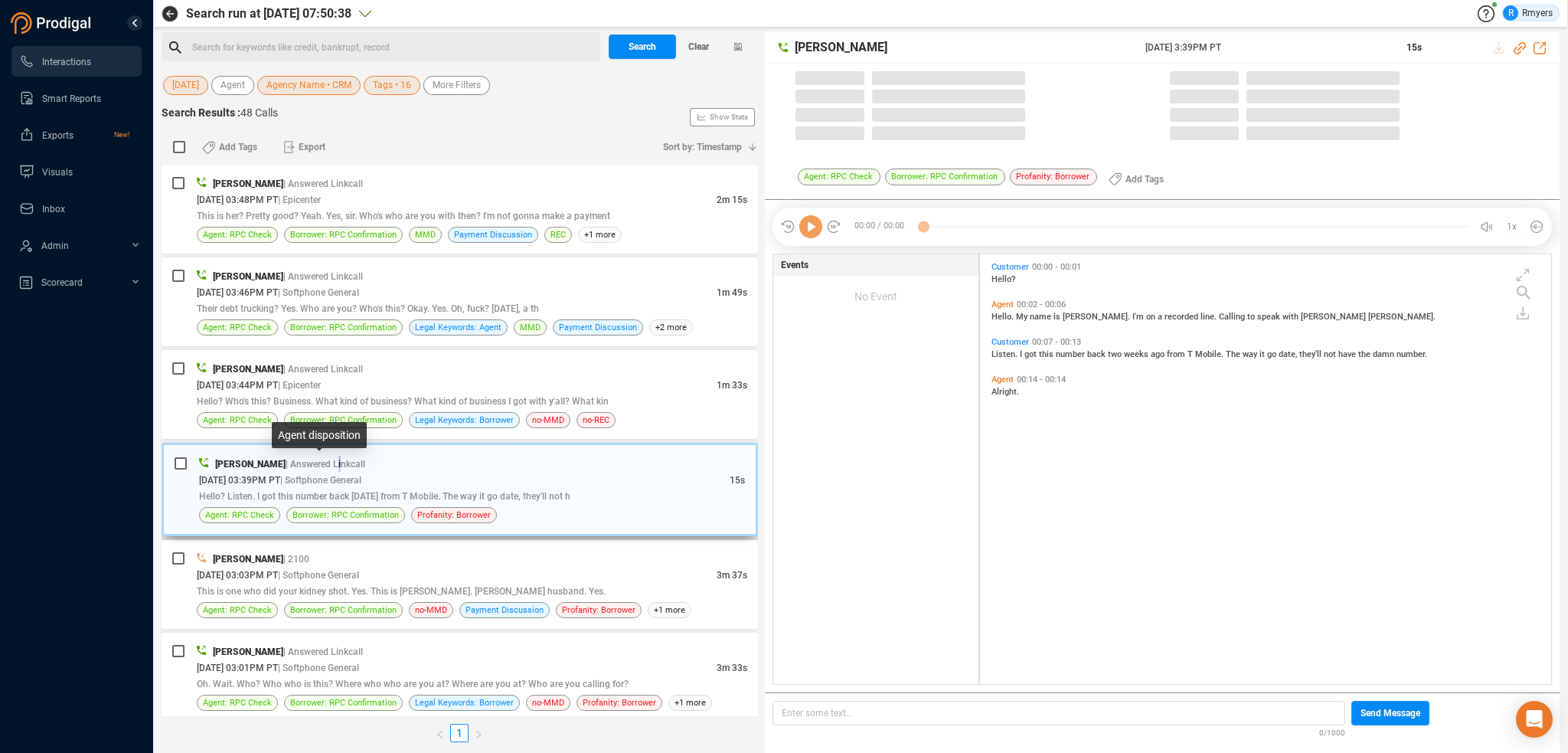
scroll to position [427, 563]
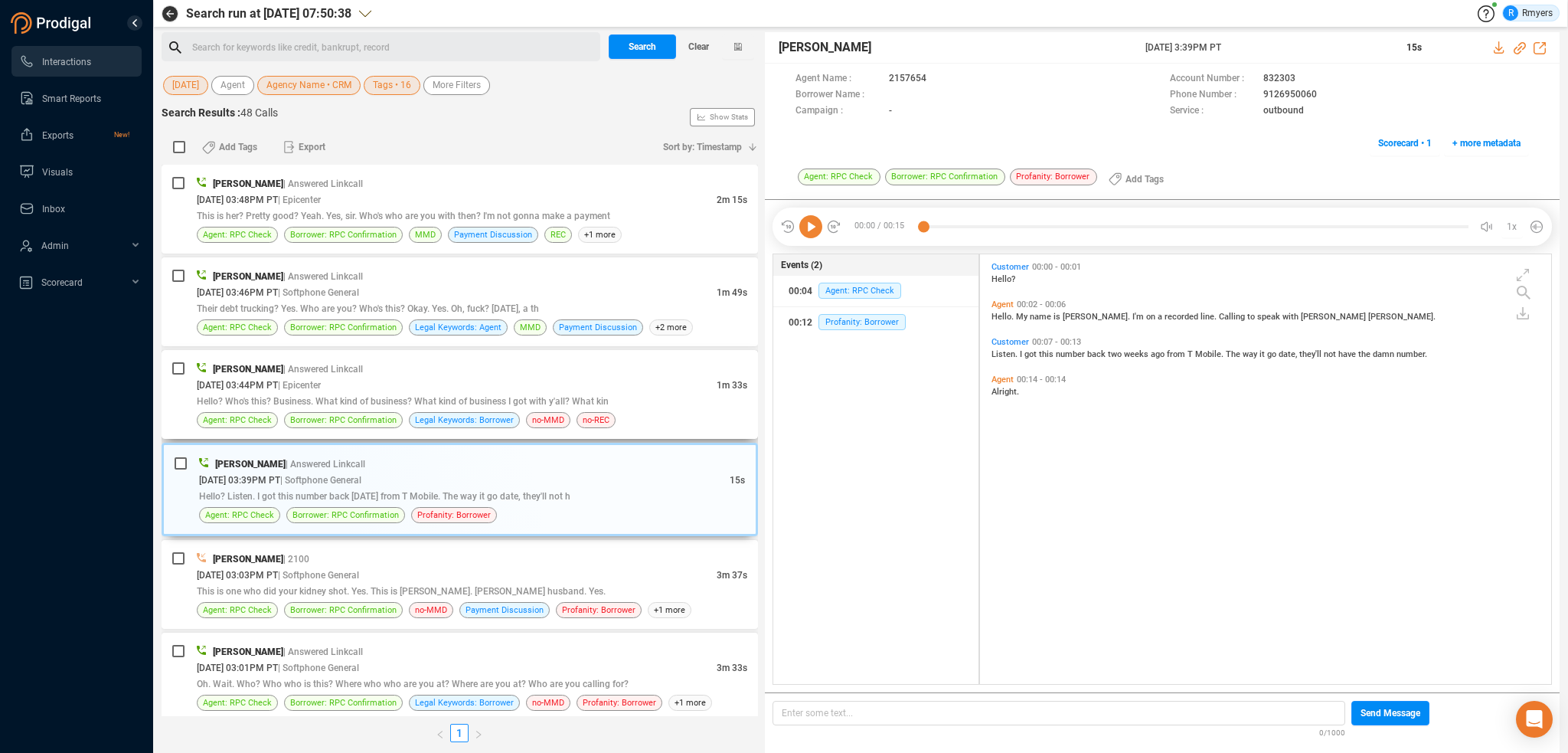
click at [297, 395] on div "Hello? Who's this? Business. What kind of business? What kind of business I got…" at bounding box center [472, 401] width 550 height 16
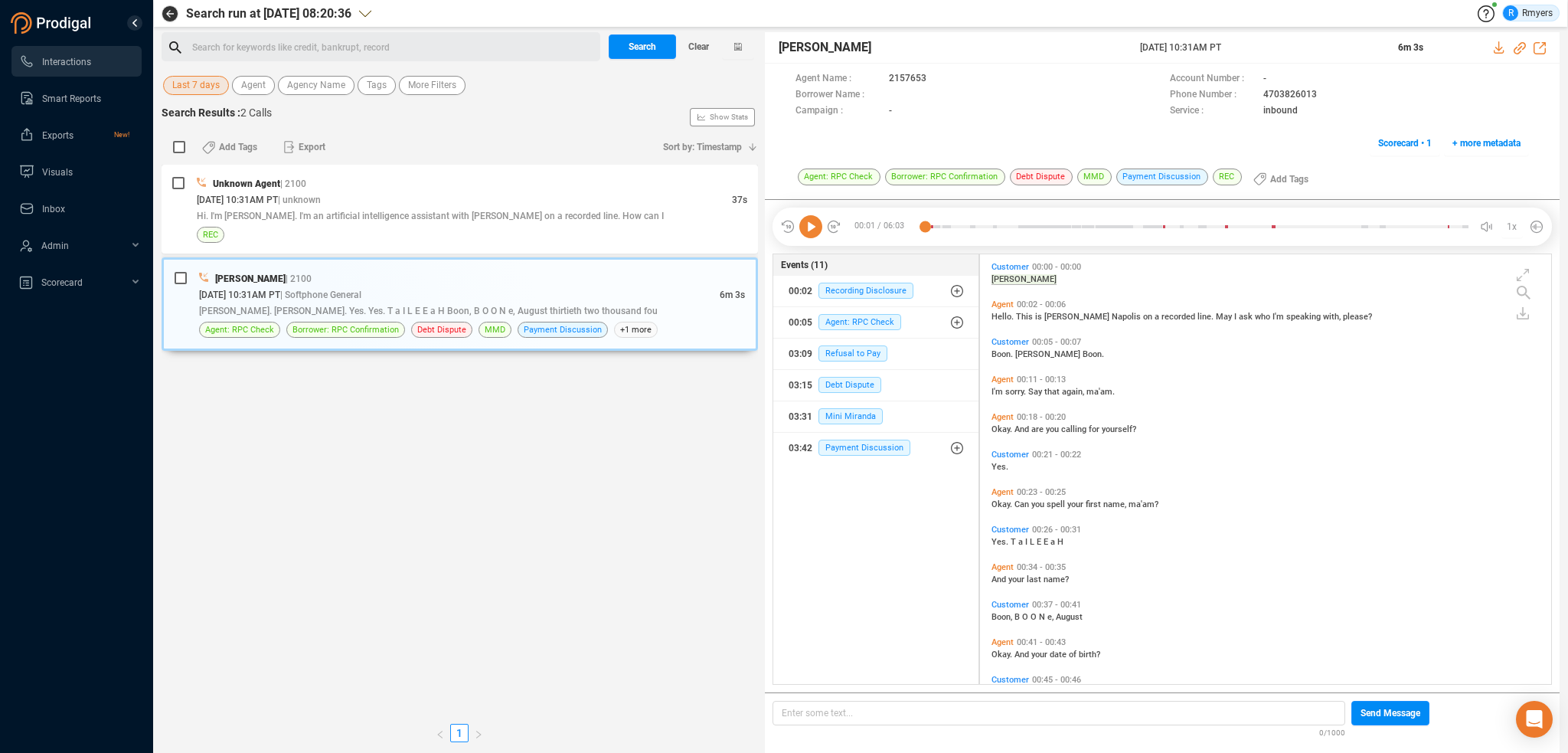
scroll to position [427, 563]
click at [208, 84] on span "Last 7 days" at bounding box center [196, 86] width 48 height 19
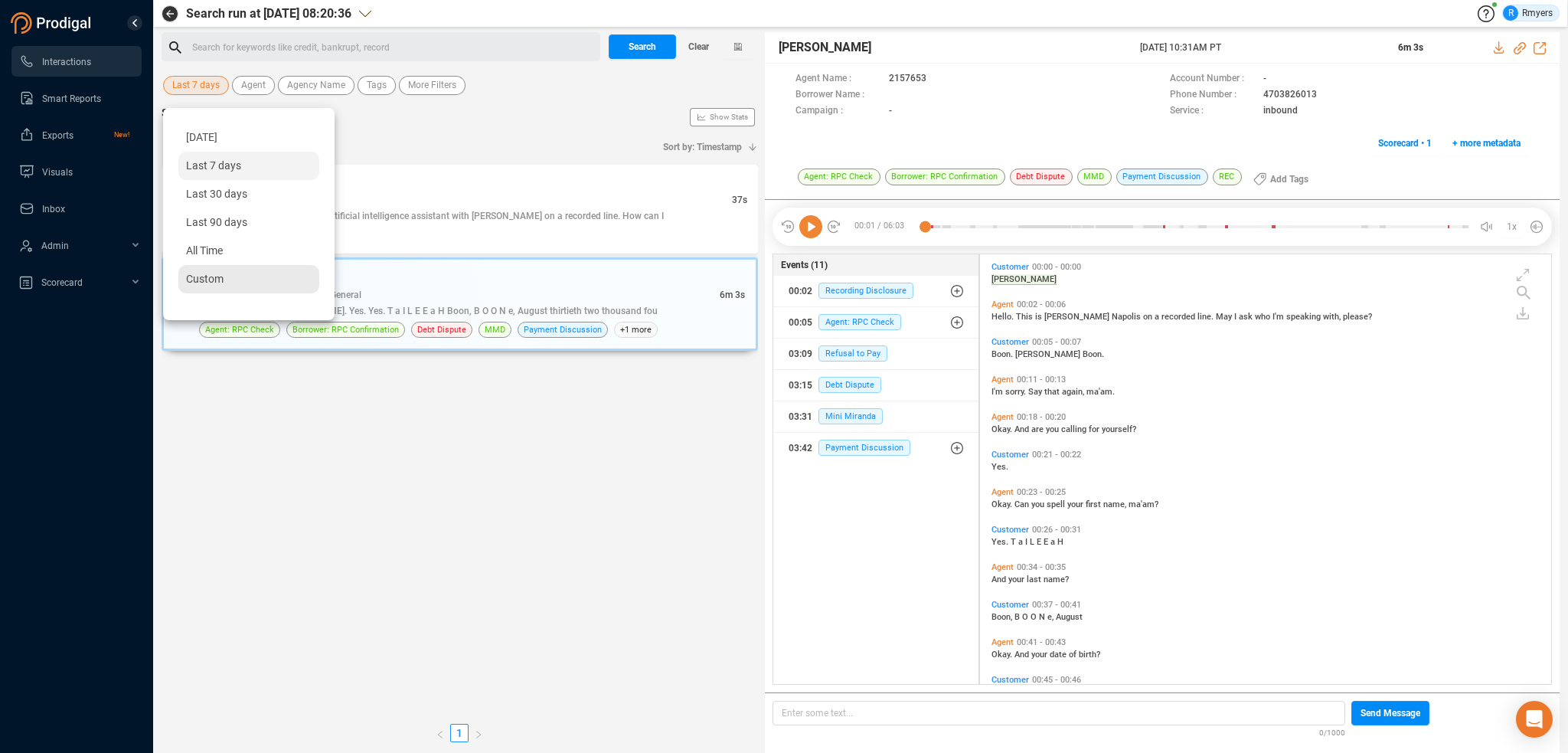
click at [205, 281] on span "Custom" at bounding box center [204, 279] width 37 height 12
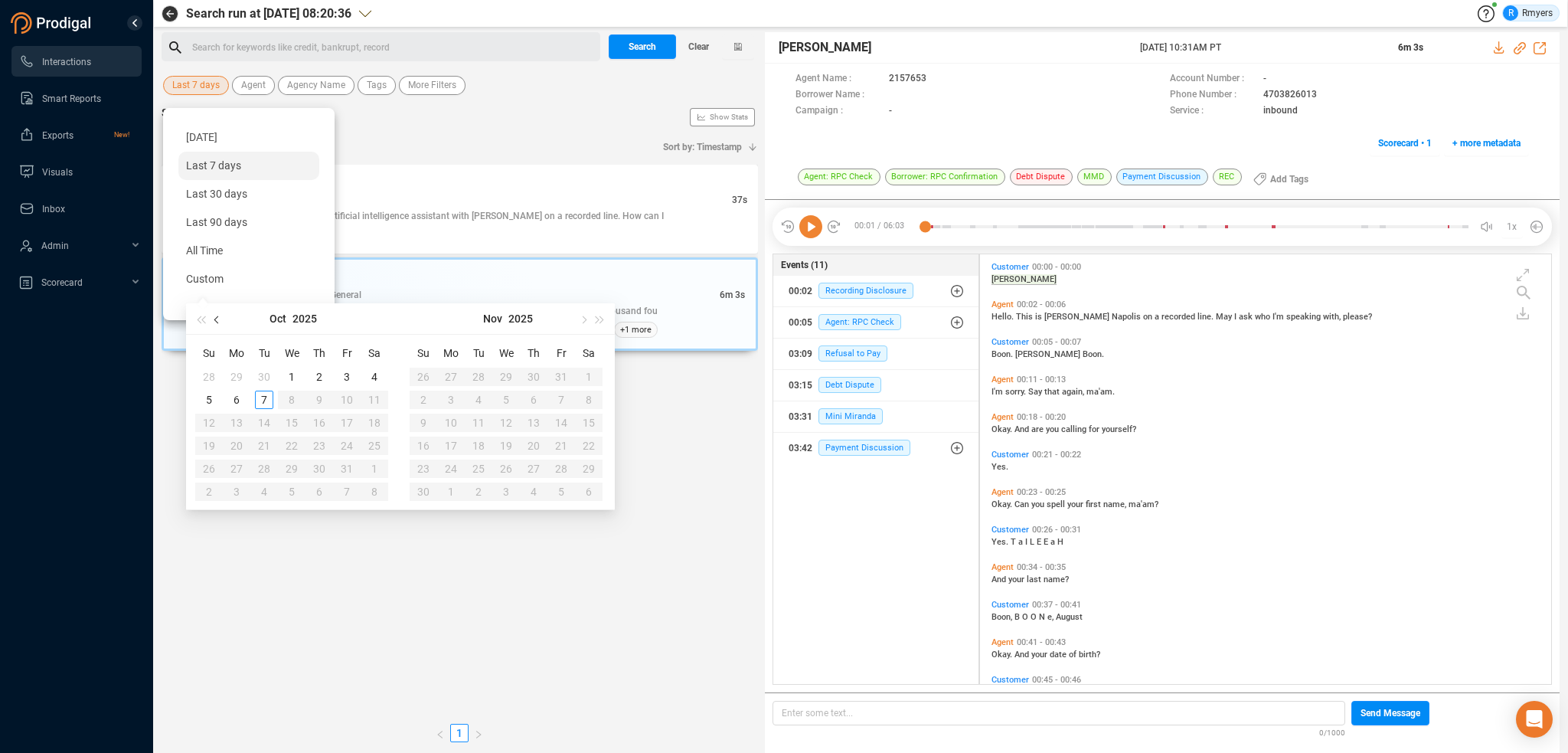
click at [212, 321] on button "button" at bounding box center [217, 318] width 16 height 30
type input "2025-09-01"
click at [238, 376] on div "1" at bounding box center [236, 376] width 18 height 18
type input "2025-09-30"
click at [260, 464] on div "30" at bounding box center [264, 468] width 18 height 18
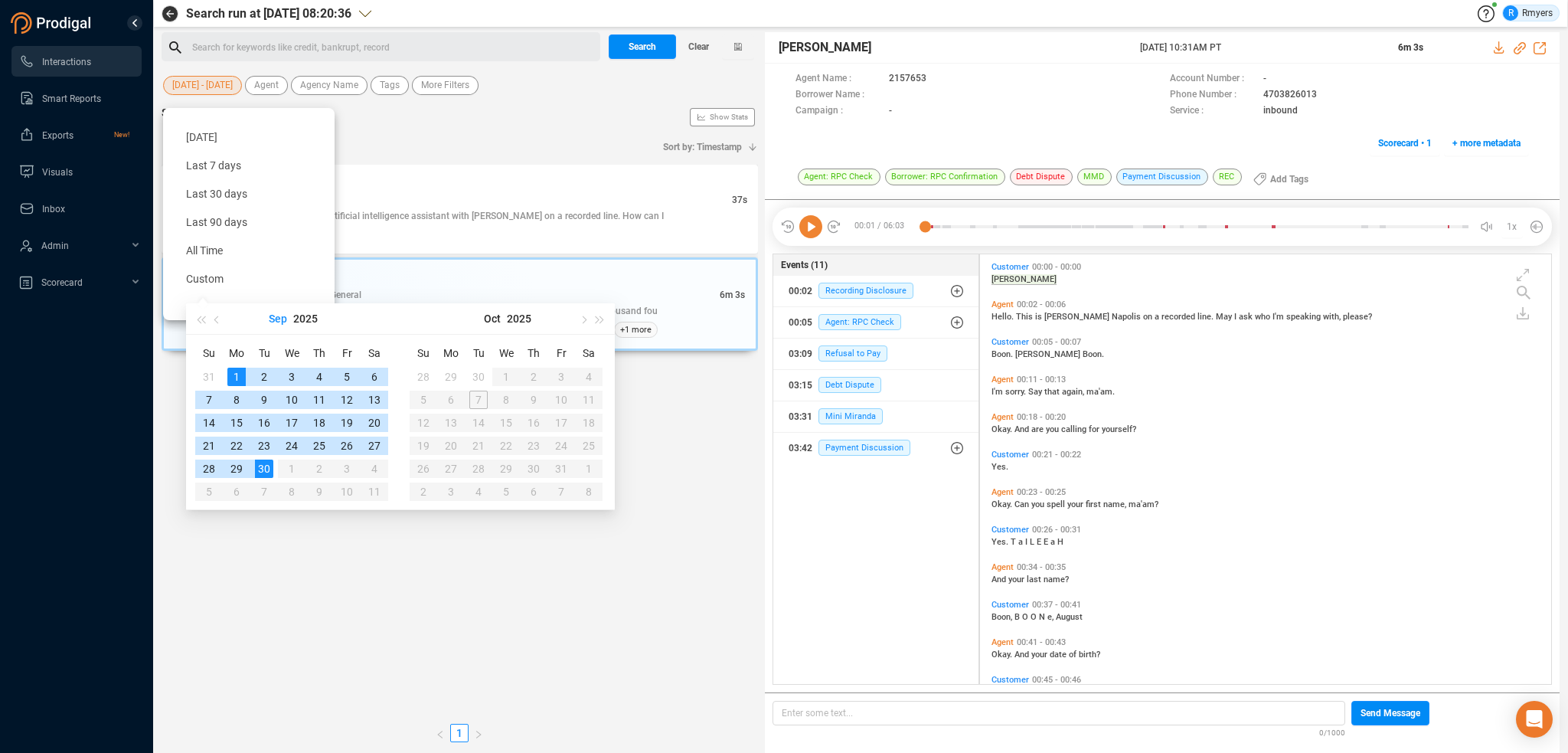
type input "2025-09-01"
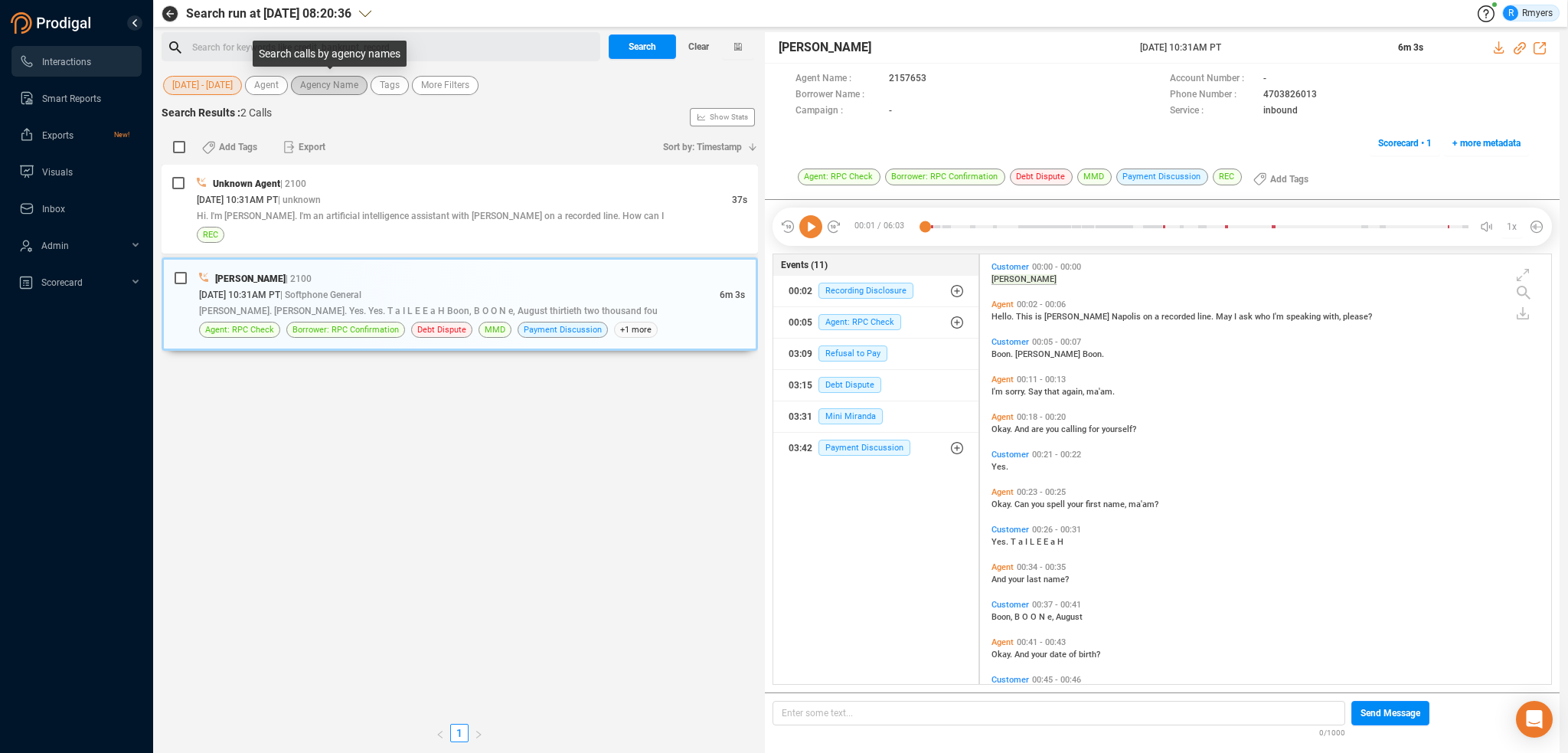
click at [318, 84] on span "Agency Name" at bounding box center [329, 86] width 58 height 19
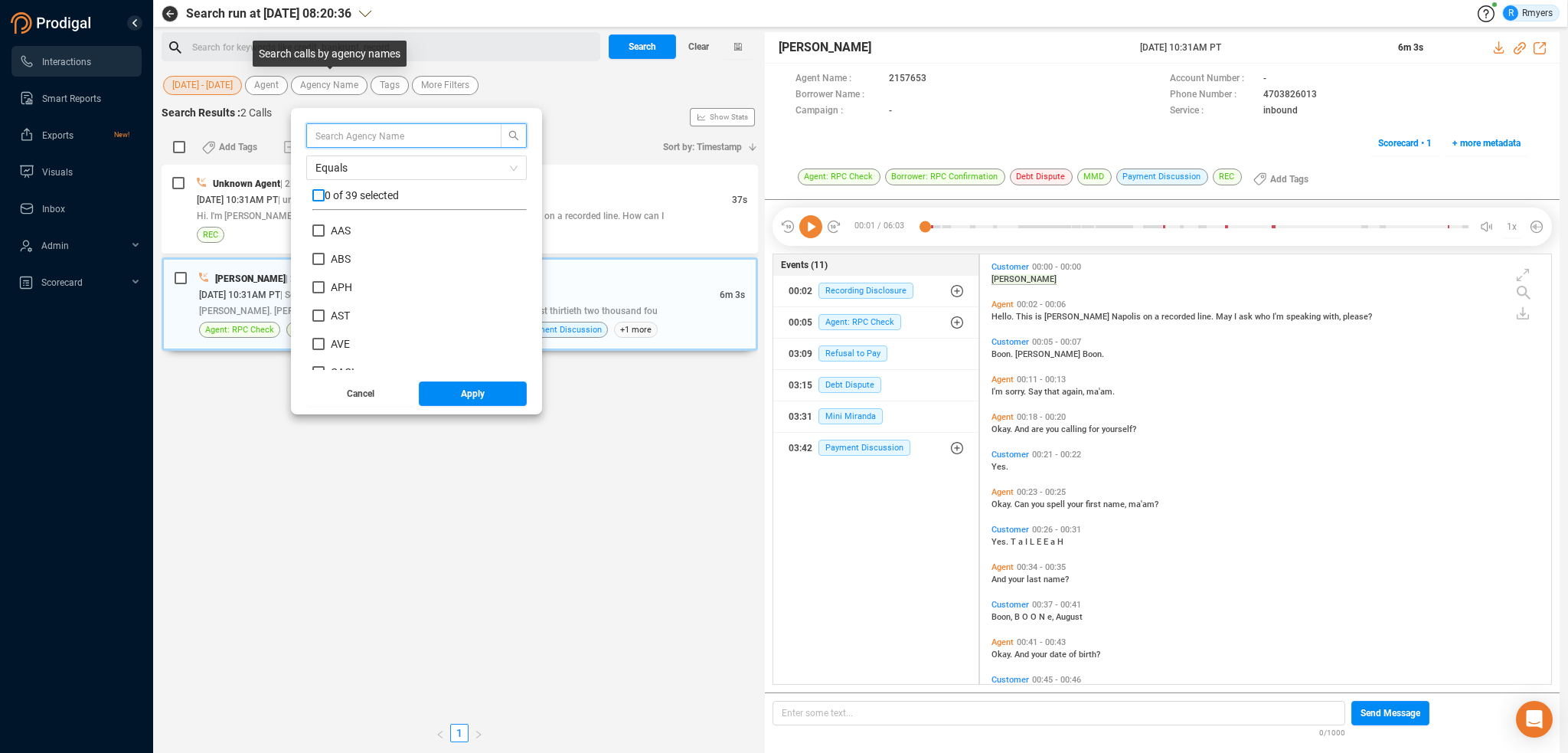
scroll to position [143, 207]
click at [323, 196] on input "checkbox" at bounding box center [318, 196] width 12 height 12
checkbox input "true"
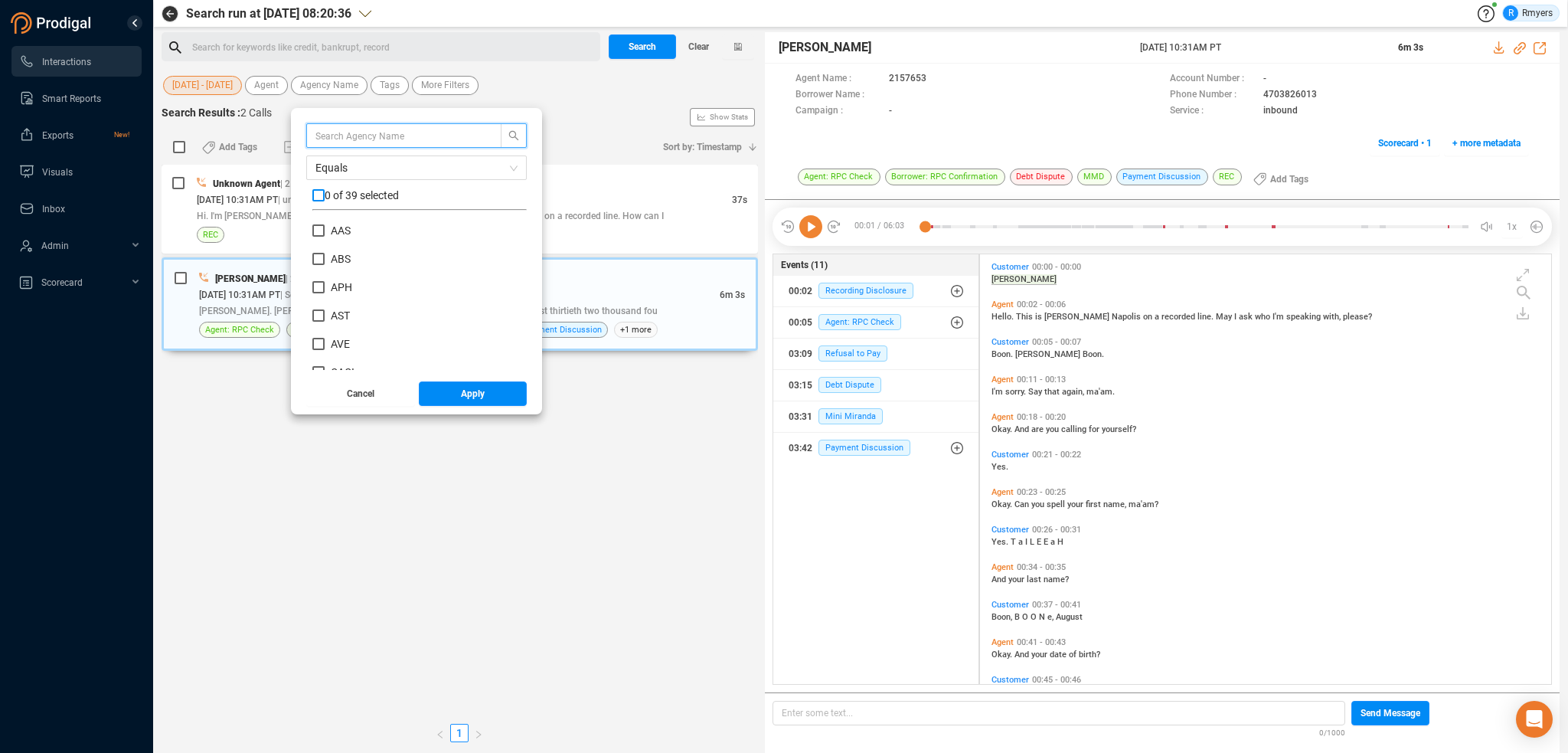
checkbox input "true"
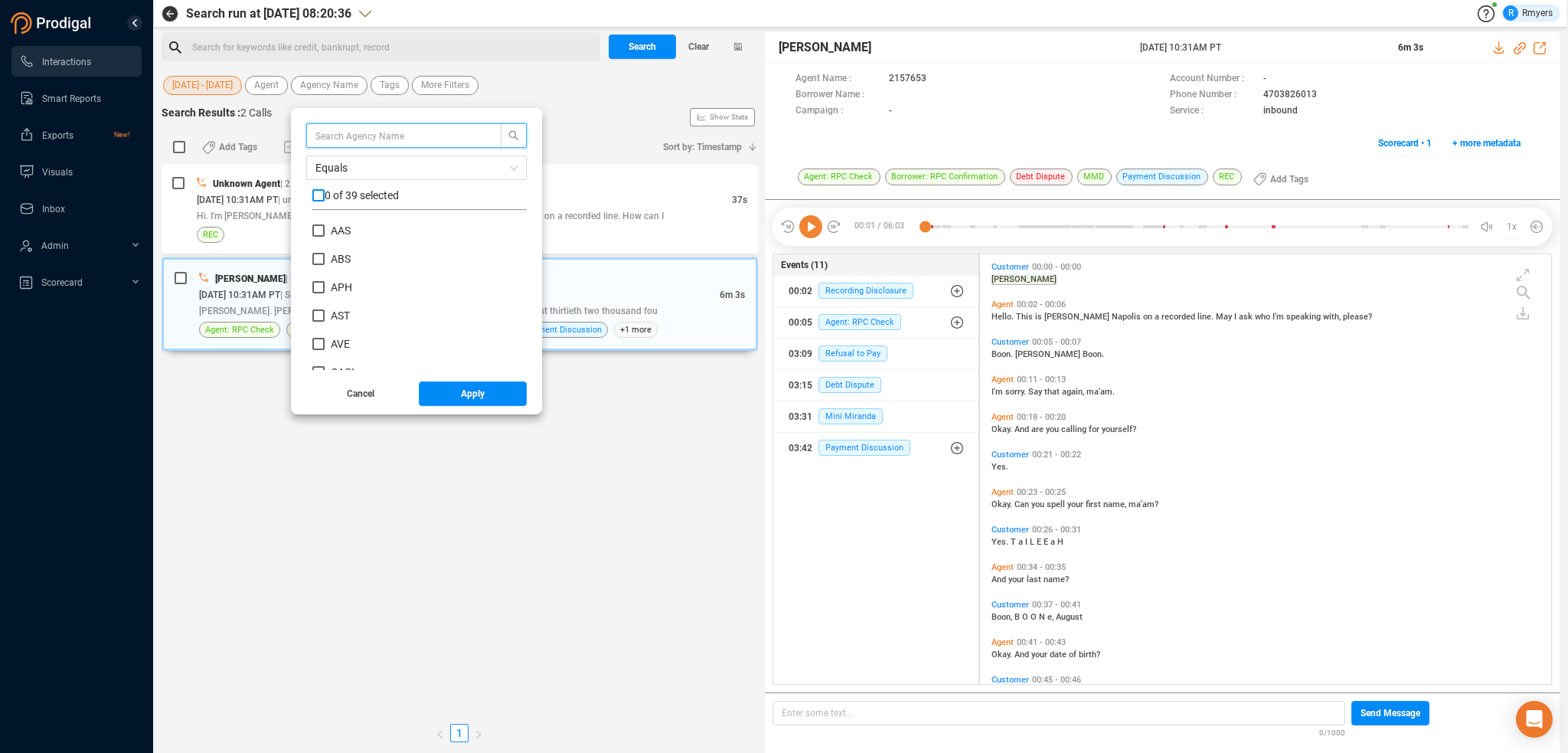
checkbox input "true"
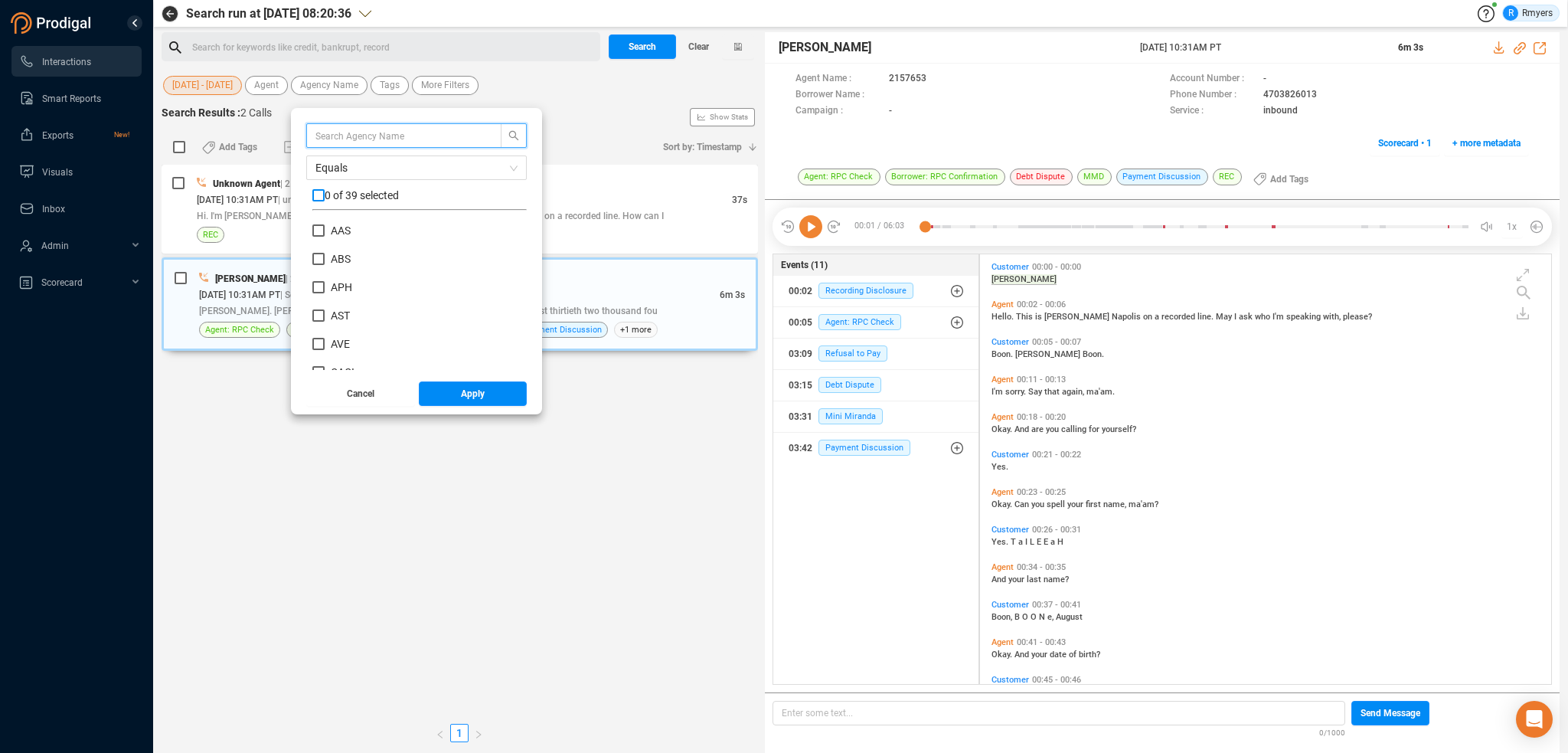
checkbox input "true"
click at [323, 196] on input "checkbox" at bounding box center [318, 196] width 12 height 12
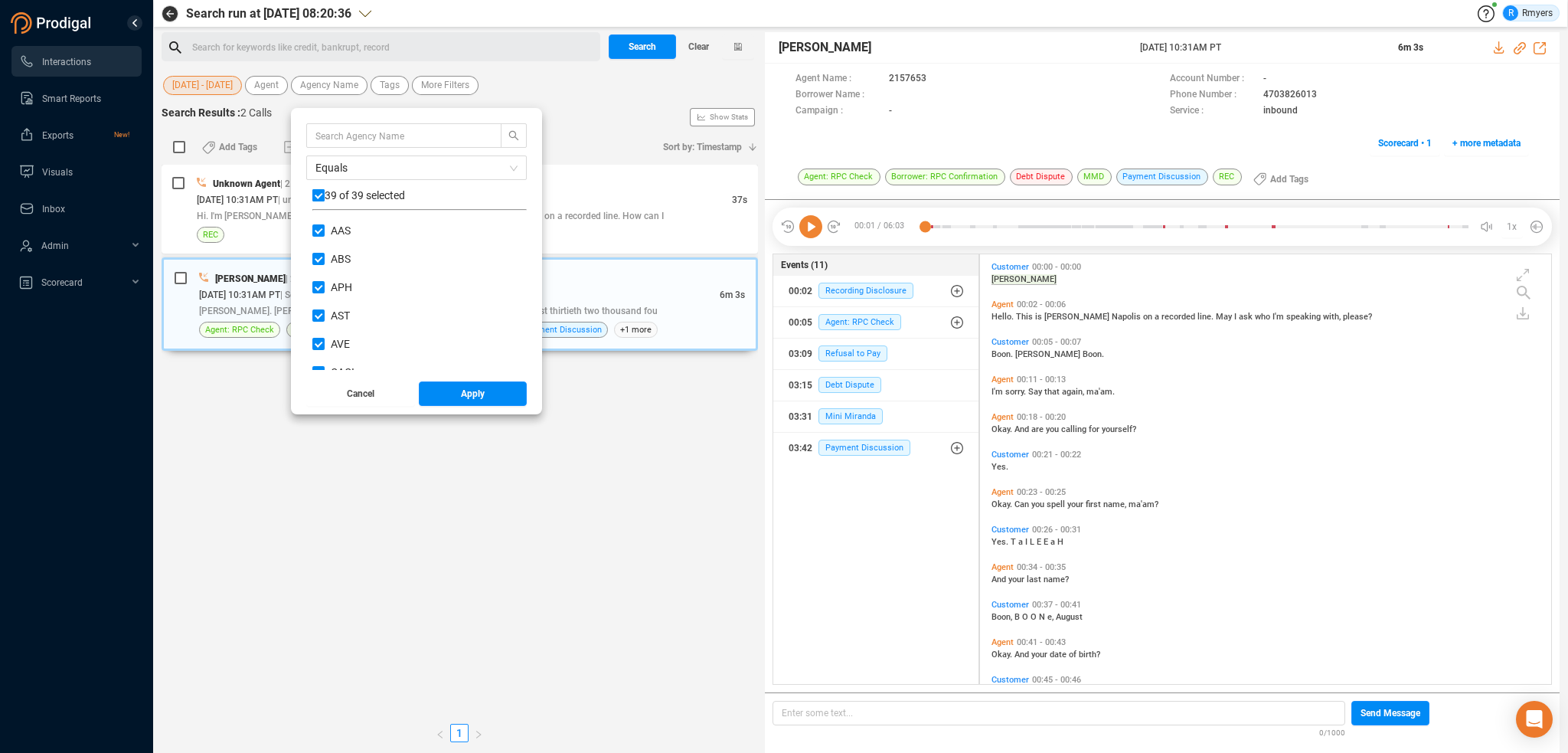
checkbox input "false"
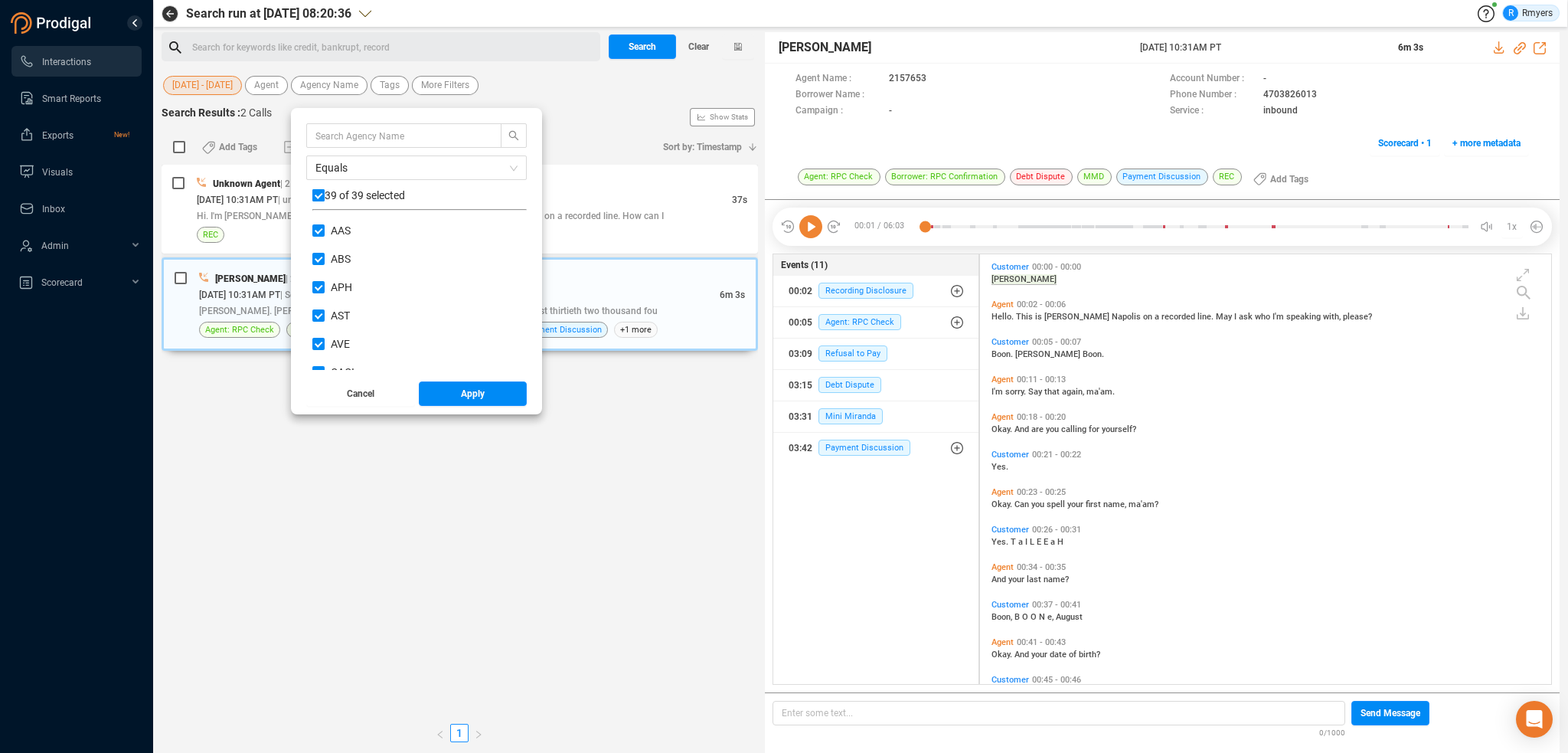
checkbox input "false"
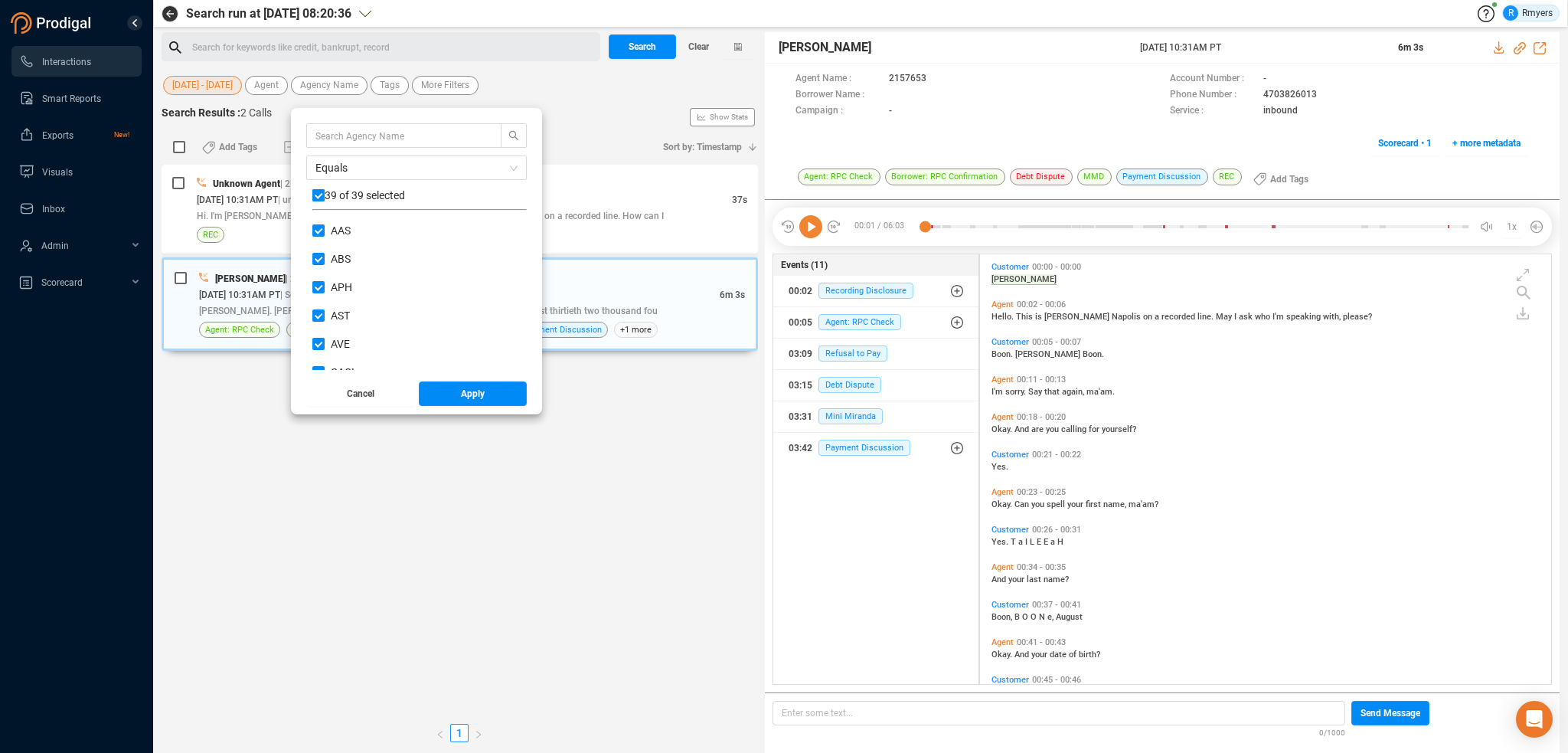
checkbox input "false"
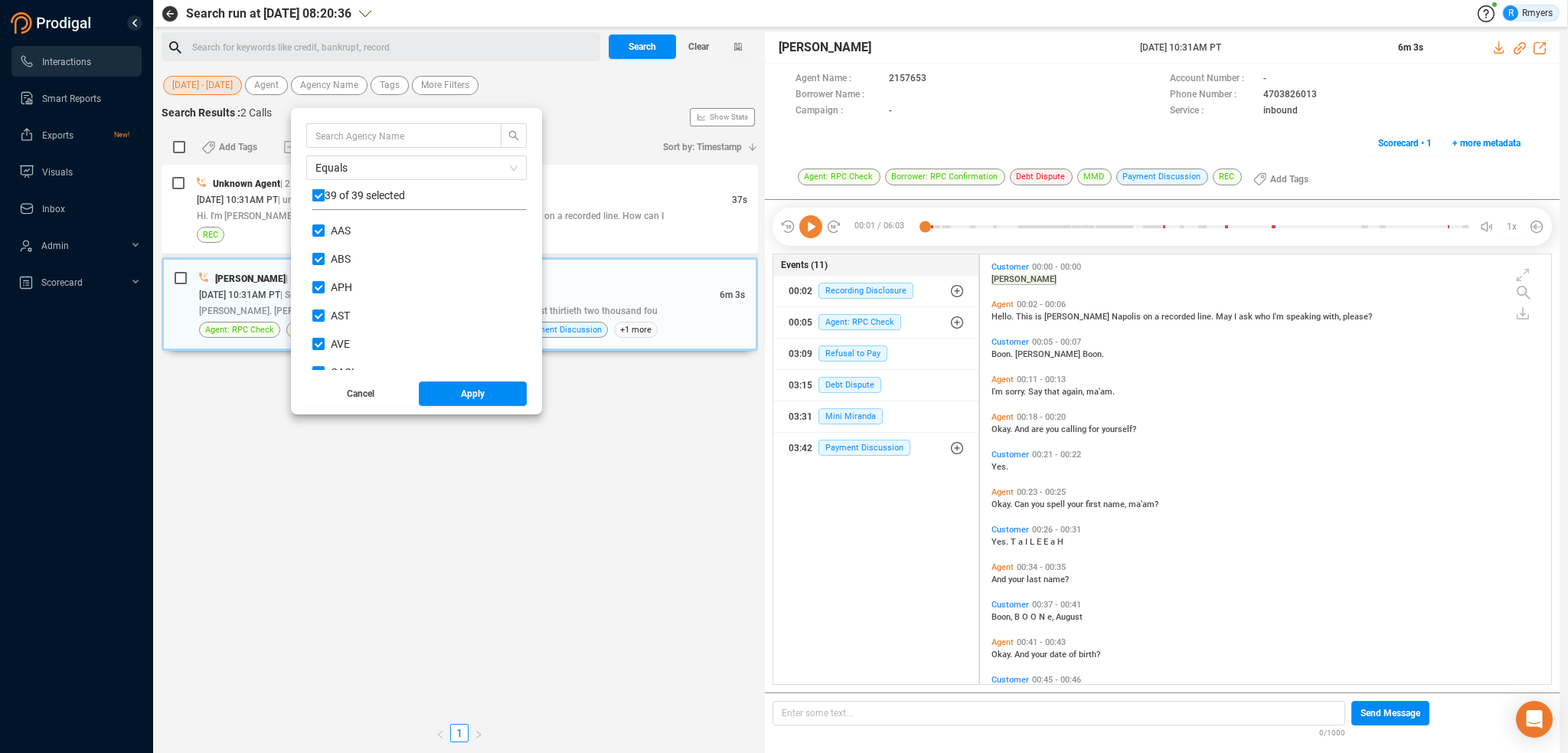
checkbox input "false"
click at [318, 192] on input "checkbox" at bounding box center [318, 196] width 12 height 12
checkbox input "true"
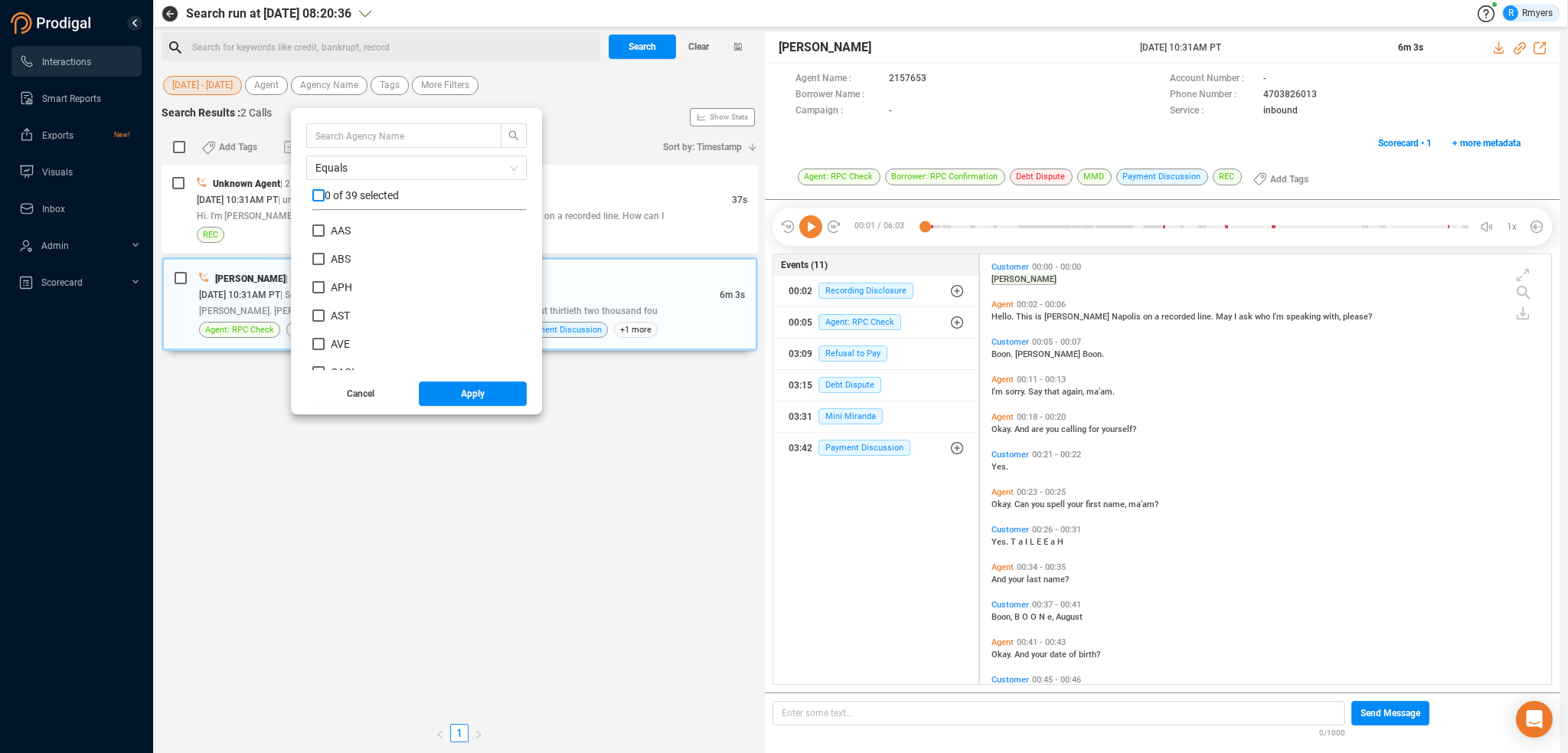
checkbox input "true"
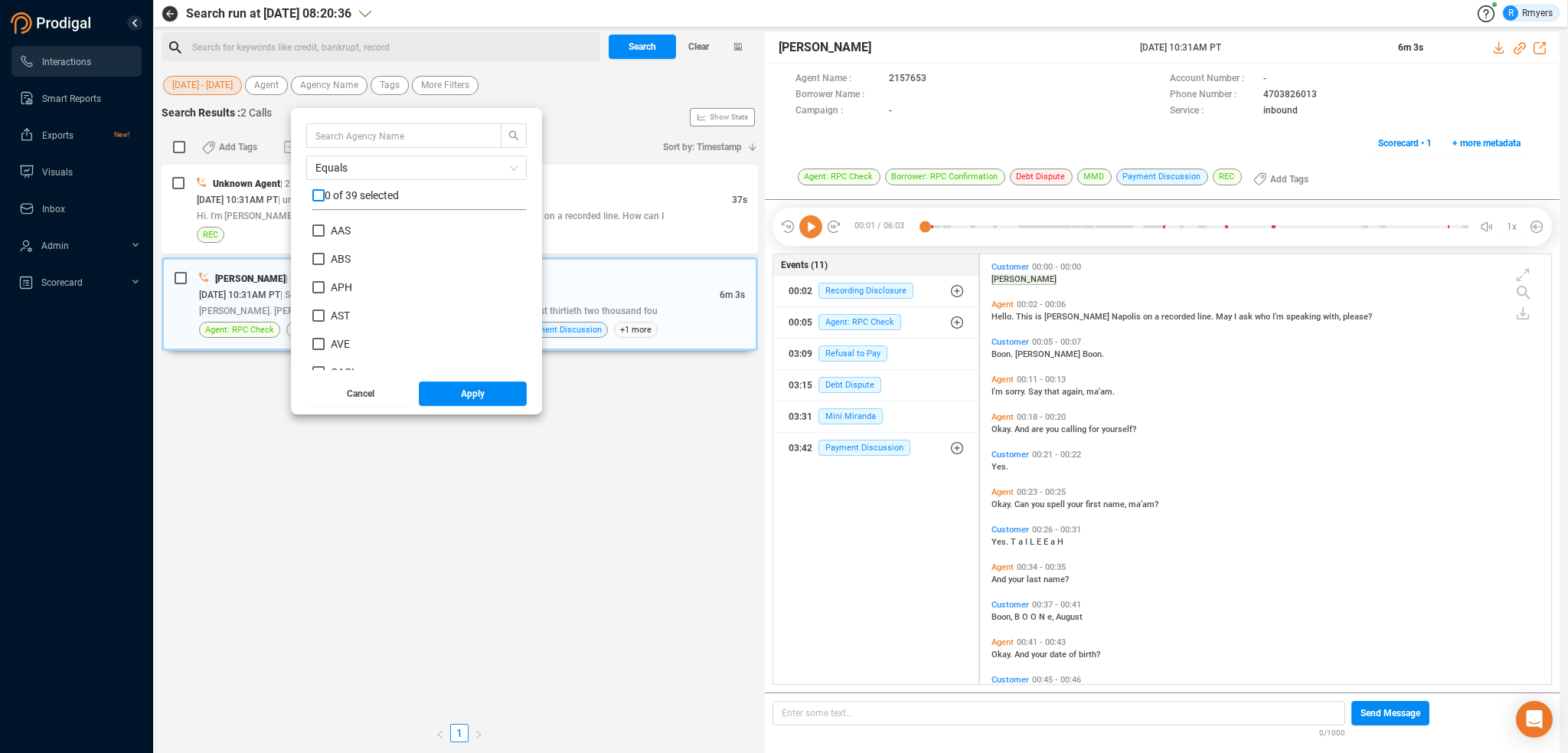
checkbox input "true"
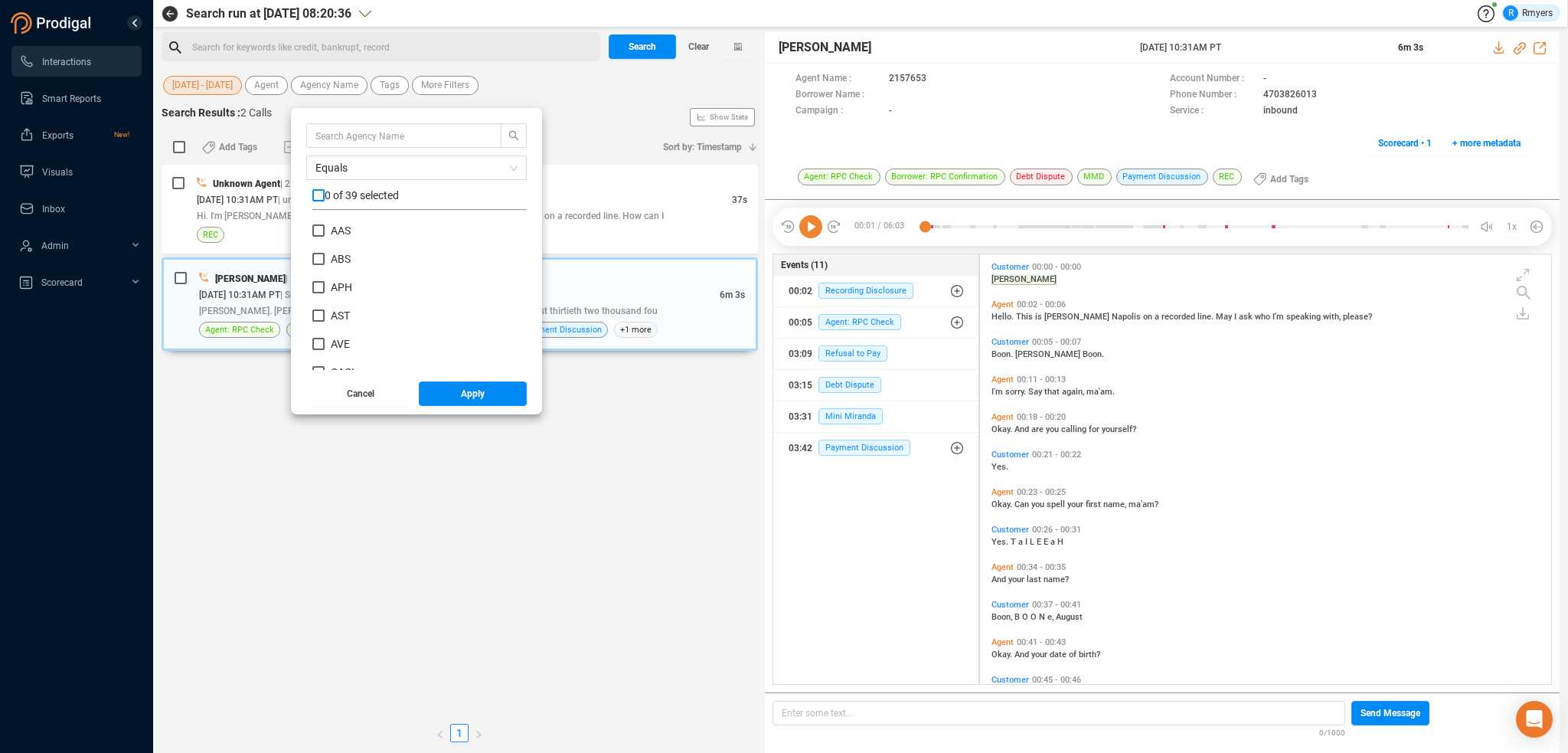
checkbox input "true"
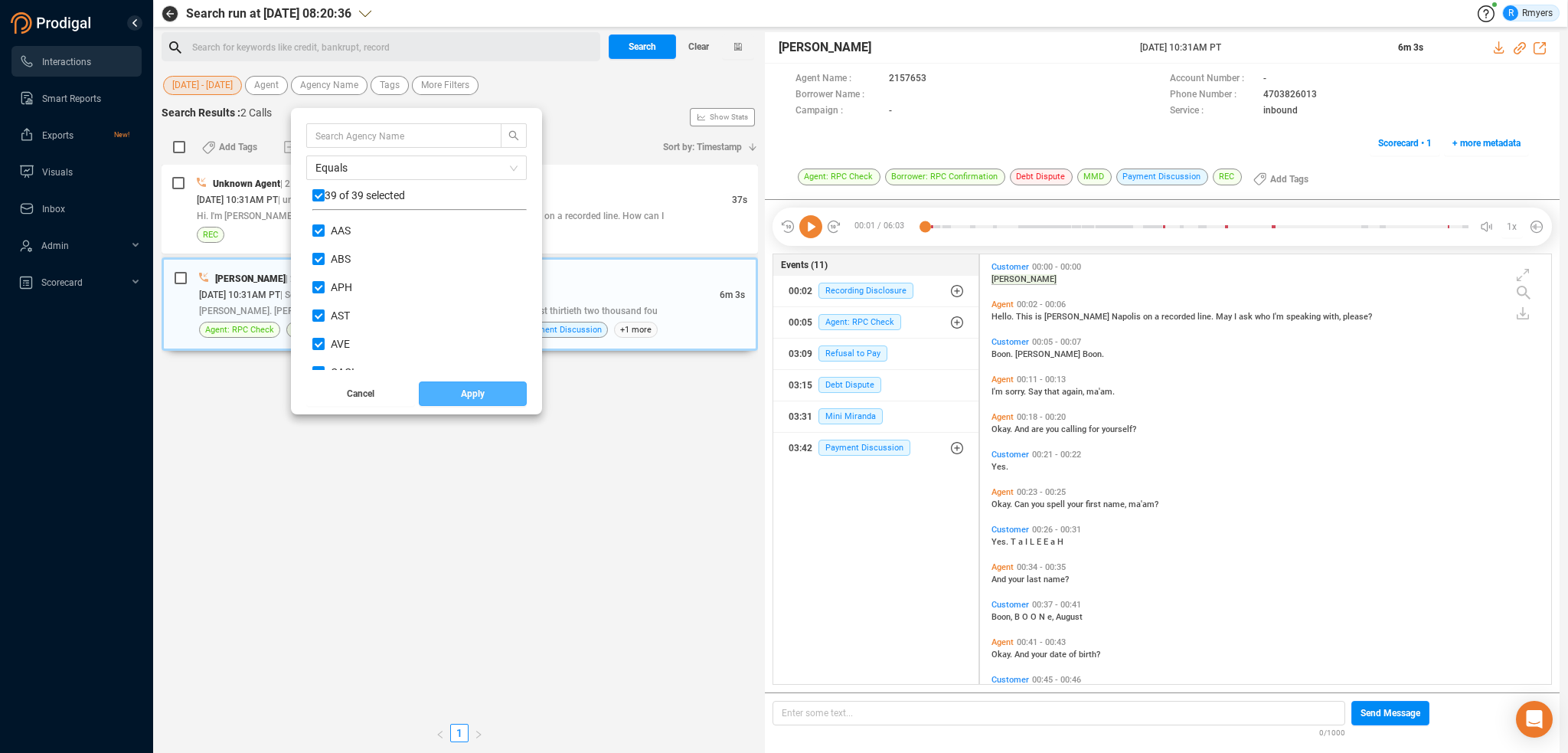
click at [482, 396] on span "Apply" at bounding box center [472, 394] width 23 height 24
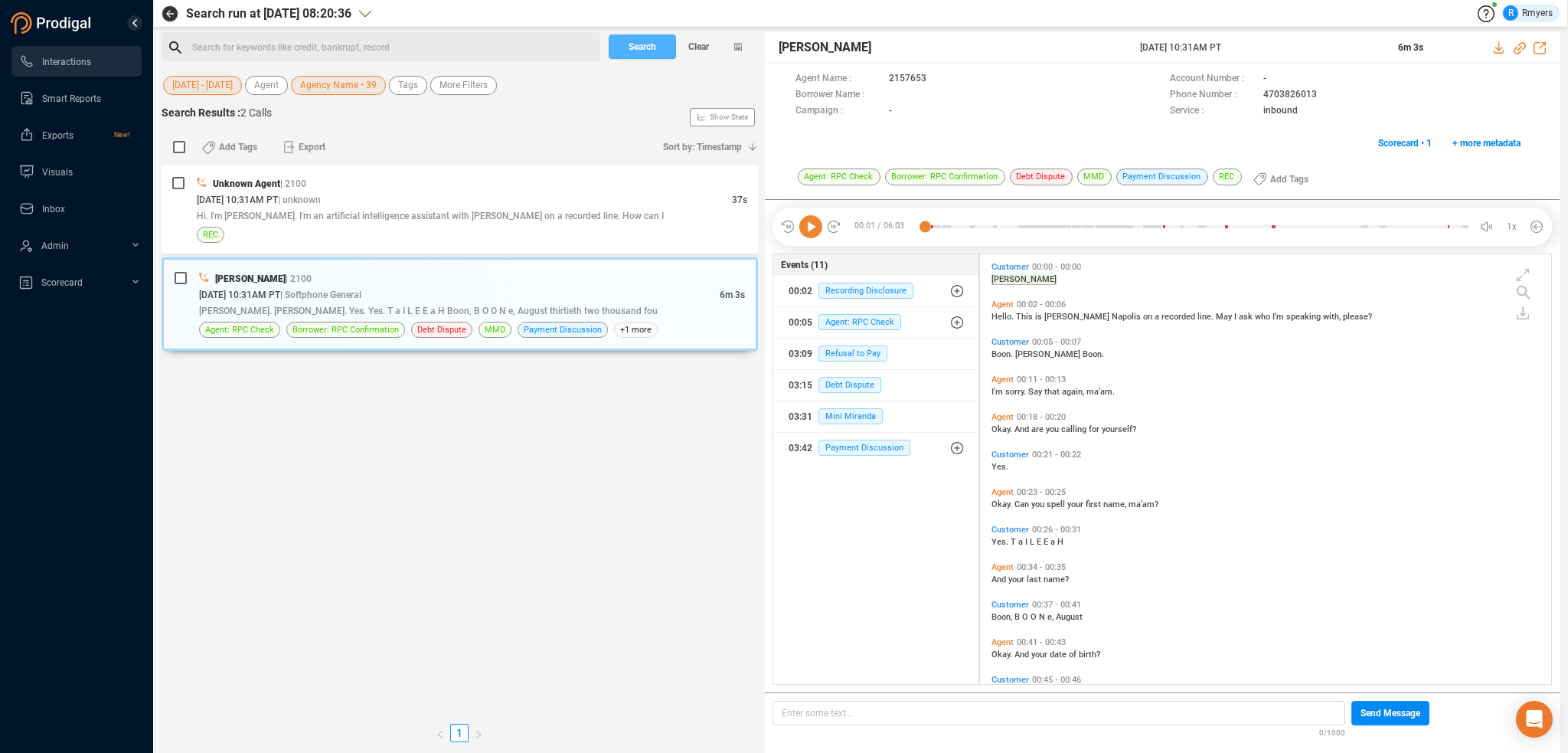
click at [628, 49] on span "Search" at bounding box center [642, 47] width 28 height 24
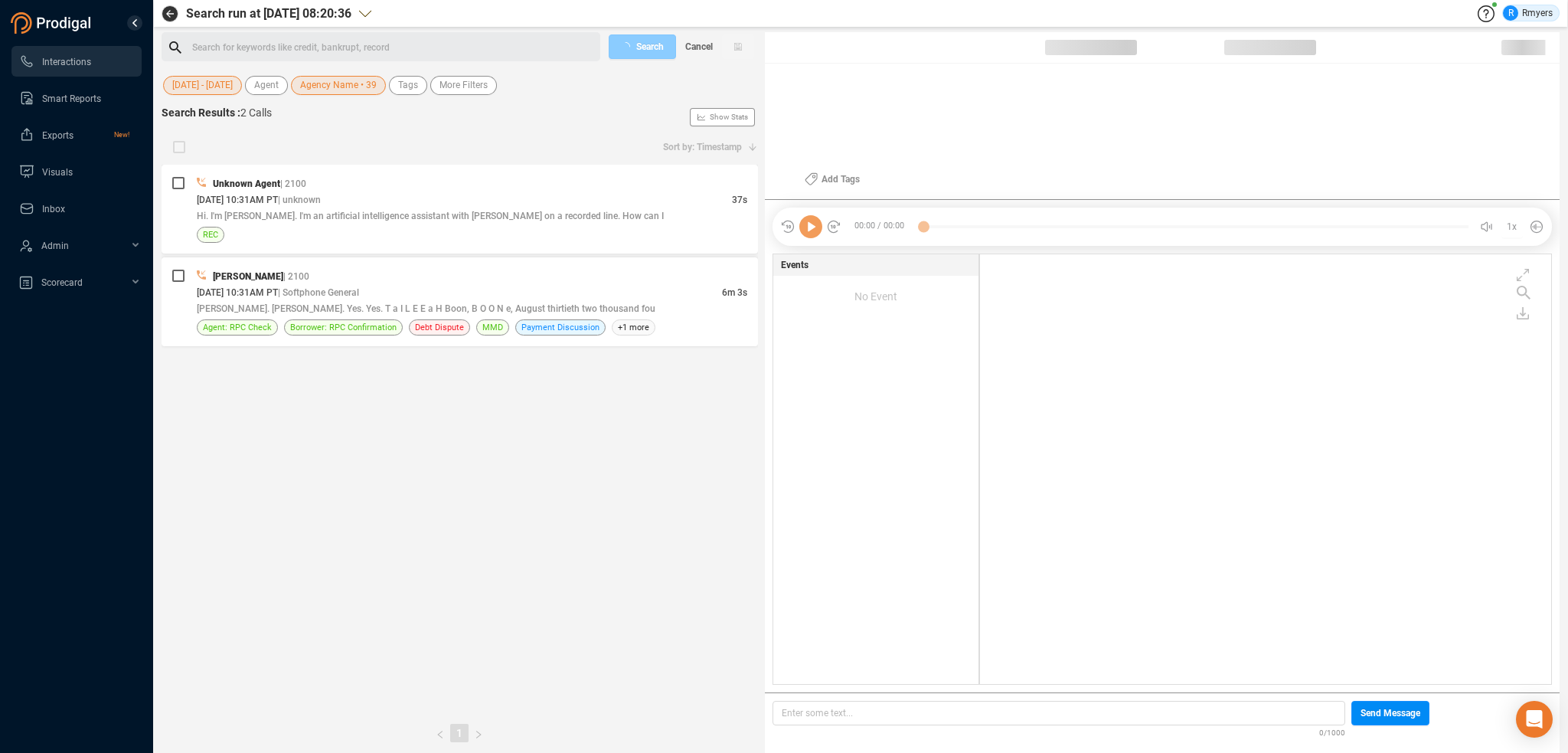
scroll to position [427, 563]
click at [215, 39] on div "Search for keywords like credit, bankrupt, record ﻿" at bounding box center [394, 48] width 403 height 23
click at [711, 57] on span "Cancel" at bounding box center [699, 47] width 28 height 24
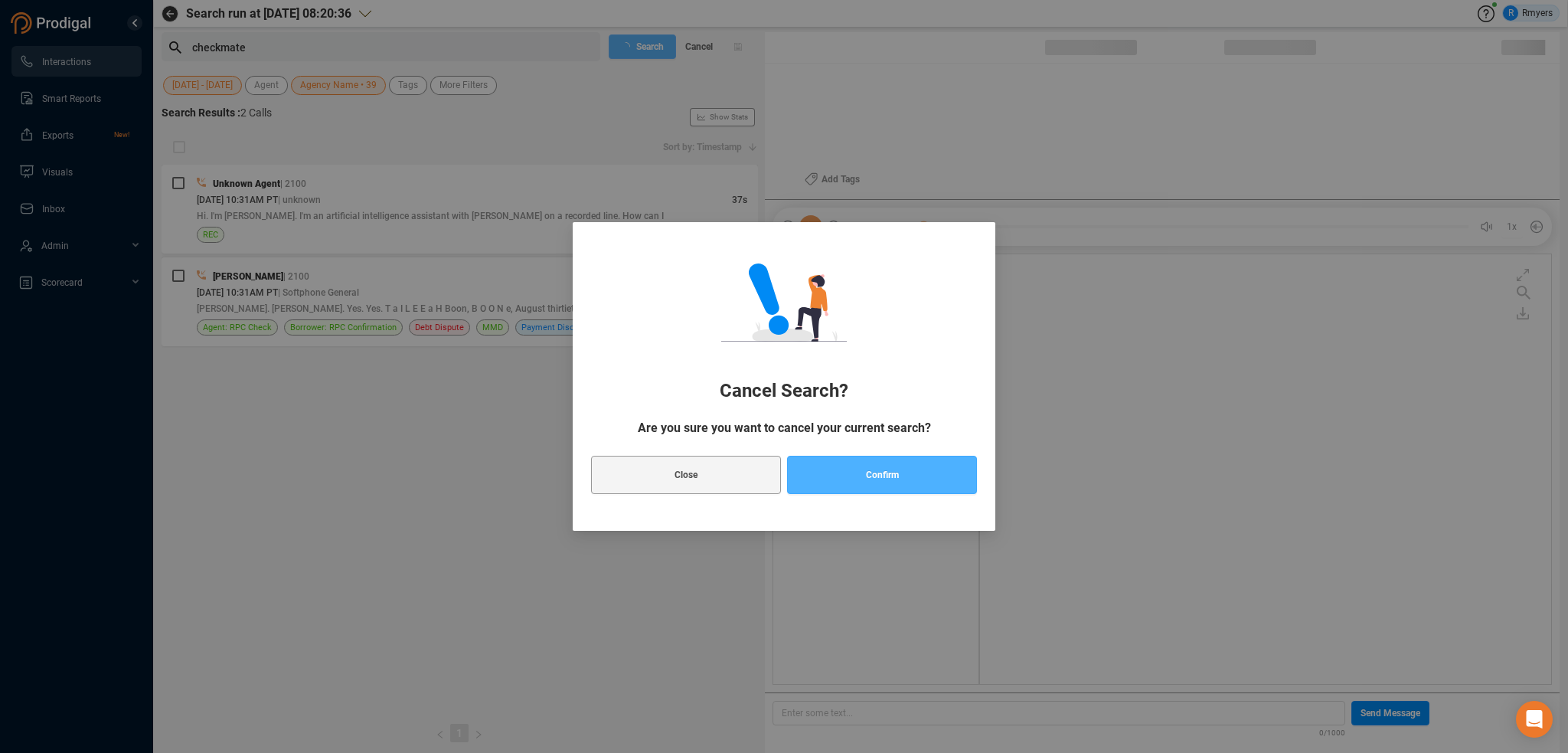
click at [855, 483] on button "Confirm" at bounding box center [882, 474] width 190 height 38
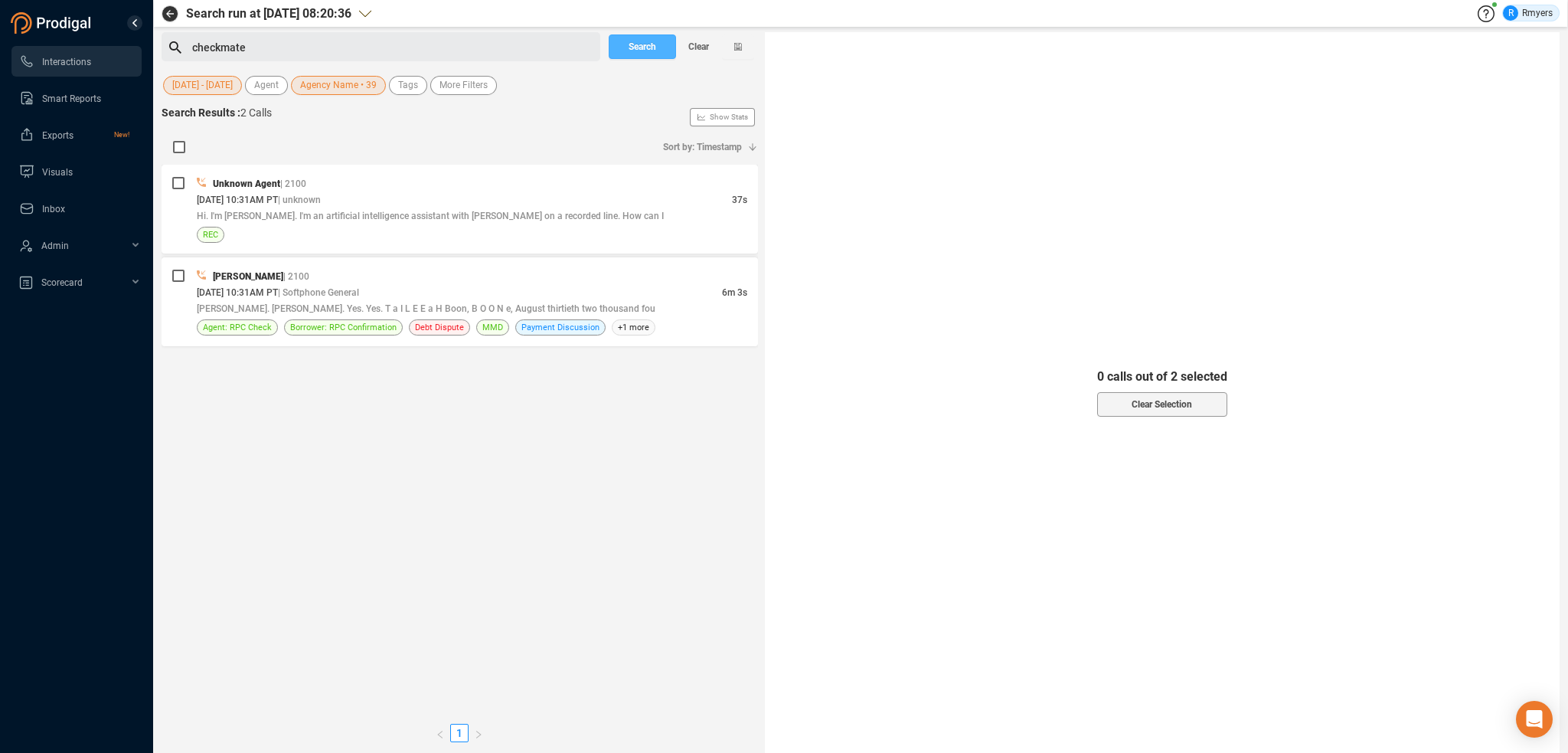
click at [628, 42] on span "Search" at bounding box center [642, 47] width 28 height 24
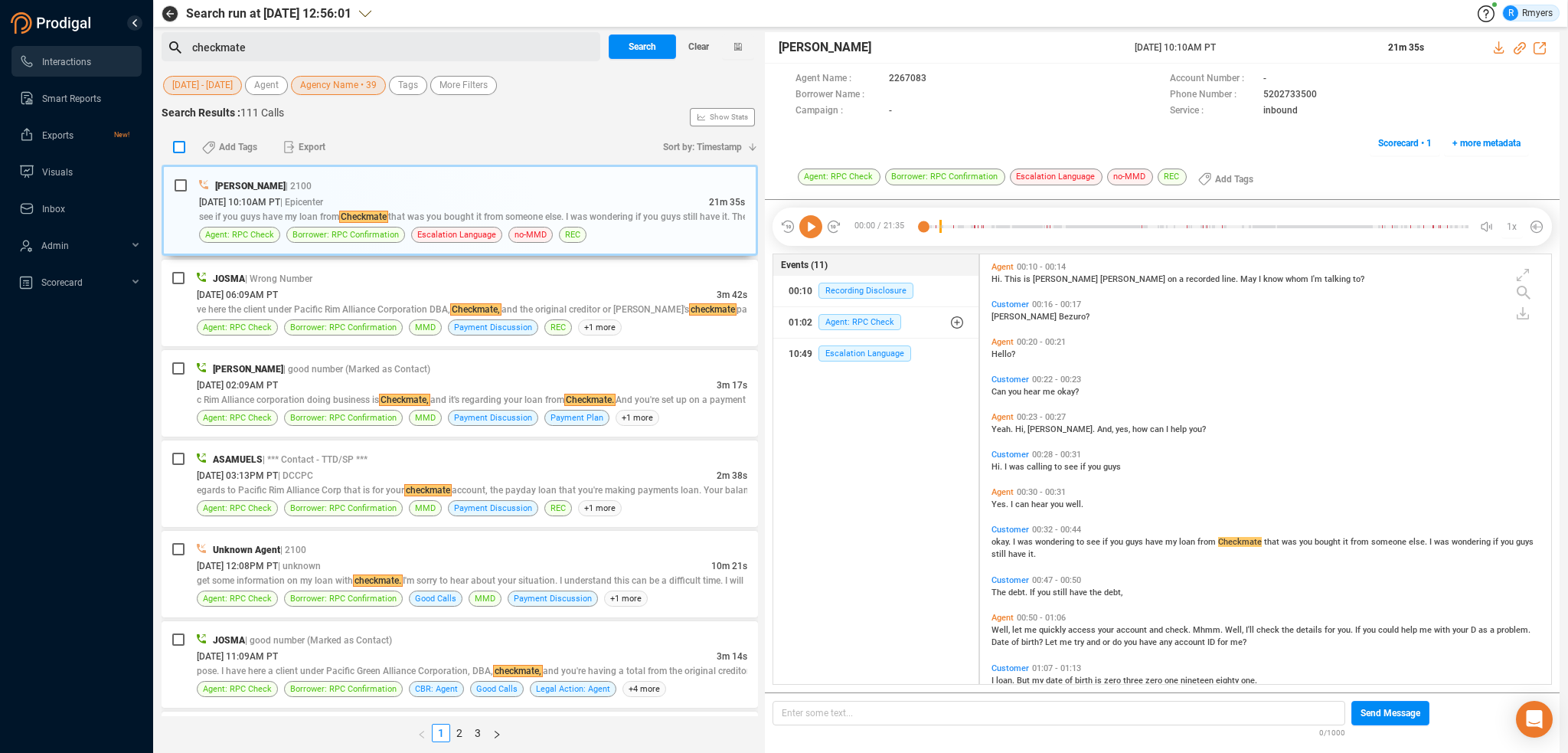
click at [177, 150] on input "checkbox" at bounding box center [179, 147] width 12 height 12
checkbox input "true"
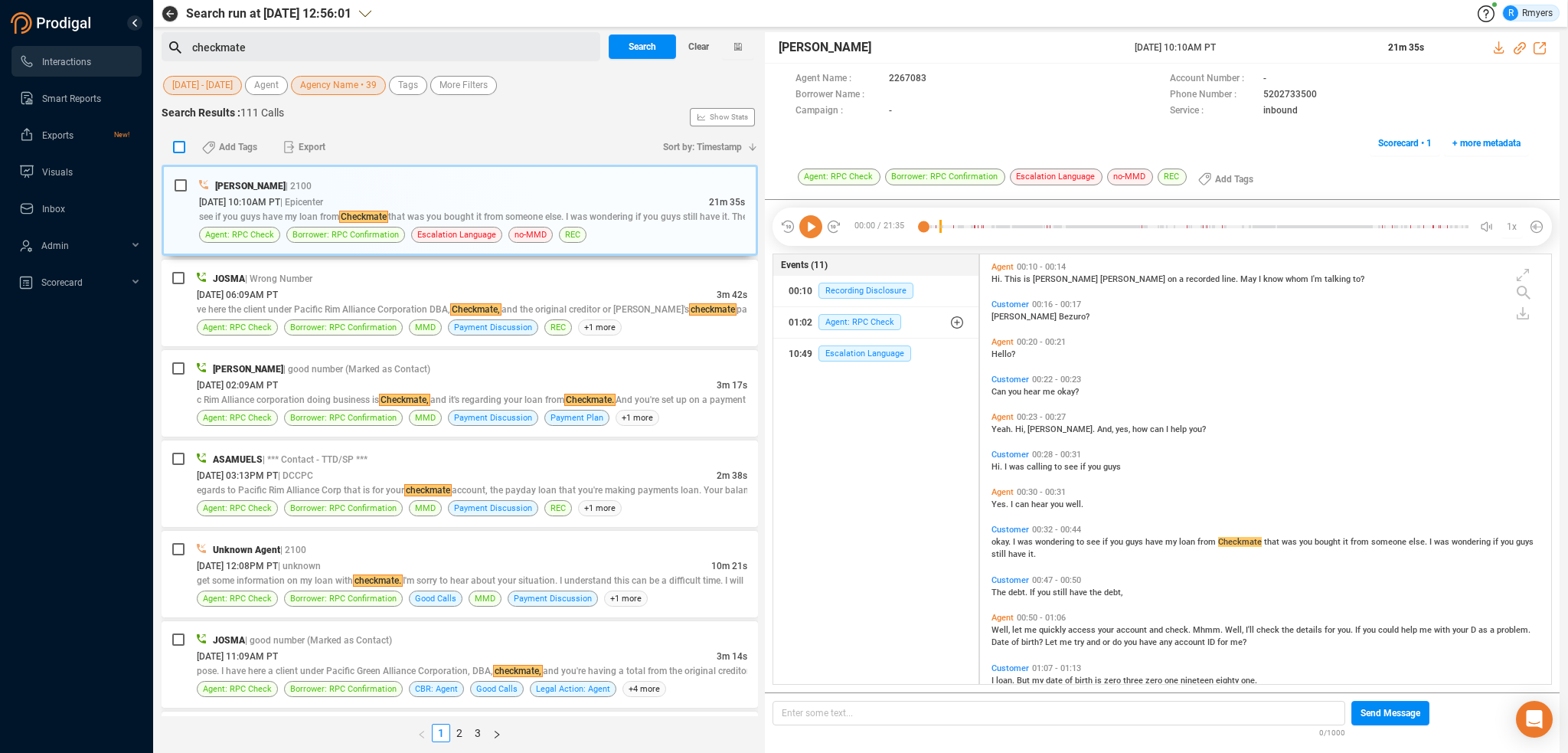
checkbox input "true"
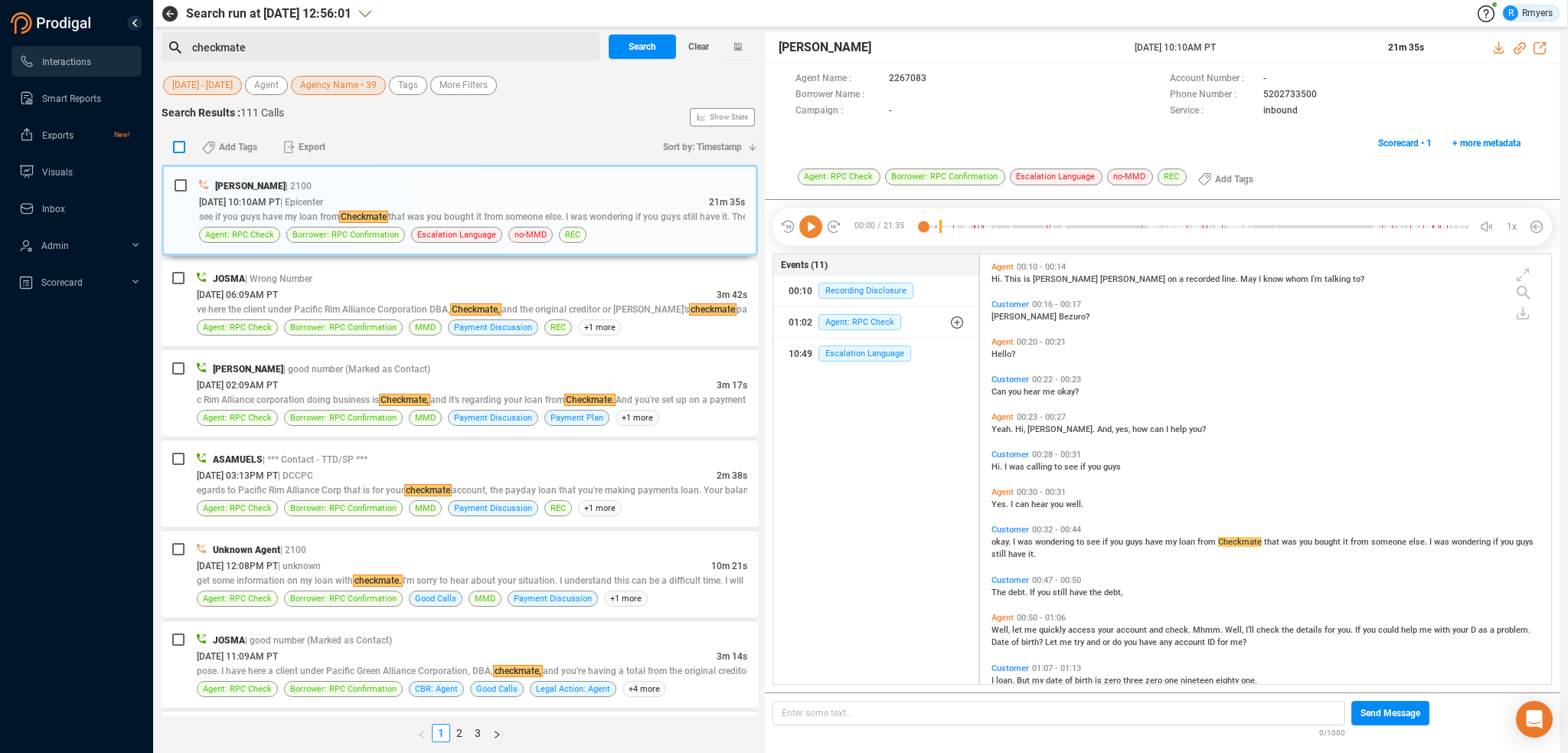
checkbox input "true"
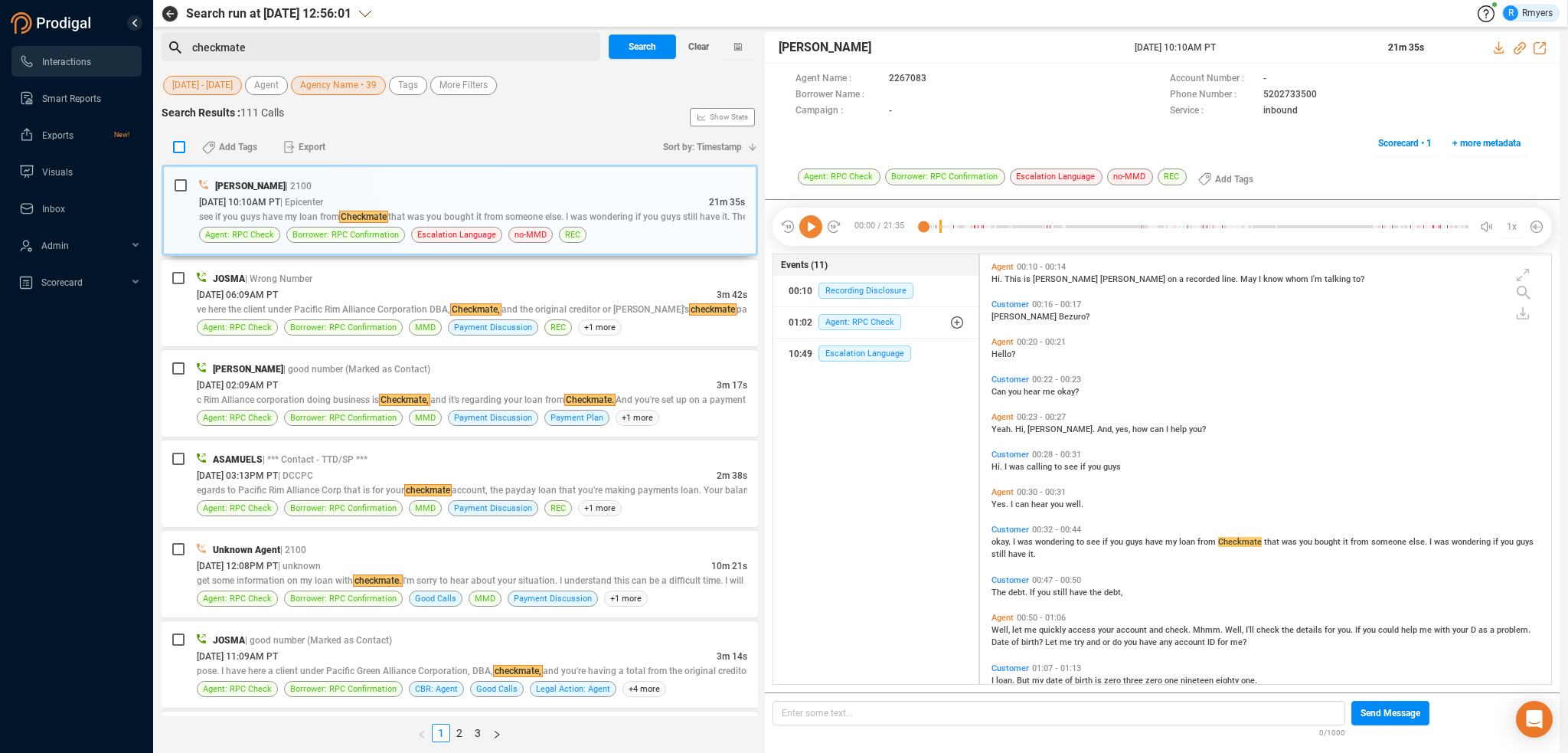
checkbox input "true"
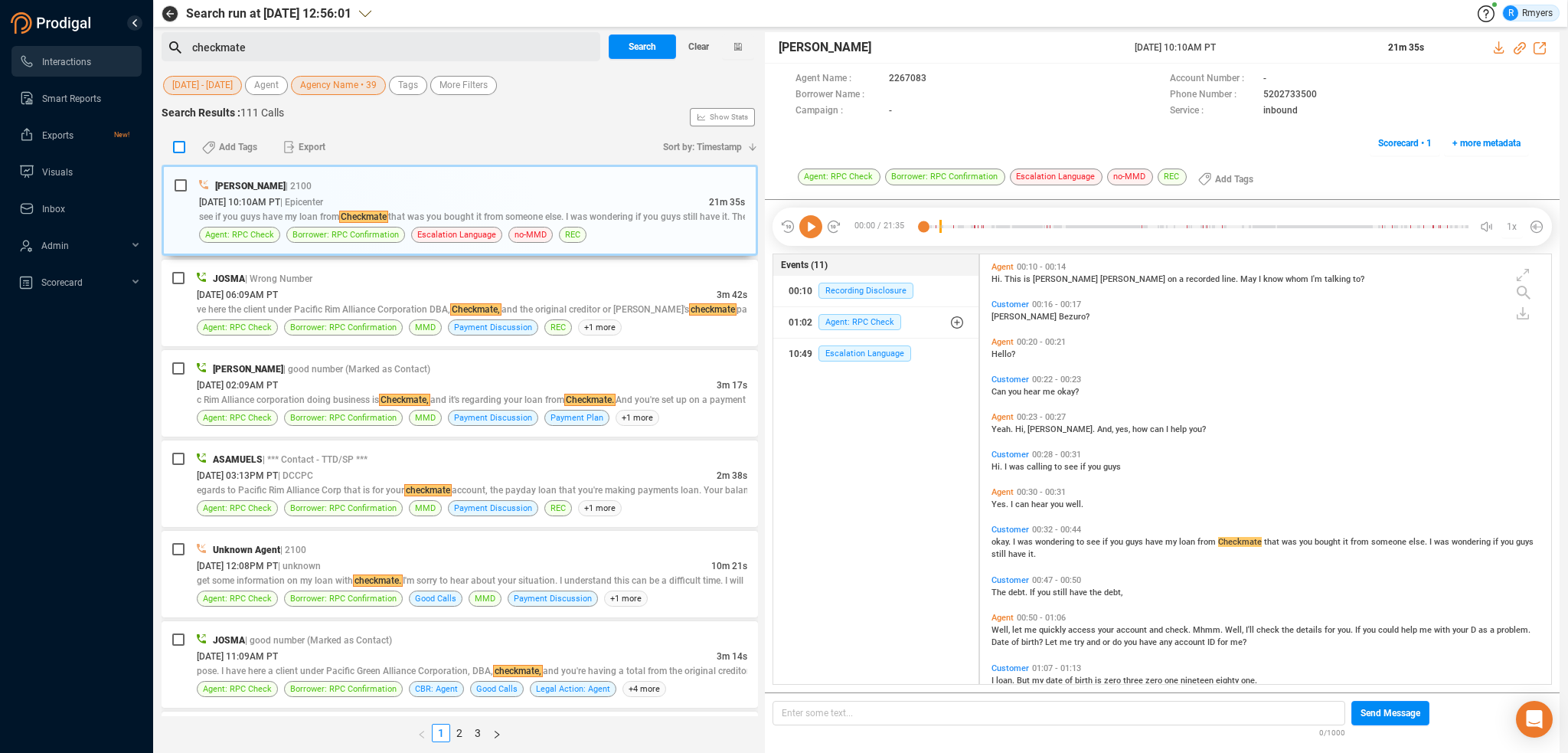
checkbox input "true"
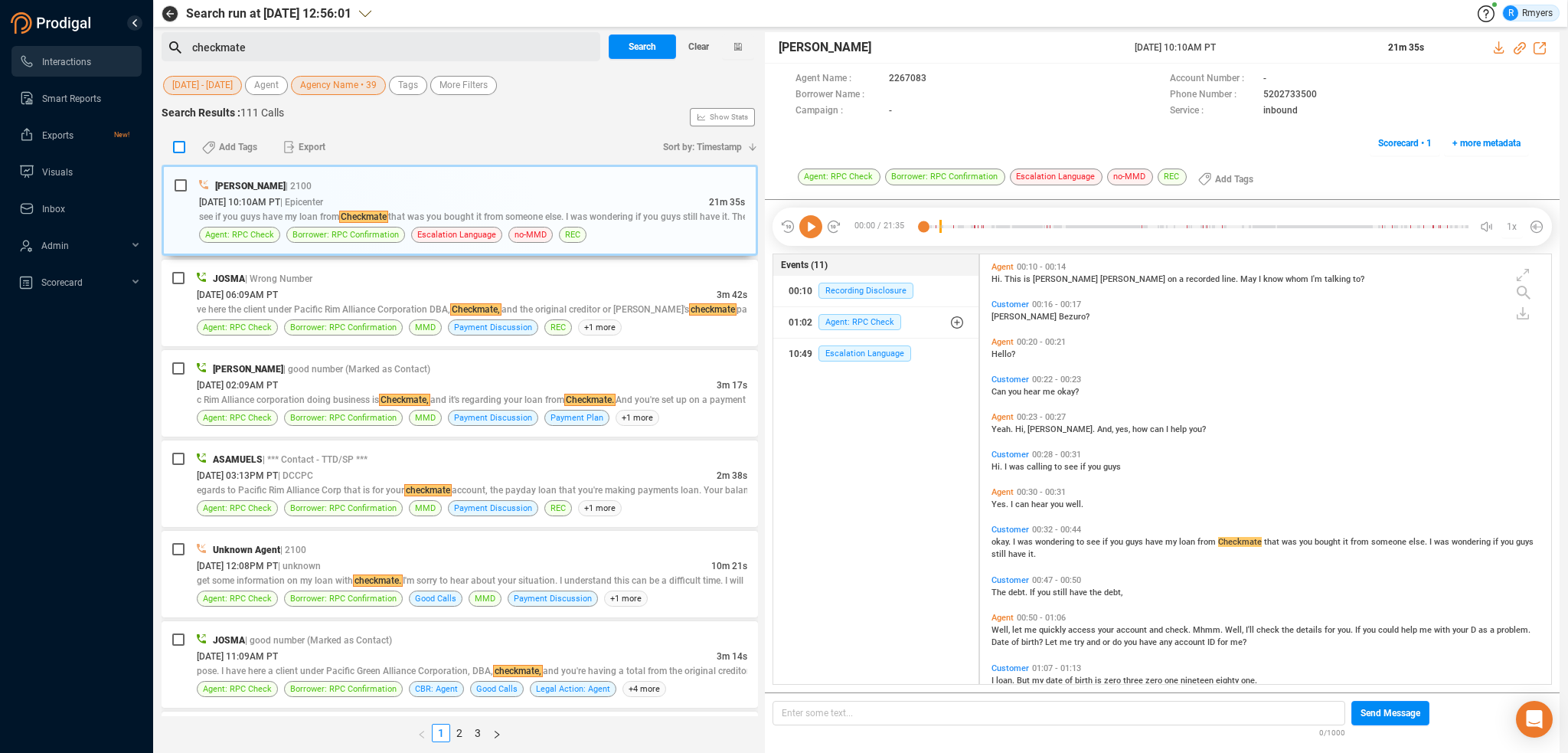
checkbox input "true"
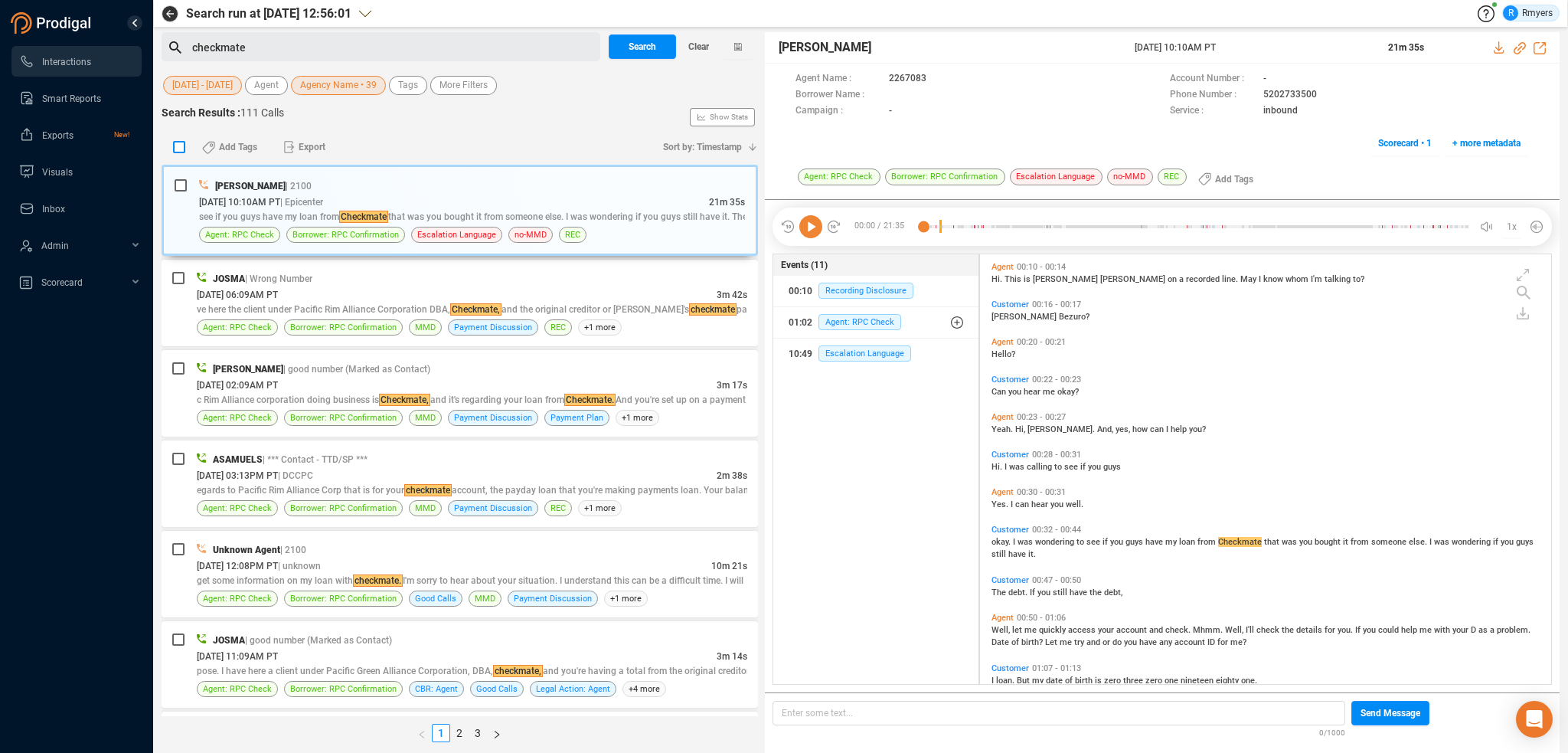
checkbox input "true"
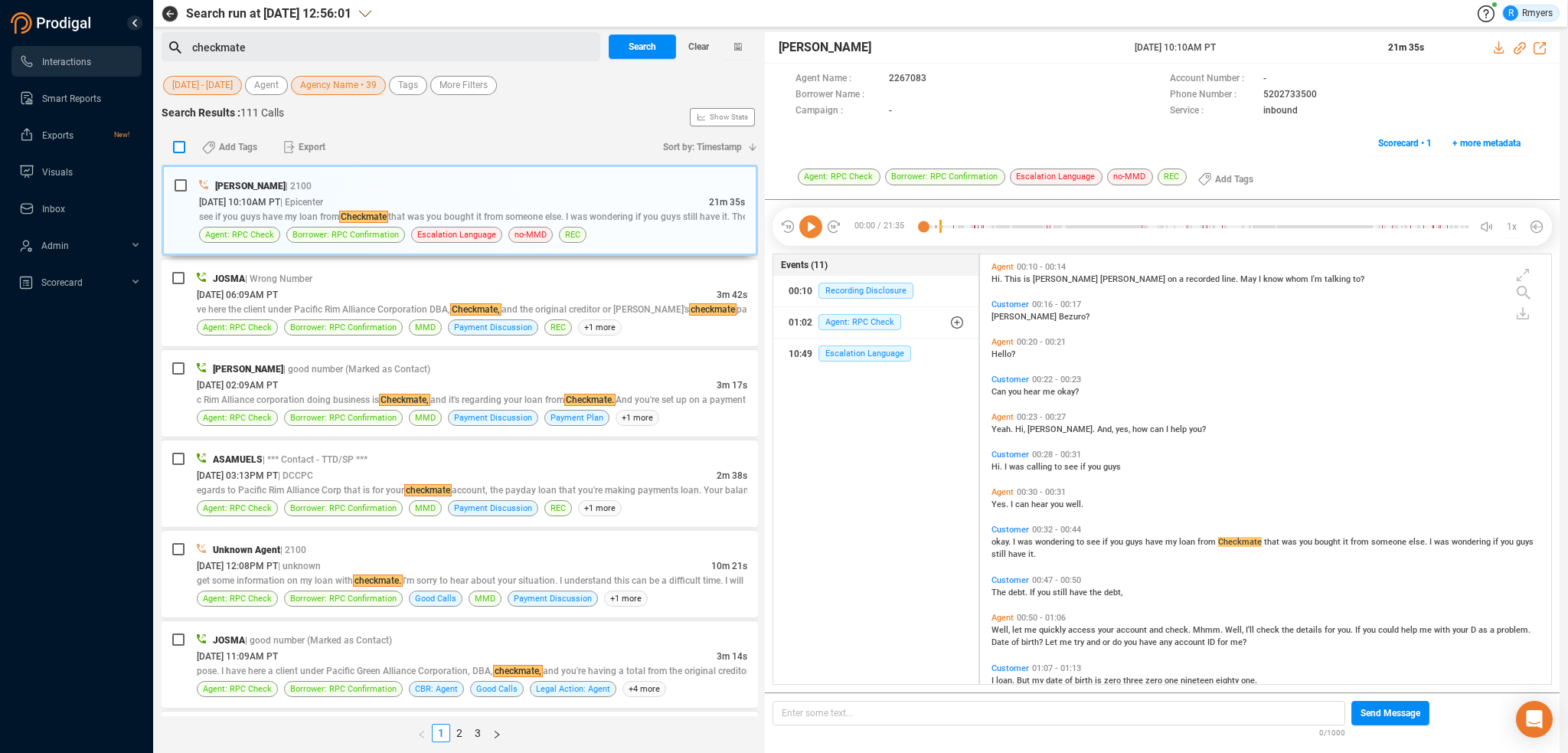
checkbox input "true"
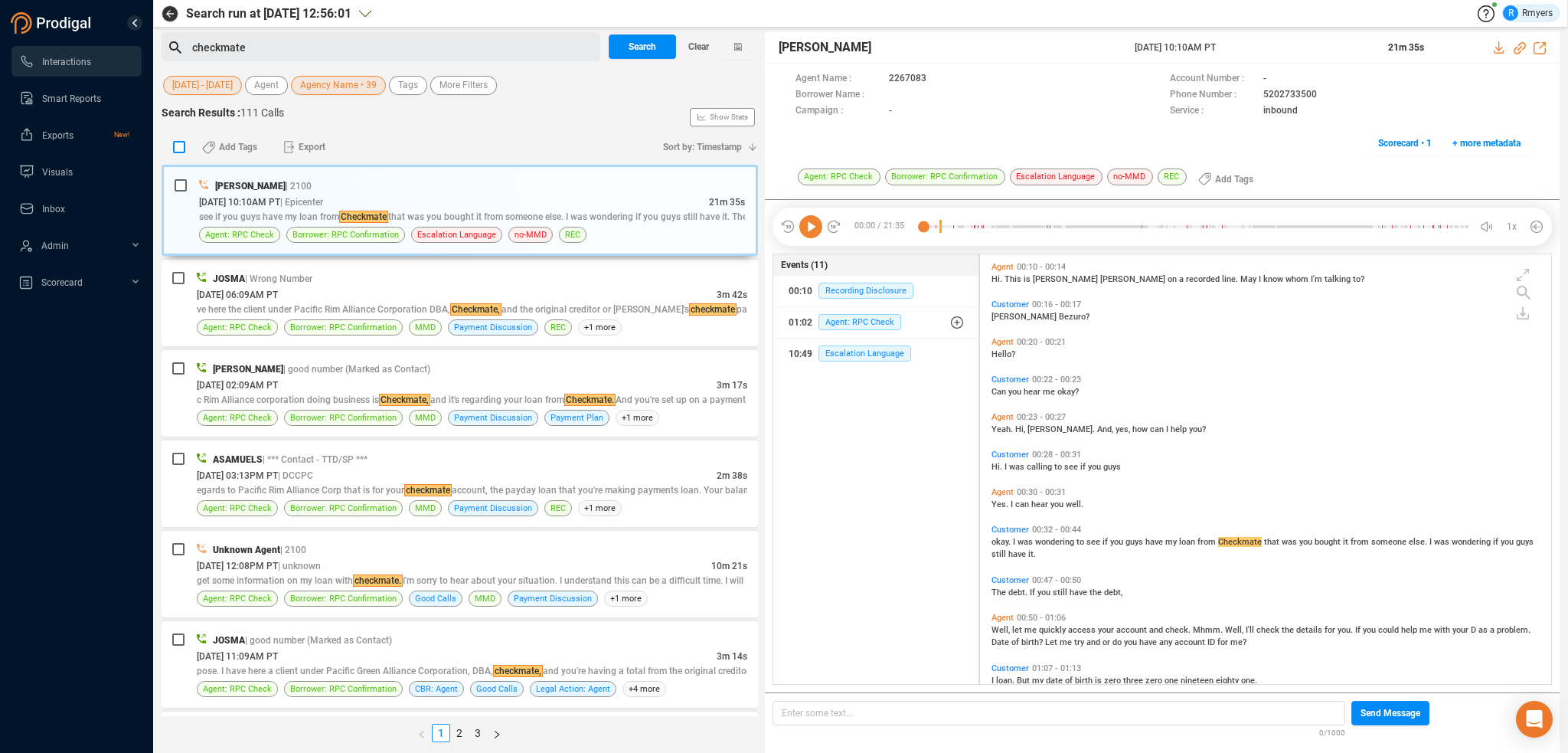
checkbox input "true"
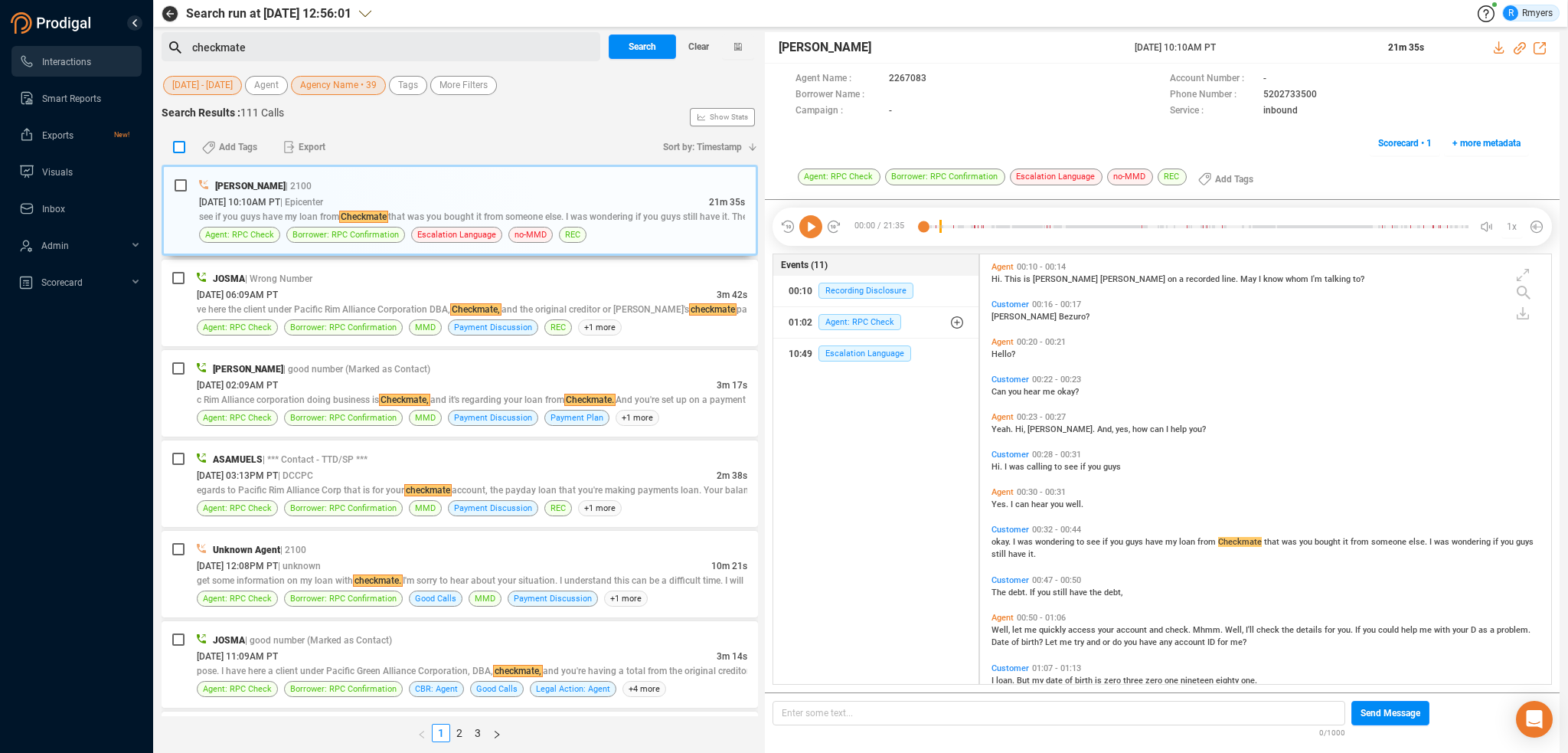
checkbox input "true"
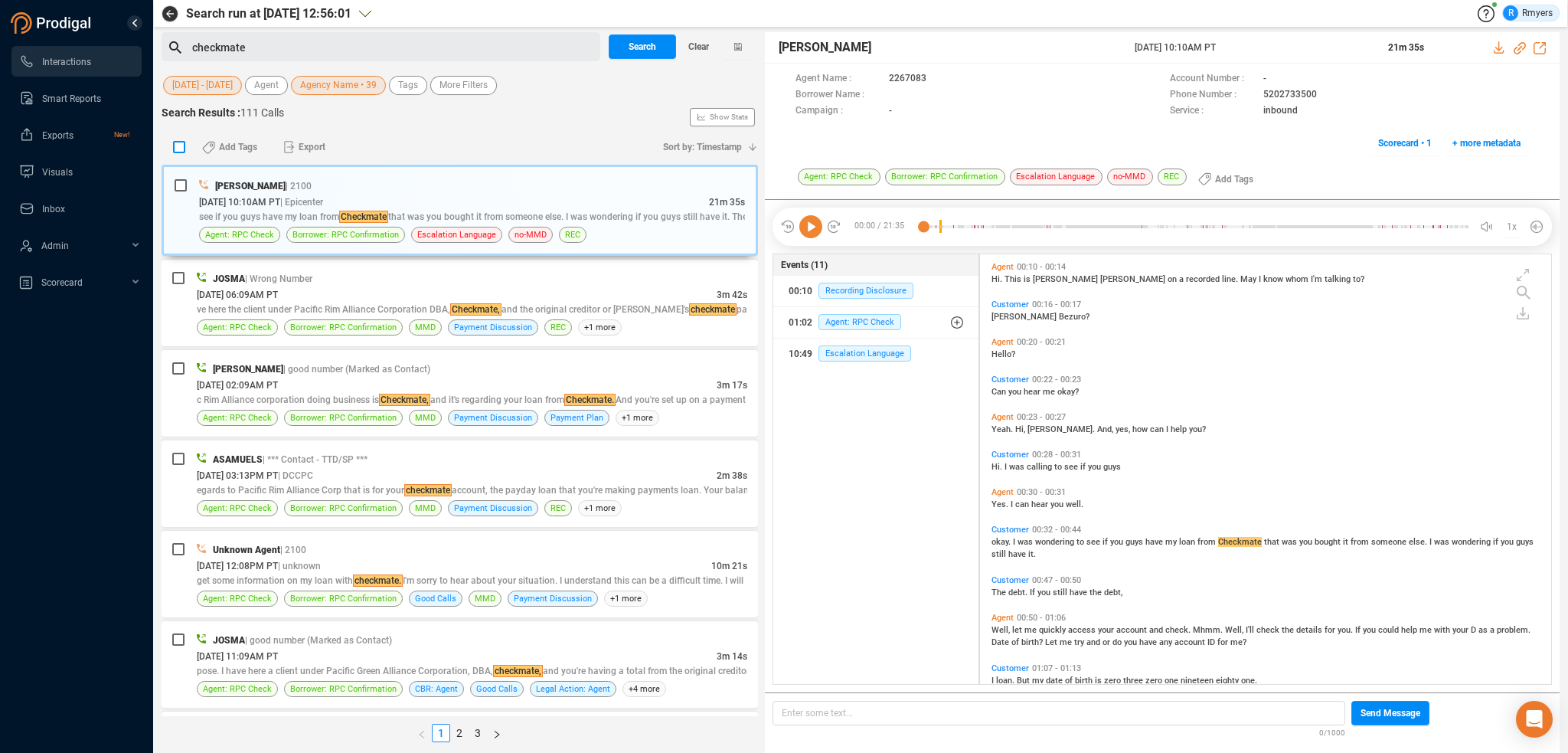
checkbox input "true"
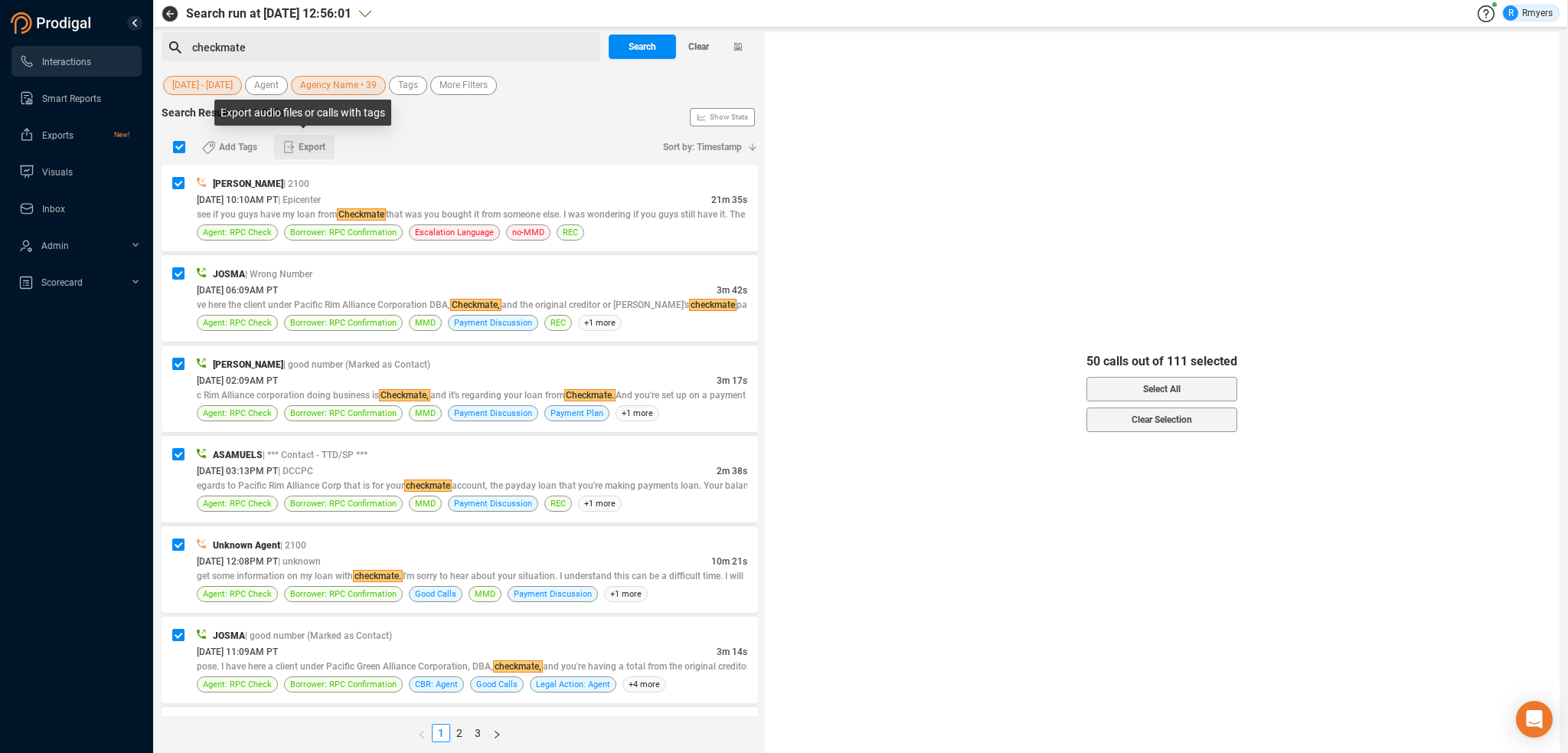
click at [306, 145] on span "Export" at bounding box center [312, 147] width 27 height 24
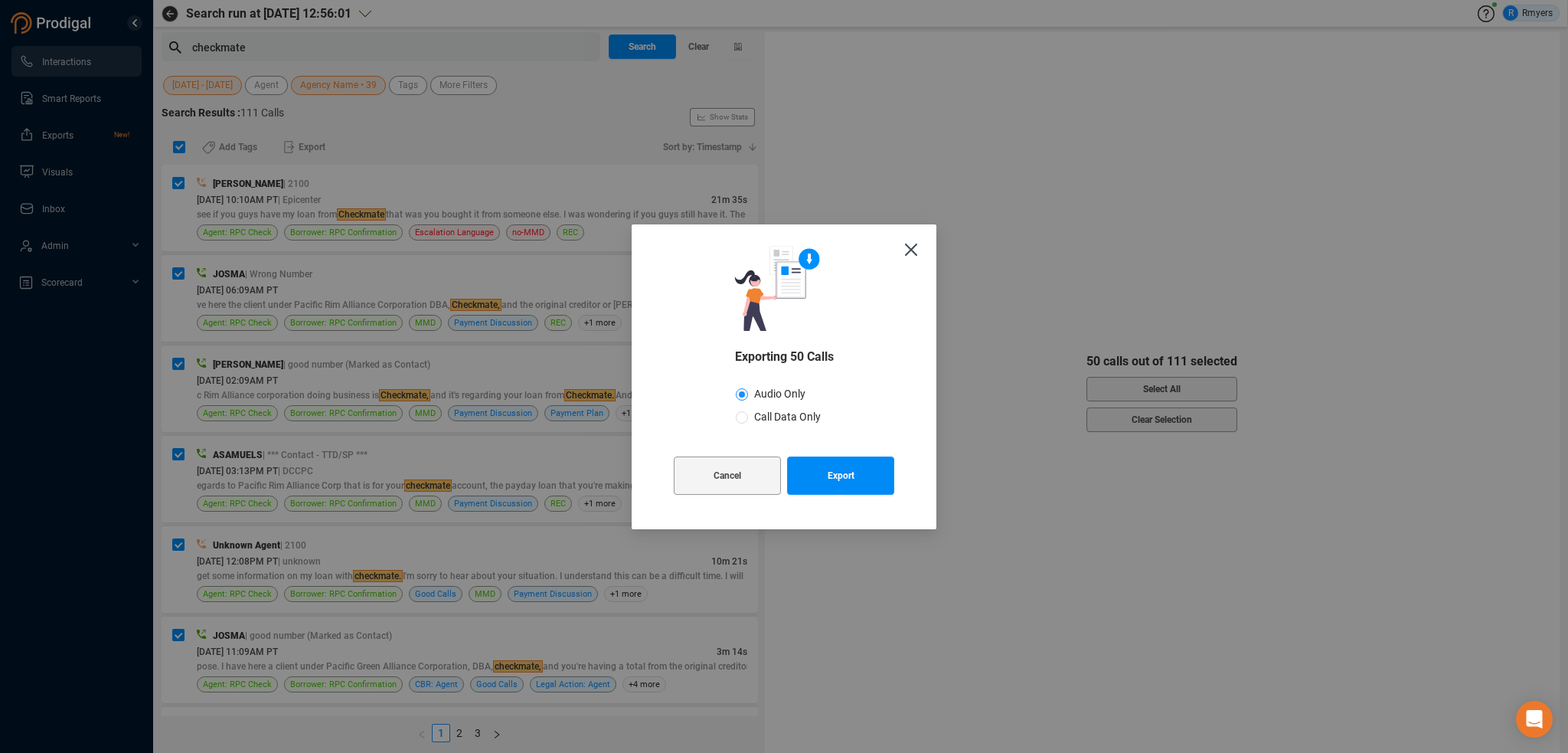
click at [768, 410] on span "Call Data Only" at bounding box center [787, 416] width 79 height 12
click at [748, 411] on input "Call Data Only" at bounding box center [742, 417] width 12 height 12
radio input "true"
radio input "false"
click at [822, 475] on button "Export" at bounding box center [841, 475] width 107 height 38
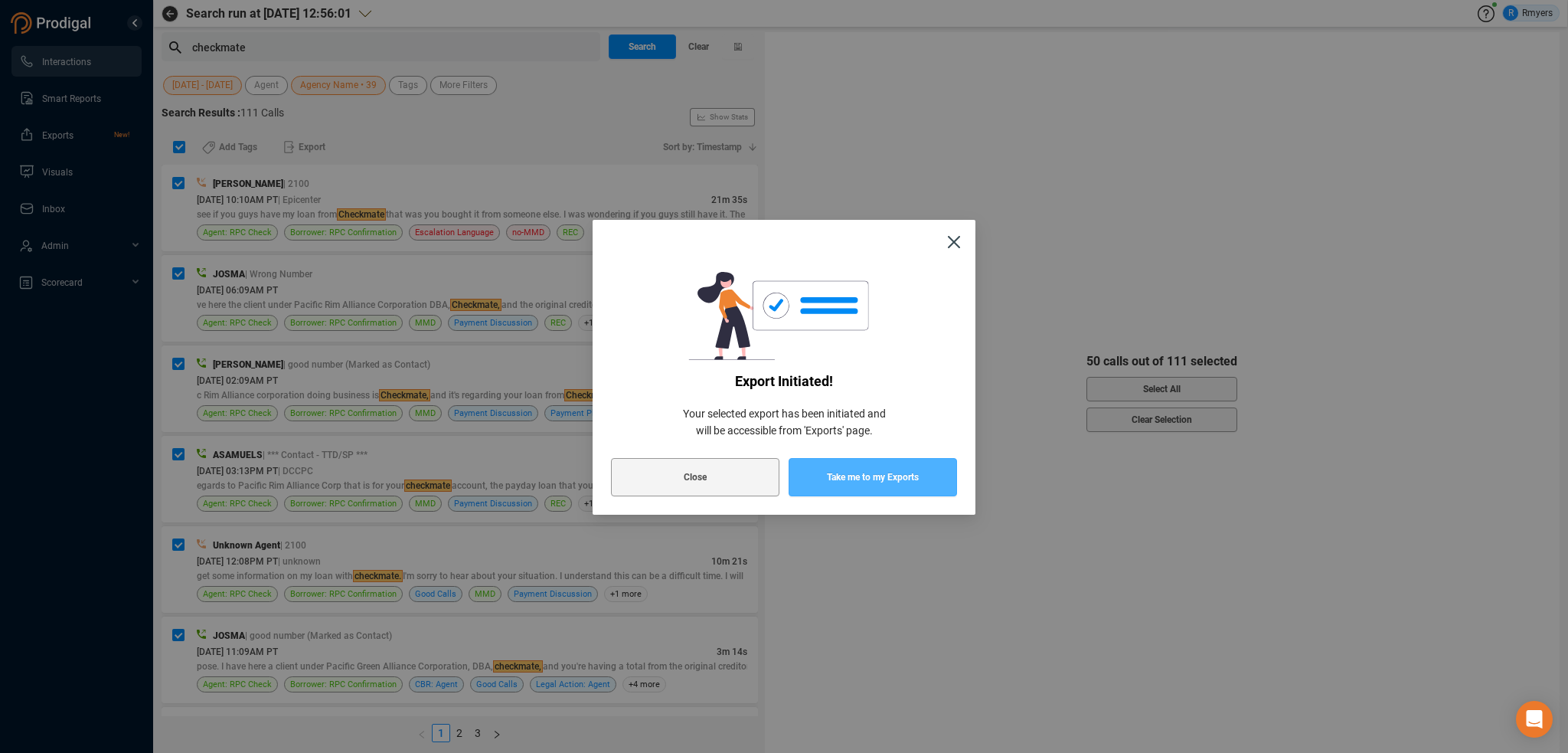
click at [837, 479] on span "Take me to my Exports" at bounding box center [873, 477] width 92 height 38
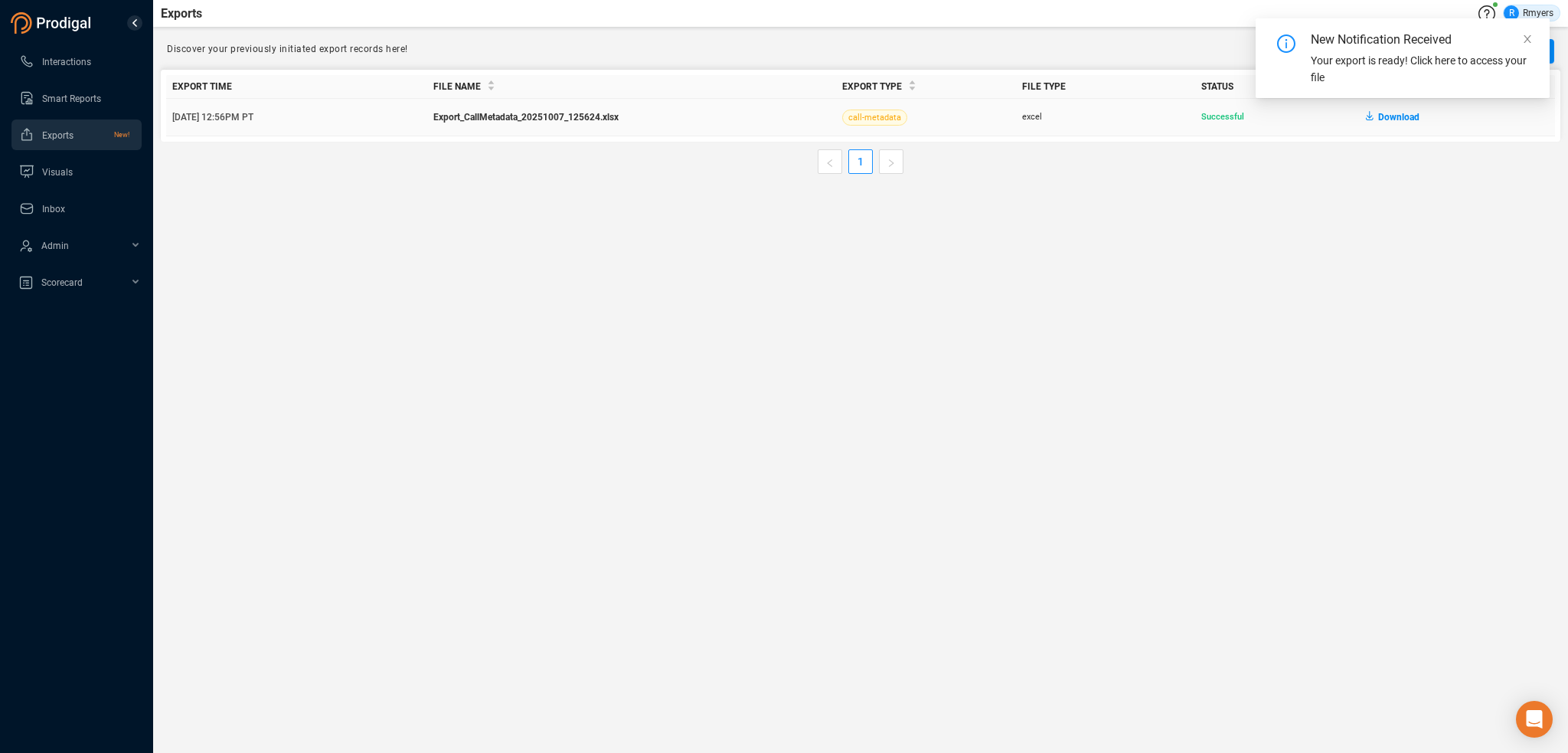
click at [1387, 119] on span "Download" at bounding box center [1399, 117] width 42 height 24
click at [50, 61] on span "Interactions" at bounding box center [67, 61] width 49 height 10
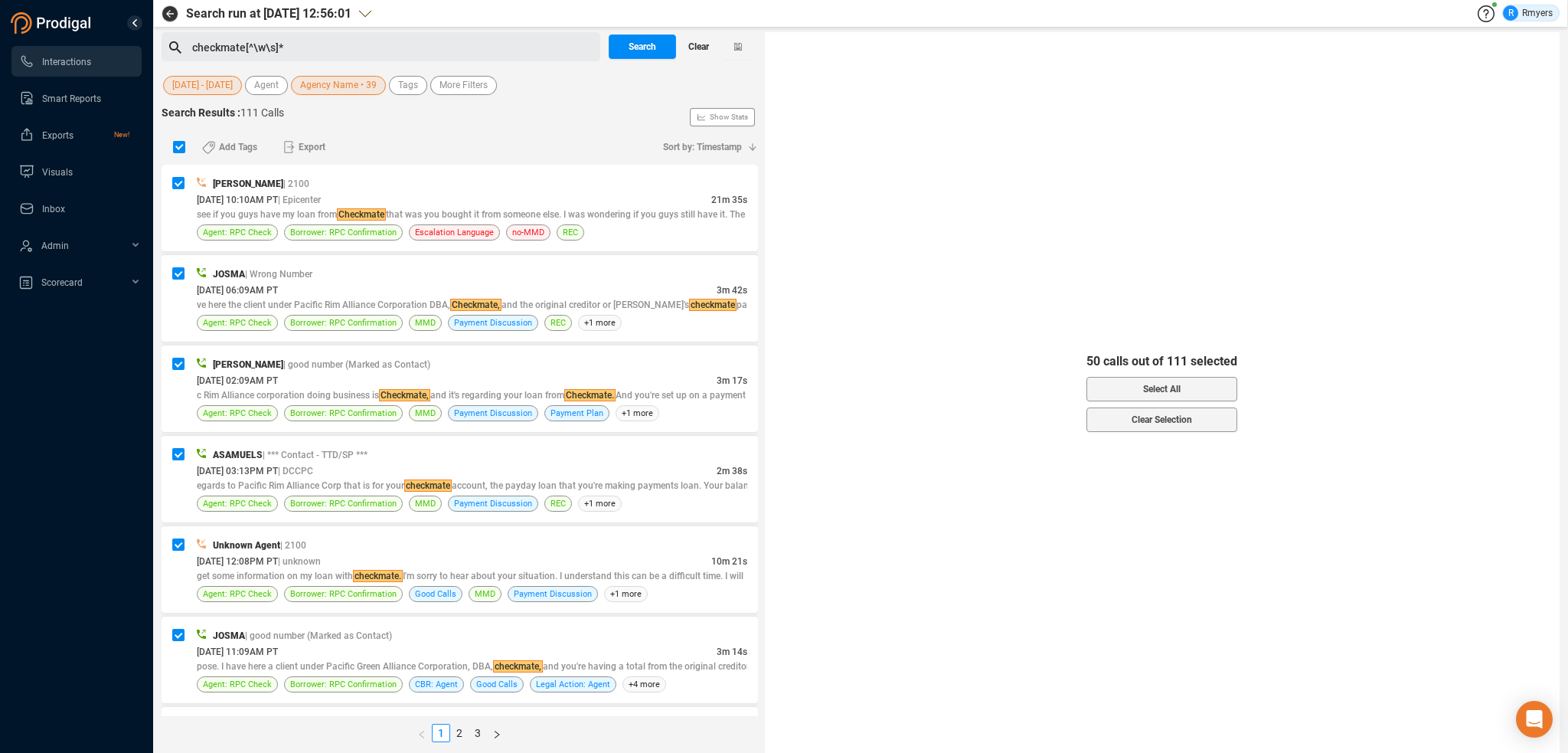
click at [715, 45] on button "Clear" at bounding box center [698, 47] width 46 height 24
click at [641, 50] on span "Search" at bounding box center [642, 47] width 28 height 24
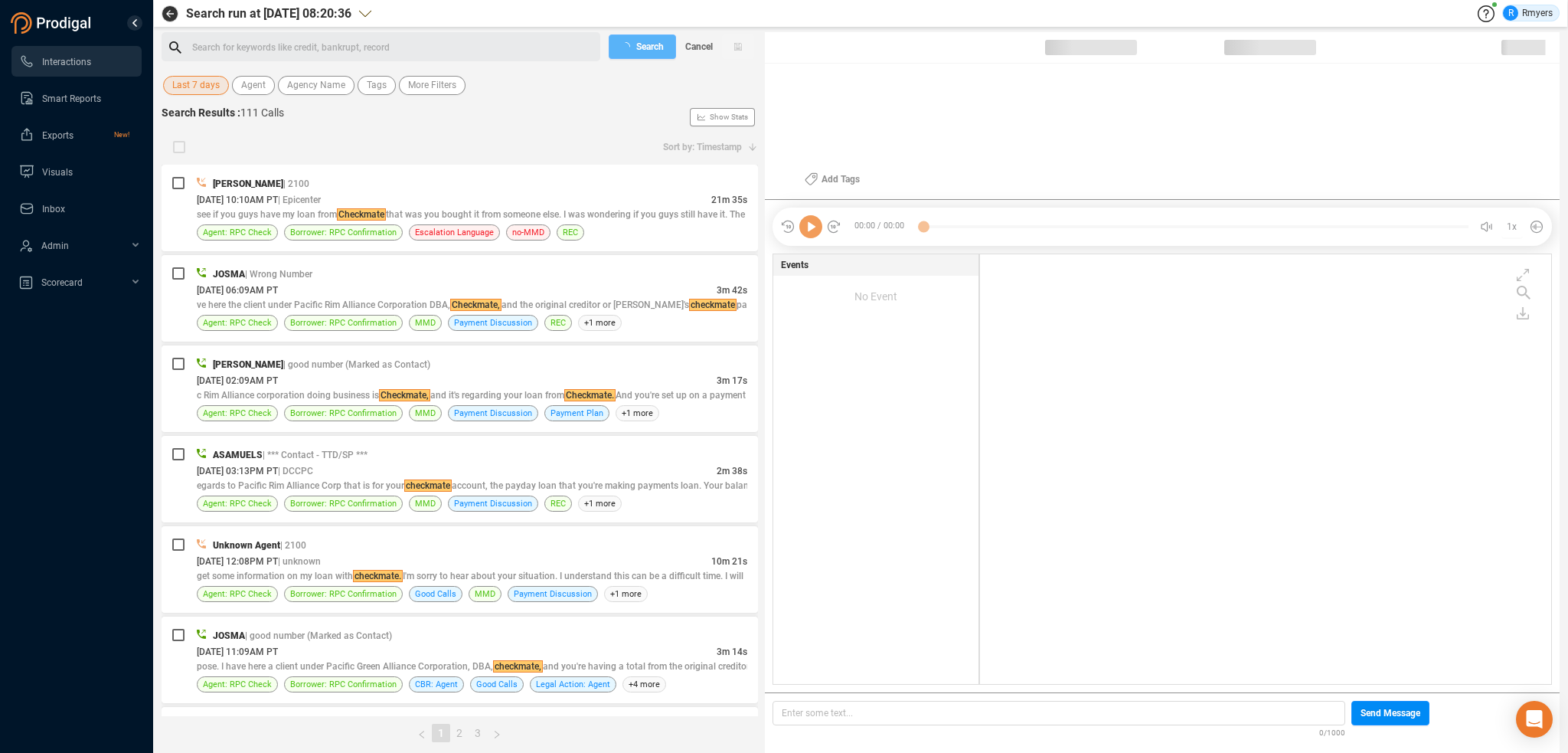
scroll to position [427, 563]
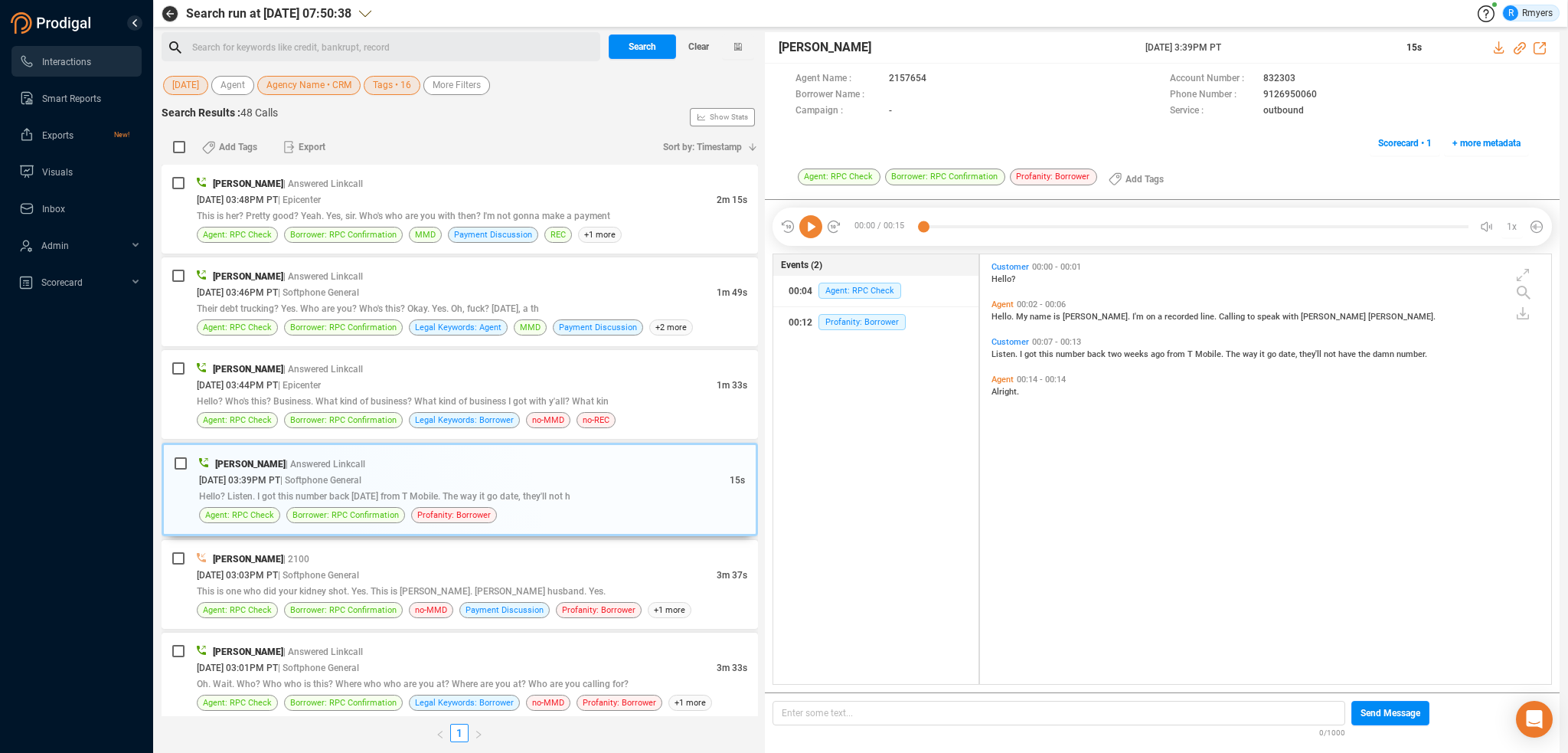
scroll to position [427, 563]
drag, startPoint x: 401, startPoint y: 401, endPoint x: 410, endPoint y: 397, distance: 9.8
click at [401, 401] on span "Hello? Who's this? Business. What kind of business? What kind of business I got…" at bounding box center [402, 401] width 412 height 10
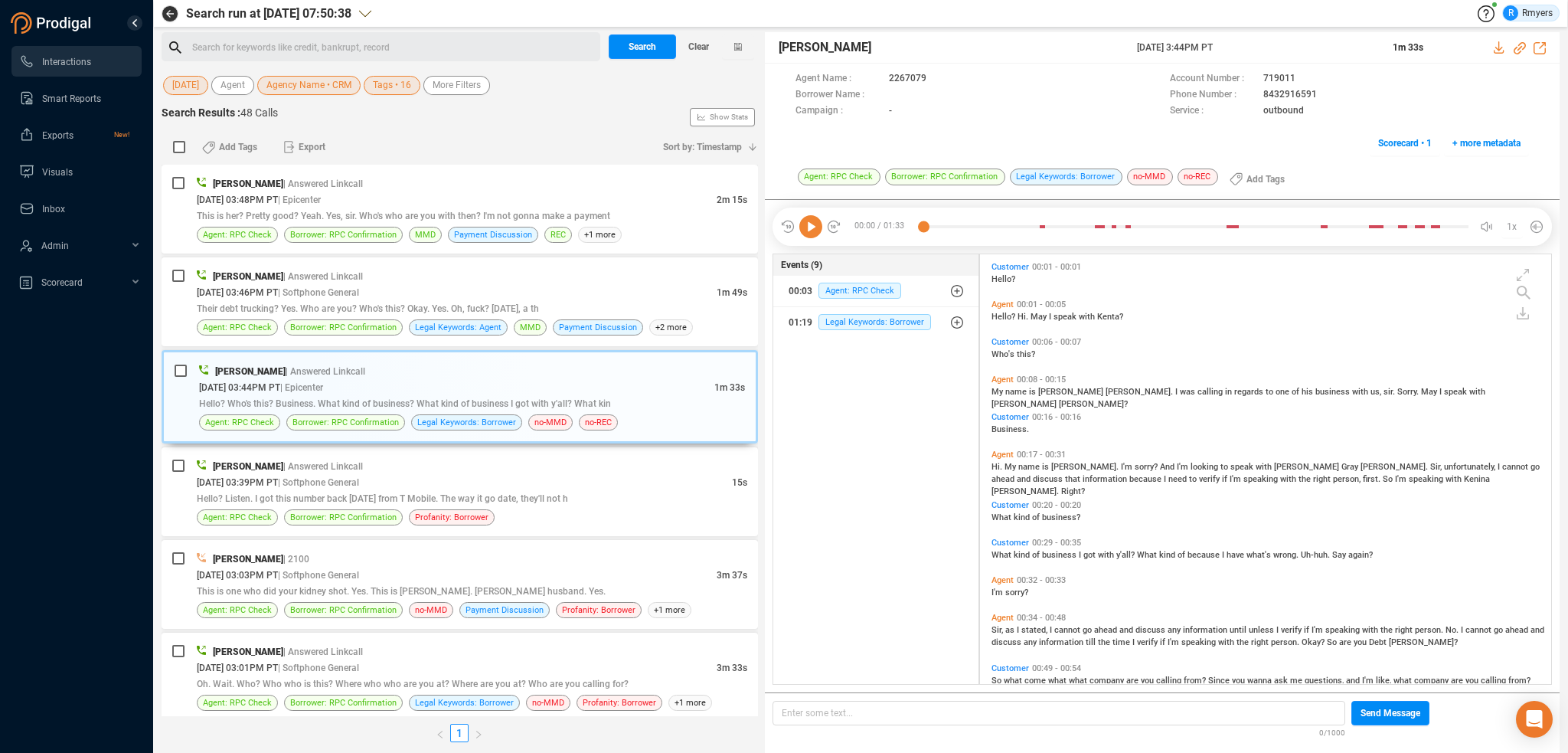
click at [807, 235] on icon at bounding box center [811, 227] width 23 height 23
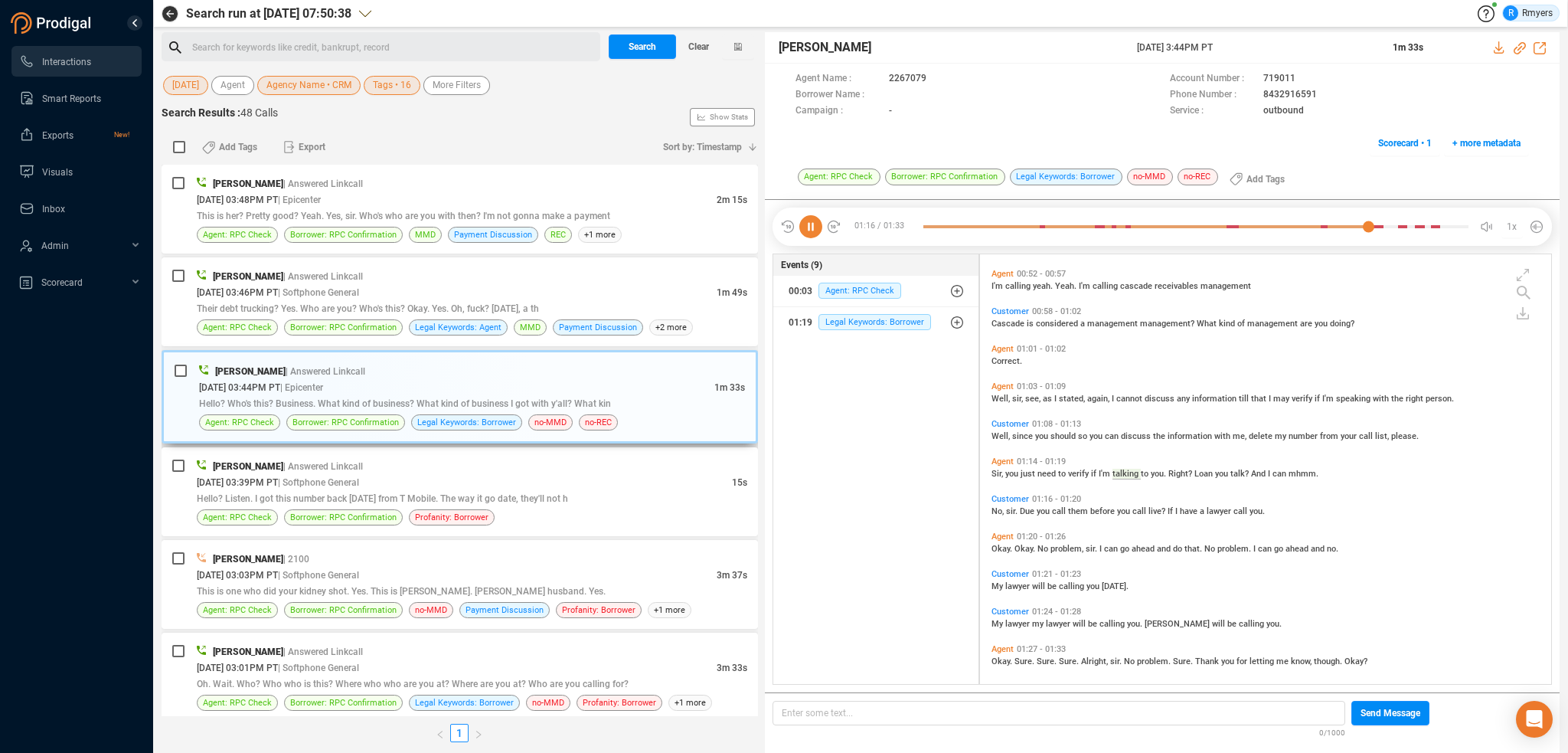
scroll to position [438, 0]
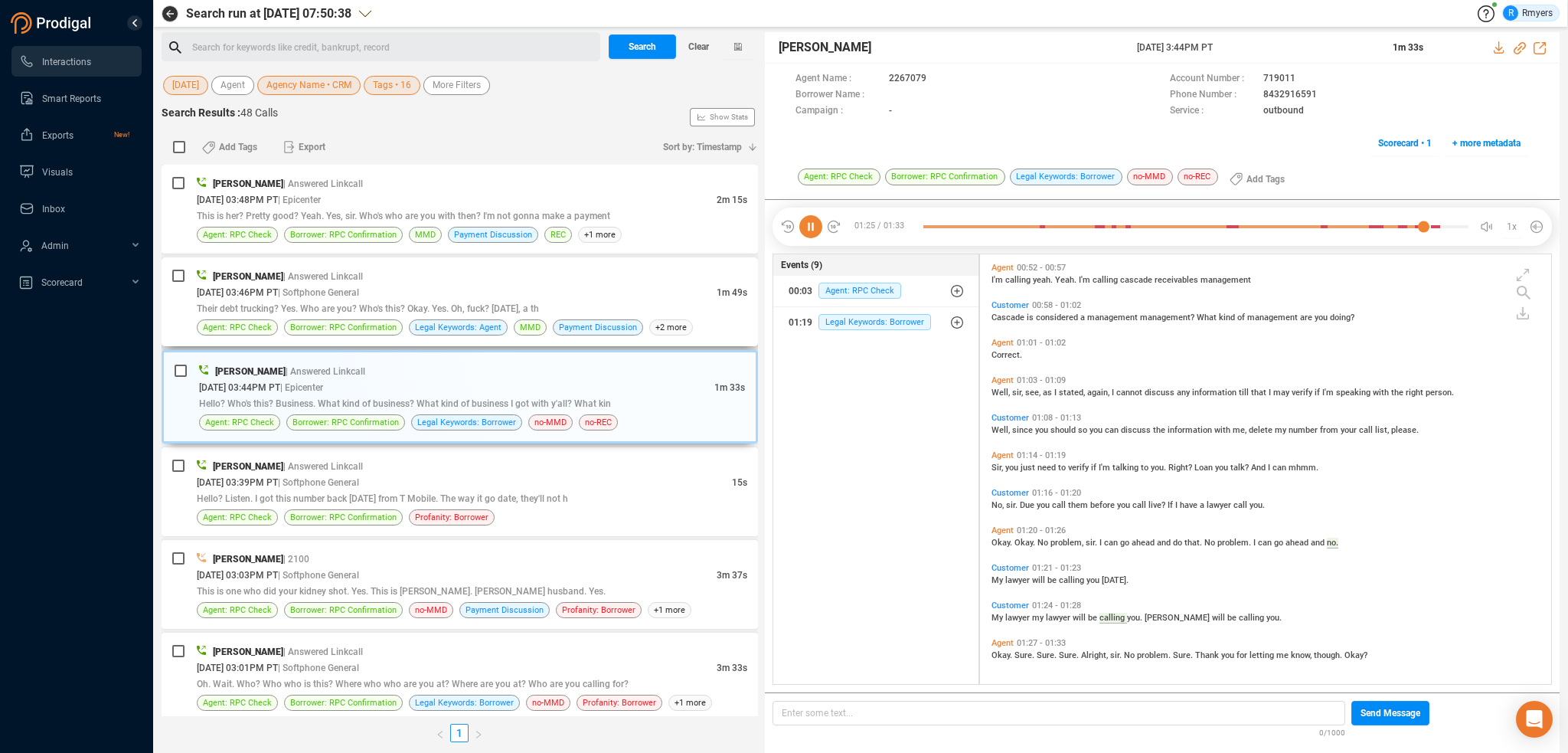
click at [432, 305] on span "Their debt trucking? Yes. Who are you? Who's this? Okay. Yes. Oh, fuck? [DATE],…" at bounding box center [367, 308] width 342 height 10
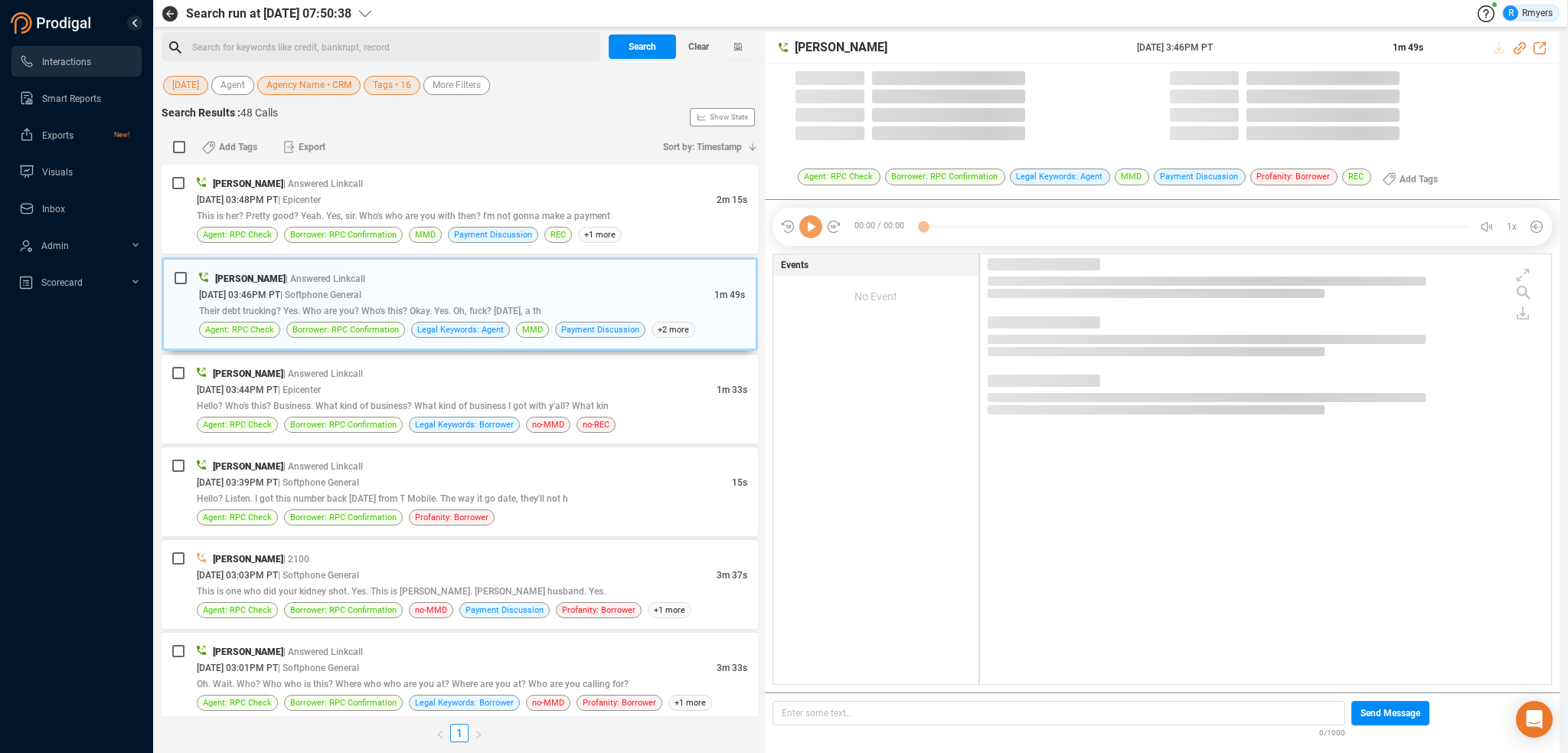
click at [808, 229] on icon at bounding box center [811, 227] width 23 height 23
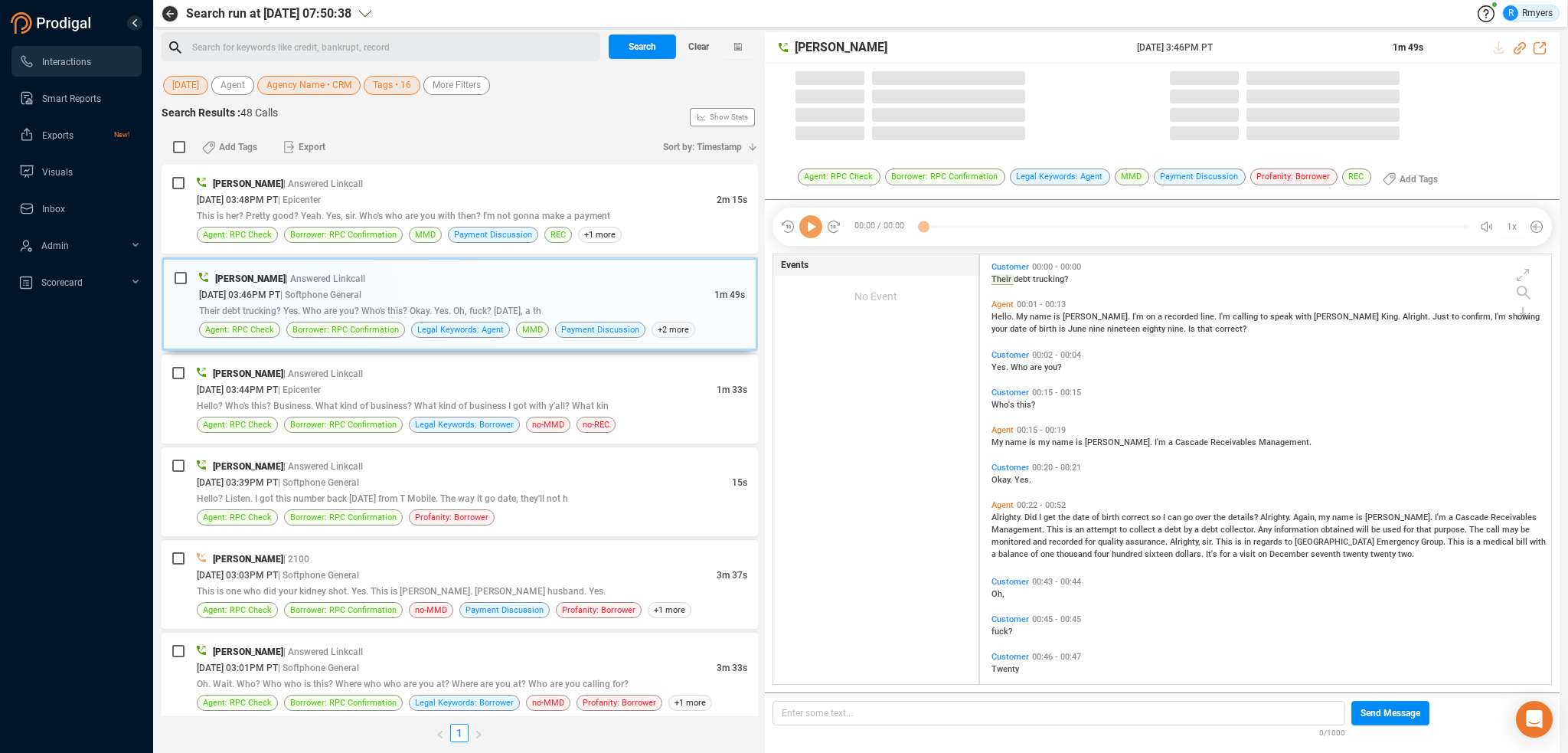
scroll to position [427, 563]
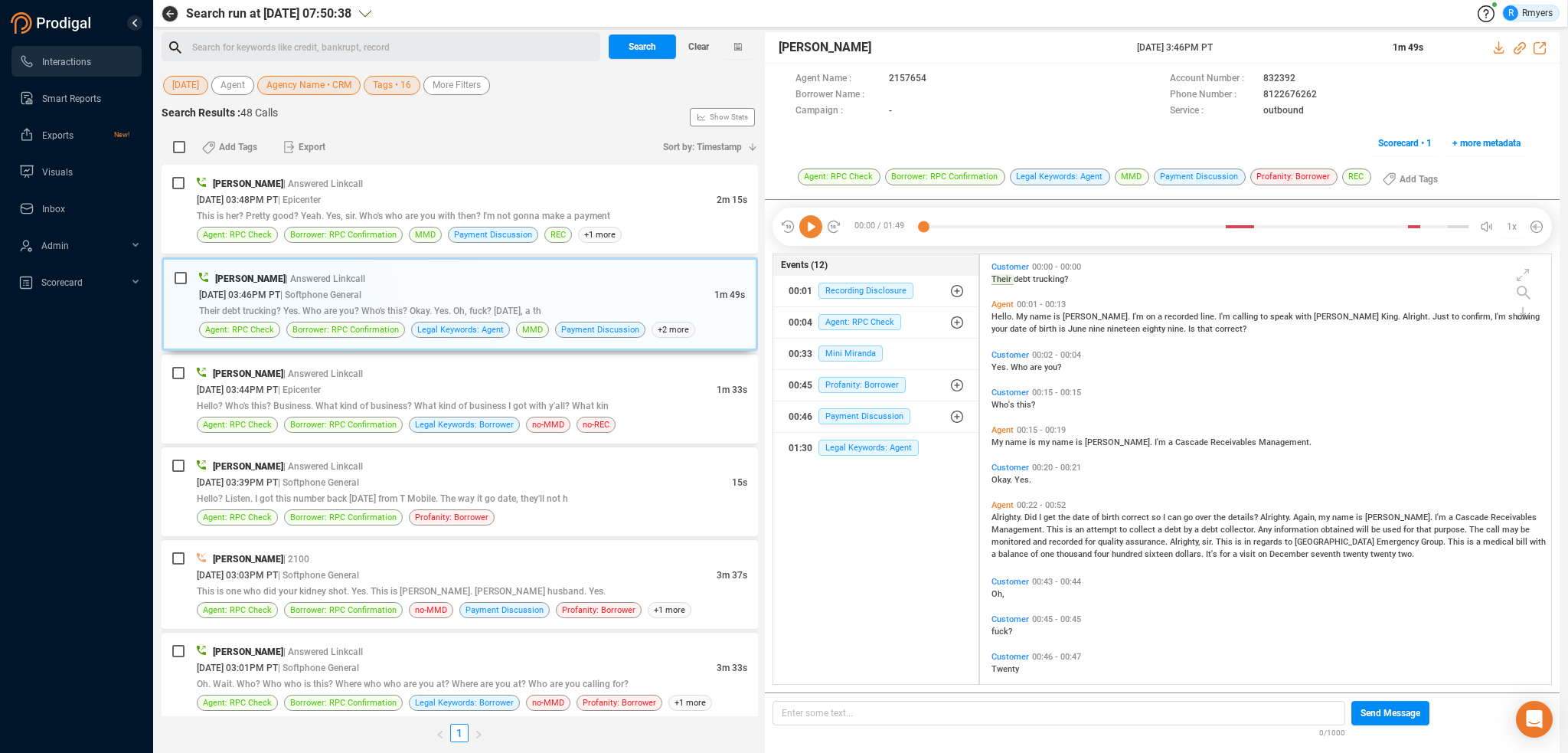
click at [814, 235] on icon at bounding box center [811, 227] width 23 height 23
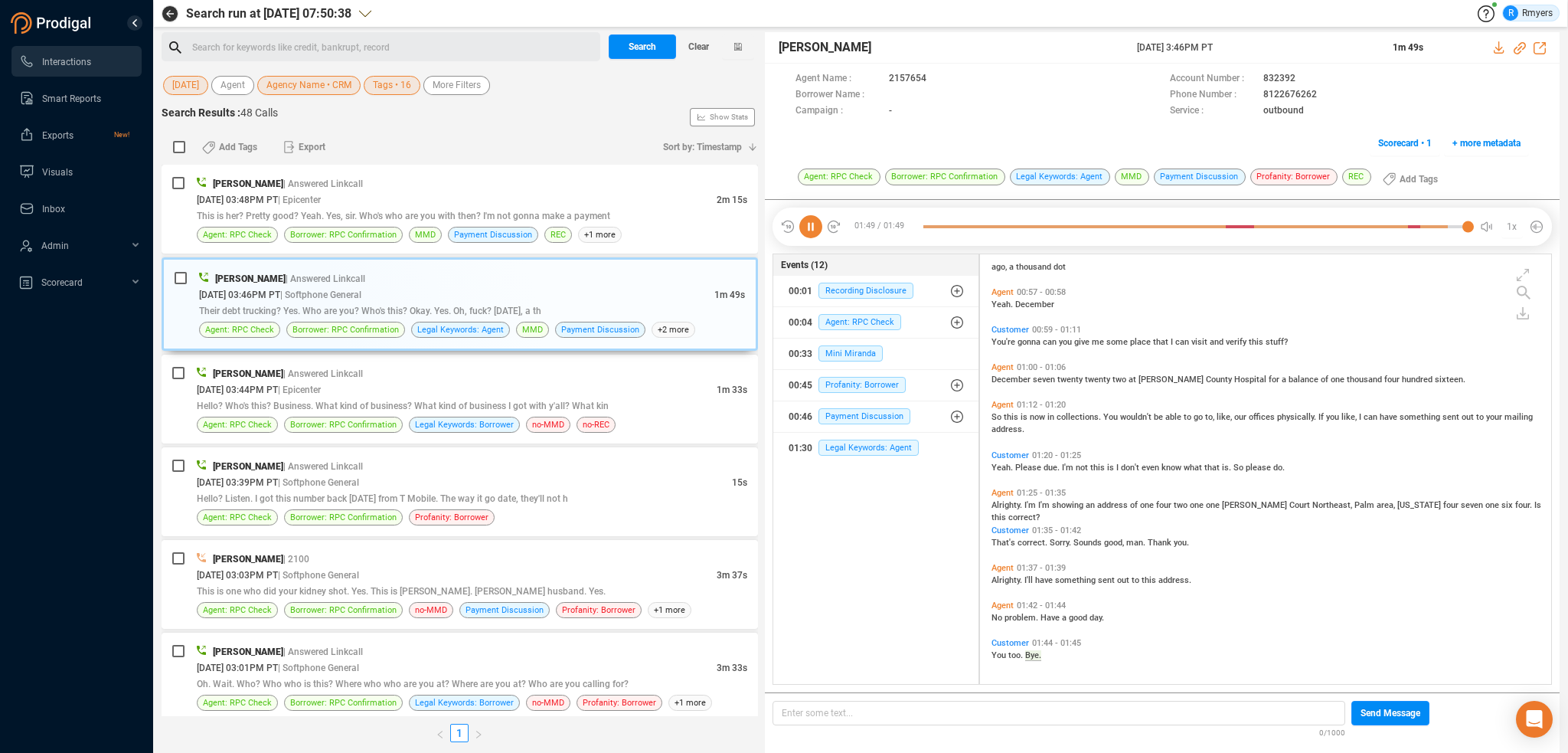
scroll to position [0, 0]
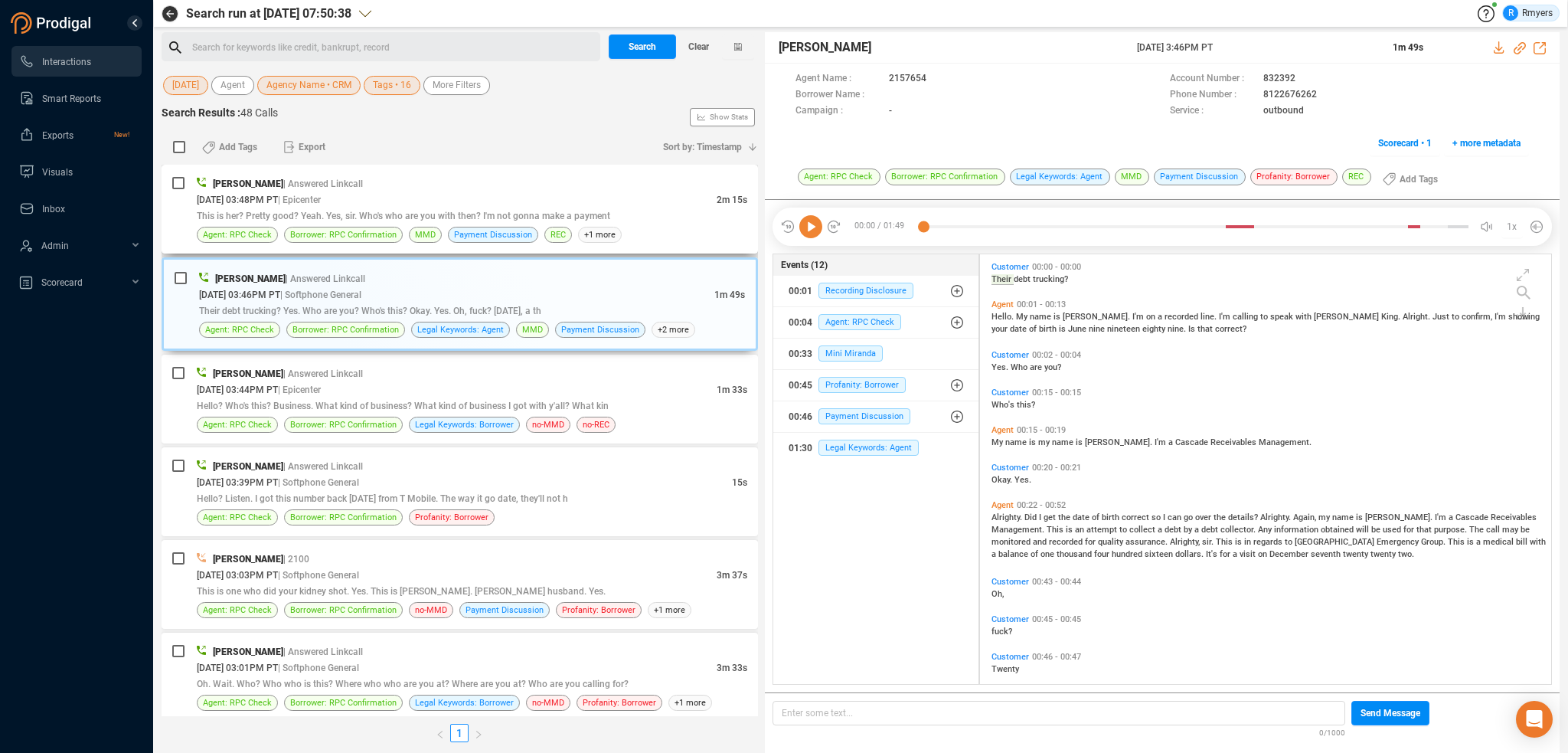
click at [315, 196] on span "| Epicenter" at bounding box center [299, 200] width 43 height 10
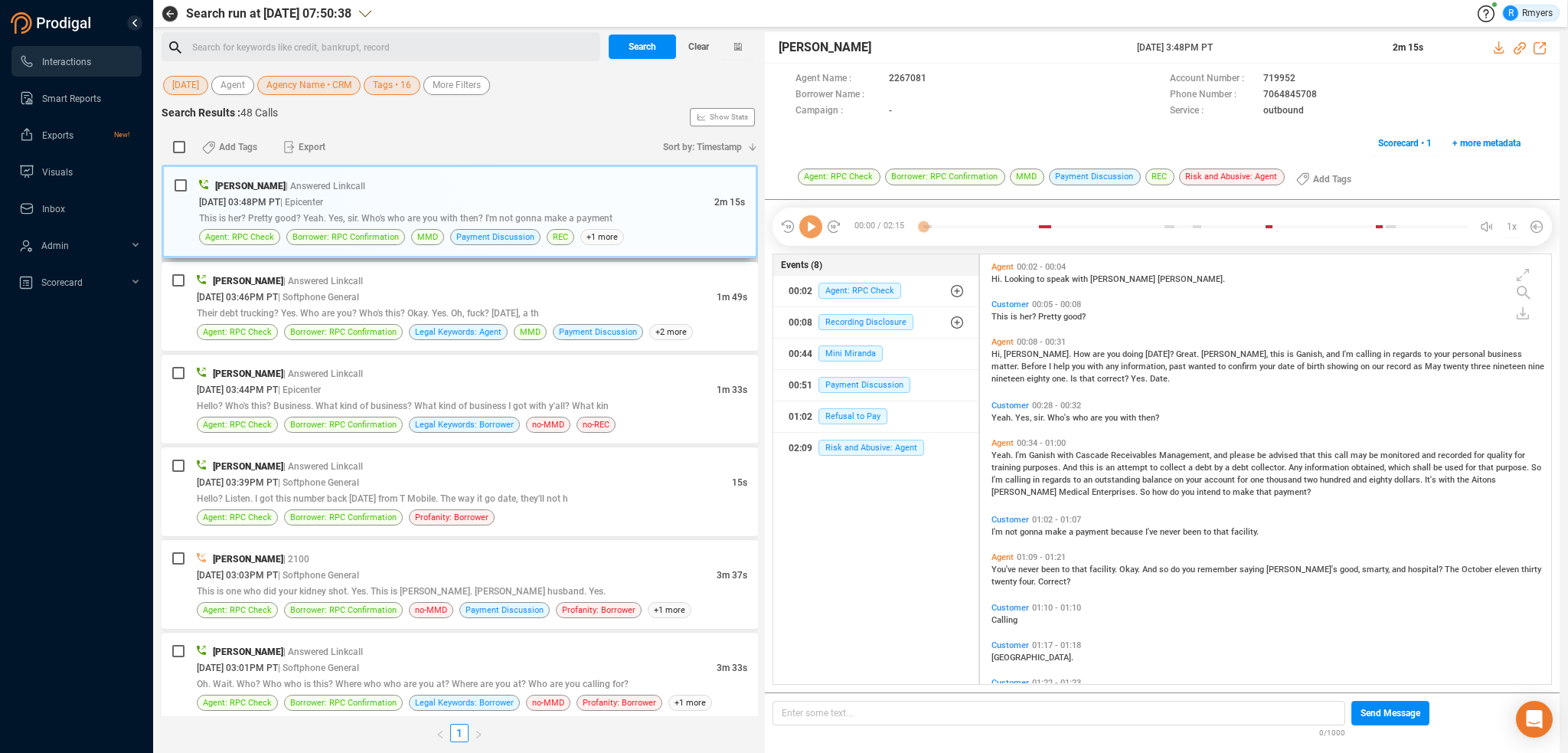
scroll to position [427, 563]
click at [807, 229] on icon at bounding box center [811, 227] width 23 height 23
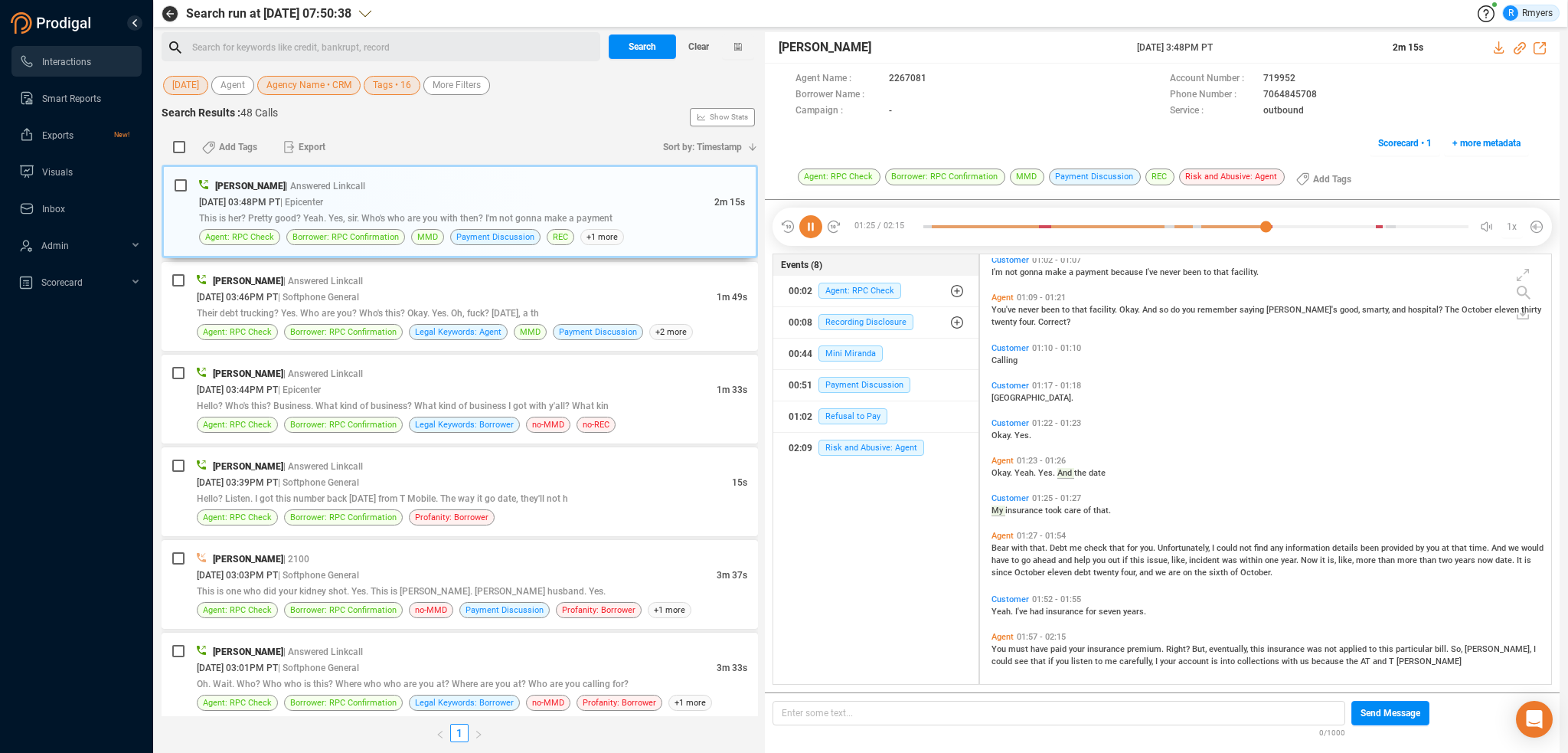
scroll to position [267, 0]
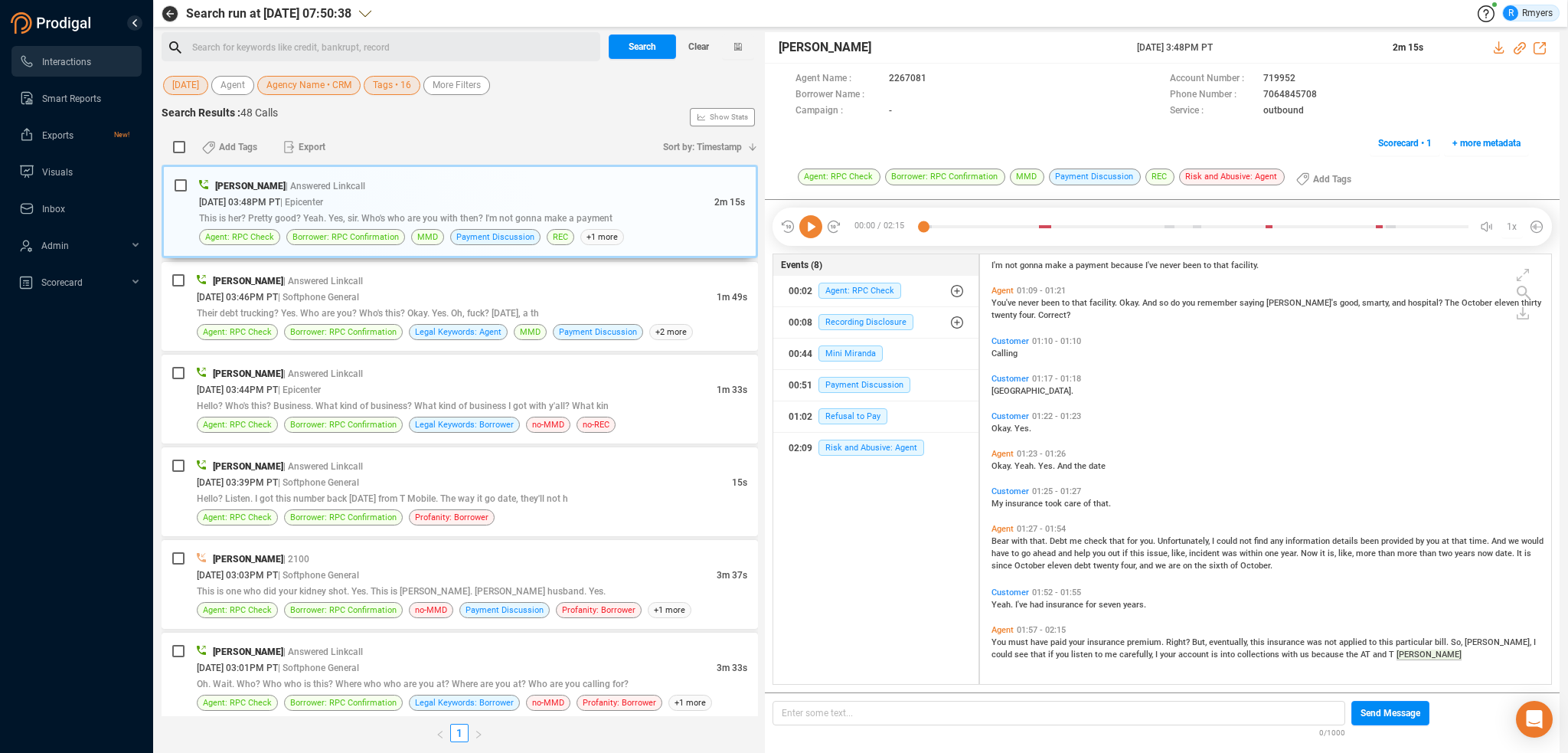
click at [811, 227] on icon at bounding box center [811, 227] width 23 height 23
click at [865, 410] on span "Refusal to Pay" at bounding box center [853, 416] width 69 height 16
click at [1520, 48] on icon at bounding box center [1520, 48] width 12 height 12
drag, startPoint x: 1130, startPoint y: 48, endPoint x: 1238, endPoint y: 48, distance: 108.0
click at [1259, 55] on div "[PERSON_NAME] [DATE] 3:48PM PT 2m 15s" at bounding box center [1162, 48] width 794 height 31
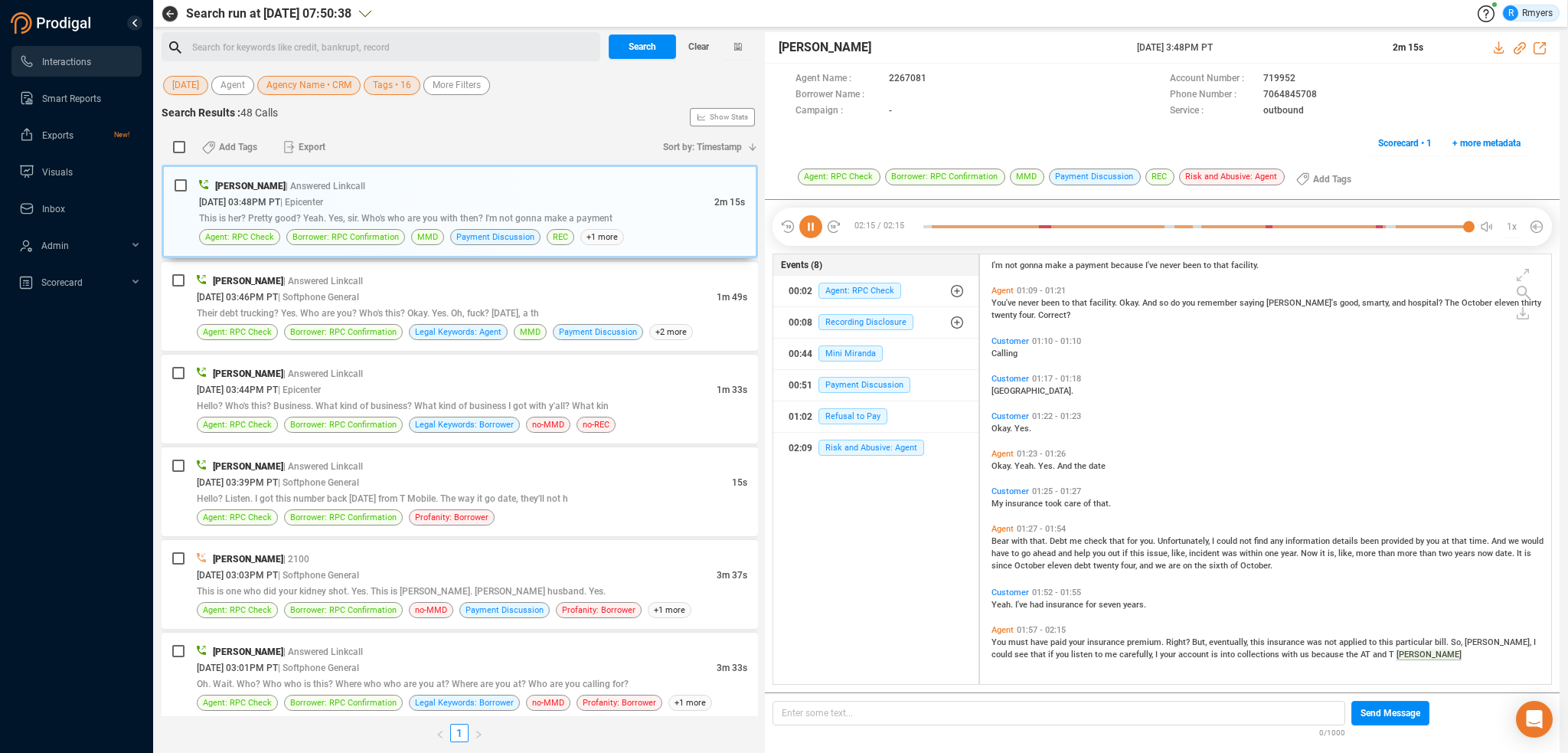
copy div "[DATE] 3:48PM PT"
